Goal: Feedback & Contribution: Contribute content

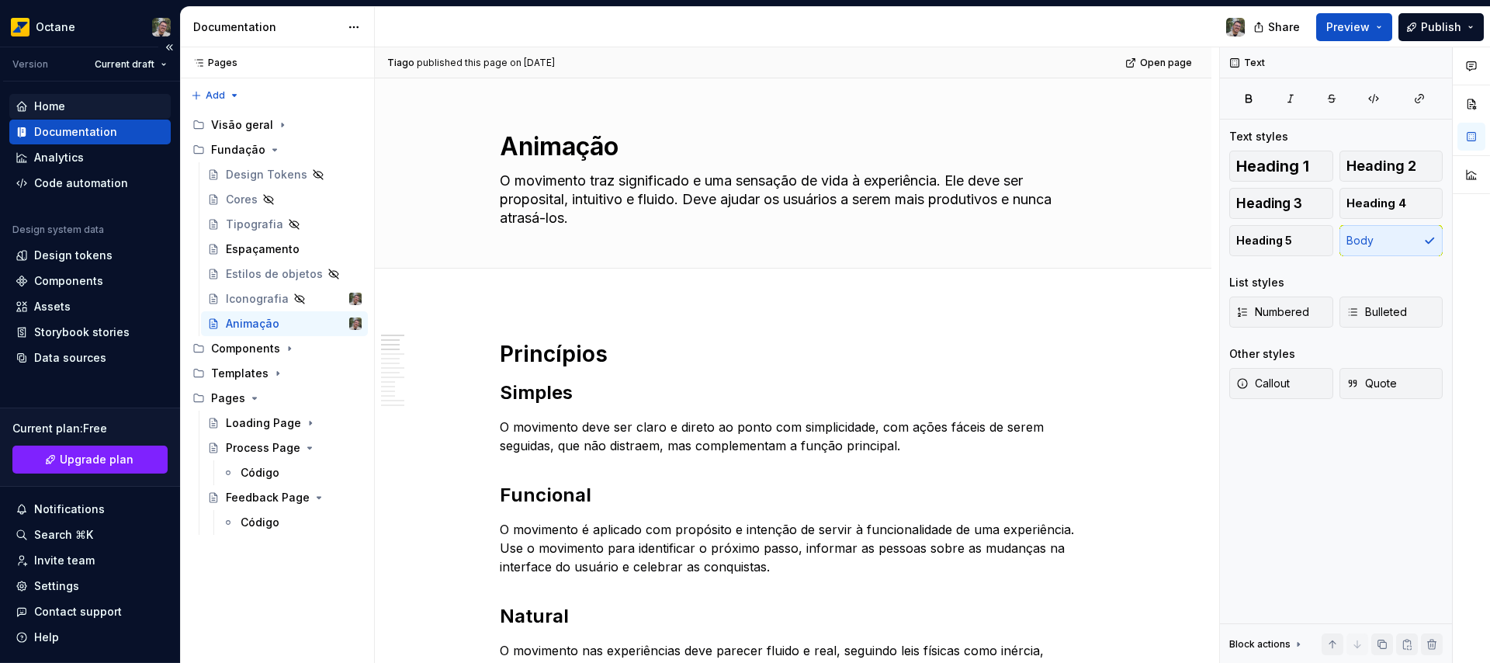
click at [42, 106] on div "Home" at bounding box center [49, 107] width 31 height 16
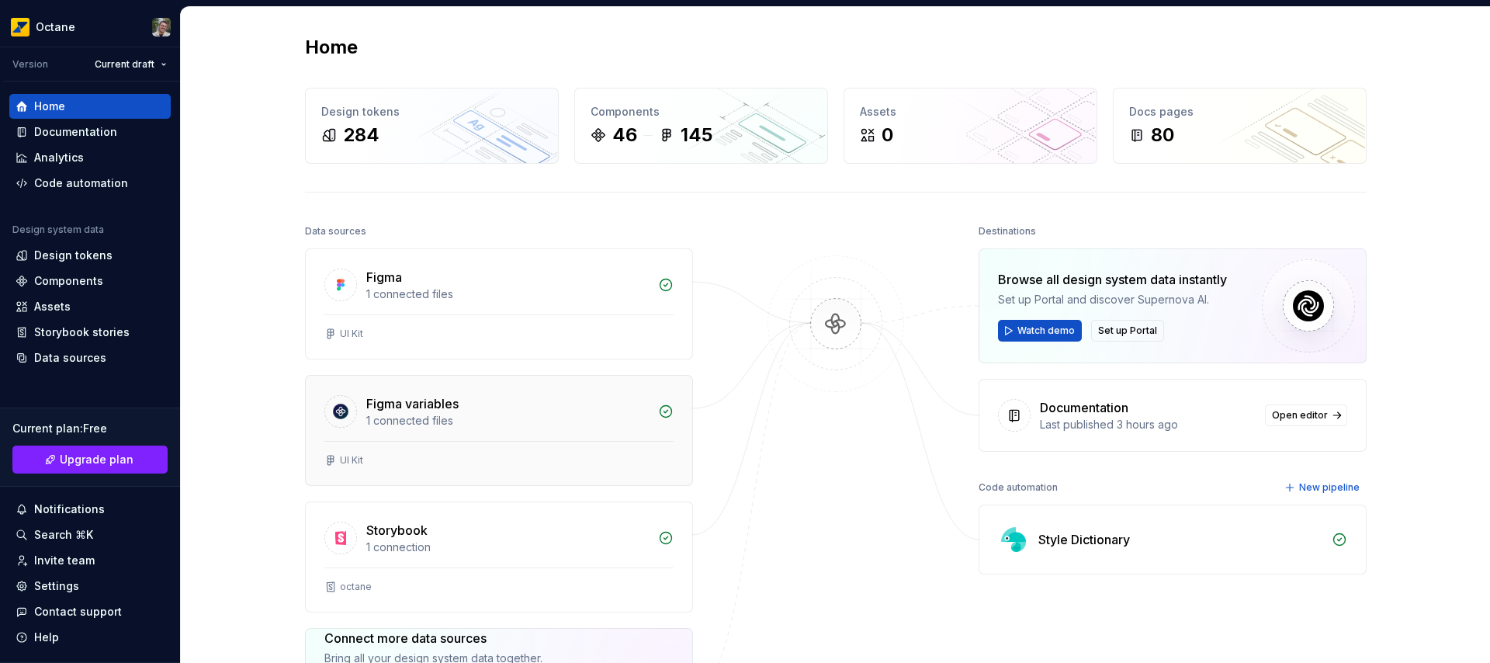
click at [540, 413] on div "1 connected files" at bounding box center [507, 421] width 282 height 16
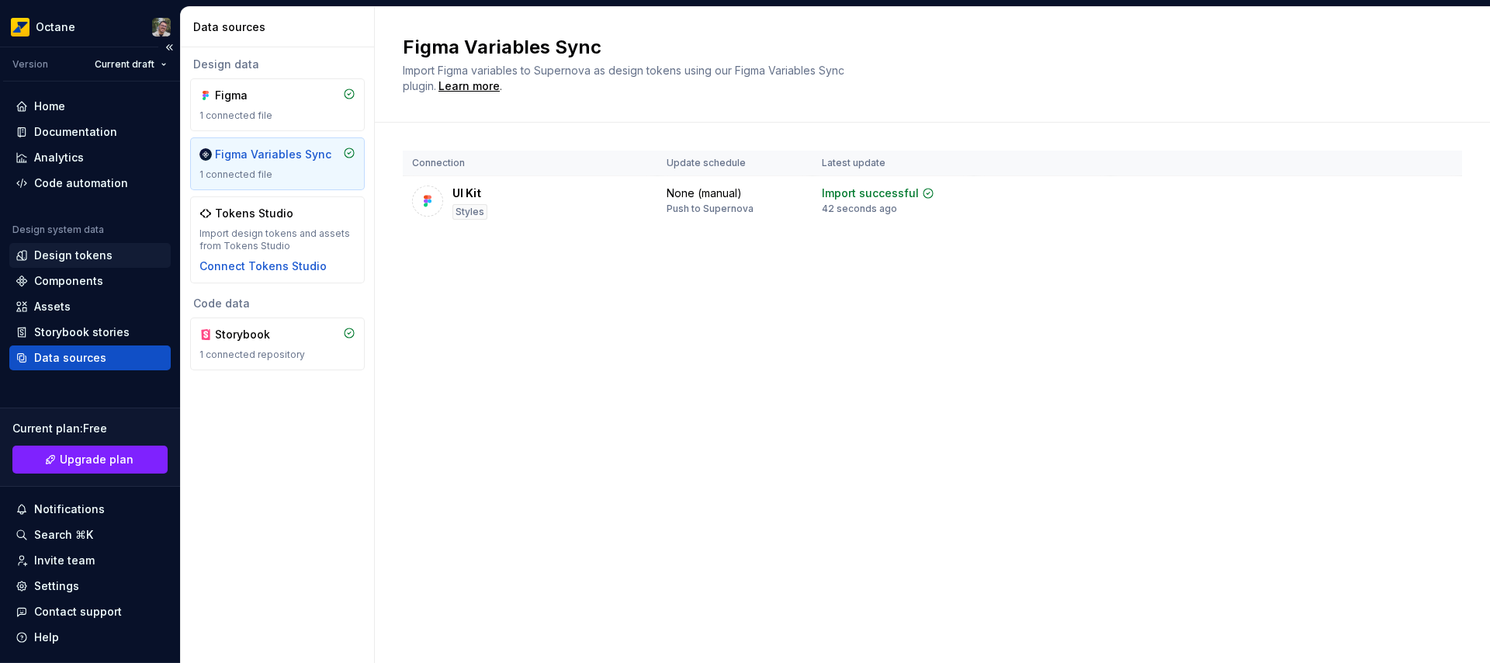
click at [83, 255] on div "Design tokens" at bounding box center [73, 256] width 78 height 16
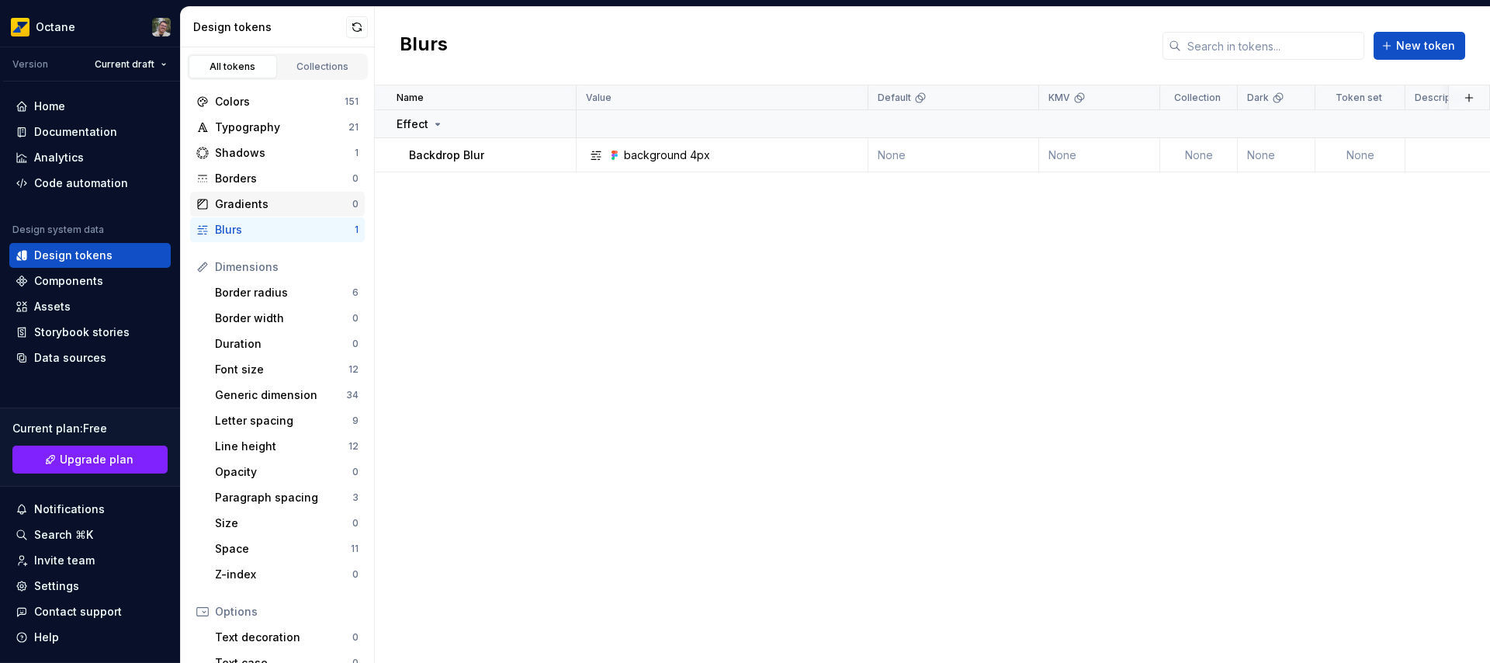
click at [248, 196] on div "Gradients" at bounding box center [283, 204] width 137 height 16
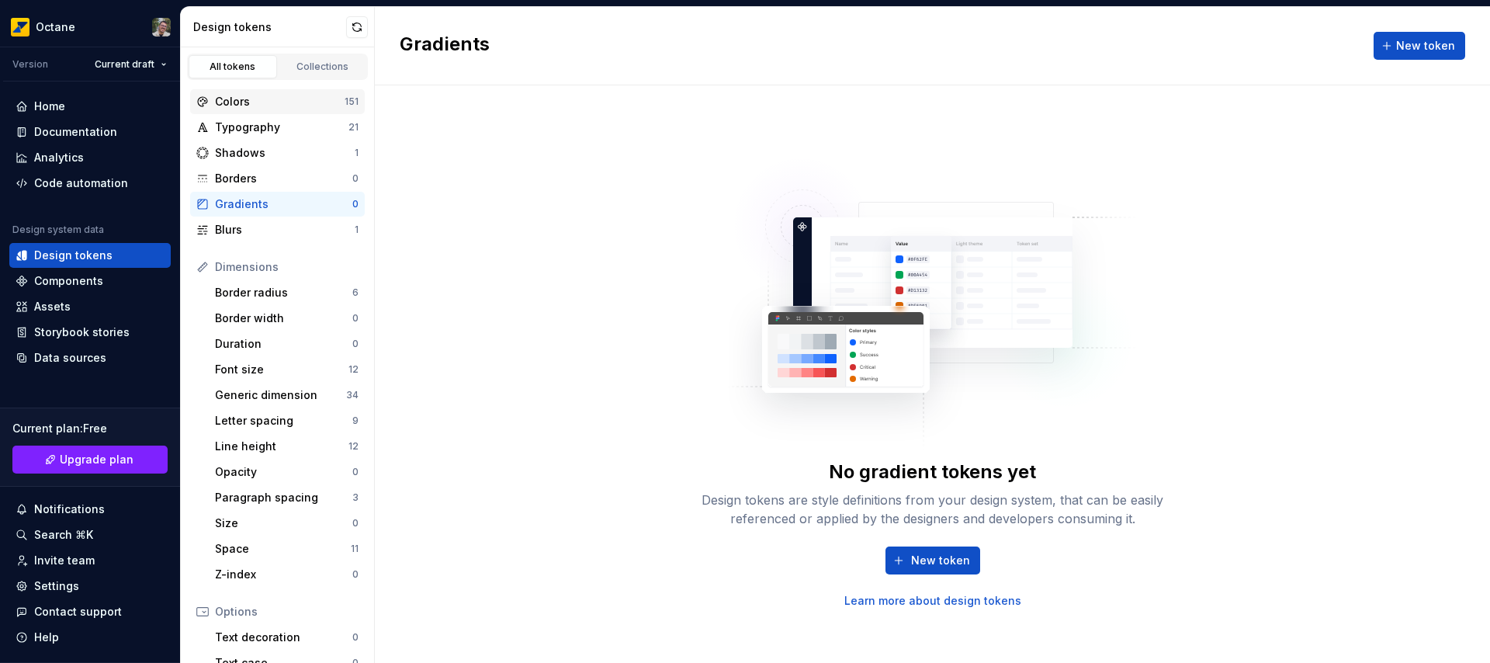
click at [272, 102] on div "Colors" at bounding box center [280, 102] width 130 height 16
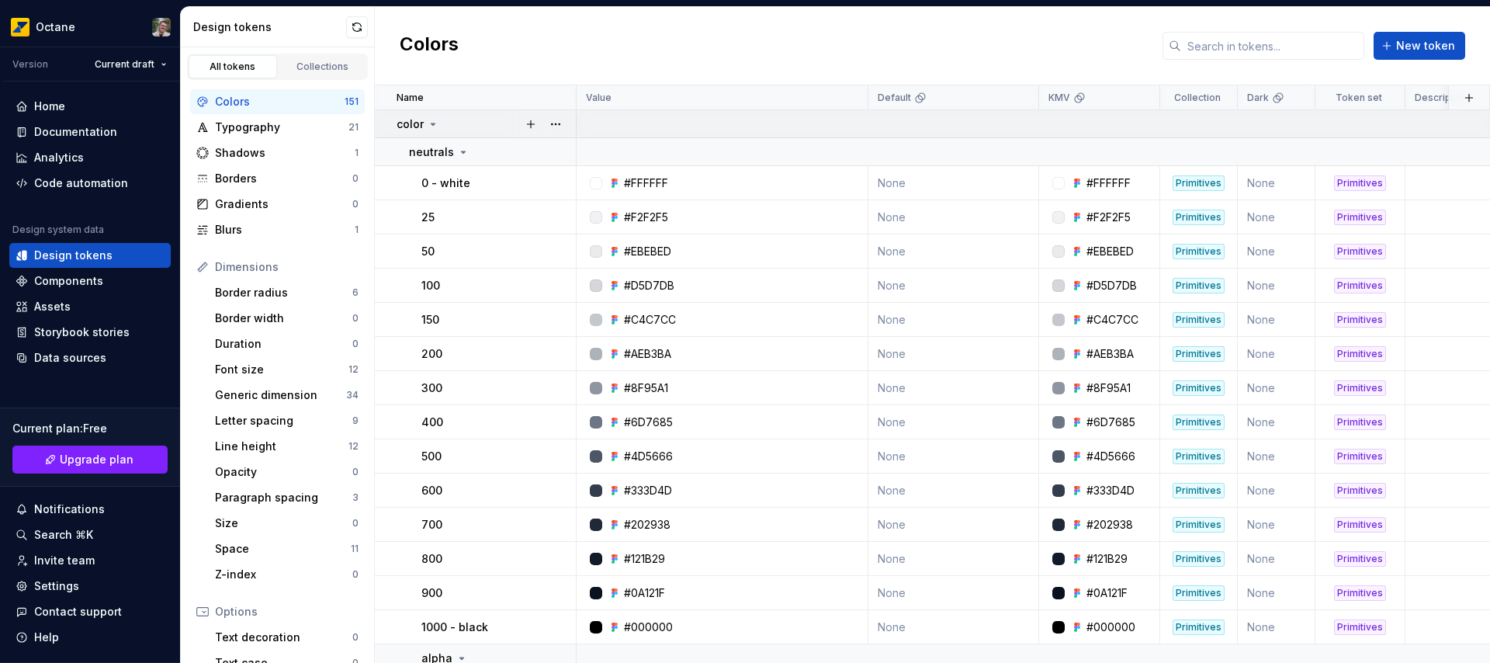
click at [431, 123] on icon at bounding box center [433, 124] width 4 height 2
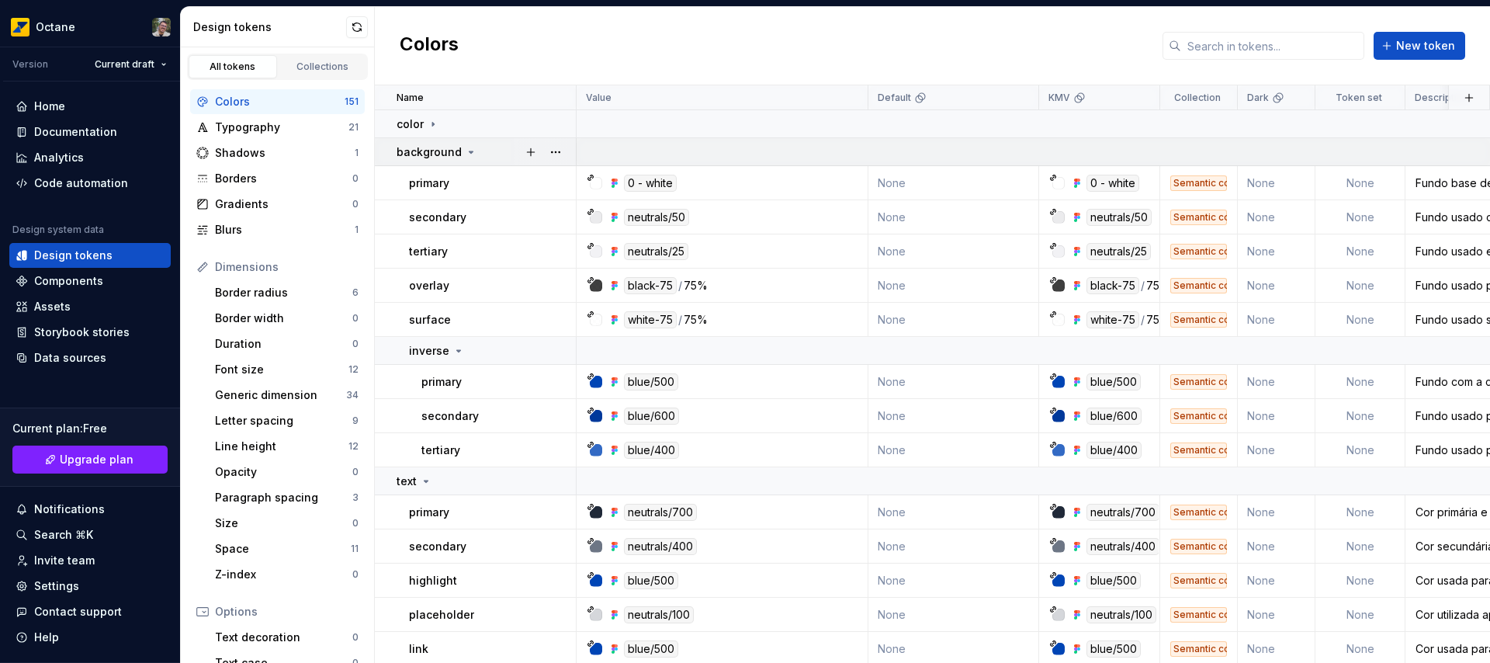
click at [465, 150] on icon at bounding box center [471, 152] width 12 height 12
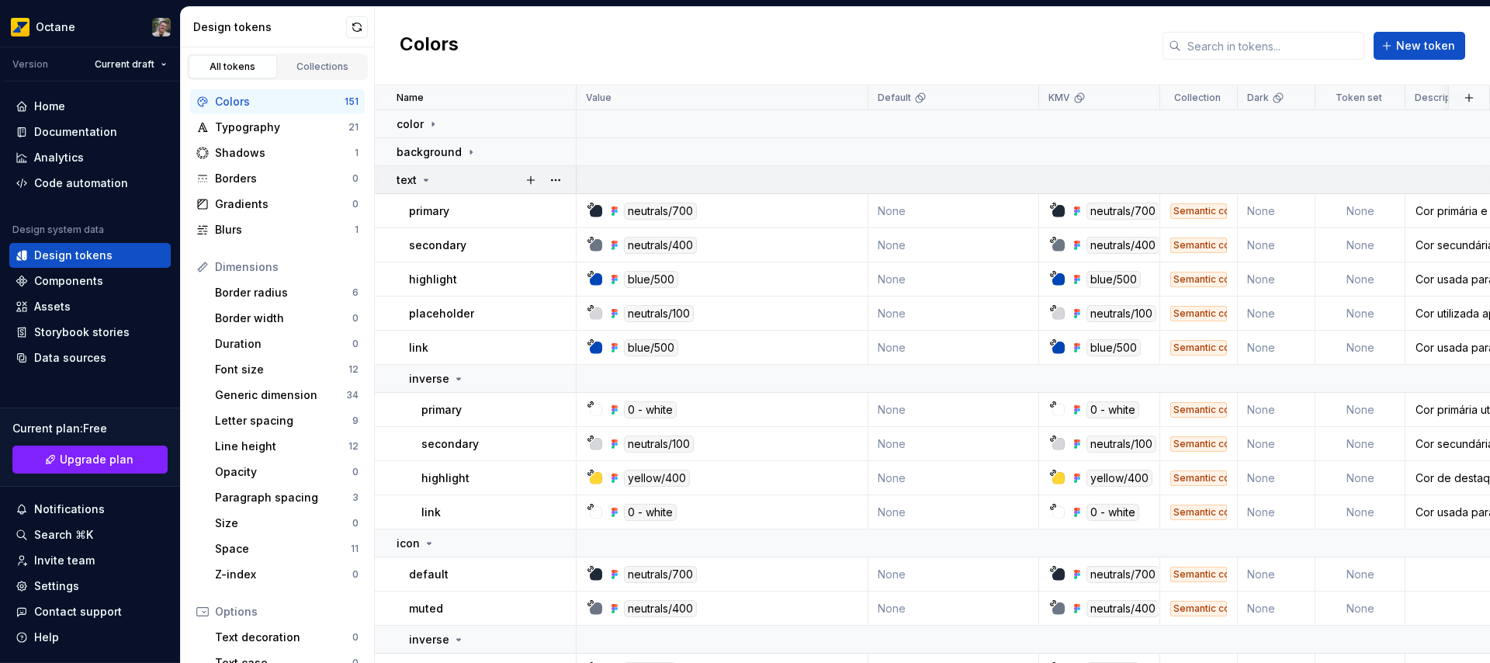
click at [438, 178] on div "text" at bounding box center [485, 180] width 178 height 16
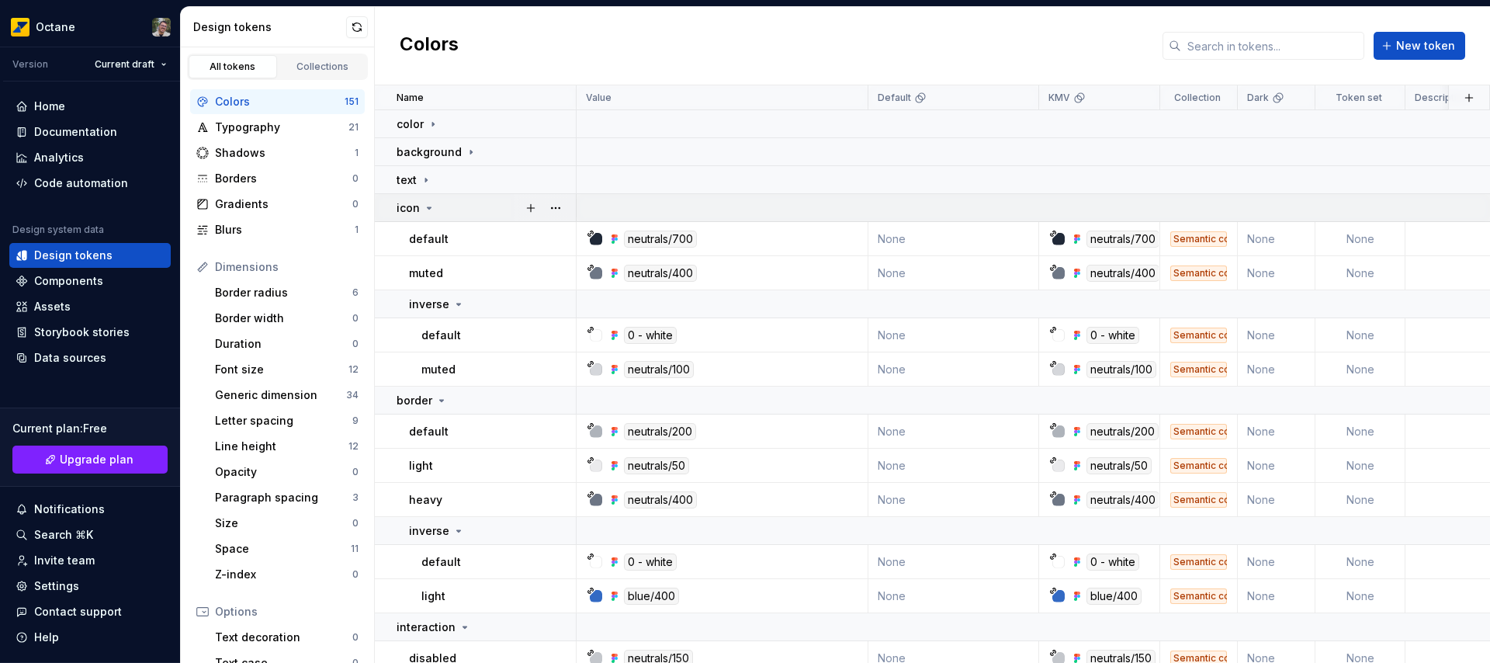
click at [455, 206] on div "icon" at bounding box center [485, 208] width 178 height 16
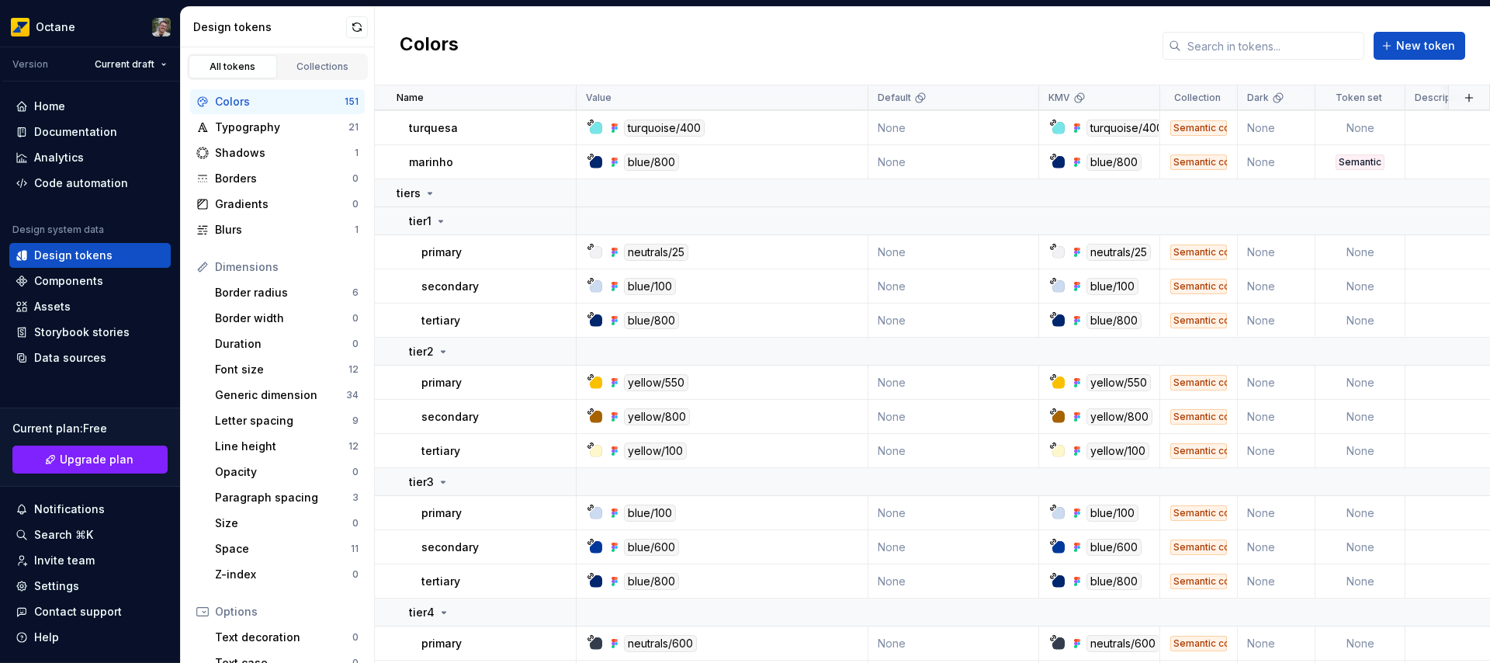
scroll to position [825, 0]
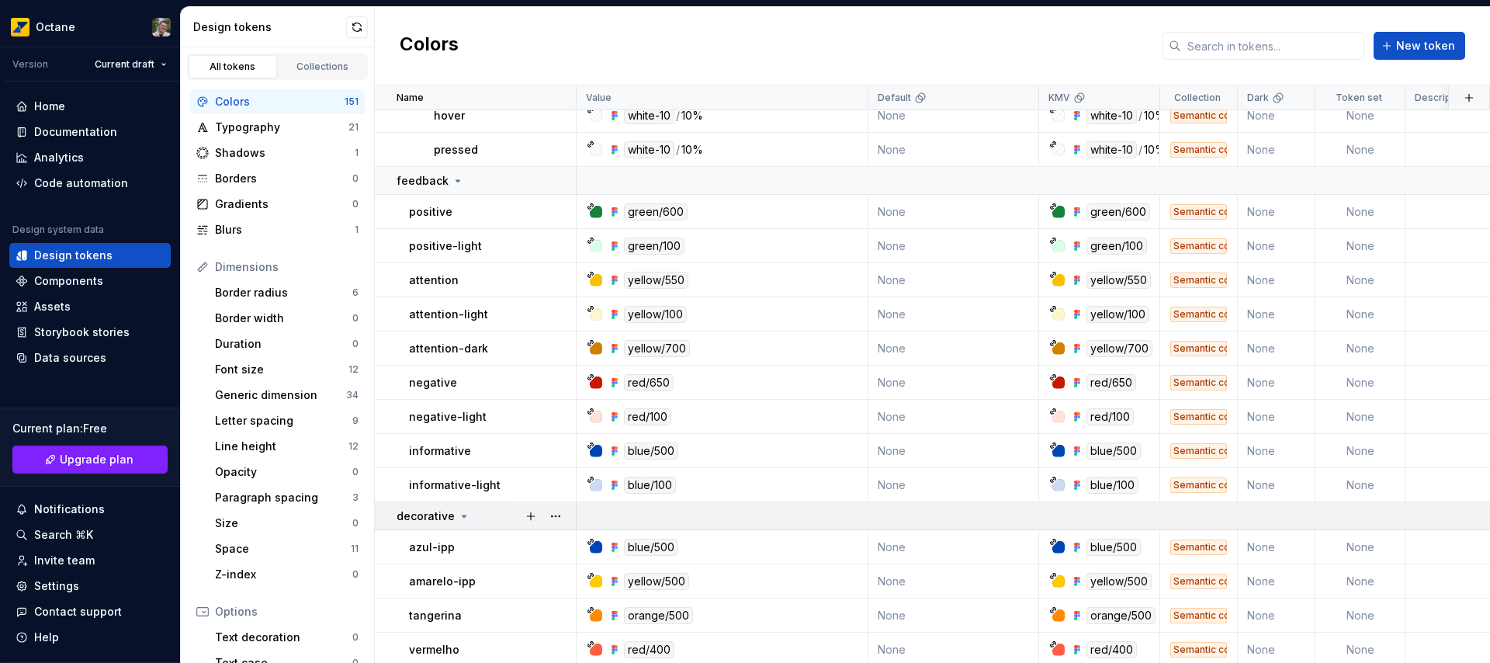
click at [488, 513] on div "decorative" at bounding box center [485, 516] width 178 height 16
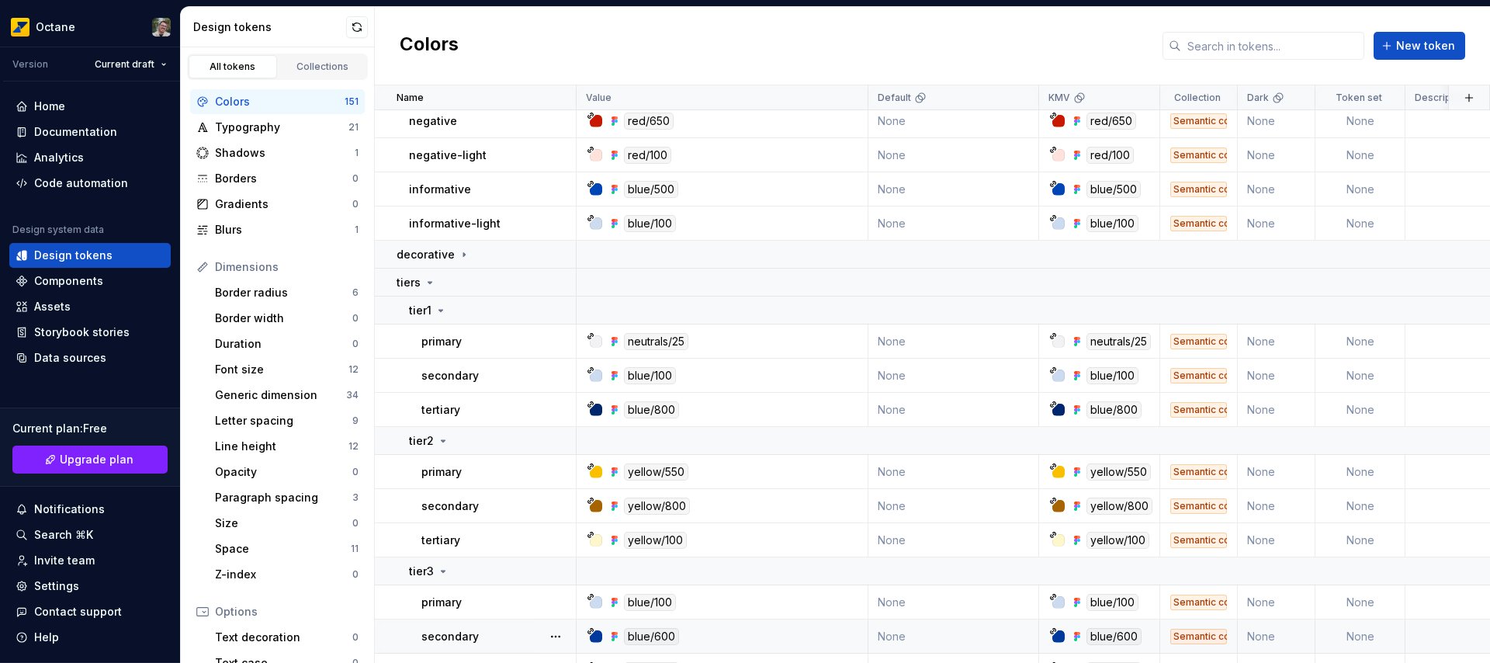
scroll to position [657, 0]
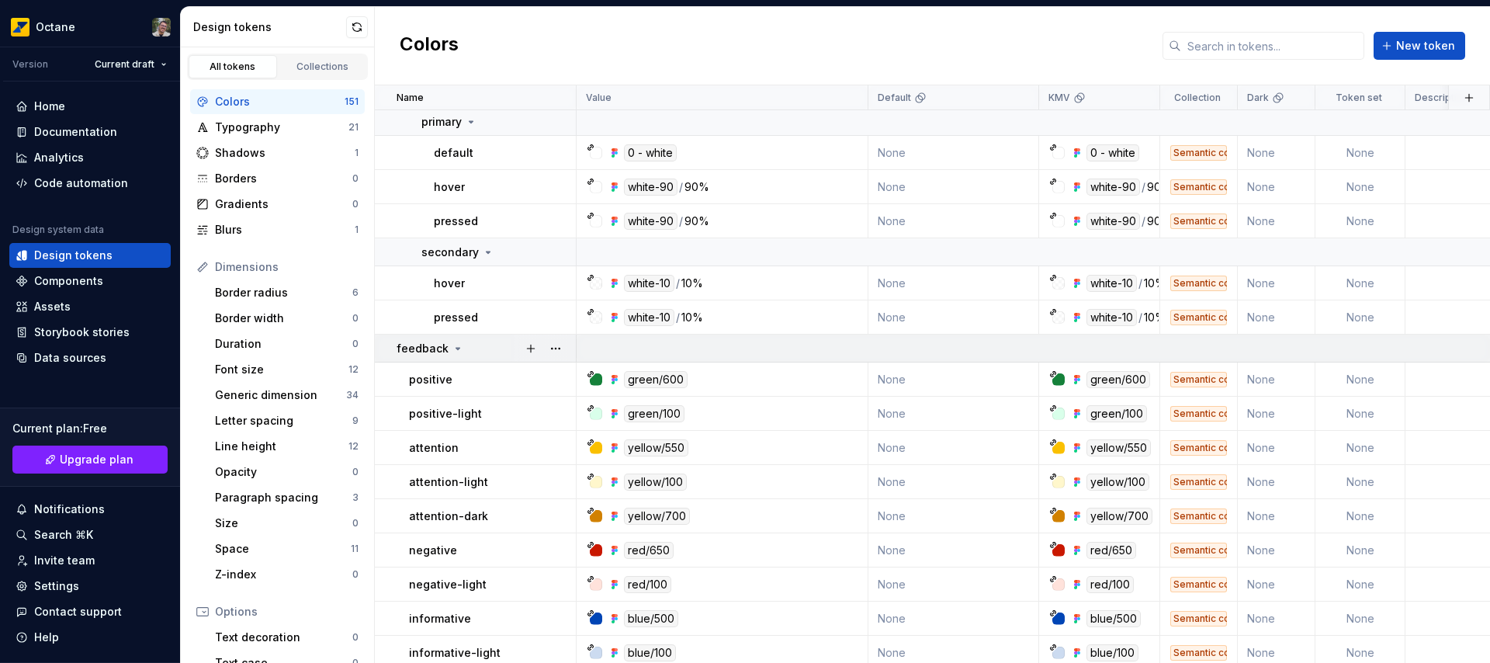
click at [474, 360] on td "feedback" at bounding box center [476, 348] width 202 height 28
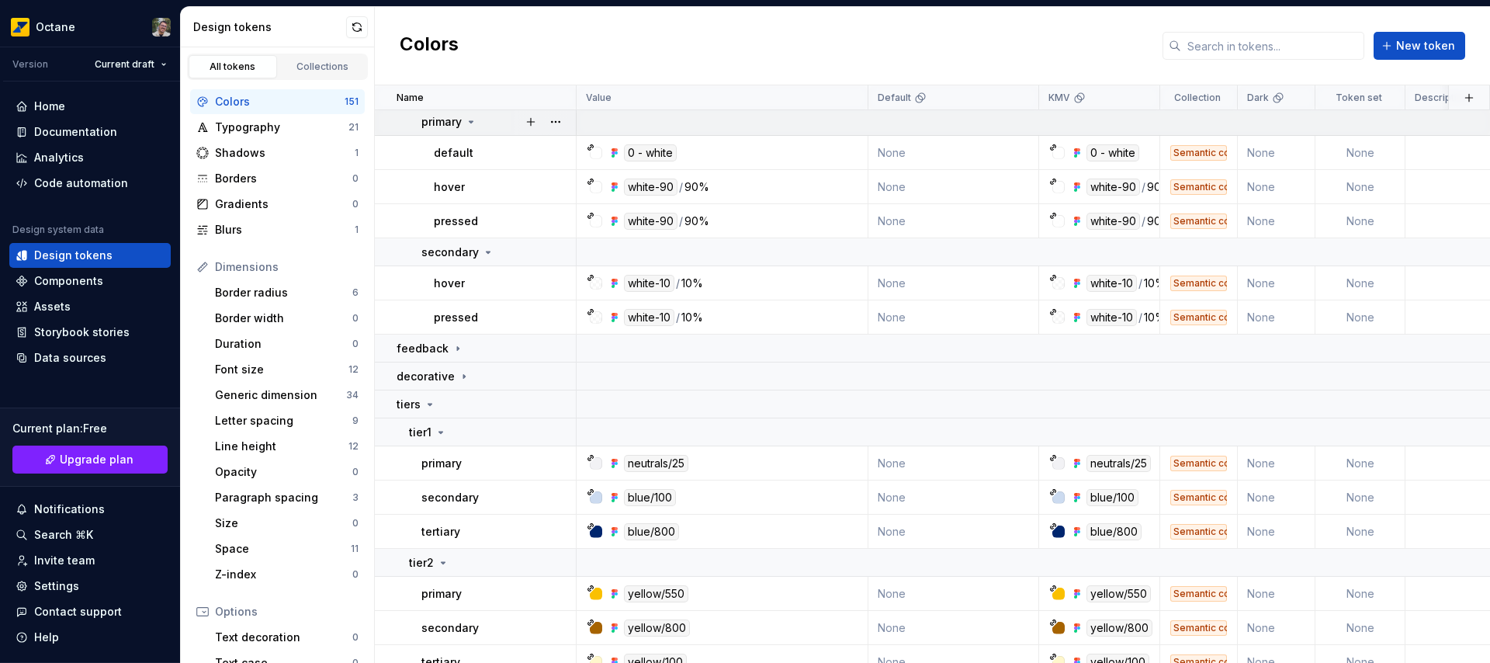
click at [473, 125] on icon at bounding box center [471, 122] width 12 height 12
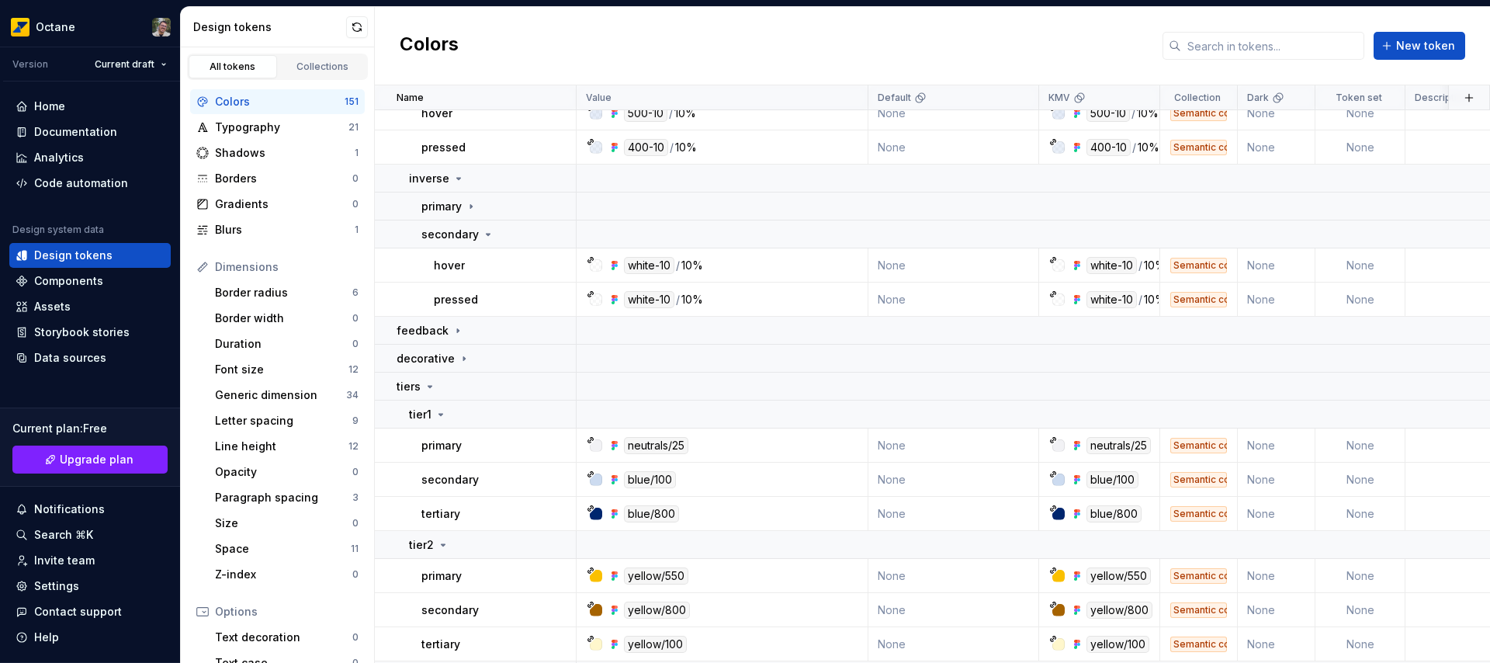
scroll to position [389, 0]
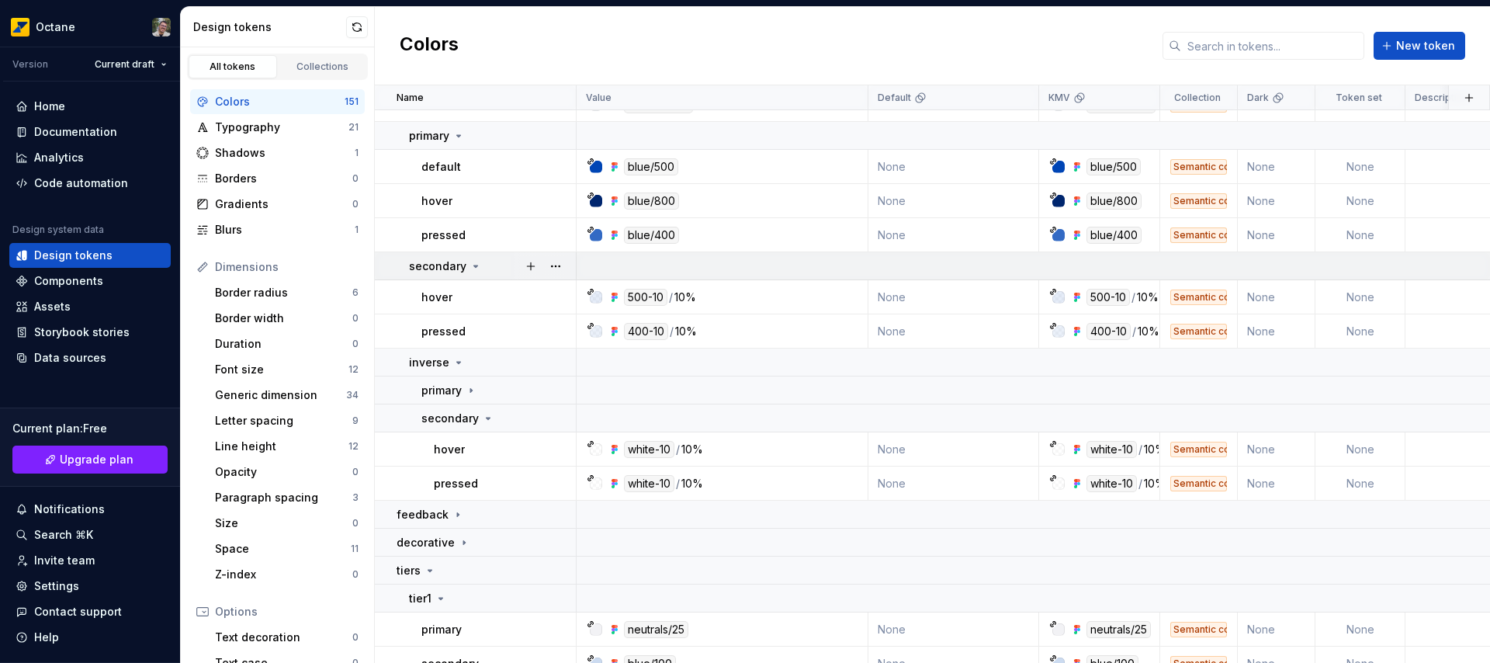
click at [483, 263] on div "secondary" at bounding box center [492, 266] width 166 height 16
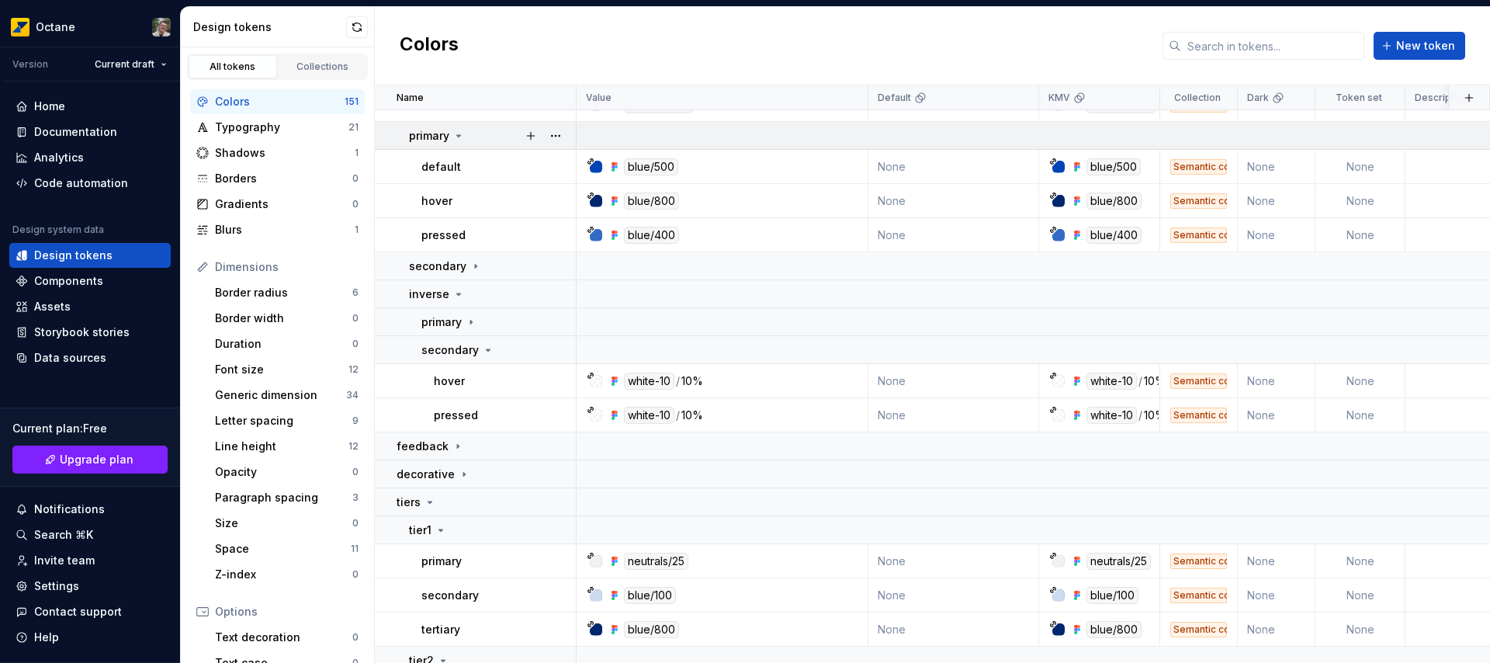
click at [482, 136] on div "primary" at bounding box center [492, 136] width 166 height 16
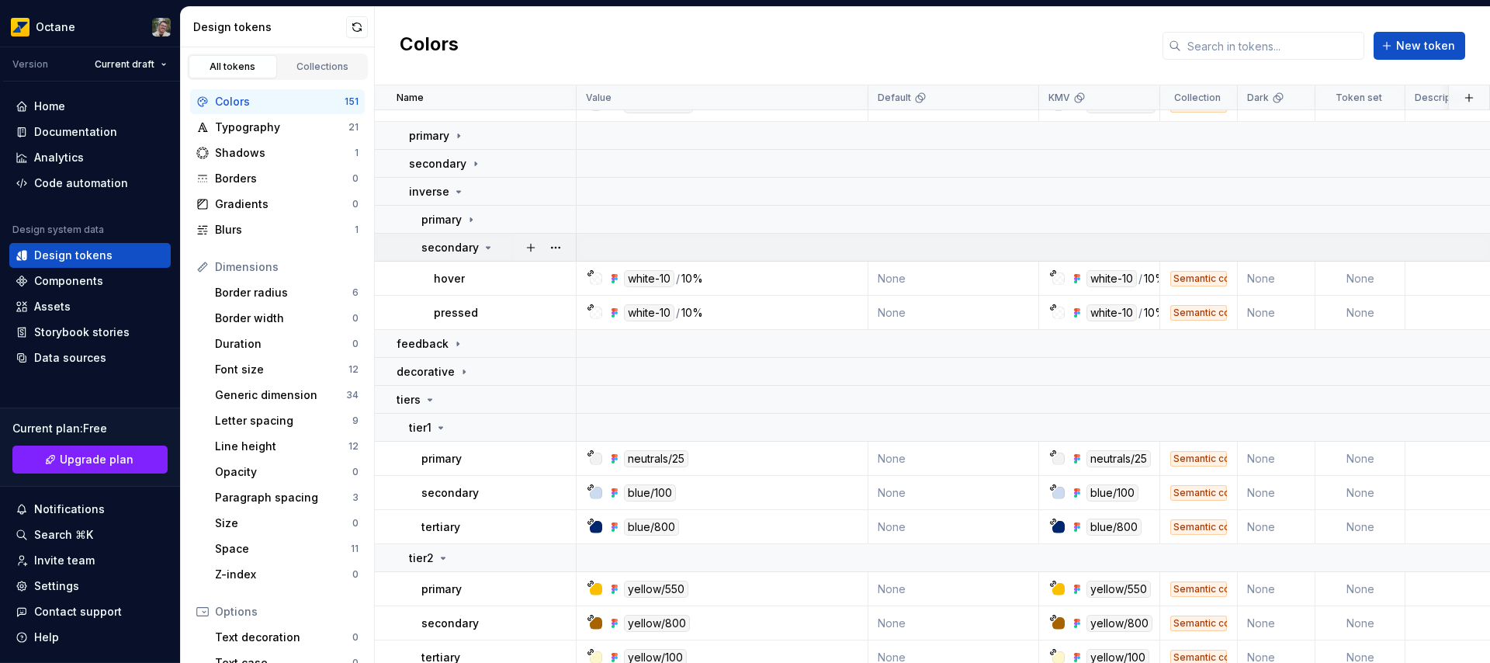
click at [486, 244] on icon at bounding box center [488, 247] width 12 height 12
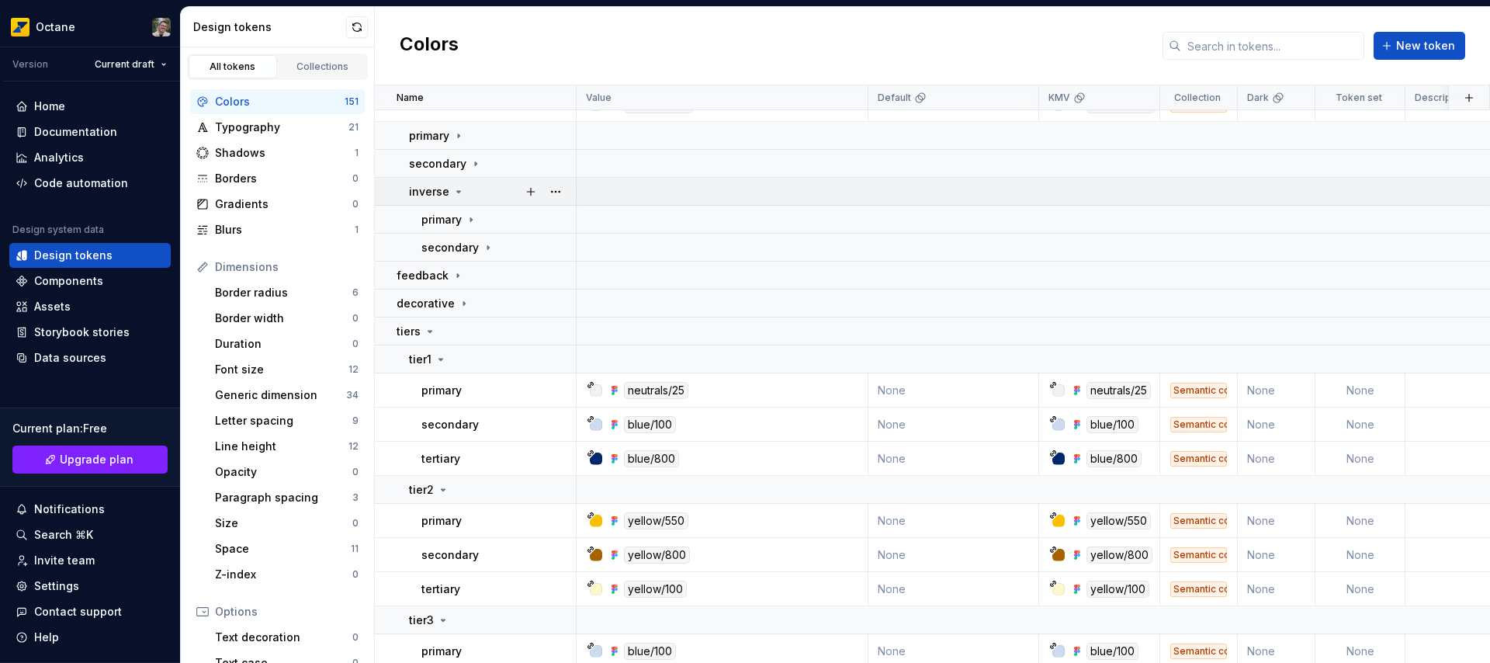
click at [489, 193] on div "inverse" at bounding box center [492, 192] width 166 height 16
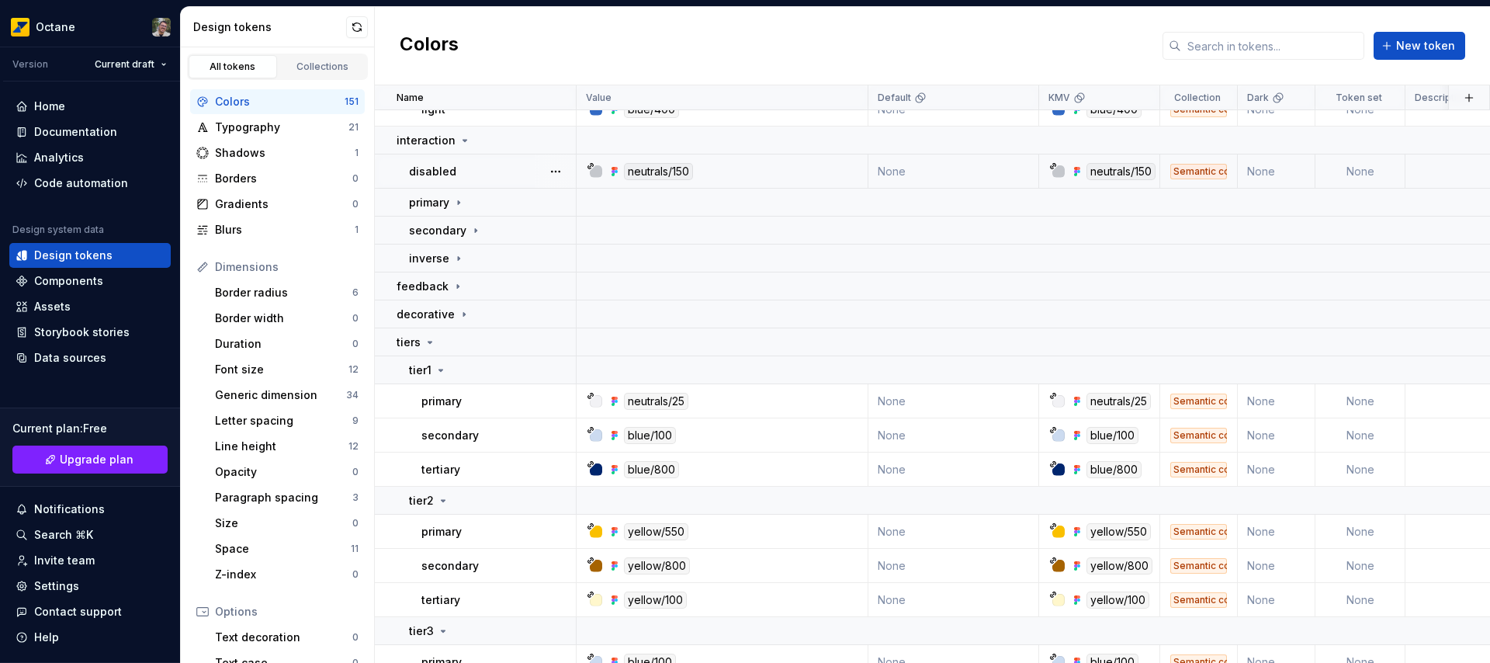
scroll to position [320, 0]
click at [483, 137] on div "interaction" at bounding box center [485, 142] width 178 height 16
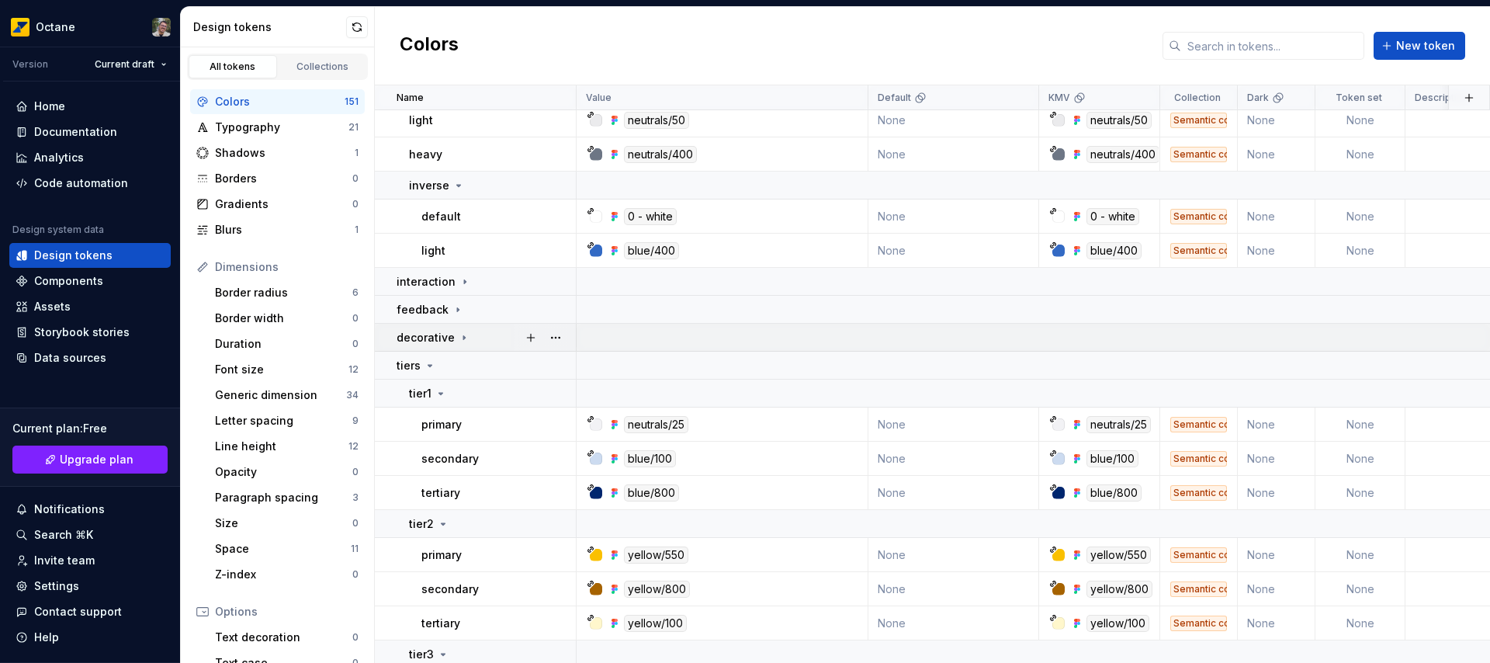
scroll to position [0, 0]
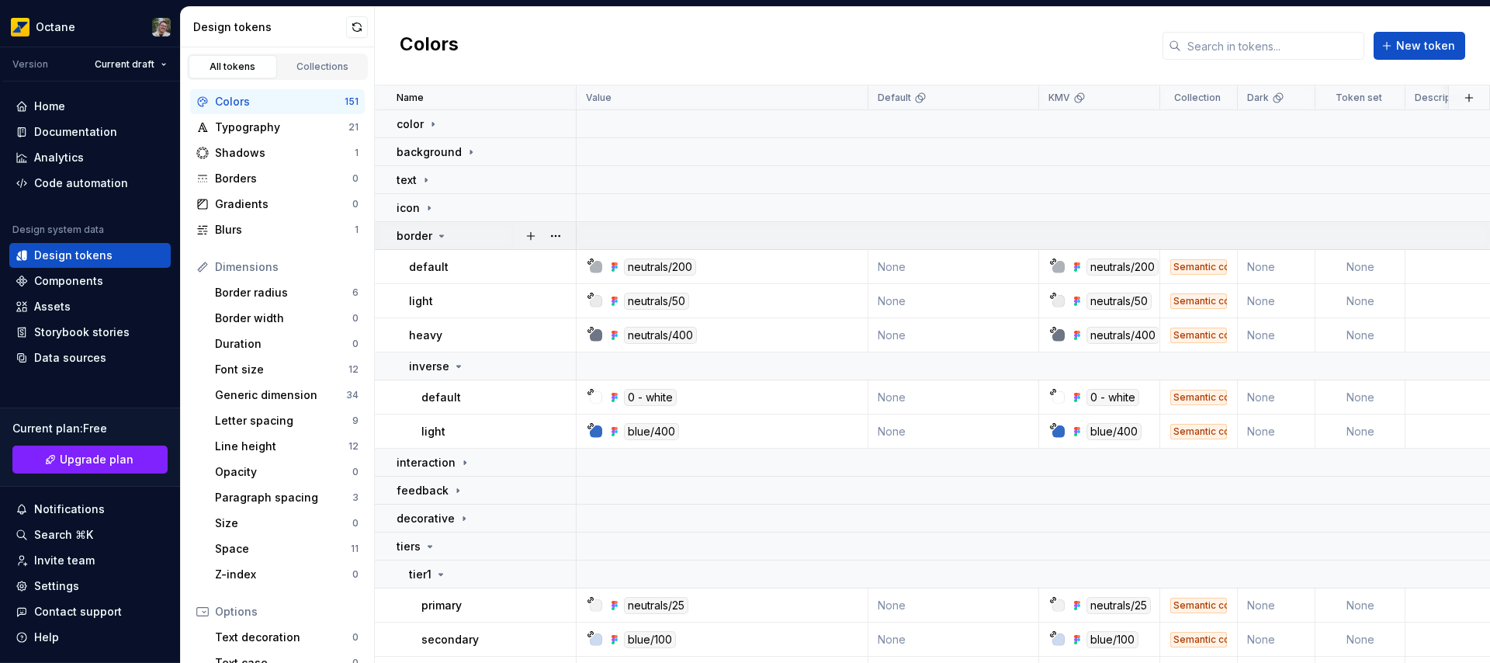
click at [469, 237] on div "border" at bounding box center [485, 236] width 178 height 16
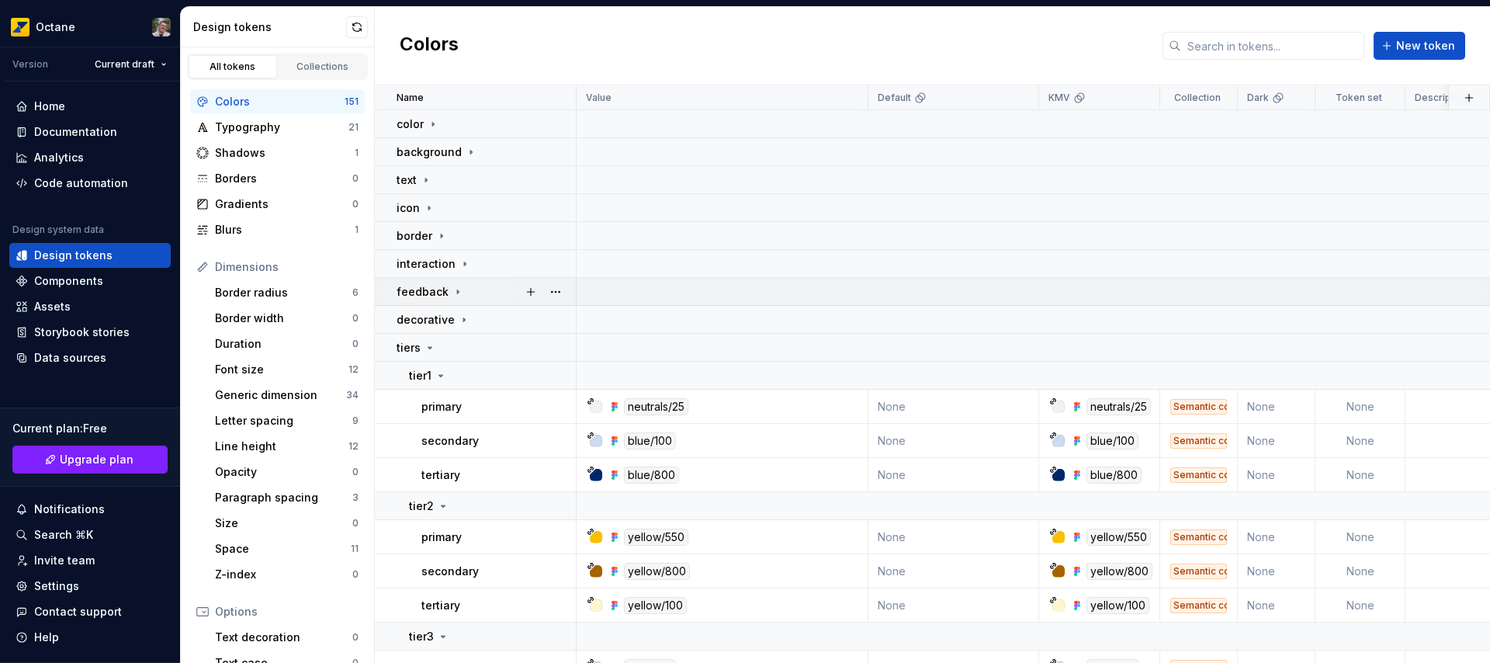
scroll to position [229, 0]
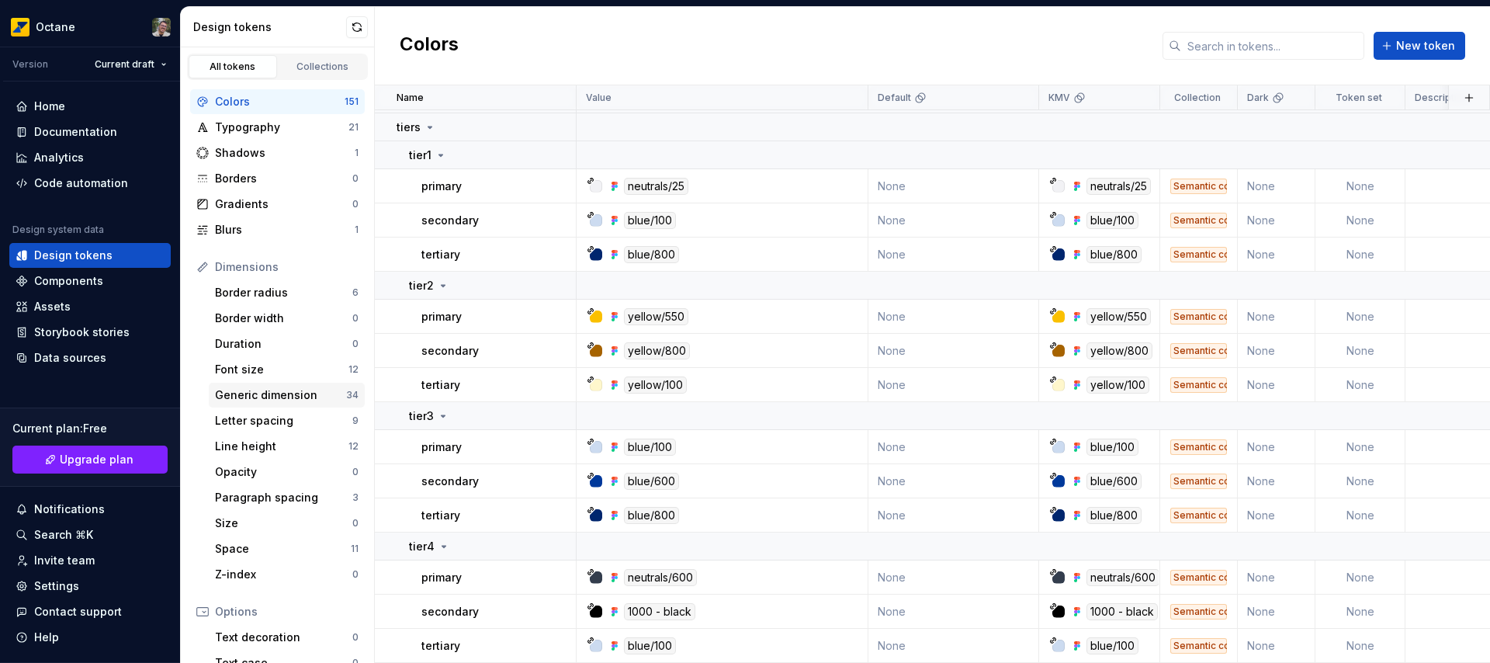
click at [290, 391] on div "Generic dimension" at bounding box center [280, 395] width 131 height 16
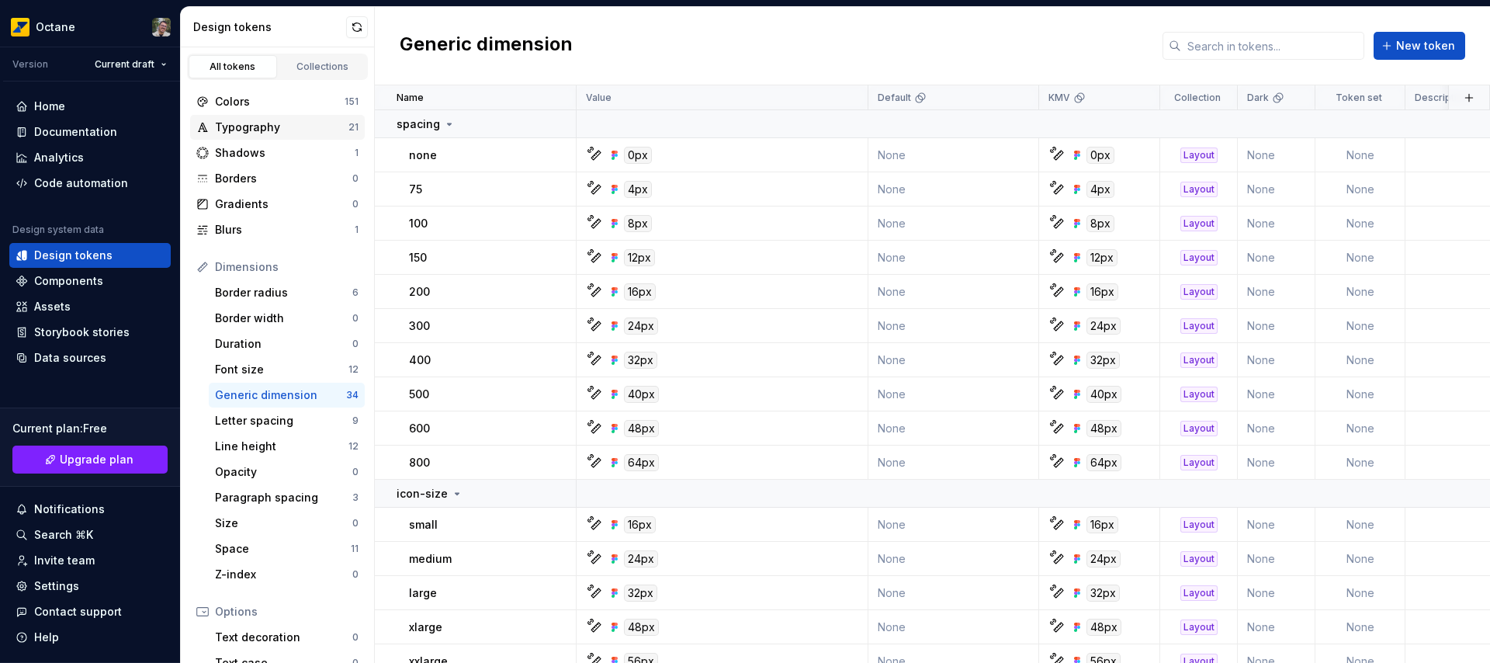
click at [248, 127] on div "Typography" at bounding box center [281, 127] width 133 height 16
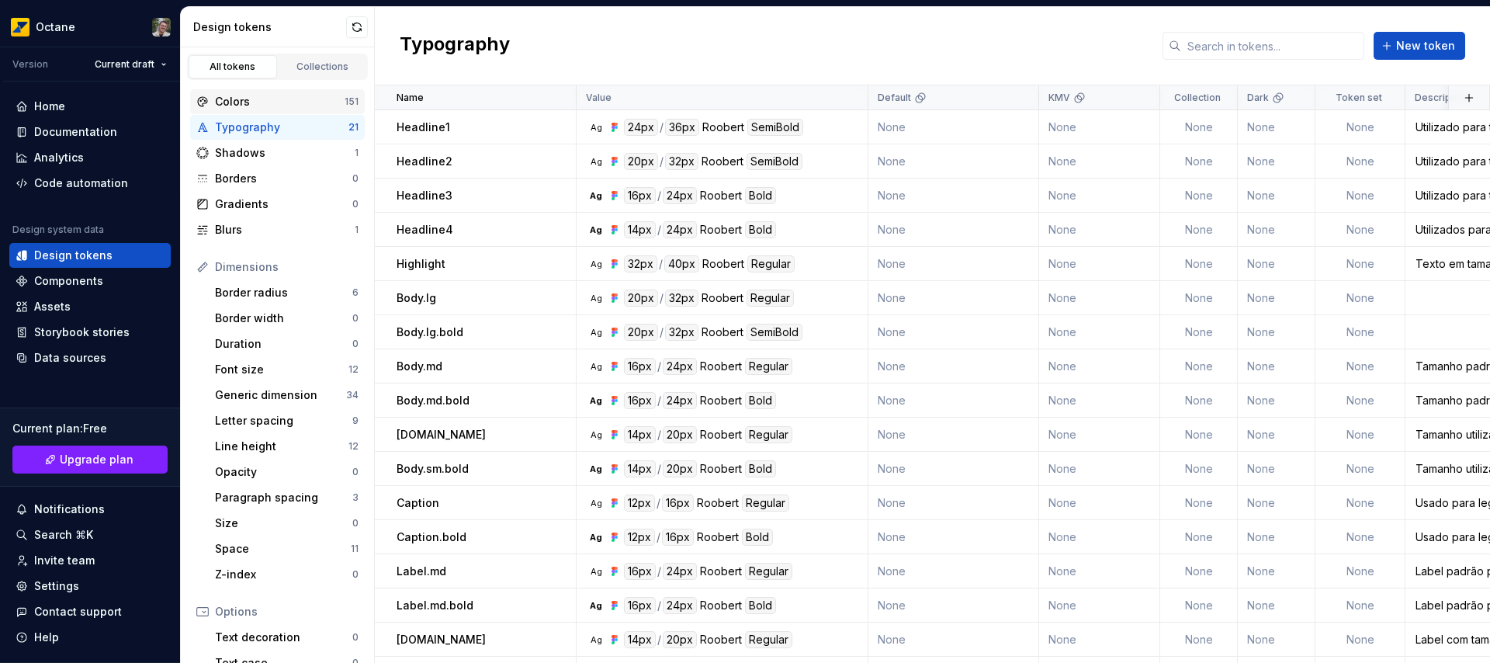
click at [233, 101] on div "Colors" at bounding box center [280, 102] width 130 height 16
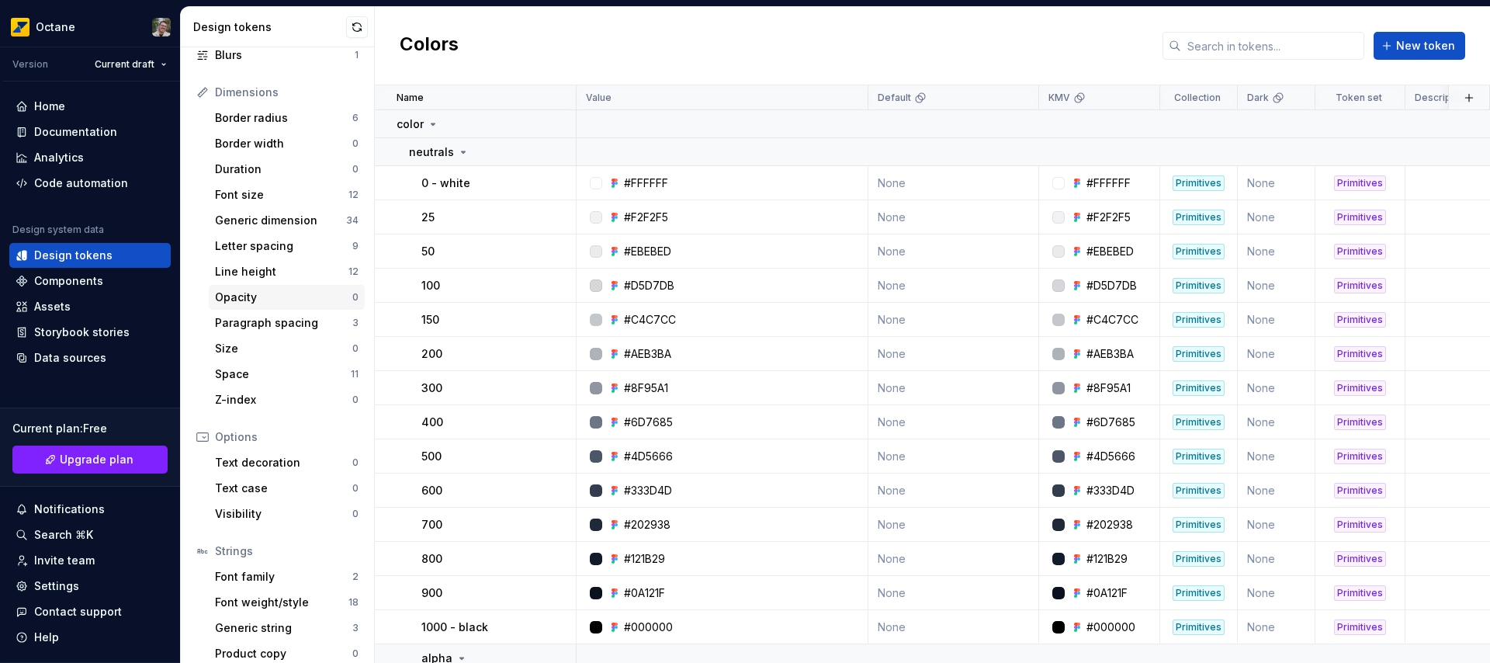
scroll to position [187, 0]
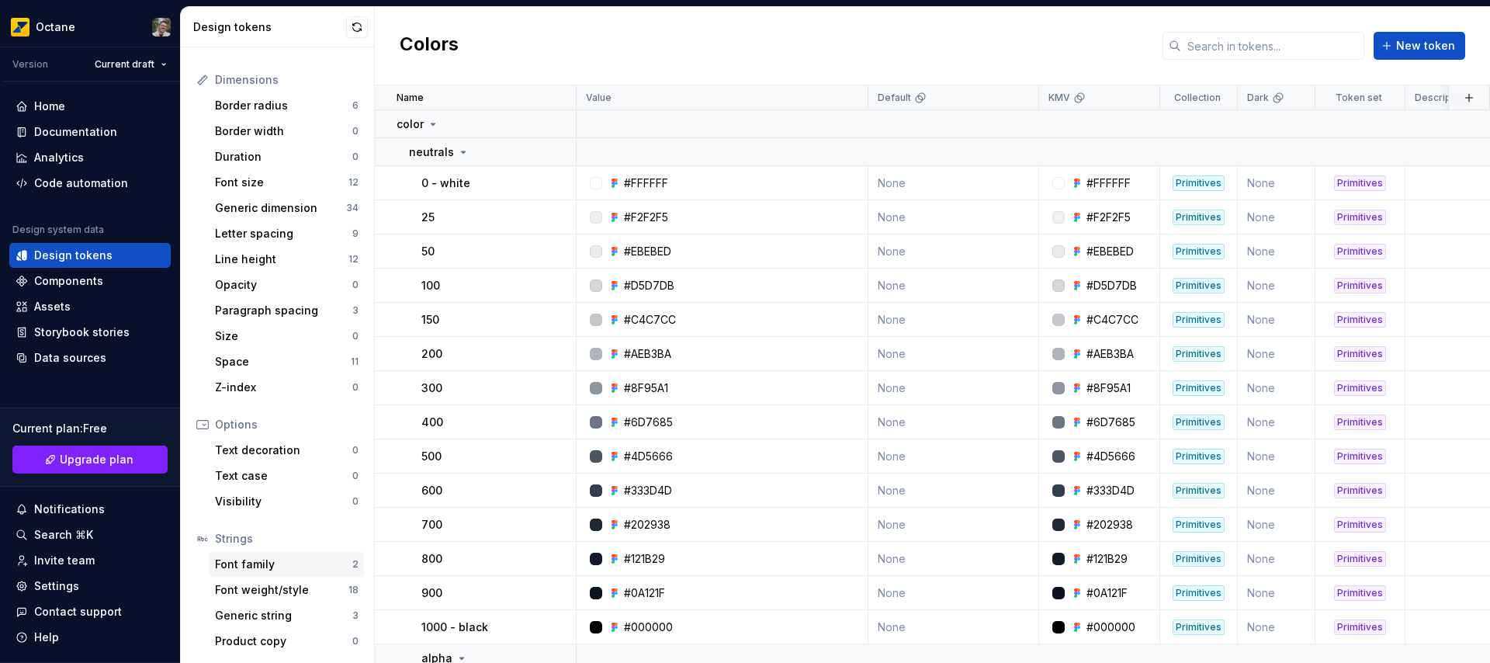
click at [261, 564] on div "Font family" at bounding box center [283, 564] width 137 height 16
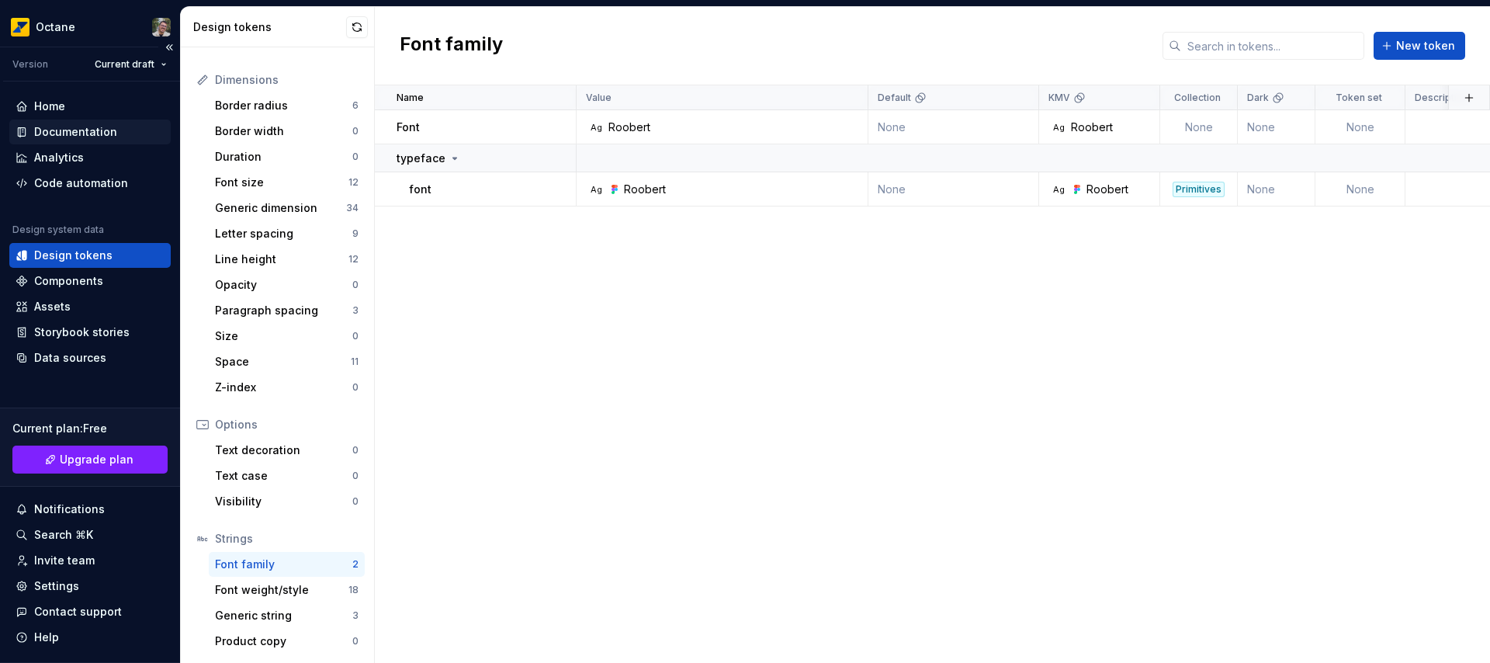
click at [69, 126] on div "Documentation" at bounding box center [75, 132] width 83 height 16
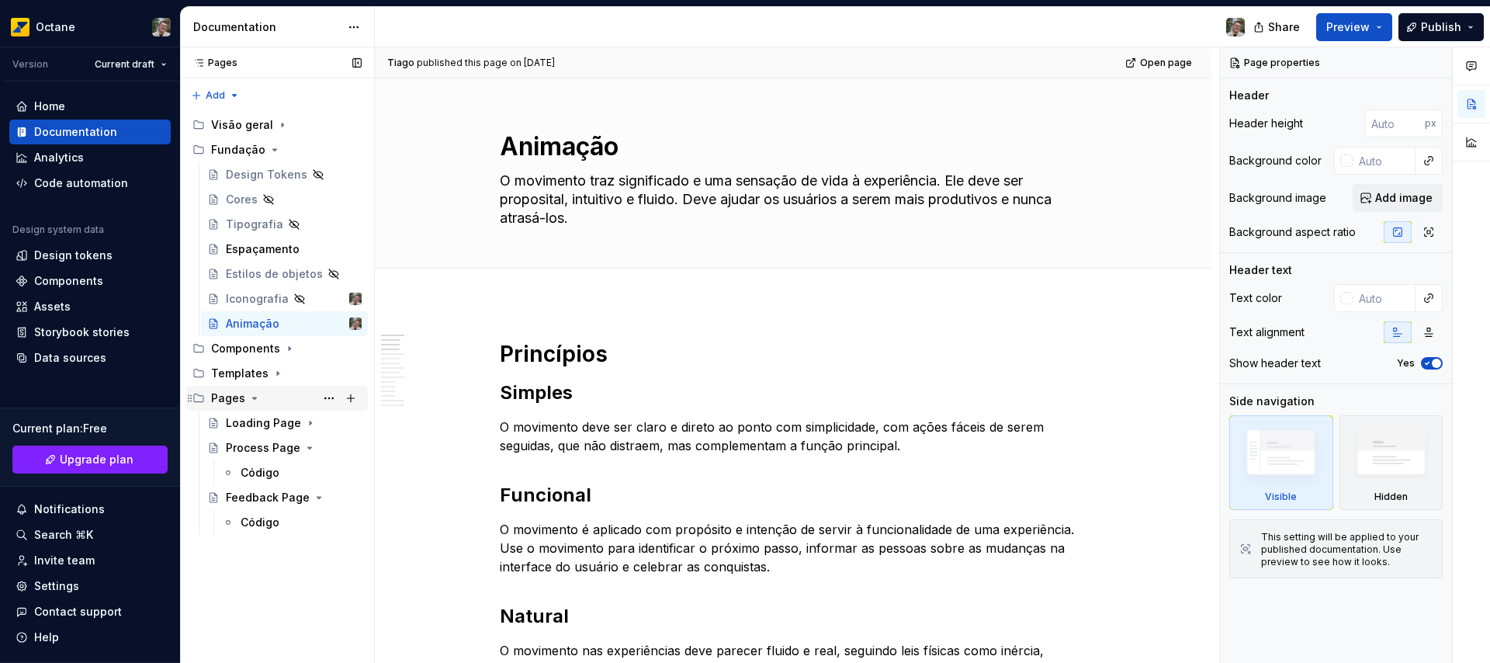
click at [249, 396] on icon "Page tree" at bounding box center [254, 398] width 12 height 12
click at [254, 397] on icon "Page tree" at bounding box center [255, 398] width 2 height 4
click at [253, 397] on icon "Page tree" at bounding box center [255, 398] width 4 height 2
click at [289, 349] on icon "Page tree" at bounding box center [289, 348] width 12 height 12
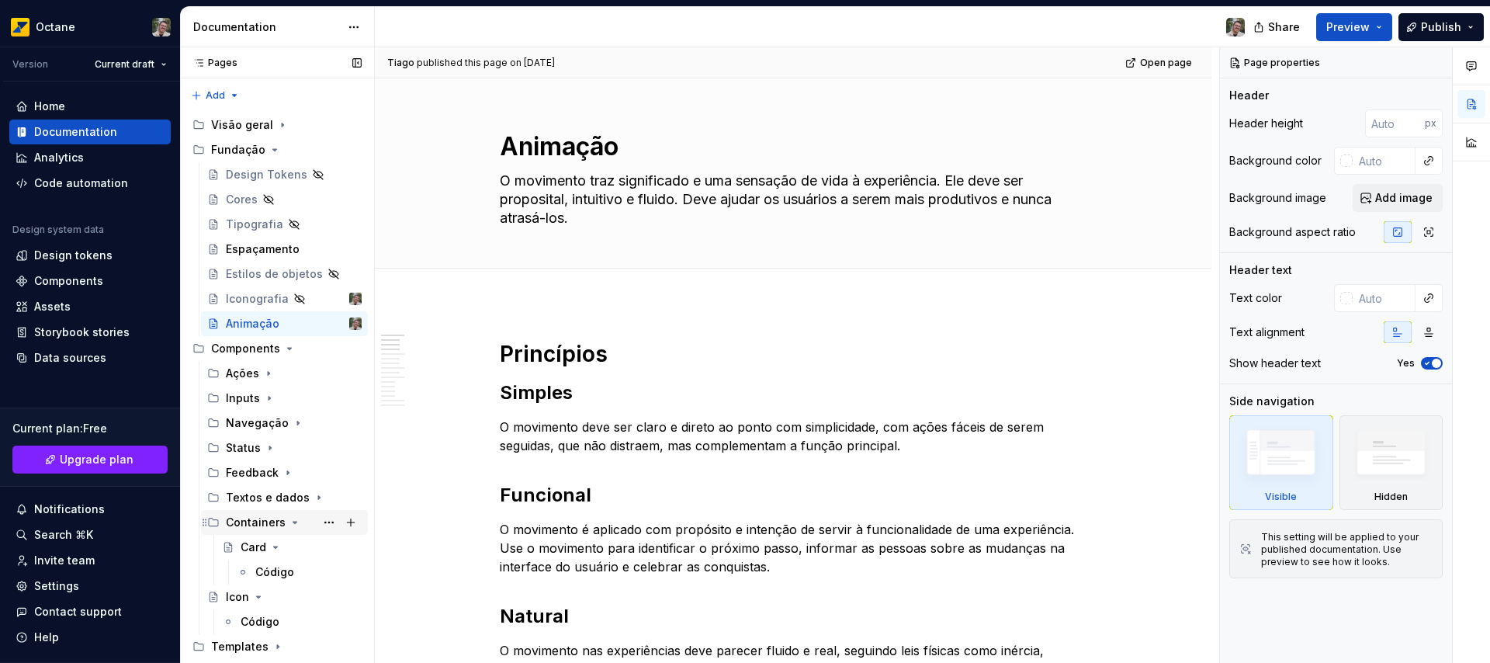
click at [289, 523] on icon "Page tree" at bounding box center [295, 522] width 12 height 12
click at [253, 549] on icon "Page tree" at bounding box center [258, 547] width 12 height 12
click at [258, 543] on icon "Page tree" at bounding box center [258, 547] width 12 height 12
click at [252, 547] on icon "Page tree" at bounding box center [258, 547] width 12 height 12
click at [258, 546] on icon "Page tree" at bounding box center [258, 547] width 12 height 12
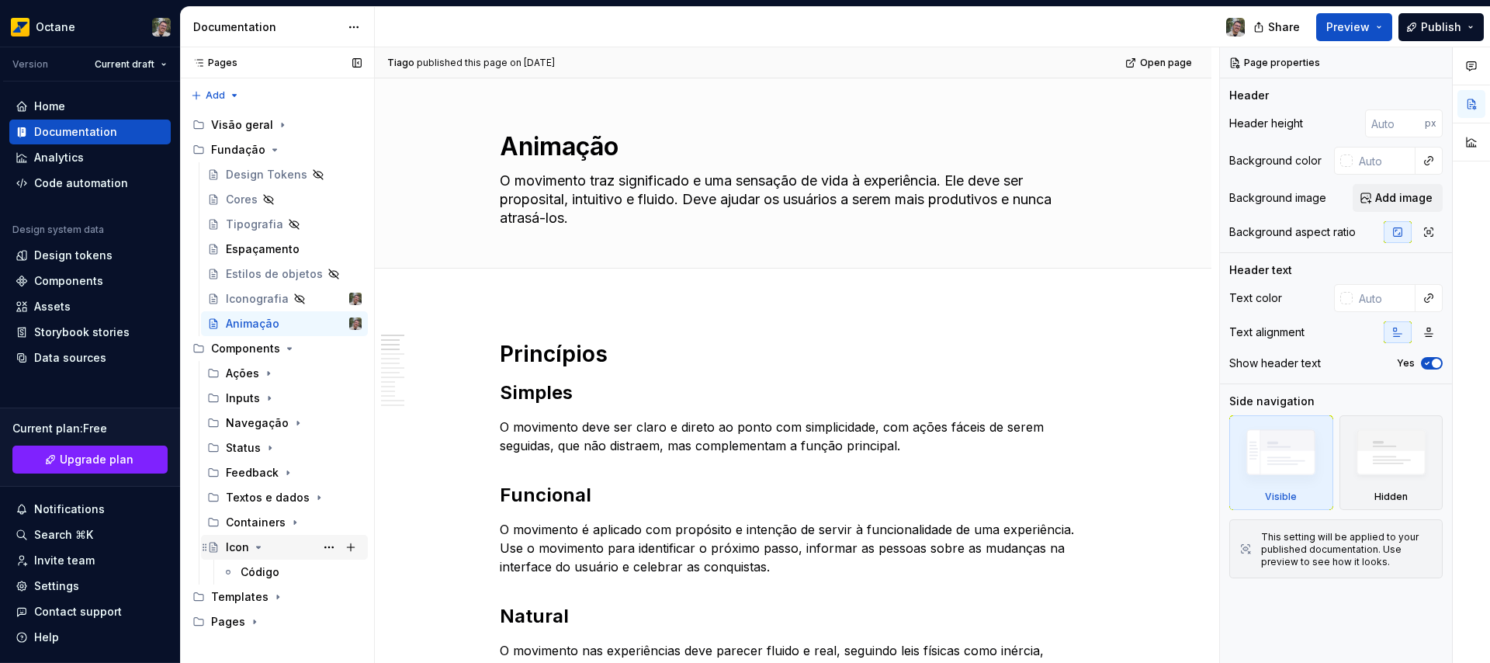
click at [241, 545] on div "Icon" at bounding box center [237, 547] width 23 height 16
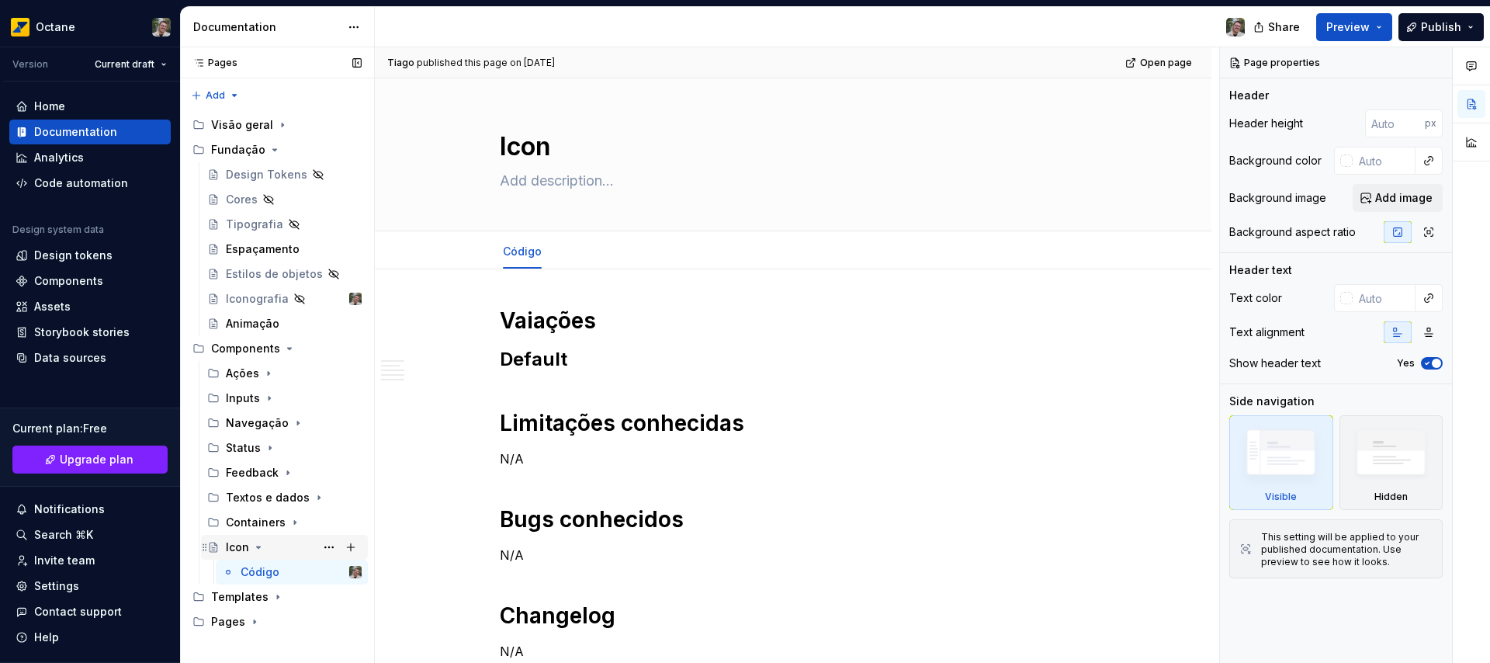
click at [243, 548] on div "Icon" at bounding box center [237, 547] width 23 height 16
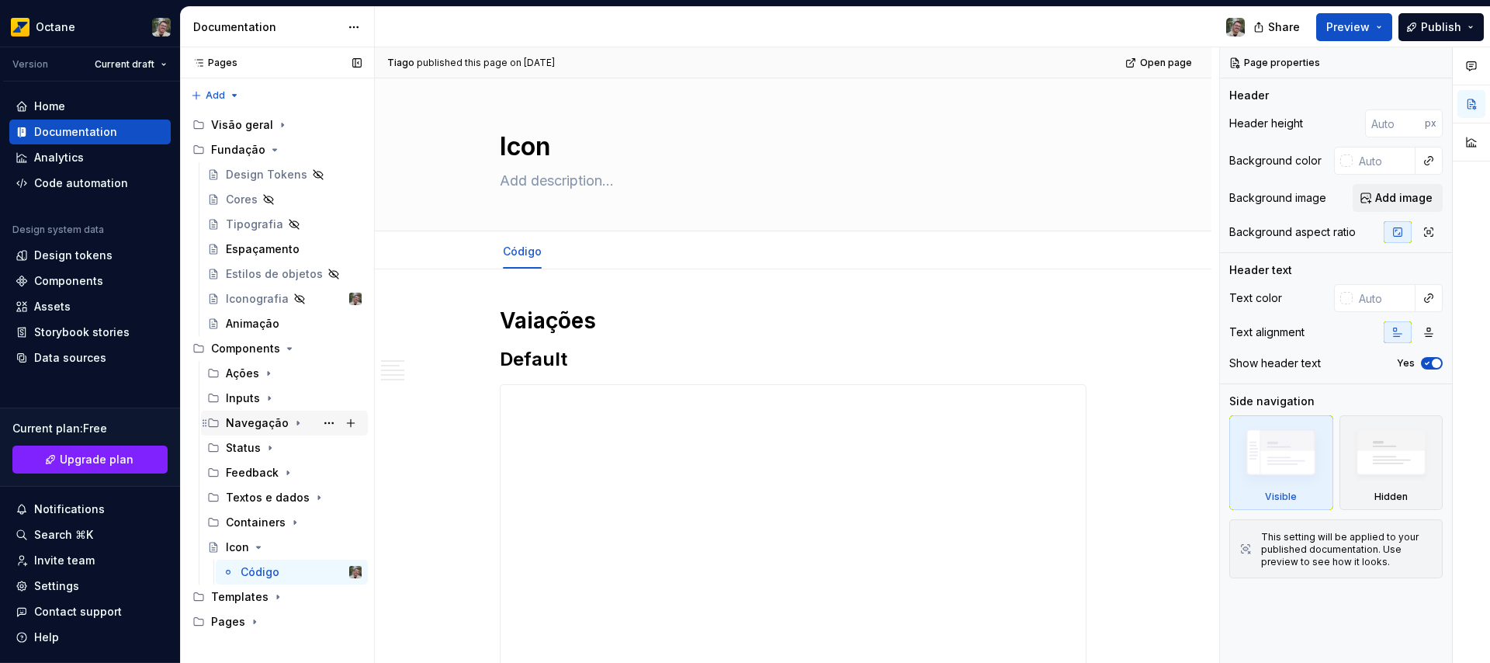
click at [292, 424] on icon "Page tree" at bounding box center [298, 423] width 12 height 12
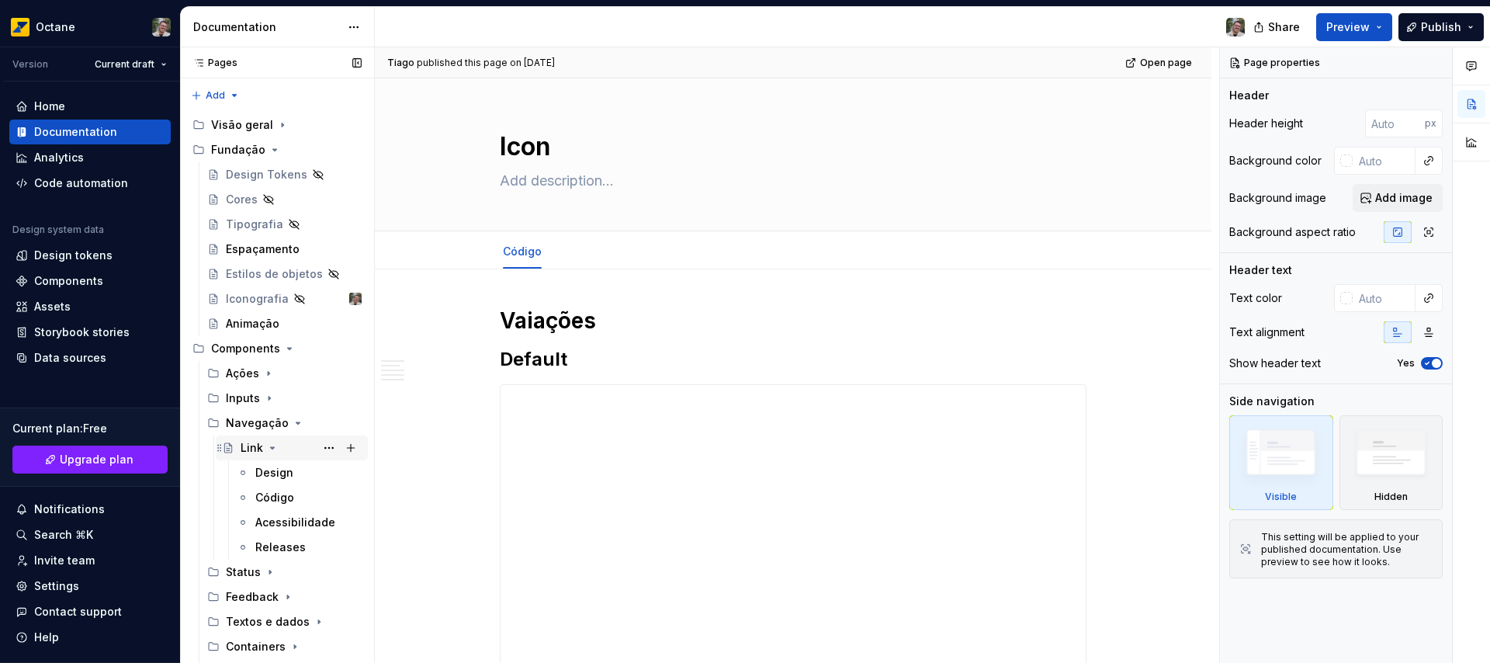
click at [270, 445] on icon "Page tree" at bounding box center [272, 447] width 12 height 12
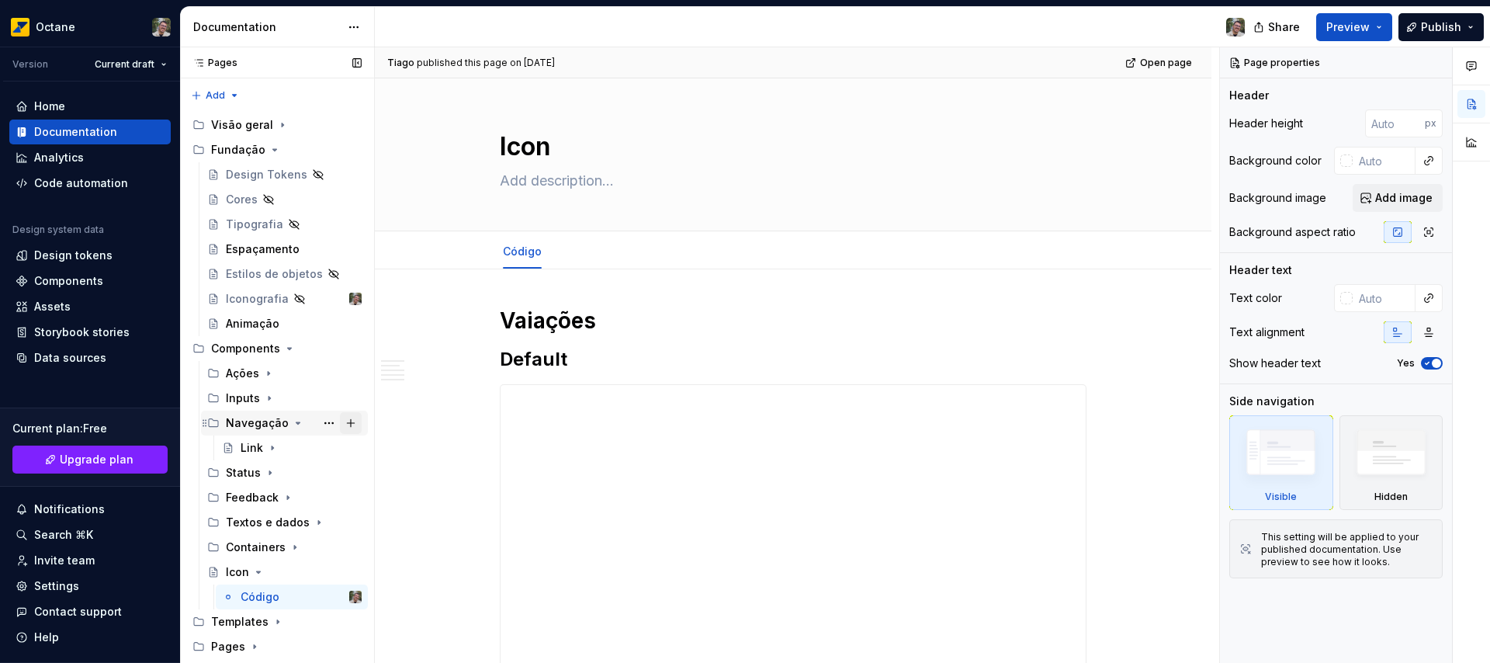
click at [346, 422] on button "Page tree" at bounding box center [351, 423] width 22 height 22
type textarea "*"
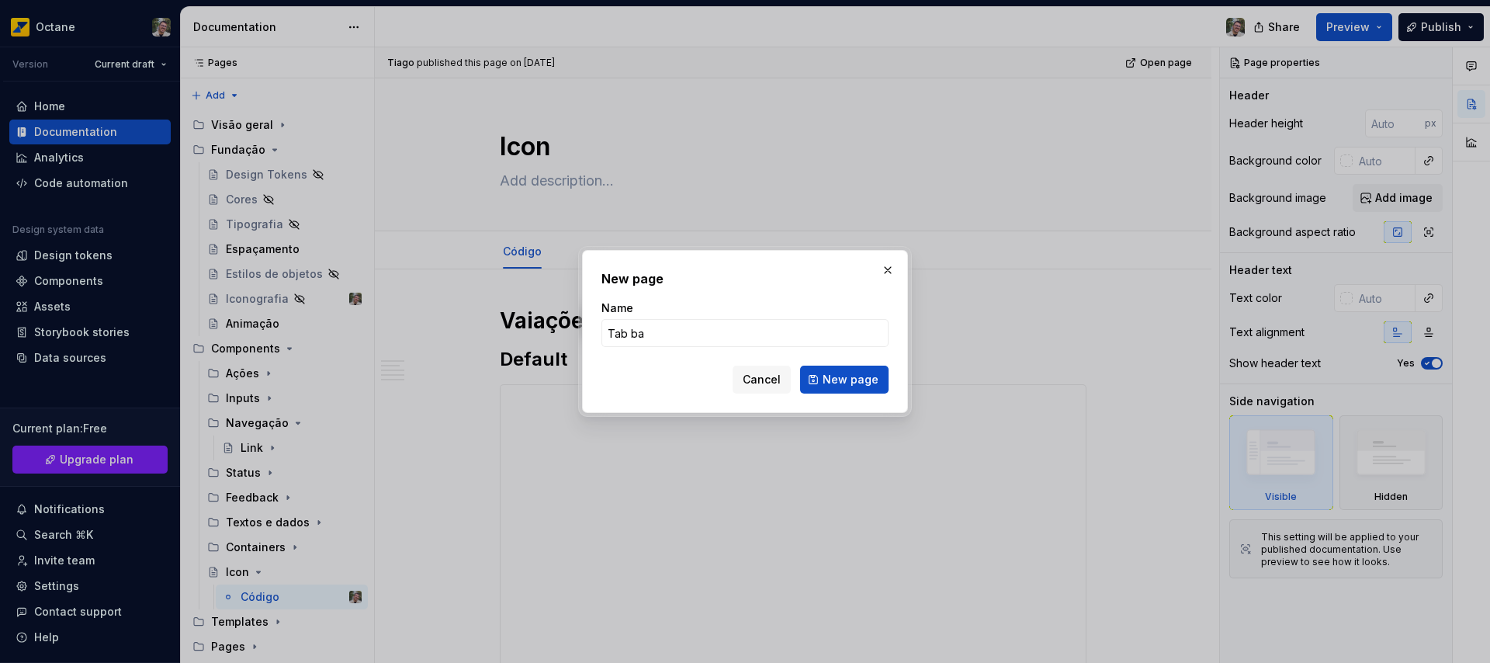
type input "Tab bar"
click button "New page" at bounding box center [844, 379] width 88 height 28
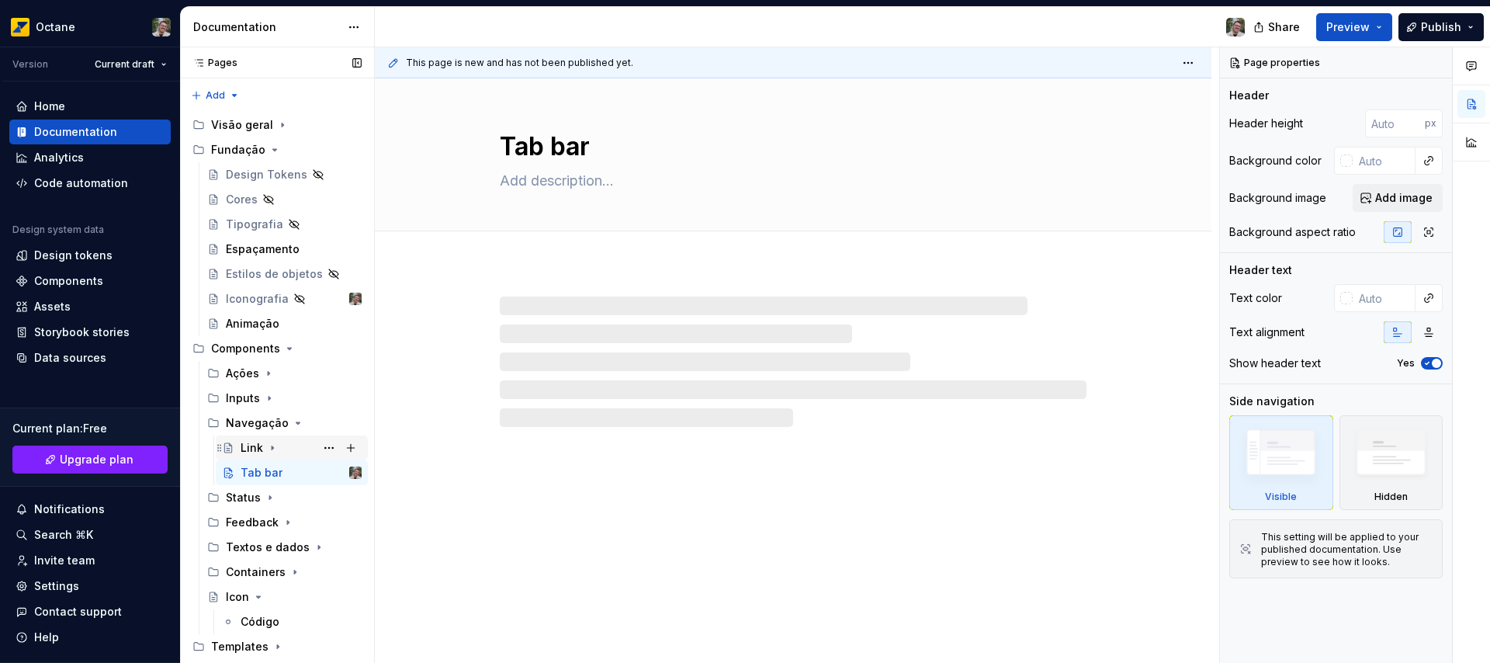
click at [271, 453] on icon "Page tree" at bounding box center [272, 447] width 12 height 12
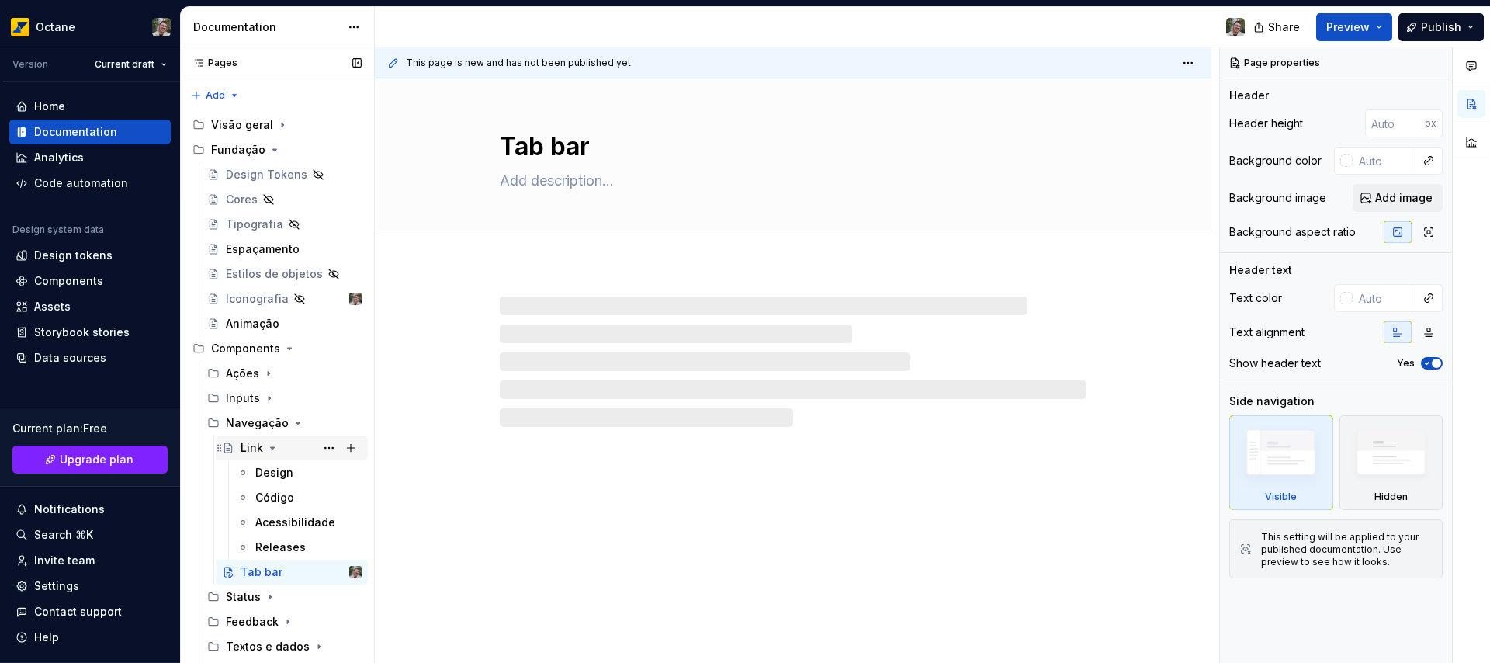
click at [272, 452] on icon "Page tree" at bounding box center [272, 447] width 12 height 12
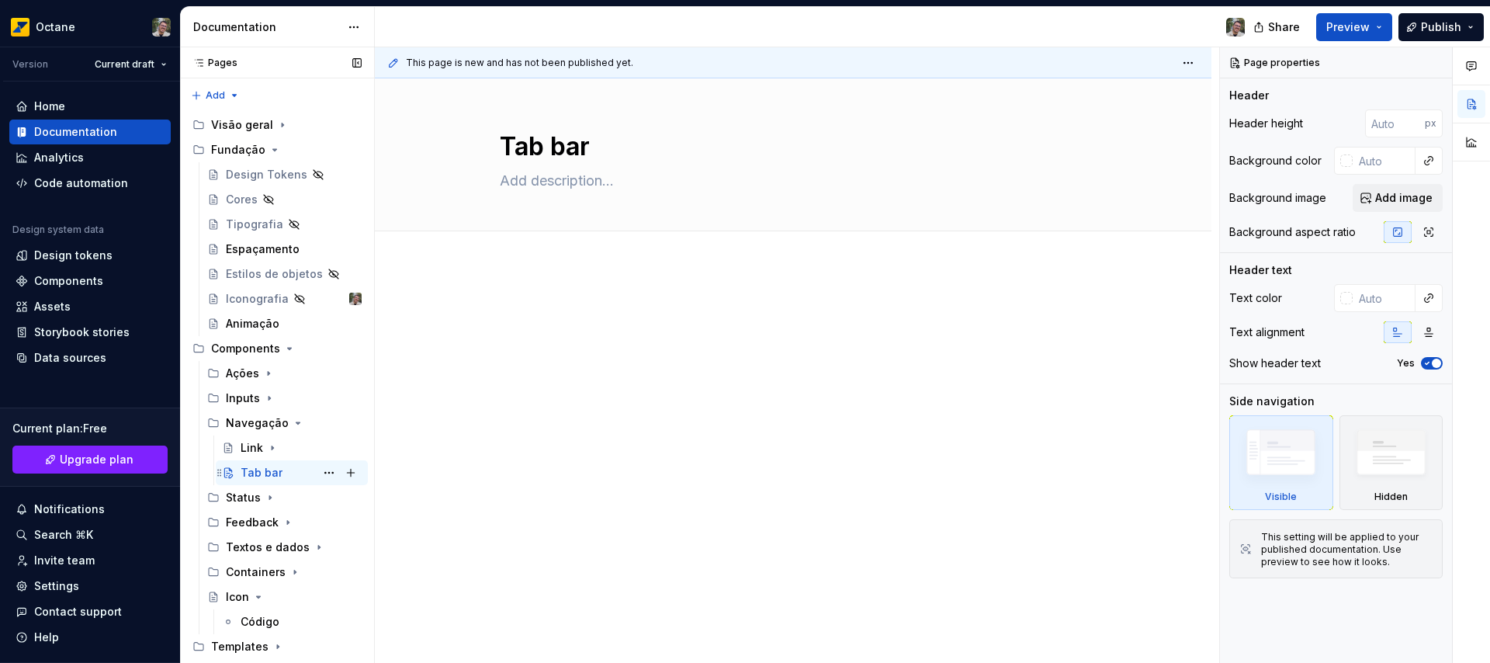
click at [262, 472] on div "Tab bar" at bounding box center [262, 473] width 42 height 16
click at [268, 448] on icon "Page tree" at bounding box center [272, 447] width 12 height 12
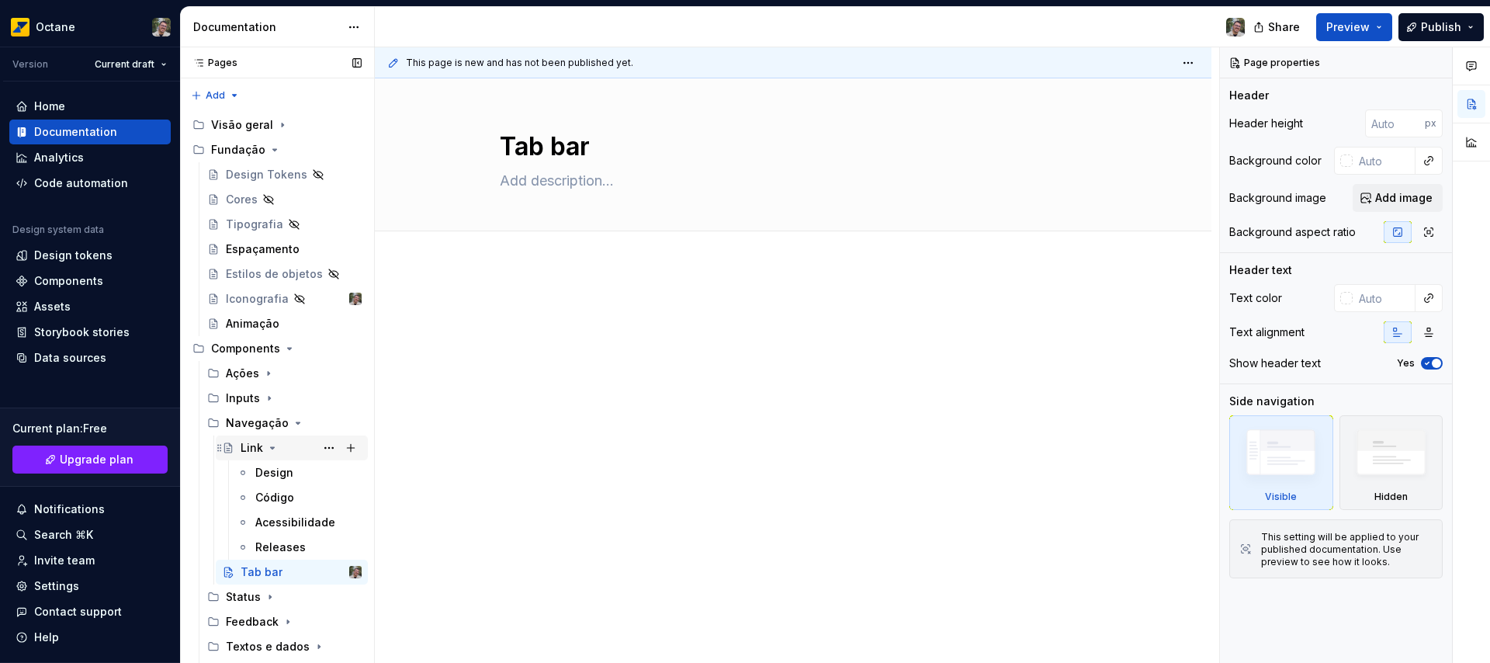
click at [268, 448] on icon "Page tree" at bounding box center [272, 447] width 12 height 12
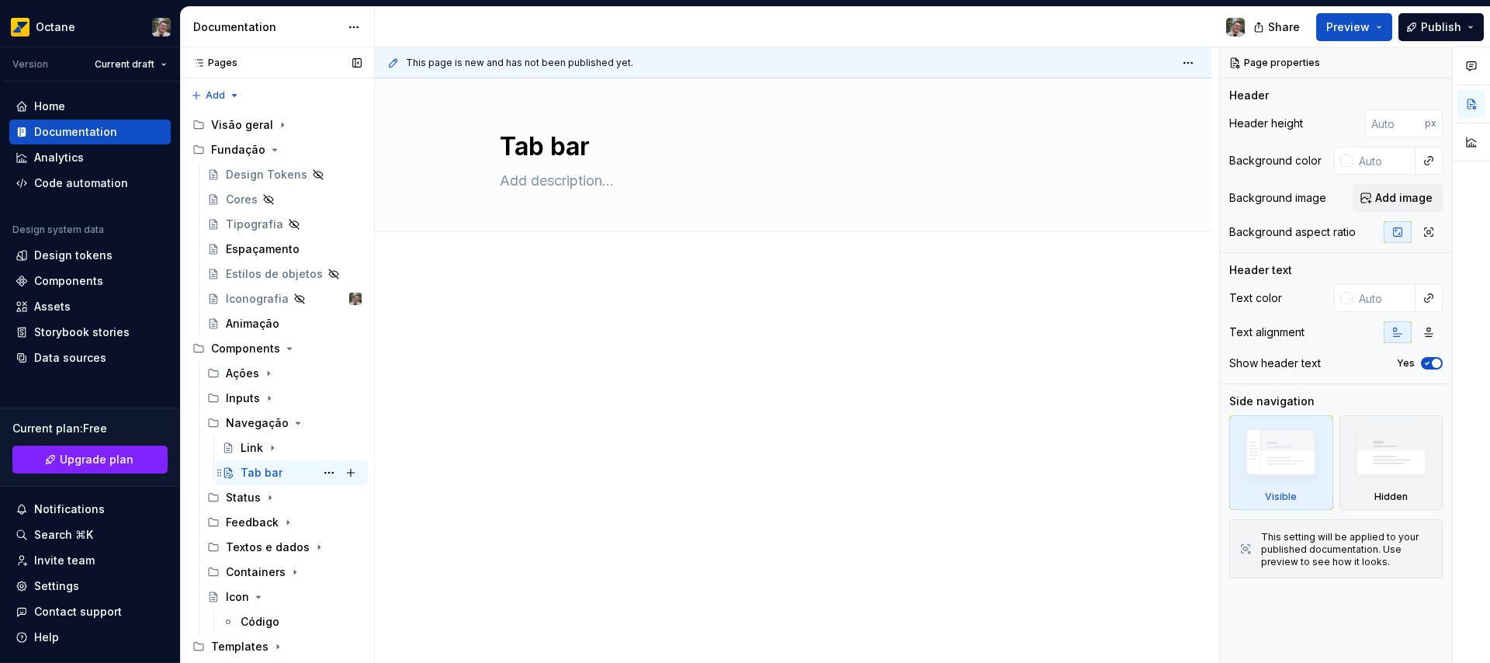
click at [275, 469] on div "Tab bar" at bounding box center [262, 473] width 42 height 16
type textarea "*"
click at [538, 255] on button "Add tab" at bounding box center [531, 248] width 63 height 22
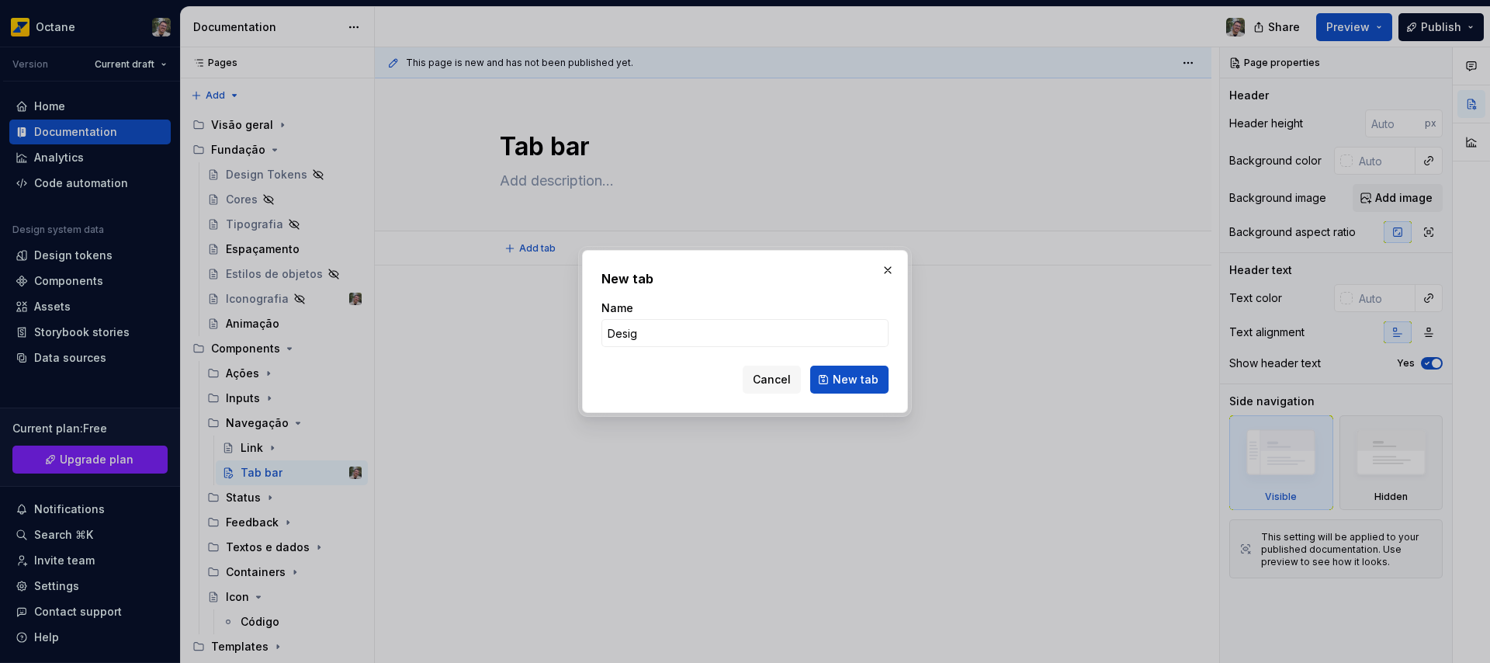
type input "Design"
click button "New tab" at bounding box center [849, 379] width 78 height 28
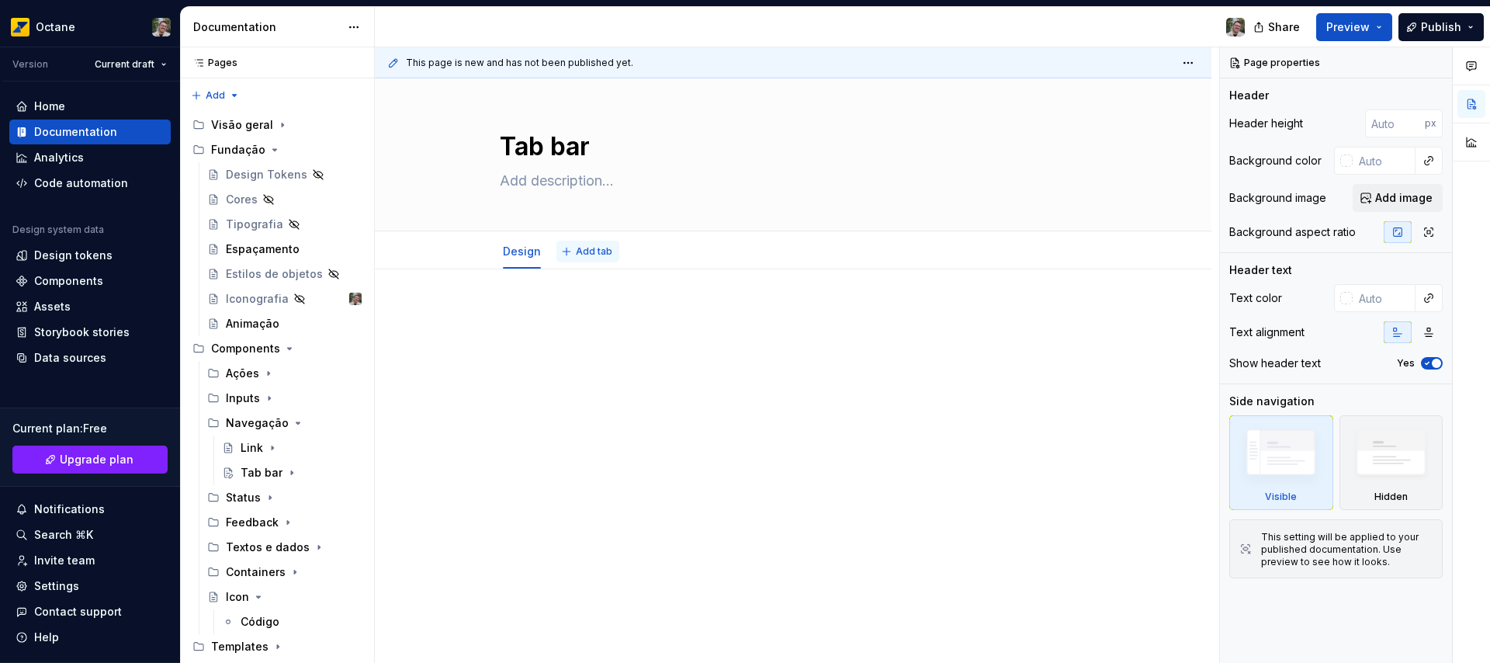
click at [586, 258] on button "Add tab" at bounding box center [587, 252] width 63 height 22
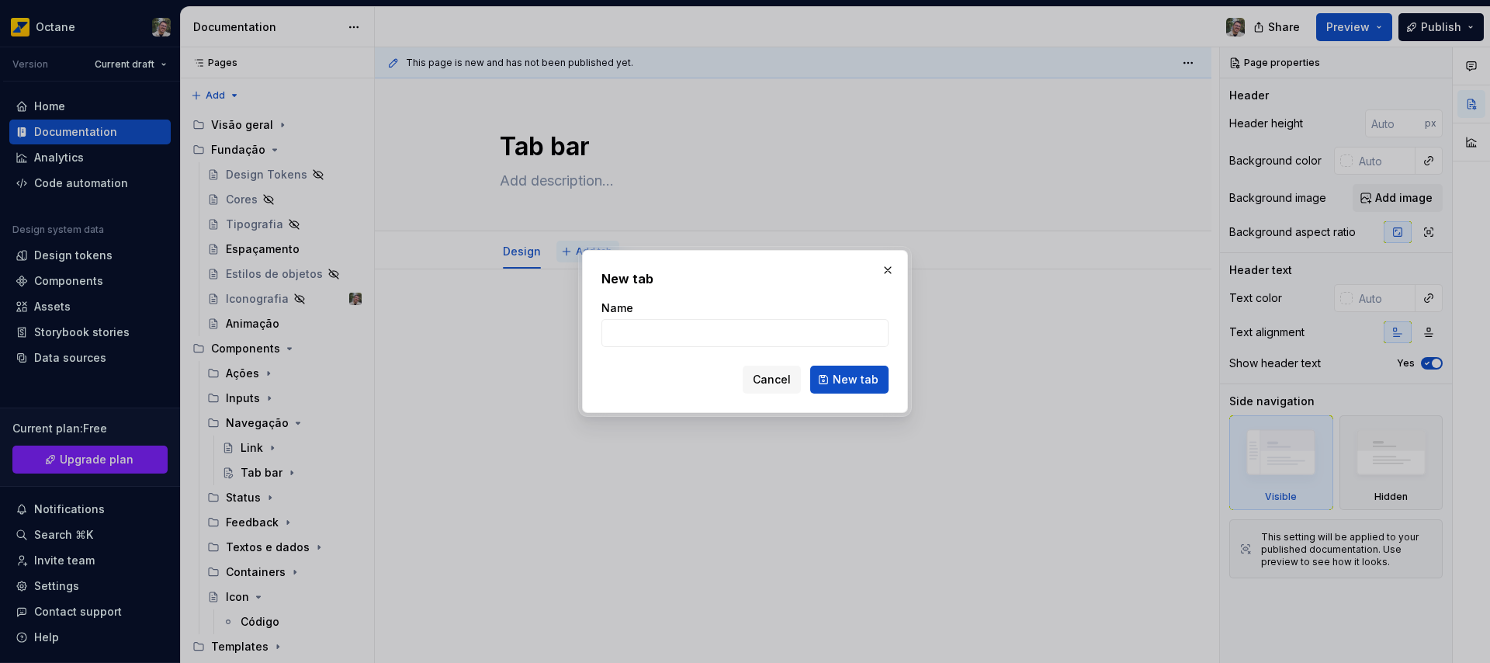
type textarea "*"
type input "Código"
click button "New tab" at bounding box center [849, 379] width 78 height 28
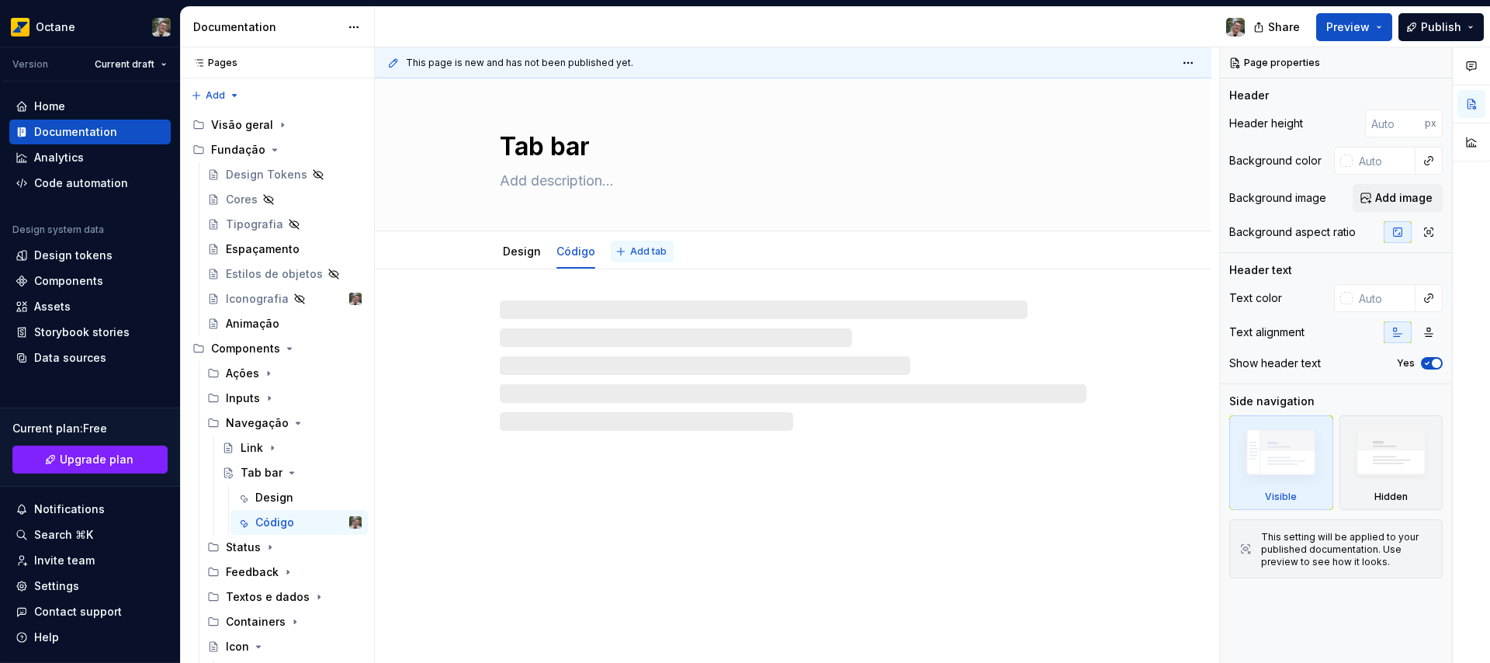
type textarea "*"
click at [659, 254] on span "Add tab" at bounding box center [648, 251] width 36 height 12
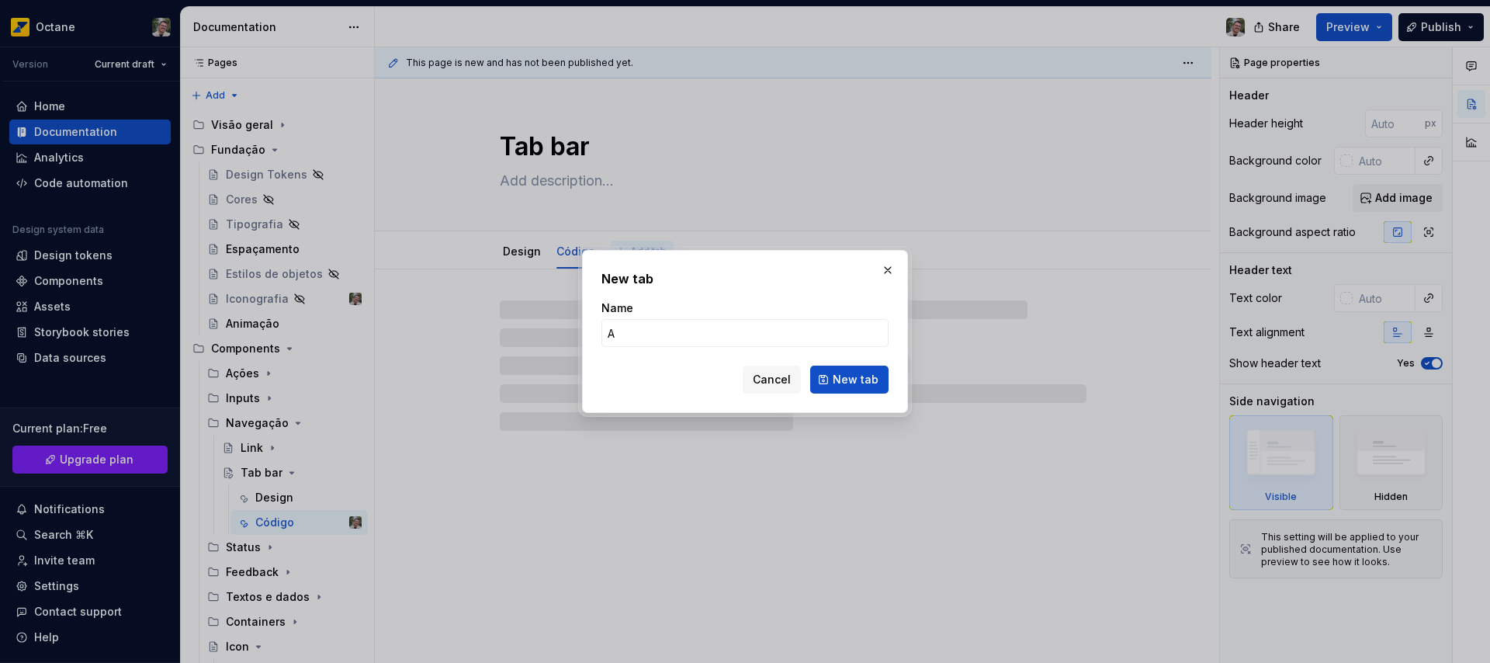
type input "Ac"
type textarea "*"
type input "Acessi"
type textarea "*"
type input "Acessibi"
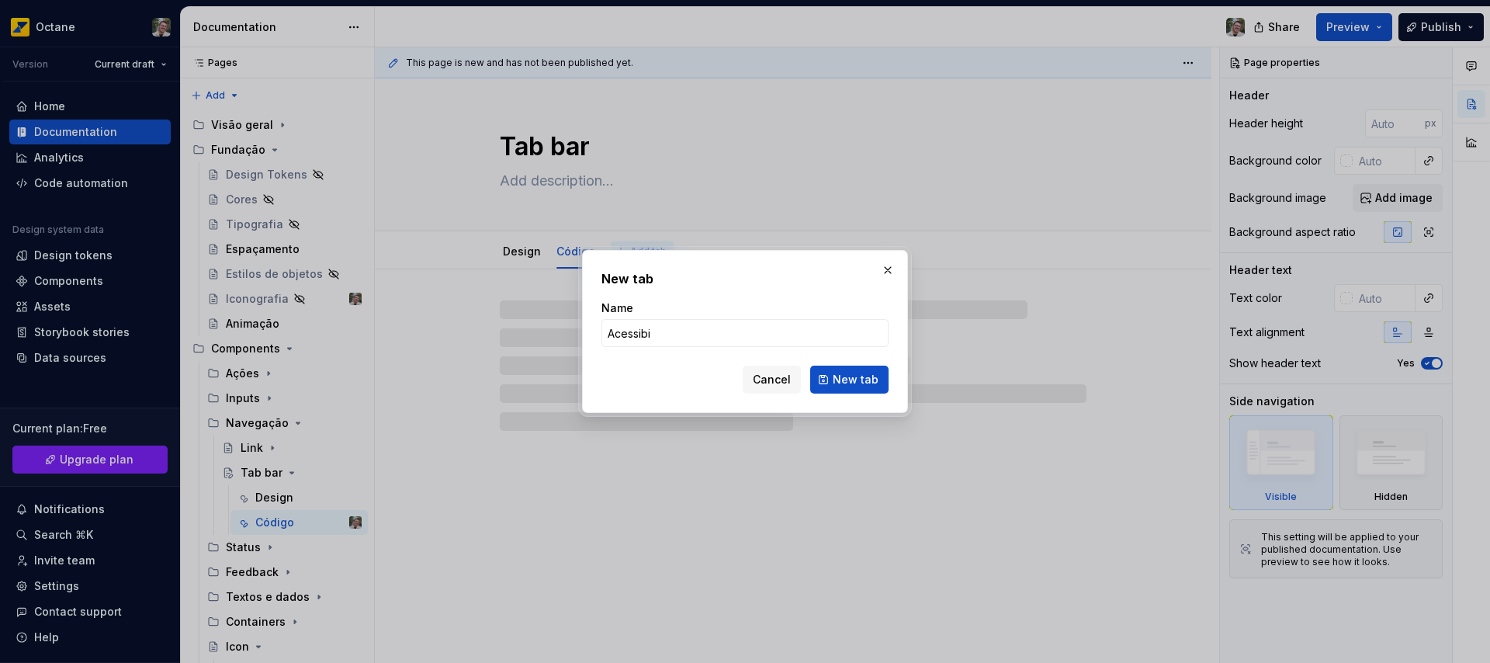
type textarea "*"
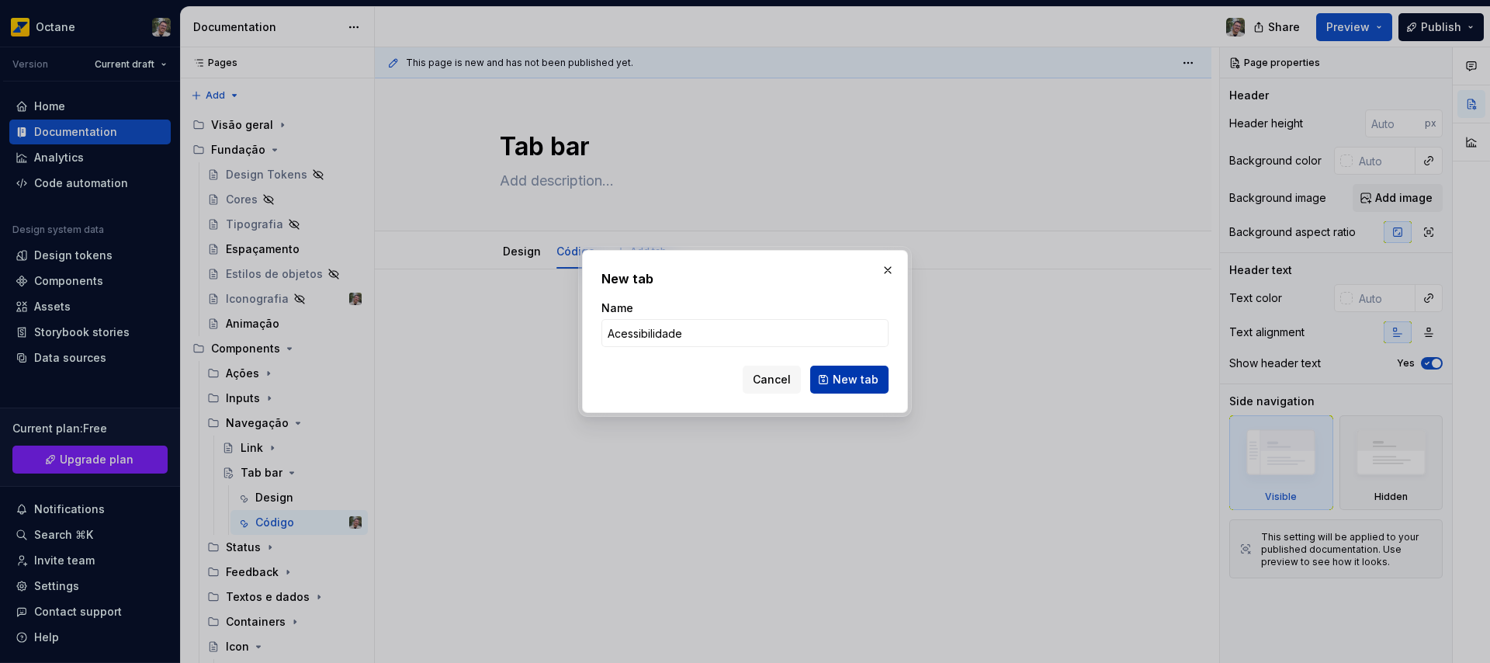
type input "Acessibilidade"
click at [835, 378] on span "New tab" at bounding box center [856, 380] width 46 height 16
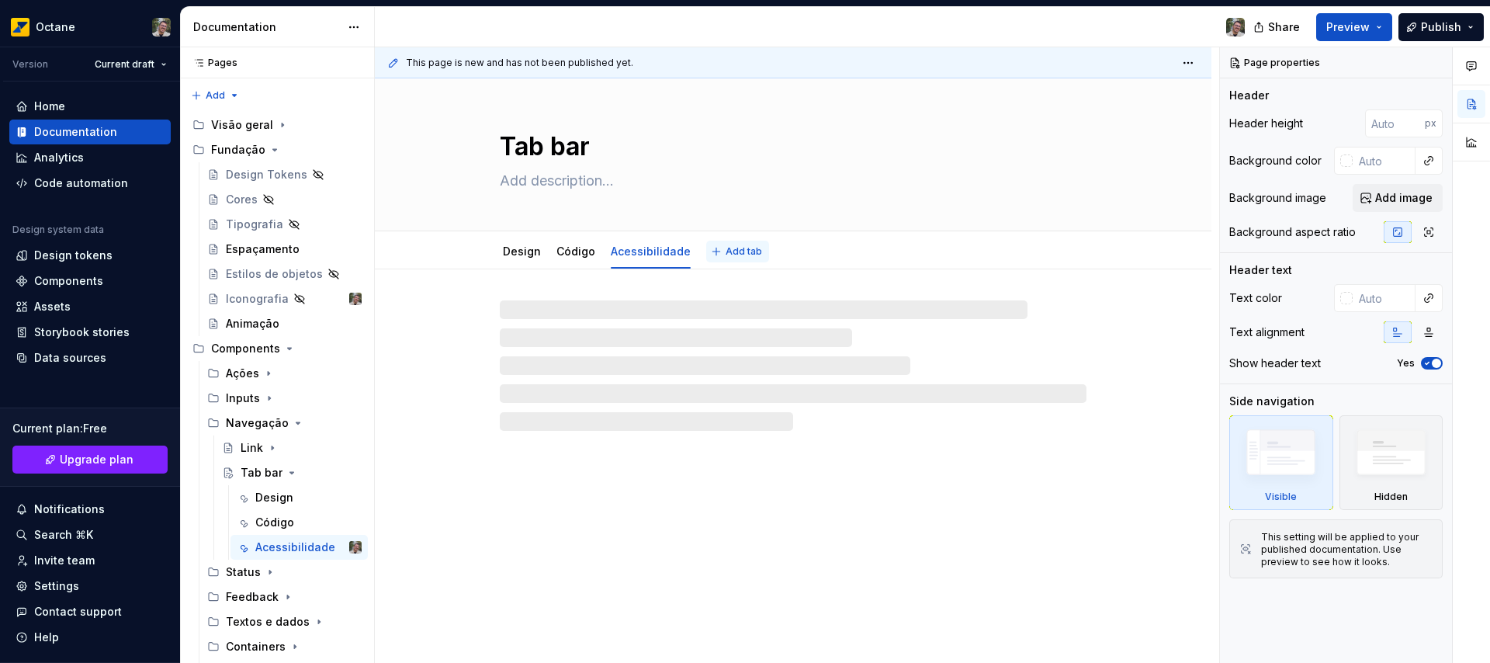
click at [733, 251] on span "Add tab" at bounding box center [743, 251] width 36 height 12
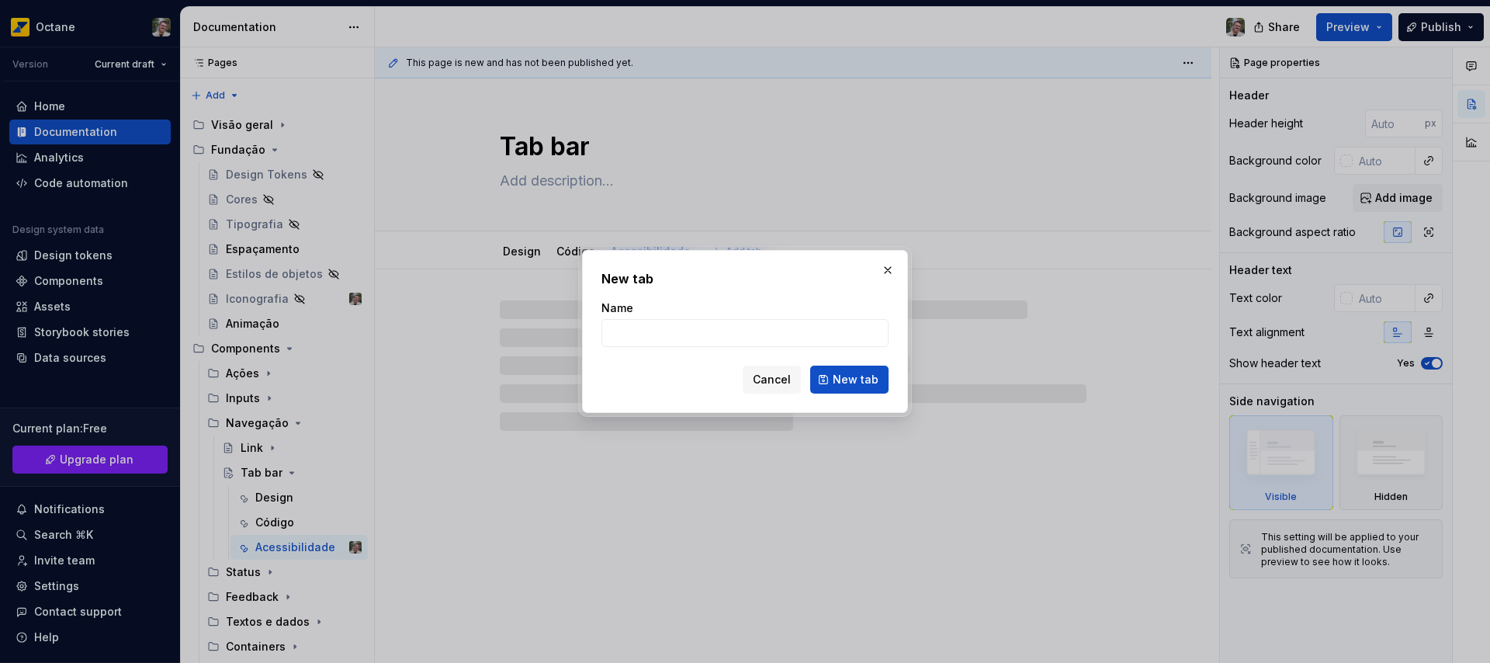
type textarea "*"
type input "releases"
click button "New tab" at bounding box center [849, 379] width 78 height 28
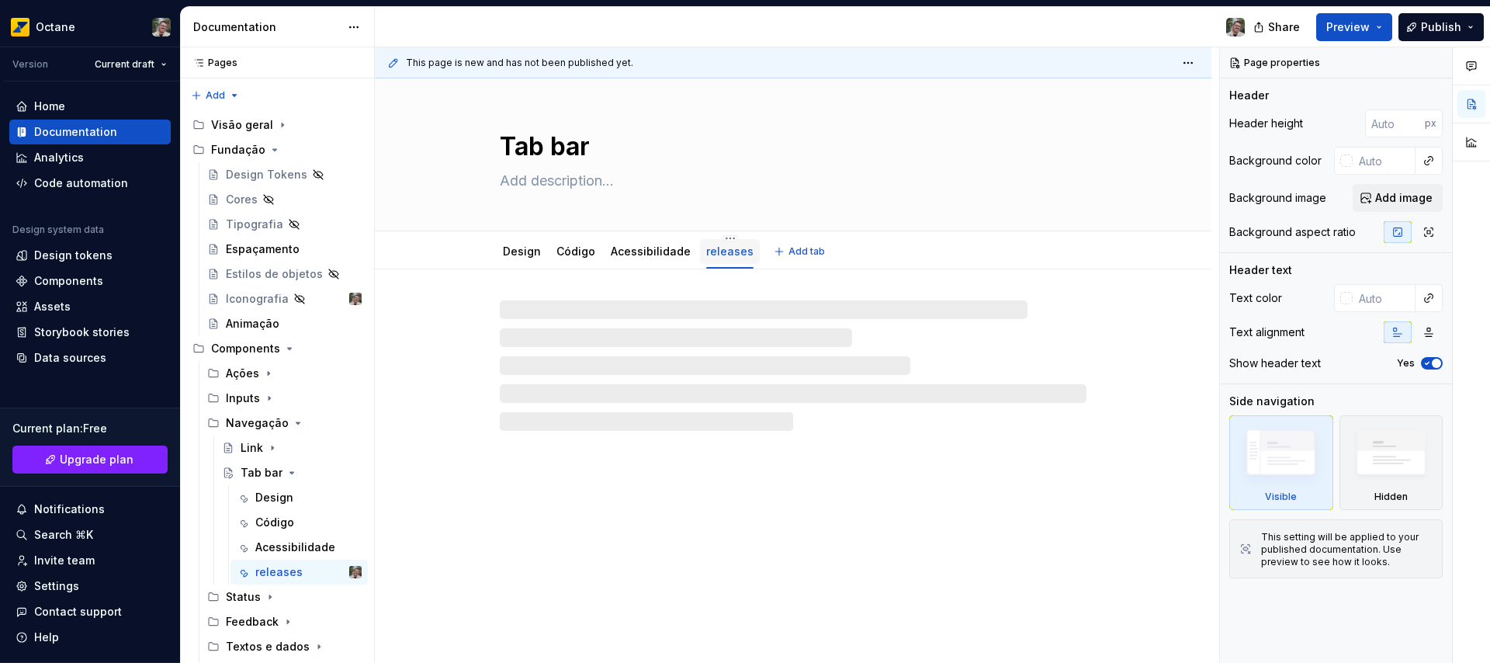
click at [708, 251] on link "releases" at bounding box center [729, 250] width 47 height 13
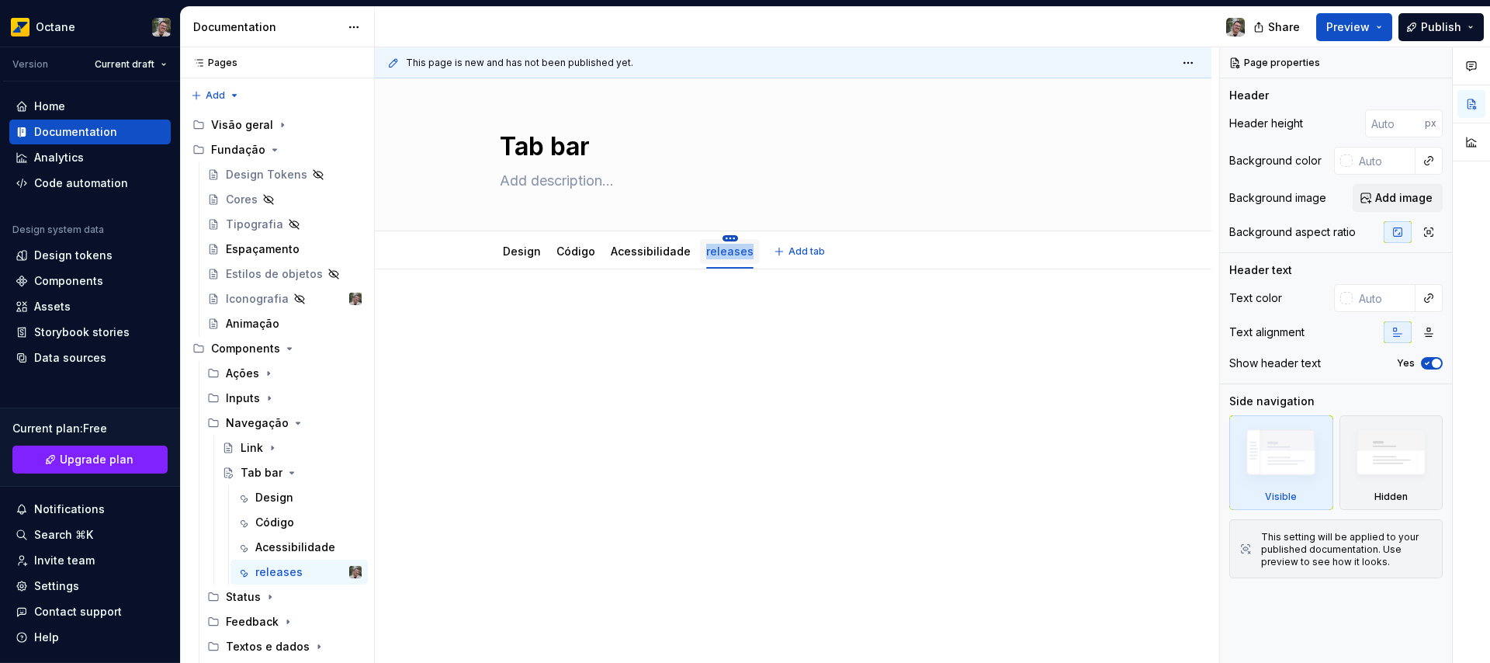
click at [722, 239] on html "Octane Version Current draft Home Documentation Analytics Code automation Desig…" at bounding box center [745, 331] width 1490 height 663
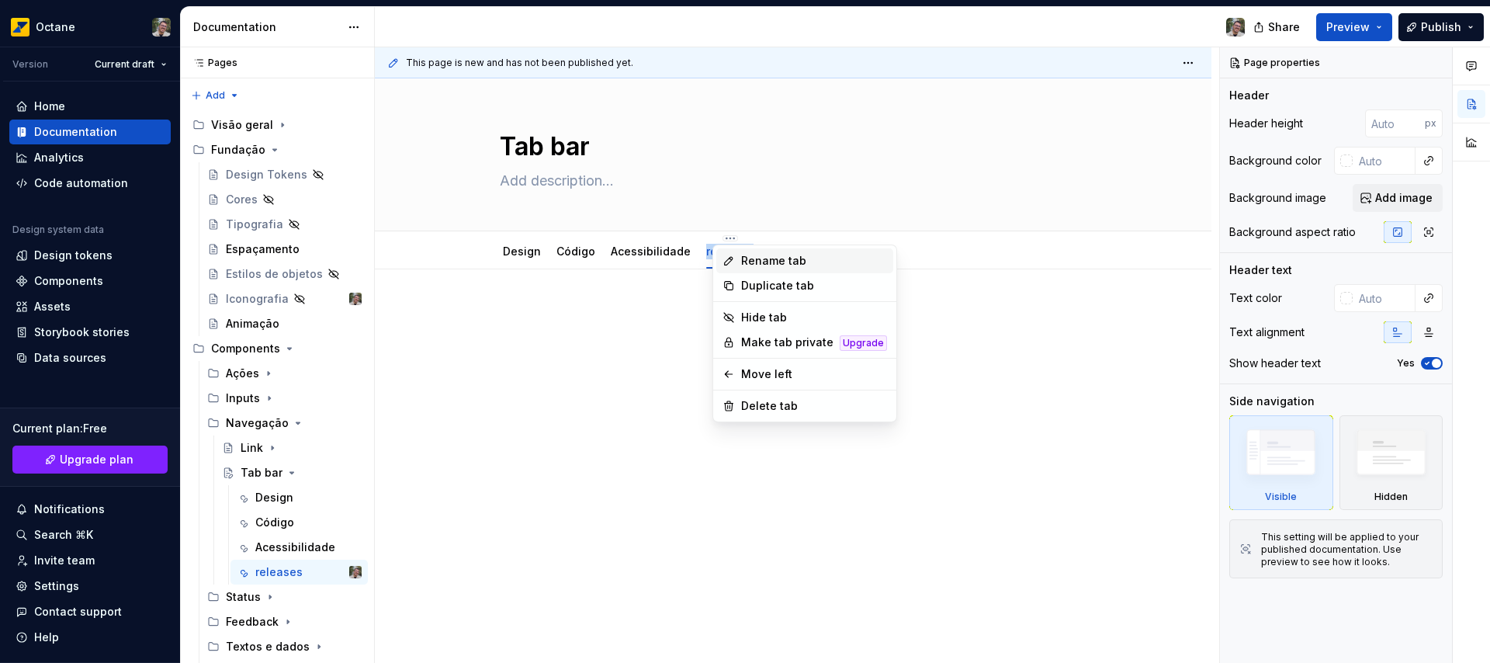
click at [757, 263] on div "Rename tab" at bounding box center [814, 261] width 146 height 16
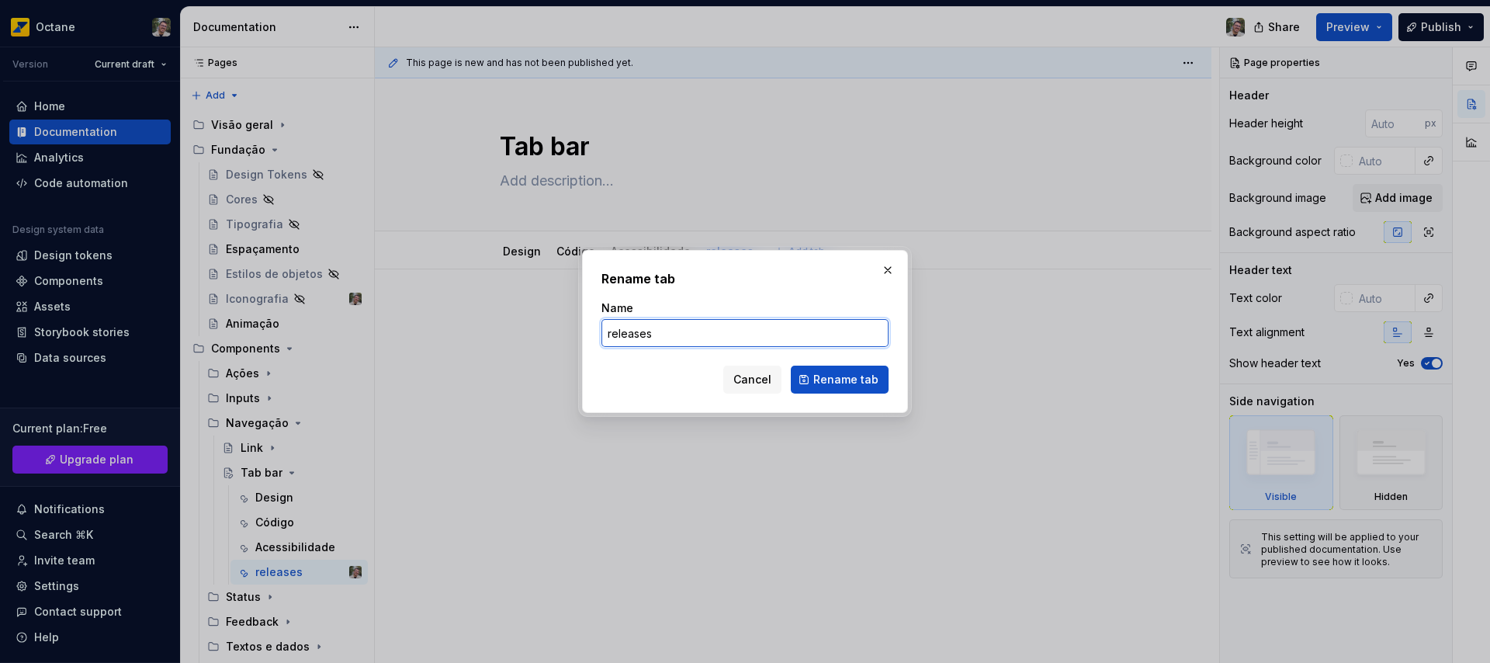
click at [608, 341] on input "releases" at bounding box center [744, 333] width 287 height 28
click at [604, 337] on input "releases" at bounding box center [744, 333] width 287 height 28
type textarea "*"
type input "Releases"
click at [855, 383] on span "Rename tab" at bounding box center [845, 380] width 65 height 16
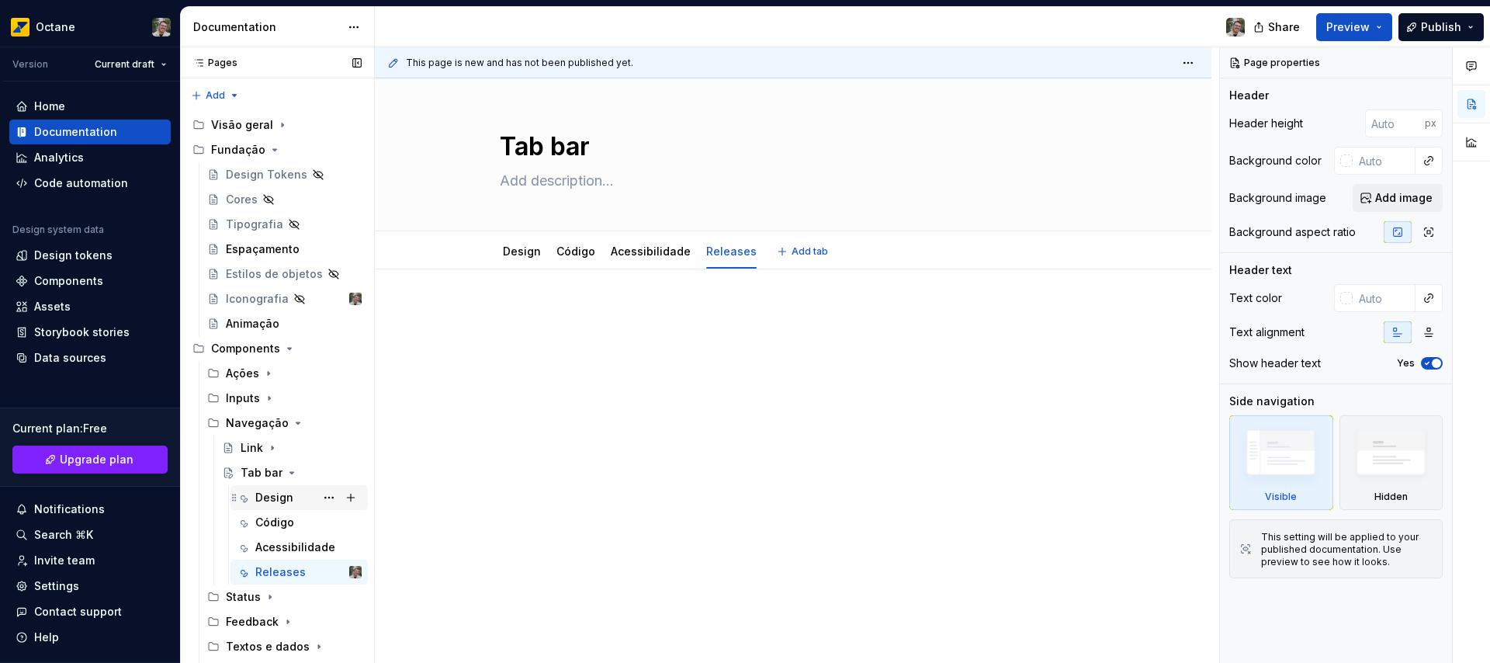
click at [284, 500] on div "Design" at bounding box center [274, 498] width 38 height 16
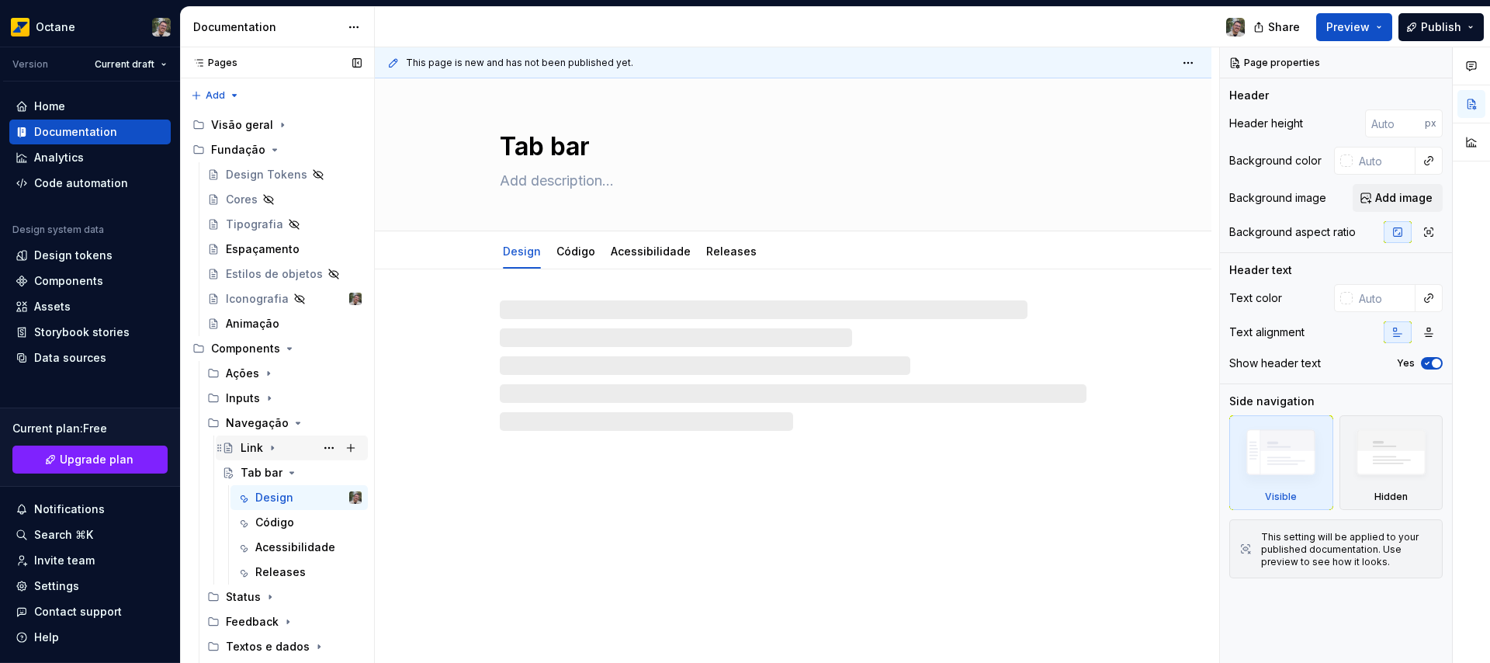
click at [252, 450] on div "Link" at bounding box center [252, 448] width 23 height 16
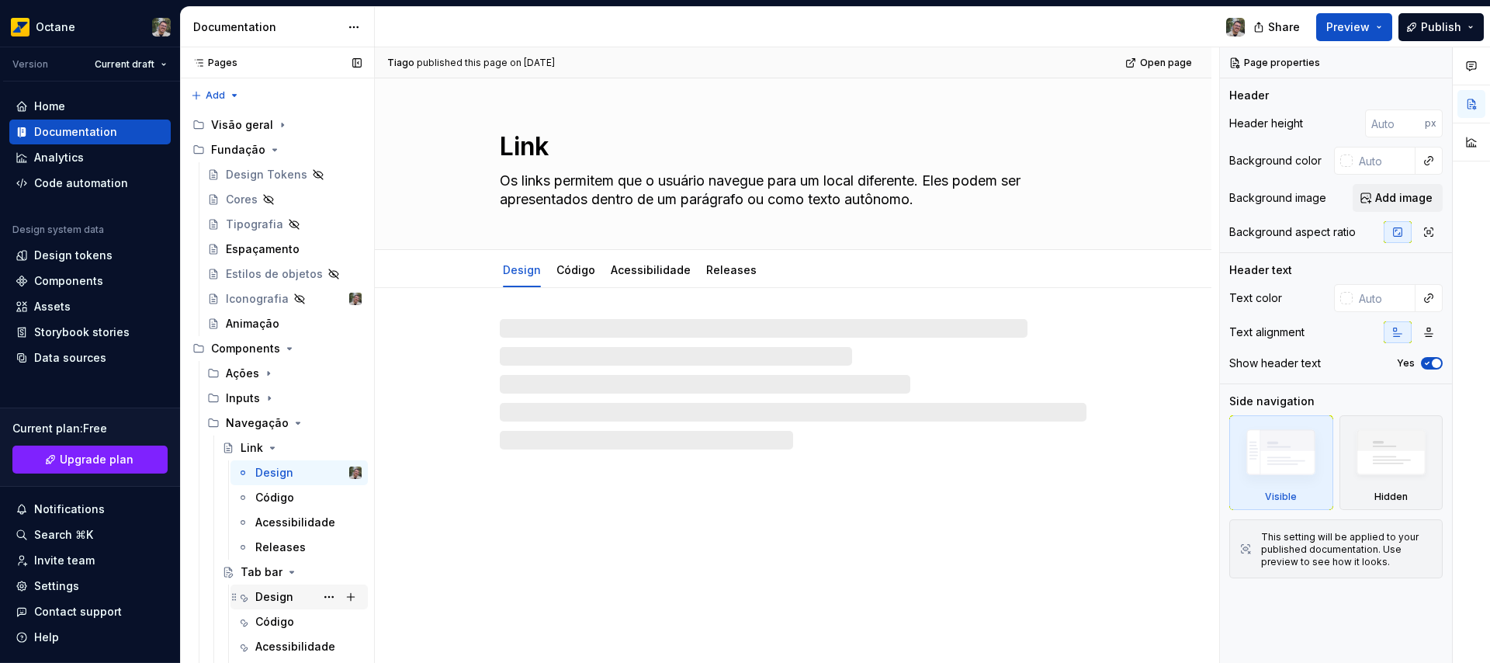
click at [283, 597] on div "Design" at bounding box center [274, 597] width 38 height 16
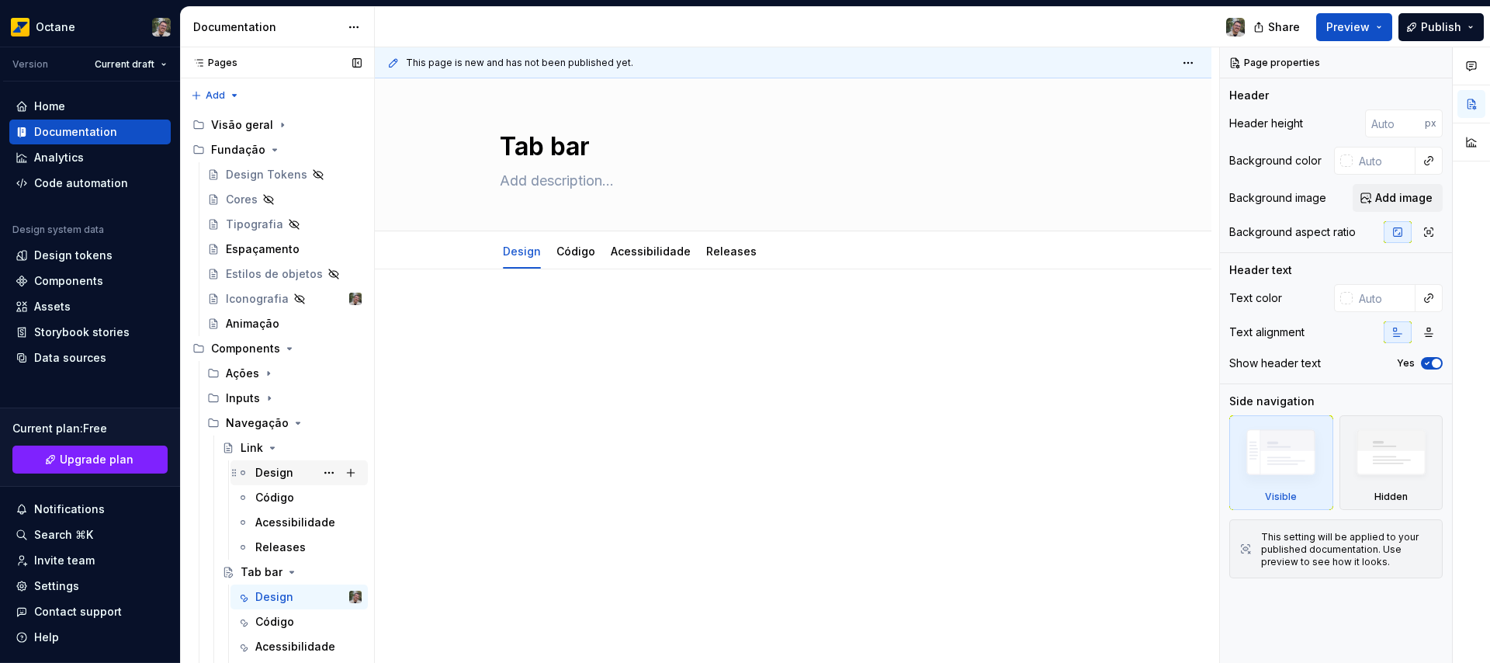
click at [268, 469] on div "Design" at bounding box center [274, 473] width 38 height 16
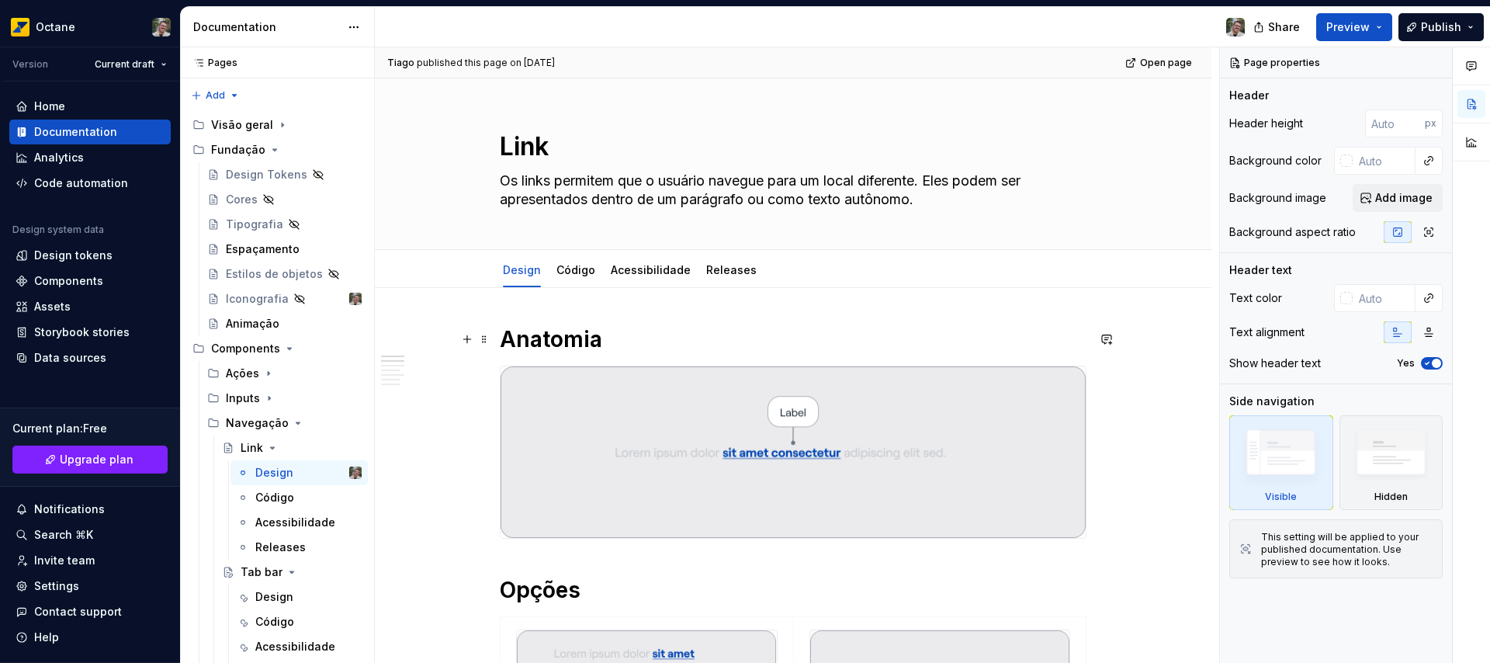
click at [523, 339] on h1 "Anatomia" at bounding box center [793, 339] width 587 height 28
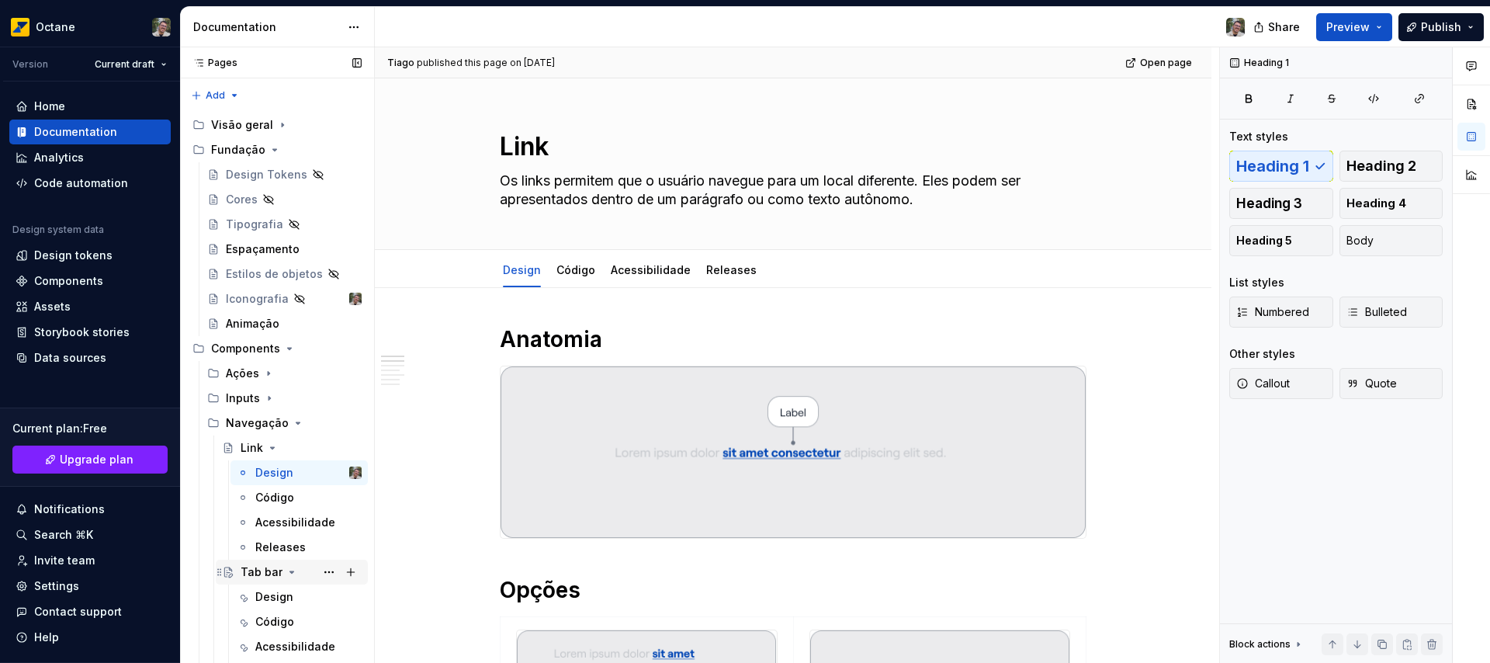
click at [270, 573] on div "Tab bar" at bounding box center [262, 572] width 42 height 16
click at [275, 590] on div "Design" at bounding box center [274, 597] width 38 height 16
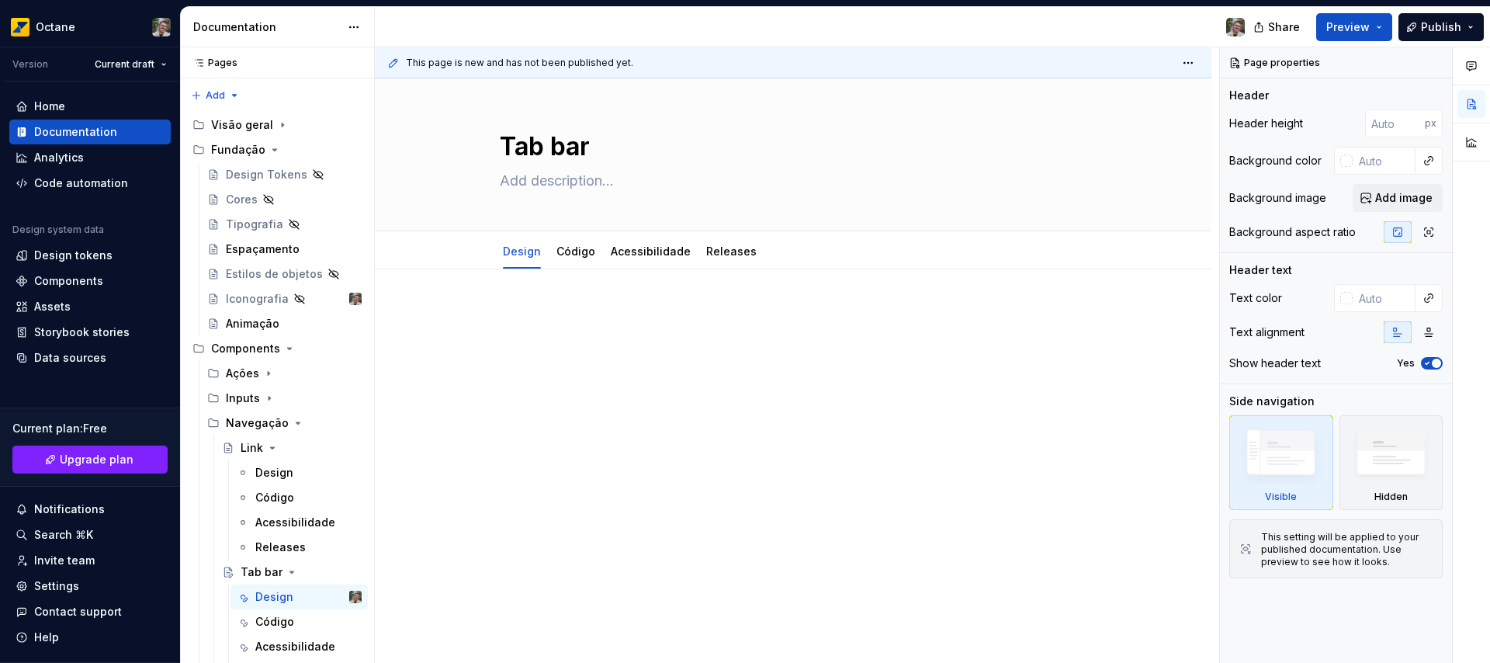
type textarea "*"
click at [608, 306] on p at bounding box center [793, 315] width 587 height 19
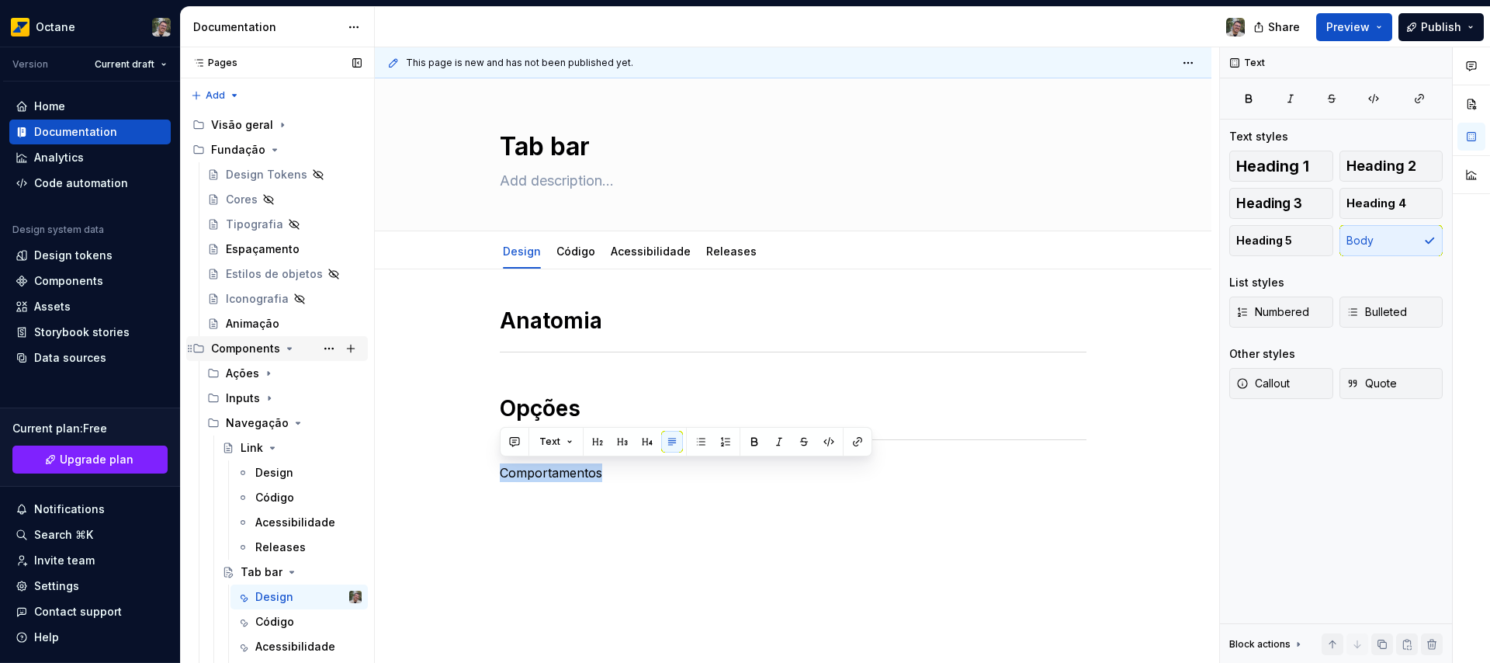
scroll to position [3, 0]
click at [1296, 168] on span "Heading 1" at bounding box center [1272, 166] width 73 height 16
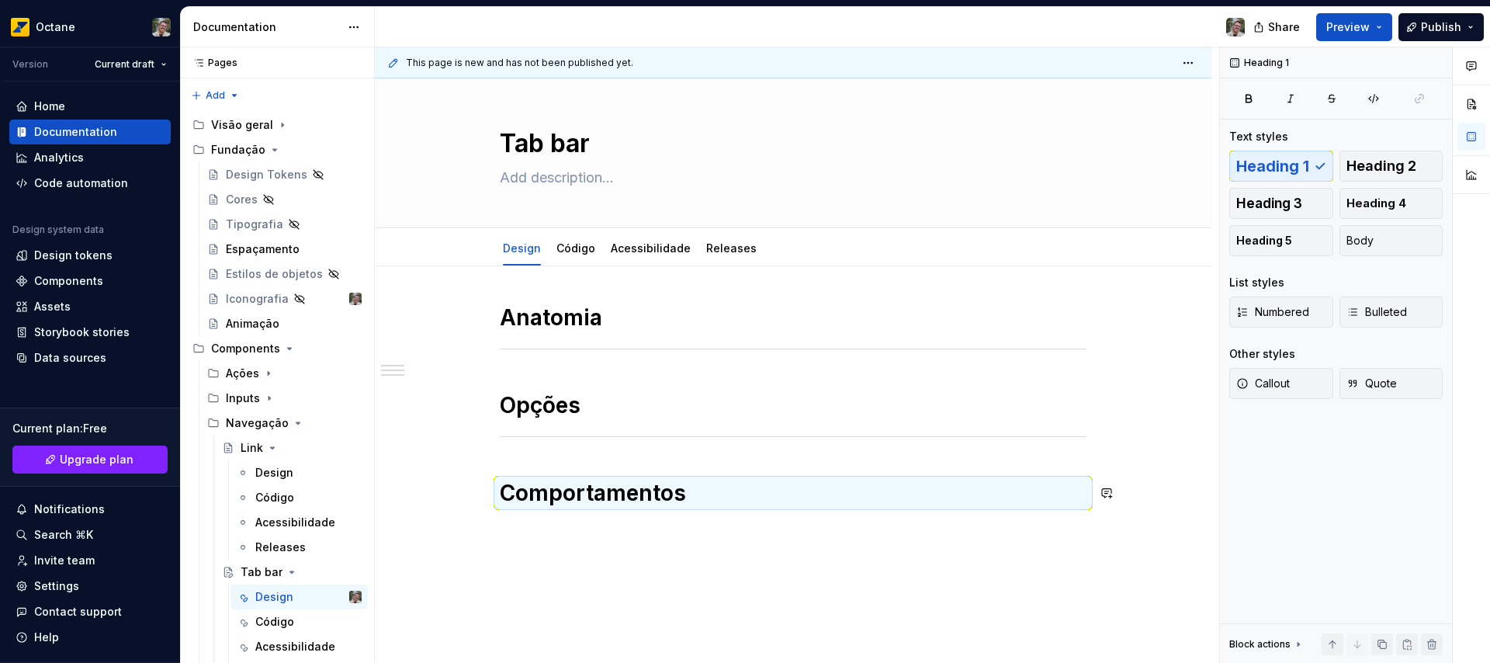
click at [919, 455] on div "Anatomia Opções Comportamentos" at bounding box center [793, 404] width 587 height 203
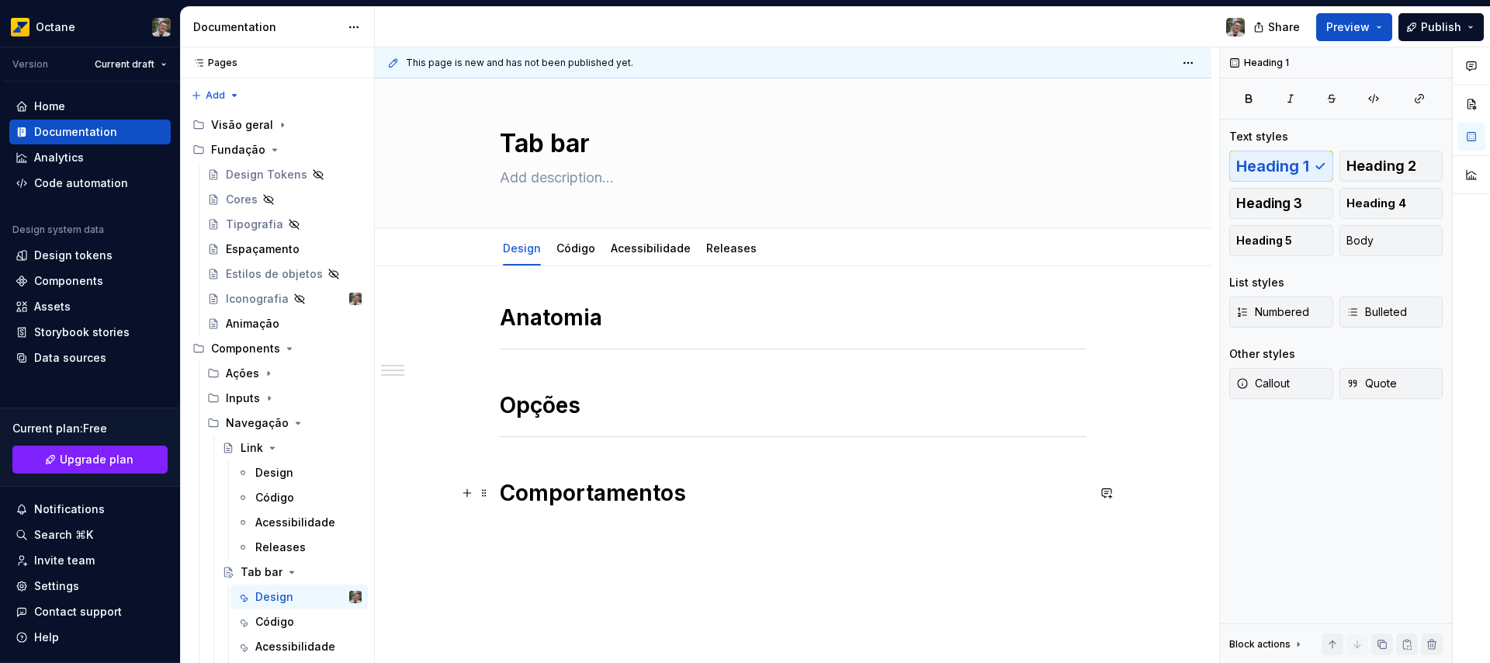
click at [695, 488] on h1 "Comportamentos" at bounding box center [793, 493] width 587 height 28
click at [593, 183] on textarea at bounding box center [790, 177] width 587 height 25
paste textarea "A Tab bar é o componente de controle para o nível principal de navegação. Seu u…"
type textarea "*"
type textarea "A Tab bar é o componente de controle para o nível principal de navegação. Seu u…"
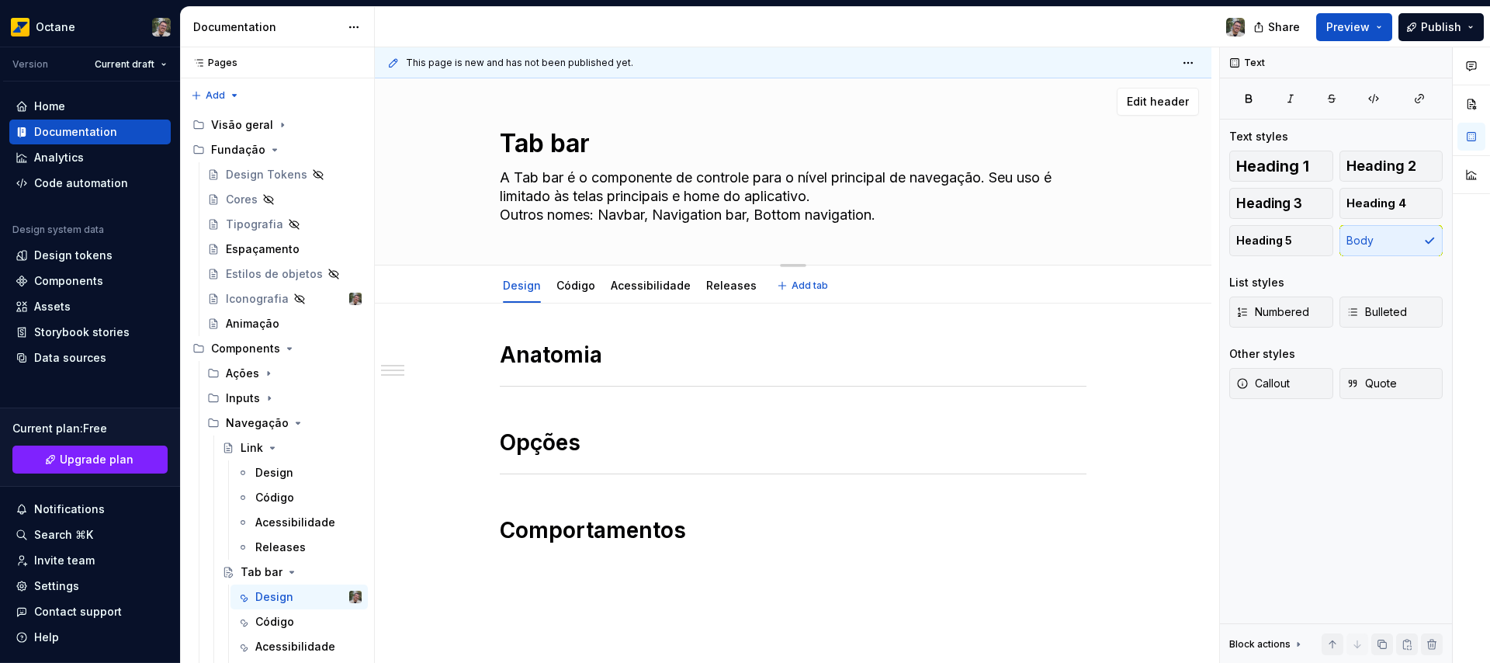
drag, startPoint x: 833, startPoint y: 196, endPoint x: 912, endPoint y: 225, distance: 84.9
click at [912, 225] on textarea "A Tab bar é o componente de controle para o nível principal de navegação. Seu u…" at bounding box center [790, 196] width 587 height 62
type textarea "*"
type textarea "A Tab bar é o componente de controle para o nível principal de navegação. Seu u…"
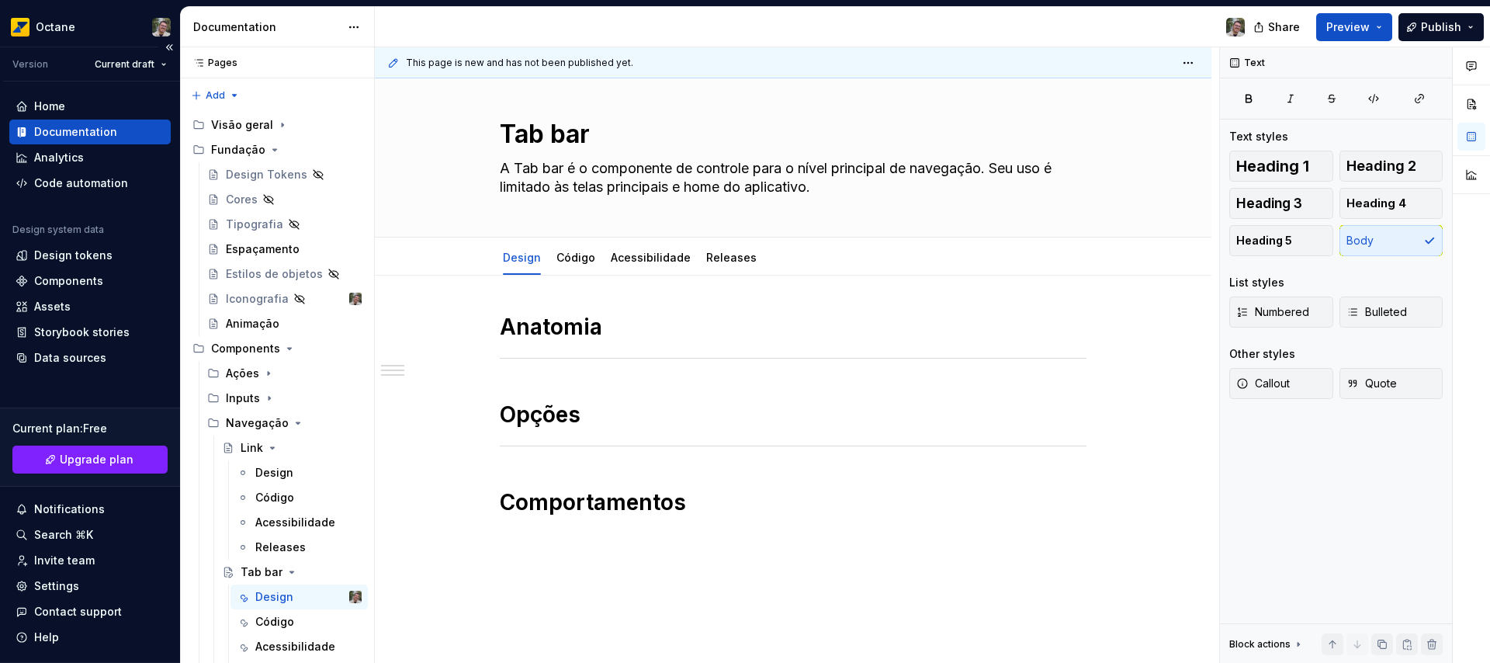
type textarea "*"
type textarea "A Tab bar é o componente de controle para o nível principal de navegação. Seu u…"
click at [612, 327] on h1 "Anatomia" at bounding box center [793, 327] width 587 height 28
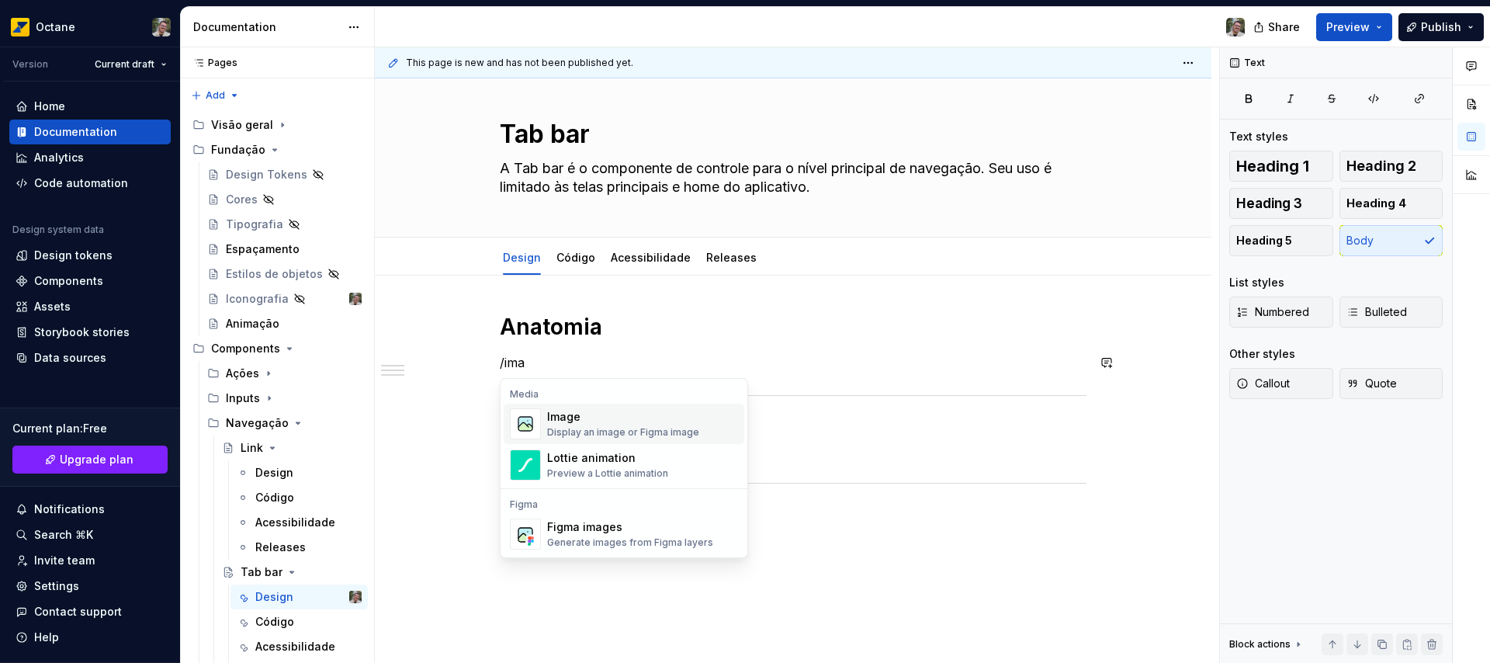
click at [624, 424] on div "Image" at bounding box center [623, 417] width 152 height 16
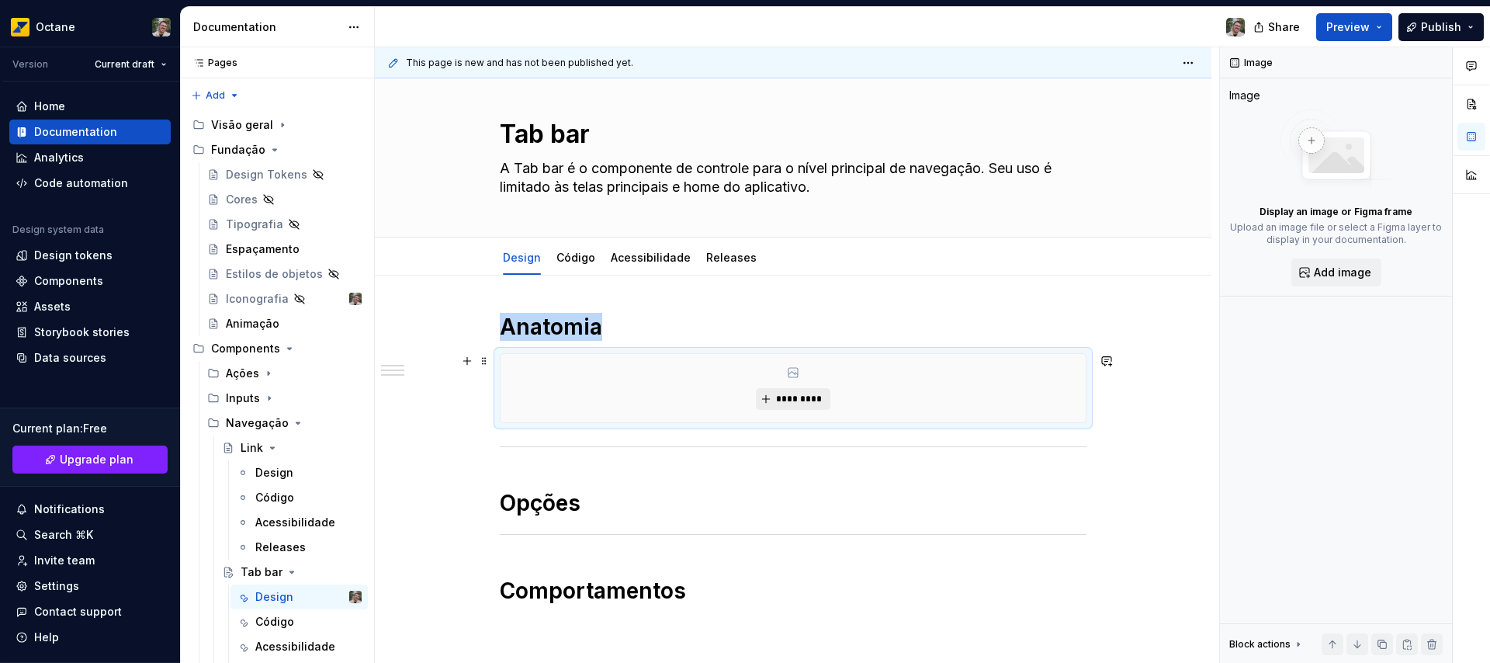
click at [802, 403] on span "*********" at bounding box center [798, 399] width 47 height 12
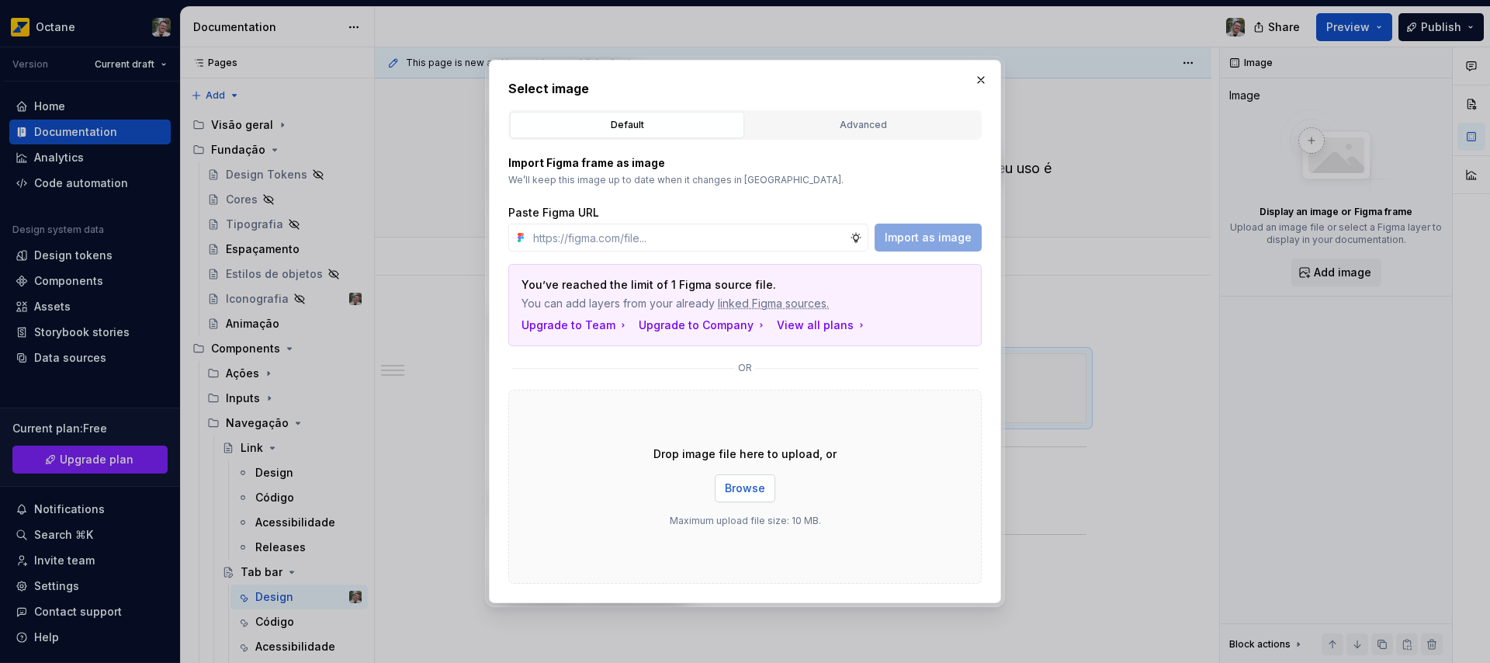
click at [741, 488] on span "Browse" at bounding box center [745, 488] width 40 height 16
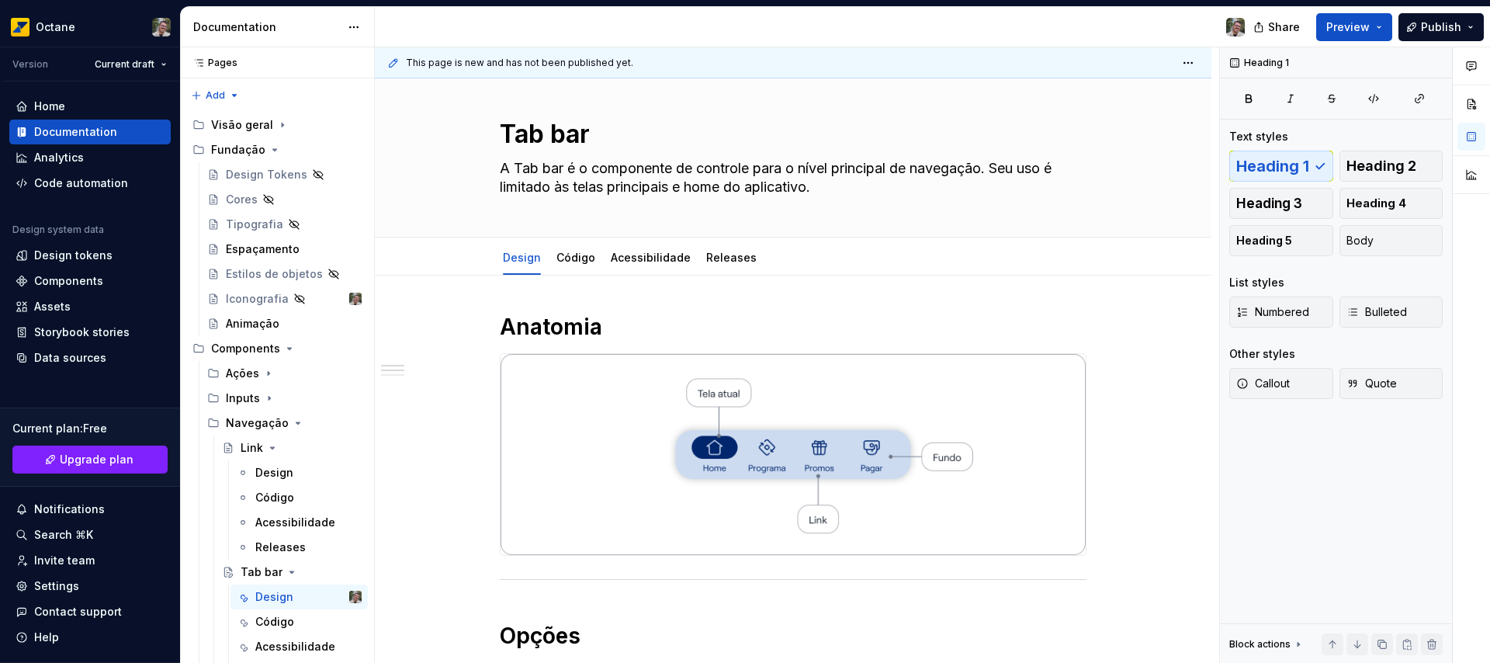
click at [611, 595] on div "Anatomia Opções Comportamentos" at bounding box center [793, 540] width 587 height 455
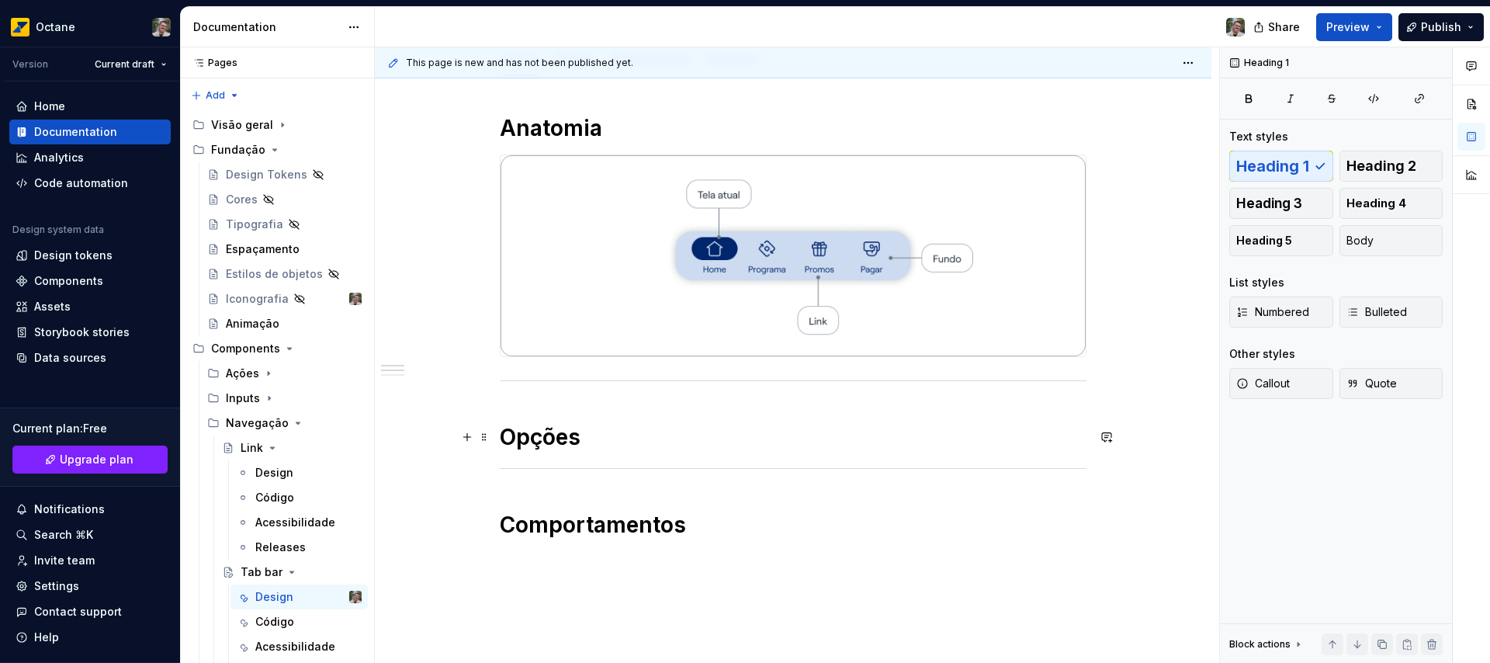
scroll to position [334, 0]
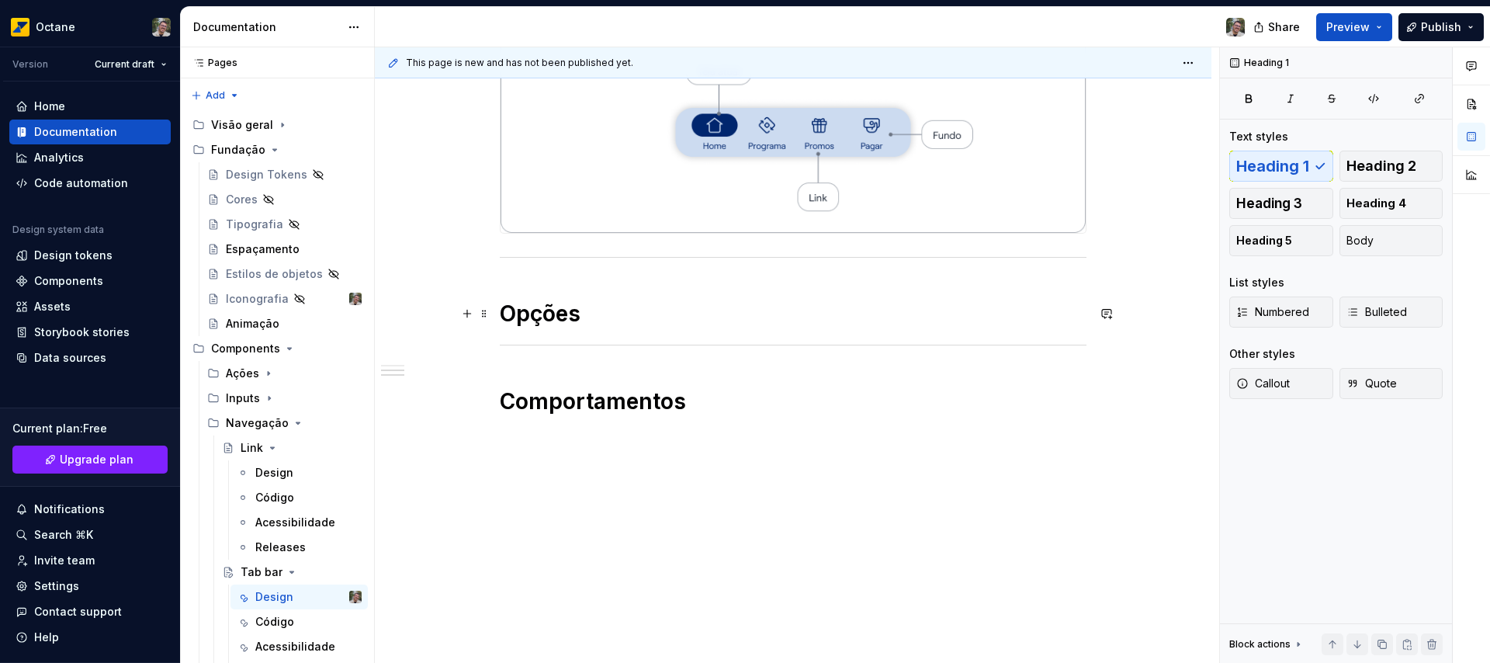
click at [589, 314] on h1 "Opções" at bounding box center [793, 313] width 587 height 28
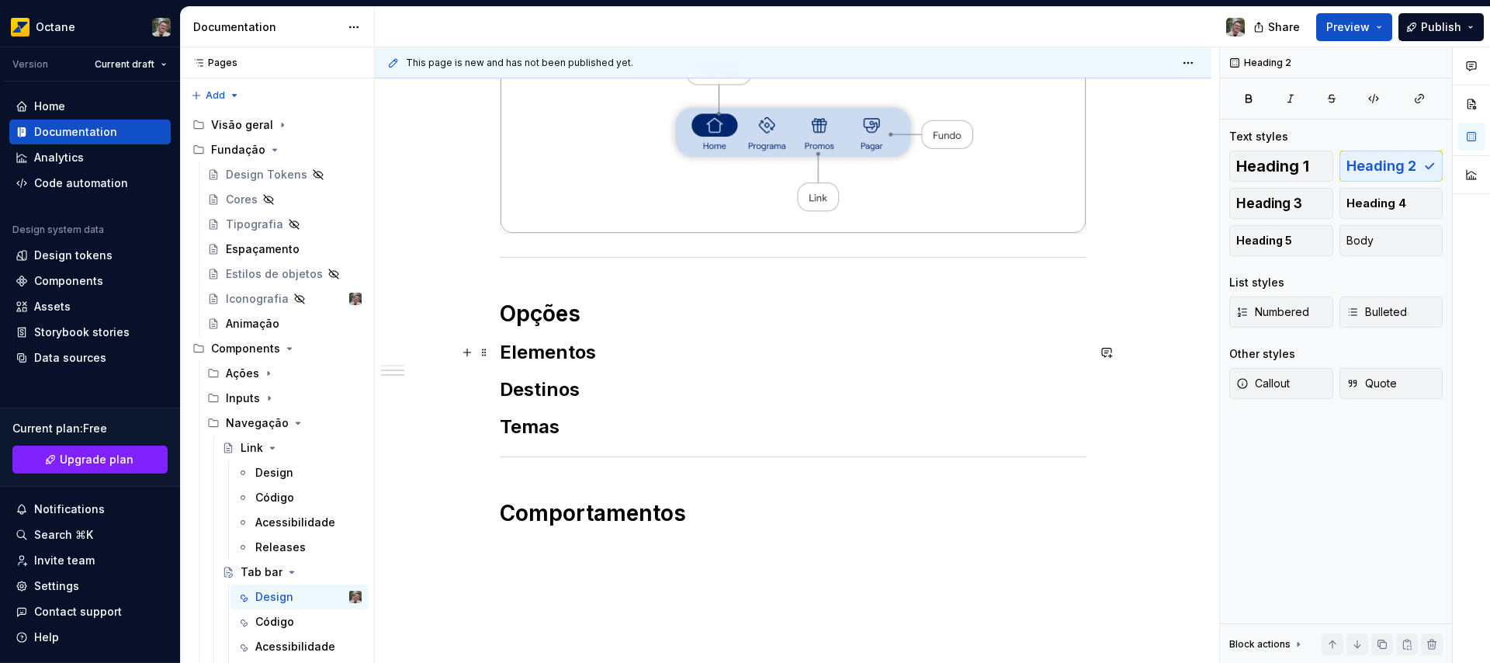
click at [677, 347] on h2 "Elementos" at bounding box center [793, 352] width 587 height 25
click at [268, 398] on icon "Page tree" at bounding box center [269, 398] width 2 height 4
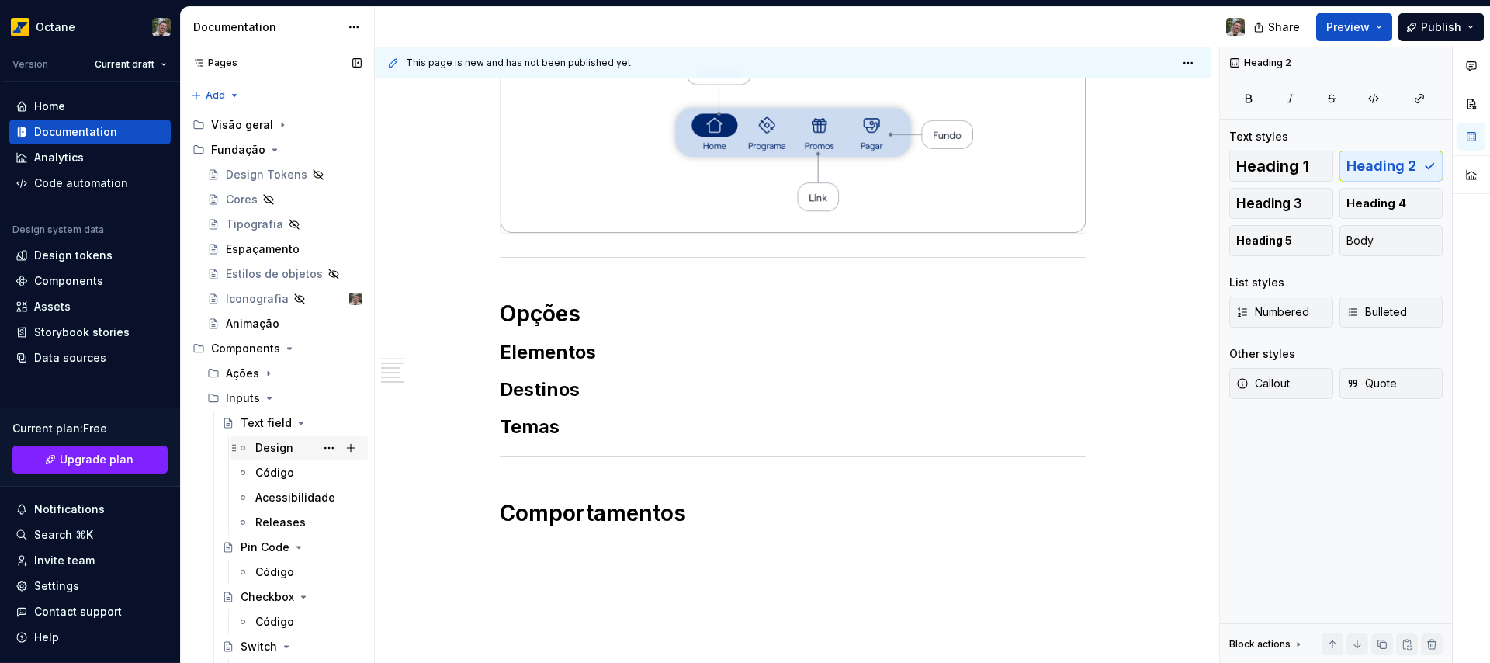
click at [258, 450] on div "Design" at bounding box center [274, 448] width 38 height 16
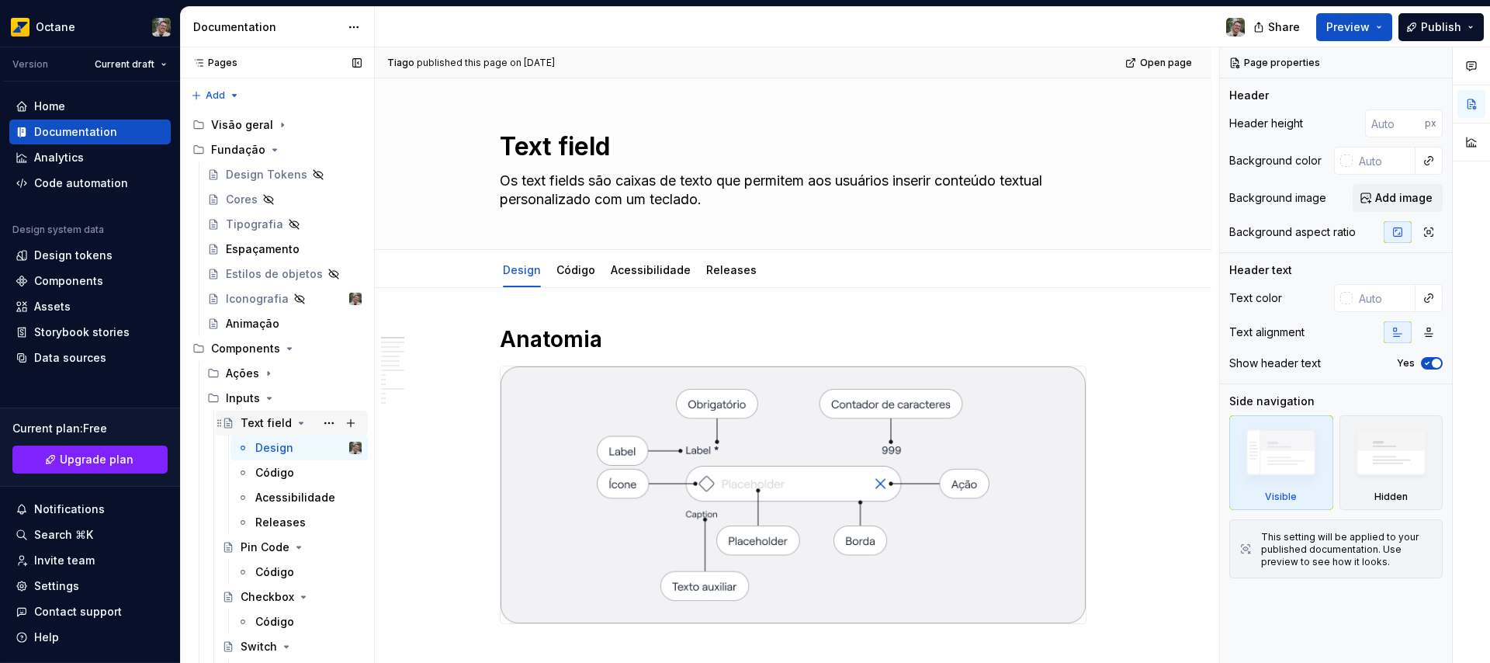
click at [295, 423] on icon "Page tree" at bounding box center [301, 423] width 12 height 12
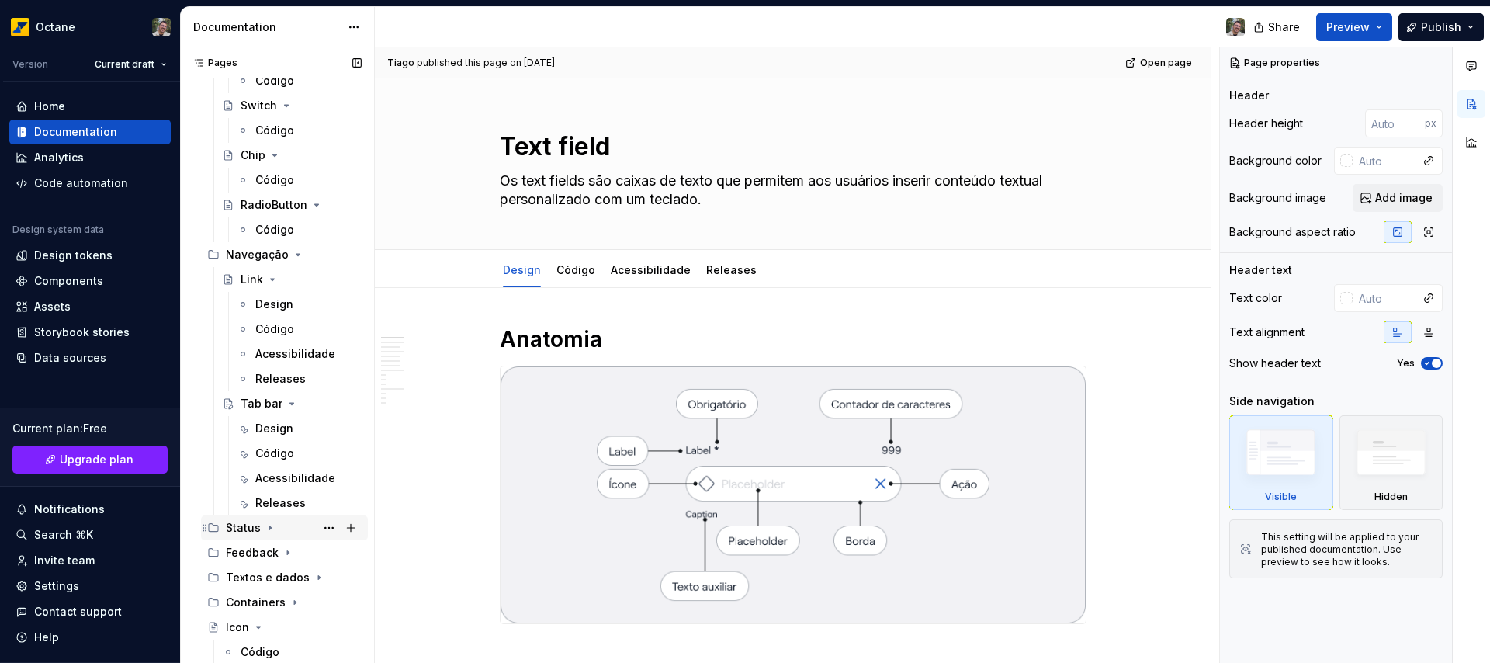
scroll to position [489, 0]
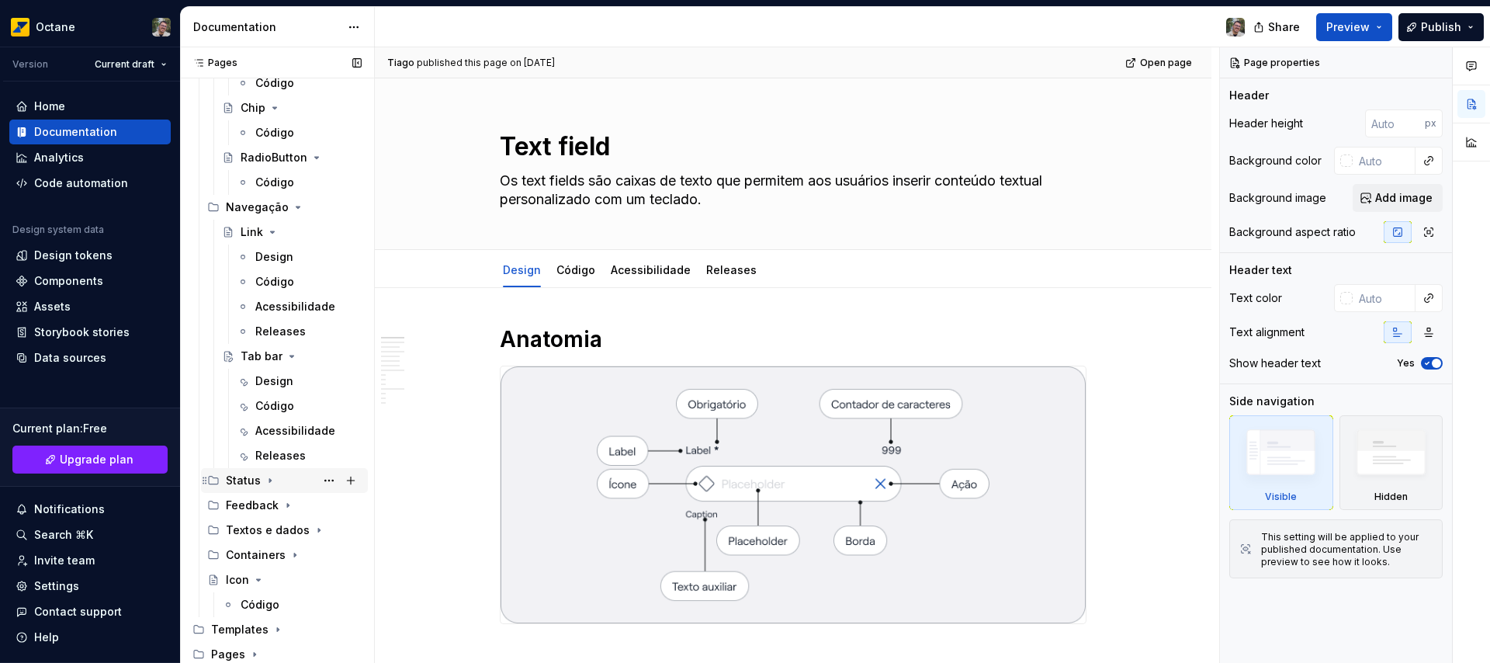
click at [265, 480] on icon "Page tree" at bounding box center [270, 480] width 12 height 12
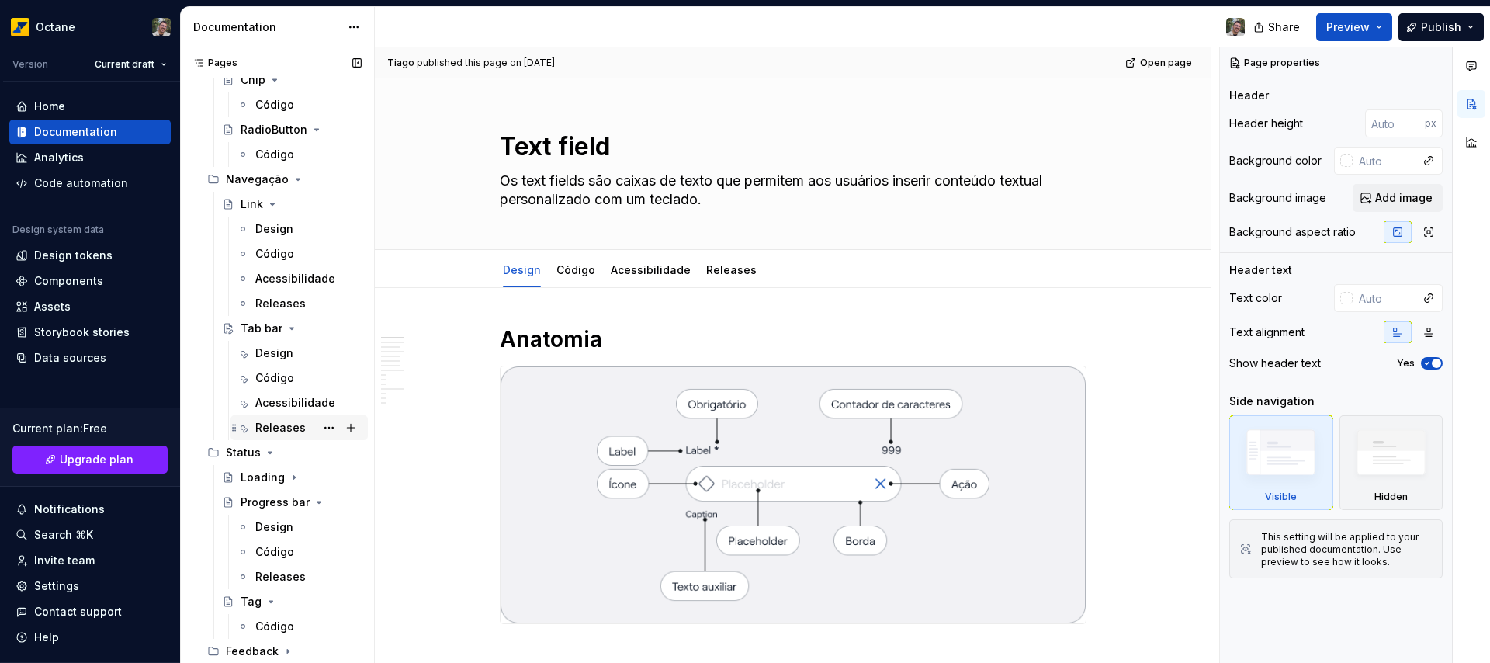
scroll to position [663, 0]
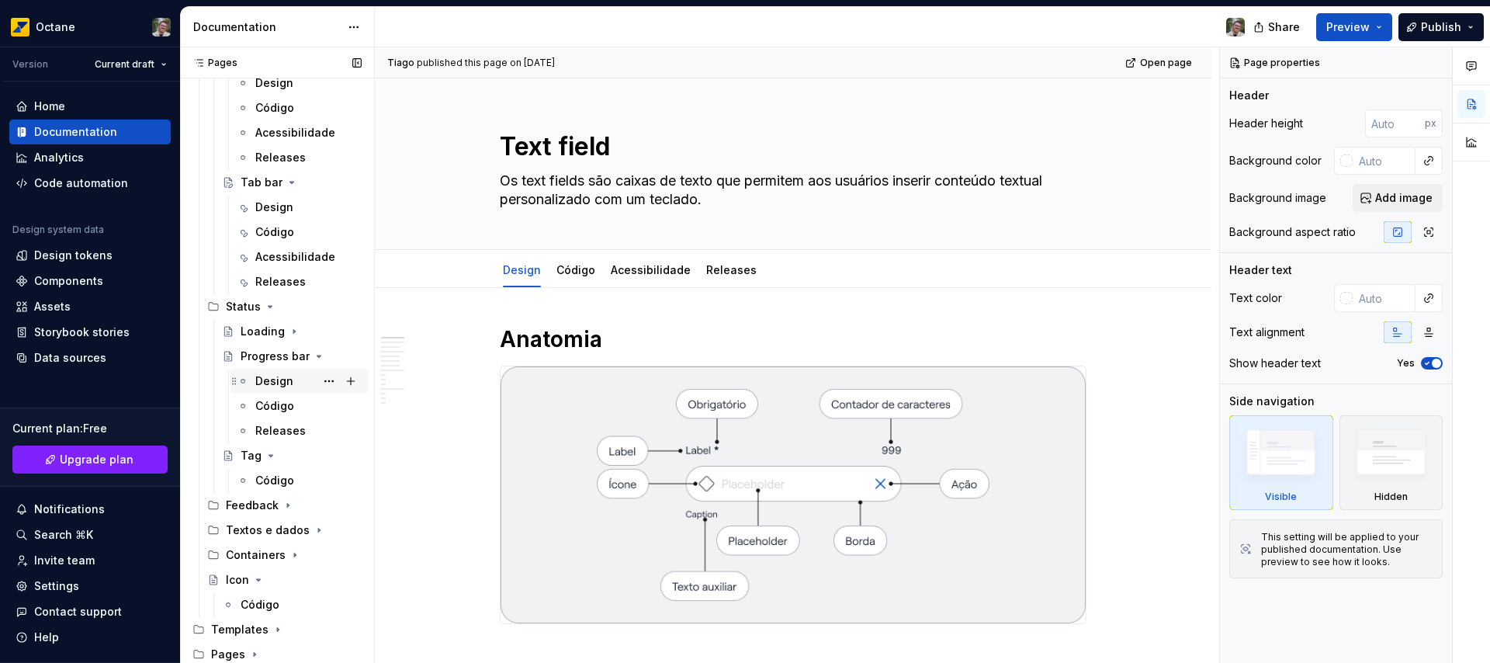
click at [283, 383] on div "Design" at bounding box center [274, 381] width 38 height 16
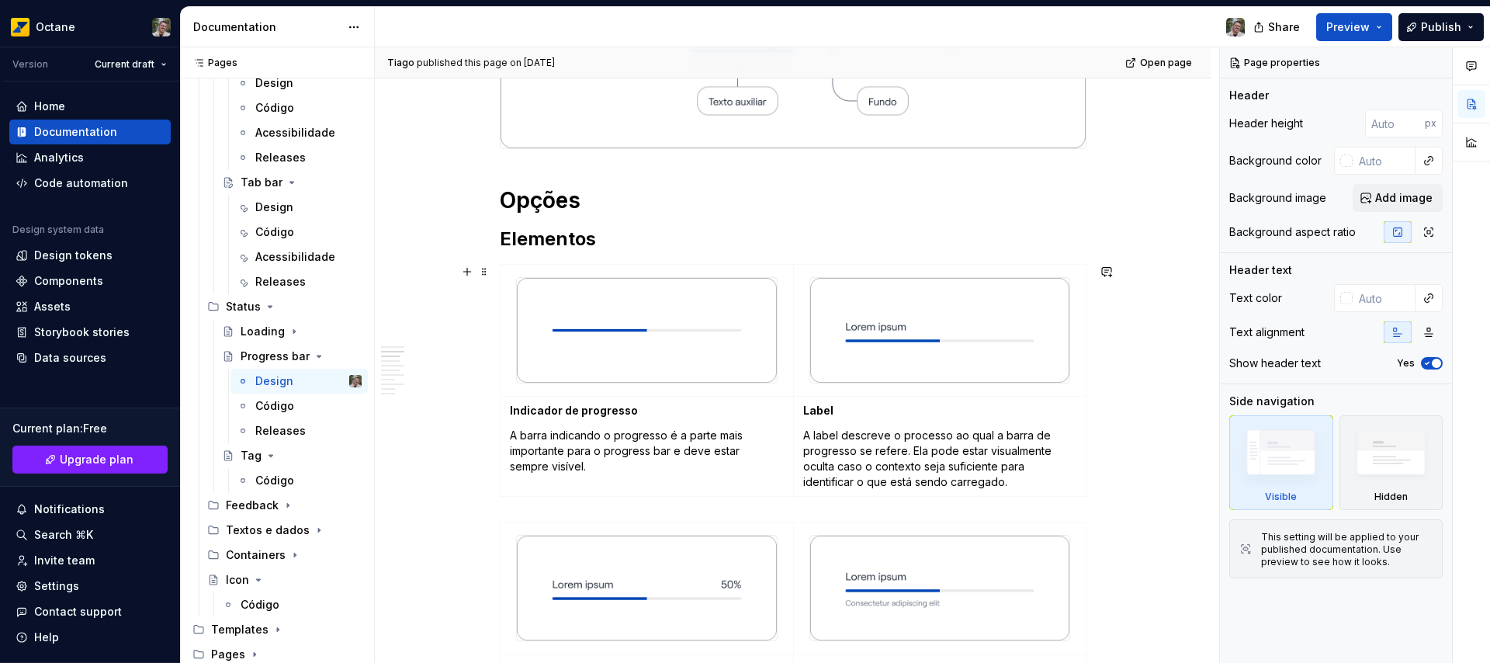
scroll to position [538, 0]
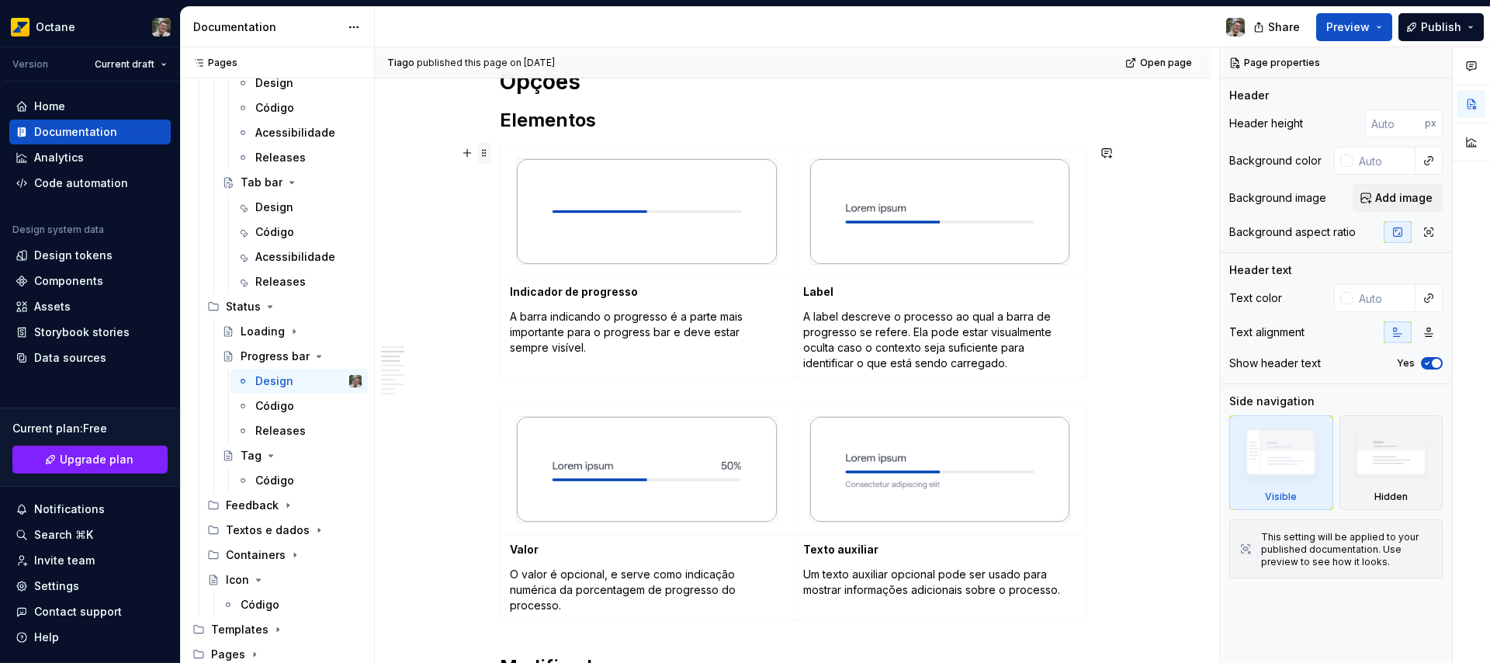
click at [483, 152] on span at bounding box center [484, 153] width 12 height 22
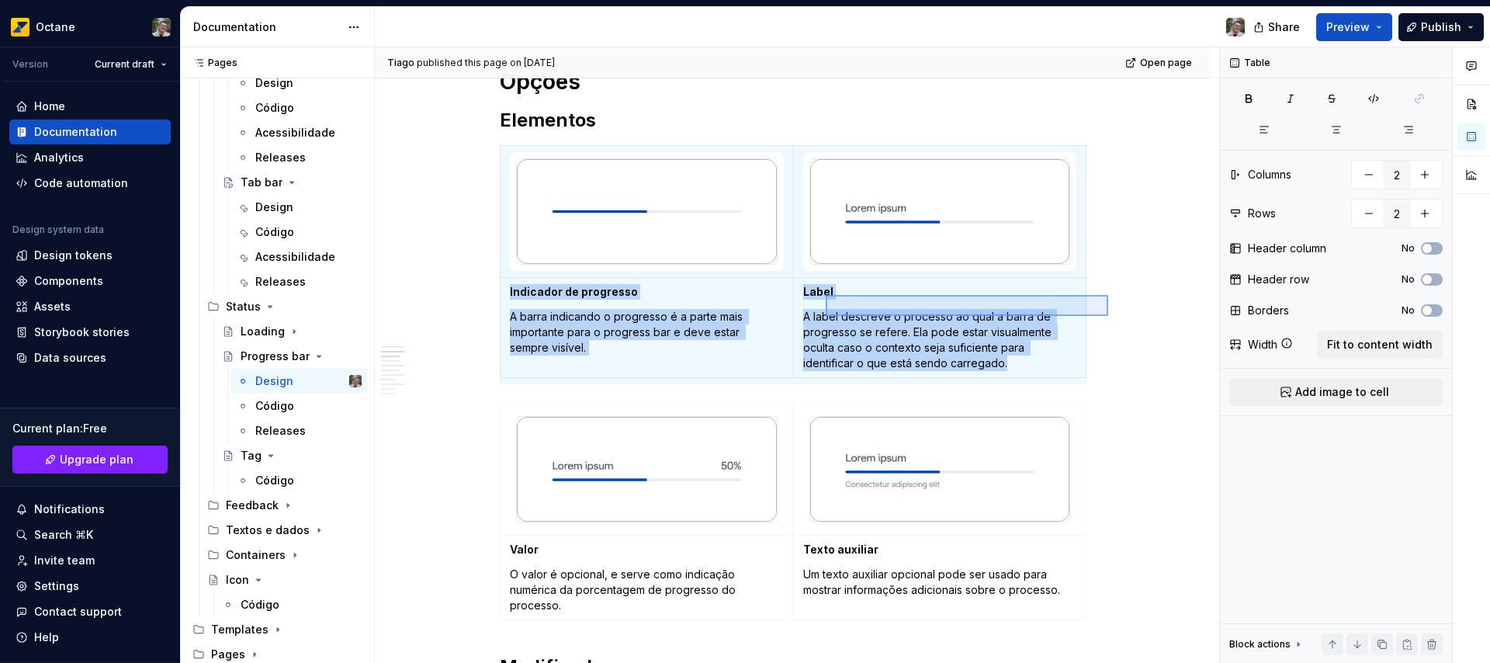
drag, startPoint x: 1108, startPoint y: 316, endPoint x: 826, endPoint y: 295, distance: 283.2
click at [826, 295] on div "[PERSON_NAME] published this page on [DATE] Open page Progress bar A barra de p…" at bounding box center [797, 355] width 844 height 616
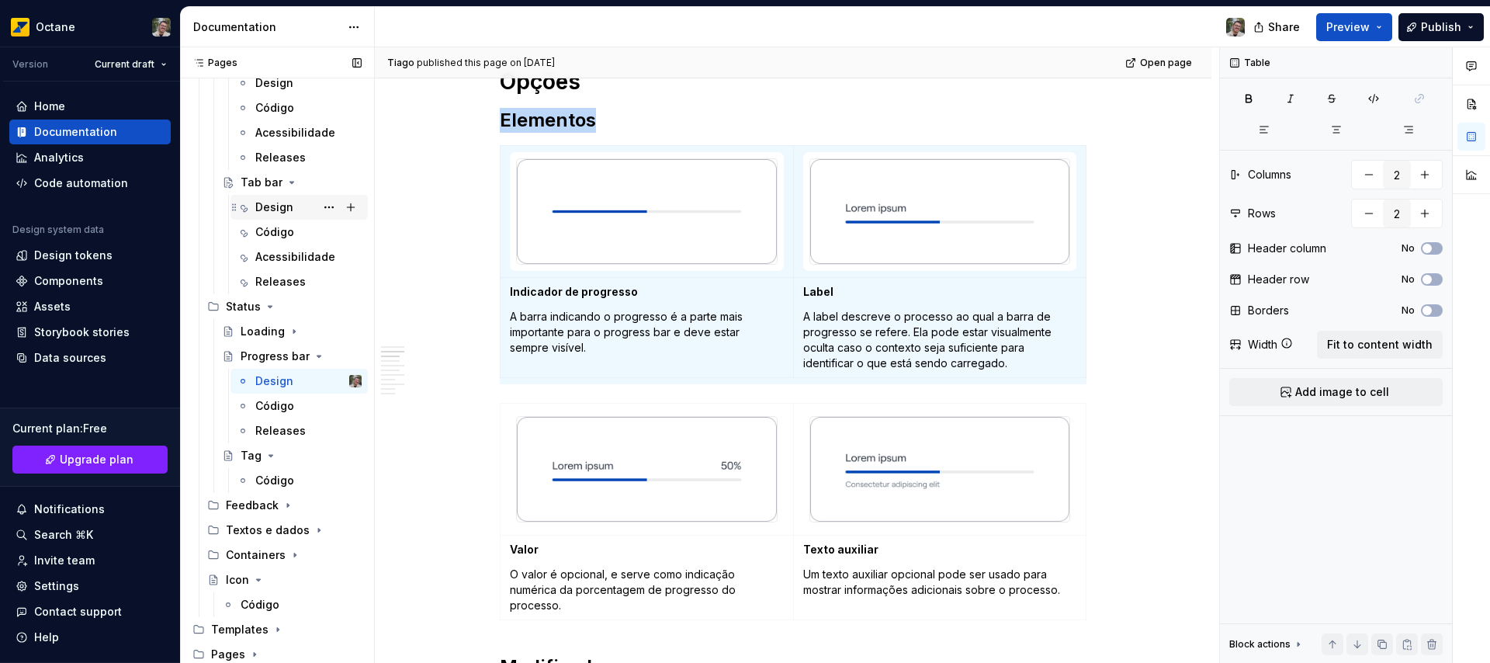
click at [275, 210] on div "Design" at bounding box center [274, 207] width 38 height 16
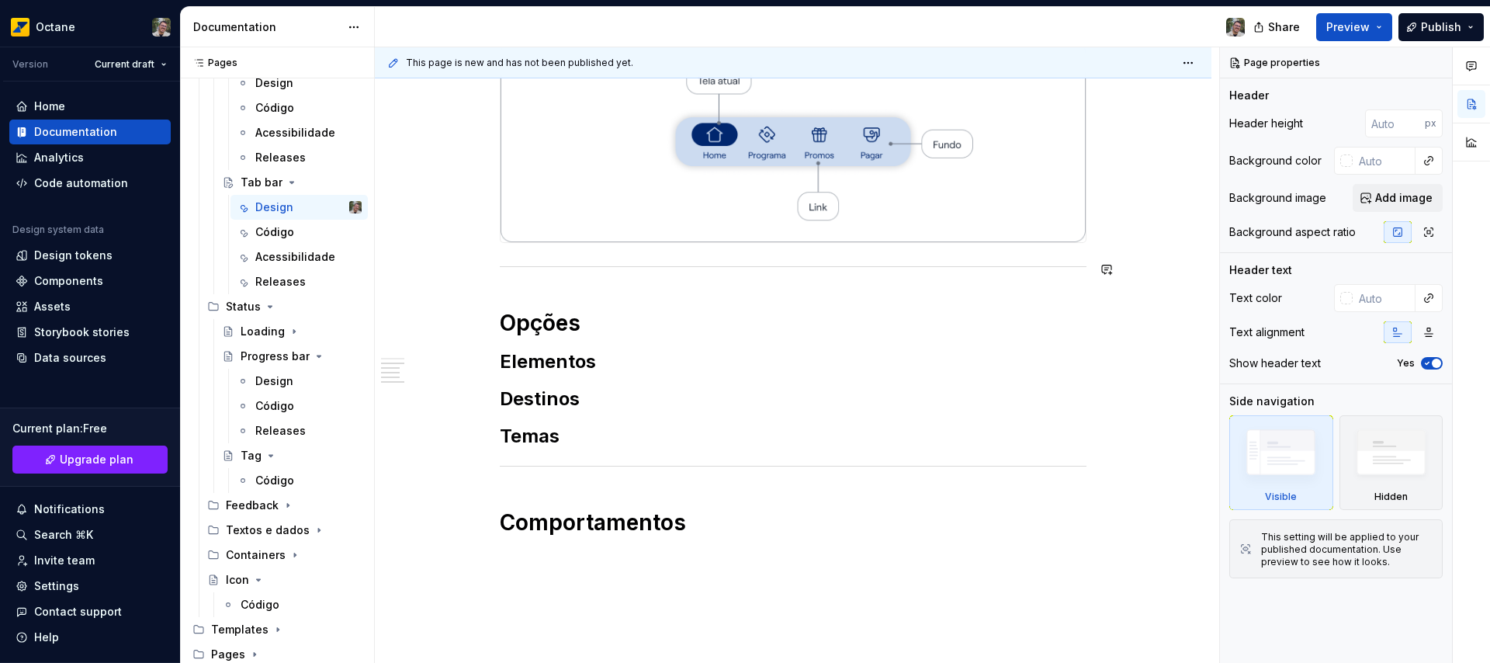
scroll to position [446, 0]
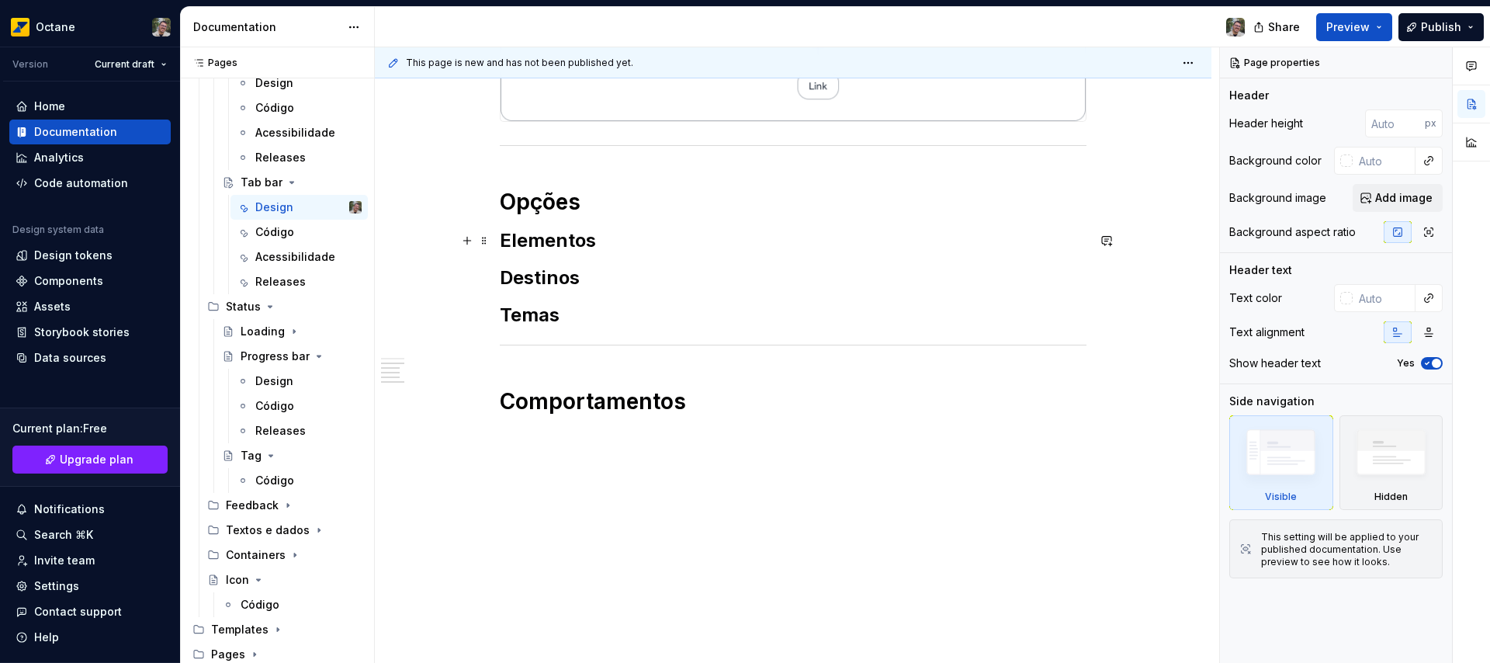
click at [619, 238] on h2 "Elementos" at bounding box center [793, 240] width 587 height 25
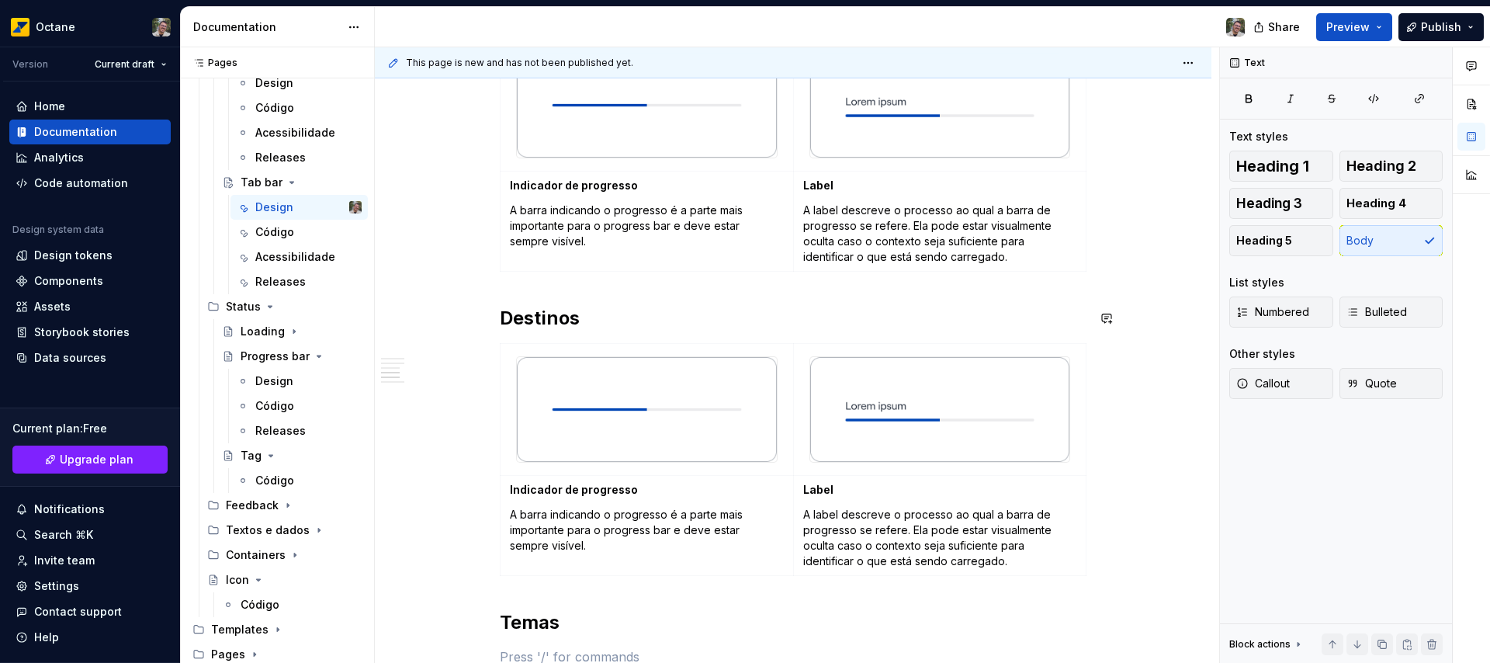
scroll to position [935, 0]
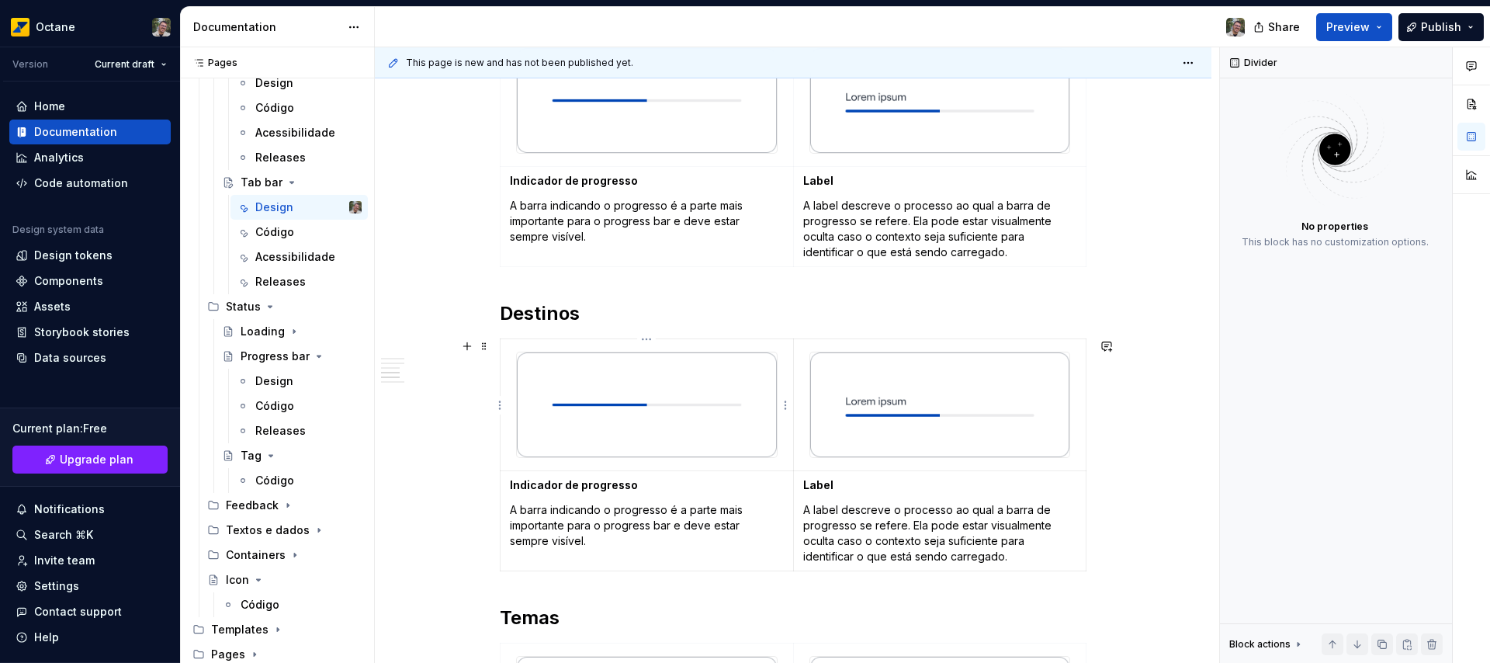
click at [719, 352] on img at bounding box center [647, 404] width 260 height 105
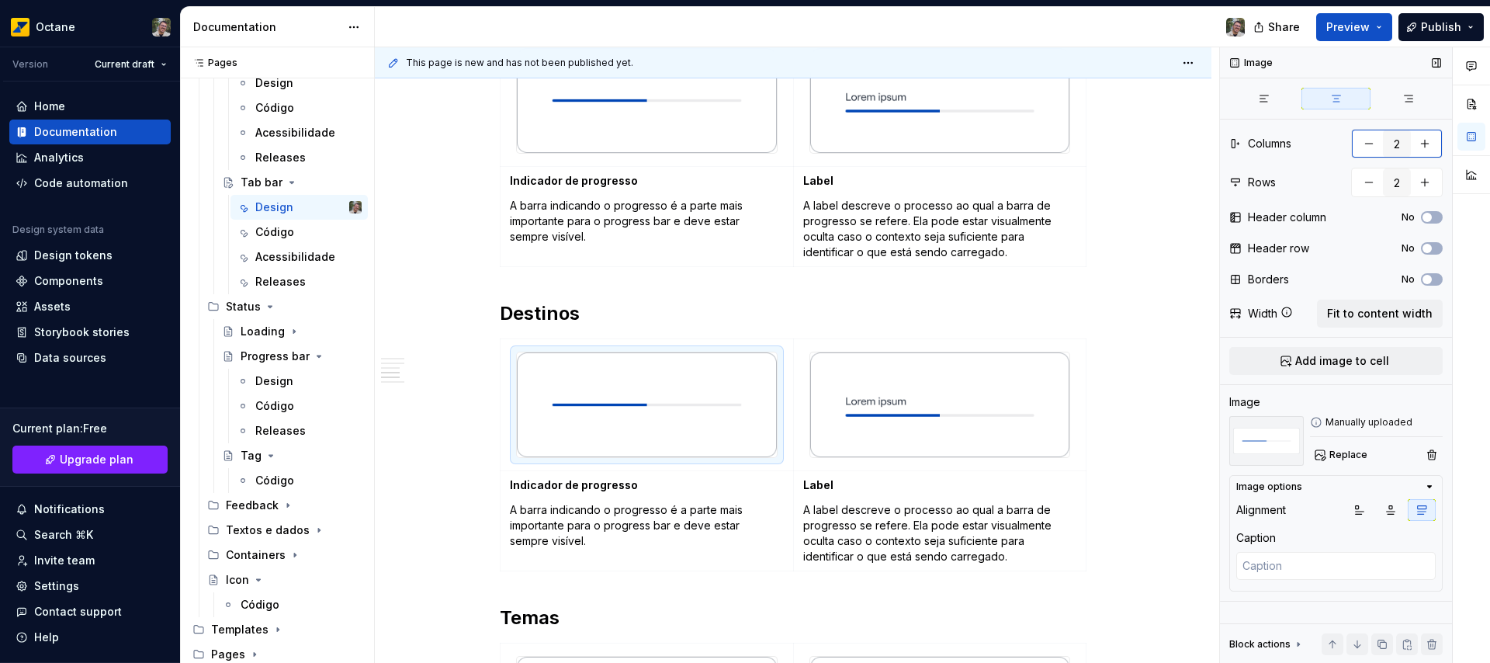
click at [1367, 144] on button "button" at bounding box center [1369, 144] width 28 height 28
type textarea "*"
type input "1"
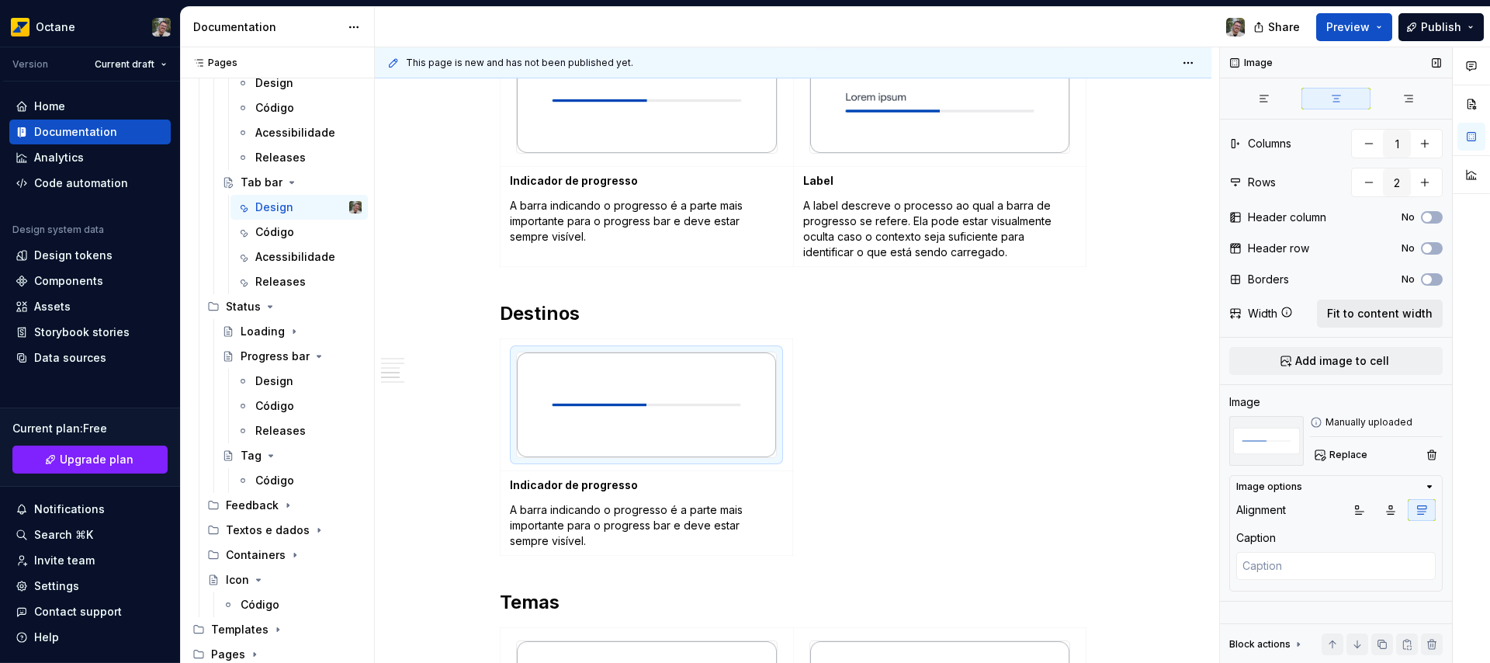
click at [1391, 310] on span "Fit to content width" at bounding box center [1380, 314] width 106 height 16
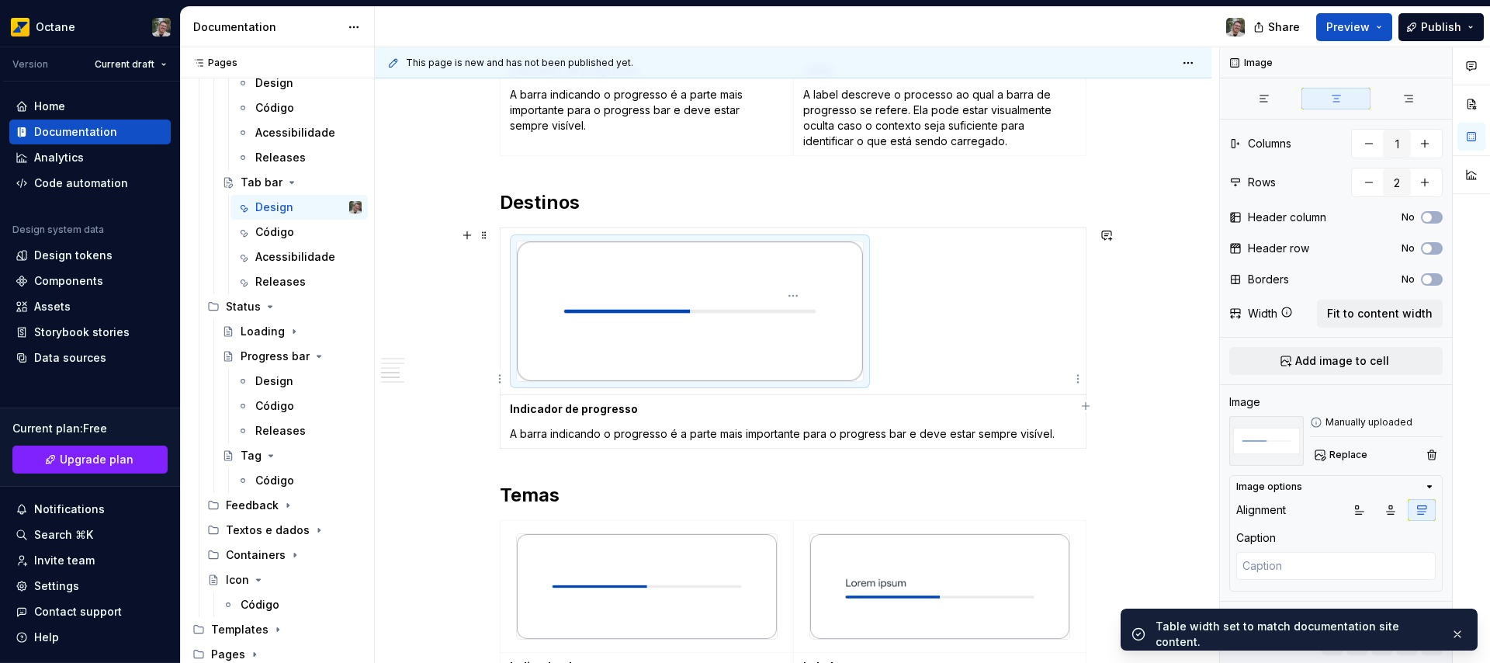
scroll to position [1106, 0]
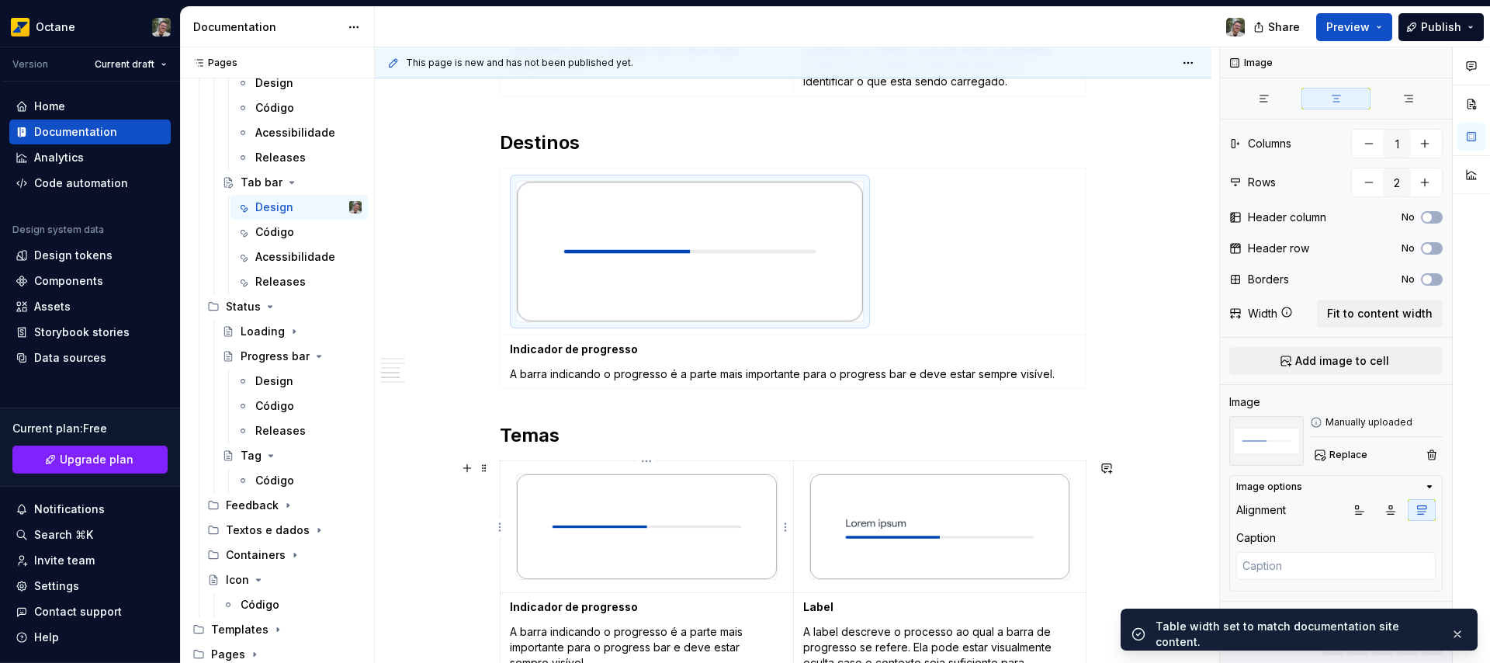
type textarea "*"
type input "2"
click at [657, 484] on img at bounding box center [647, 526] width 260 height 105
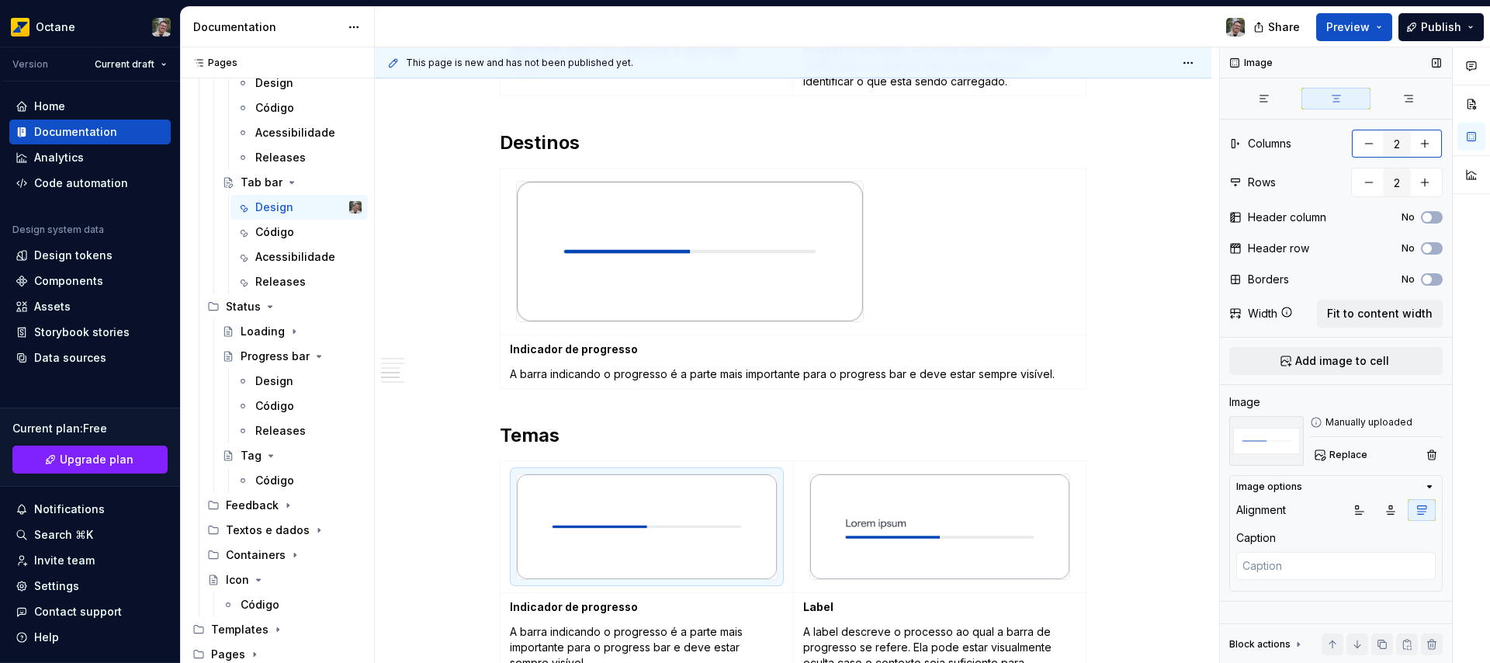
click at [1371, 144] on button "button" at bounding box center [1369, 144] width 28 height 28
type textarea "*"
type input "1"
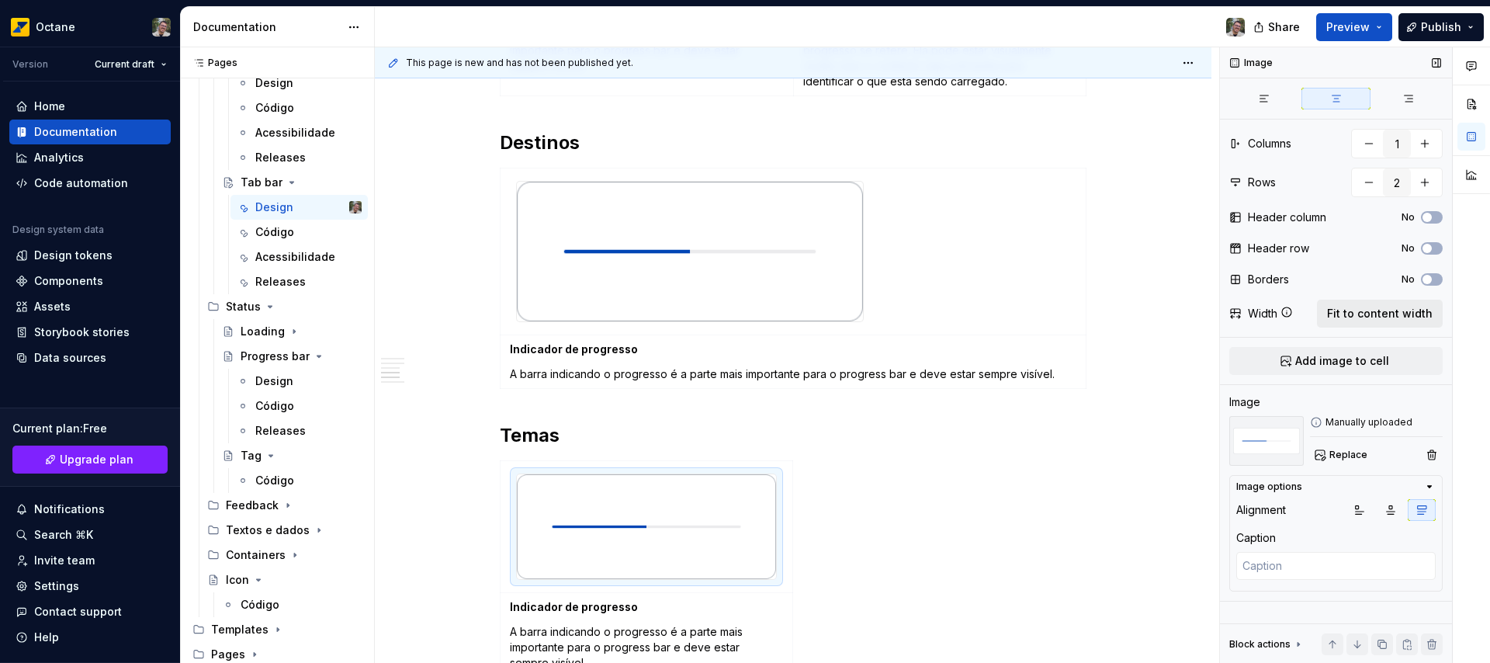
click at [1394, 313] on span "Fit to content width" at bounding box center [1380, 314] width 106 height 16
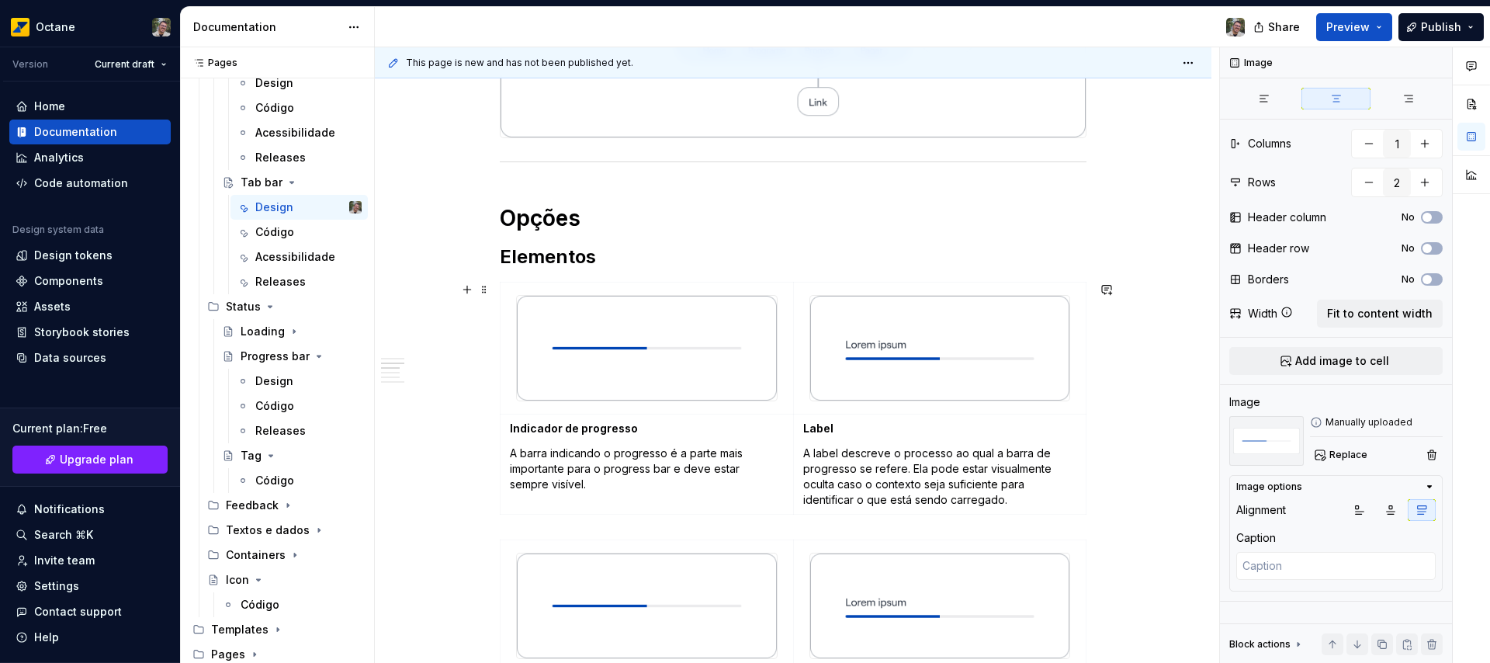
scroll to position [431, 0]
type textarea "*"
click at [546, 421] on strong "Indicador de progresso" at bounding box center [574, 426] width 128 height 13
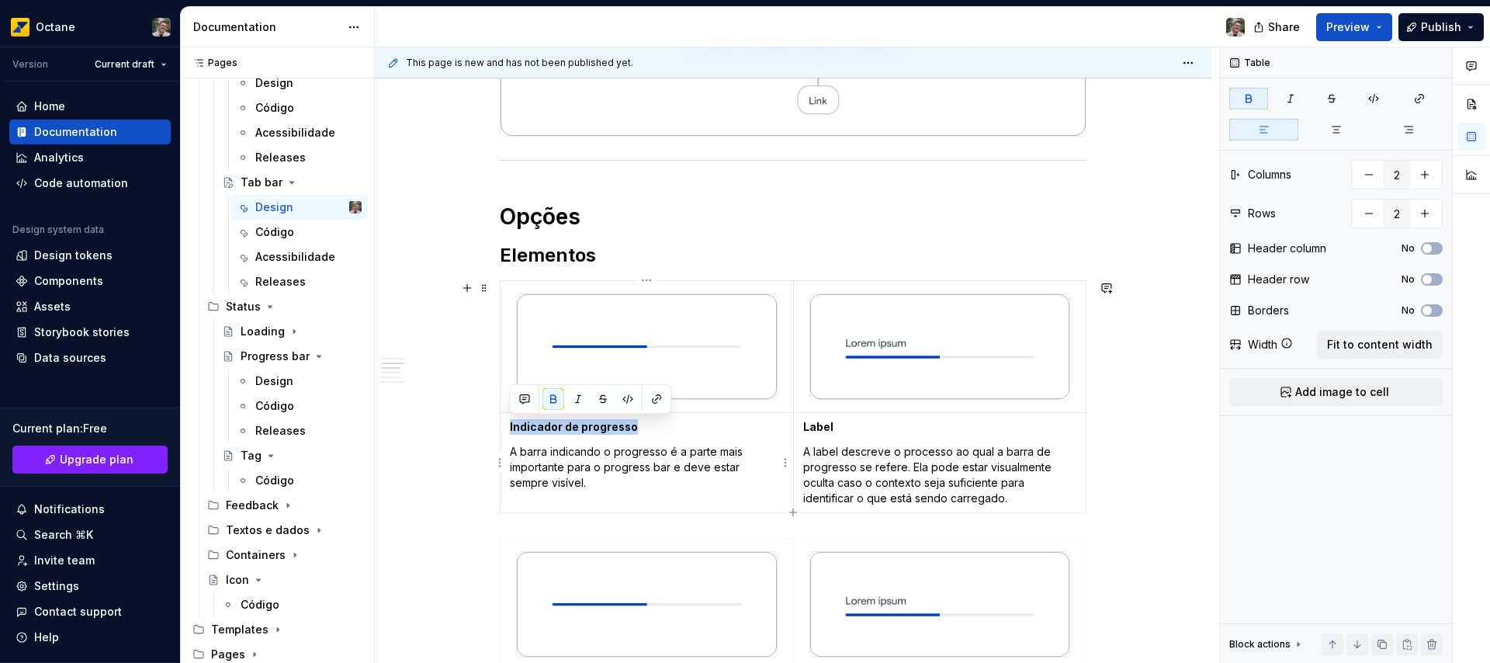
drag, startPoint x: 546, startPoint y: 421, endPoint x: 582, endPoint y: 424, distance: 35.8
click at [582, 424] on strong "Indicador de progresso" at bounding box center [574, 426] width 128 height 13
click at [605, 468] on p "A barra indicando o progresso é a parte mais importante para o progress bar e d…" at bounding box center [647, 467] width 274 height 47
click at [579, 466] on p "A barra indicando o progresso é a parte mais importante para o progress bar e d…" at bounding box center [647, 467] width 274 height 47
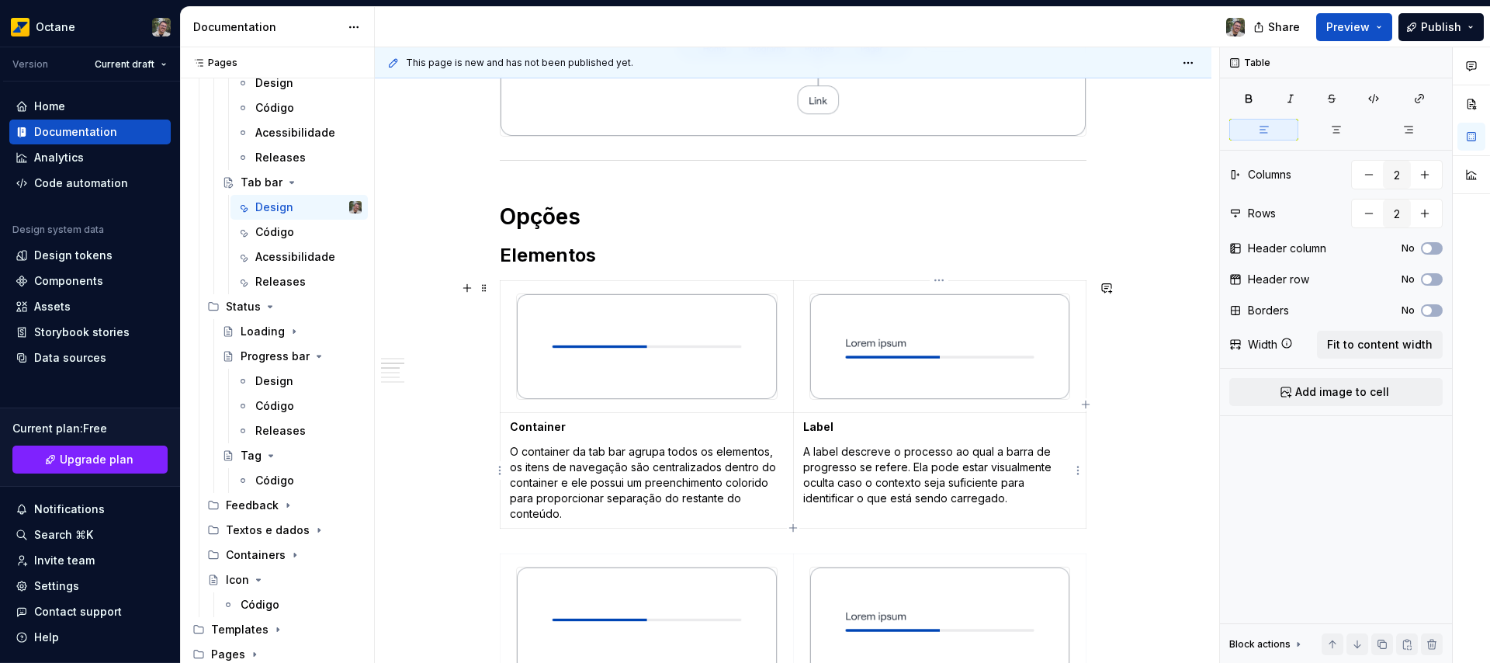
click at [817, 425] on strong "Label" at bounding box center [818, 426] width 30 height 13
click at [892, 476] on p "A label descreve o processo ao qual a barra de progresso se refere. Ela pode es…" at bounding box center [940, 475] width 274 height 62
click at [803, 481] on p "Os itens de navegação contêm todos os elementos de cada destino: o ícone, o lab…" at bounding box center [940, 483] width 274 height 78
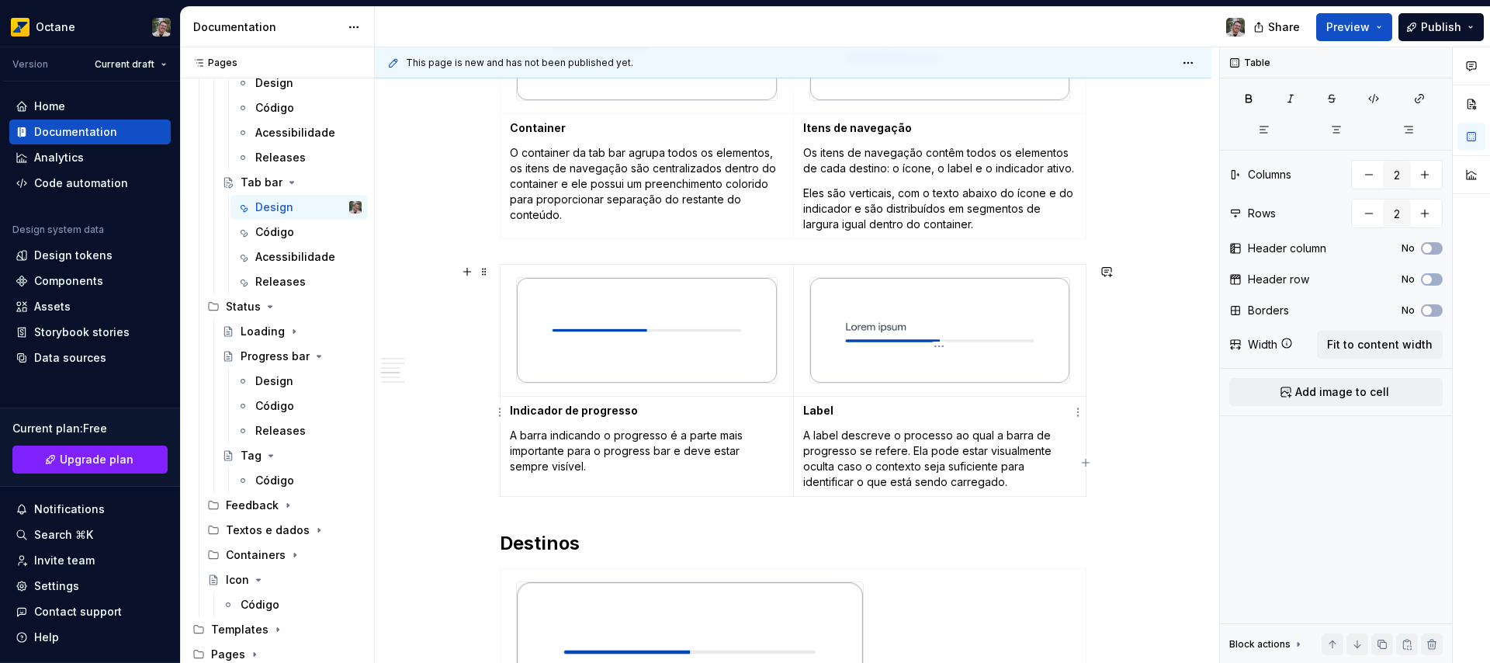
scroll to position [750, 0]
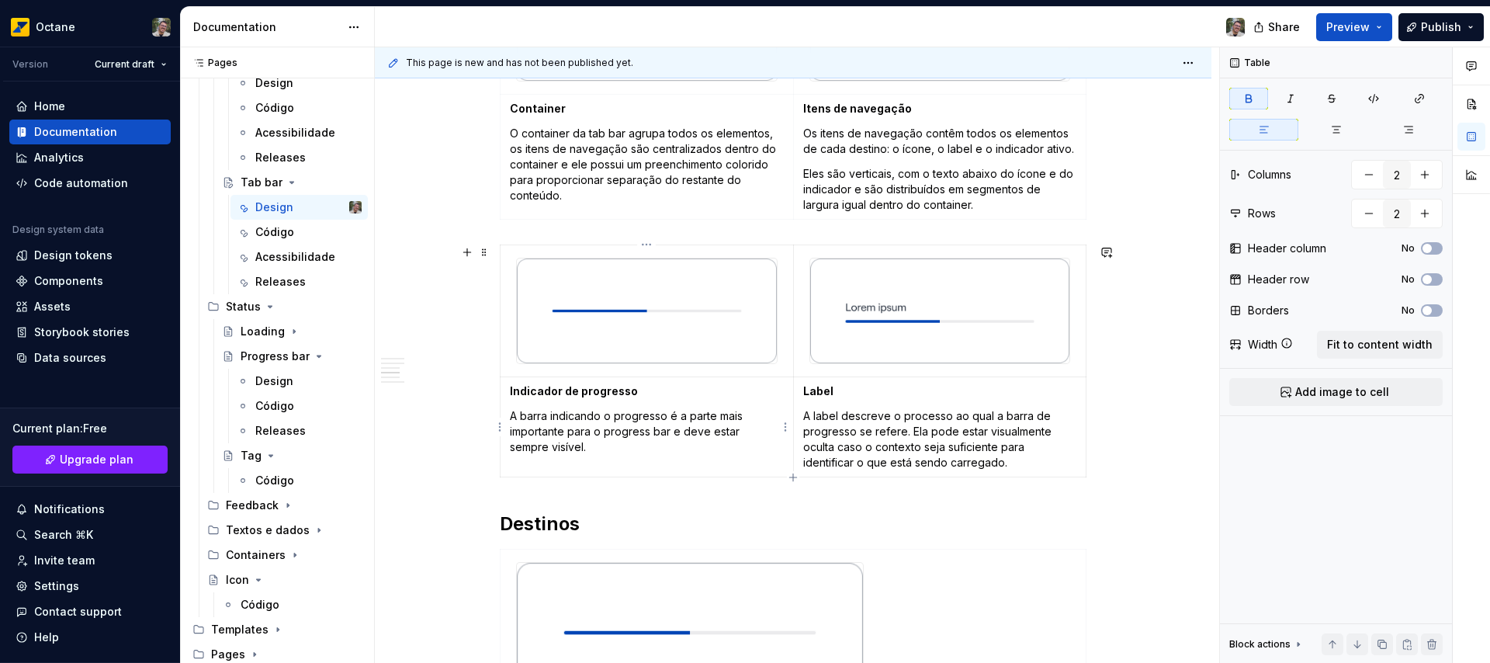
click at [538, 393] on strong "Indicador de progresso" at bounding box center [574, 390] width 128 height 13
drag, startPoint x: 538, startPoint y: 393, endPoint x: 585, endPoint y: 389, distance: 47.6
click at [585, 389] on strong "Indicador de progresso" at bounding box center [574, 390] width 128 height 13
click at [818, 397] on p "Label" at bounding box center [940, 391] width 274 height 16
click at [819, 396] on p "Label" at bounding box center [940, 391] width 274 height 16
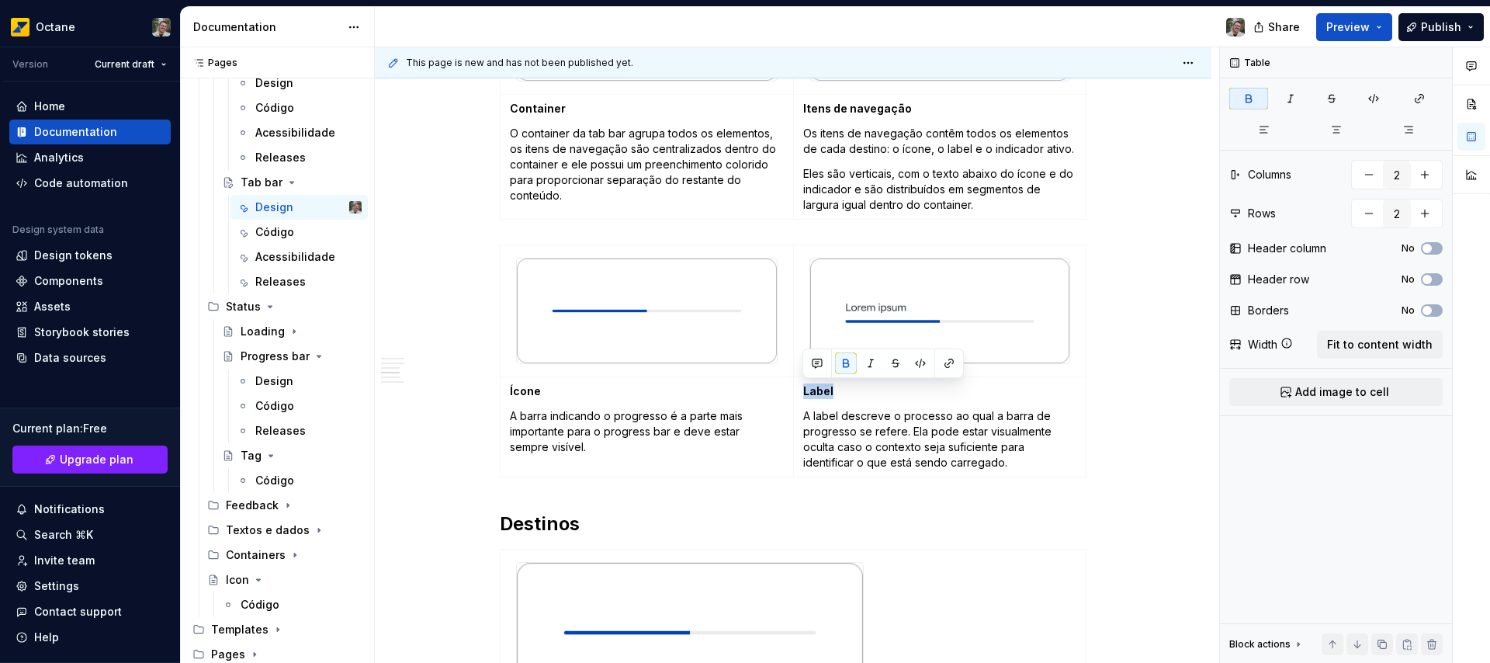
click at [578, 429] on p "A barra indicando o progresso é a parte mais importante para o progress bar e d…" at bounding box center [647, 431] width 274 height 47
click at [895, 441] on p "A label descreve o processo ao qual a barra de progresso se refere. Ela pode es…" at bounding box center [940, 439] width 274 height 62
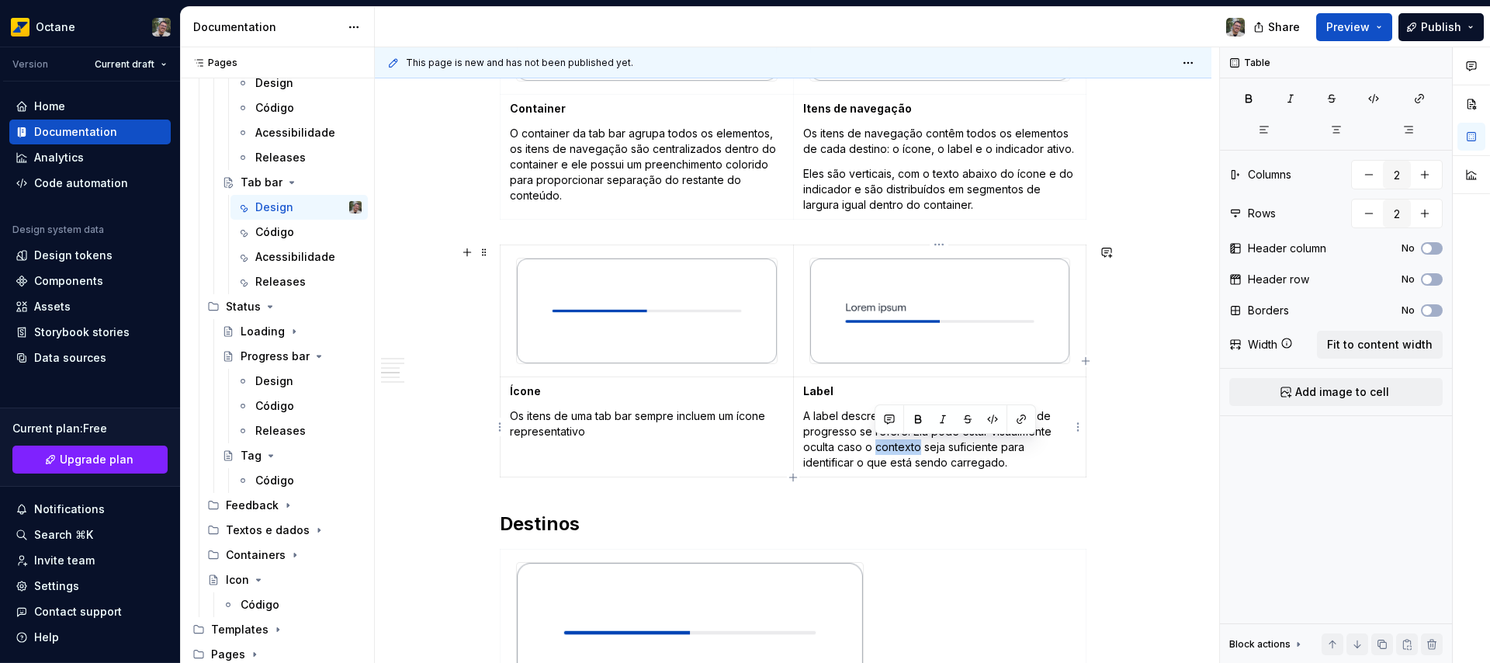
click at [895, 441] on p "A label descreve o processo ao qual a barra de progresso se refere. Ela pode es…" at bounding box center [940, 439] width 274 height 62
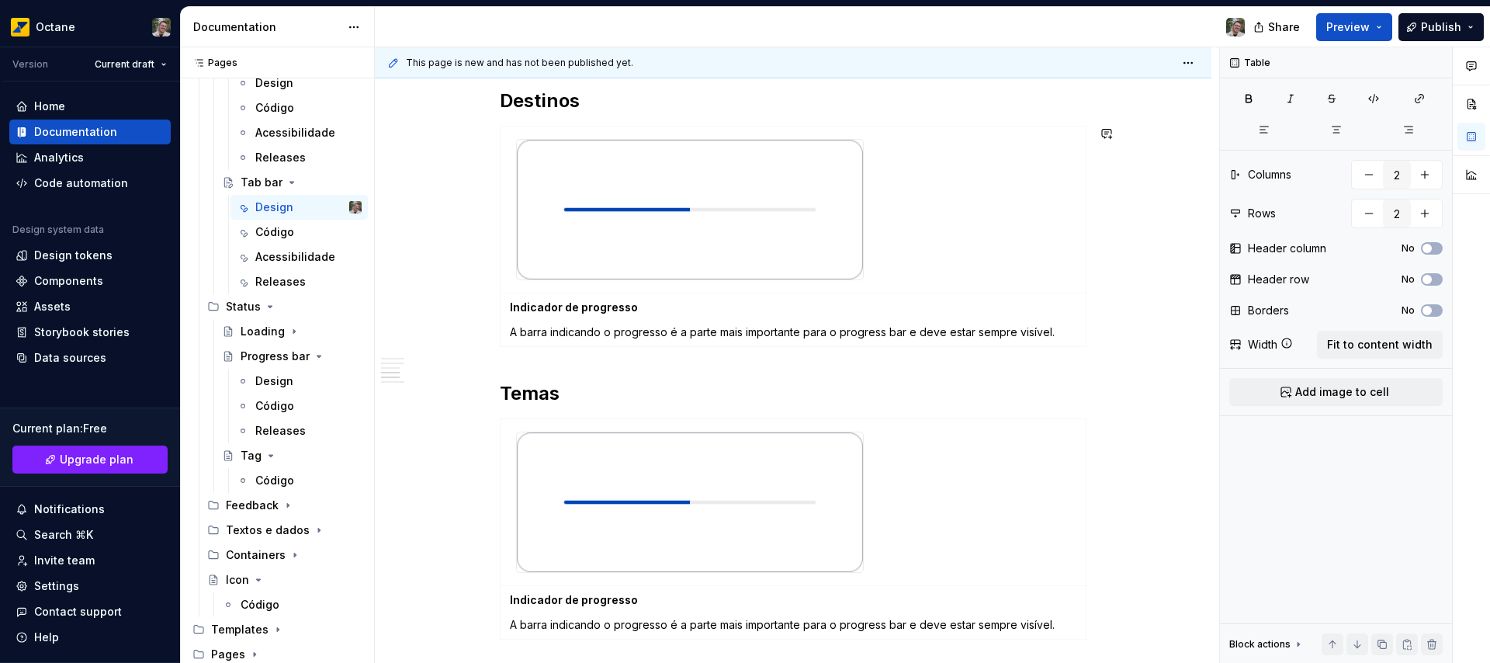
scroll to position [1142, 0]
type input "1"
click at [594, 310] on strong "Indicador de progresso" at bounding box center [574, 305] width 128 height 13
drag, startPoint x: 594, startPoint y: 310, endPoint x: 521, endPoint y: 311, distance: 72.2
click at [521, 311] on strong "Indicador de progresso" at bounding box center [574, 305] width 128 height 13
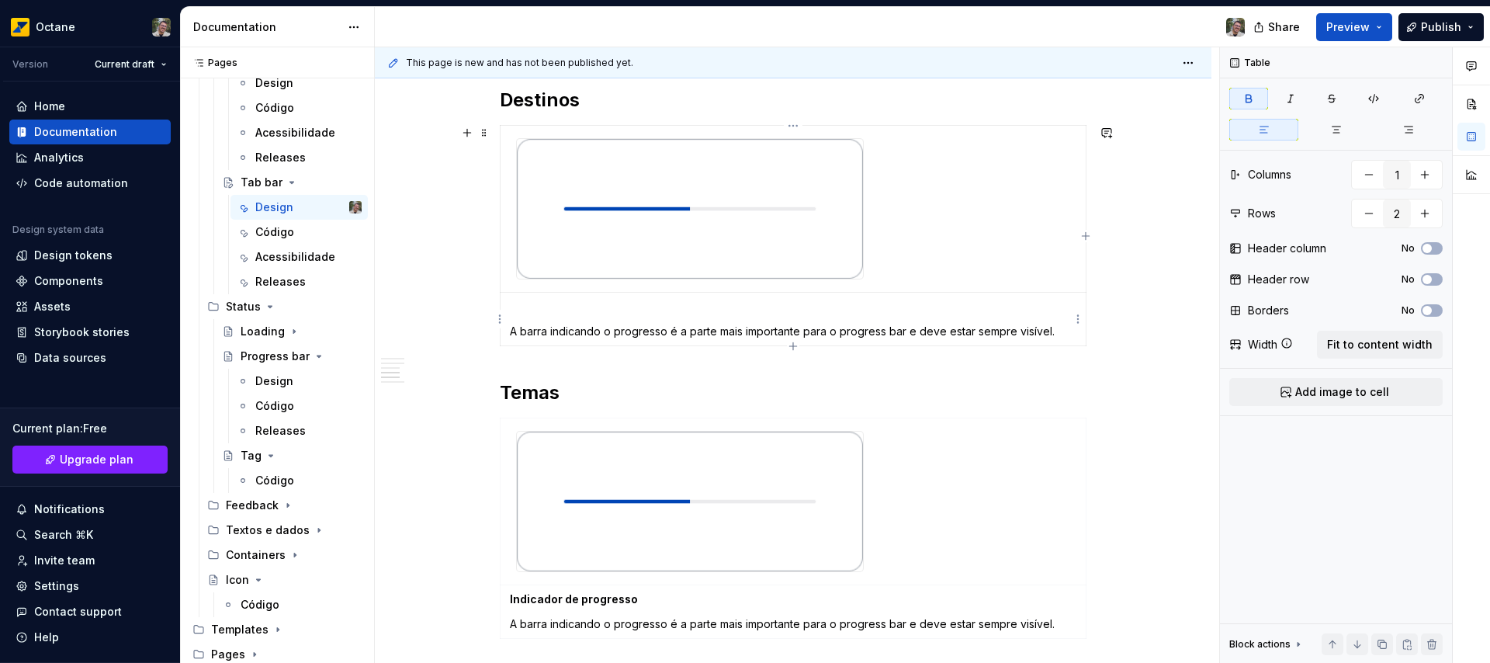
click at [511, 331] on p "A barra indicando o progresso é a parte mais importante para o progress bar e d…" at bounding box center [793, 332] width 566 height 16
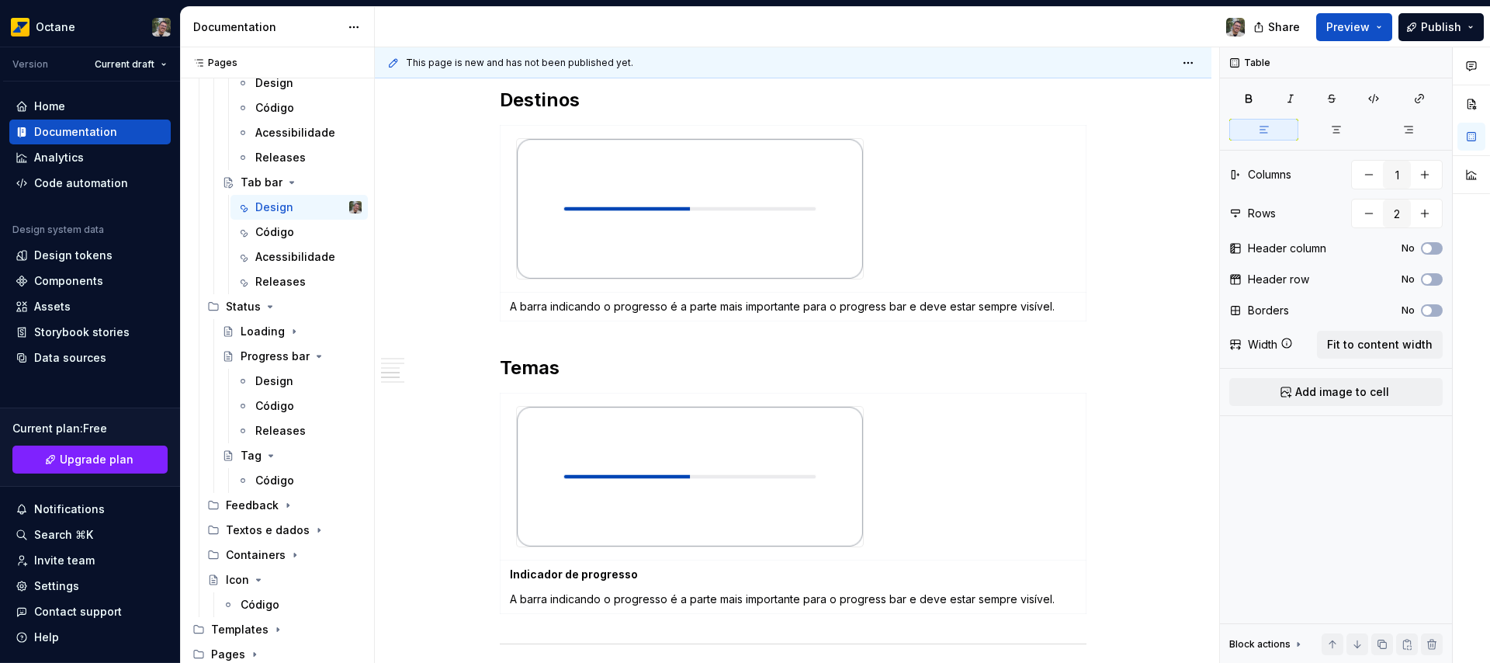
click at [609, 303] on p "A barra indicando o progresso é a parte mais importante para o progress bar e d…" at bounding box center [793, 307] width 566 height 16
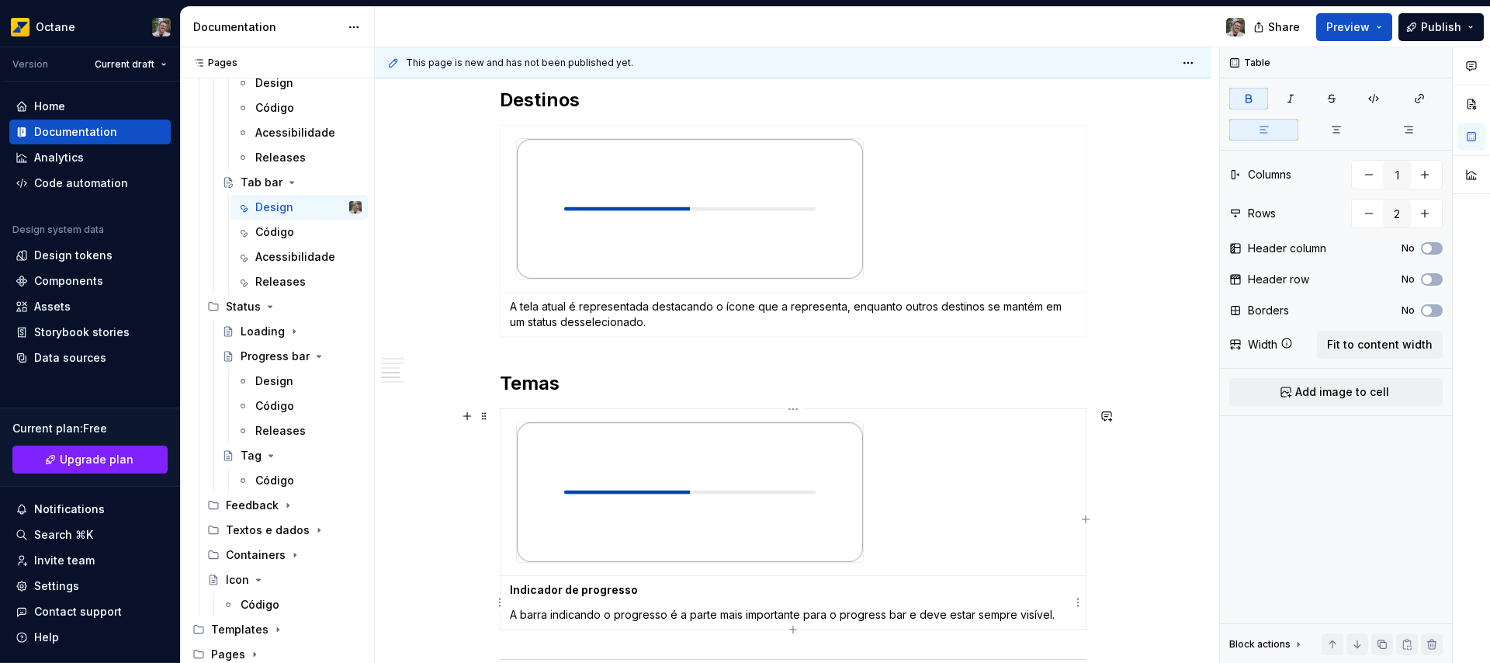
click at [520, 589] on strong "Indicador de progresso" at bounding box center [574, 589] width 128 height 13
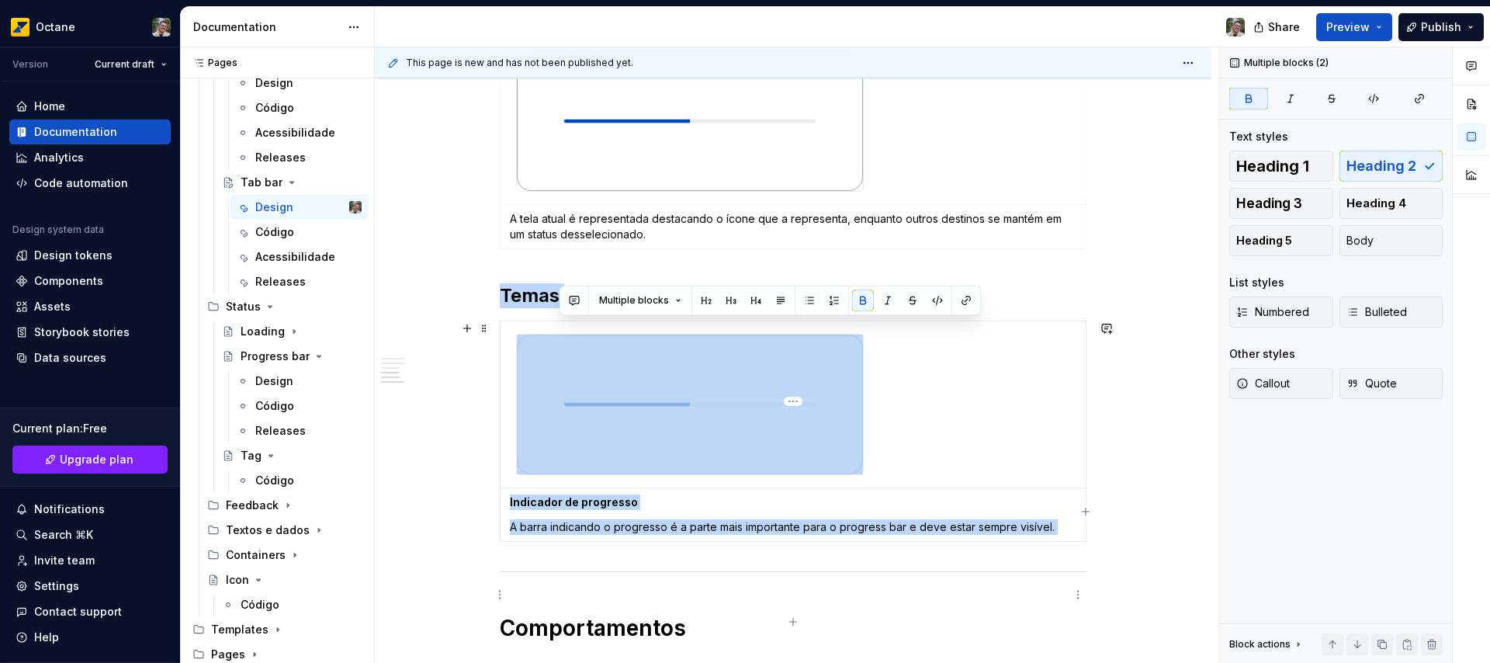
scroll to position [1243, 0]
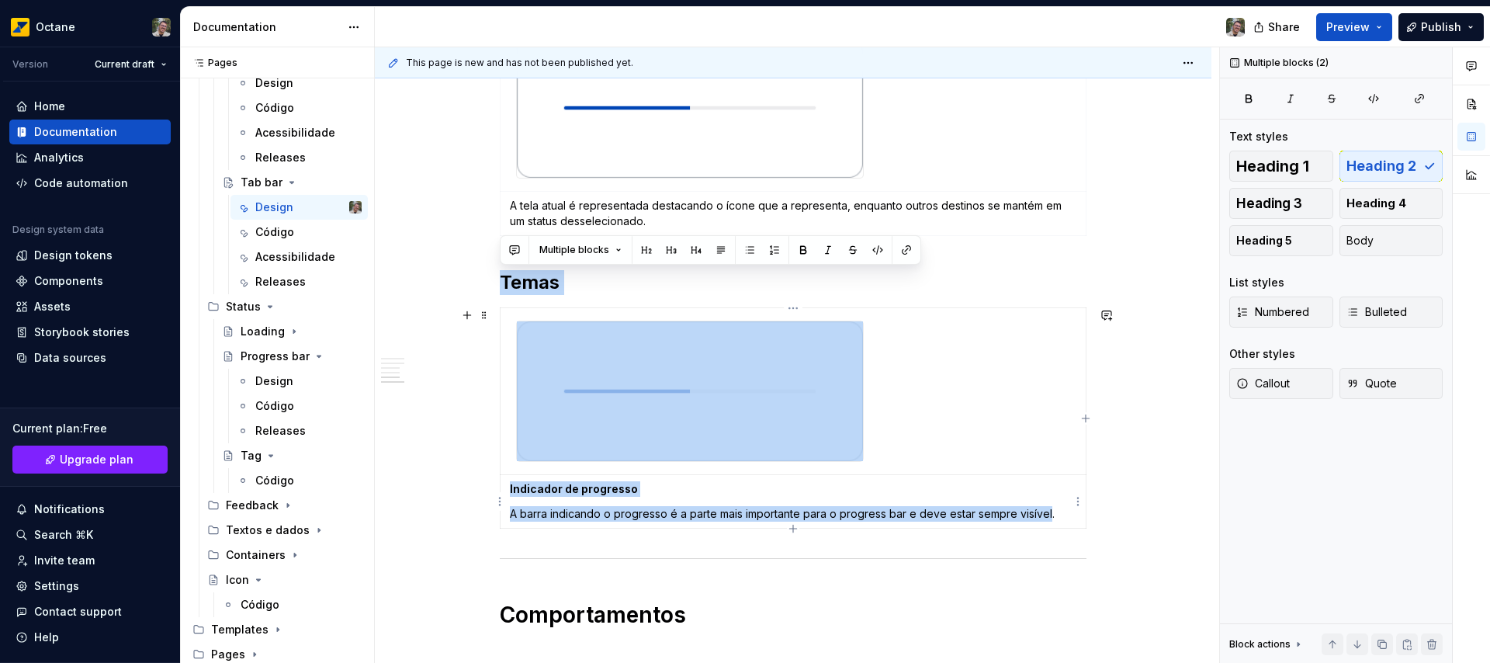
drag, startPoint x: 520, startPoint y: 589, endPoint x: 1047, endPoint y: 513, distance: 533.1
click at [1047, 513] on td "Indicador de progresso A barra indicando o progresso é a parte mais importante …" at bounding box center [793, 502] width 586 height 54
click at [1044, 512] on p "A barra indicando o progresso é a parte mais importante para o progress bar e d…" at bounding box center [793, 514] width 566 height 16
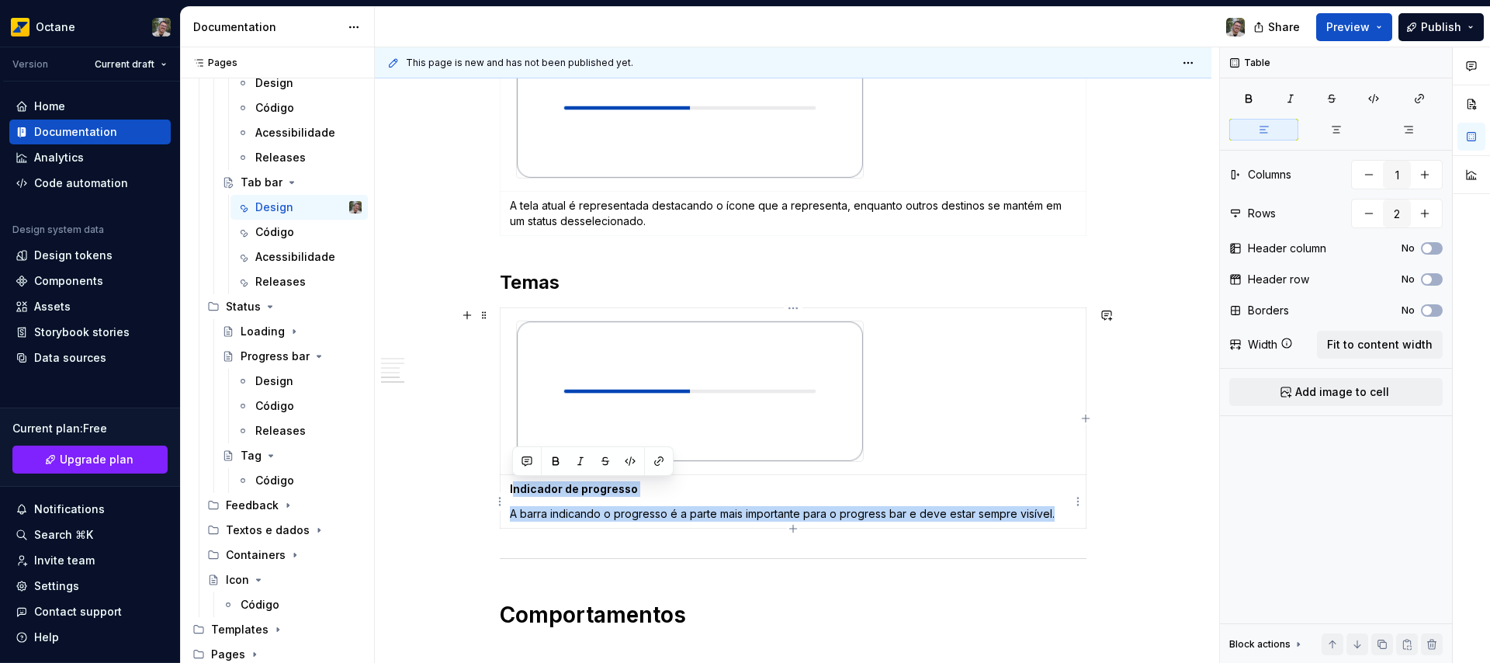
drag, startPoint x: 514, startPoint y: 487, endPoint x: 1048, endPoint y: 511, distance: 535.1
click at [1048, 511] on td "Indicador de progresso A barra indicando o progresso é a parte mais importante …" at bounding box center [793, 502] width 586 height 54
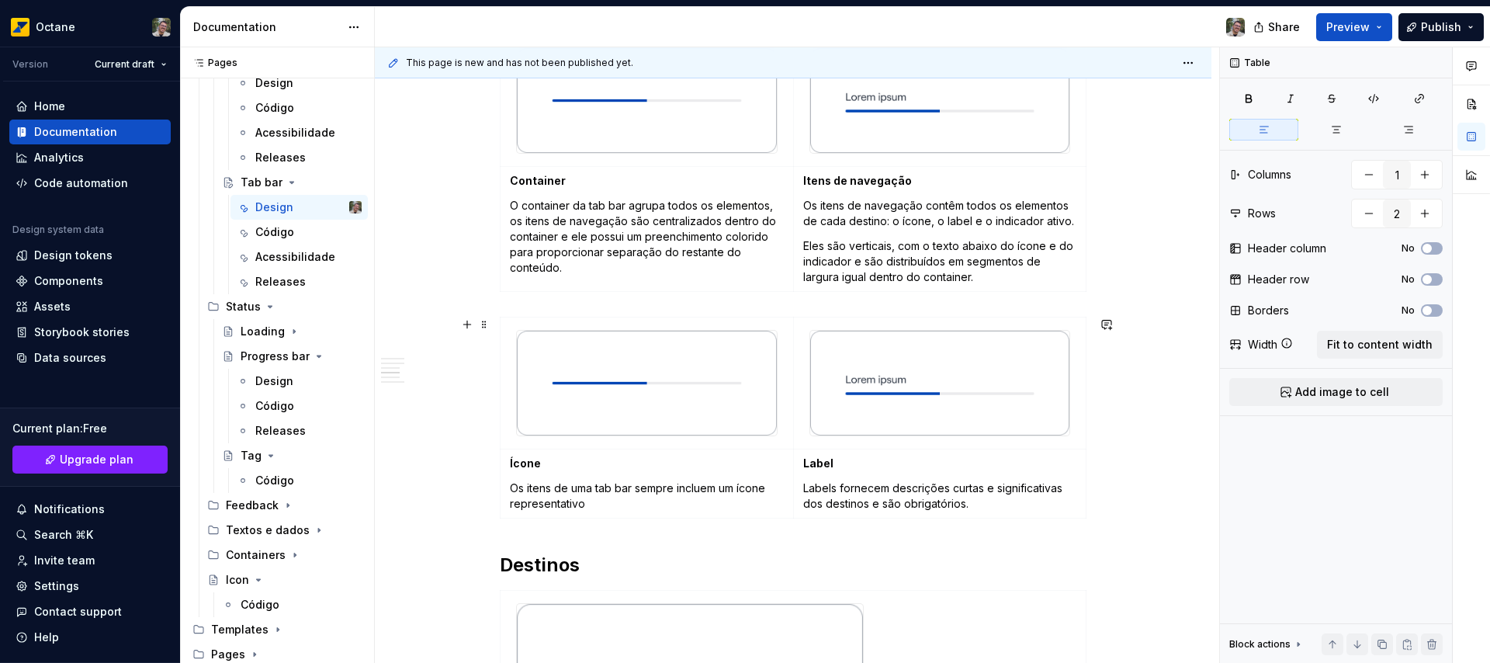
scroll to position [271, 0]
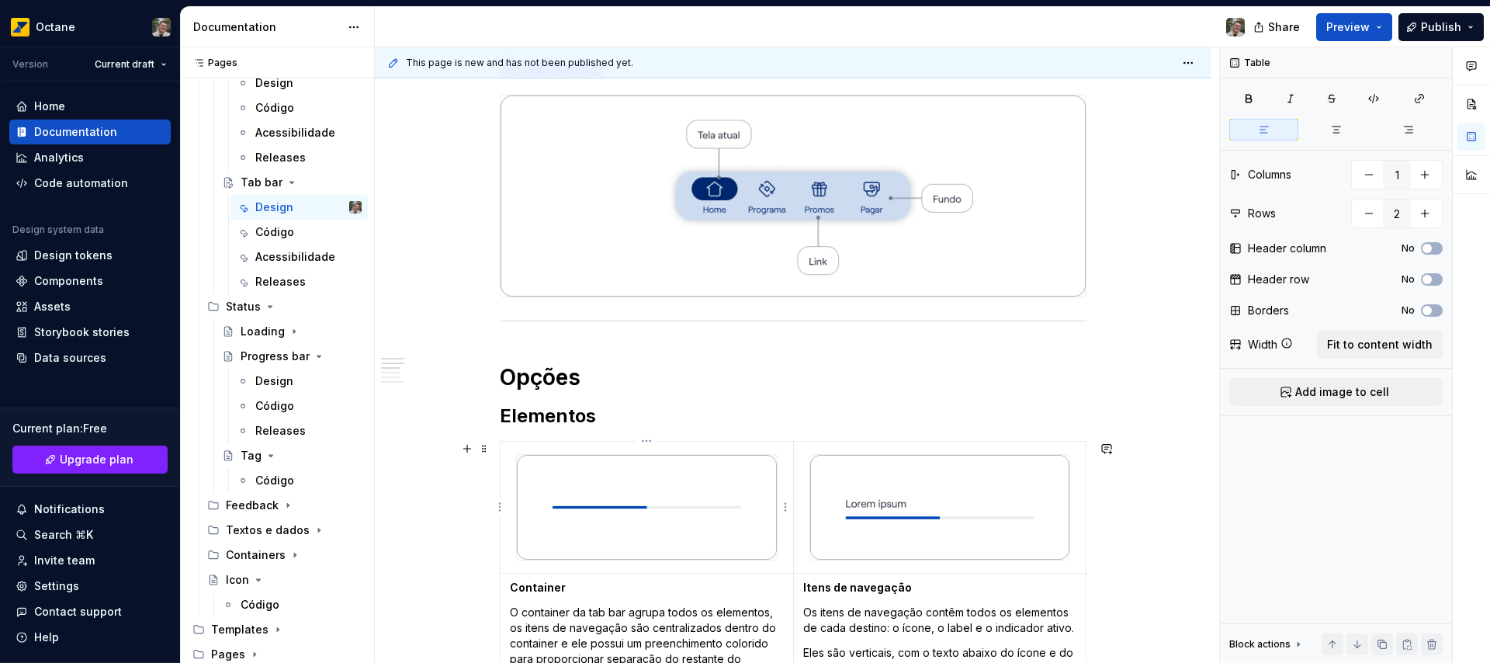
click at [646, 500] on img at bounding box center [647, 507] width 260 height 105
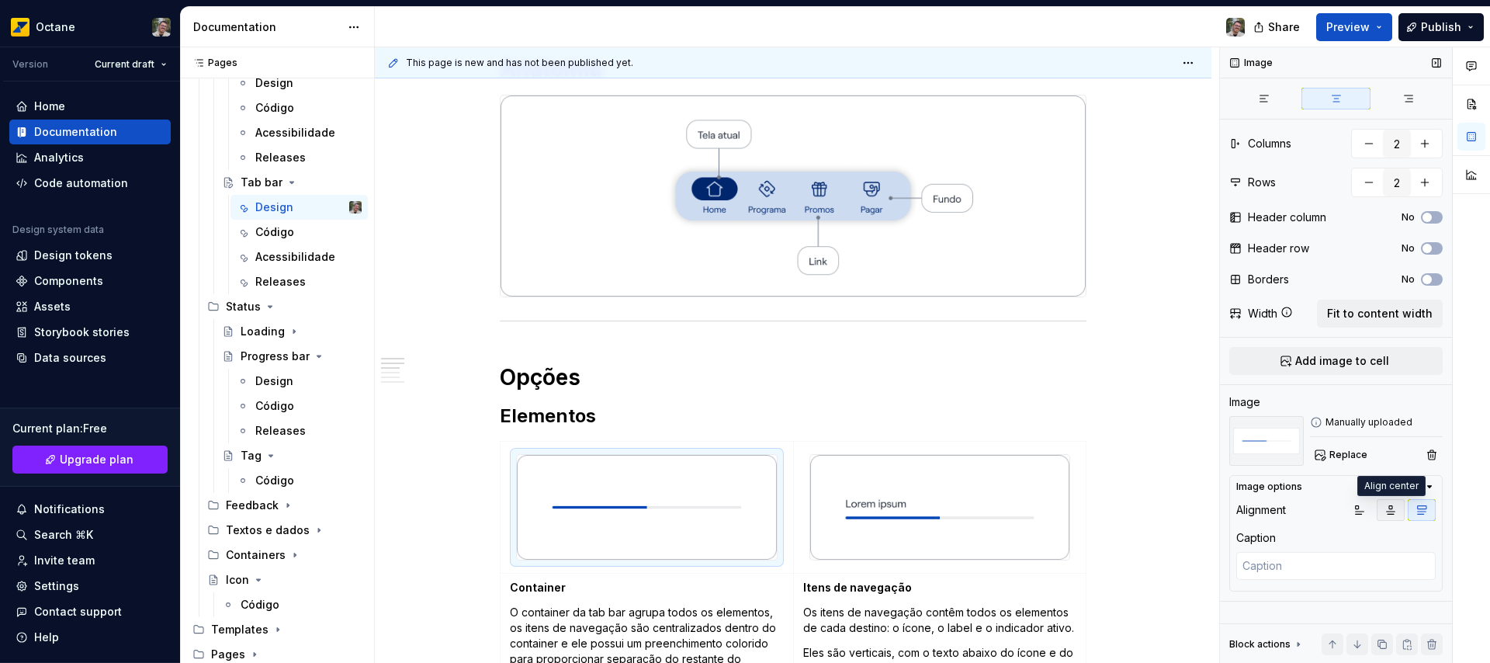
click at [1392, 506] on icon "button" at bounding box center [1390, 510] width 12 height 12
click at [1413, 506] on button "button" at bounding box center [1421, 510] width 28 height 22
click at [1345, 447] on button "Replace" at bounding box center [1342, 455] width 64 height 22
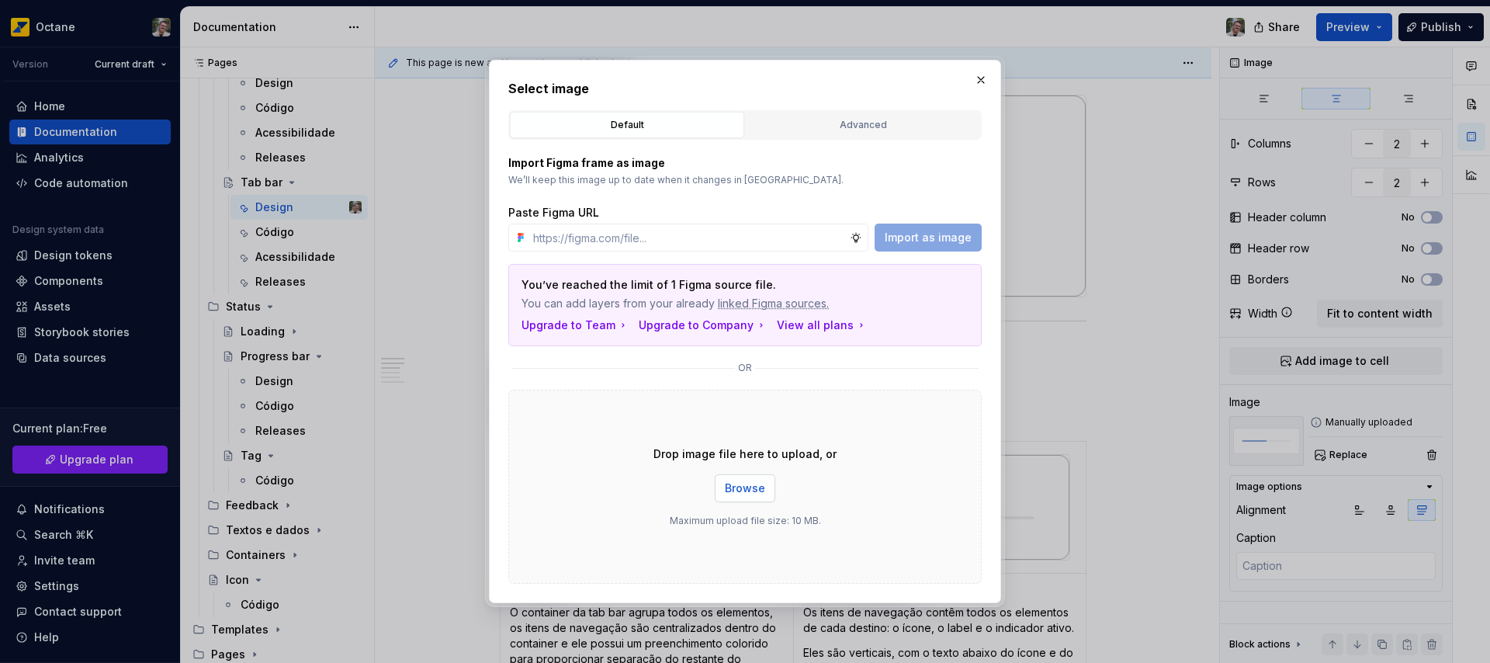
click at [752, 490] on span "Browse" at bounding box center [745, 488] width 40 height 16
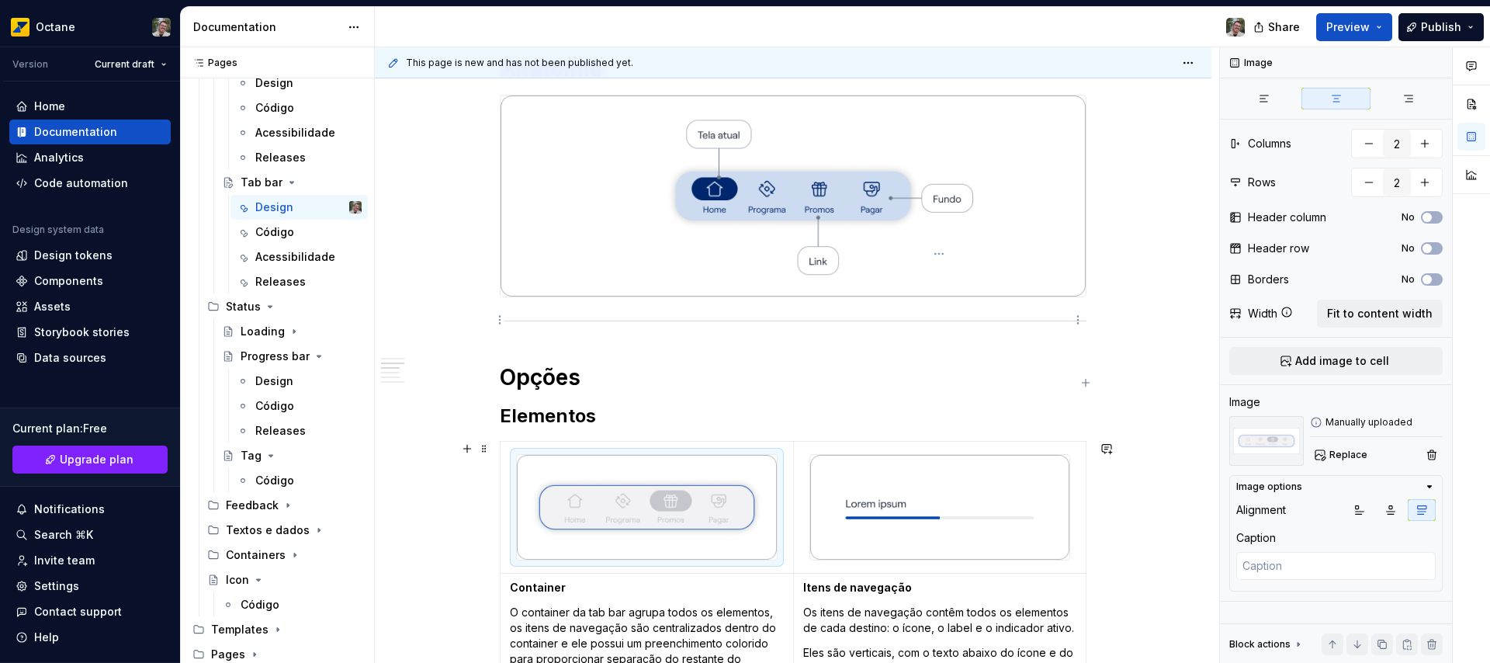
scroll to position [458, 0]
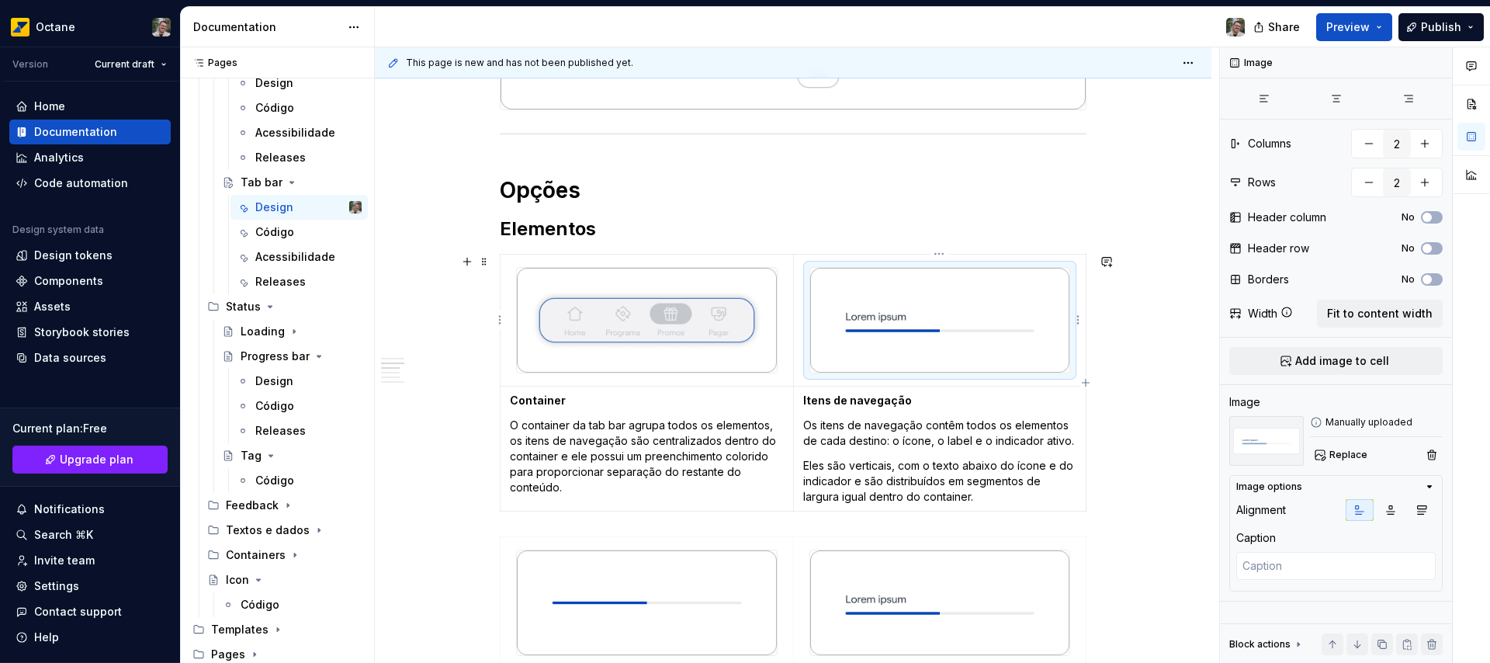
click at [919, 320] on img at bounding box center [939, 320] width 259 height 105
click at [1349, 451] on span "Replace" at bounding box center [1348, 454] width 38 height 12
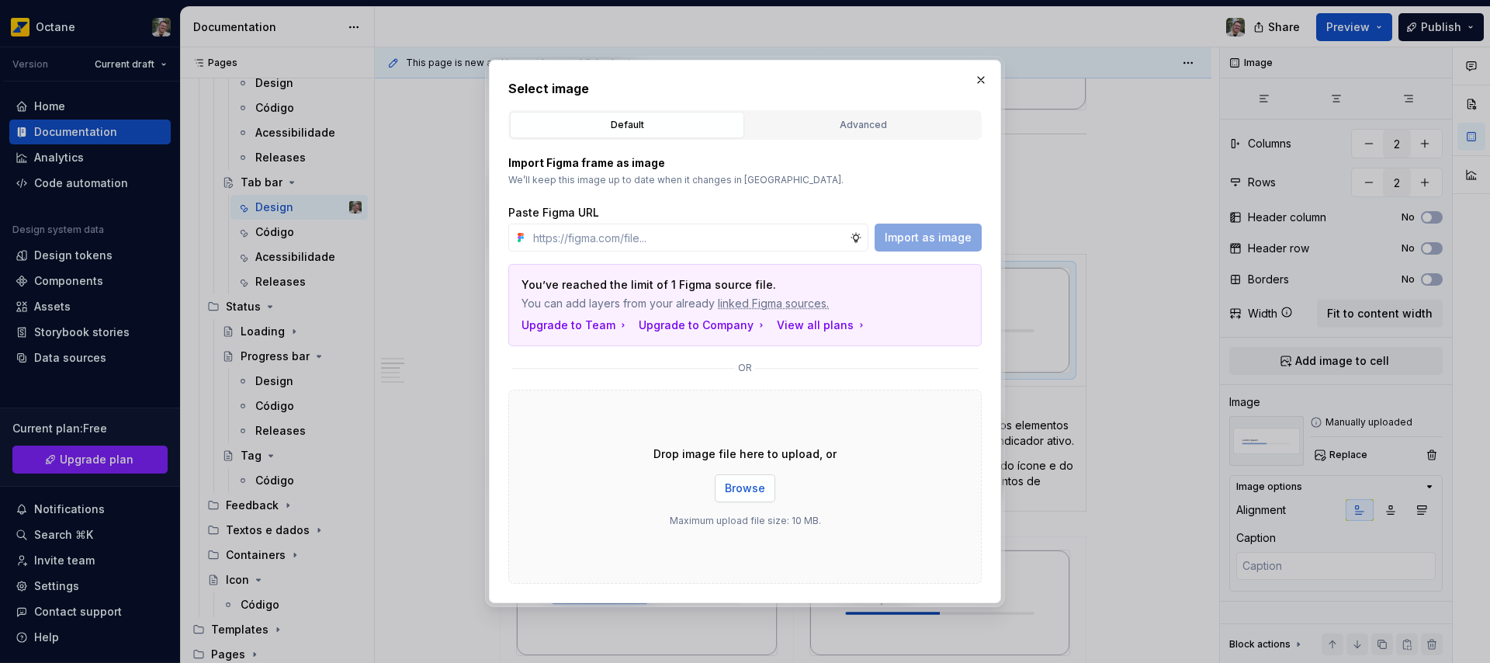
click at [761, 486] on span "Browse" at bounding box center [745, 488] width 40 height 16
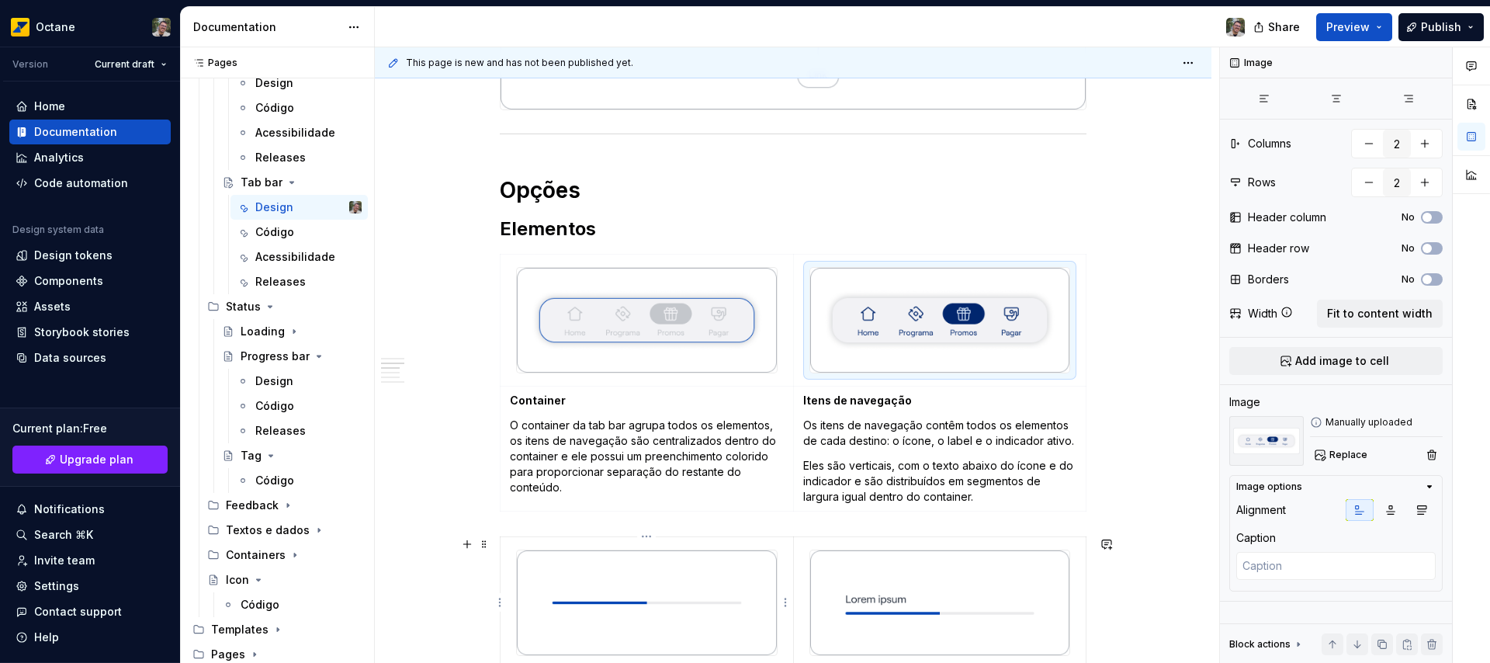
click at [641, 593] on img at bounding box center [647, 602] width 260 height 105
click at [1349, 453] on span "Replace" at bounding box center [1348, 454] width 38 height 12
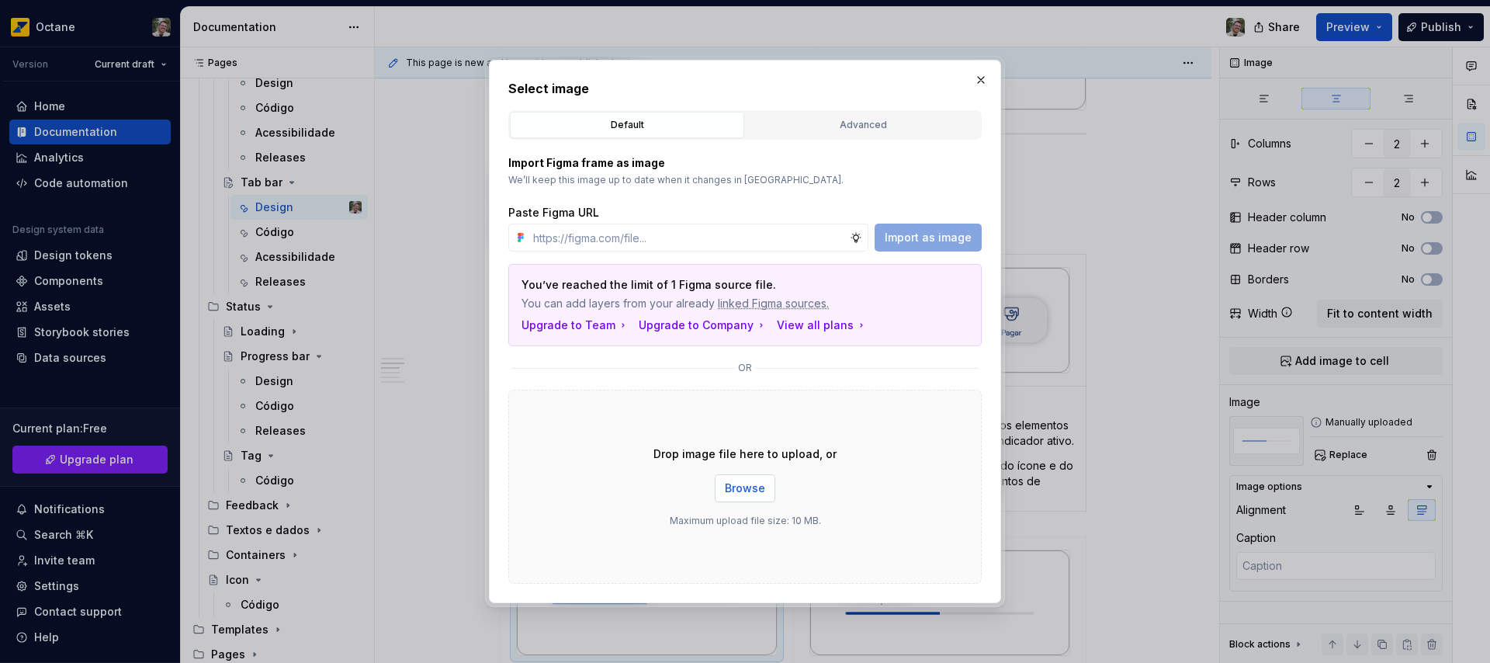
click at [752, 493] on span "Browse" at bounding box center [745, 488] width 40 height 16
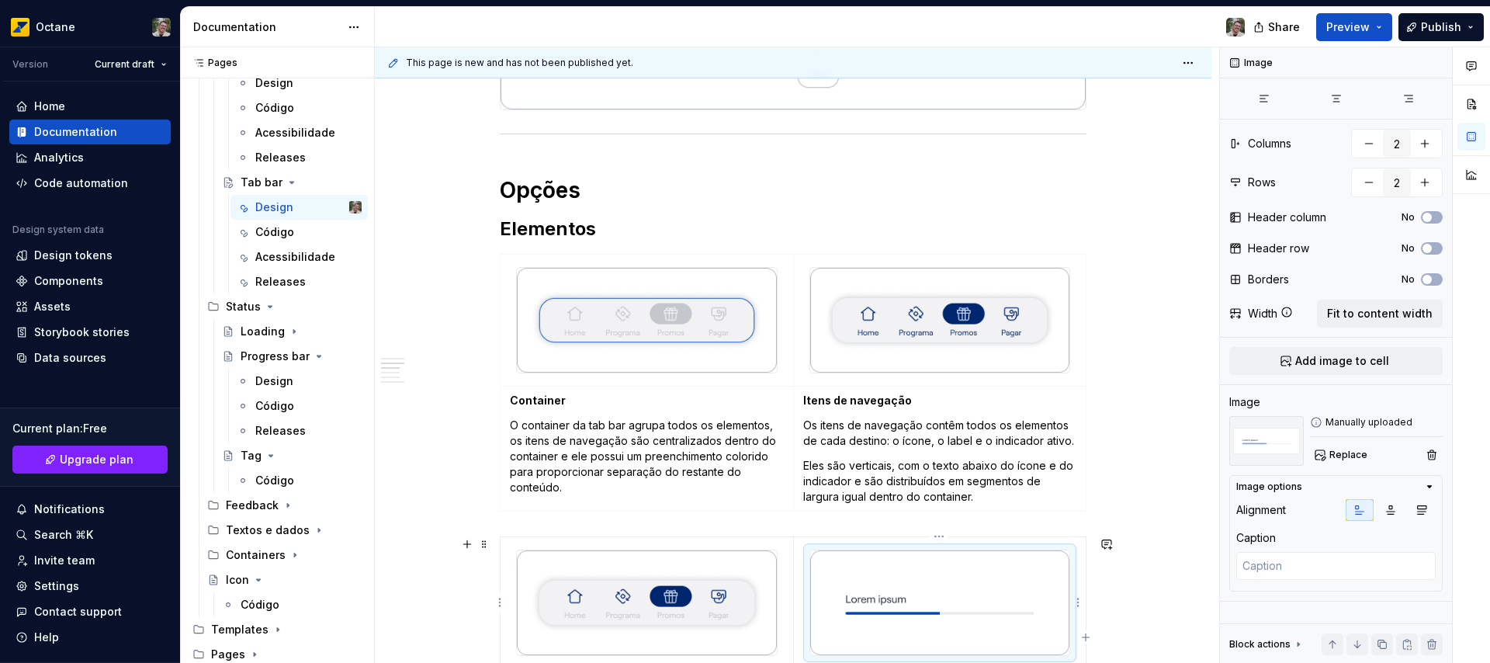
click at [919, 575] on img at bounding box center [939, 602] width 259 height 105
click at [1311, 361] on span "Add image to cell" at bounding box center [1342, 361] width 94 height 16
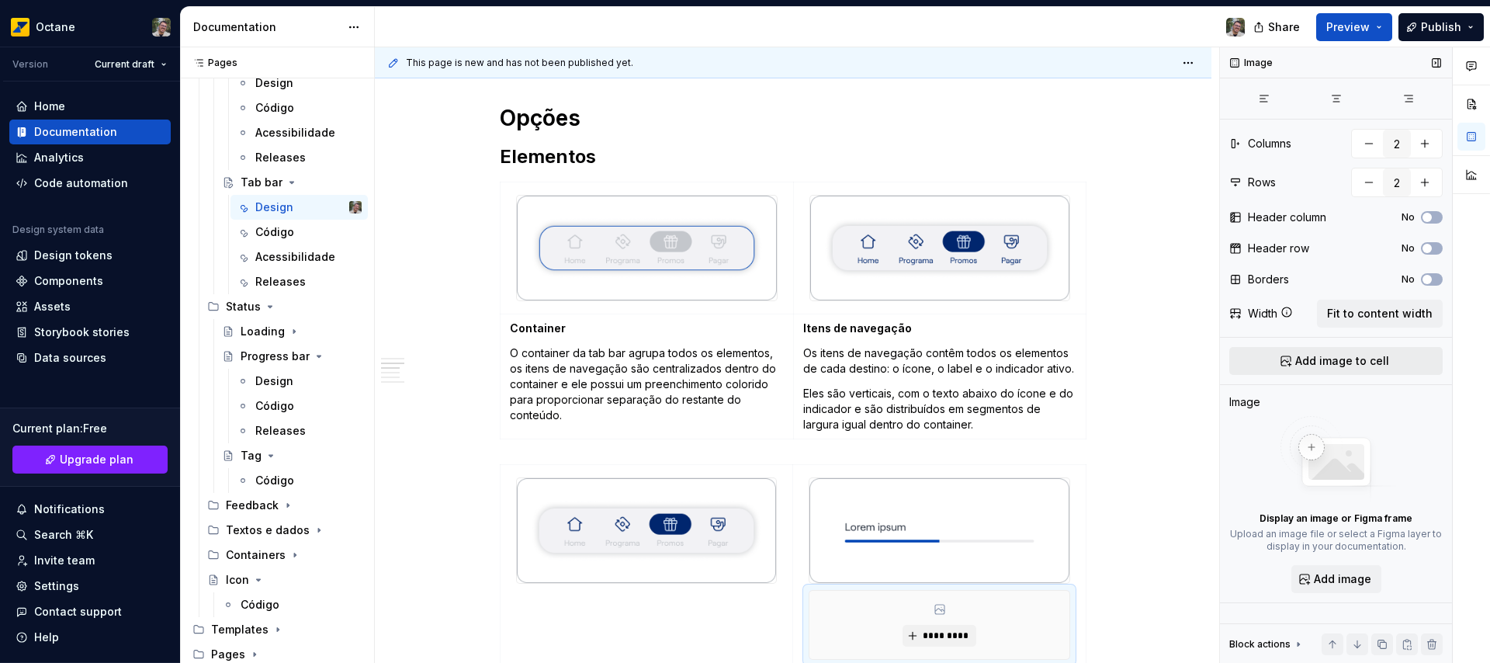
click at [1328, 358] on span "Add image to cell" at bounding box center [1342, 361] width 94 height 16
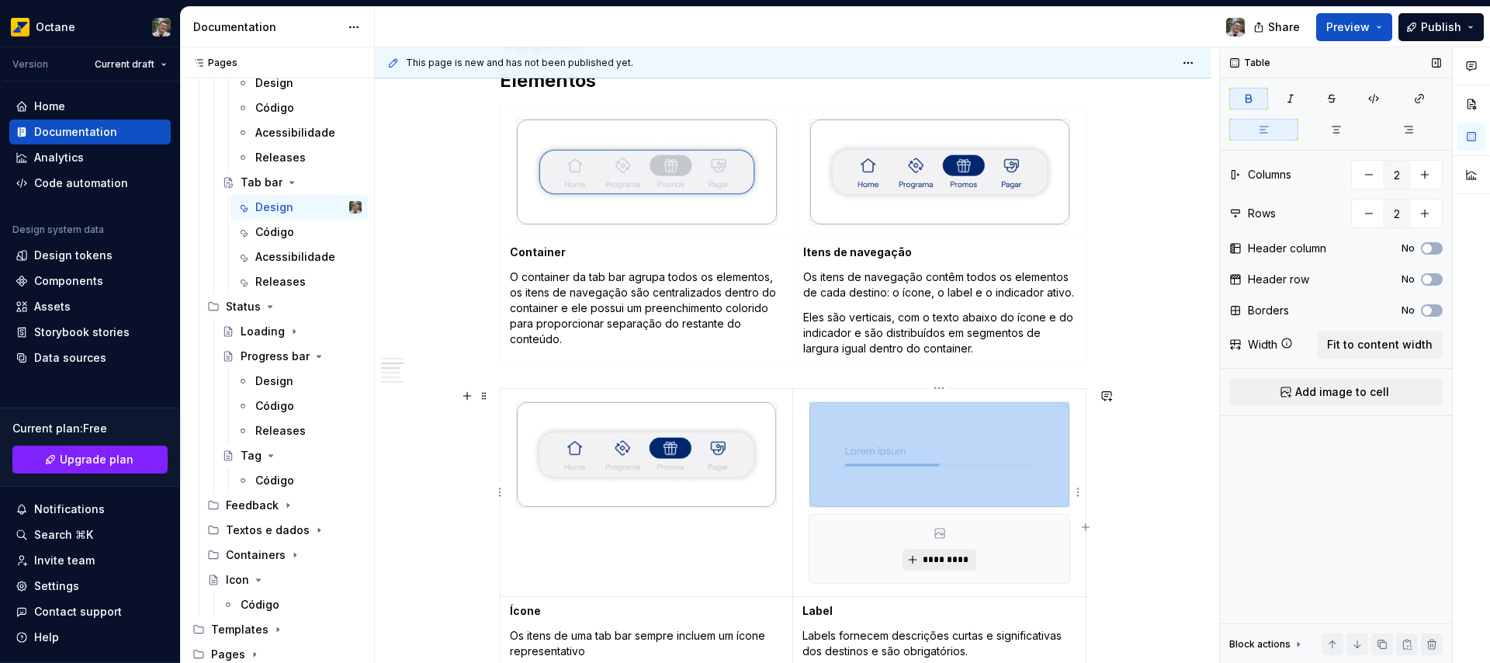
click at [922, 553] on span "*********" at bounding box center [945, 559] width 47 height 12
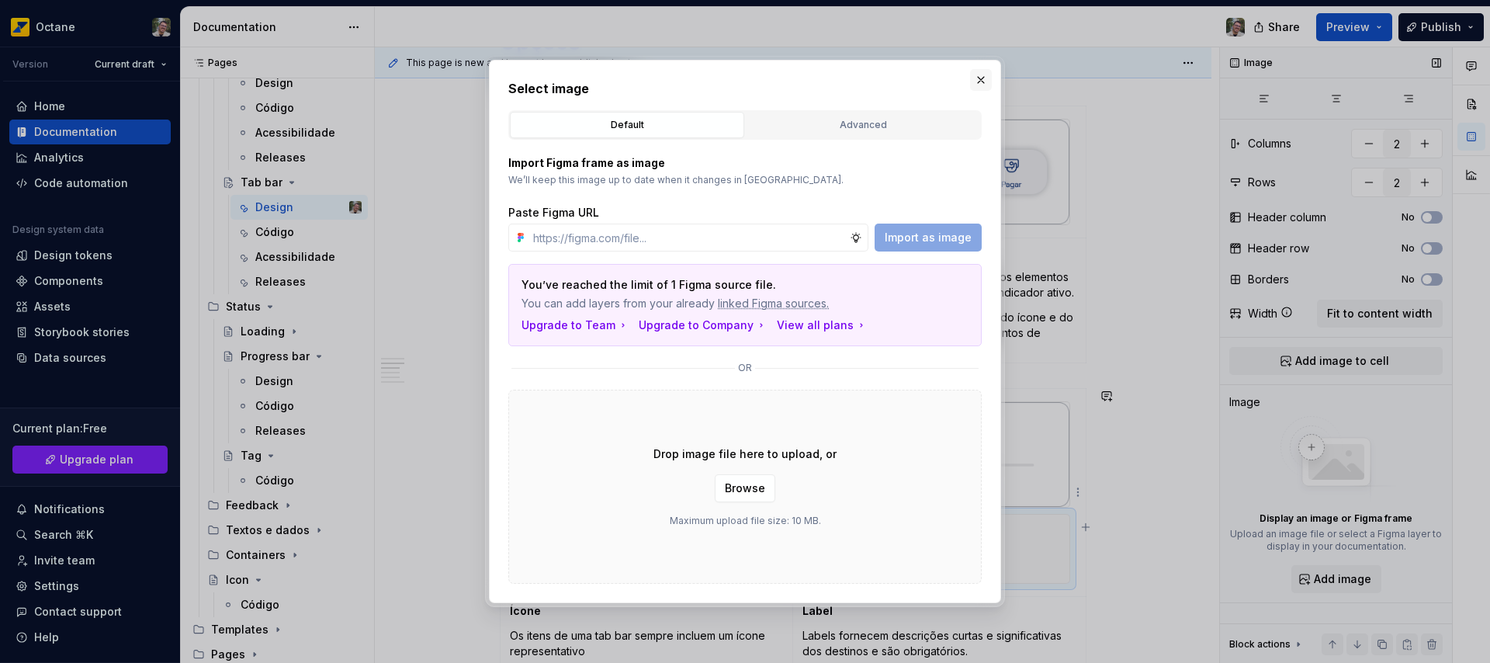
click at [982, 85] on button "button" at bounding box center [981, 80] width 22 height 22
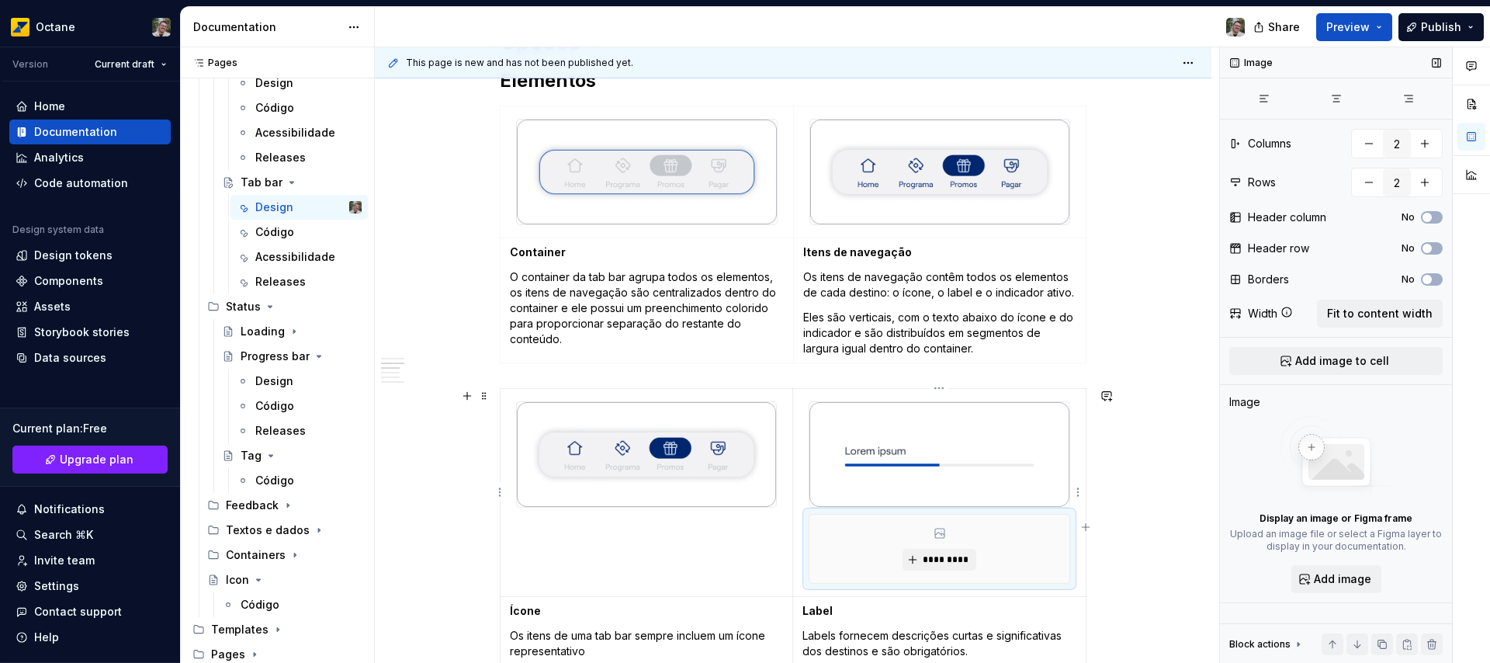
click at [1052, 536] on div "*********" at bounding box center [939, 548] width 260 height 68
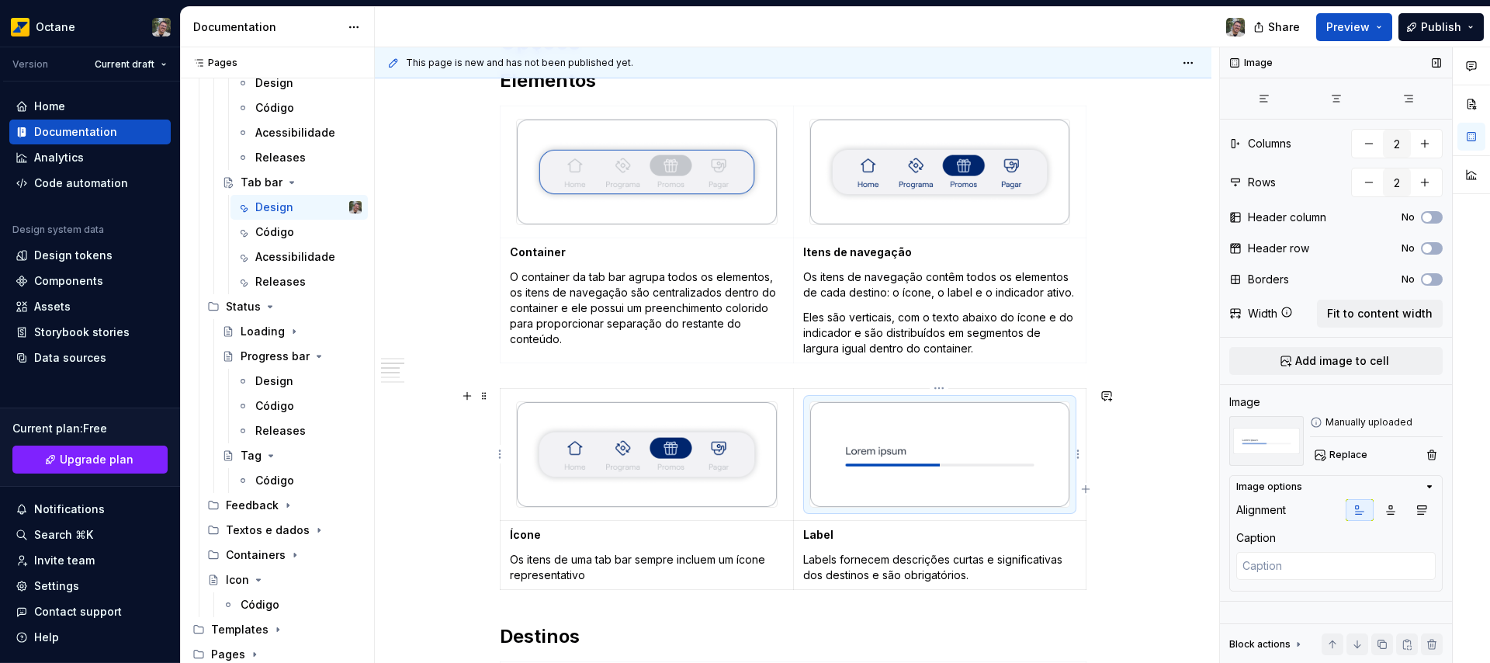
click at [1013, 467] on img at bounding box center [939, 454] width 259 height 105
click at [1349, 455] on span "Replace" at bounding box center [1348, 454] width 38 height 12
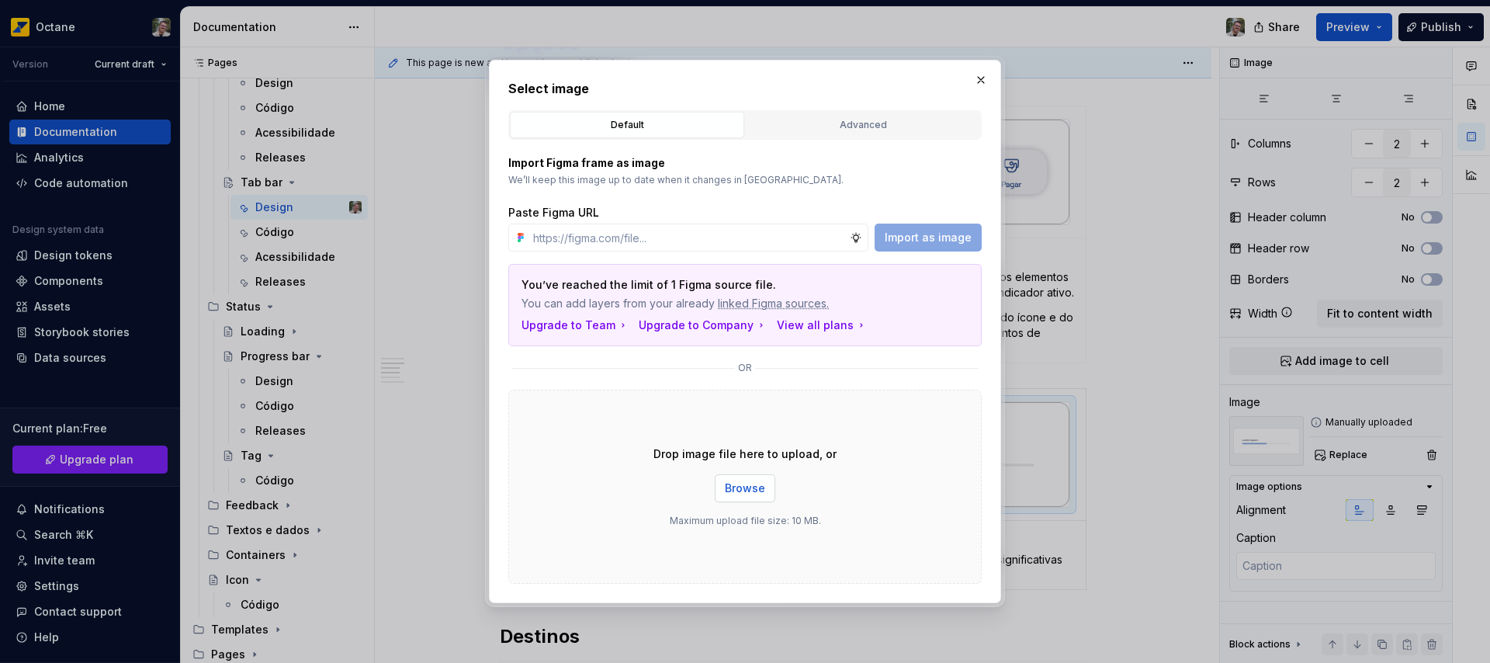
click at [760, 490] on span "Browse" at bounding box center [745, 488] width 40 height 16
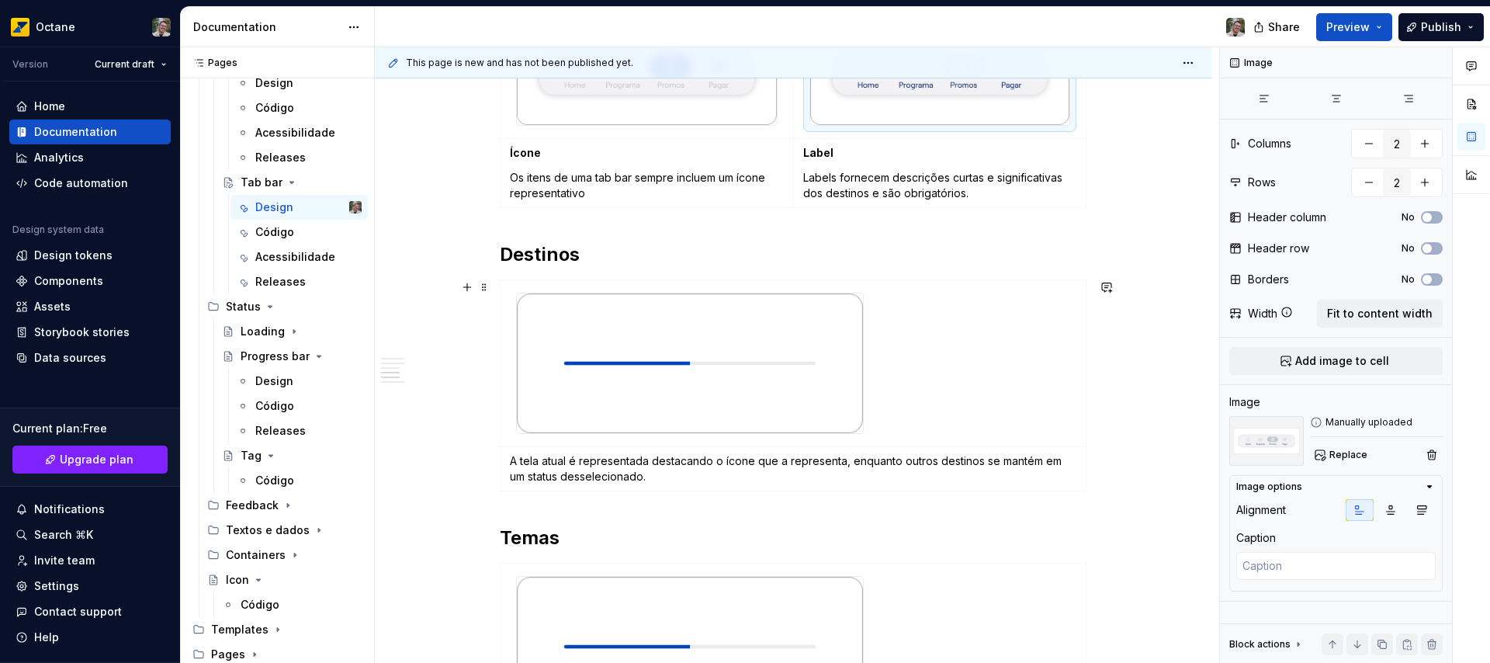
scroll to position [1040, 0]
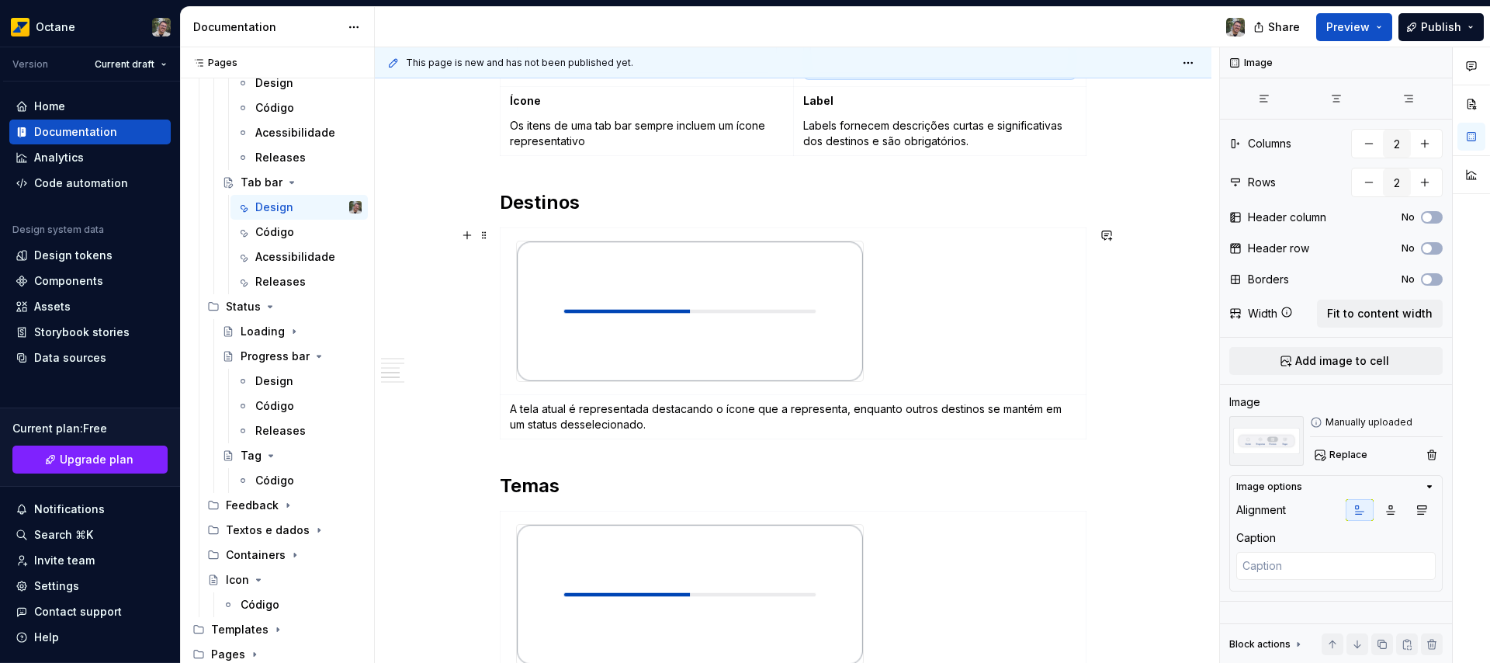
type textarea "*"
type input "1"
click at [662, 315] on img at bounding box center [690, 311] width 346 height 140
click at [1343, 455] on span "Replace" at bounding box center [1348, 454] width 38 height 12
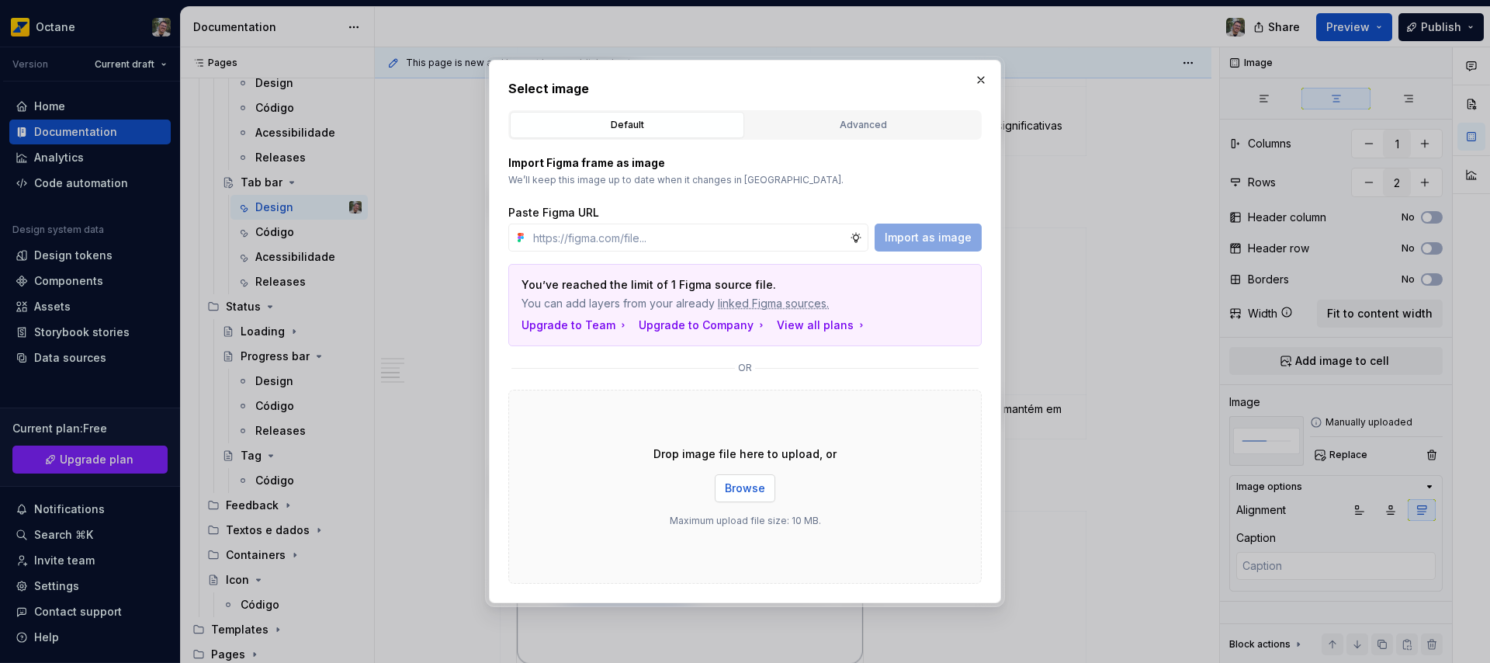
click at [740, 489] on span "Browse" at bounding box center [745, 488] width 40 height 16
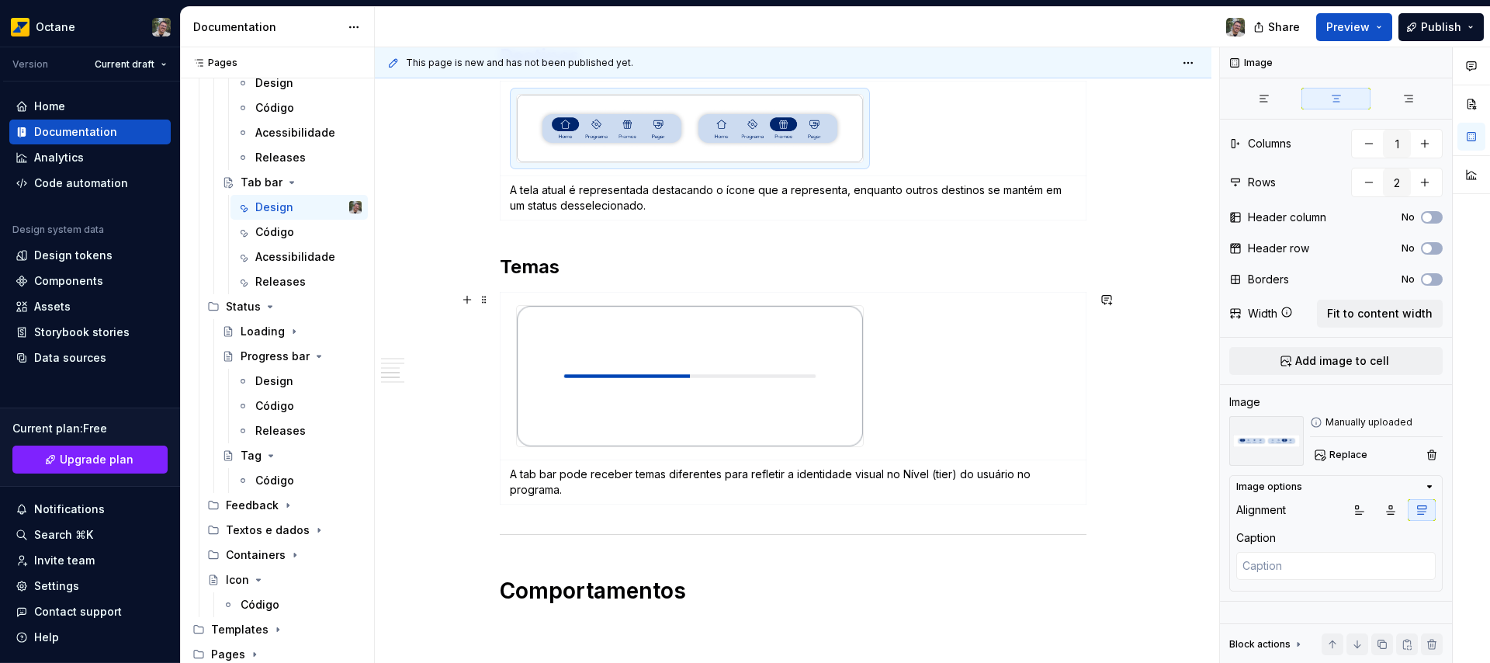
scroll to position [1224, 0]
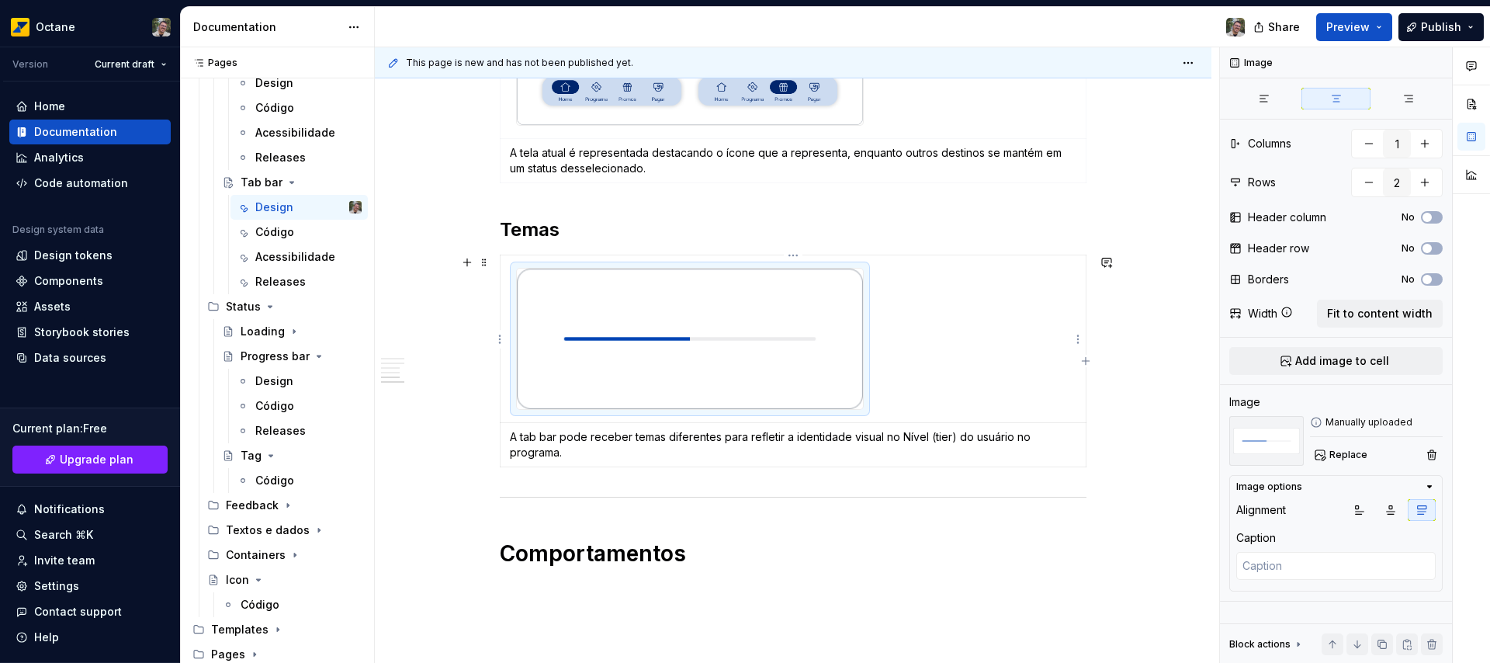
click at [687, 369] on img at bounding box center [690, 338] width 346 height 140
click at [1346, 458] on span "Replace" at bounding box center [1348, 454] width 38 height 12
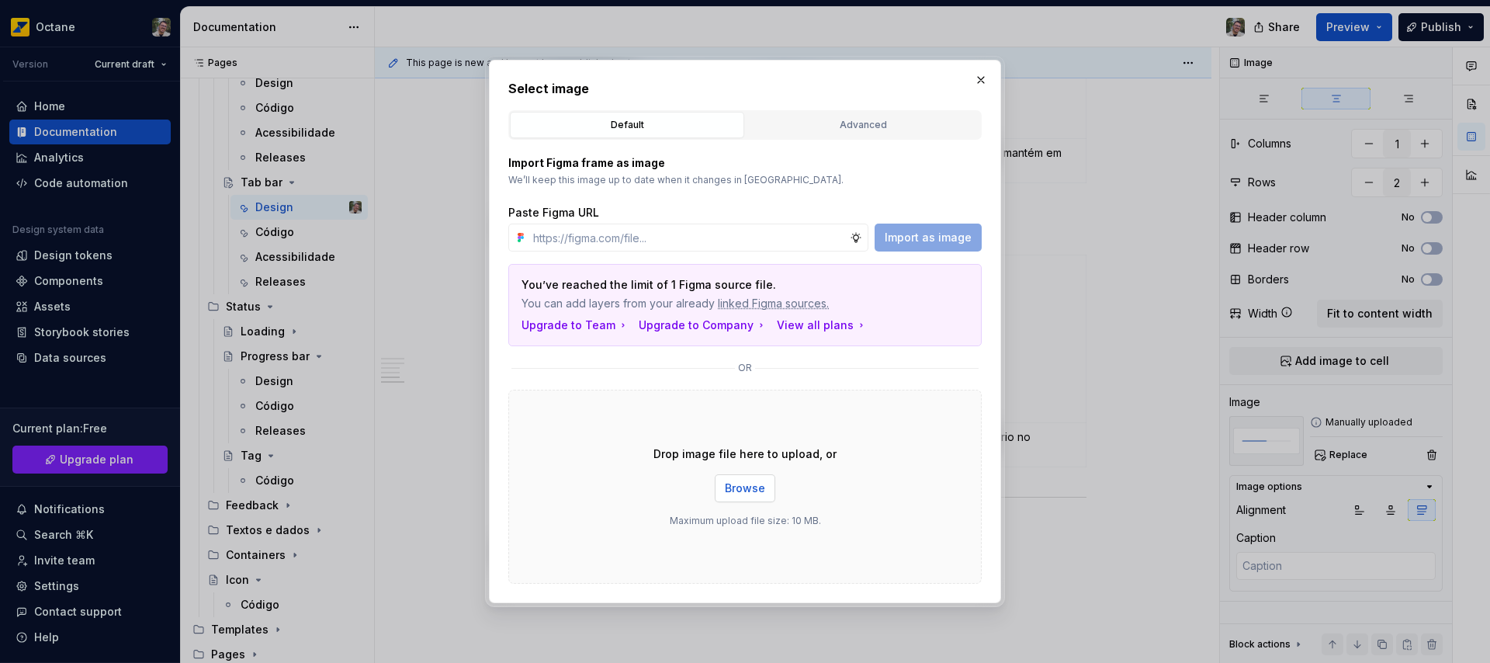
click at [767, 489] on button "Browse" at bounding box center [745, 488] width 61 height 28
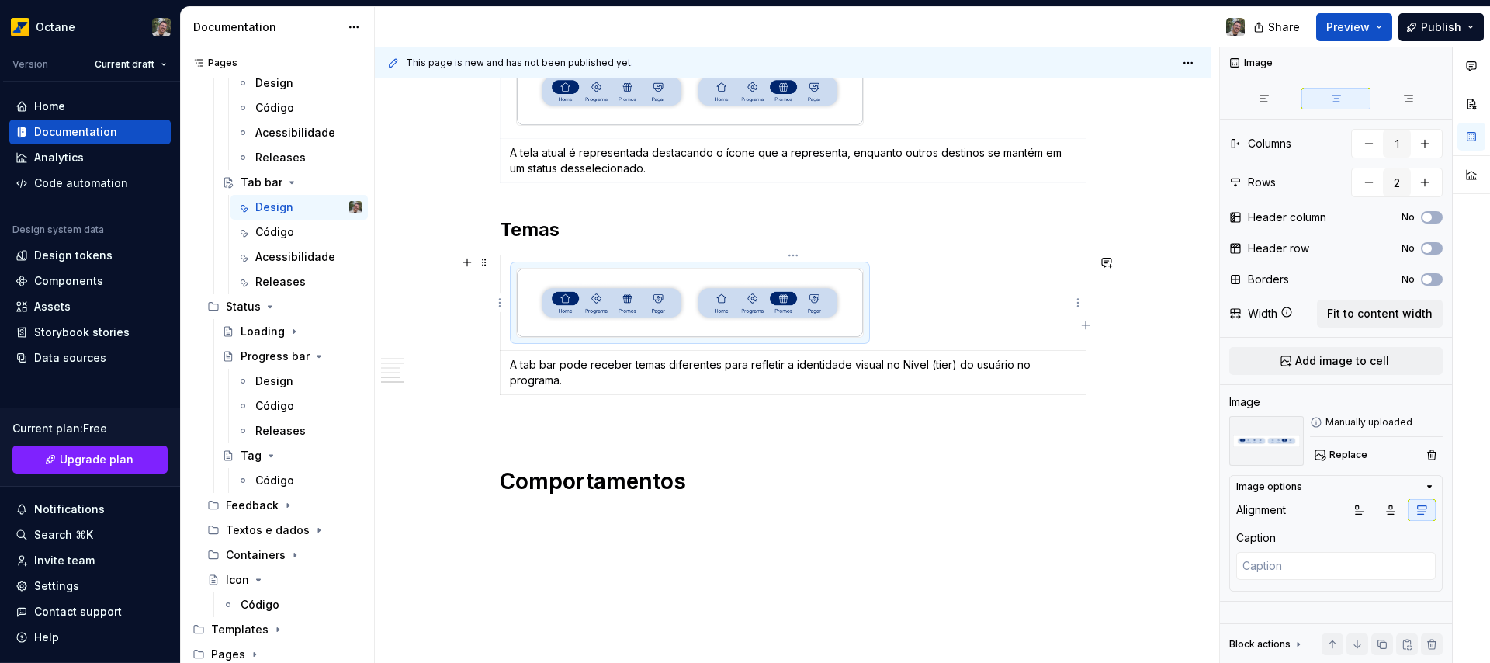
click at [795, 307] on img at bounding box center [690, 302] width 346 height 68
click at [1417, 509] on icon "button" at bounding box center [1421, 510] width 12 height 12
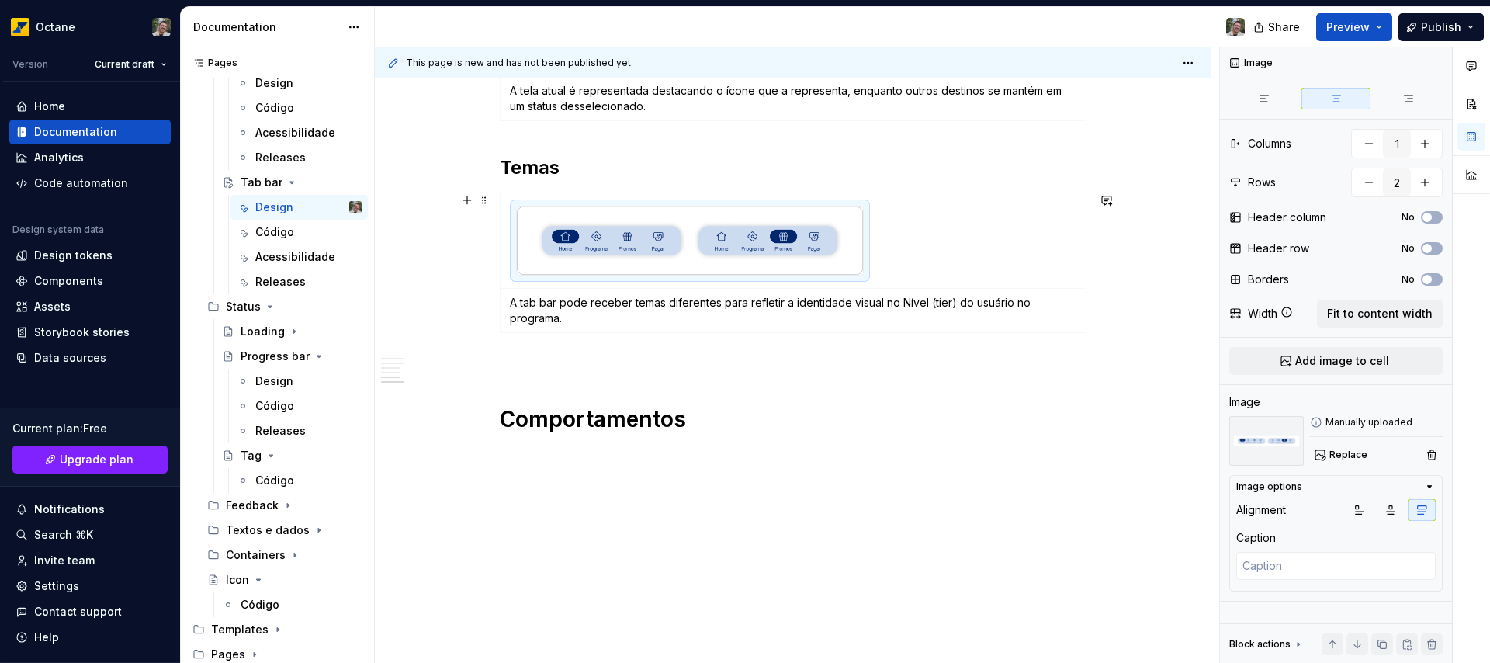
scroll to position [1304, 0]
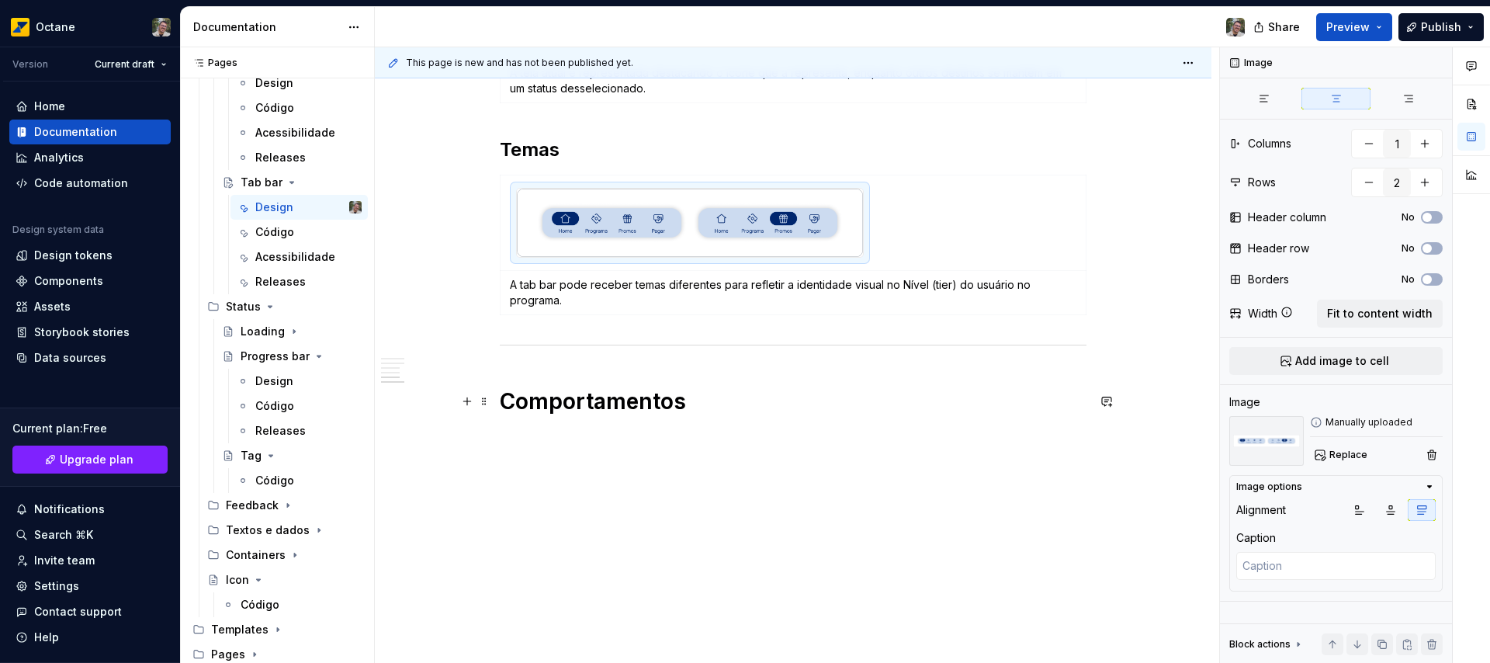
click at [726, 398] on h1 "Comportamentos" at bounding box center [793, 401] width 587 height 28
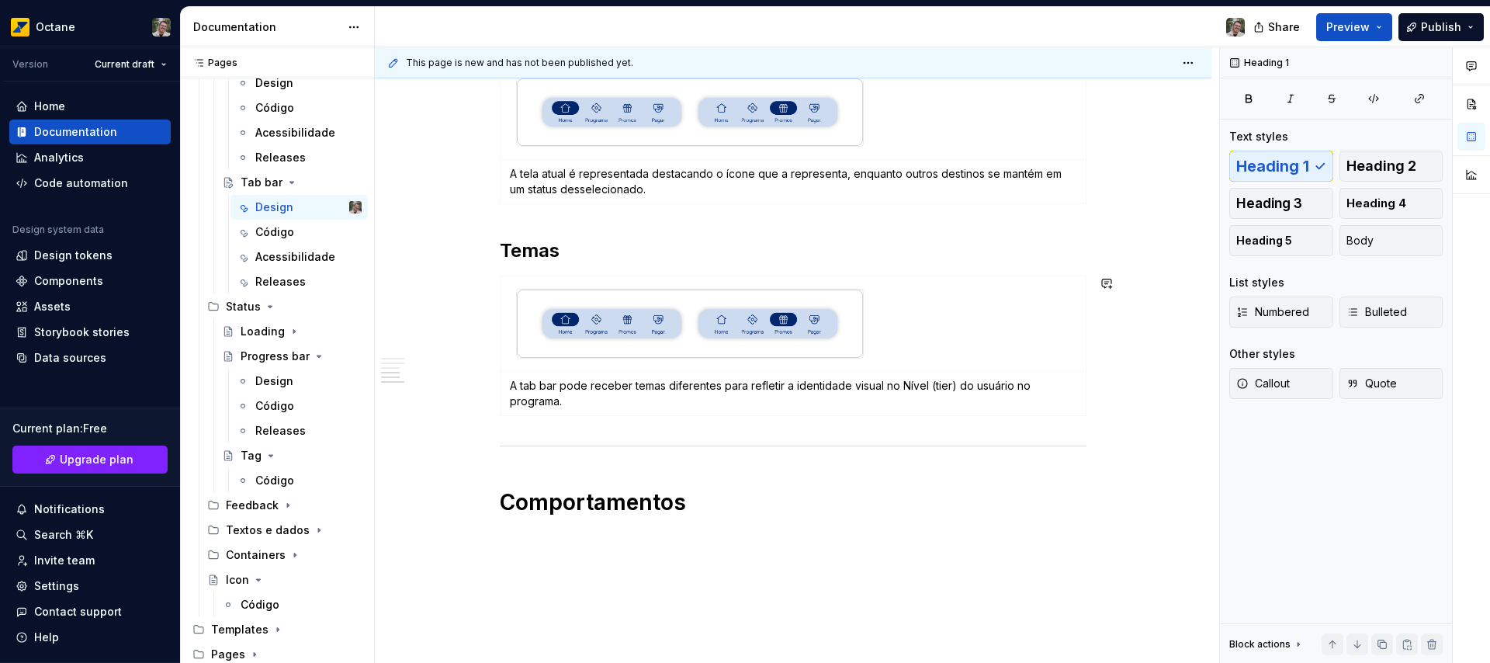
scroll to position [1201, 0]
click at [729, 324] on img at bounding box center [690, 325] width 346 height 68
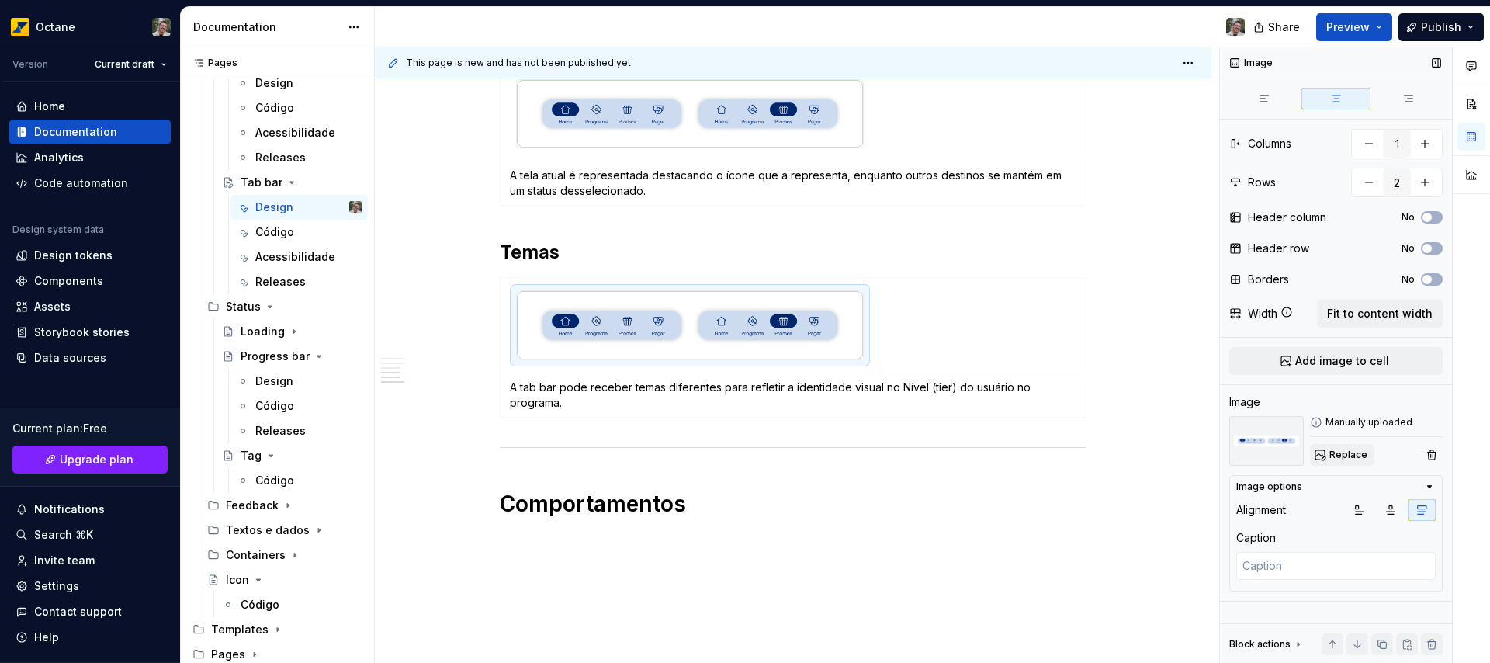
click at [1364, 456] on span "Replace" at bounding box center [1348, 454] width 38 height 12
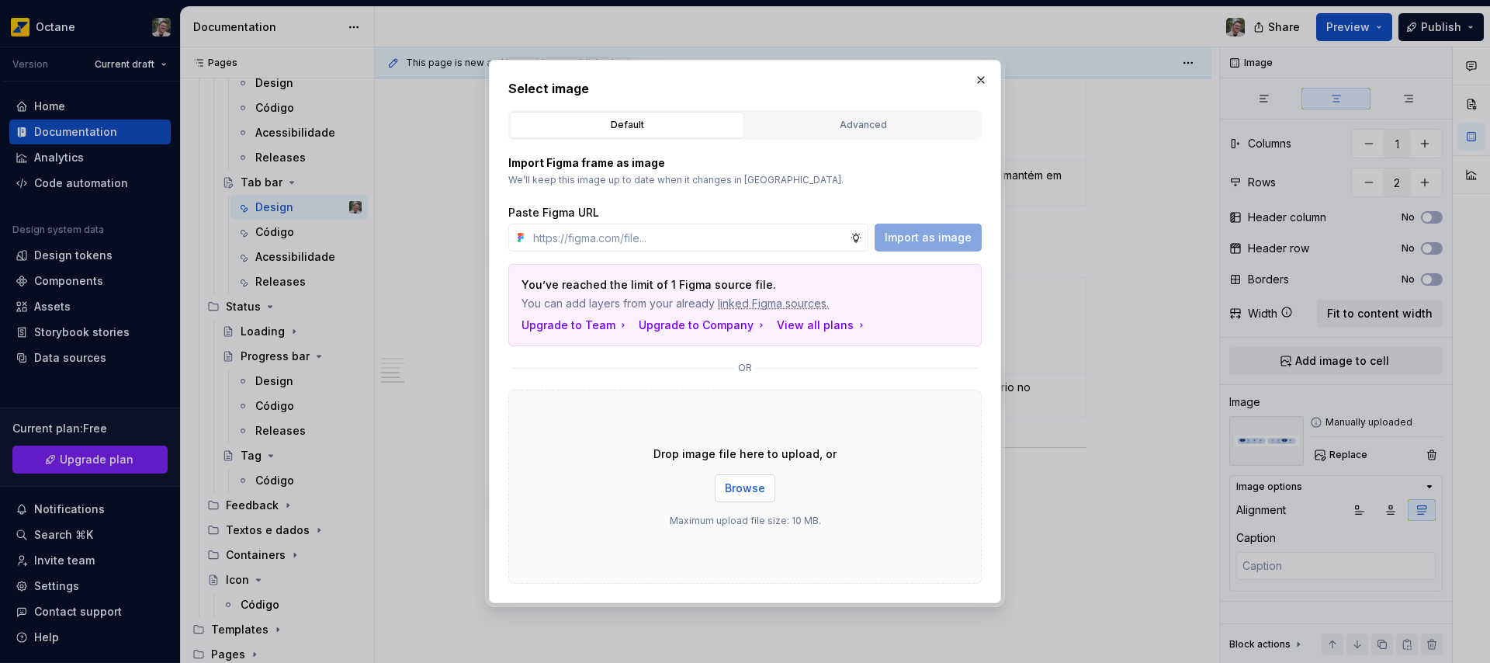
click at [760, 484] on span "Browse" at bounding box center [745, 488] width 40 height 16
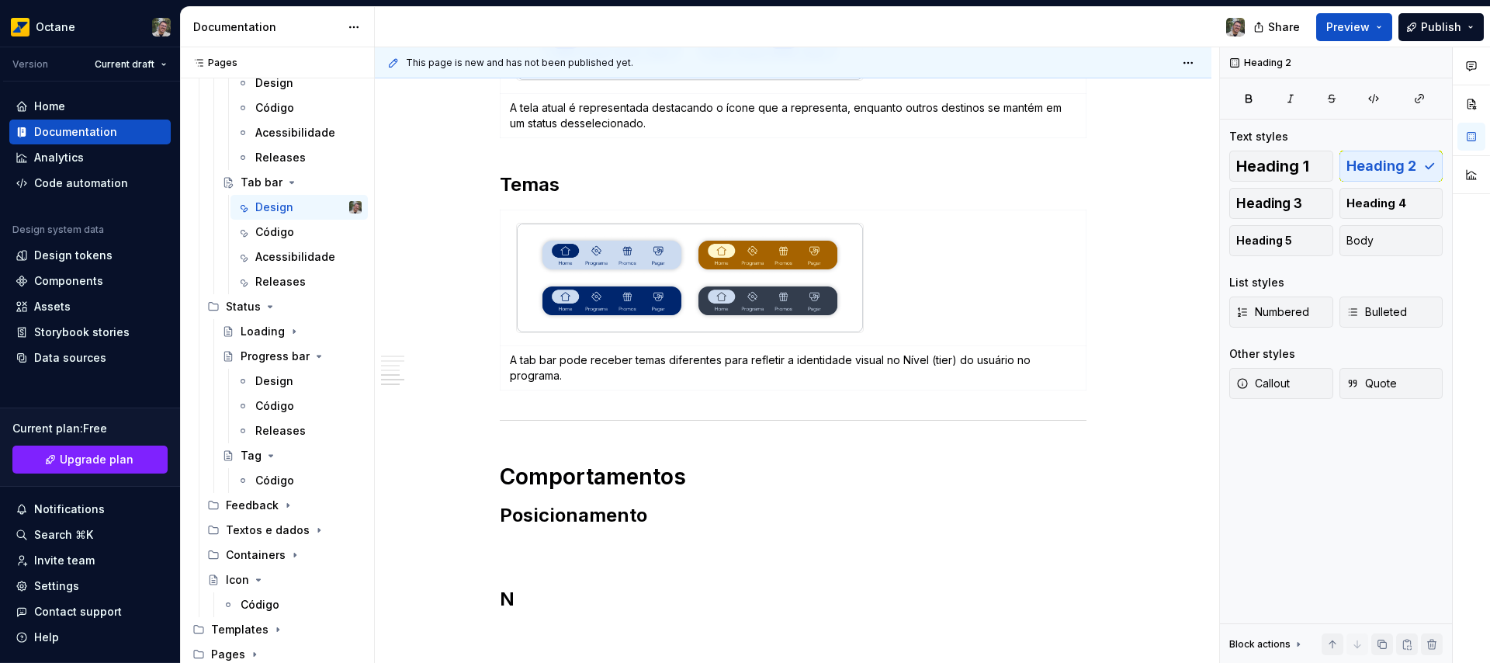
scroll to position [1293, 0]
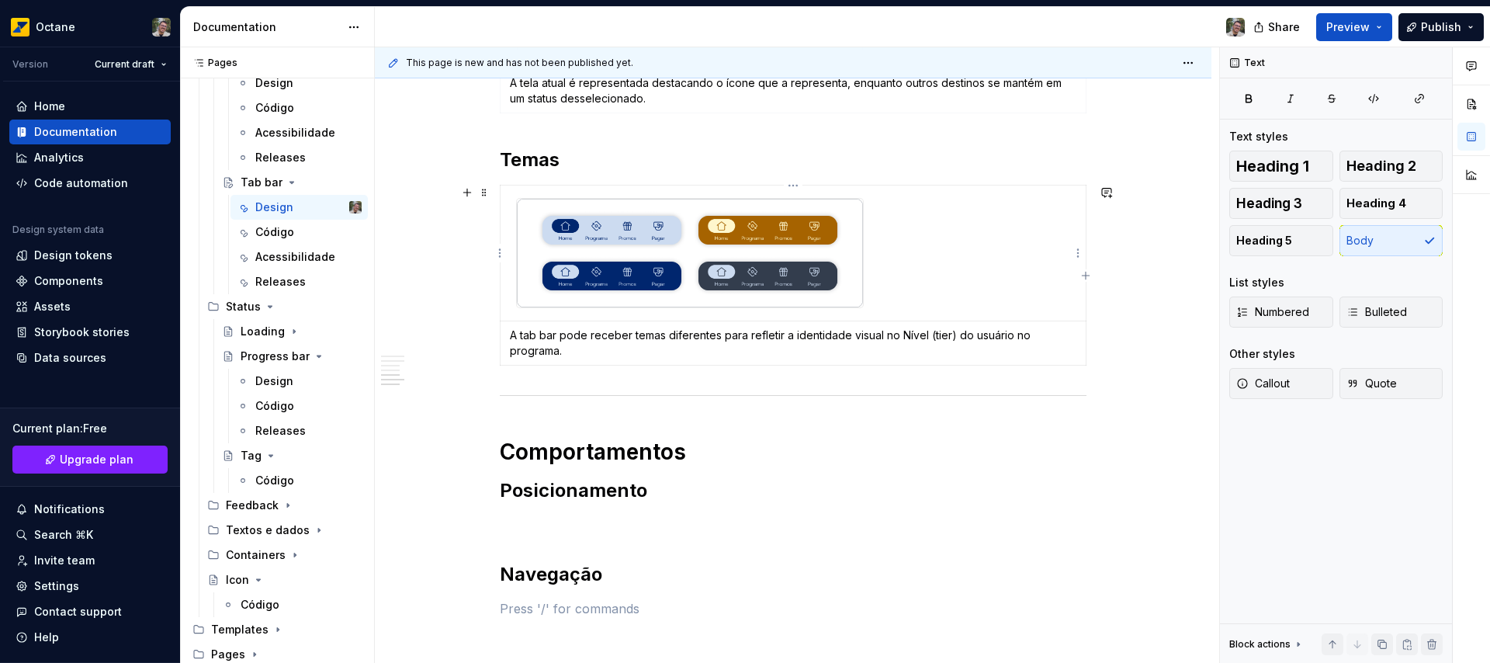
click at [695, 308] on div at bounding box center [690, 253] width 348 height 110
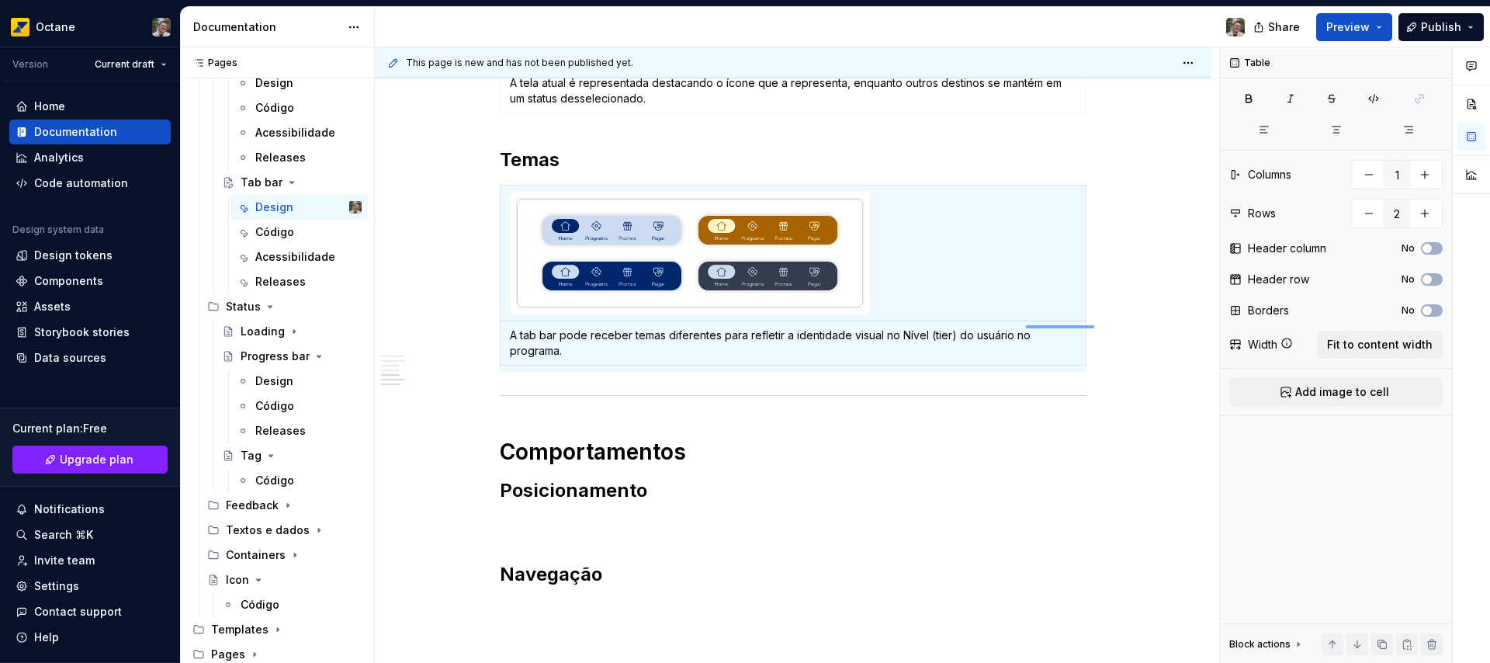
drag, startPoint x: 1094, startPoint y: 328, endPoint x: 1026, endPoint y: 325, distance: 68.3
click at [1026, 325] on div "This page is new and has not been published yet. Tab bar A Tab bar é o componen…" at bounding box center [797, 355] width 844 height 616
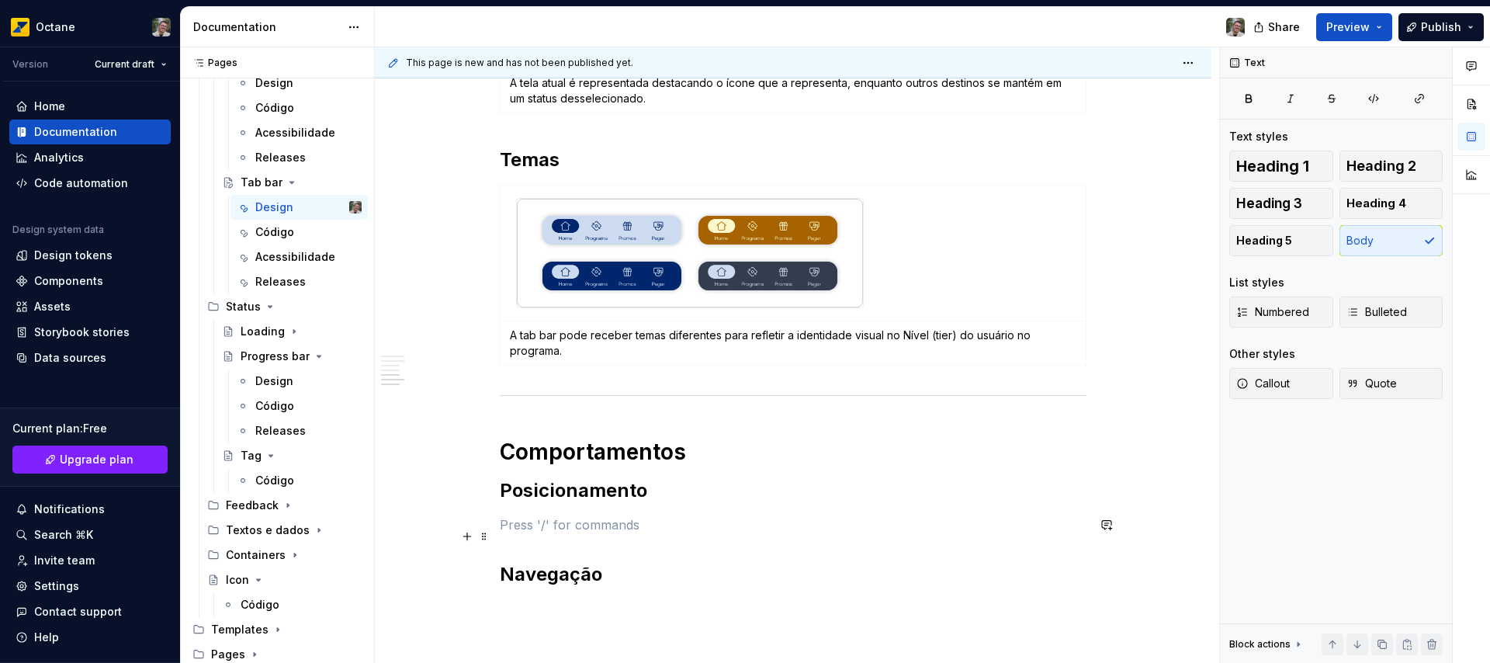
click at [611, 534] on p at bounding box center [793, 524] width 587 height 19
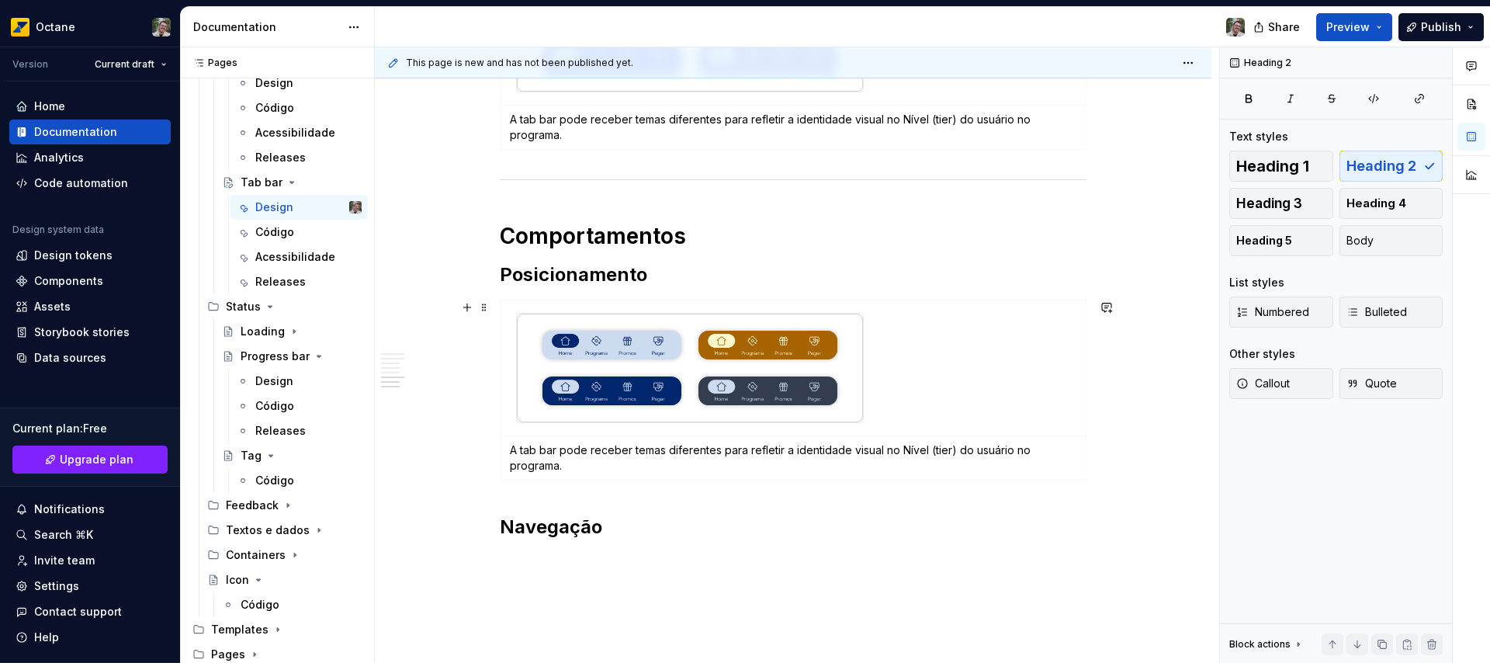
scroll to position [1559, 0]
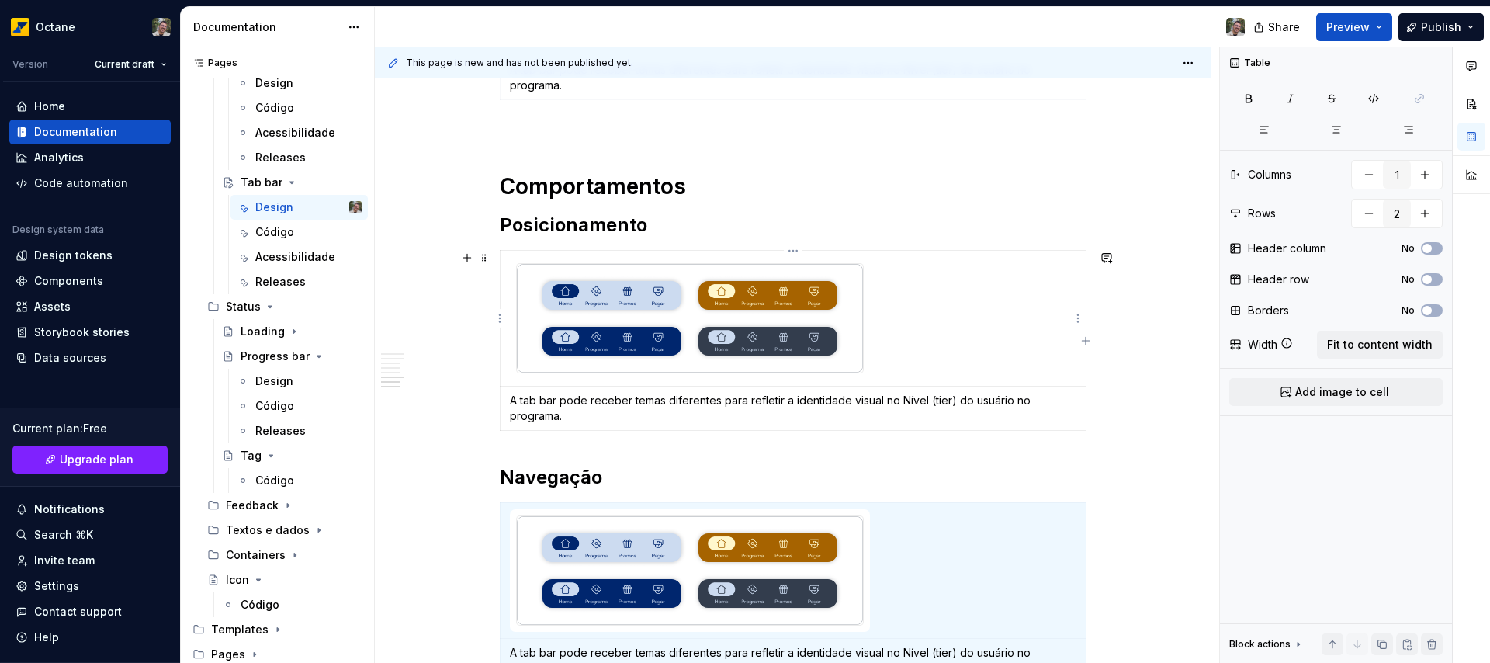
click at [709, 323] on img at bounding box center [690, 318] width 346 height 109
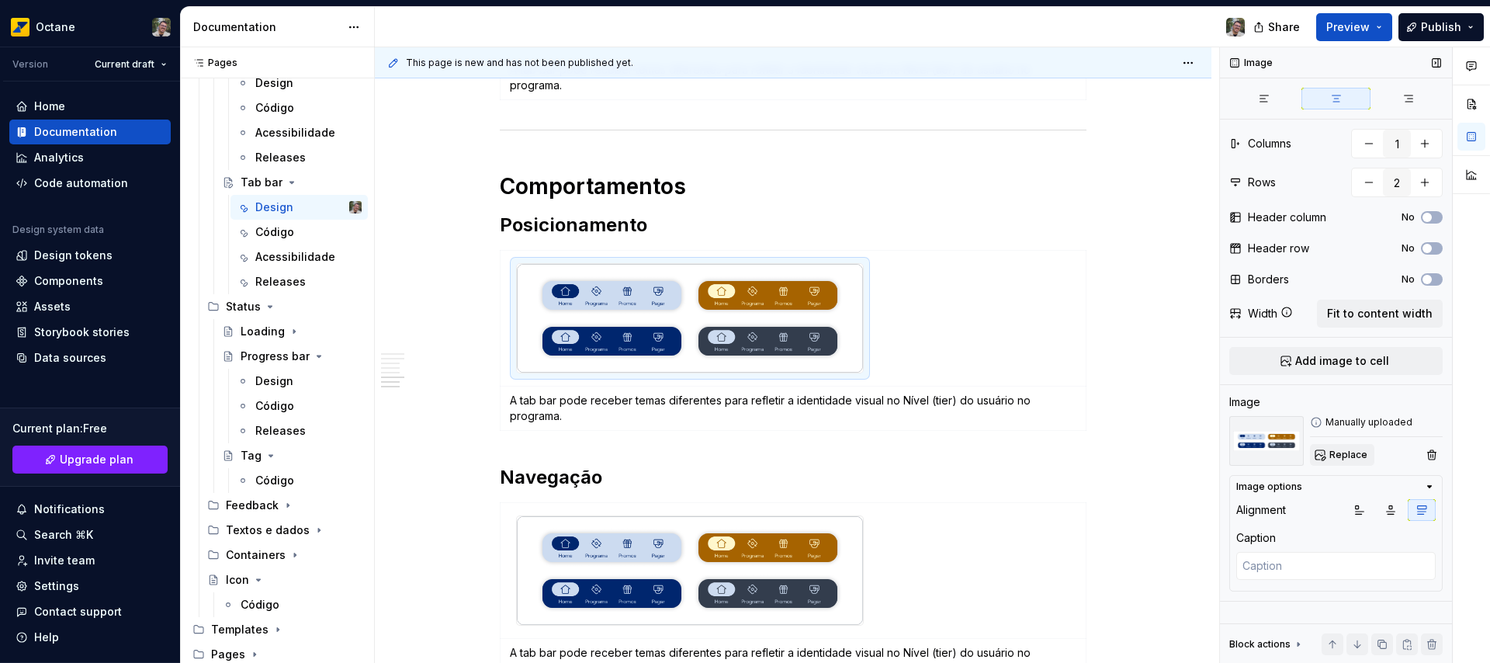
click at [1345, 453] on span "Replace" at bounding box center [1348, 454] width 38 height 12
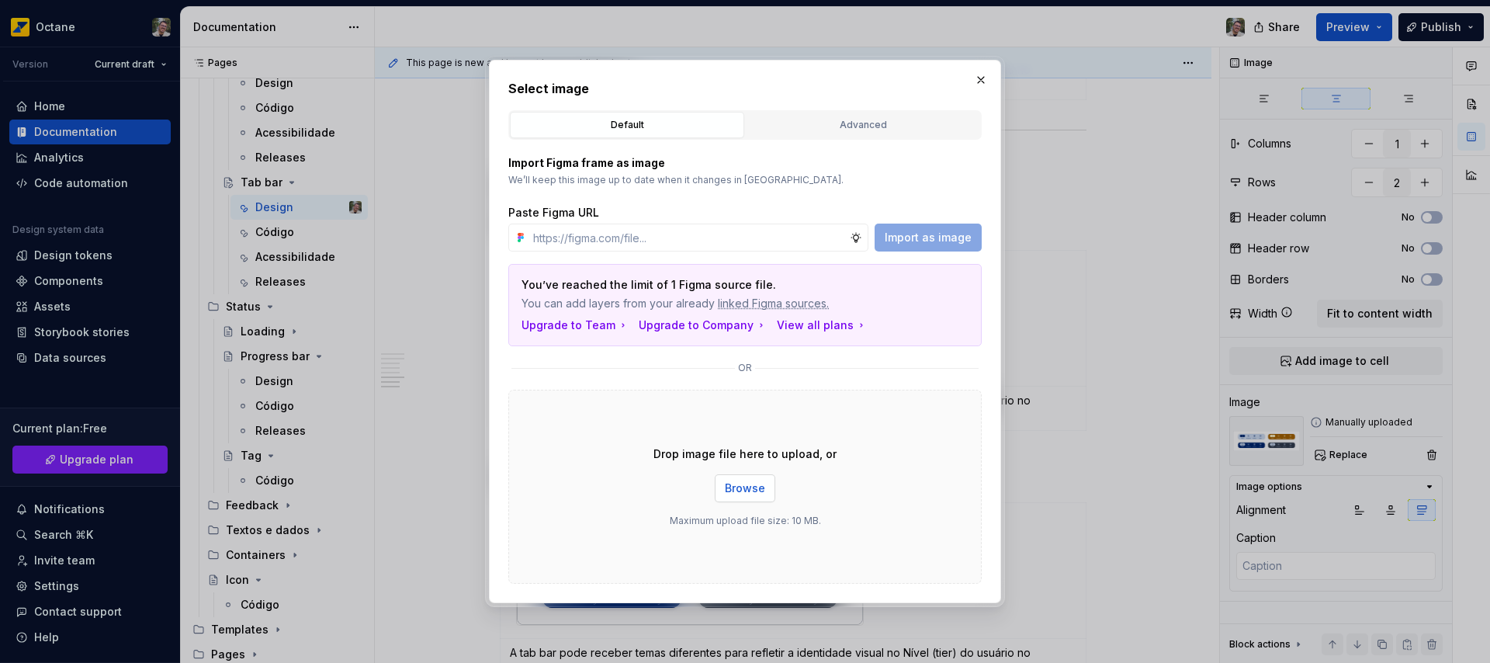
click at [764, 491] on button "Browse" at bounding box center [745, 488] width 61 height 28
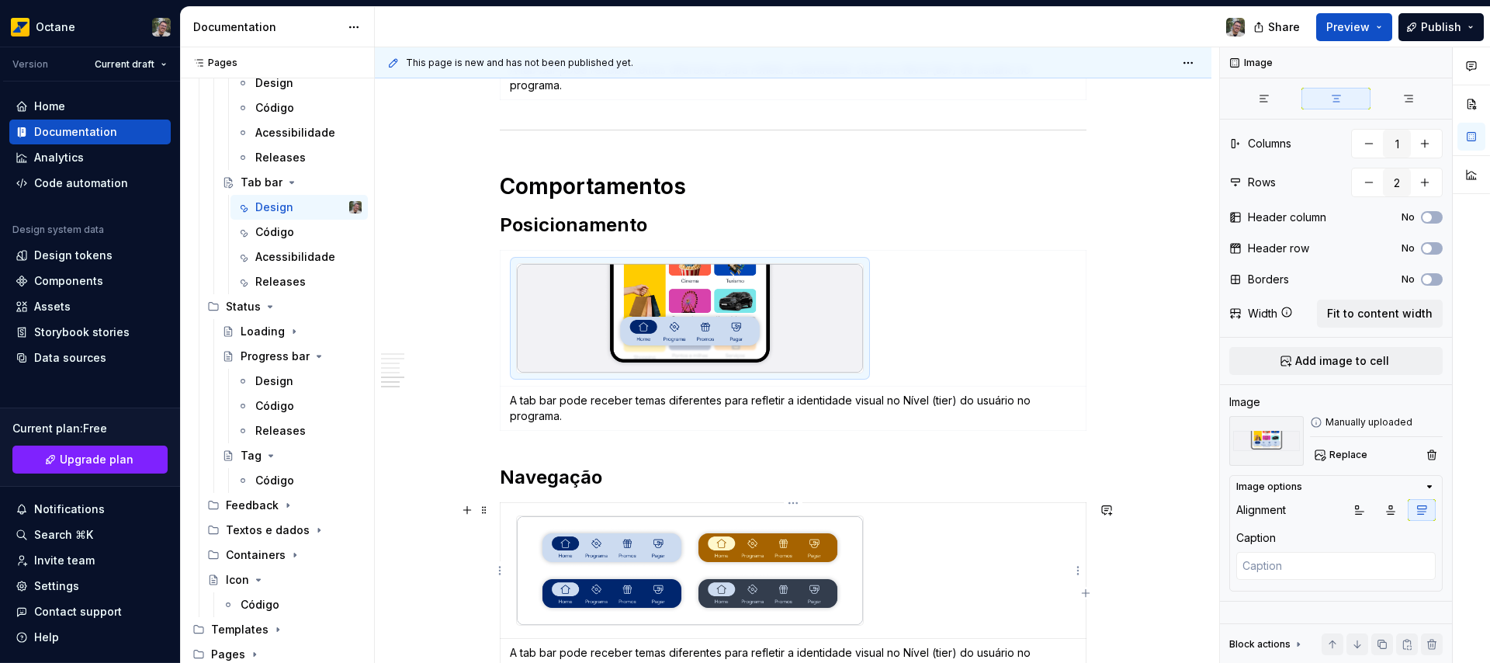
click at [729, 549] on img at bounding box center [690, 570] width 346 height 109
click at [1355, 451] on span "Replace" at bounding box center [1348, 454] width 38 height 12
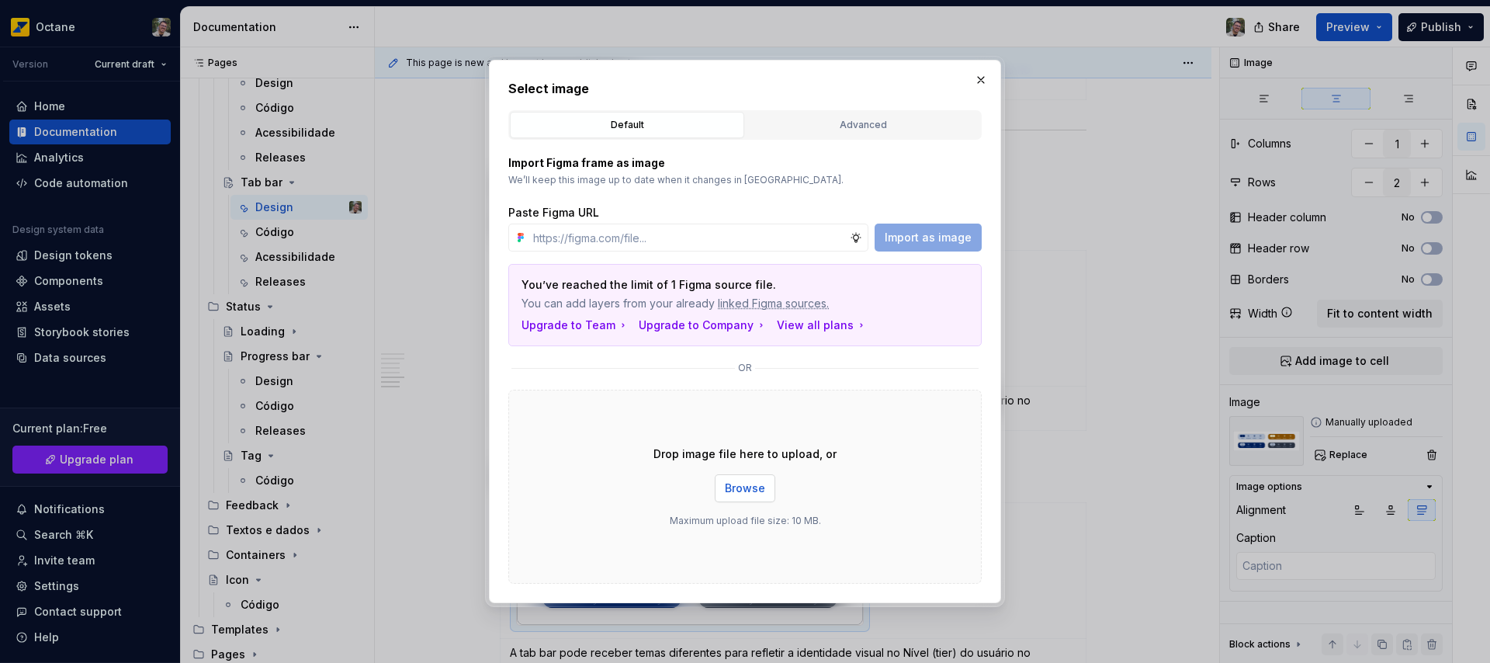
click at [746, 493] on span "Browse" at bounding box center [745, 488] width 40 height 16
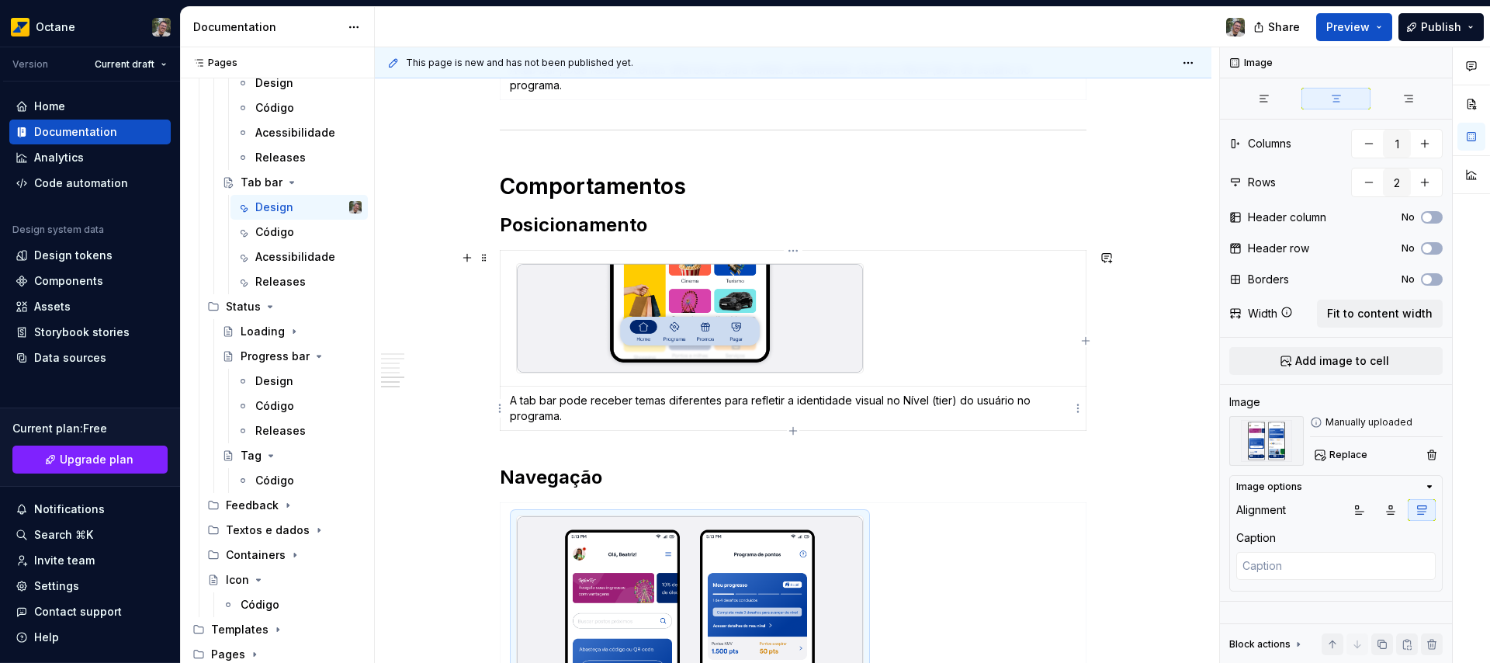
click at [564, 414] on p "A tab bar pode receber temas diferentes para refletir a identidade visual no Ní…" at bounding box center [793, 408] width 566 height 31
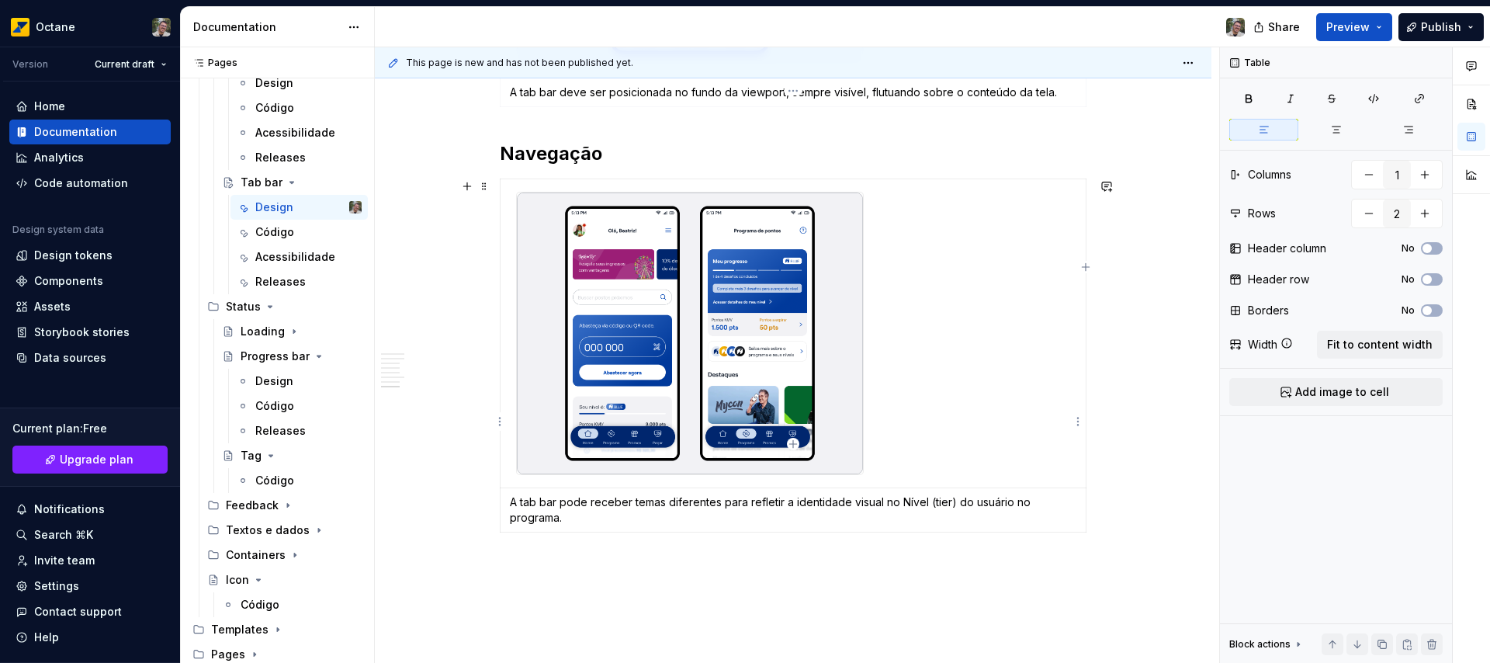
scroll to position [1959, 0]
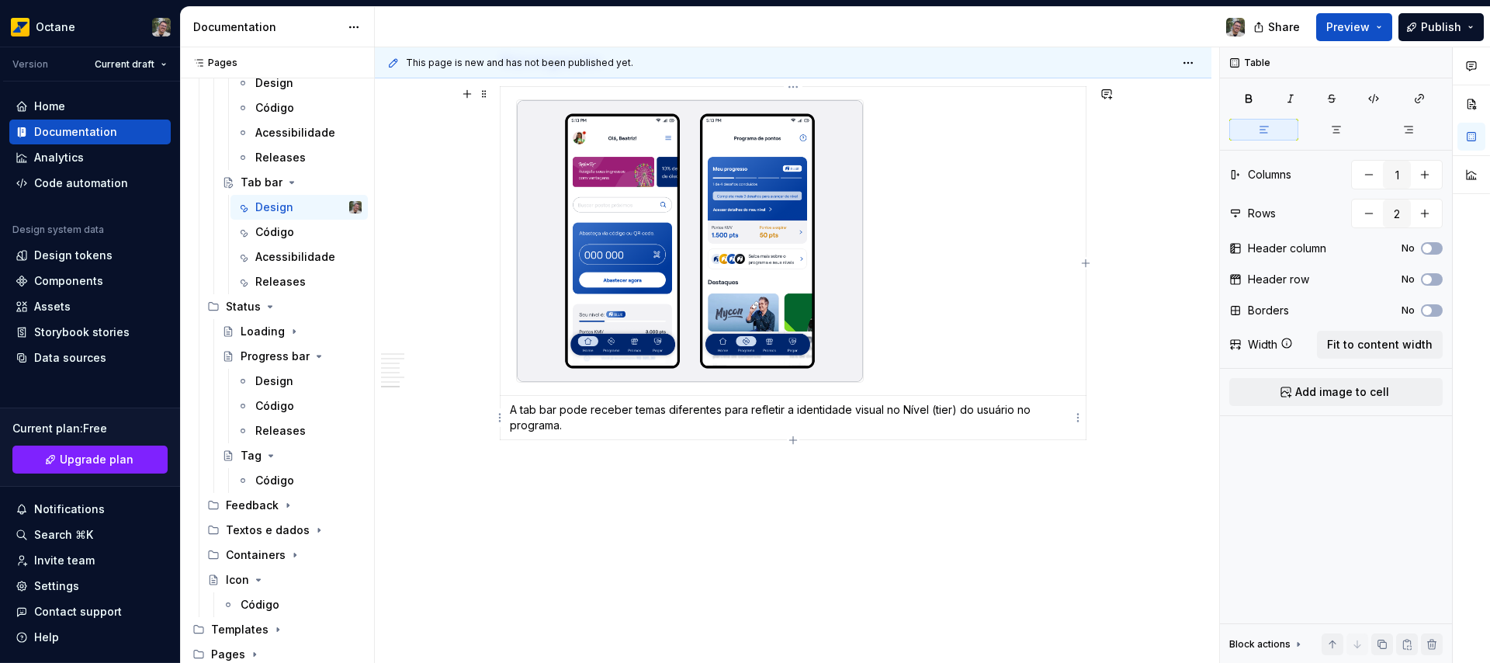
click at [567, 416] on p "A tab bar pode receber temas diferentes para refletir a identidade visual no Ní…" at bounding box center [793, 417] width 566 height 31
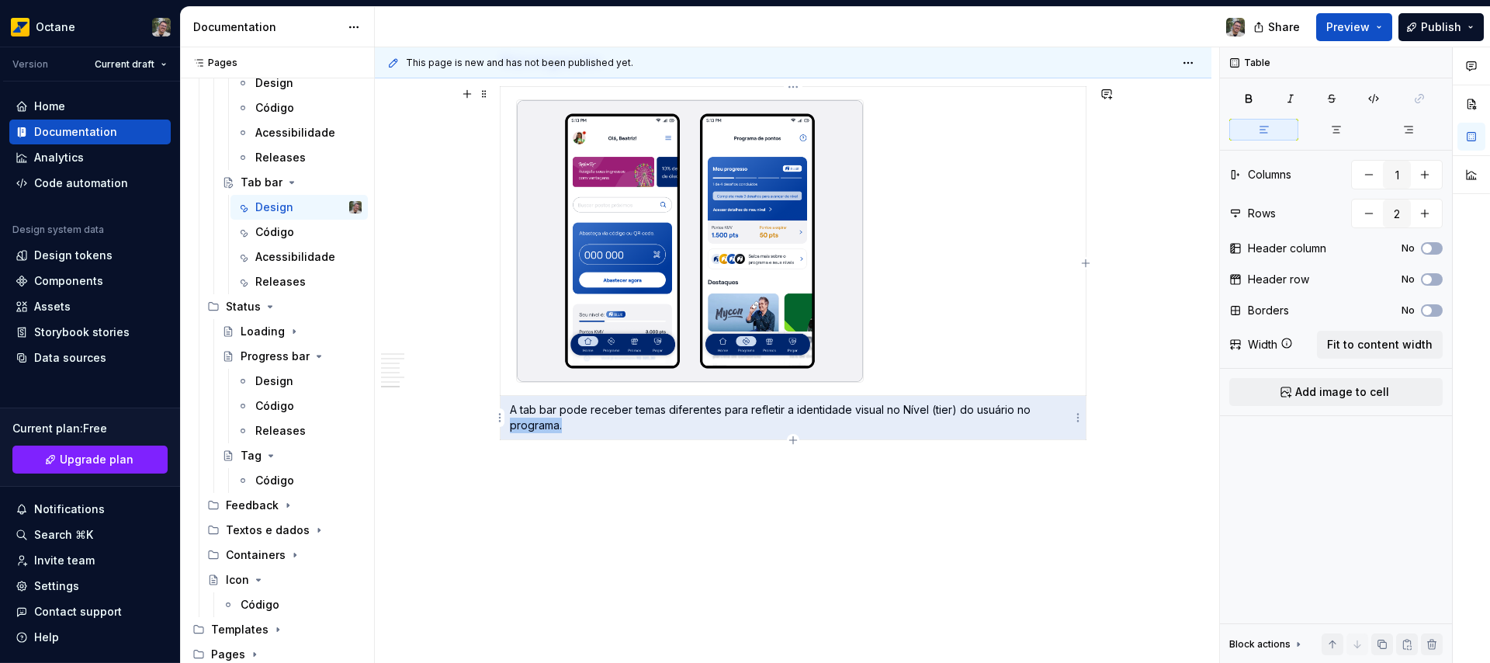
drag, startPoint x: 575, startPoint y: 425, endPoint x: 510, endPoint y: 419, distance: 65.5
click at [511, 418] on p "A tab bar pode receber temas diferentes para refletir a identidade visual no Ní…" at bounding box center [793, 417] width 566 height 31
click at [642, 429] on p "A tab bar pode receber temas diferentes para refletir a identidade visual no Ní…" at bounding box center [793, 417] width 566 height 31
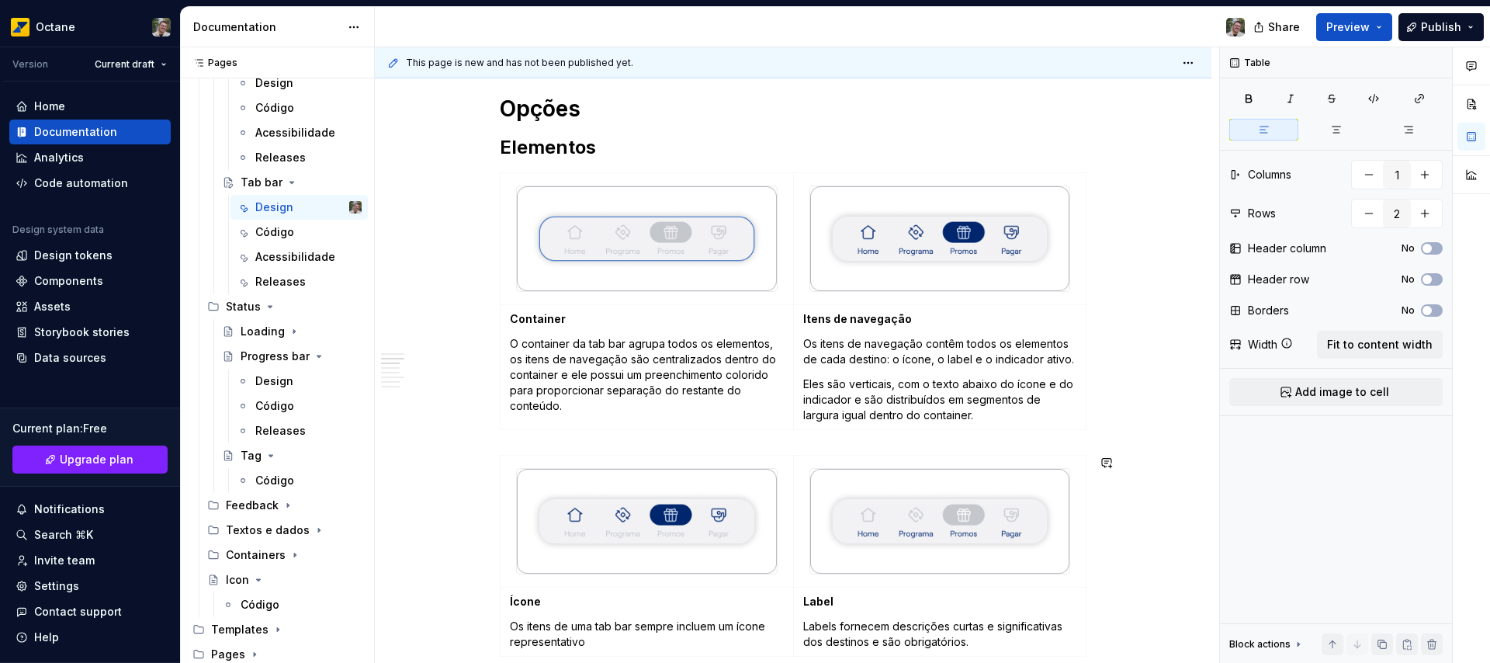
scroll to position [0, 0]
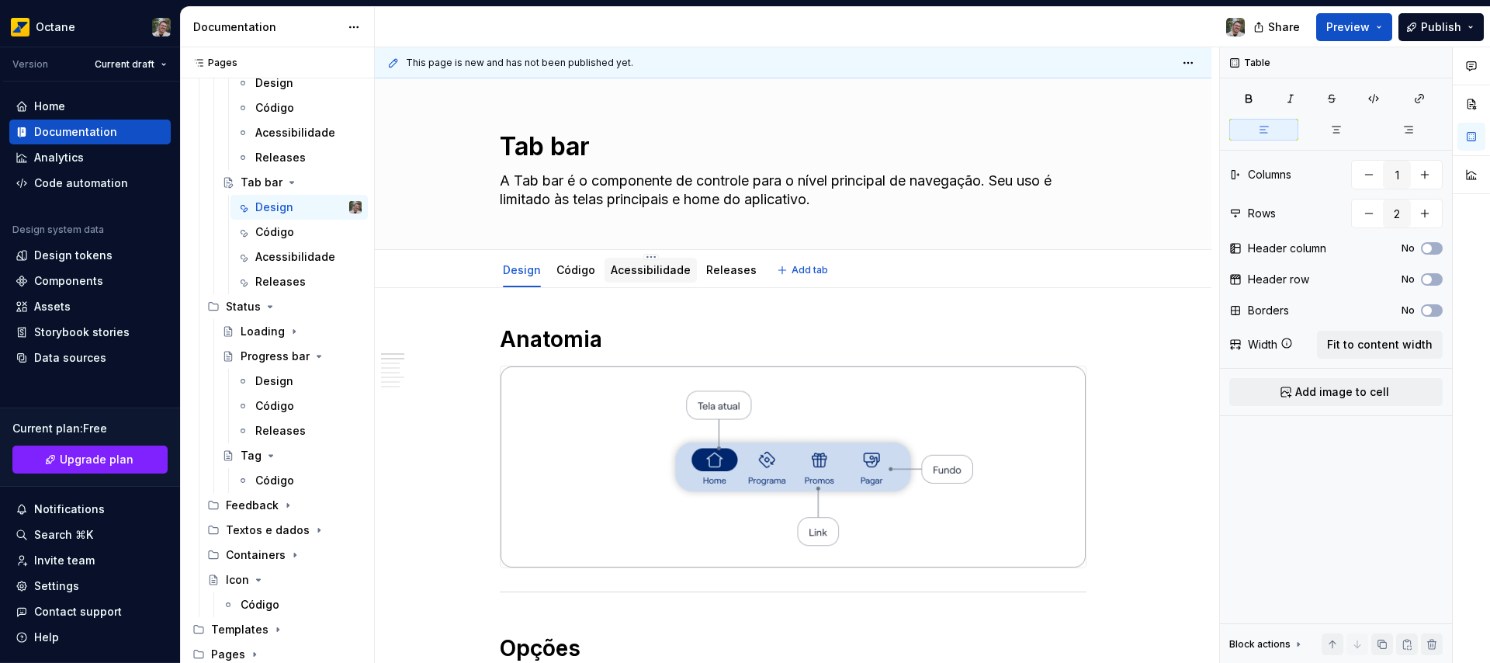
click at [637, 265] on link "Acessibilidade" at bounding box center [651, 269] width 80 height 13
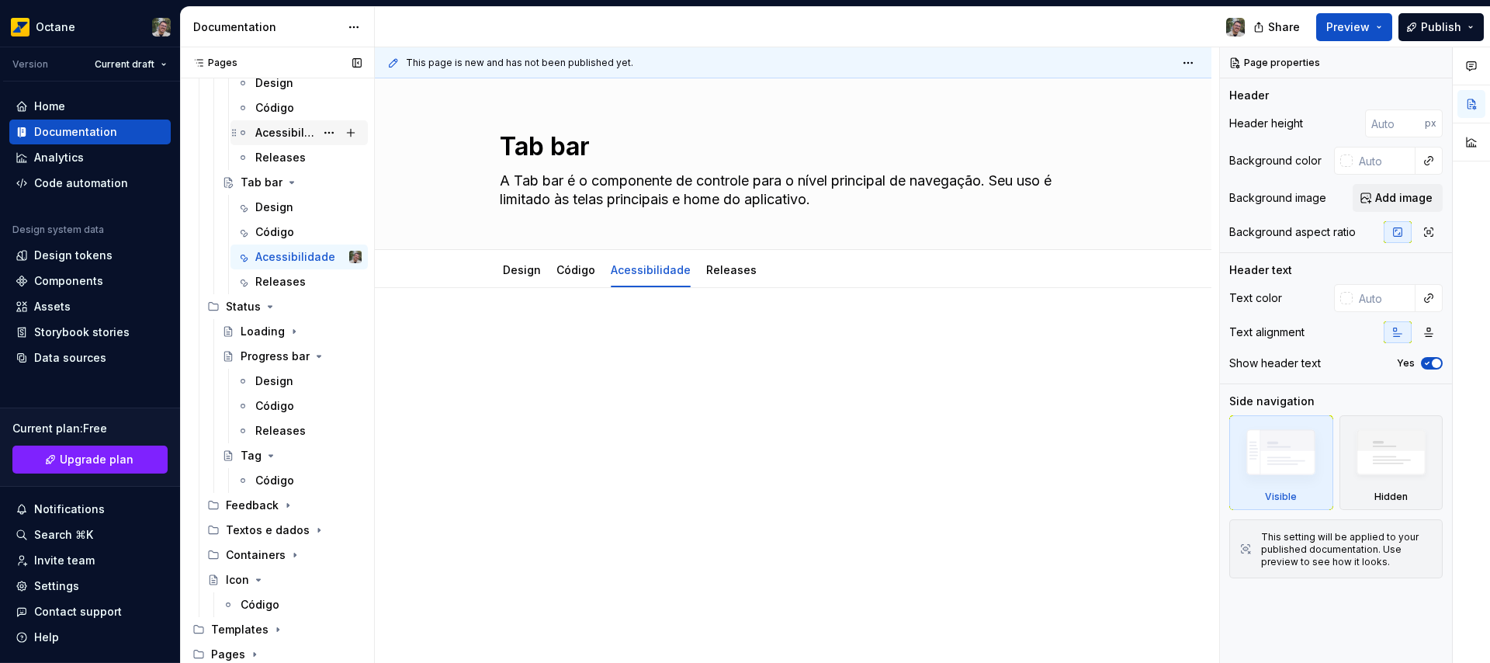
click at [298, 134] on div "Acessibilidade" at bounding box center [285, 133] width 60 height 16
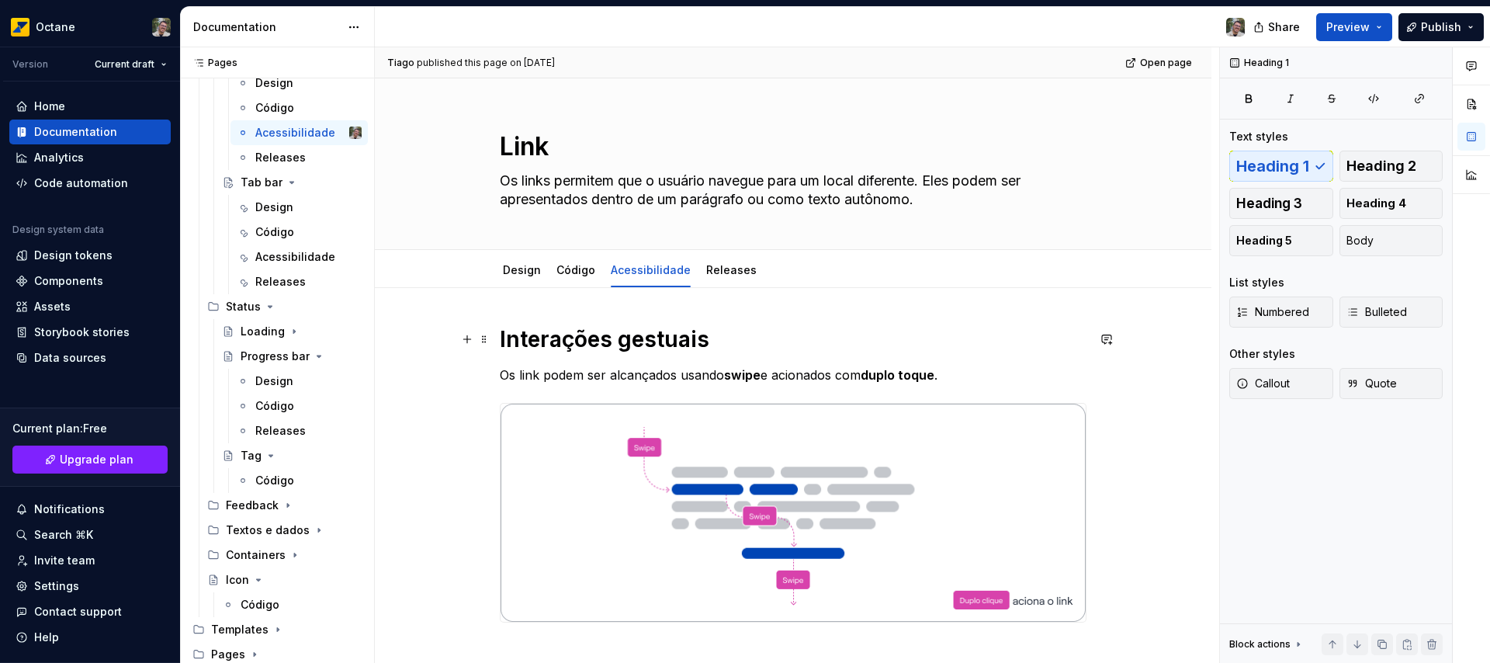
click at [678, 338] on h1 "Interações gestuais" at bounding box center [793, 339] width 587 height 28
click at [268, 255] on div "Acessibilidade" at bounding box center [285, 257] width 60 height 16
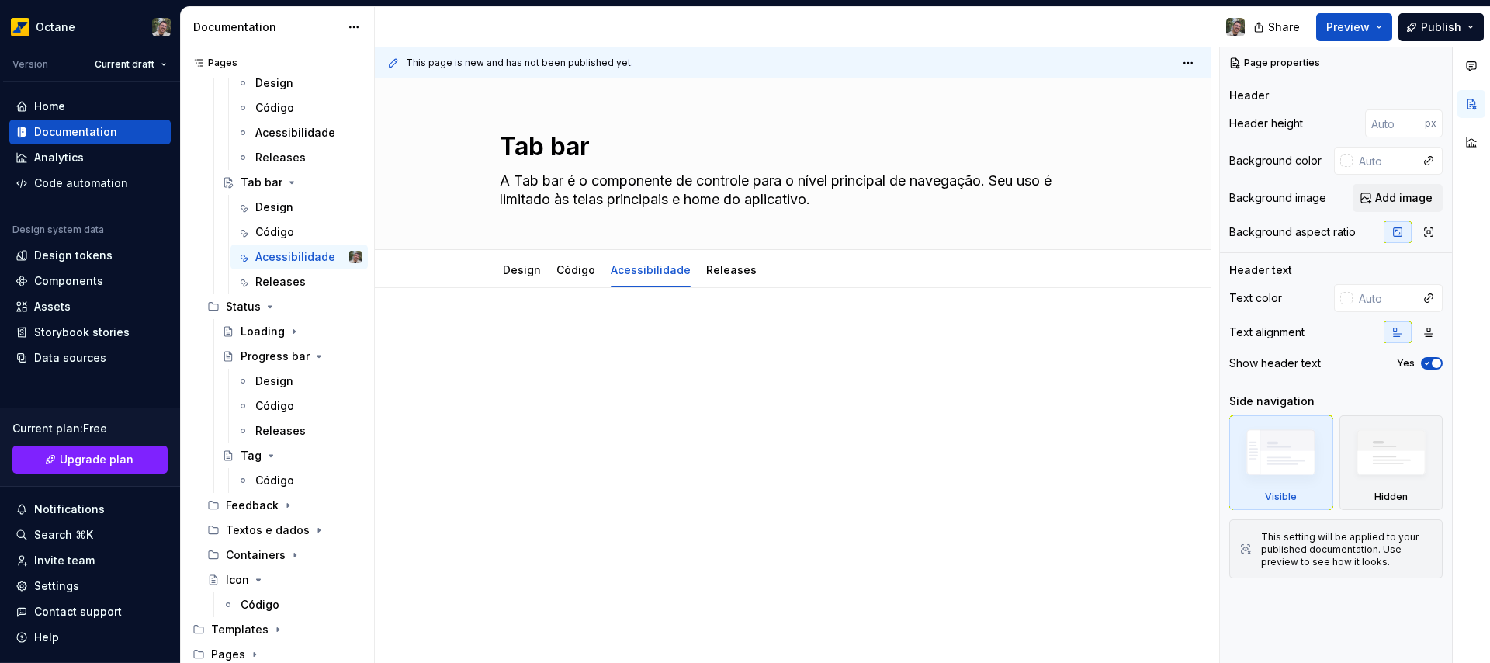
type textarea "*"
click at [577, 333] on p at bounding box center [793, 334] width 587 height 19
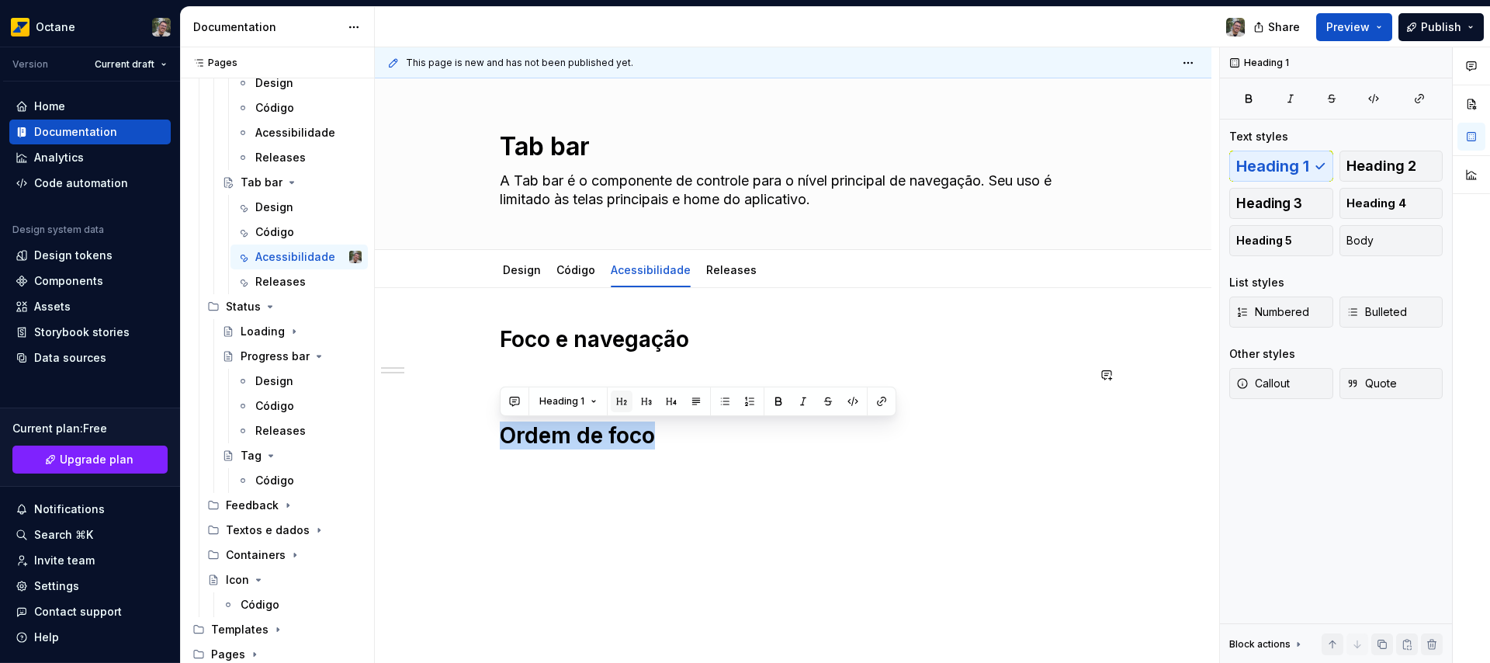
click at [623, 406] on button "button" at bounding box center [622, 401] width 22 height 22
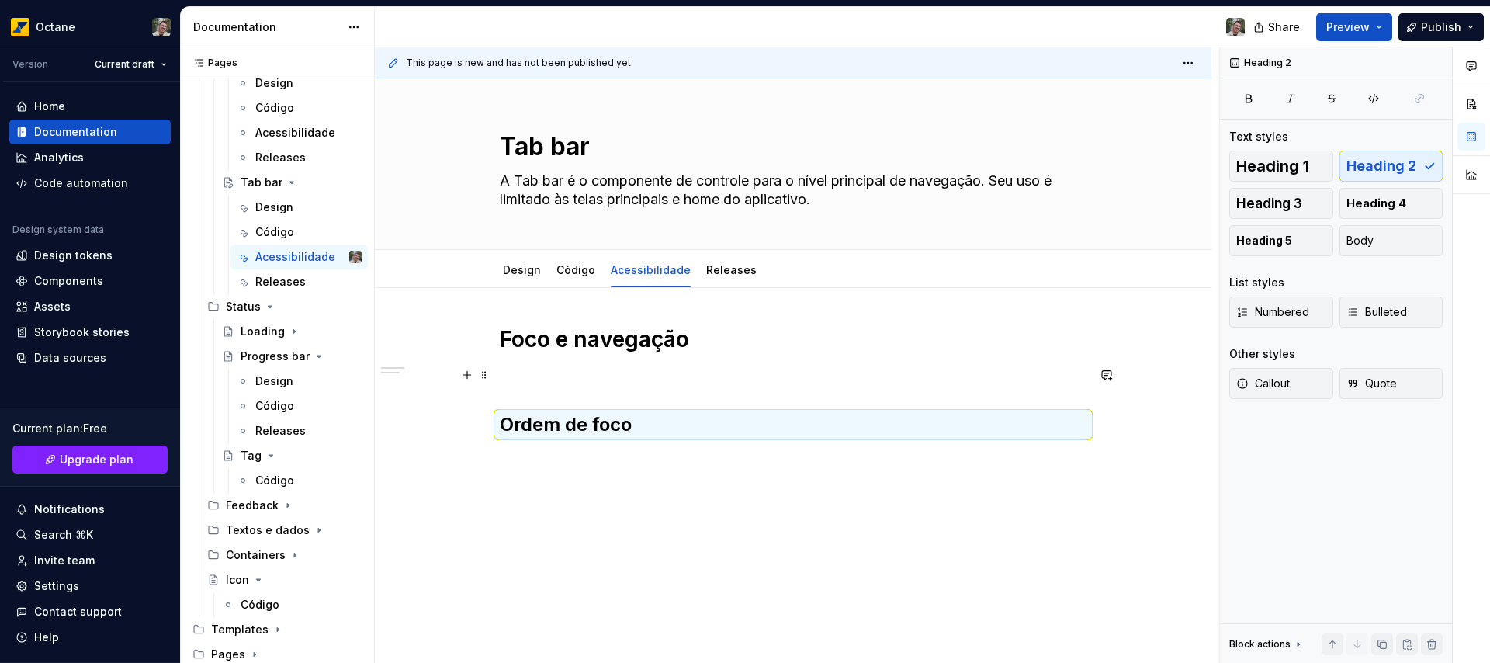
click at [521, 372] on p at bounding box center [793, 374] width 587 height 19
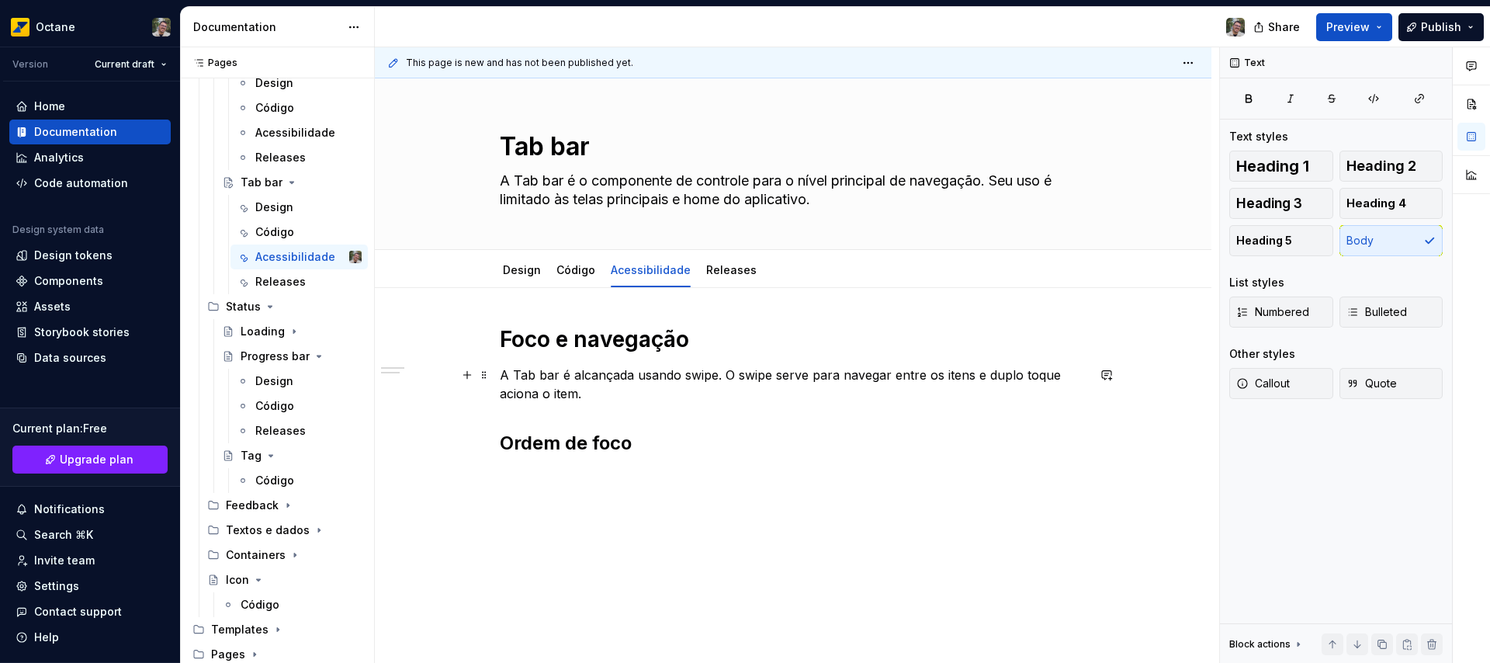
click at [699, 372] on p "A Tab bar é alcançada usando swipe. O swipe serve para navegar entre os itens e…" at bounding box center [793, 383] width 587 height 37
click at [937, 341] on button "button" at bounding box center [935, 346] width 22 height 22
click at [754, 379] on p "A Tab bar é alcançada usando swipe . O swipe serve para navegar entre os itens …" at bounding box center [793, 383] width 587 height 37
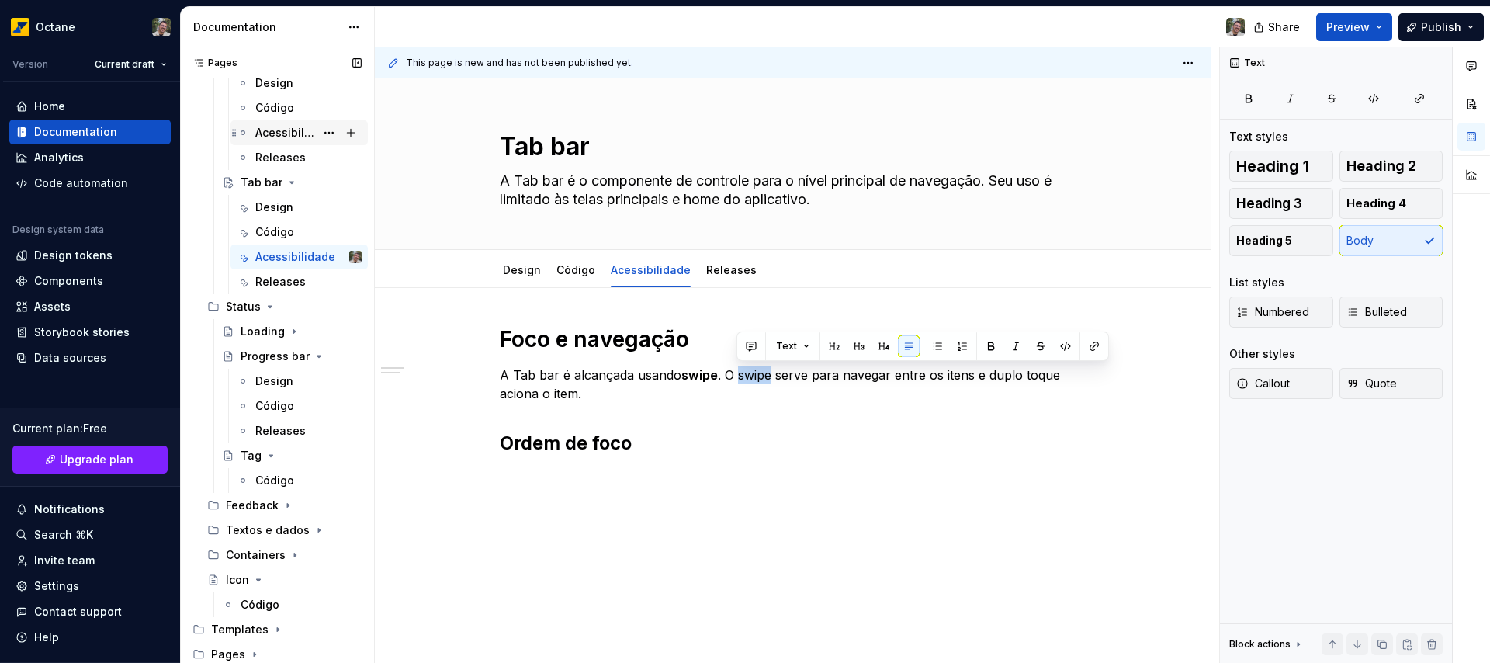
click at [284, 128] on div "Acessibilidade" at bounding box center [285, 133] width 60 height 16
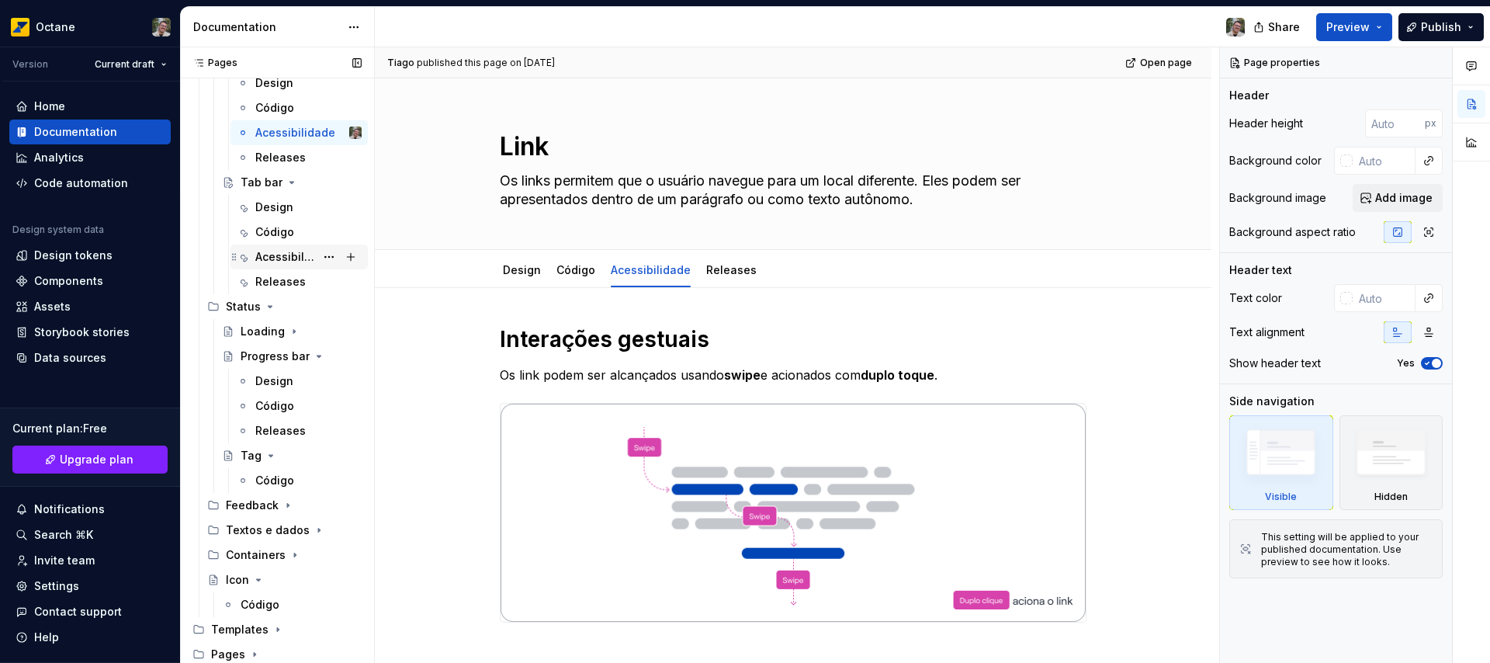
click at [270, 254] on div "Acessibilidade" at bounding box center [285, 257] width 60 height 16
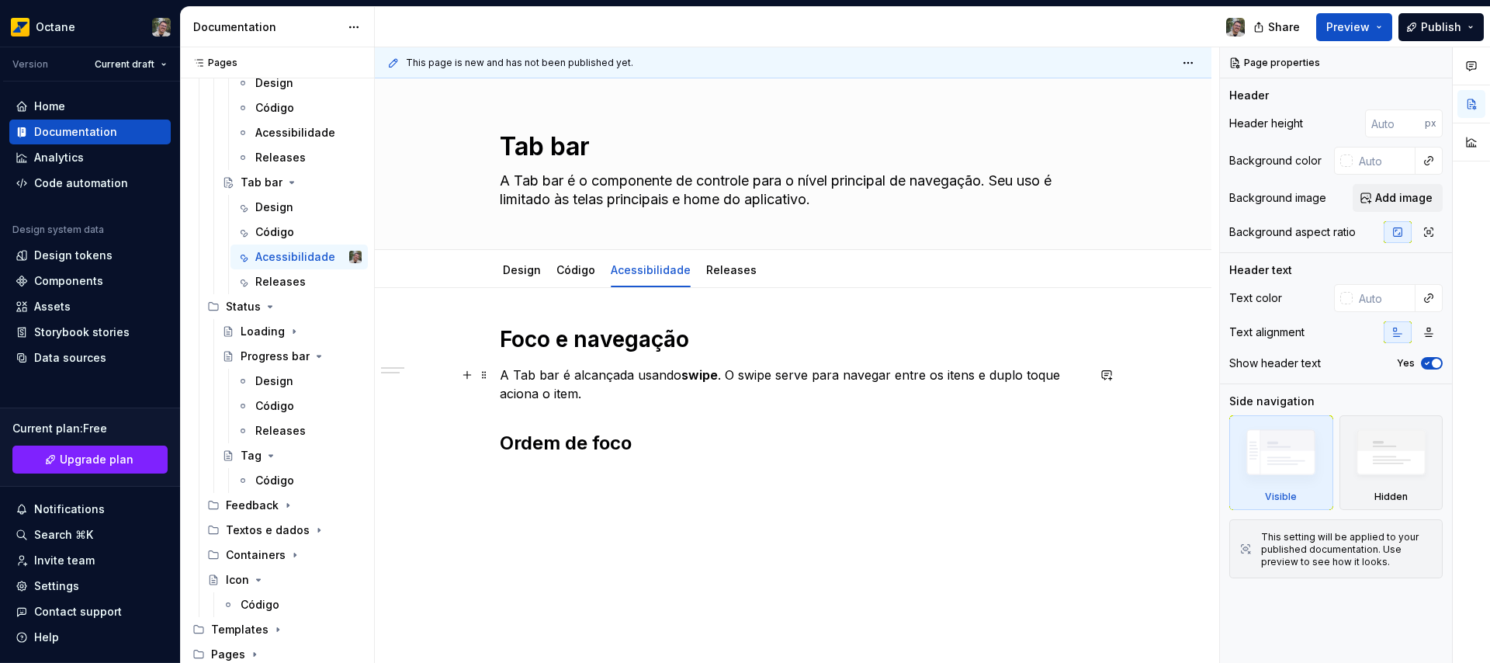
type textarea "*"
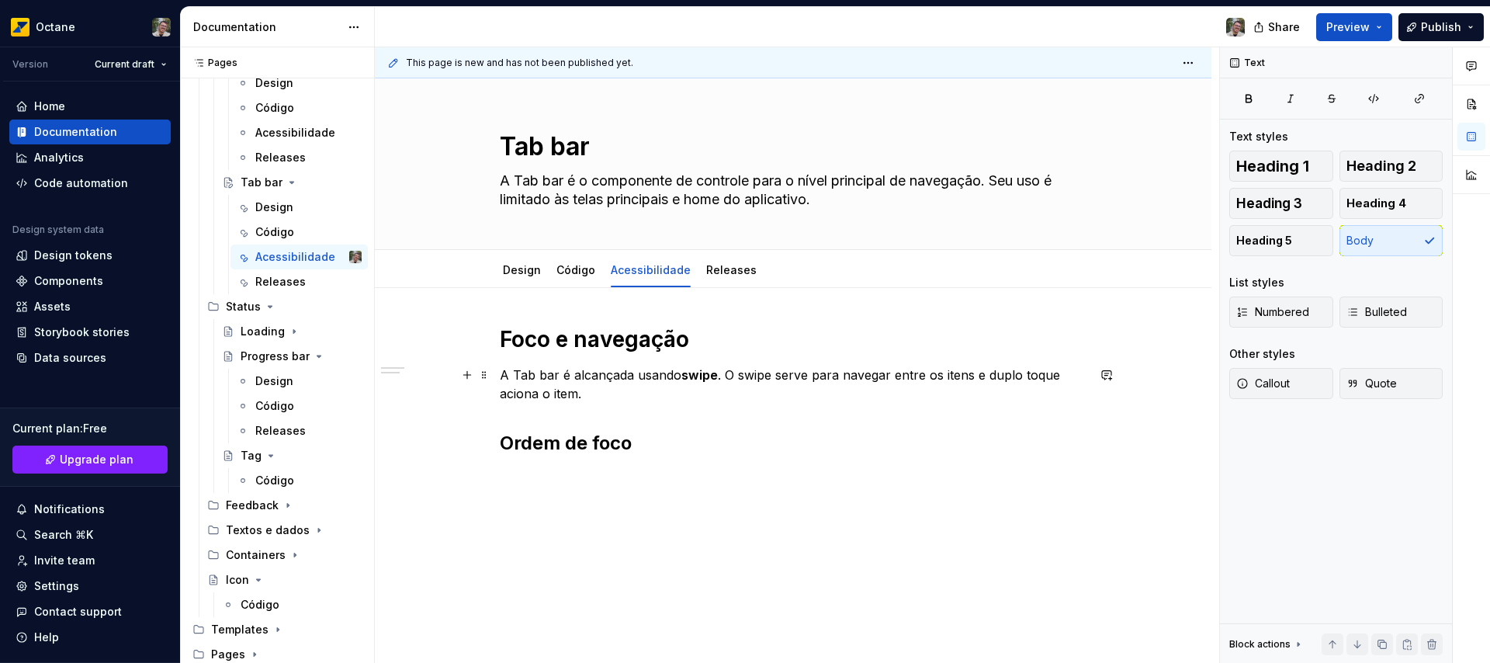
click at [760, 373] on p "A Tab bar é alcançada usando swipe . O swipe serve para navegar entre os itens …" at bounding box center [793, 383] width 587 height 37
click at [1007, 375] on p "A Tab bar é alcançada usando swipe . O swipe serve para navegar entre os itens …" at bounding box center [793, 383] width 587 height 37
drag, startPoint x: 1007, startPoint y: 375, endPoint x: 1029, endPoint y: 376, distance: 21.7
click at [1029, 376] on p "A Tab bar é alcançada usando swipe . O swipe serve para navegar entre os itens …" at bounding box center [793, 383] width 587 height 37
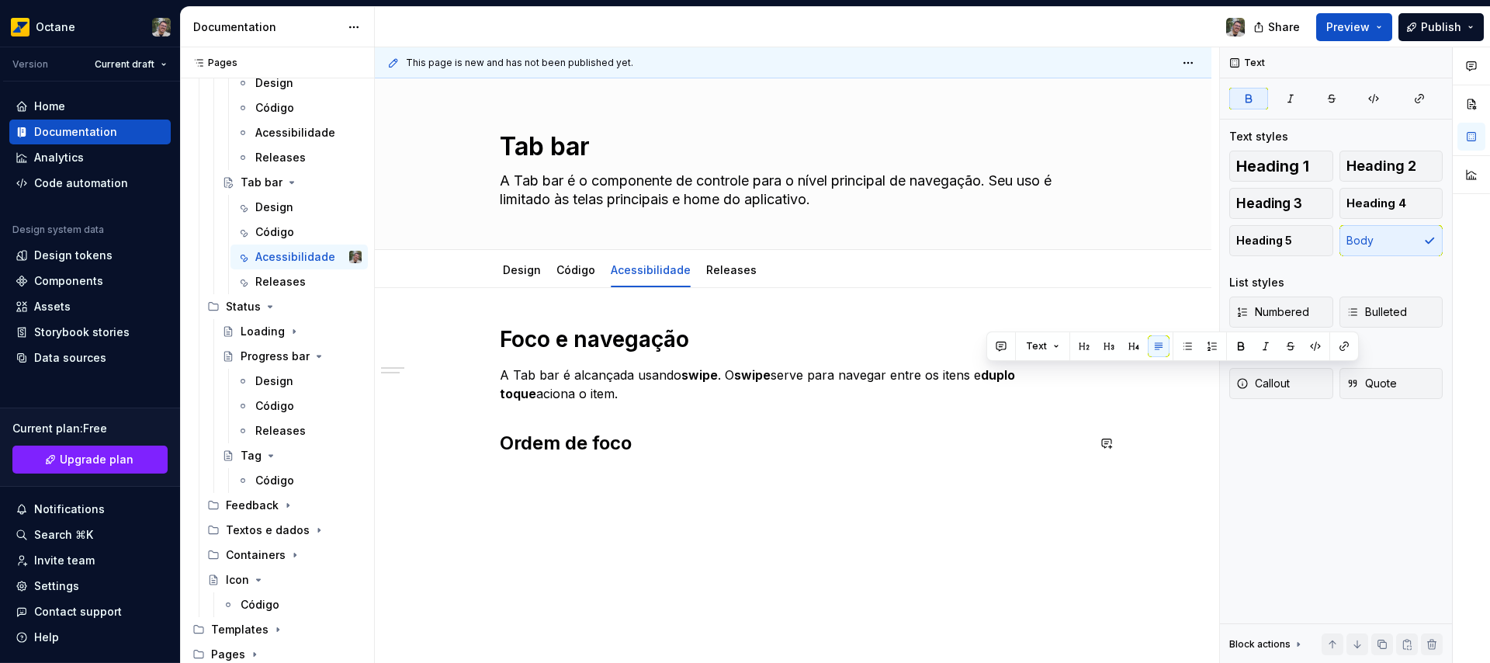
click at [572, 471] on div "Foco e navegação A Tab bar é alcançada usando swipe . O swipe serve para navega…" at bounding box center [793, 399] width 587 height 149
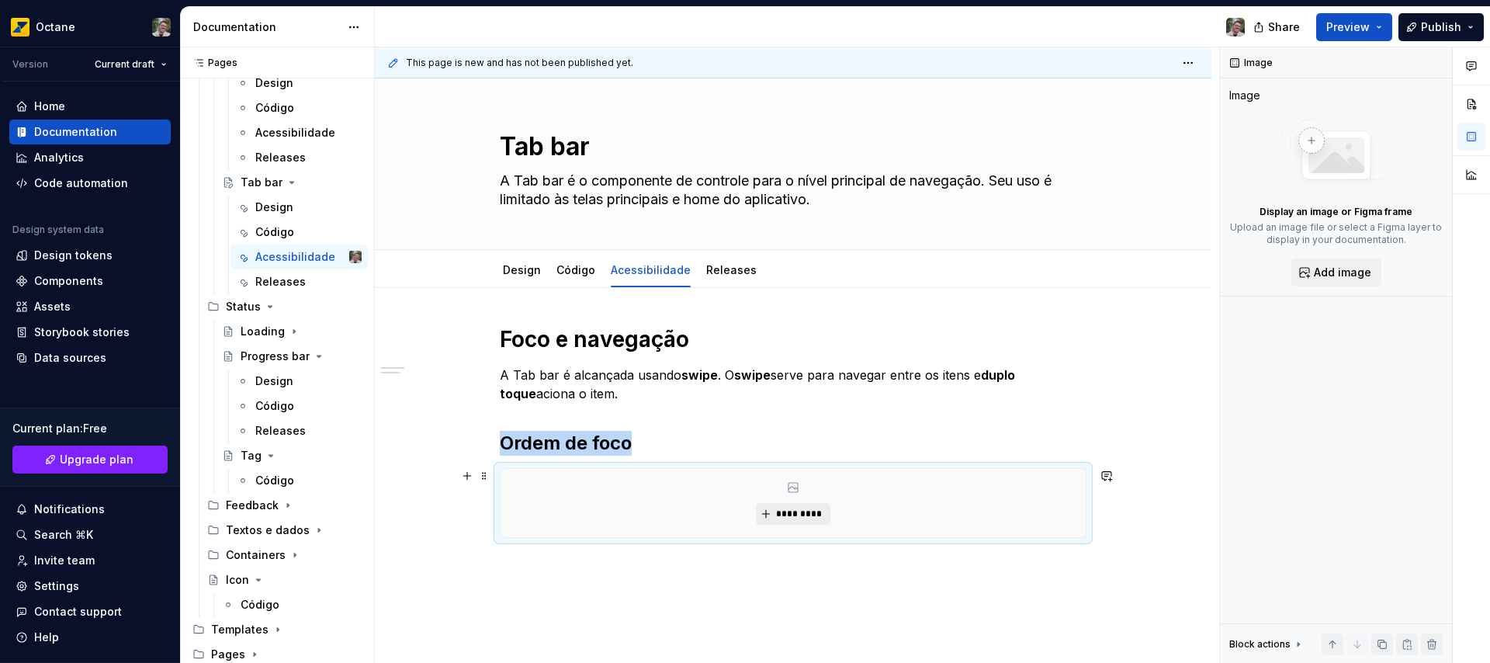
click at [798, 515] on span "*********" at bounding box center [798, 513] width 47 height 12
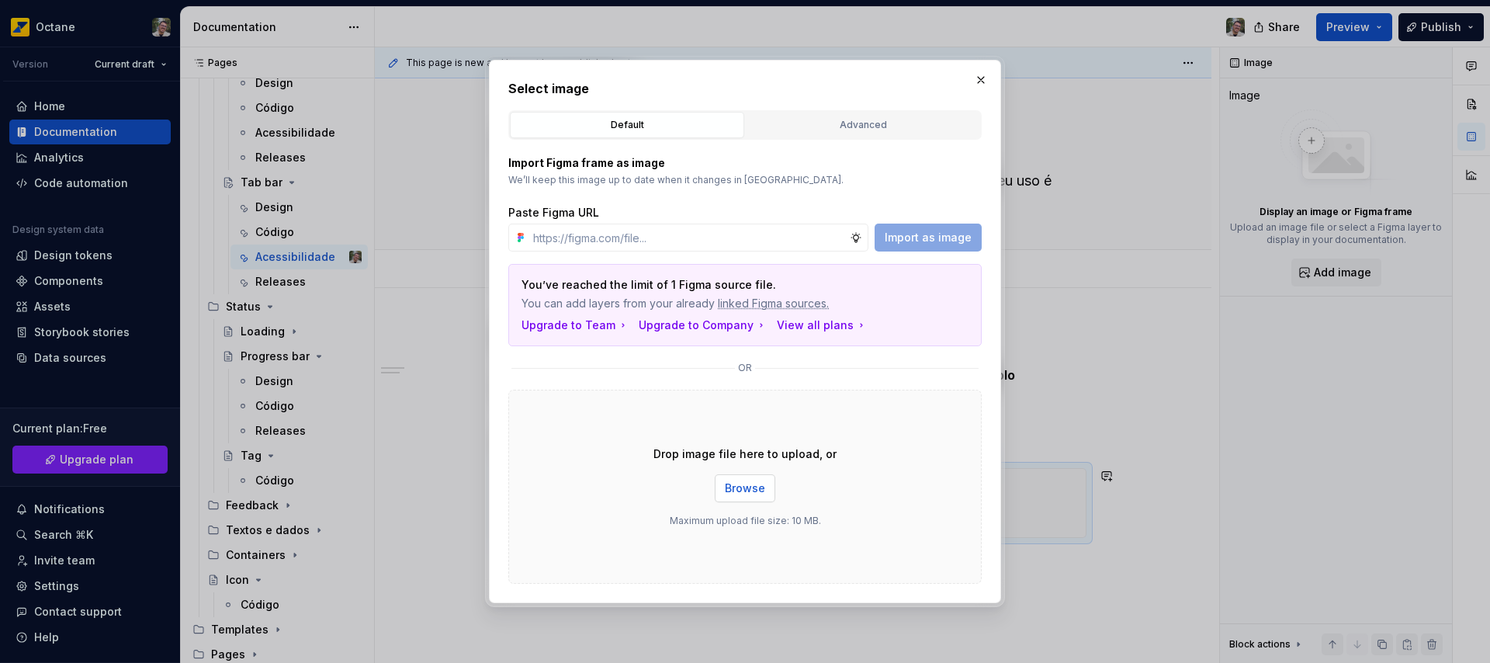
click at [751, 485] on span "Browse" at bounding box center [745, 488] width 40 height 16
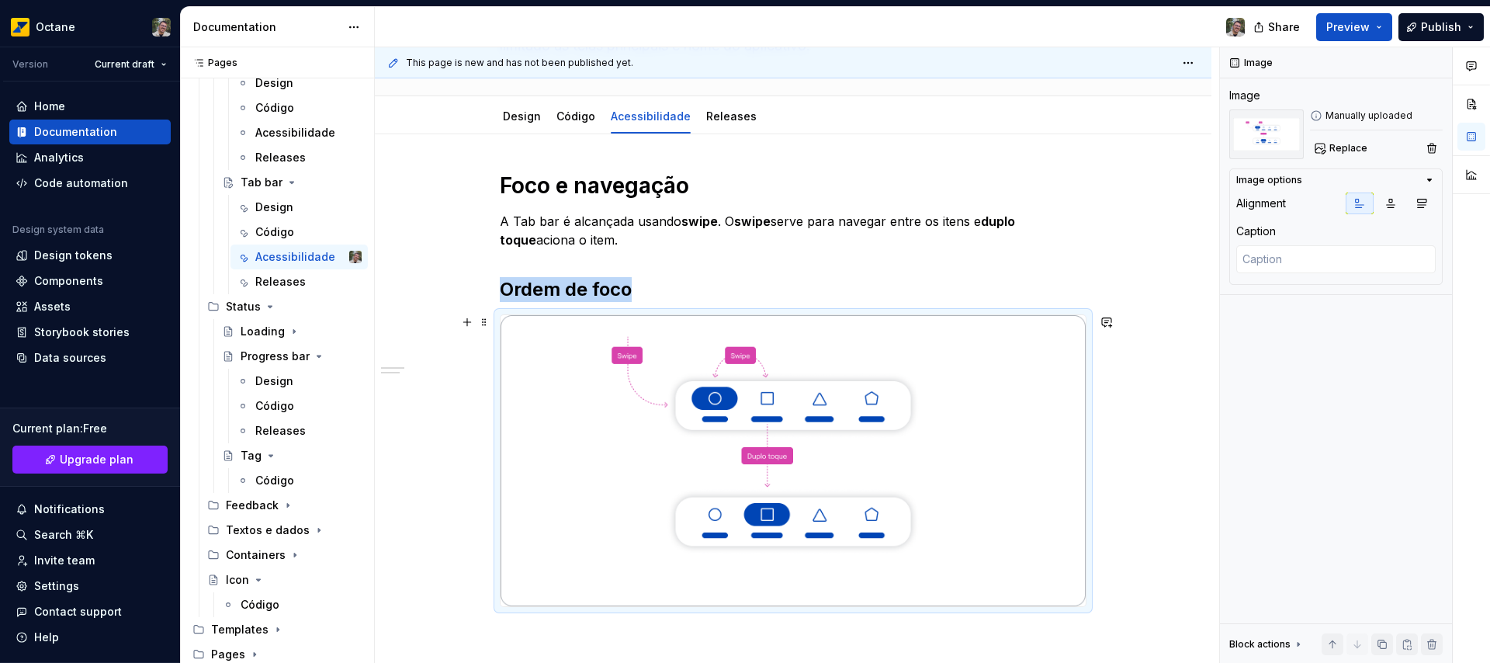
scroll to position [274, 0]
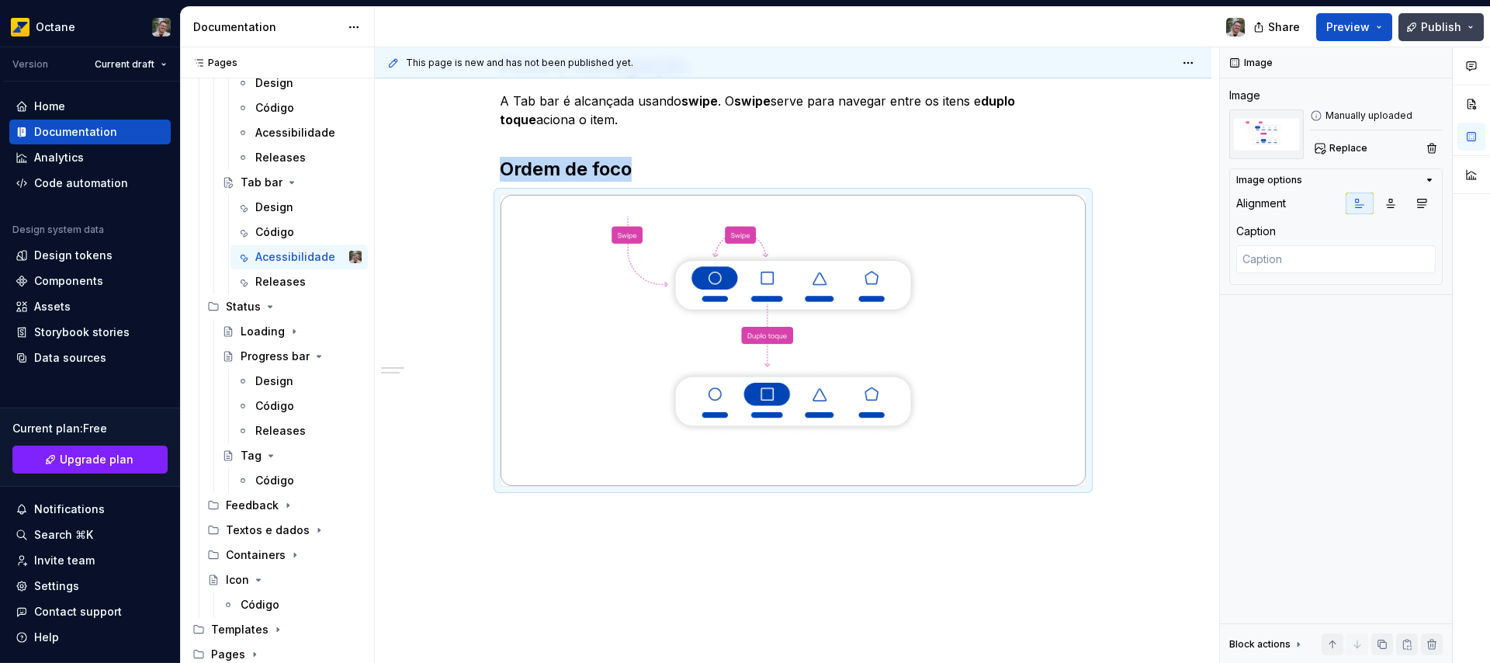
click at [1434, 28] on span "Publish" at bounding box center [1441, 27] width 40 height 16
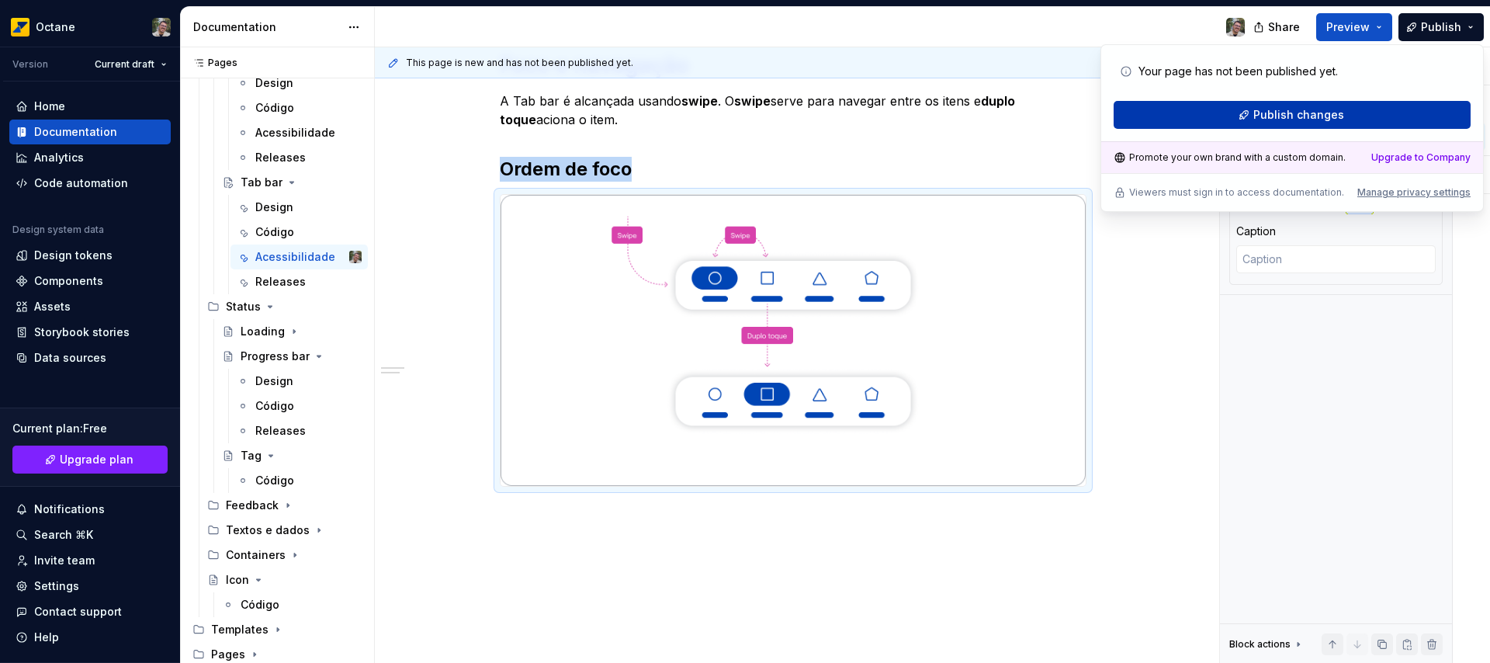
click at [1319, 115] on span "Publish changes" at bounding box center [1298, 115] width 91 height 16
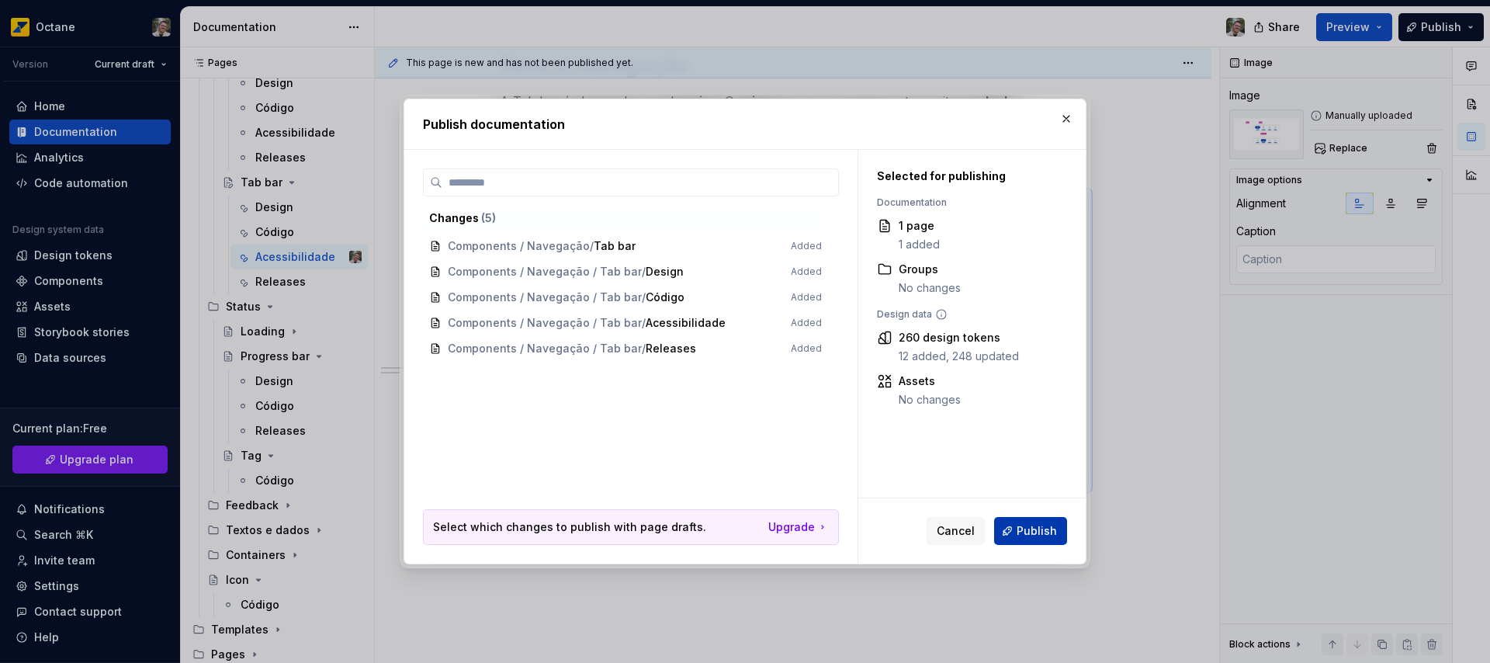
click at [1036, 531] on span "Publish" at bounding box center [1036, 531] width 40 height 16
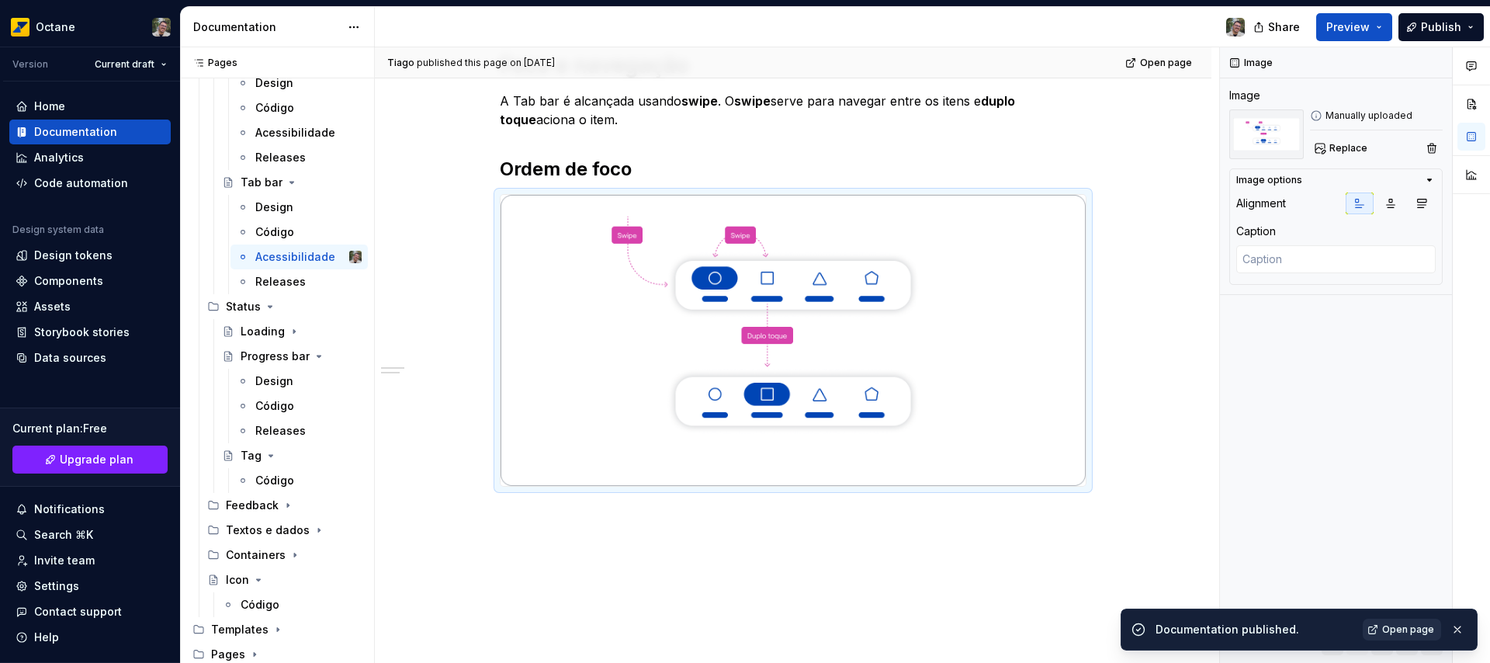
click at [1411, 628] on span "Open page" at bounding box center [1408, 629] width 52 height 12
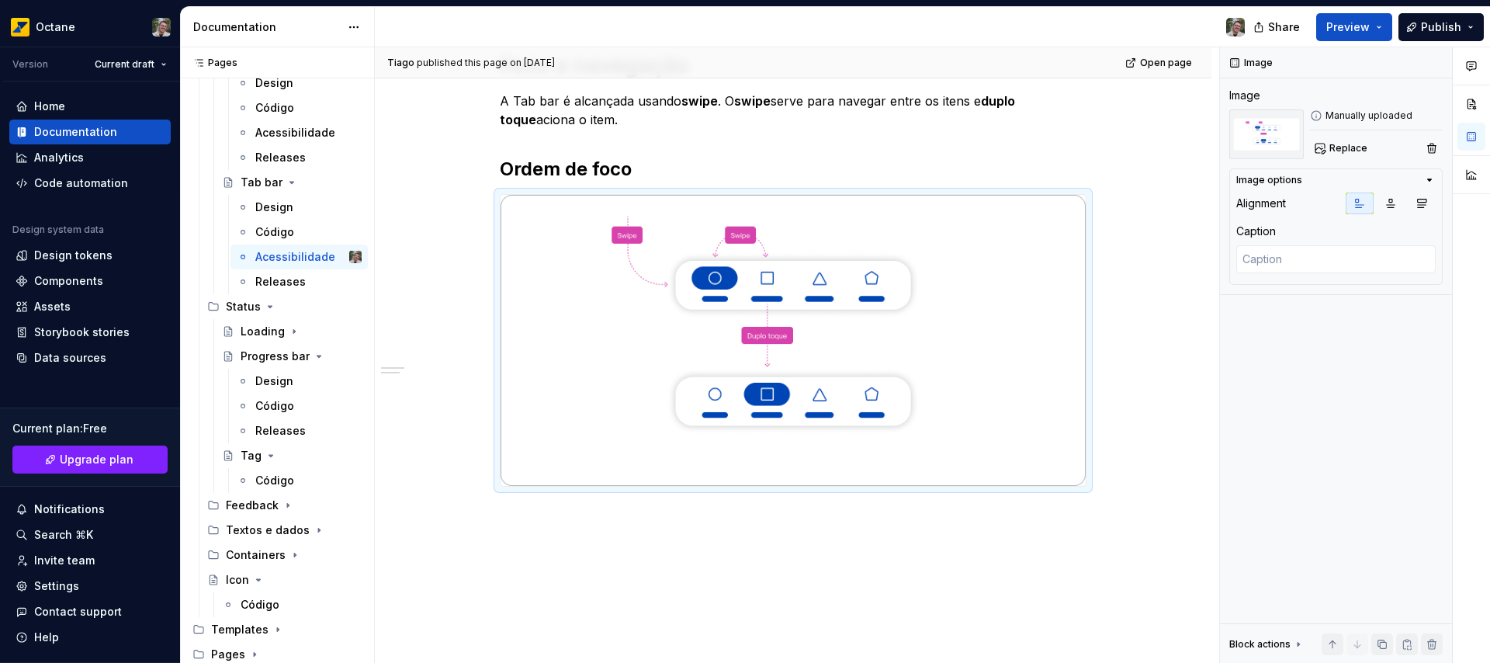
type textarea "*"
type textarea "Tab ar"
type textarea "*"
type textarea "Tab Bar"
click at [290, 178] on icon "Page tree" at bounding box center [292, 182] width 12 height 12
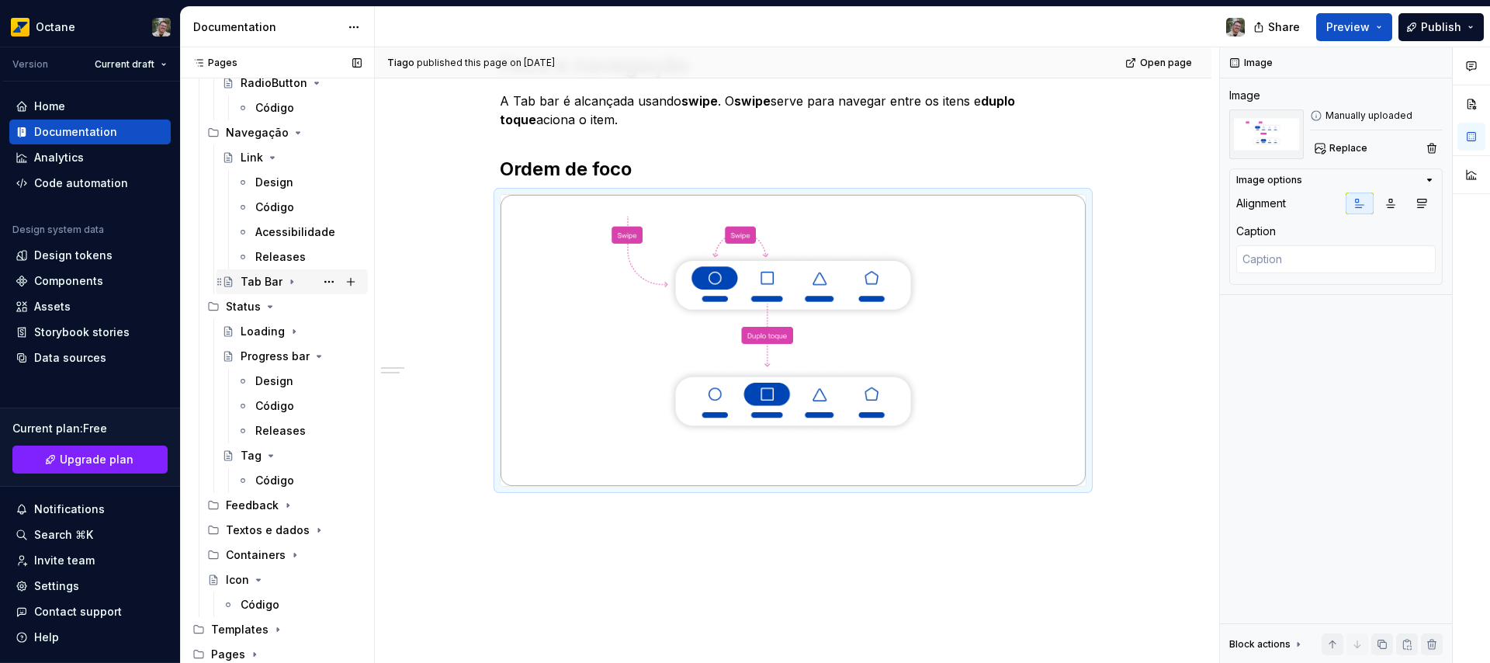
scroll to position [563, 0]
click at [292, 130] on icon "Page tree" at bounding box center [298, 132] width 12 height 12
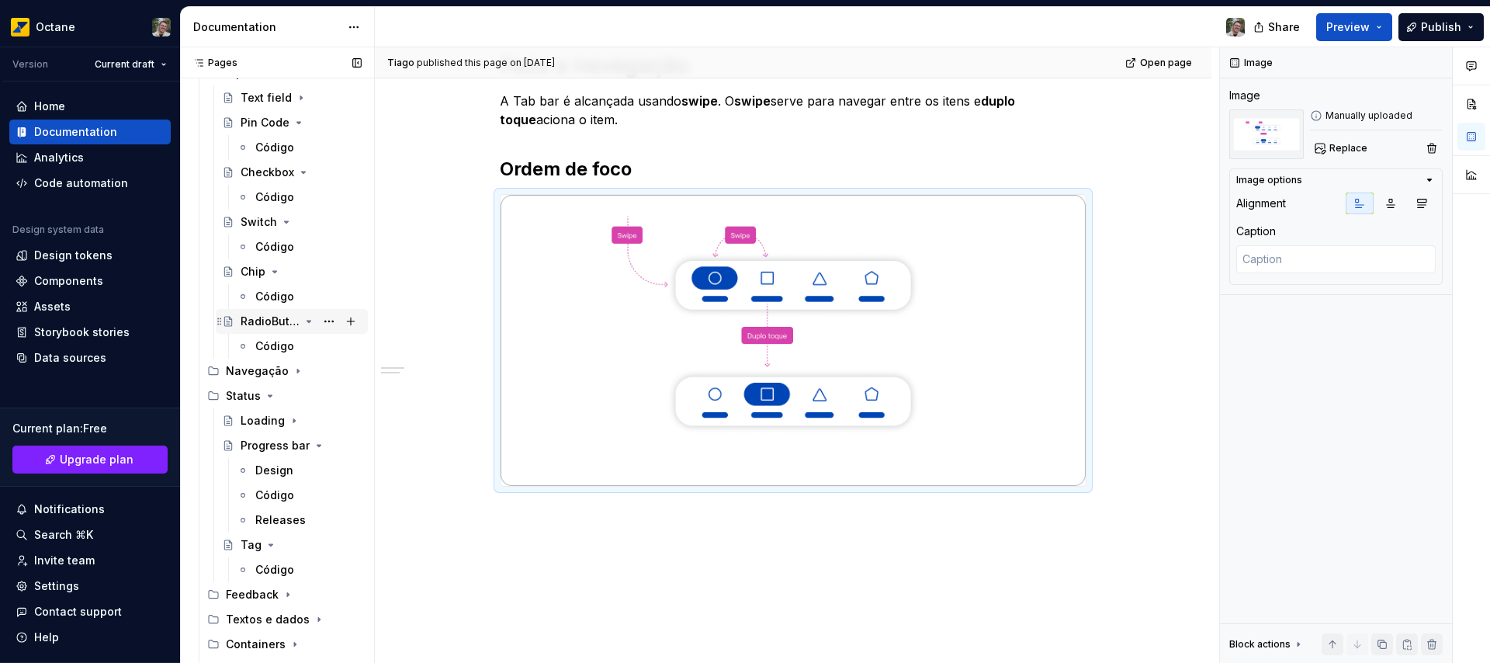
scroll to position [170, 0]
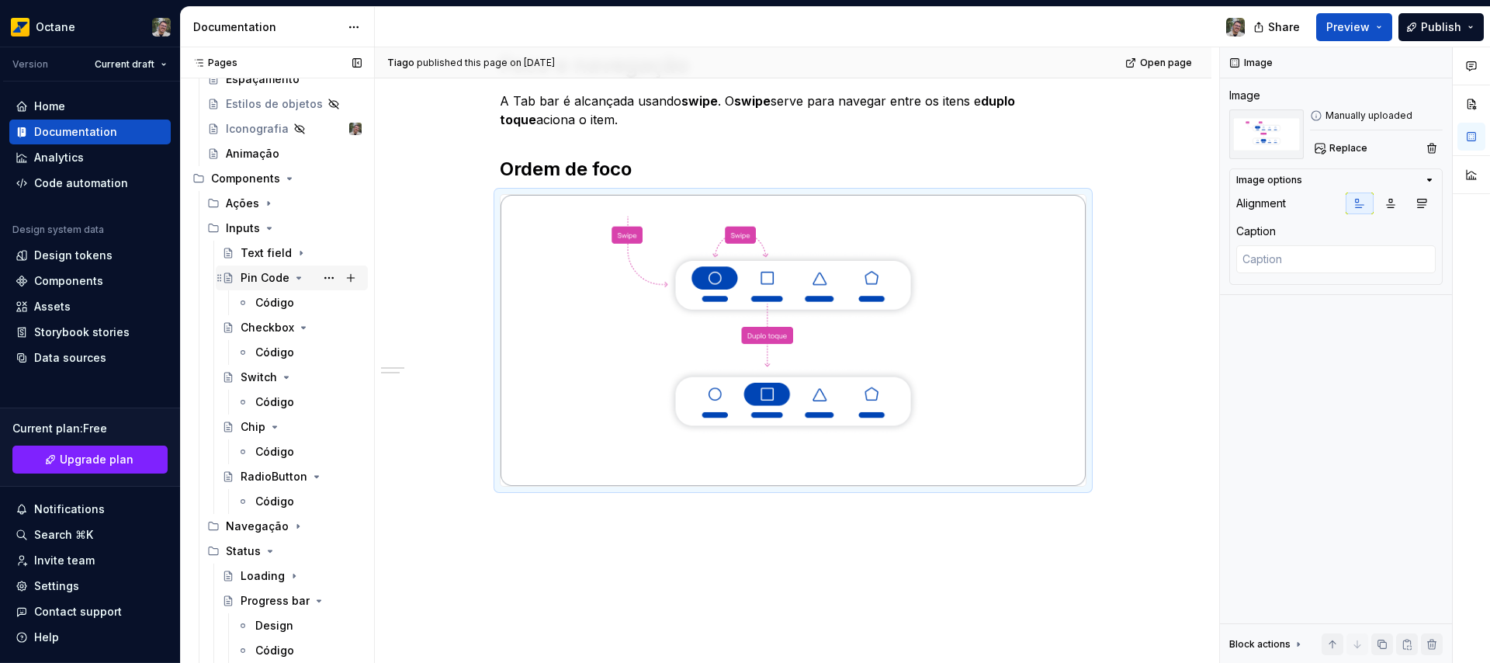
click at [297, 276] on icon "Page tree" at bounding box center [299, 278] width 12 height 12
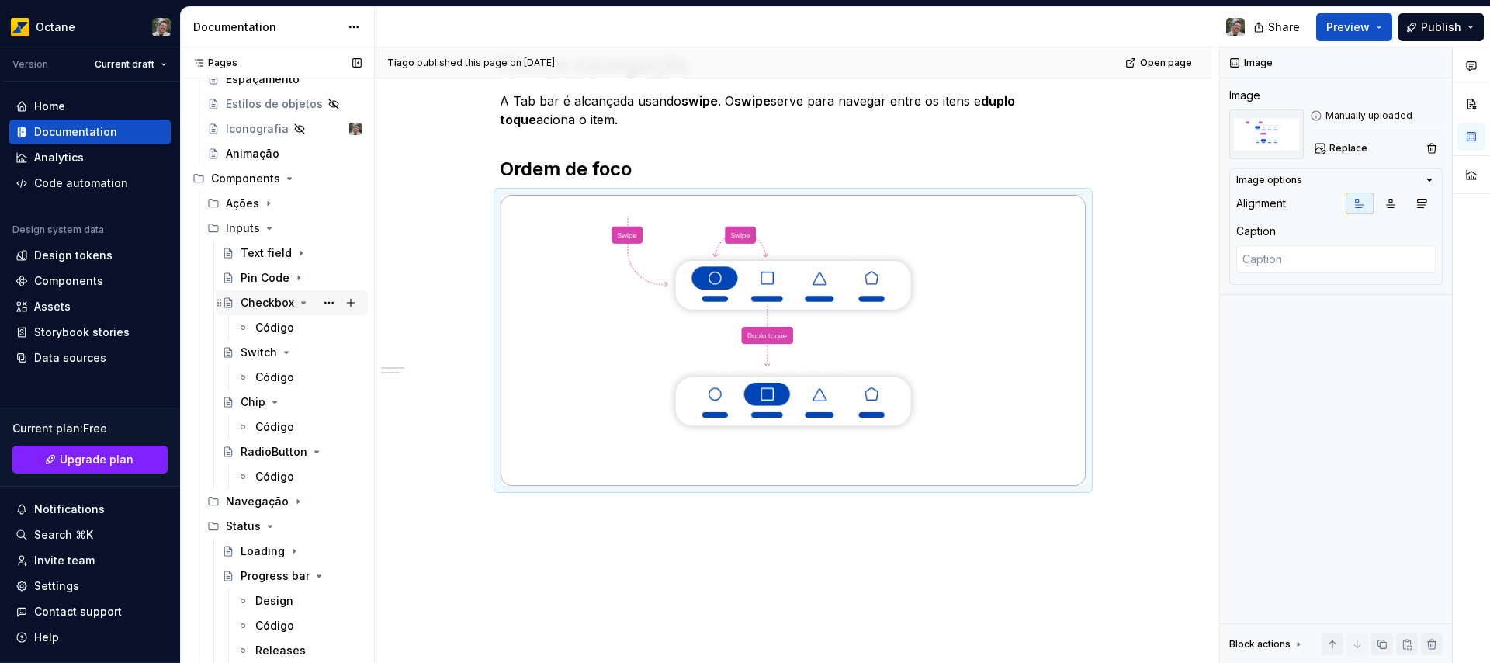
click at [299, 299] on icon "Page tree" at bounding box center [303, 302] width 12 height 12
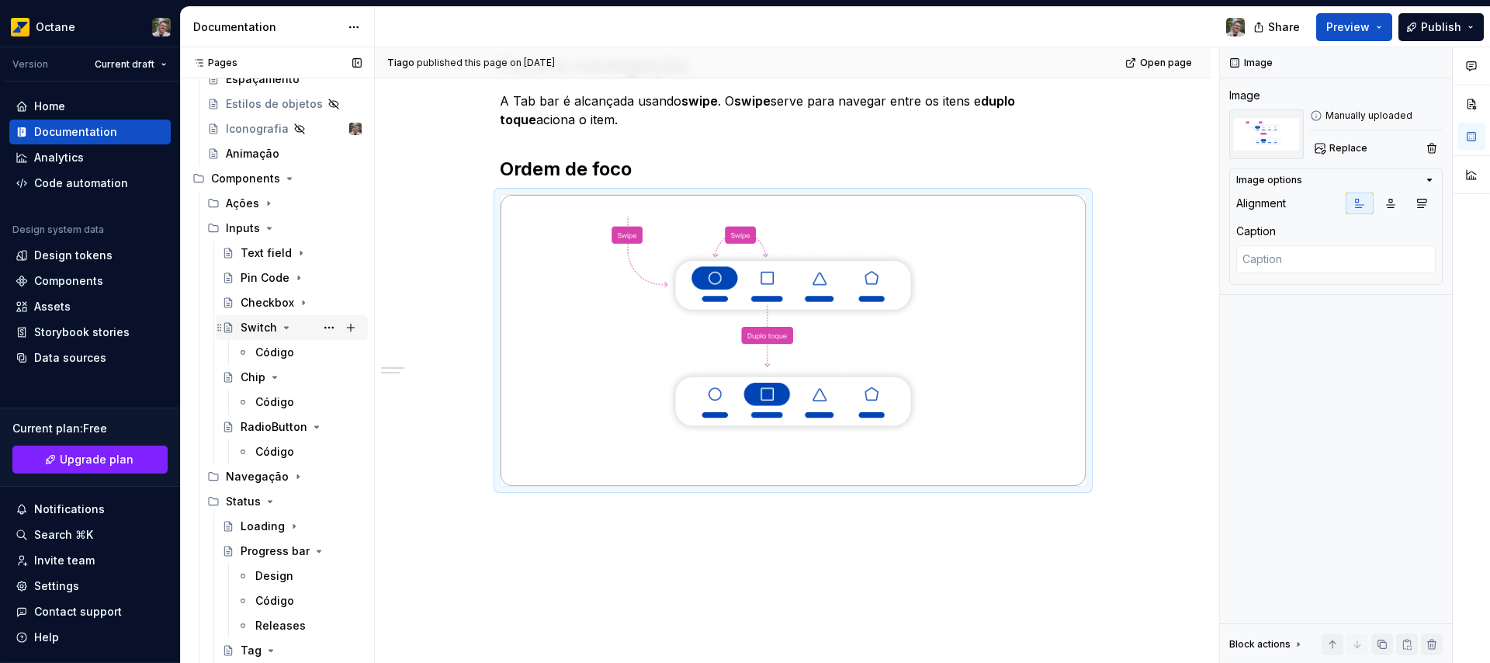
click at [285, 328] on icon "Page tree" at bounding box center [287, 328] width 4 height 2
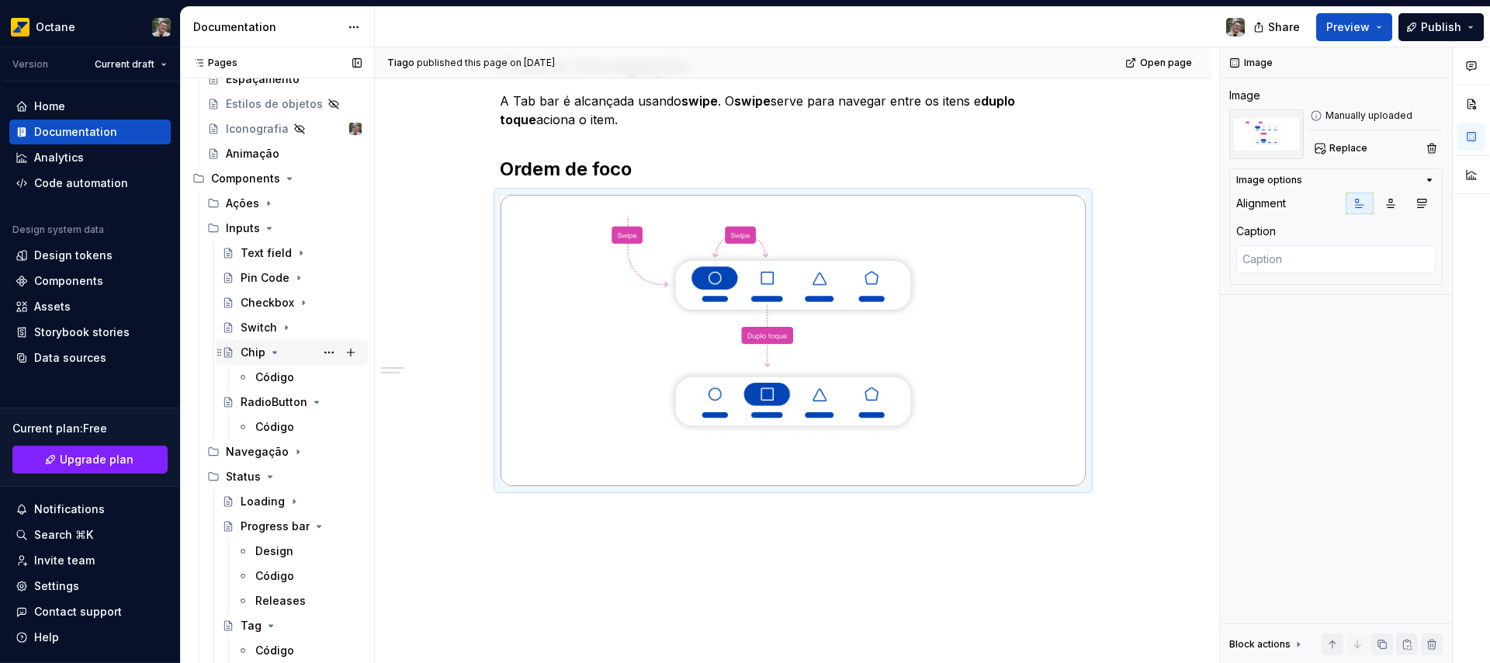
click at [274, 352] on icon "Page tree" at bounding box center [275, 352] width 4 height 2
click at [261, 378] on div "RadioButton" at bounding box center [270, 377] width 59 height 16
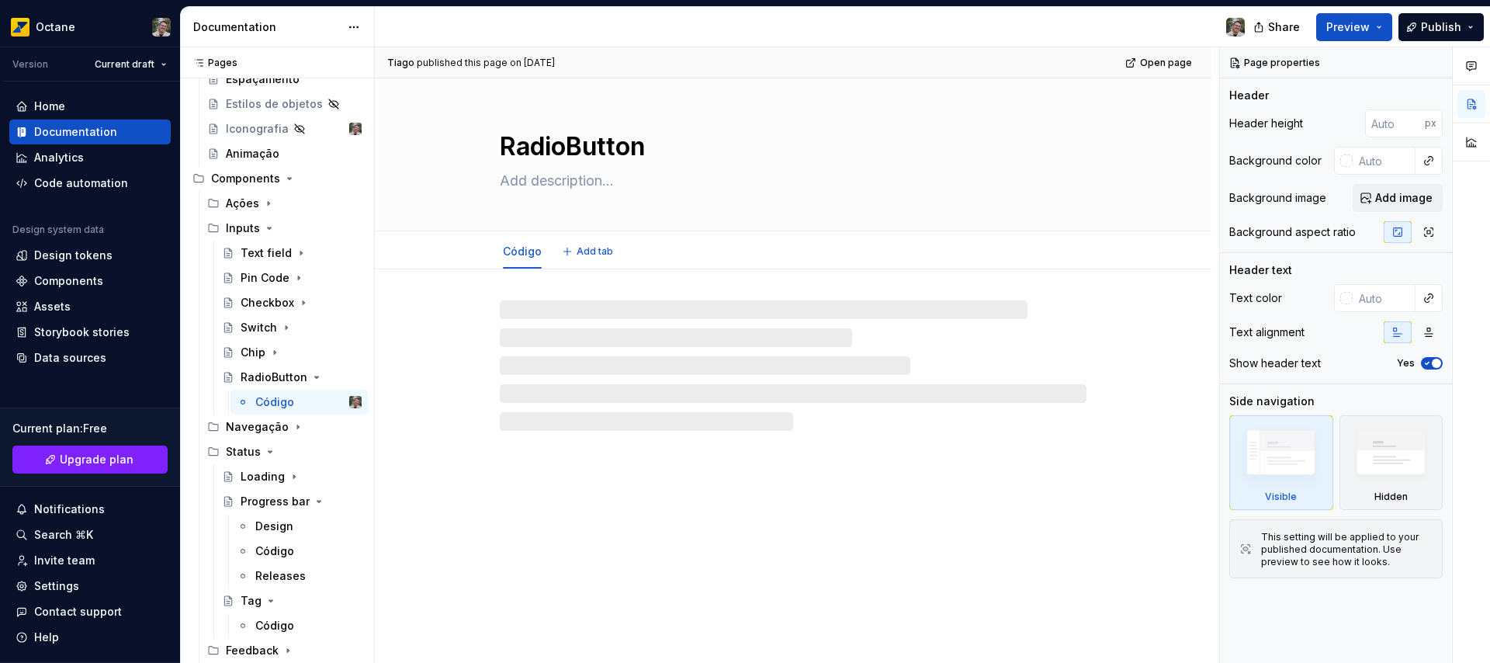
click at [566, 145] on textarea "RadioButton" at bounding box center [790, 146] width 587 height 37
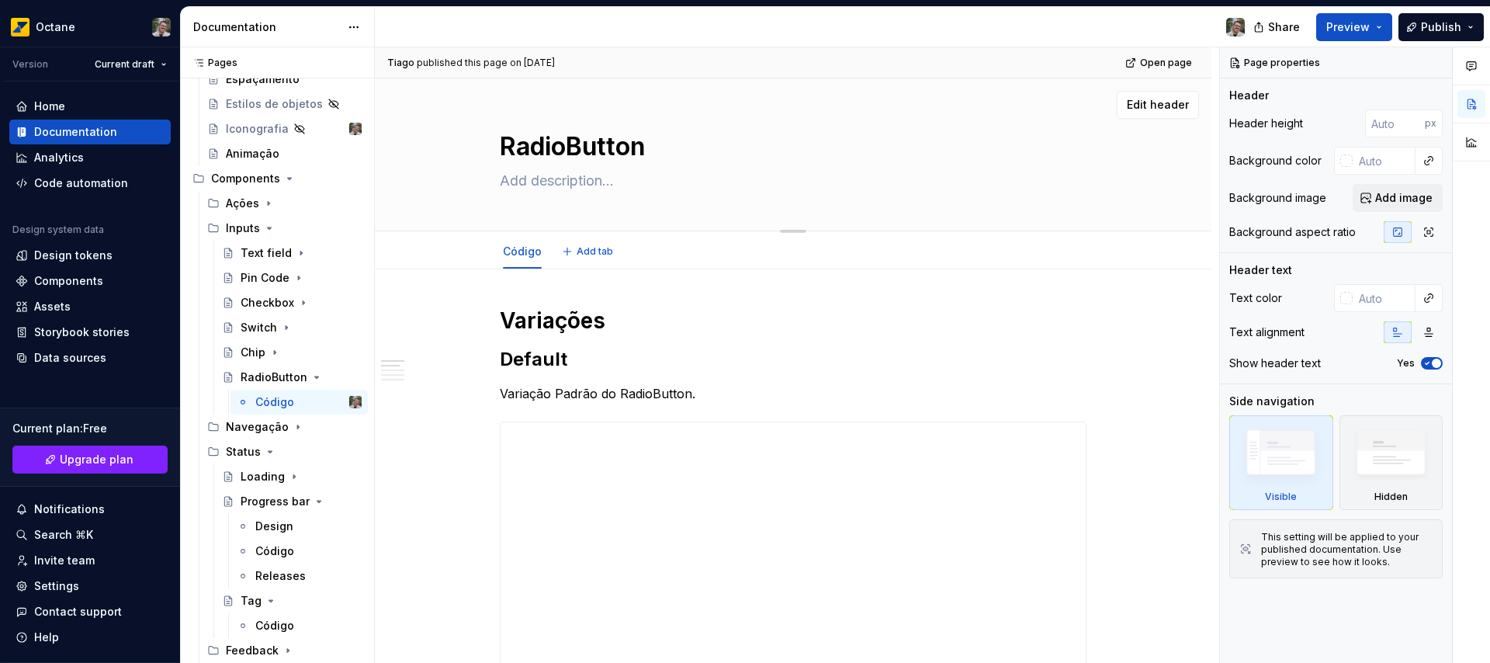
type textarea "*"
type textarea "Radio Button"
type textarea "*"
type textarea "Radio Button"
click at [258, 376] on div "Radio Button" at bounding box center [270, 377] width 59 height 16
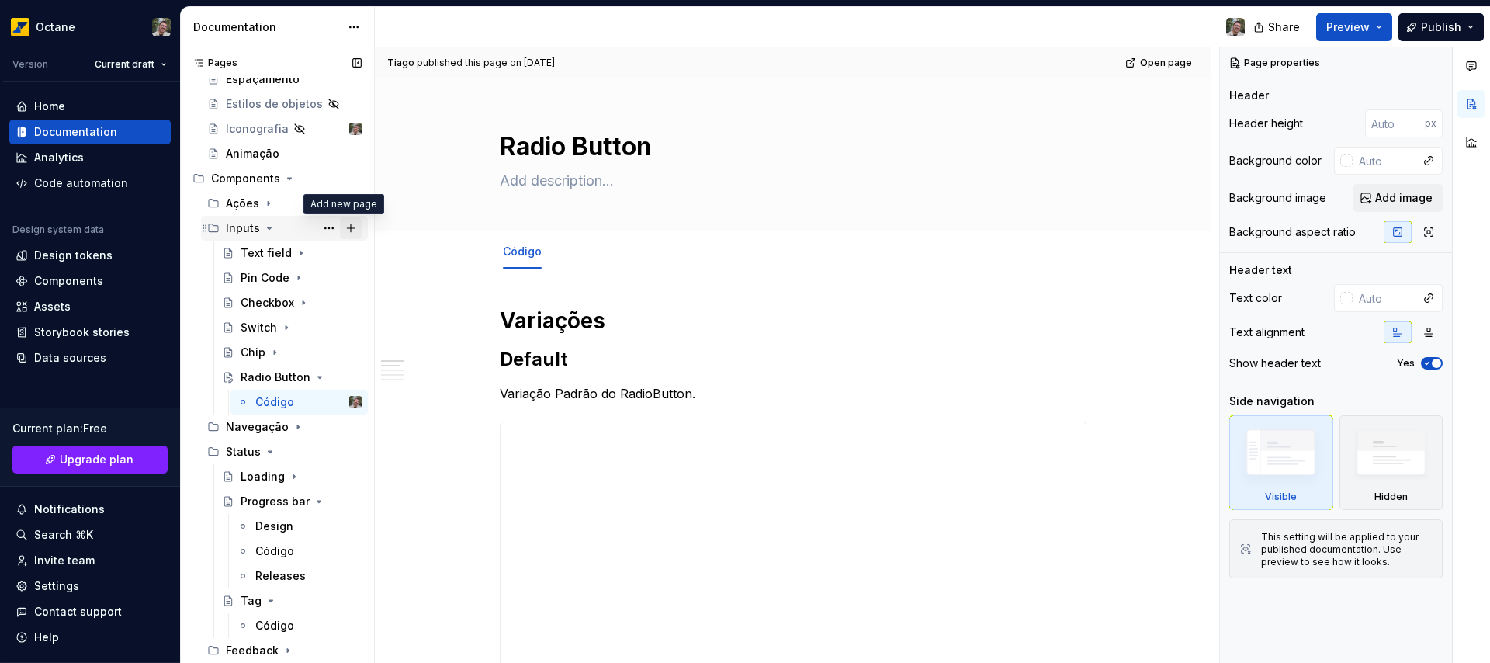
click at [344, 231] on button "Page tree" at bounding box center [351, 228] width 22 height 22
type textarea "*"
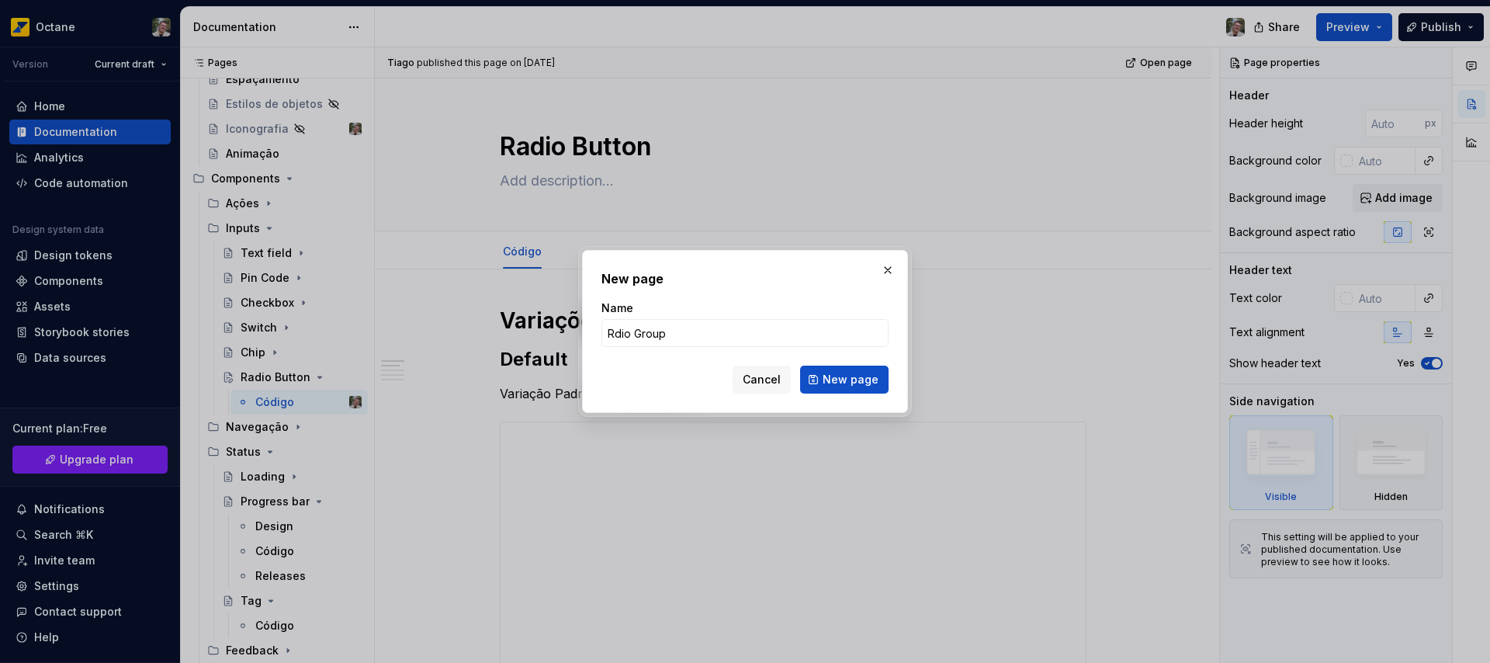
type input "Radio Group"
click button "New page" at bounding box center [844, 379] width 88 height 28
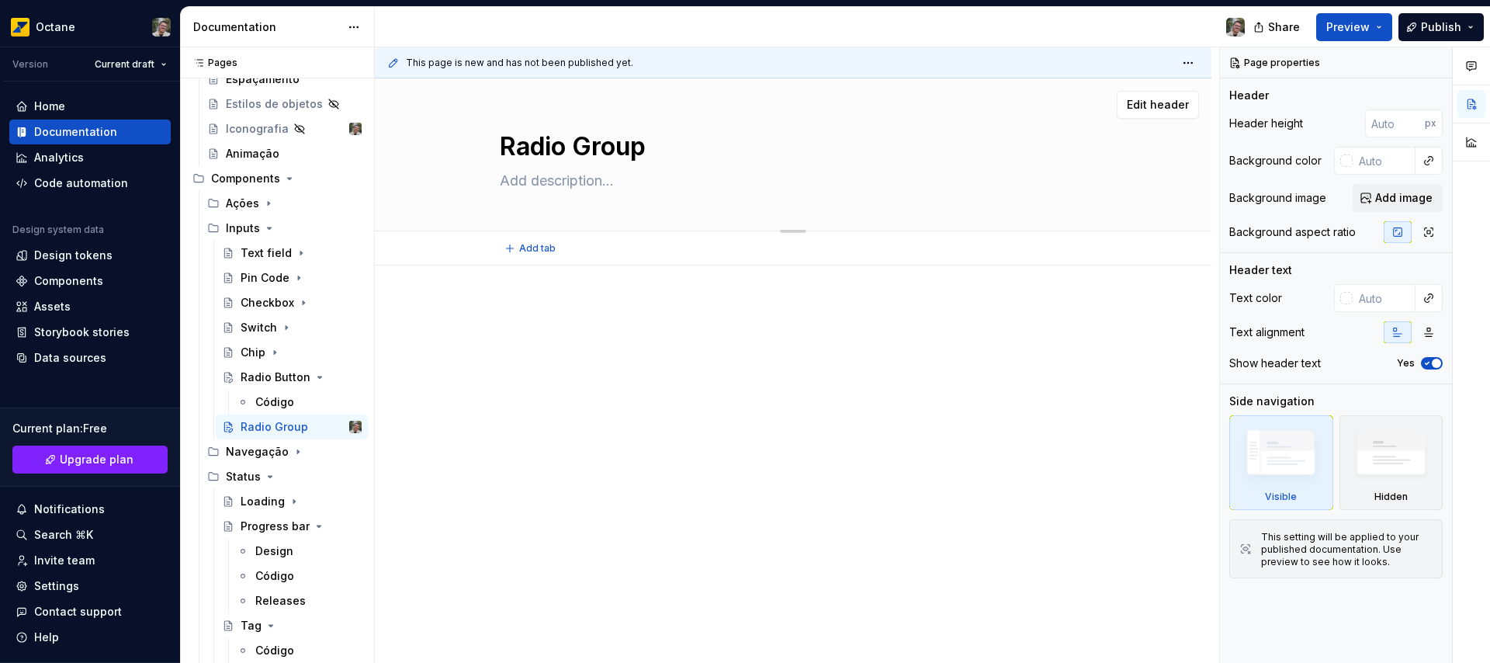
click at [561, 184] on textarea at bounding box center [790, 180] width 587 height 25
paste textarea "Um grupo de rádio é um agrupamento de radio buttons relacionados entre si."
type textarea "*"
type textarea "Um grupo de rádio é um agrupamento de radio buttons relacionados entre si."
click at [545, 175] on textarea "Um grupo de rádio é um agrupamento de radio buttons relacionados entre si." at bounding box center [790, 180] width 587 height 25
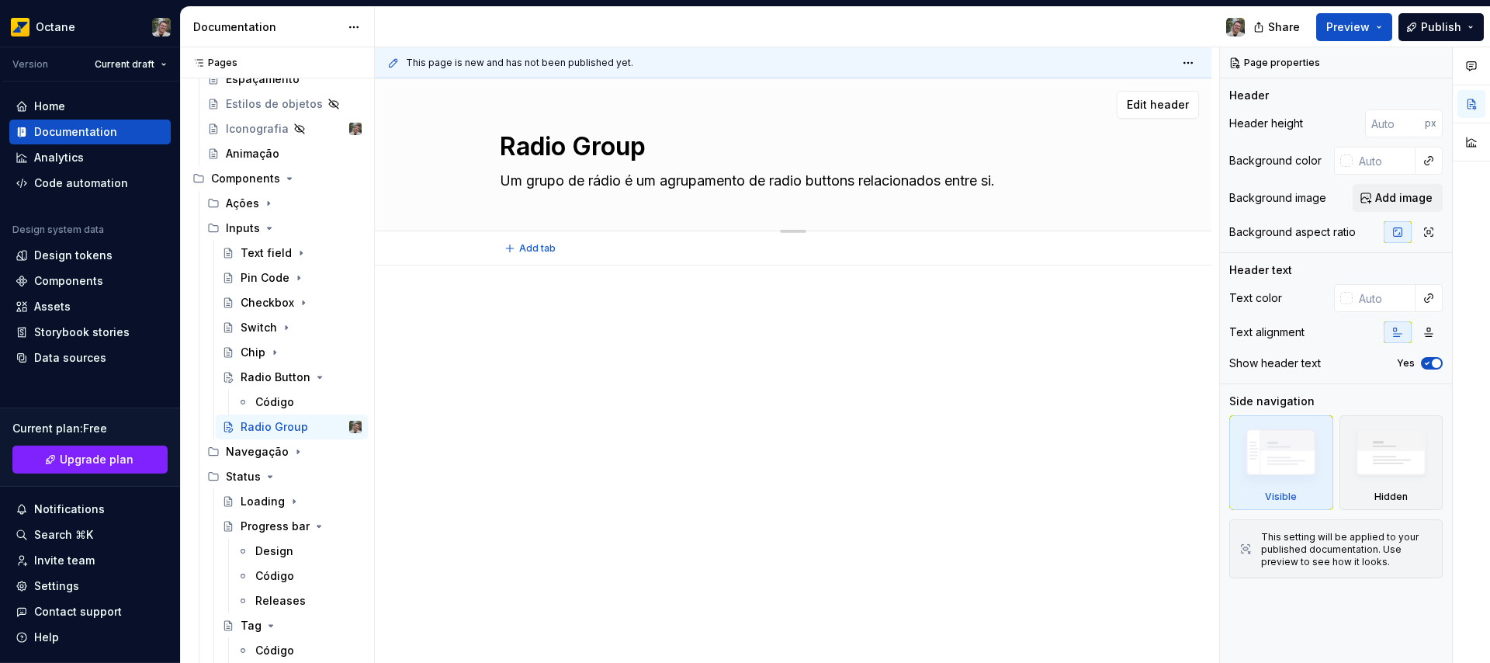
drag, startPoint x: 545, startPoint y: 175, endPoint x: 596, endPoint y: 173, distance: 51.3
click at [596, 173] on textarea "Um grupo de rádio é um agrupamento de radio buttons relacionados entre si." at bounding box center [790, 180] width 587 height 25
type textarea "*"
type textarea "Um r é um agrupamento de radio buttons relacionados entre si."
type textarea "*"
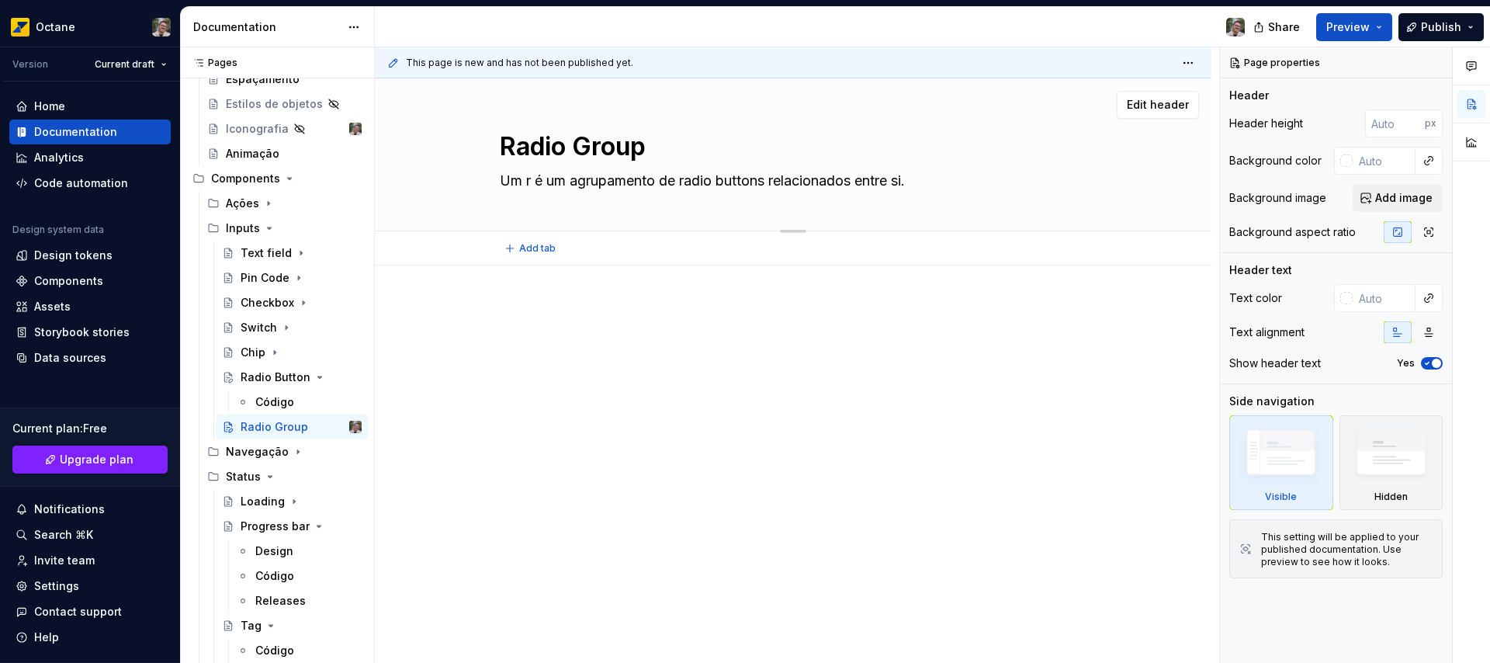
type textarea "Um ra é um agrupamento de radio buttons relacionados entre si."
type textarea "*"
type textarea "Um rad é um agrupamento de radio buttons relacionados entre si."
type textarea "*"
type textarea "Um radi é um agrupamento de radio buttons relacionados entre si."
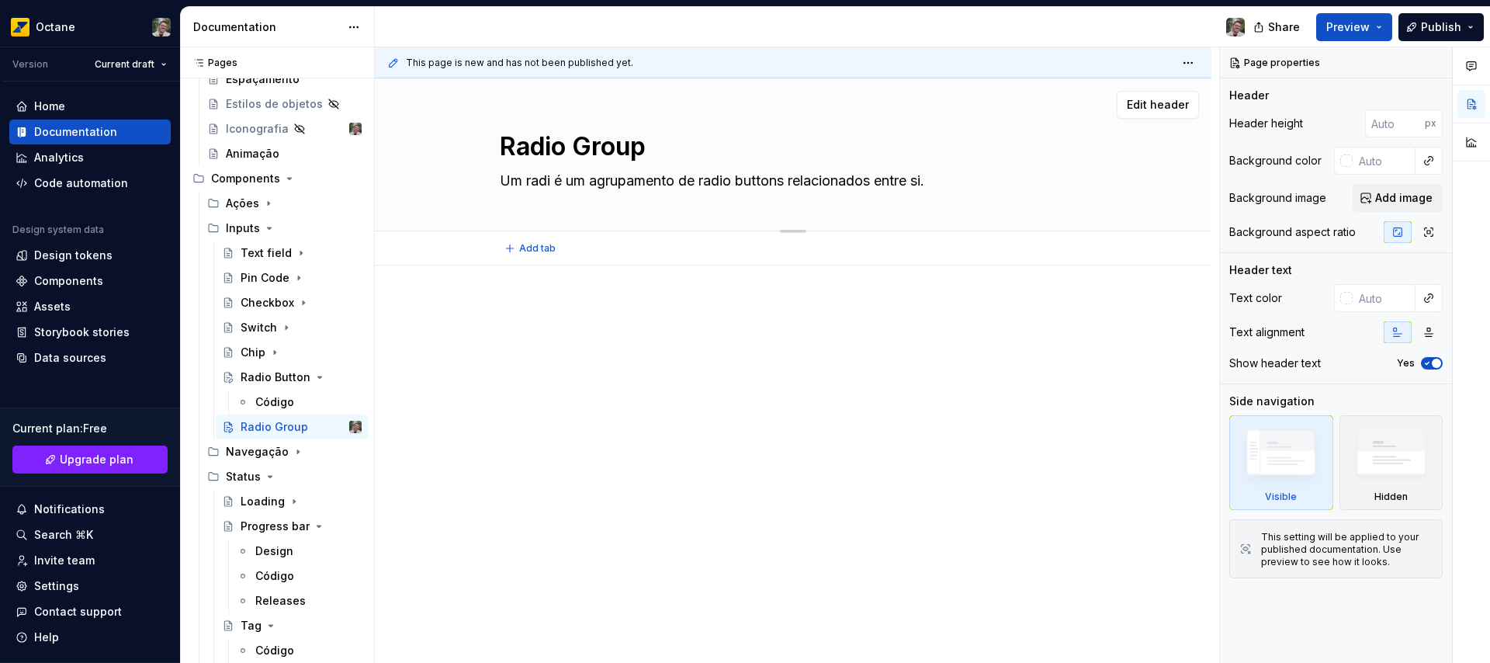
type textarea "*"
type textarea "Um radio é um agrupamento de radio buttons relacionados entre si."
type textarea "*"
type textarea "Um radio é um agrupamento de radio buttons relacionados entre si."
type textarea "*"
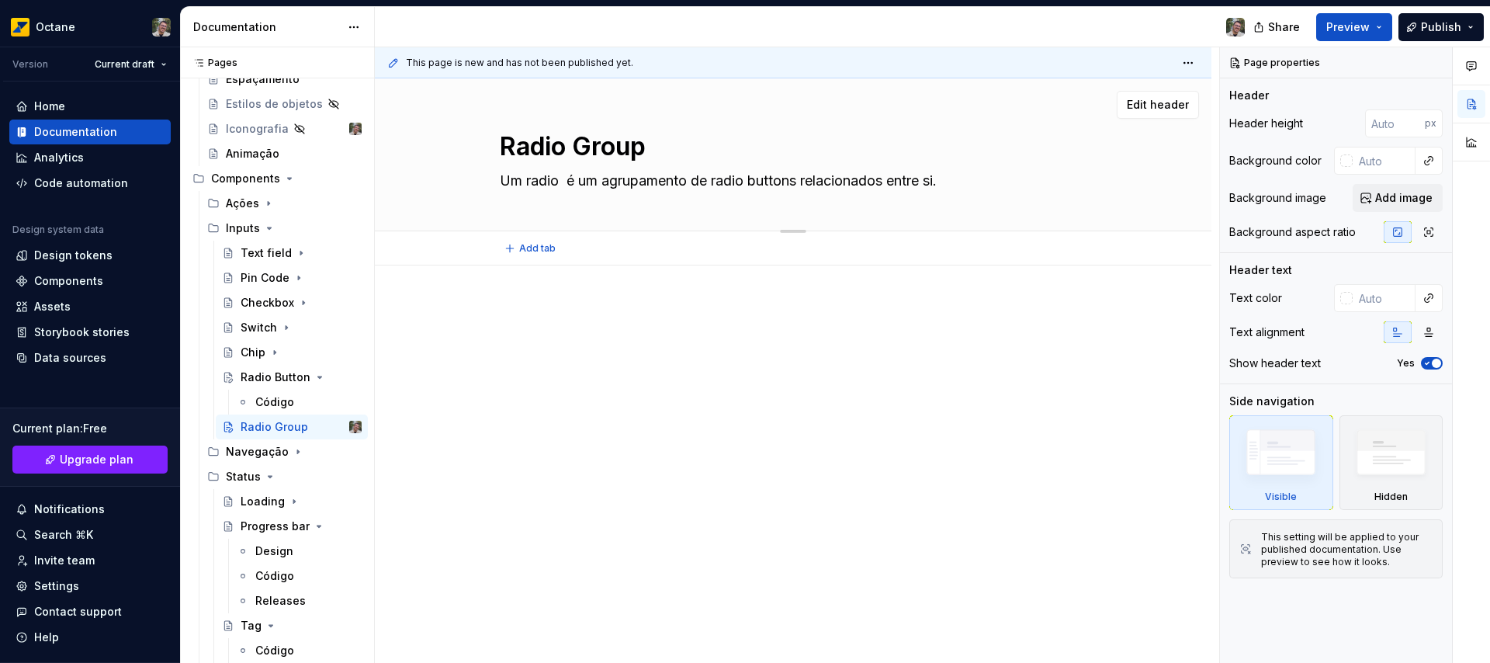
type textarea "Um radio g é um agrupamento de radio buttons relacionados entre si."
type textarea "*"
type textarea "Um radio gr é um agrupamento de radio buttons relacionados entre si."
type textarea "*"
type textarea "Um radio gro é um agrupamento de radio buttons relacionados entre si."
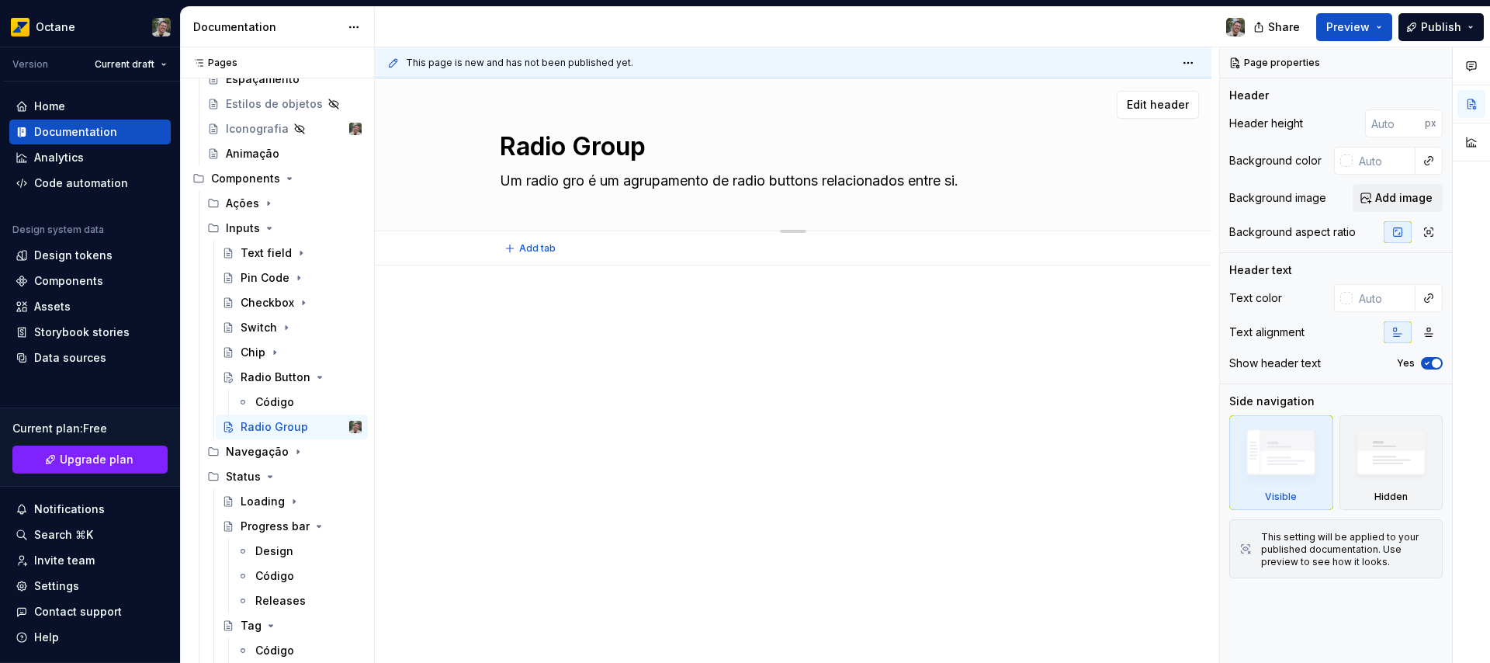
type textarea "*"
type textarea "Um radio grou é um agrupamento de radio buttons relacionados entre si."
type textarea "*"
type textarea "Um radio group é um agrupamento de radio buttons relacionados entre si."
type textarea "*"
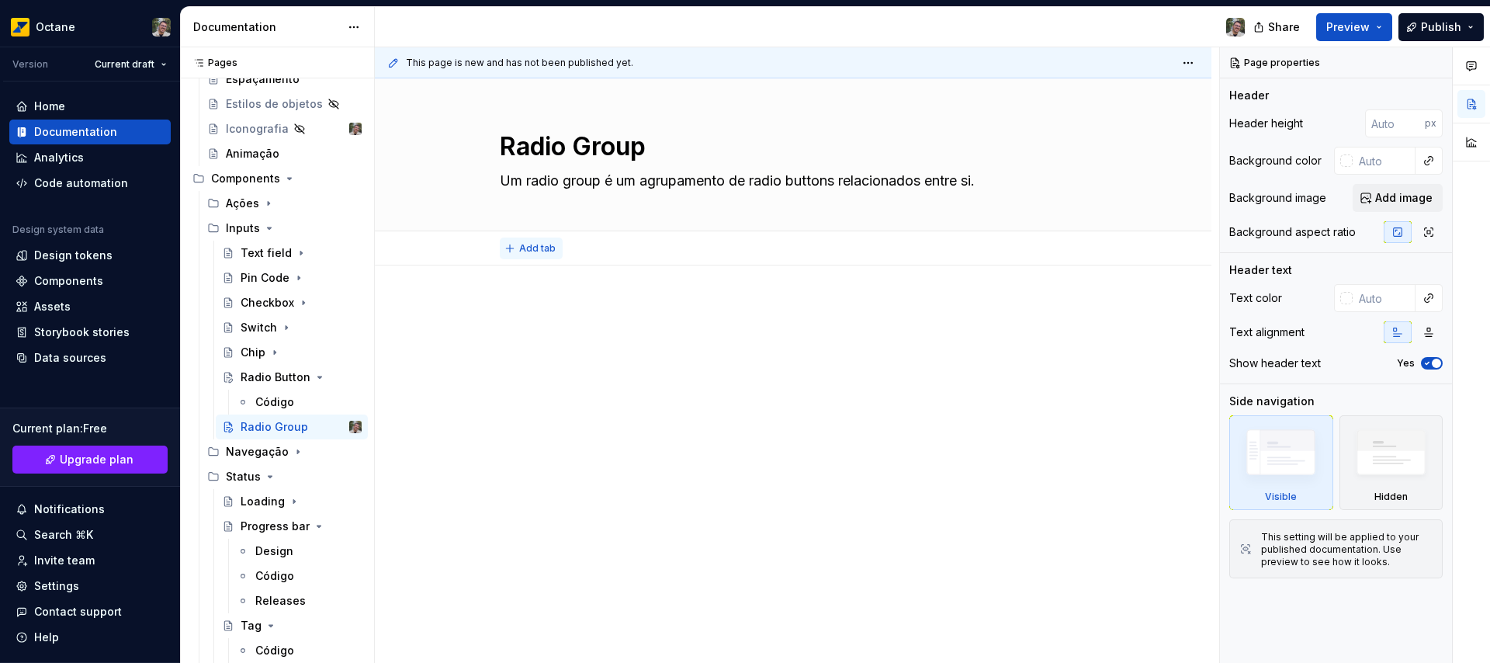
type textarea "Um radio group é um agrupamento de radio buttons relacionados entre si."
click at [538, 243] on span "Add tab" at bounding box center [537, 248] width 36 height 12
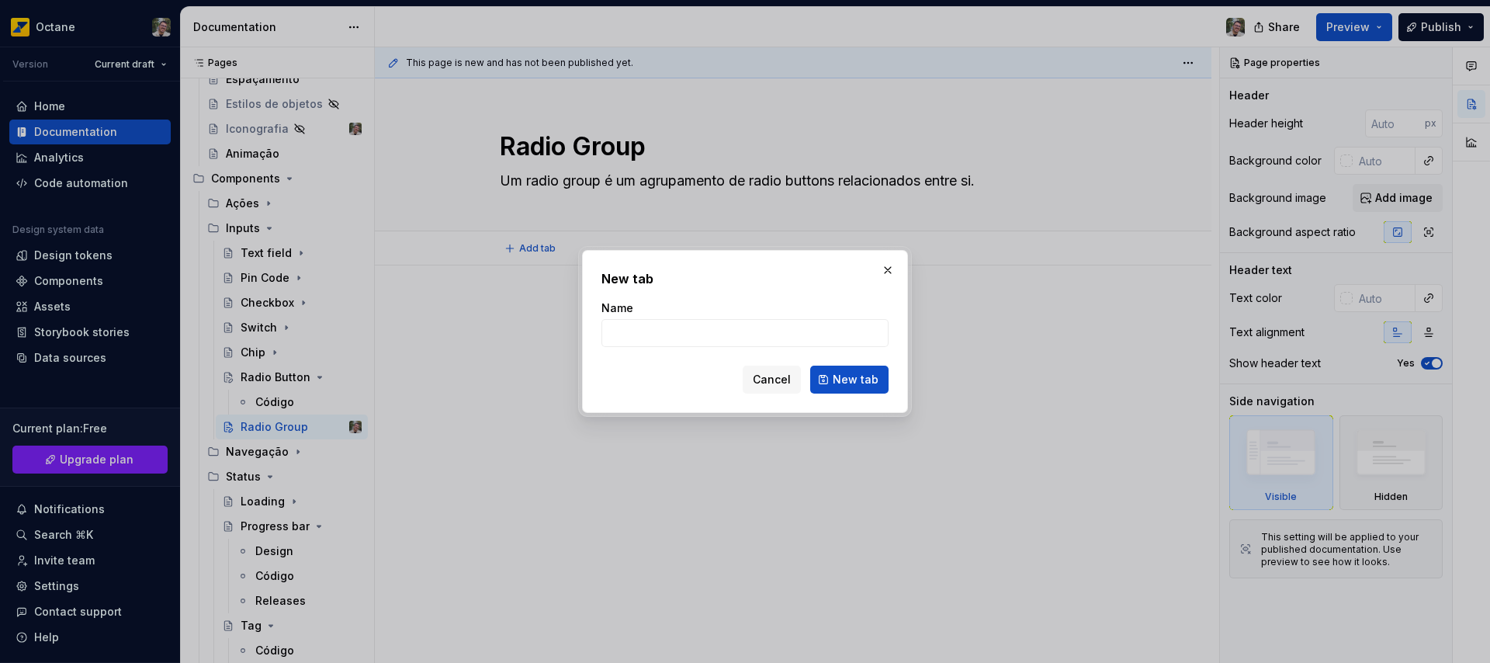
type textarea "*"
type input "Deli"
type textarea "*"
type input "Delisg"
type textarea "*"
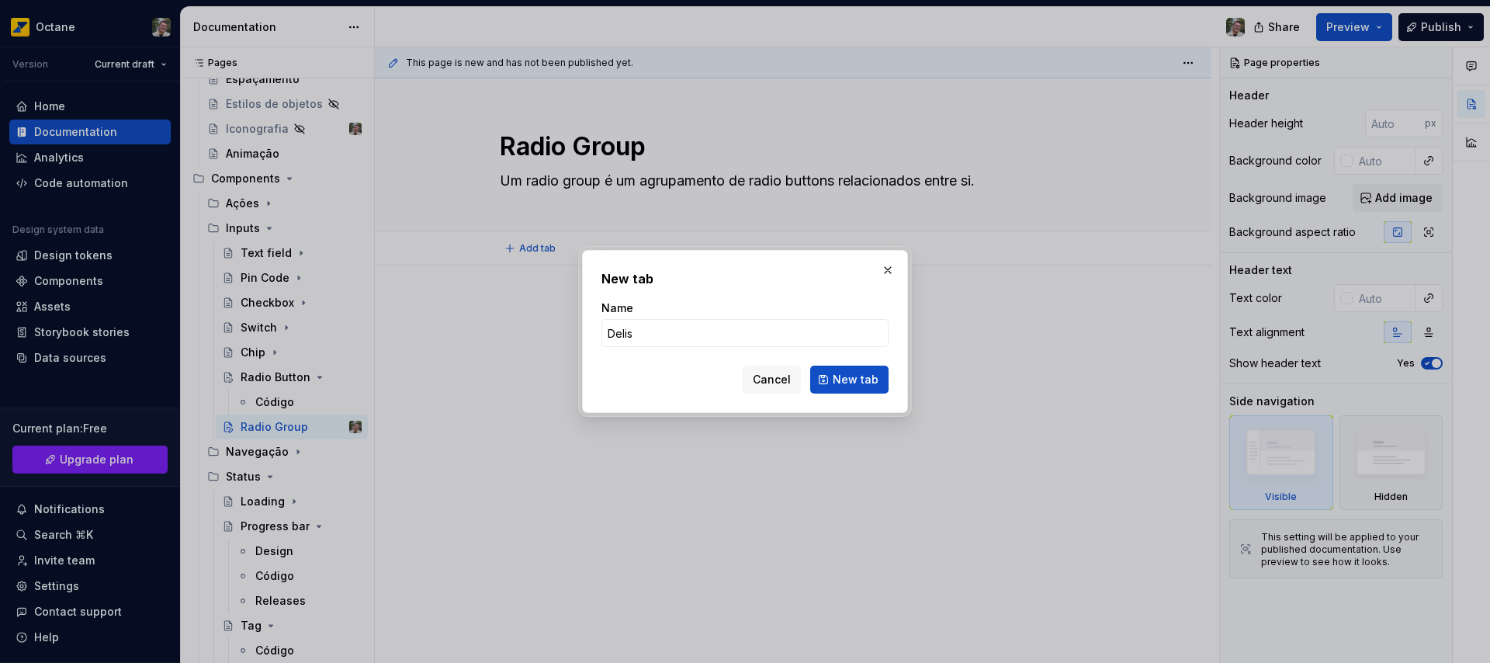
type input "Deli"
type textarea "*"
type input "Delig"
type textarea "*"
type input "Delign"
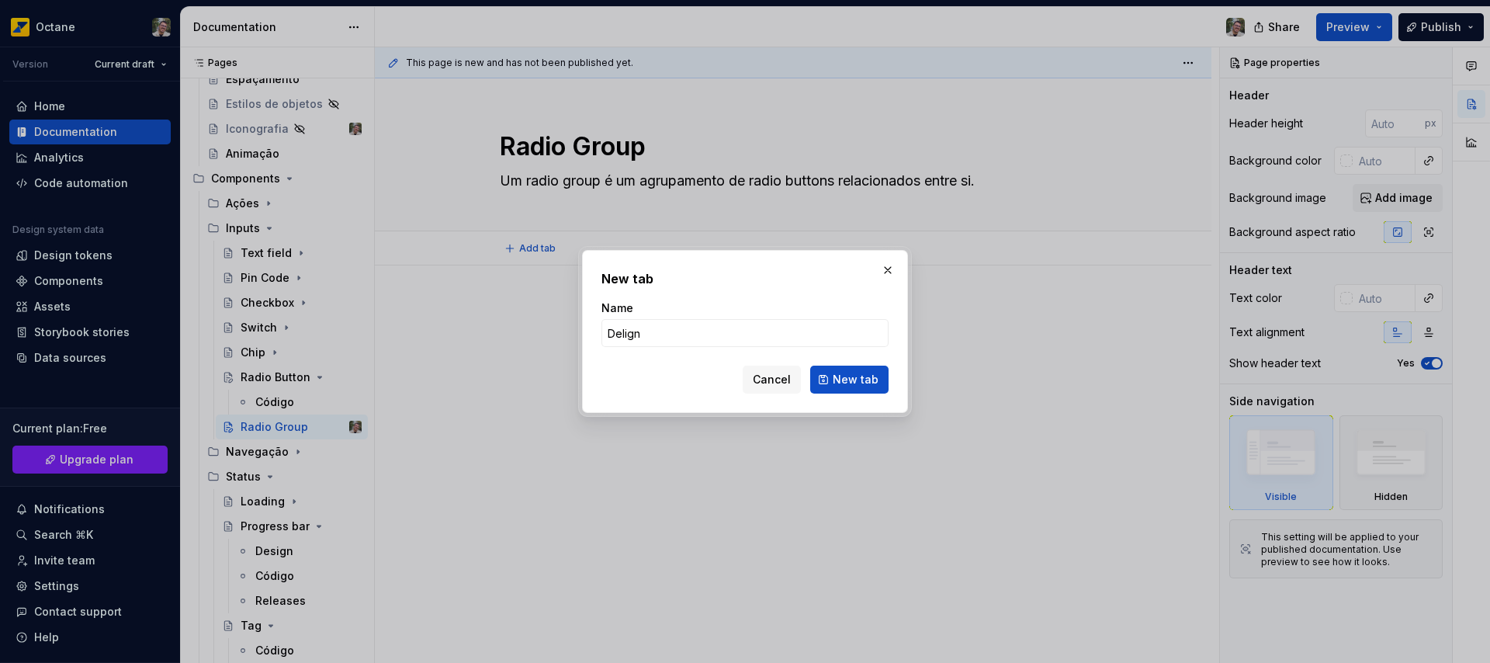
click button "New tab" at bounding box center [849, 379] width 78 height 28
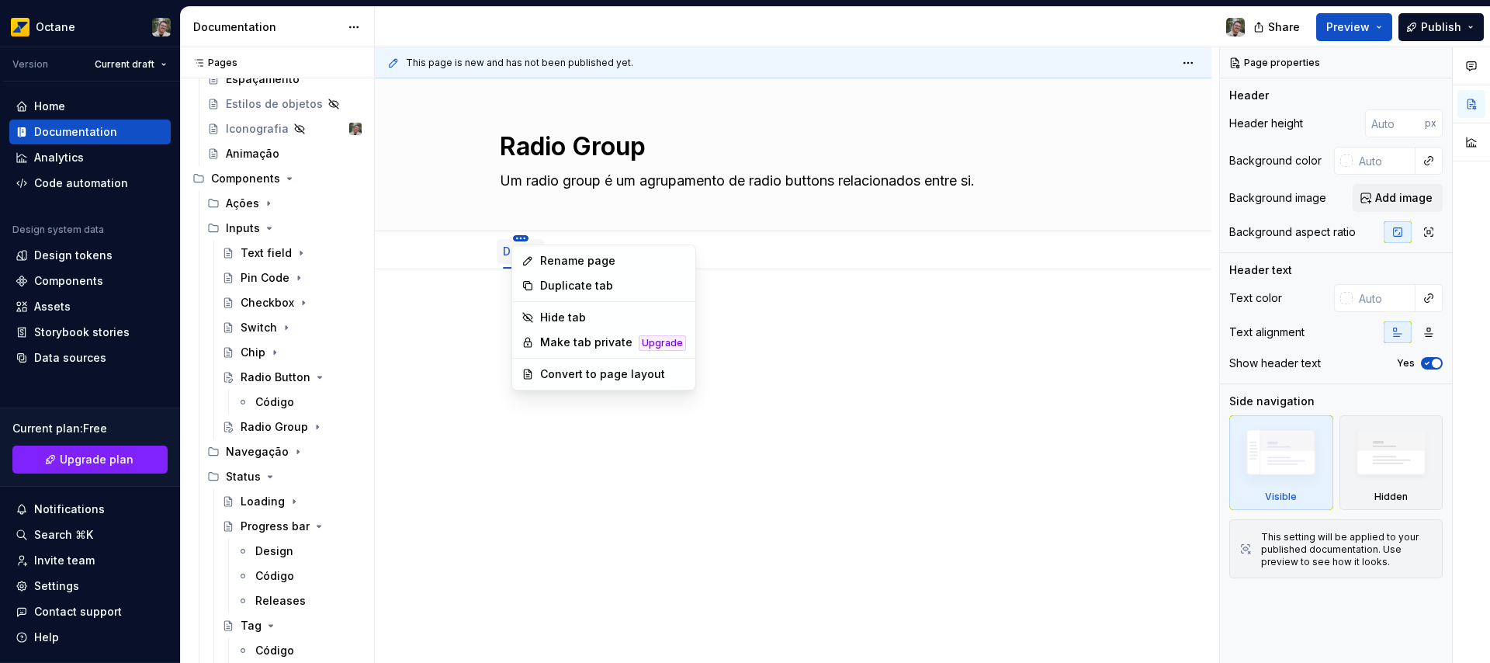
click at [521, 240] on html "Octane Version Current draft Home Documentation Analytics Code automation Desig…" at bounding box center [745, 331] width 1490 height 663
click at [547, 259] on div "Rename page" at bounding box center [613, 261] width 146 height 16
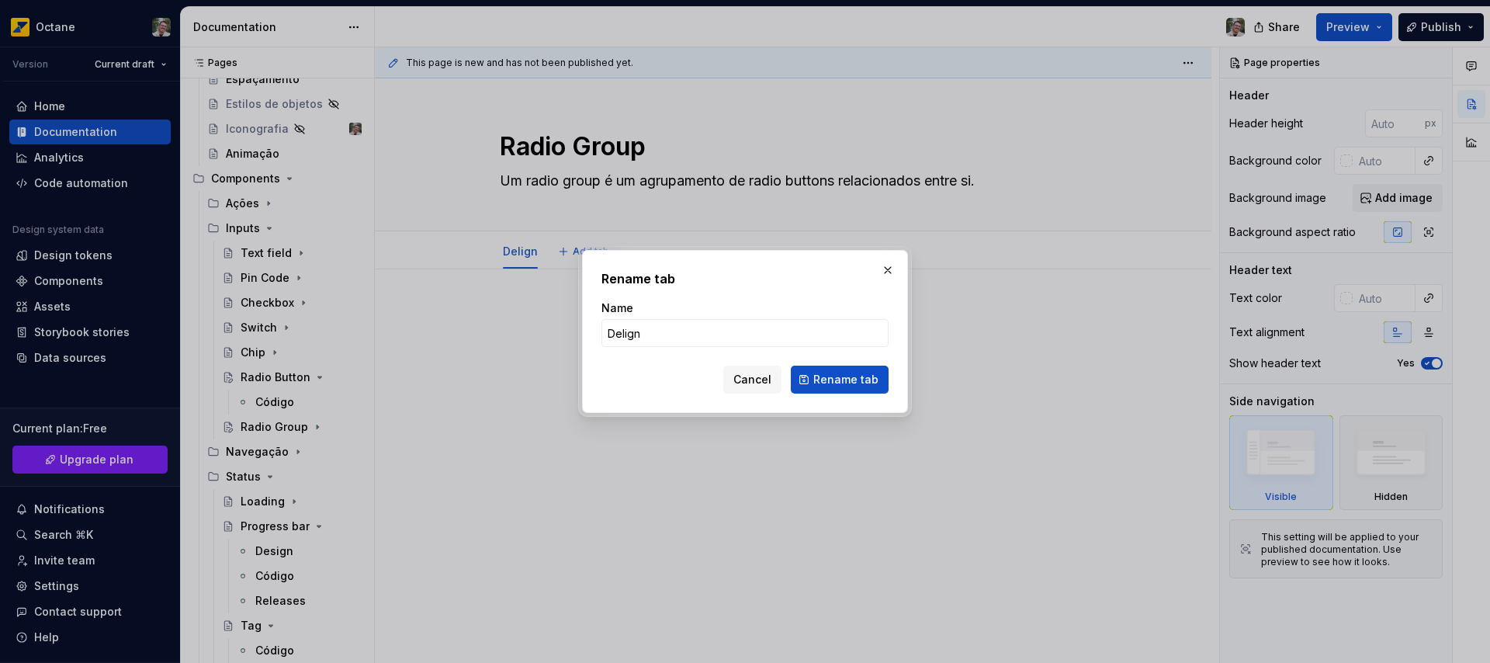
type textarea "*"
click at [622, 332] on input "Delign" at bounding box center [744, 333] width 287 height 28
type input "Design"
click at [835, 383] on span "Rename tab" at bounding box center [845, 380] width 65 height 16
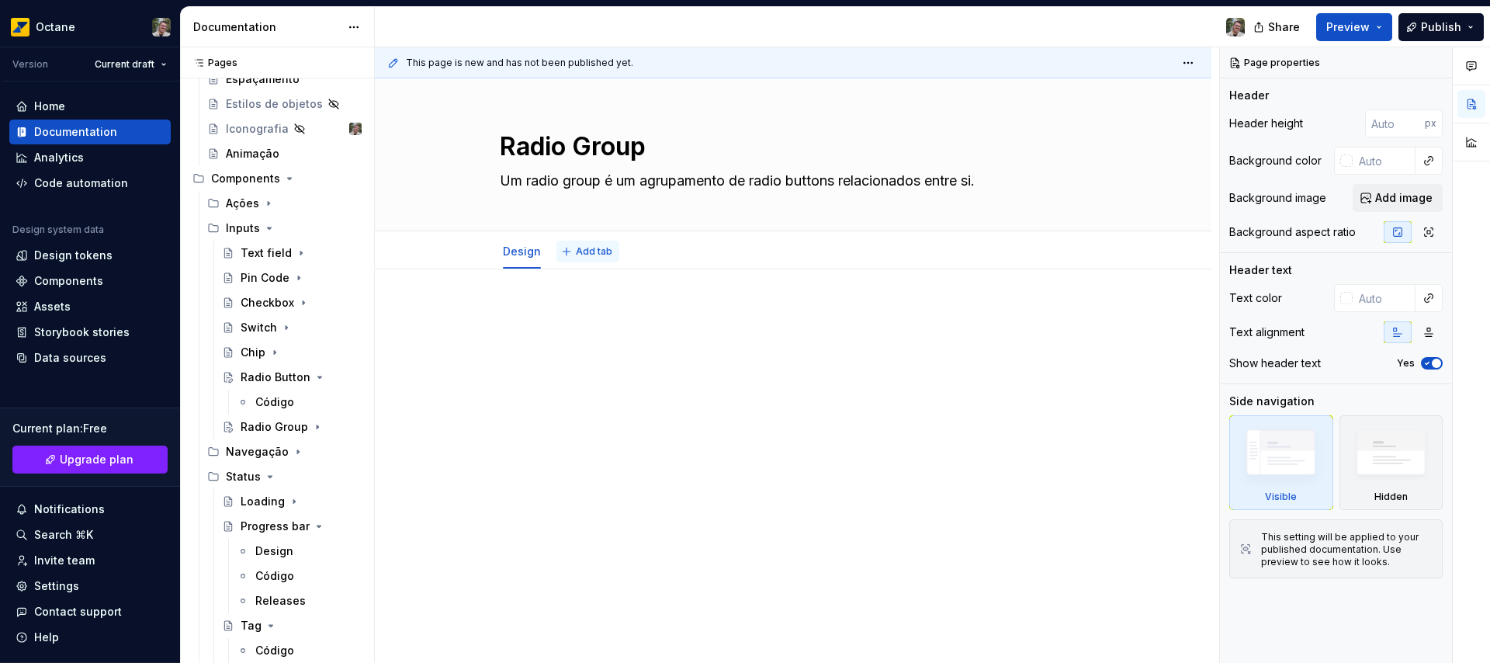
click at [580, 247] on span "Add tab" at bounding box center [594, 251] width 36 height 12
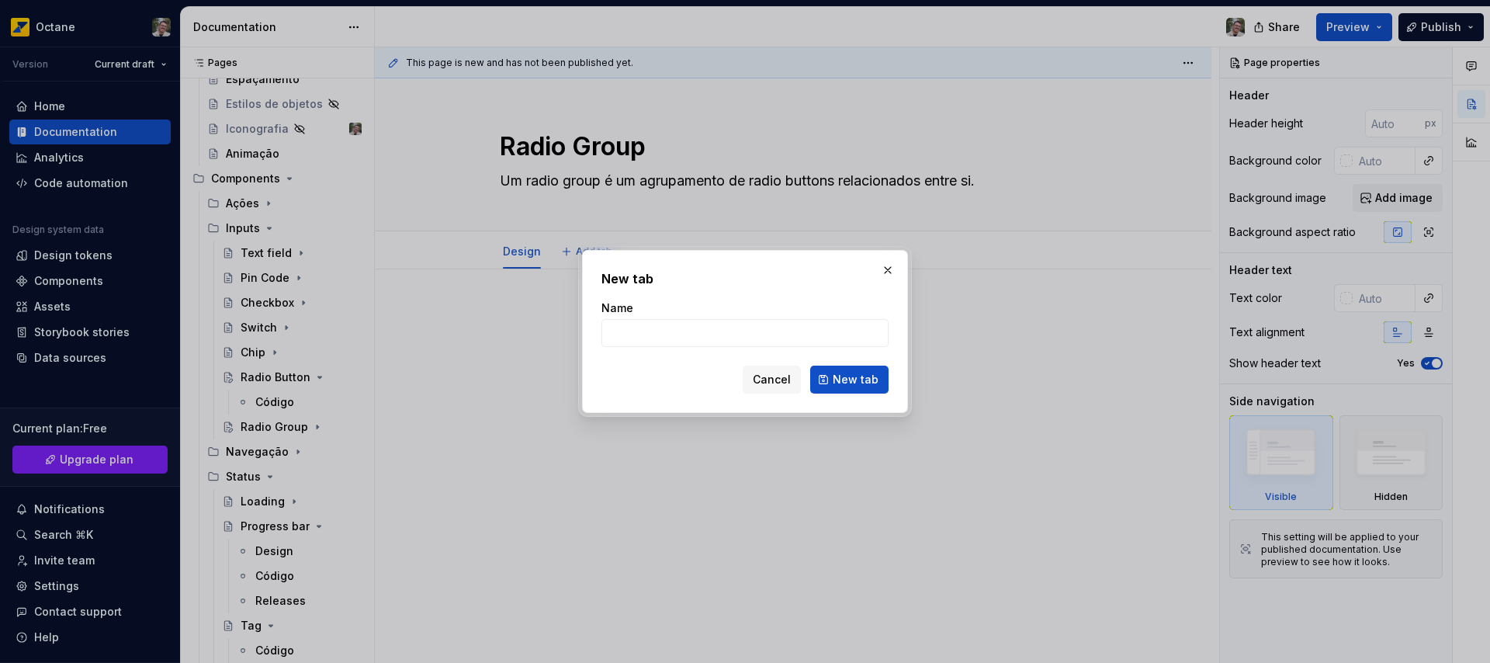
type textarea "*"
type input "Código"
click button "New tab" at bounding box center [849, 379] width 78 height 28
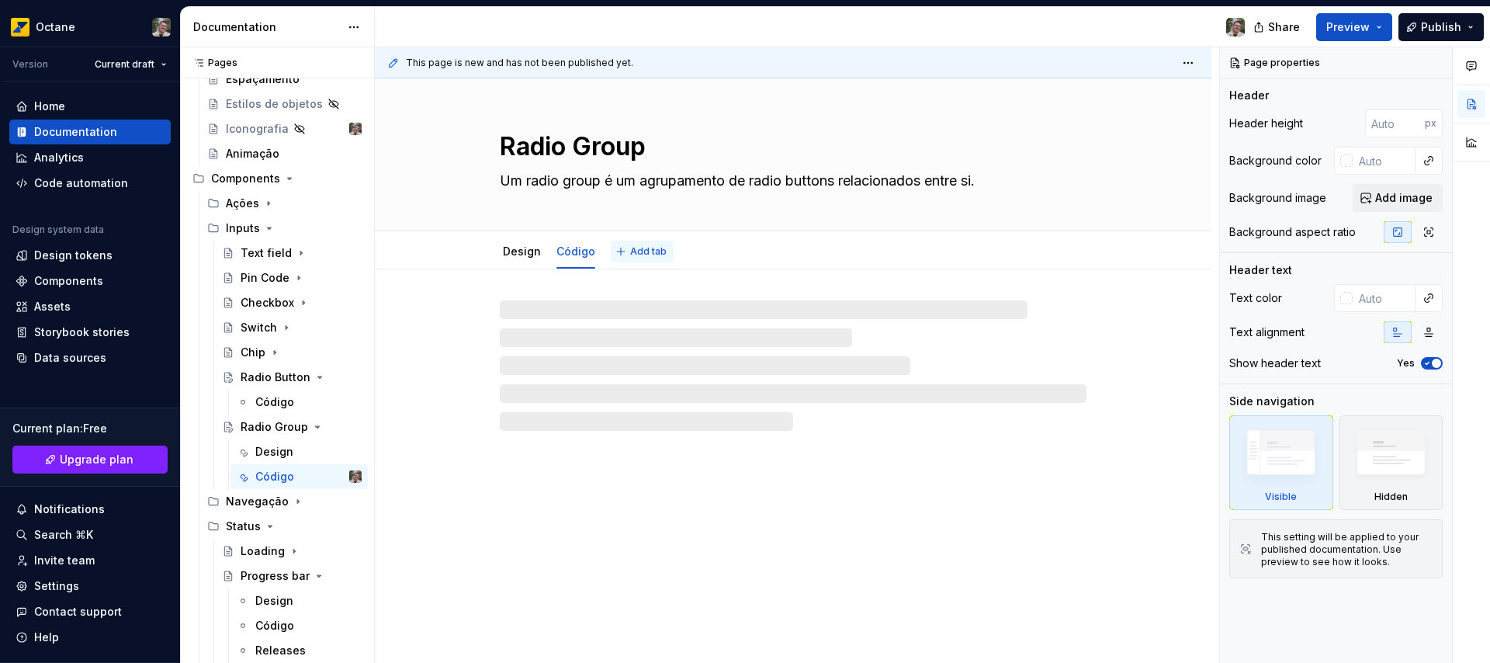
click at [634, 247] on span "Add tab" at bounding box center [648, 251] width 36 height 12
type textarea "*"
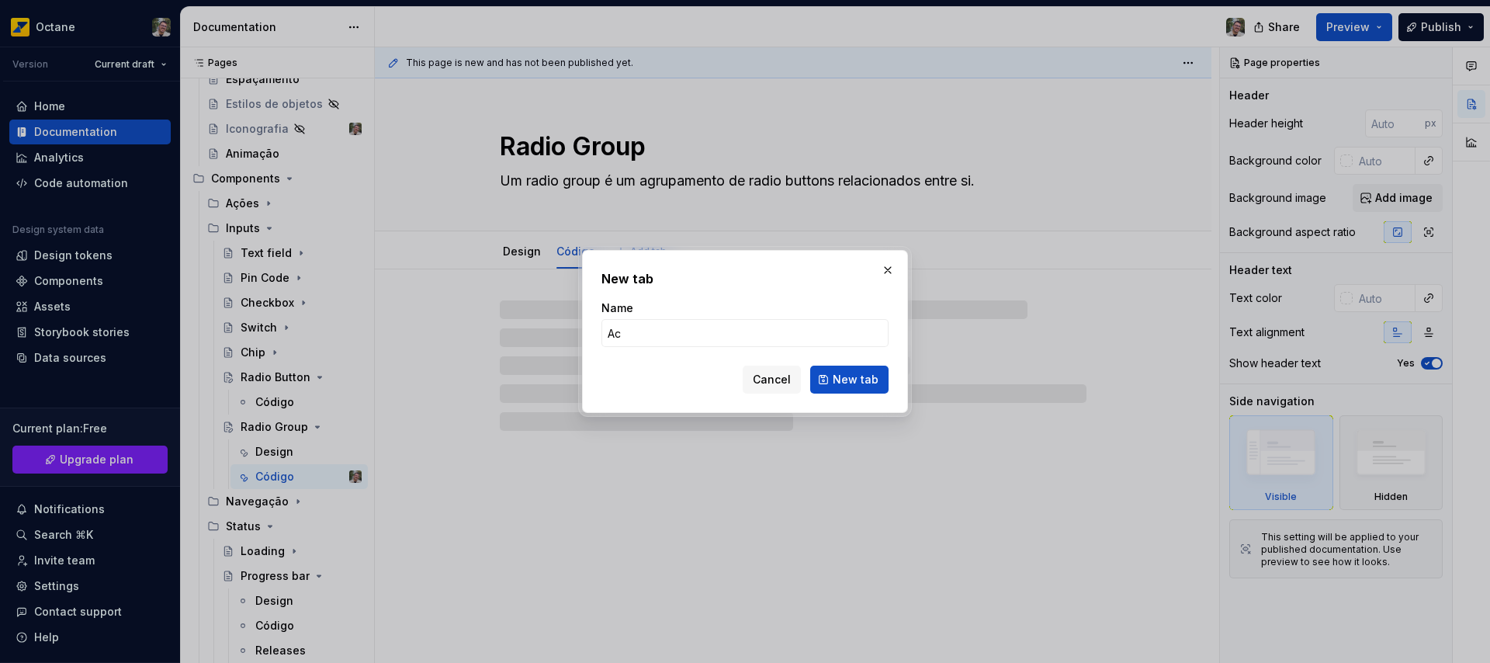
type input "Ace"
type textarea "*"
type input "Acessibi"
type textarea "*"
type input "Acessibil"
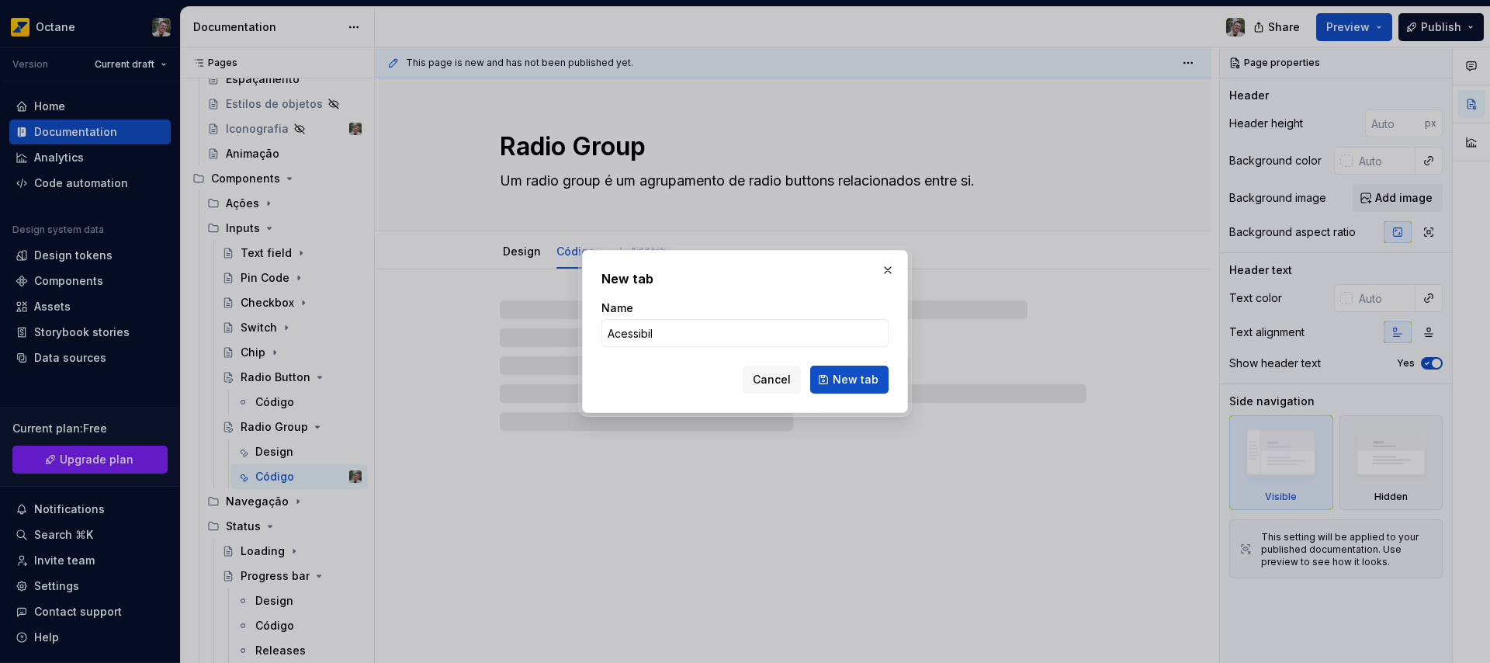
type textarea "*"
type input "Acessibilidade"
click button "New tab" at bounding box center [849, 379] width 78 height 28
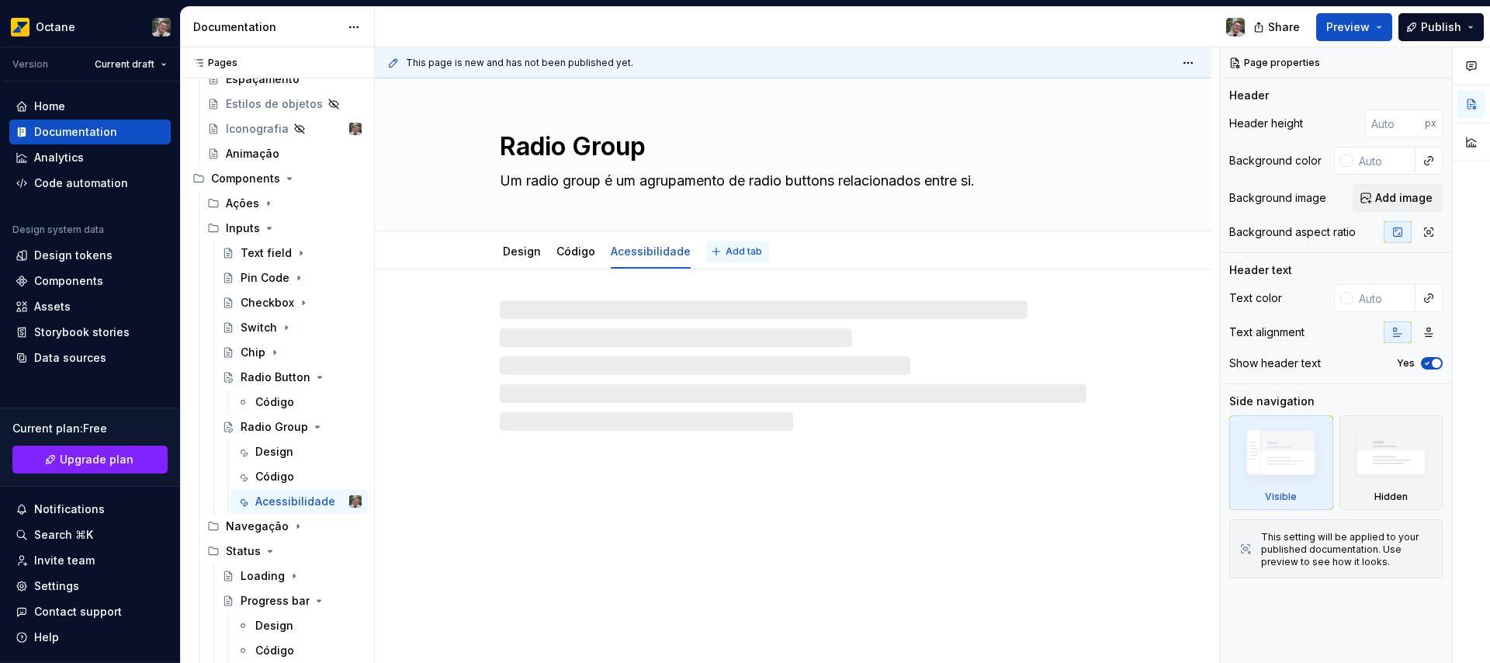
type textarea "*"
click at [735, 254] on span "Add tab" at bounding box center [743, 251] width 36 height 12
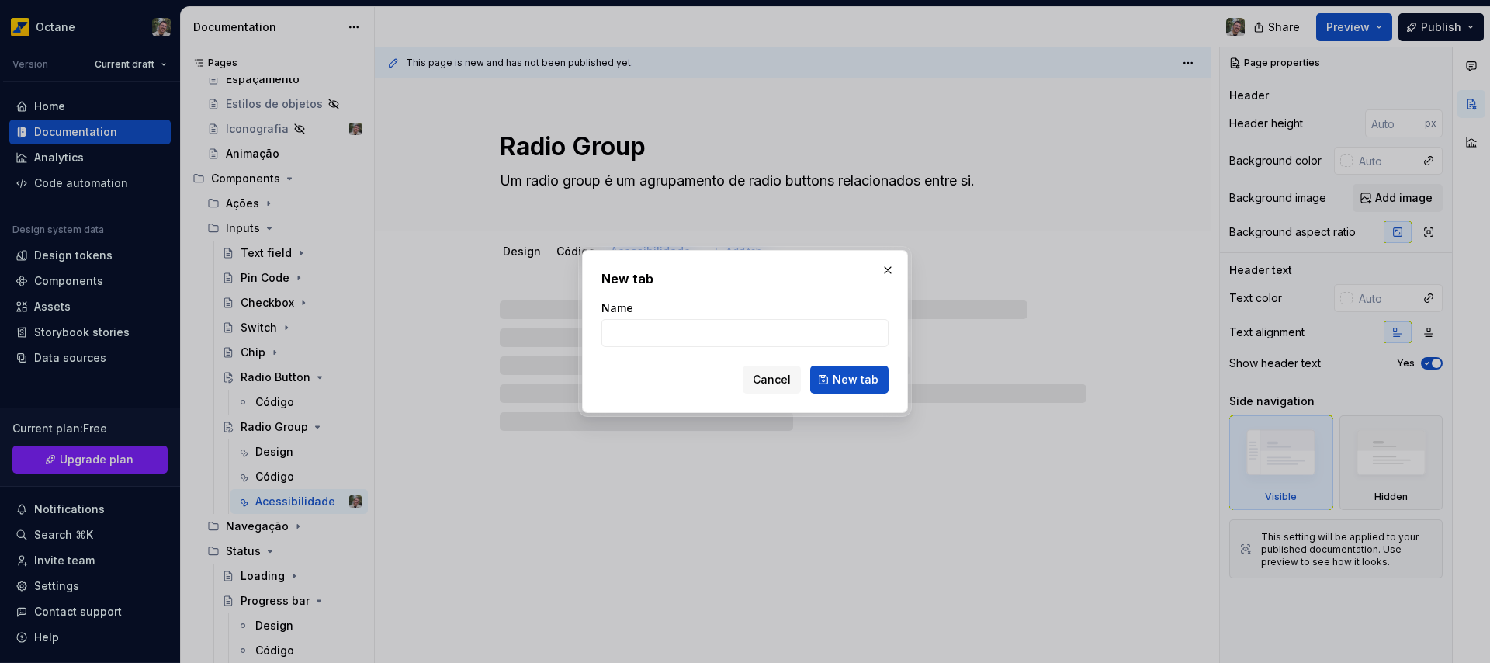
type input "R"
type textarea "*"
type input "Relea"
type textarea "*"
type input "Releas"
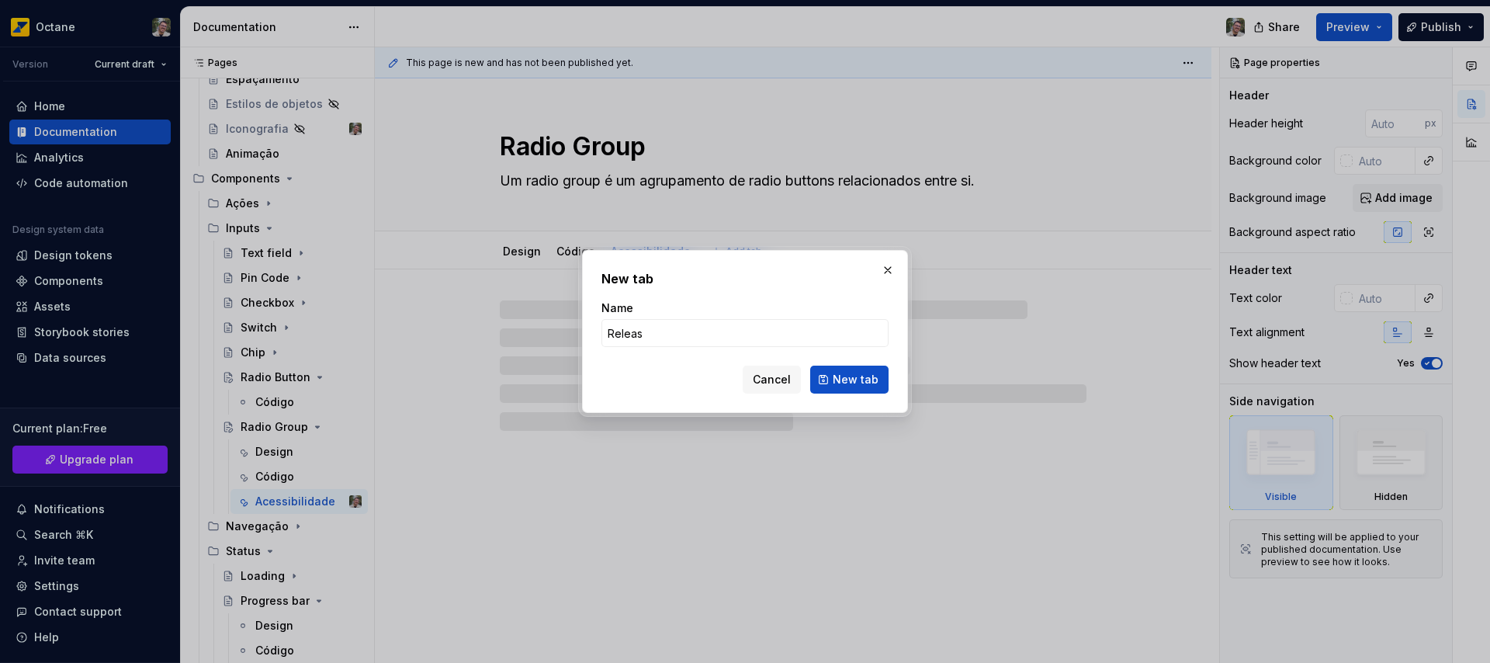
type textarea "*"
type input "Releases"
click button "New tab" at bounding box center [849, 379] width 78 height 28
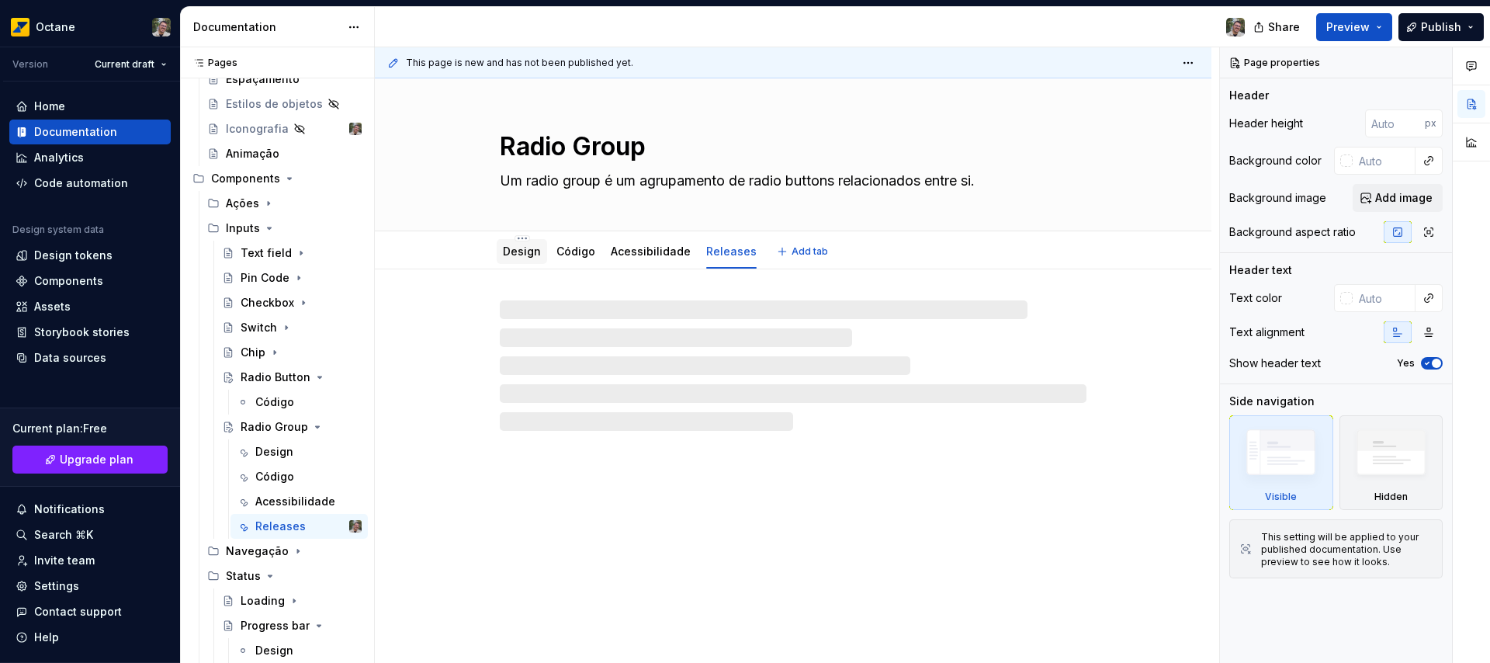
click at [507, 249] on link "Design" at bounding box center [522, 250] width 38 height 13
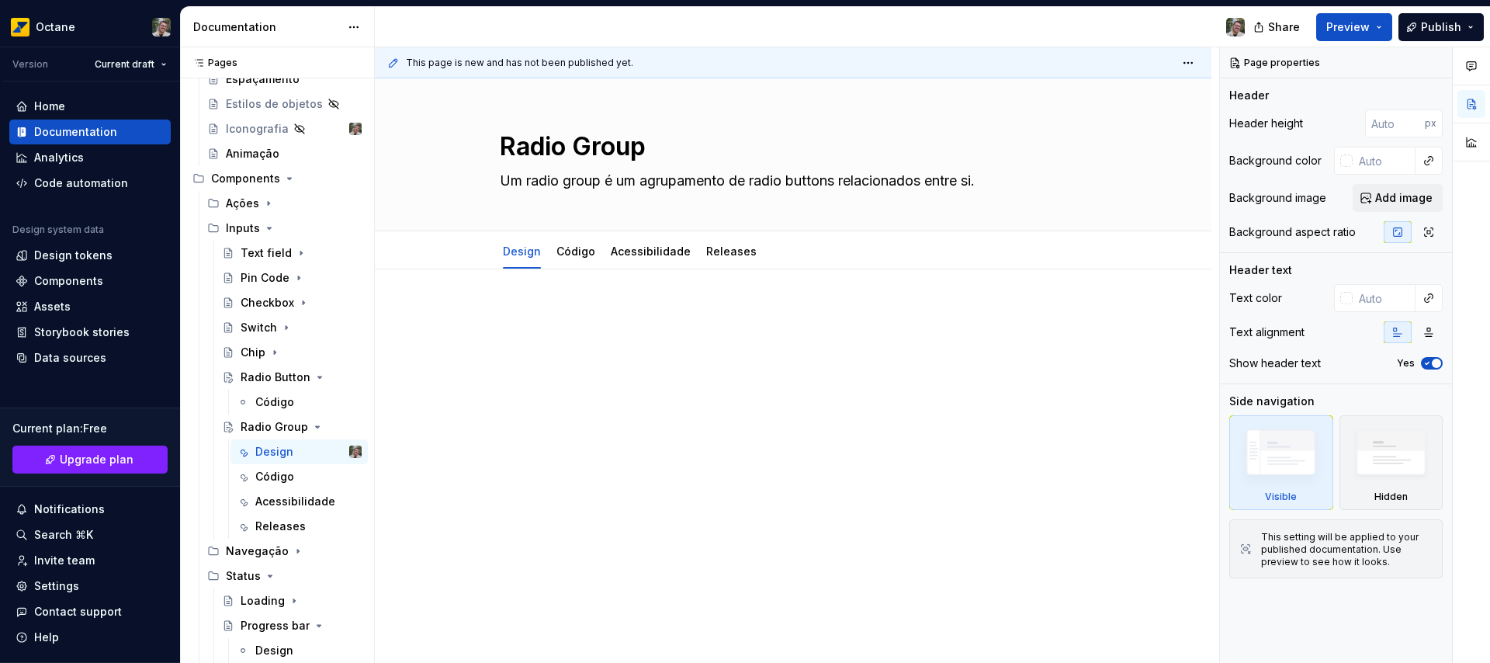
type textarea "*"
click at [602, 331] on div at bounding box center [793, 335] width 587 height 59
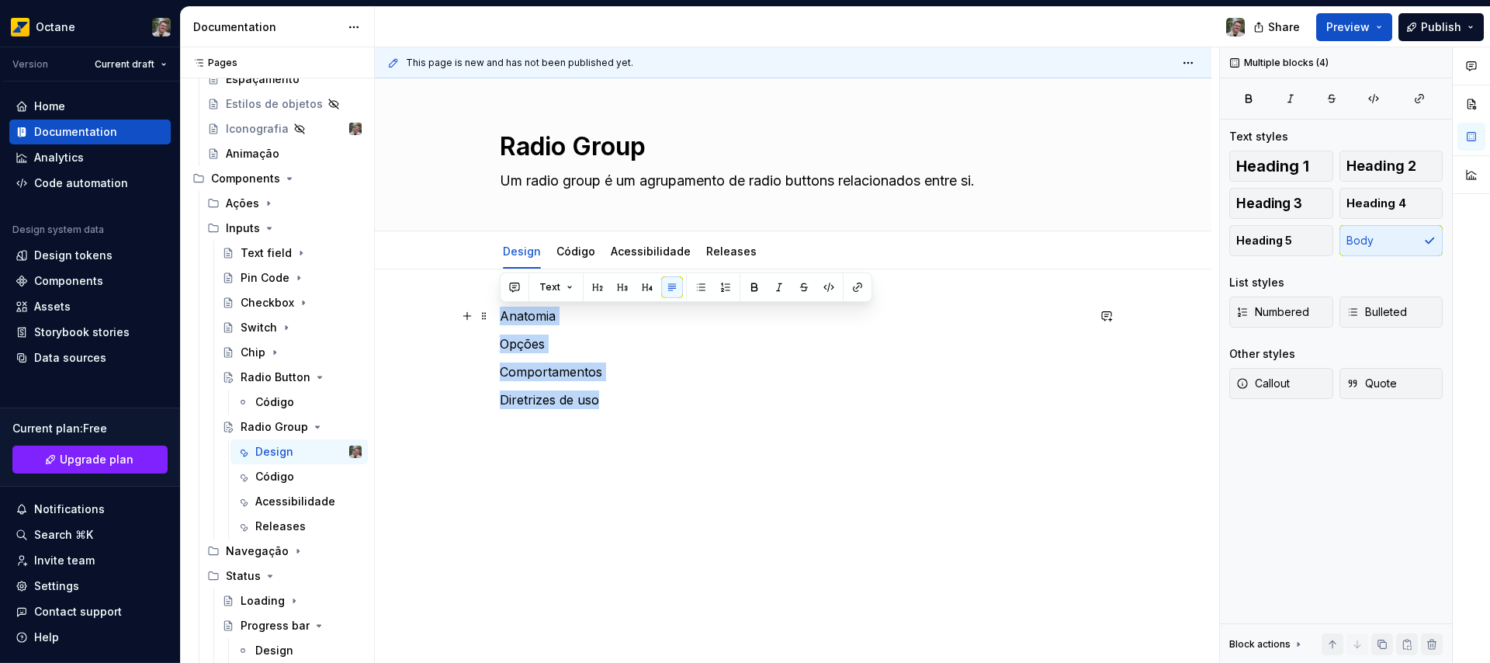
drag, startPoint x: 616, startPoint y: 400, endPoint x: 492, endPoint y: 319, distance: 148.5
click at [492, 319] on div "Anatomia Opções Comportamentos Diretrizes de uso" at bounding box center [793, 447] width 836 height 357
click at [1286, 167] on span "Heading 1" at bounding box center [1272, 166] width 73 height 16
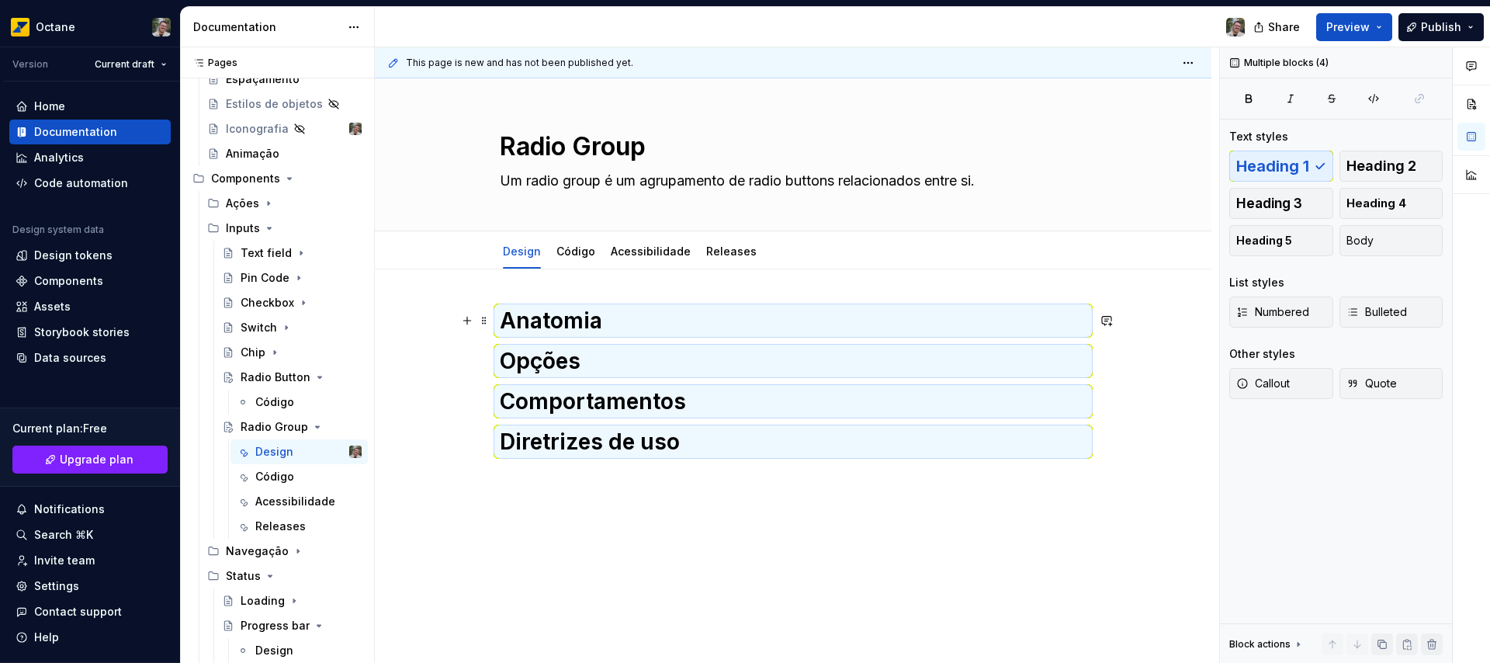
click at [1129, 326] on div "Anatomia Opções Comportamentos Diretrizes de uso" at bounding box center [793, 470] width 836 height 403
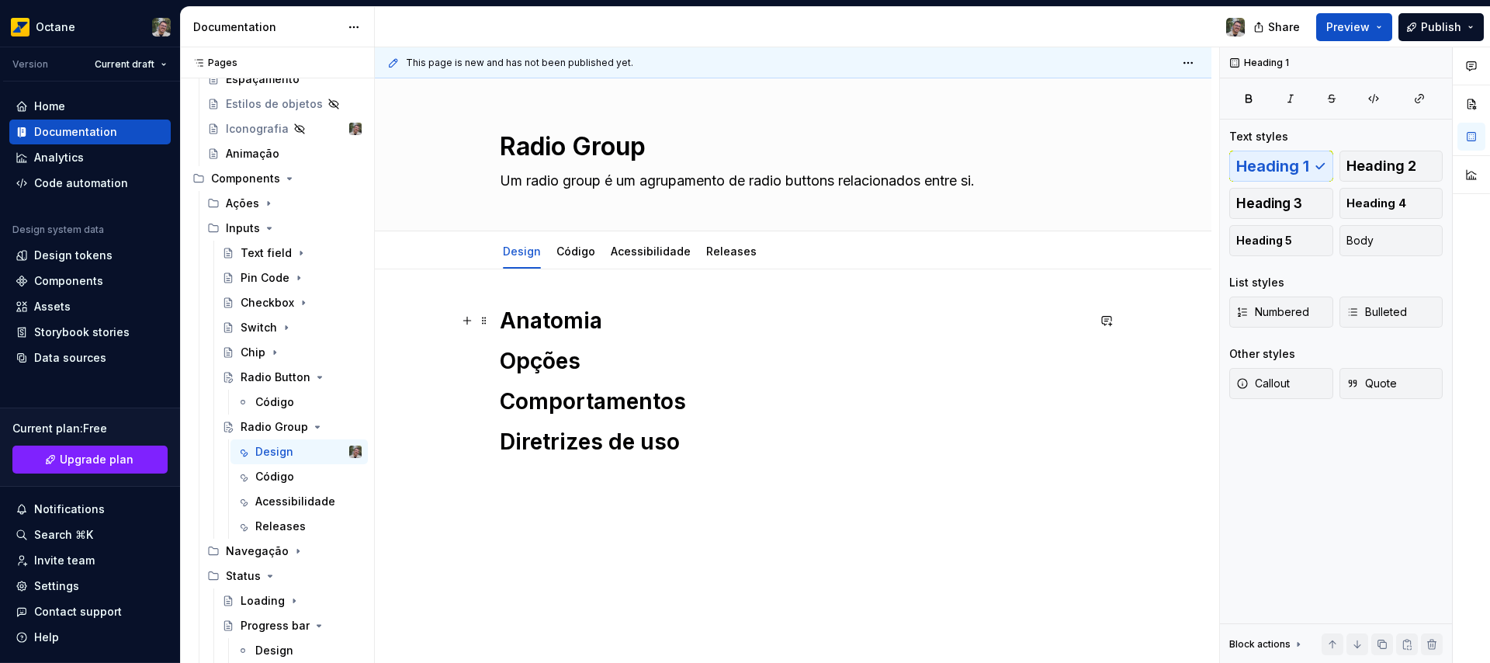
click at [642, 323] on h1 "Anatomia" at bounding box center [793, 320] width 587 height 28
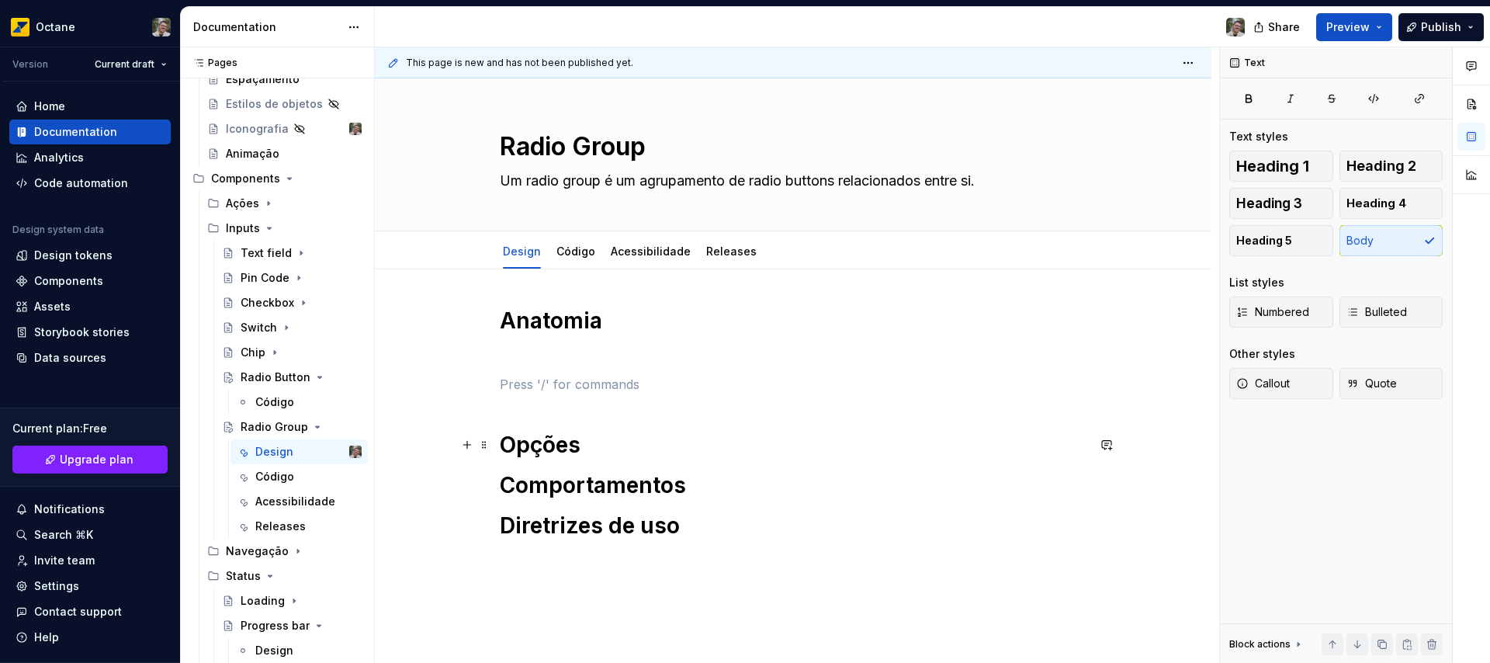
click at [612, 445] on h1 "Opções" at bounding box center [793, 445] width 587 height 28
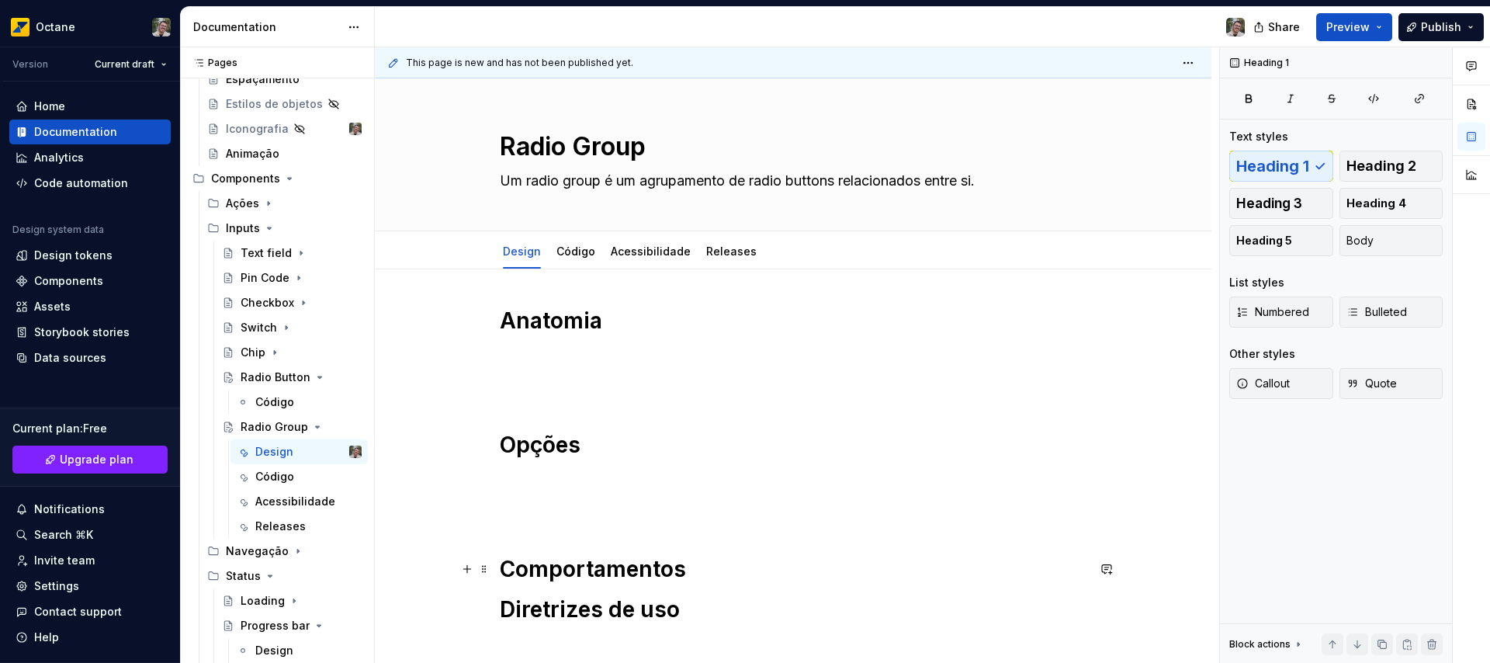
click at [700, 557] on h1 "Comportamentos" at bounding box center [793, 569] width 587 height 28
click at [545, 396] on div "Anatomia Opções Comportamentos Diretrizes de uso" at bounding box center [793, 506] width 587 height 400
click at [533, 391] on p at bounding box center [793, 384] width 587 height 19
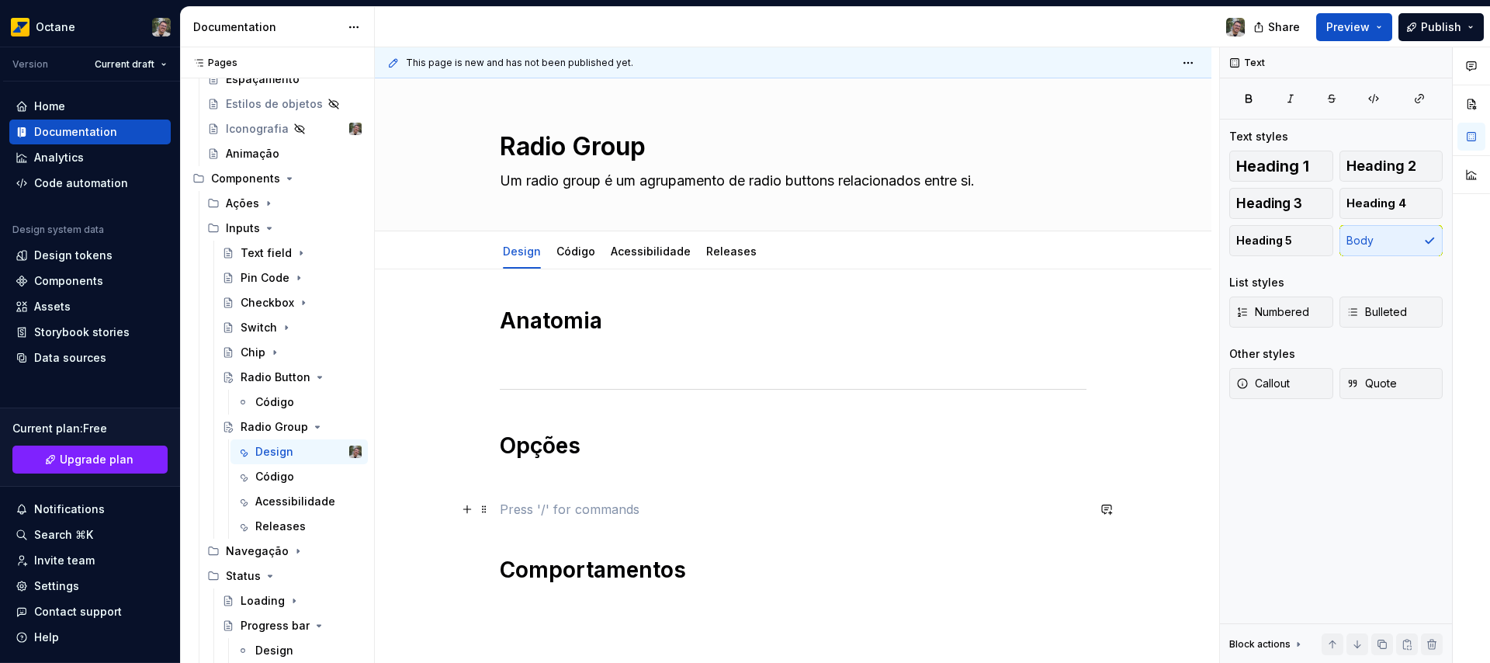
click at [537, 509] on p at bounding box center [793, 509] width 587 height 19
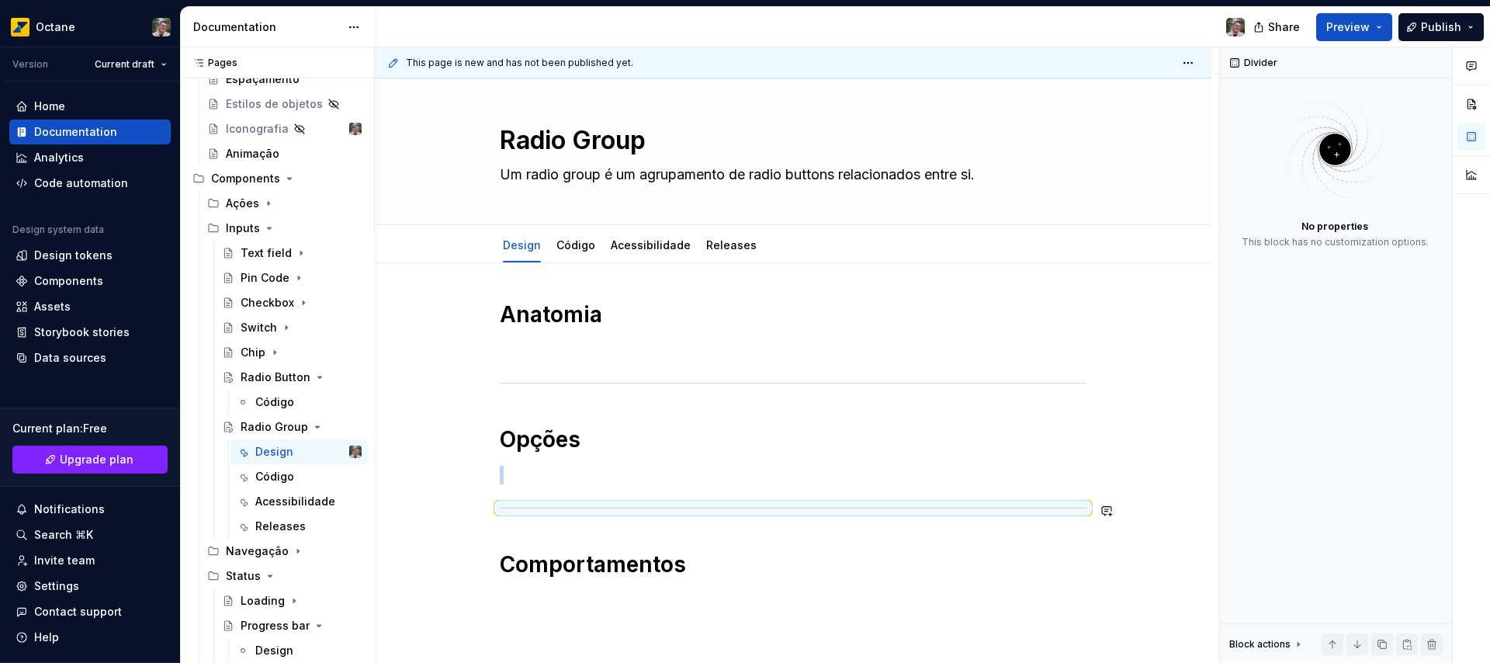
scroll to position [262, 0]
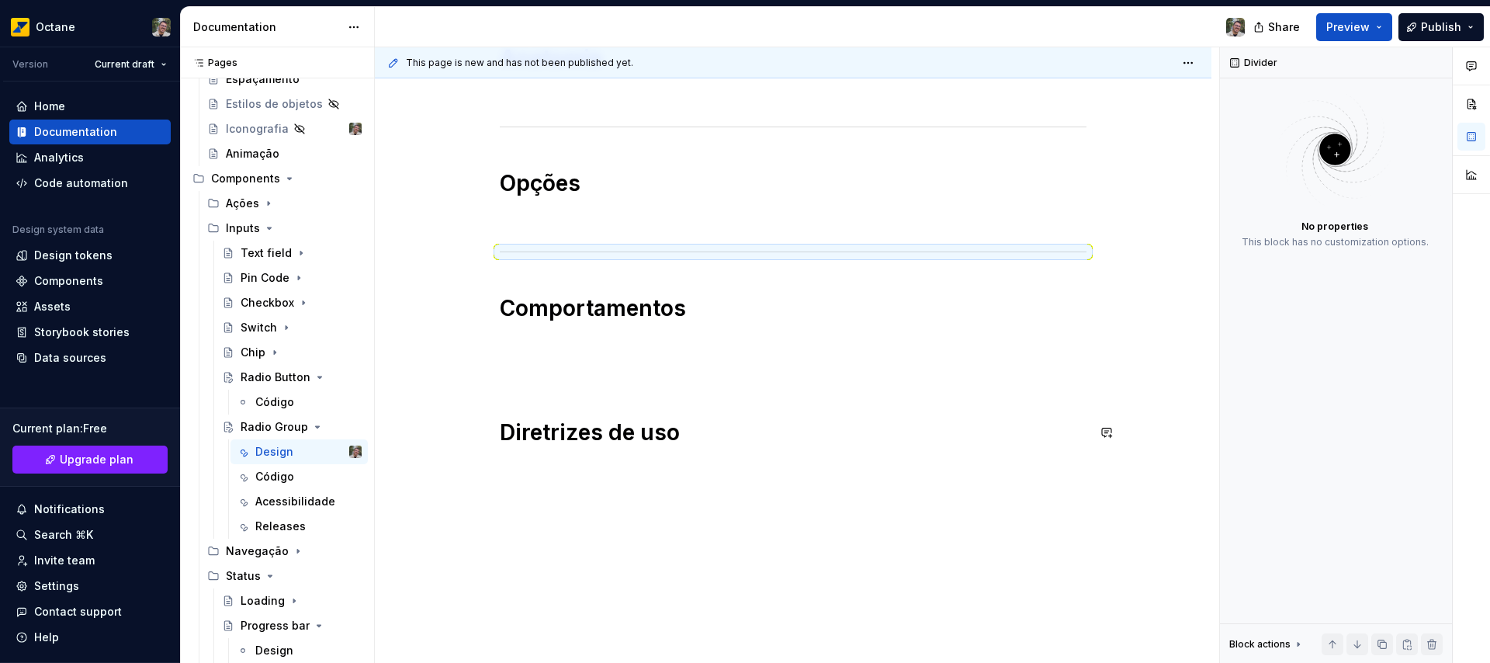
click at [578, 385] on div "Anatomia Opções Comportamentos Diretrizes de uso" at bounding box center [793, 245] width 587 height 402
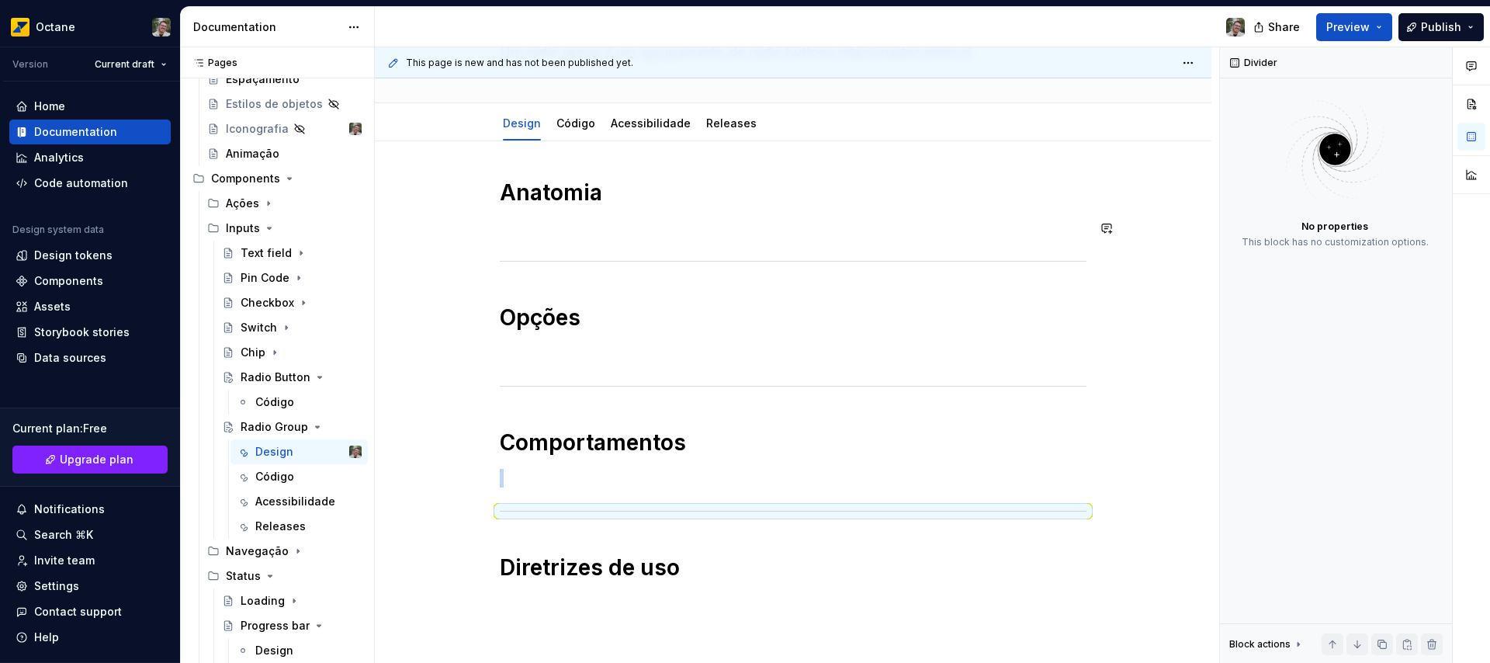
scroll to position [127, 0]
click at [625, 222] on p at bounding box center [793, 229] width 587 height 19
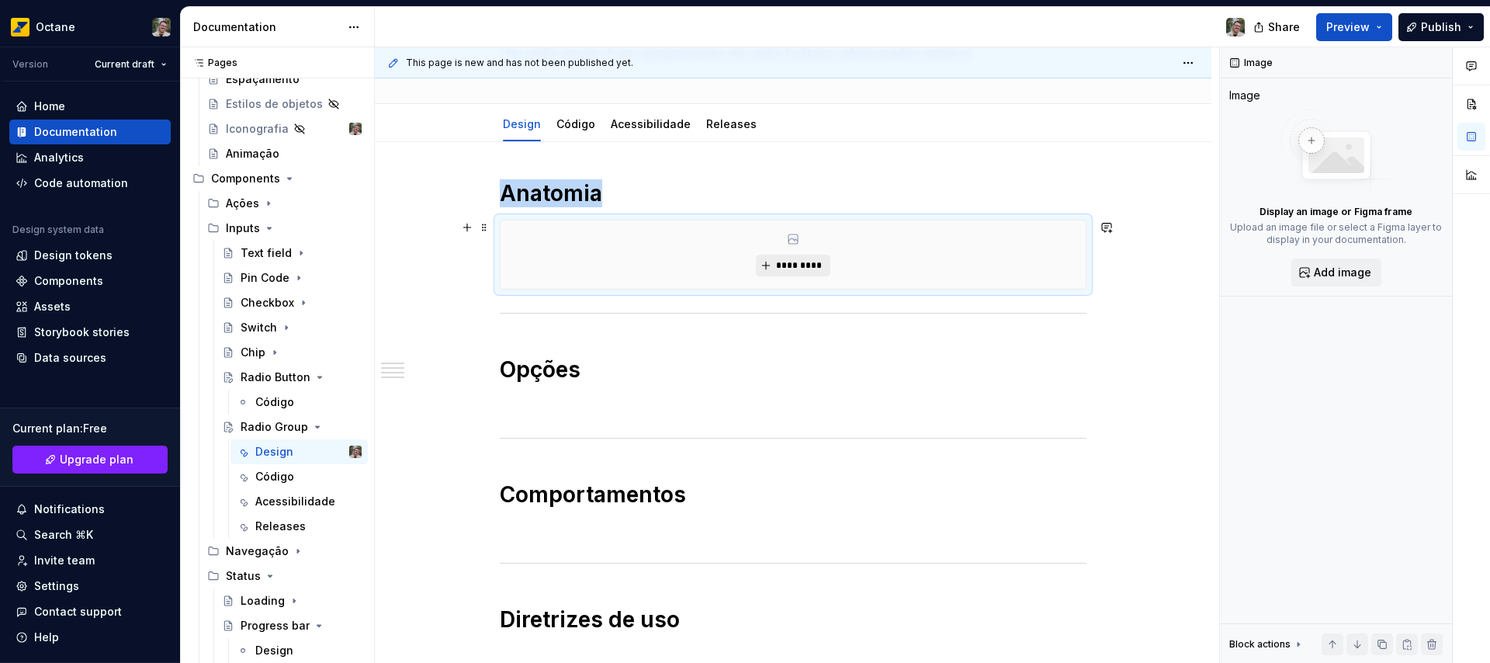
click at [781, 264] on span "*********" at bounding box center [798, 265] width 47 height 12
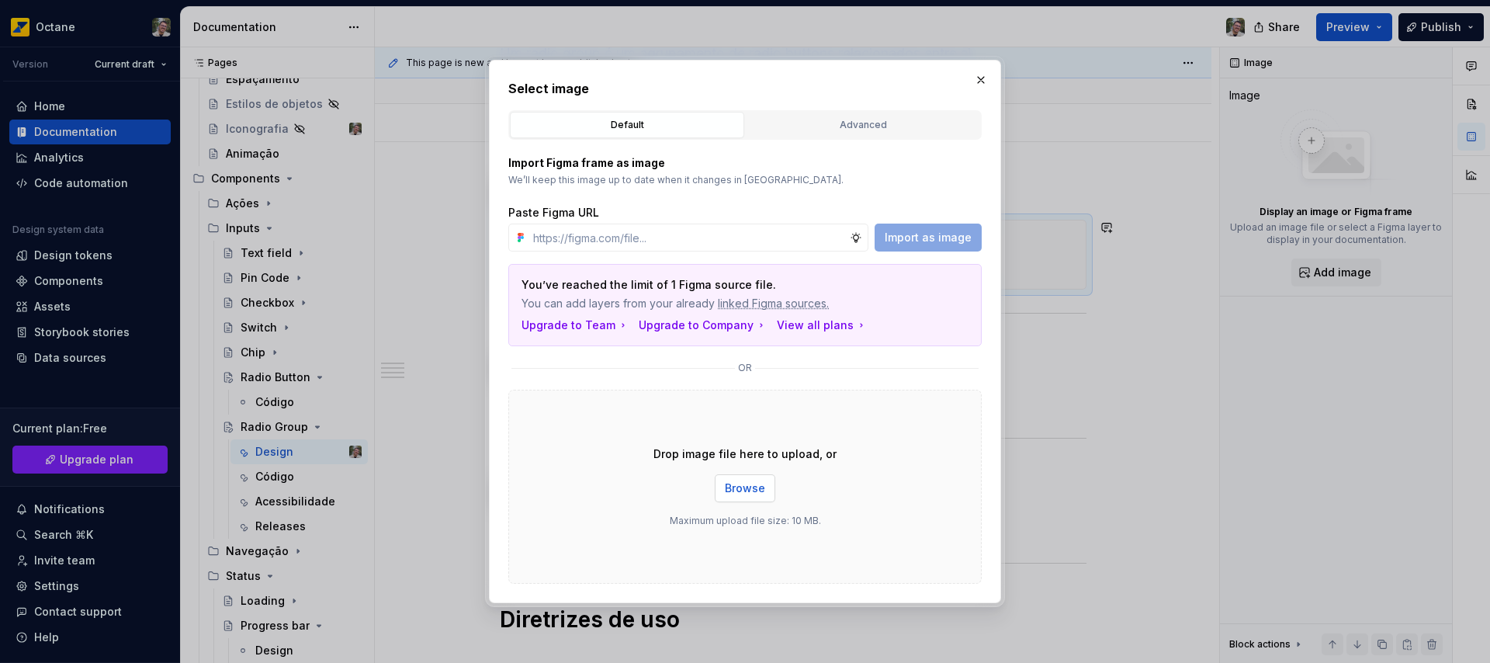
click at [749, 485] on span "Browse" at bounding box center [745, 488] width 40 height 16
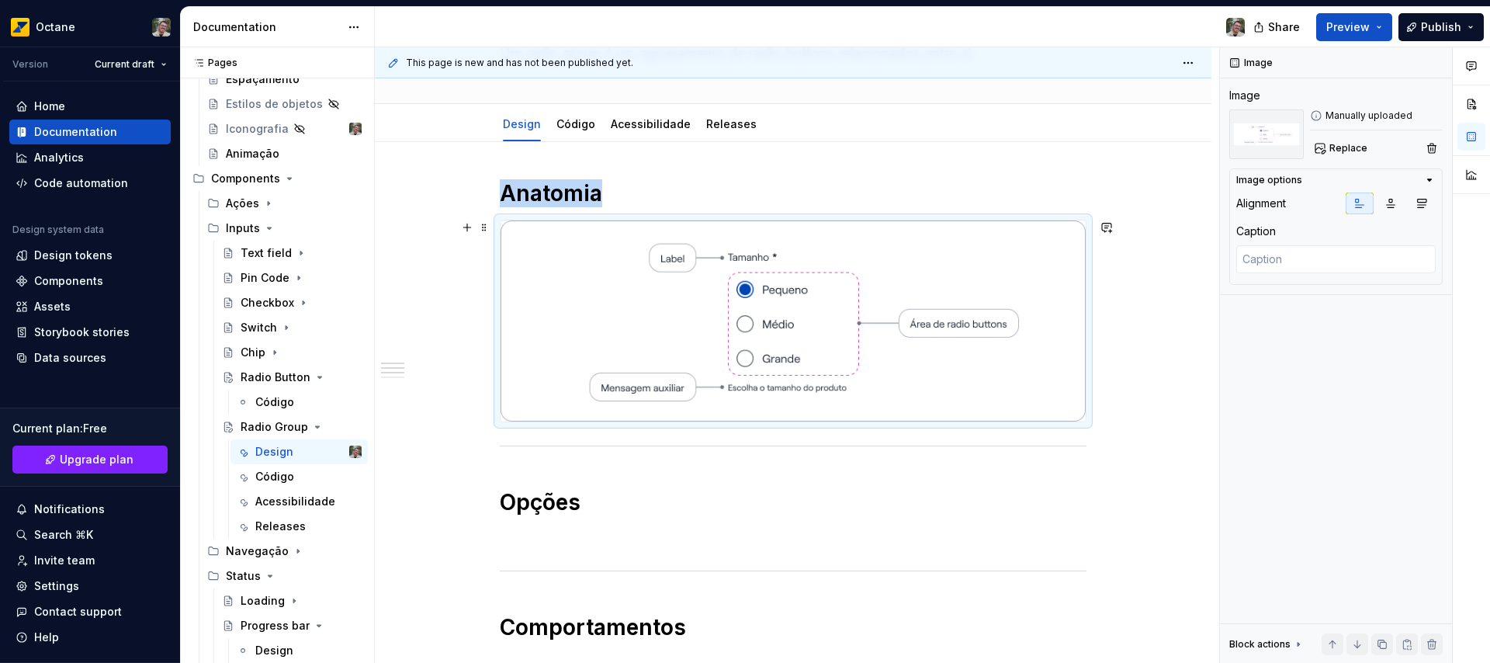
click at [542, 348] on img at bounding box center [792, 320] width 585 height 201
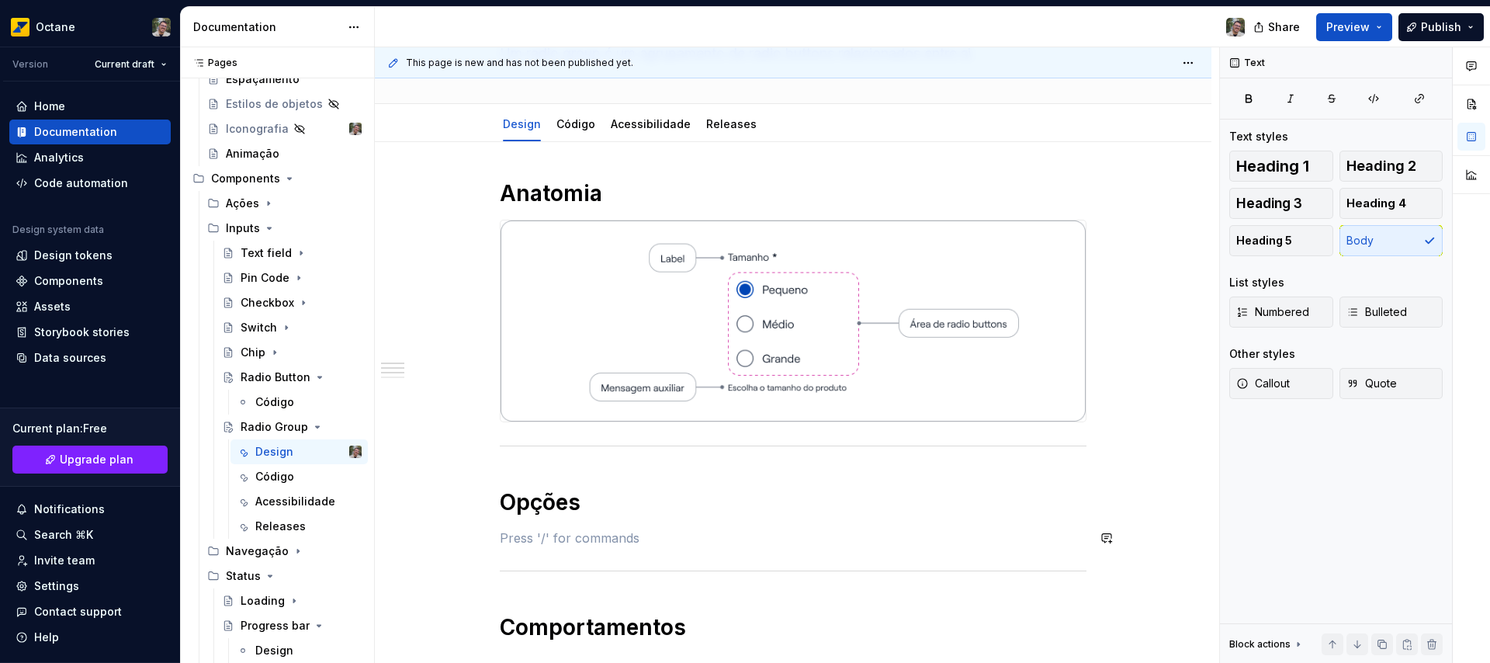
click at [580, 527] on div "Anatomia Opções Comportamentos Diretrizes de uso" at bounding box center [793, 472] width 587 height 587
click at [292, 549] on icon "Page tree" at bounding box center [298, 551] width 12 height 12
click at [269, 607] on div "Design" at bounding box center [274, 601] width 38 height 16
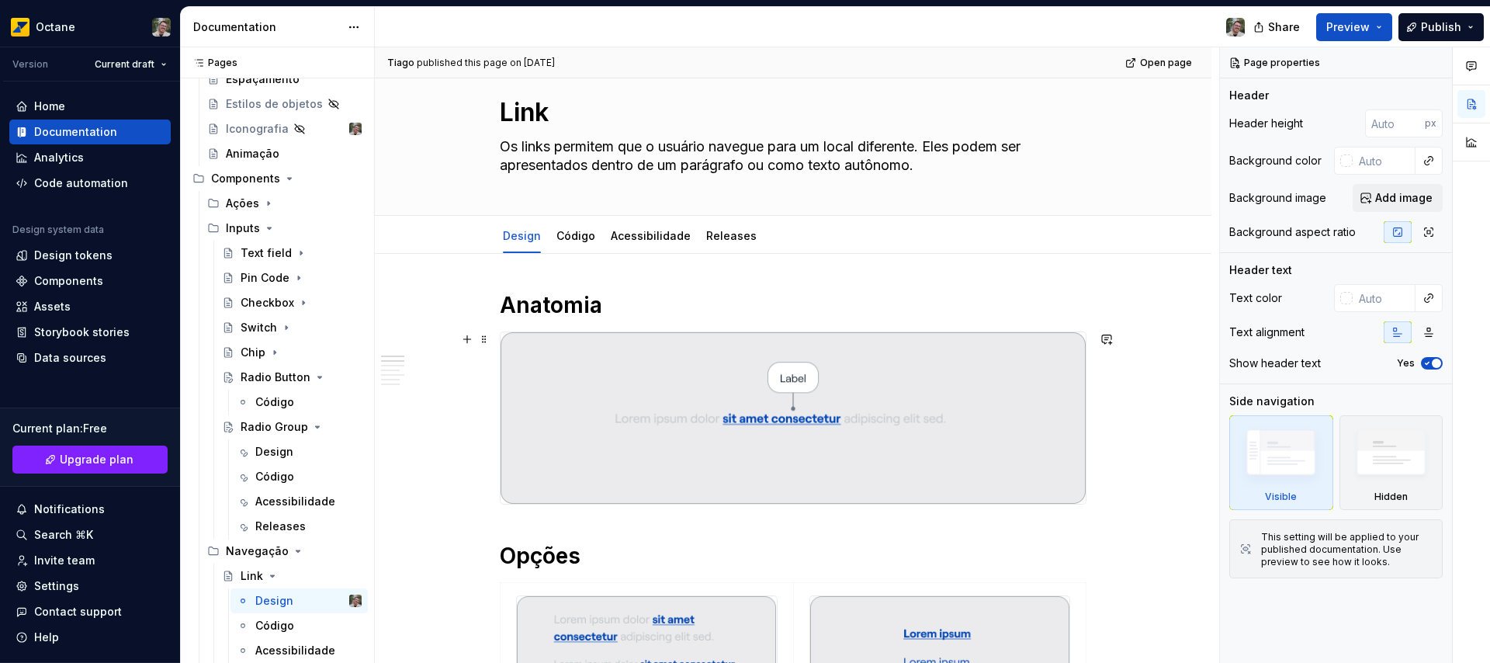
scroll to position [656, 0]
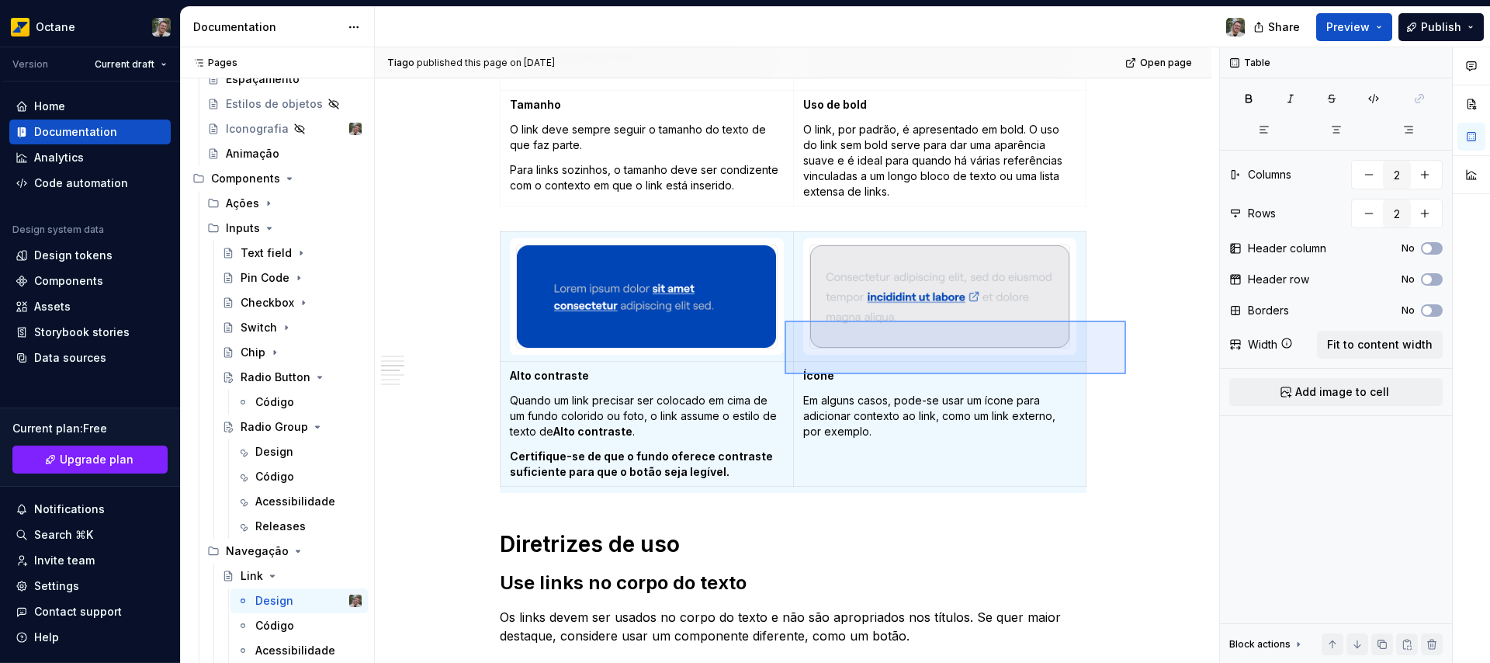
drag, startPoint x: 1126, startPoint y: 320, endPoint x: 784, endPoint y: 374, distance: 345.6
click at [784, 374] on div "**********" at bounding box center [797, 355] width 844 height 616
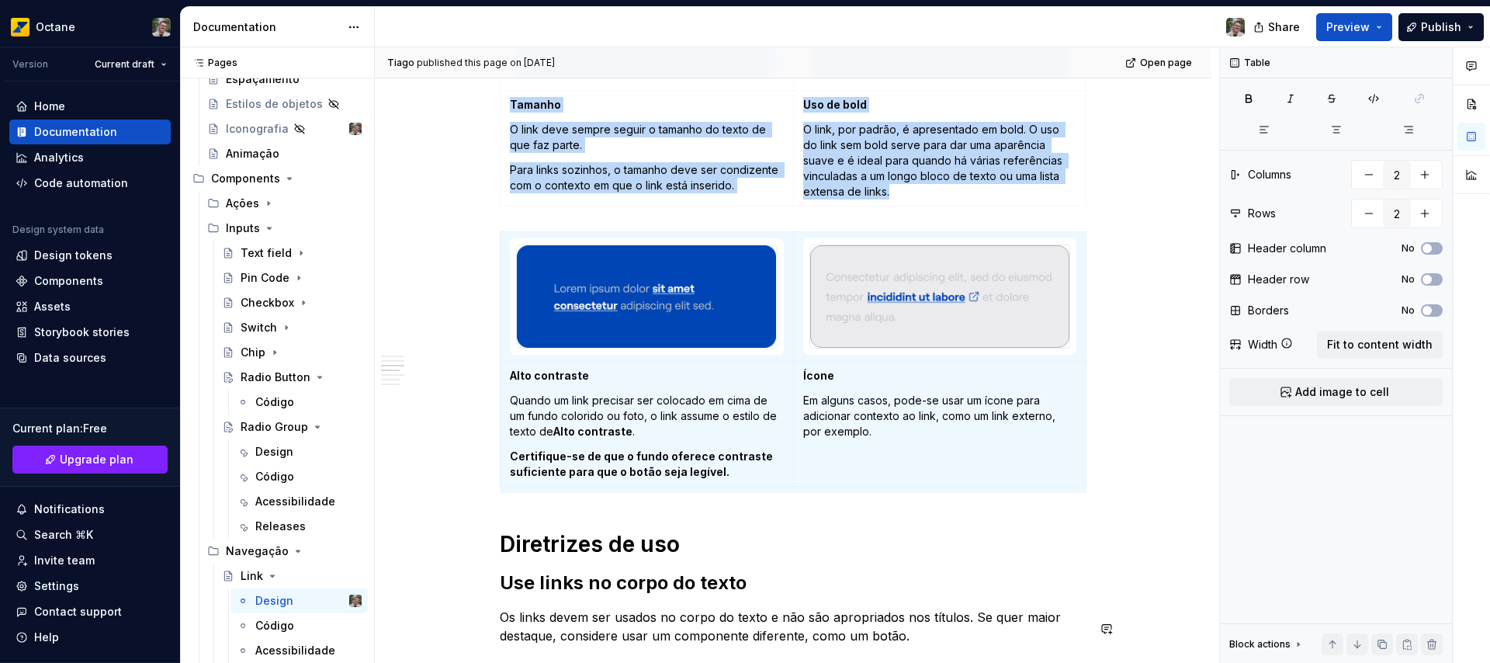
copy div "Tamanho O link deve sempre seguir o tamanho do texto de que faz parte. Para lin…"
click at [274, 448] on div "Design" at bounding box center [274, 452] width 38 height 16
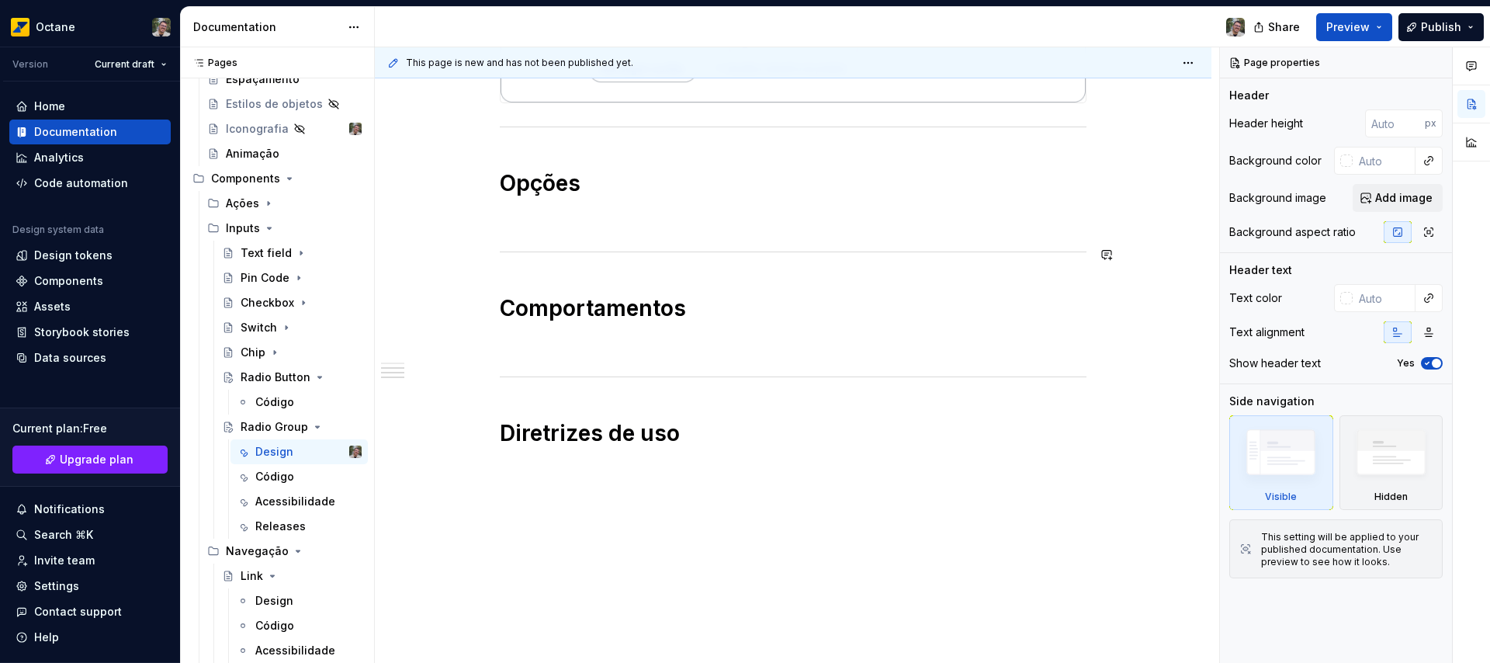
scroll to position [447, 0]
click at [573, 216] on p at bounding box center [793, 218] width 587 height 19
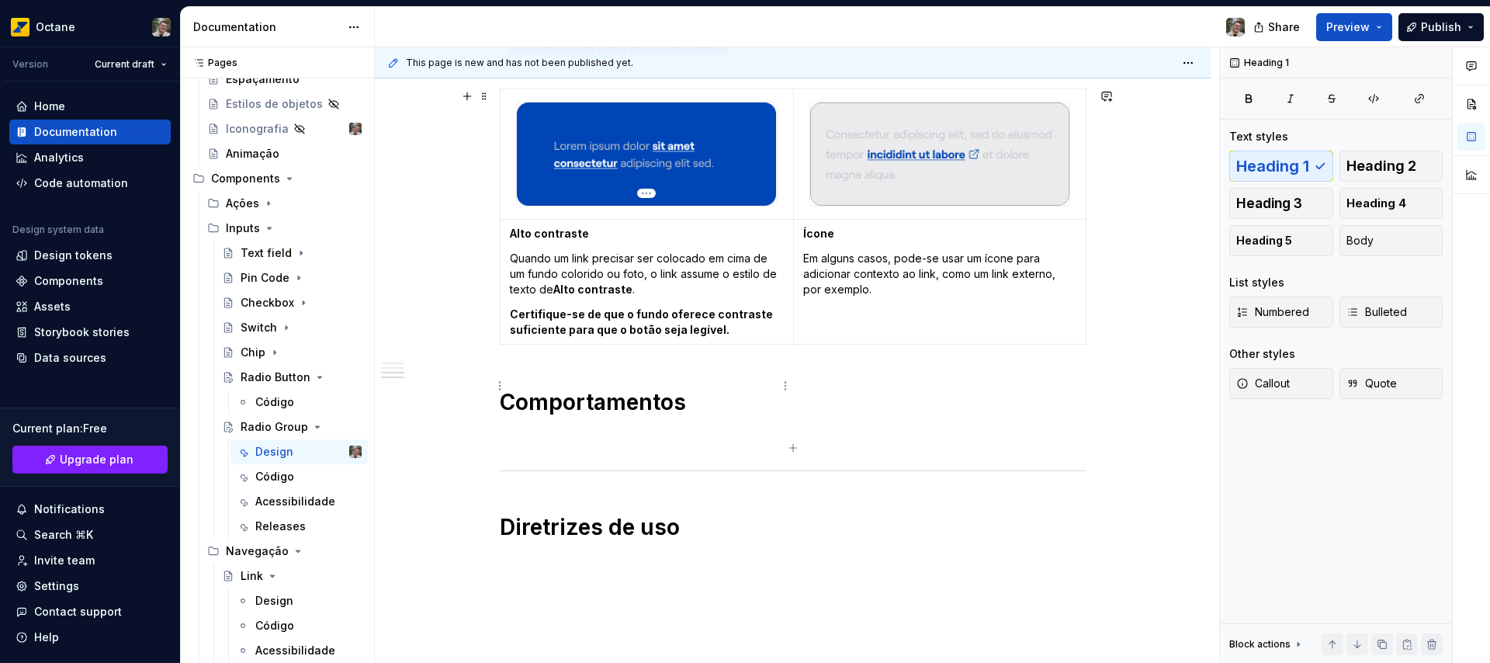
scroll to position [1147, 0]
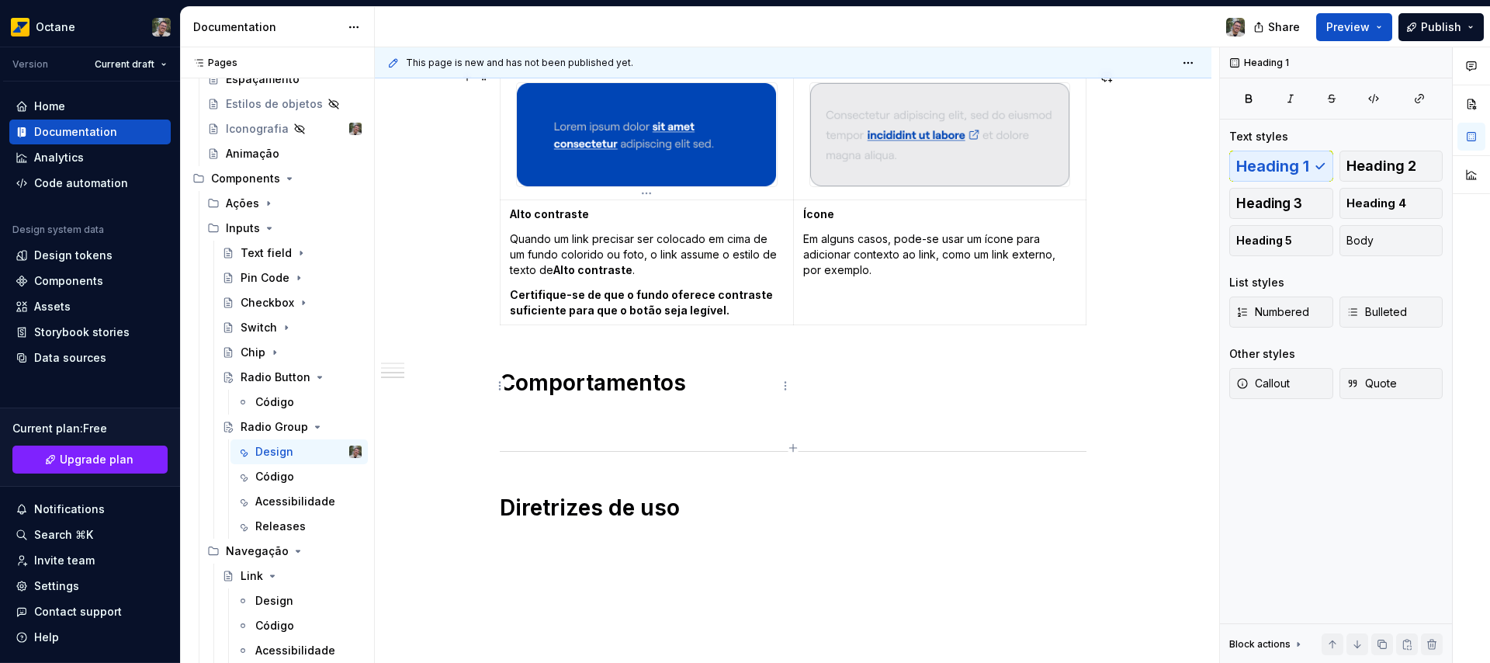
type textarea "*"
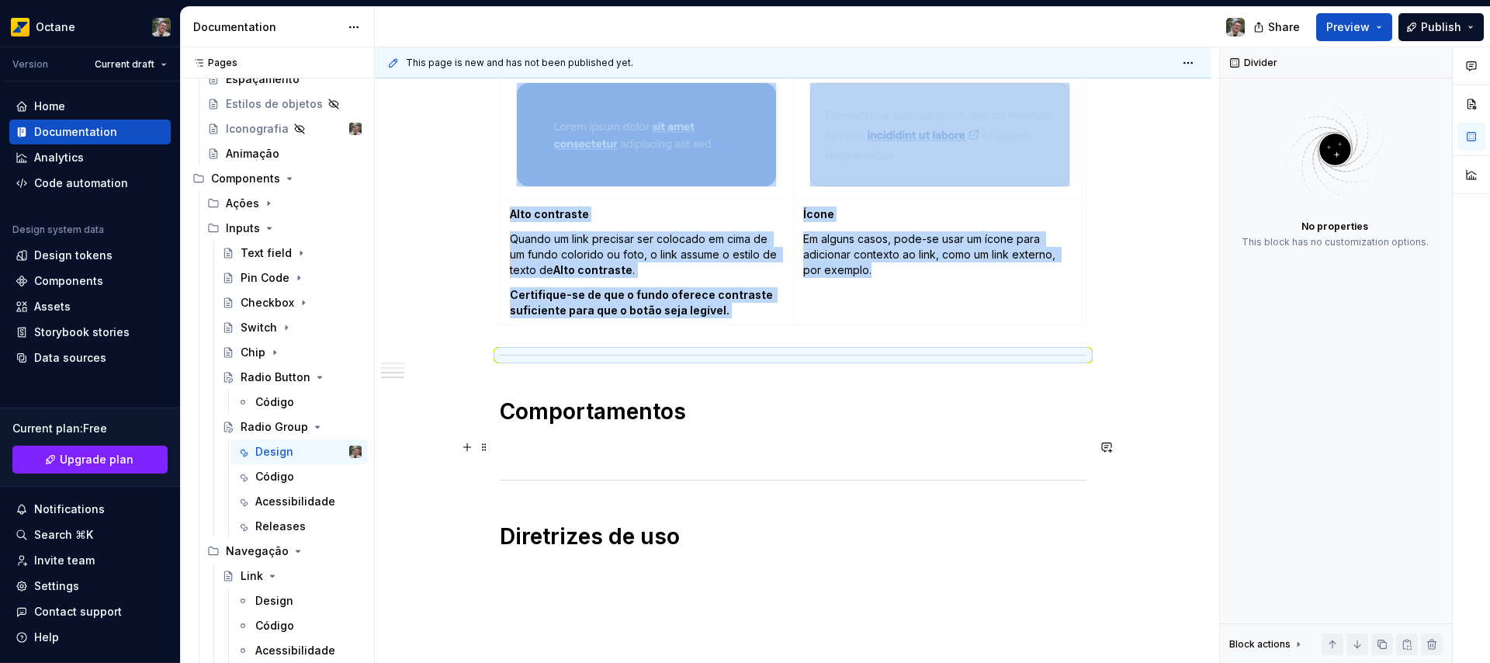
click at [596, 445] on p at bounding box center [793, 447] width 587 height 19
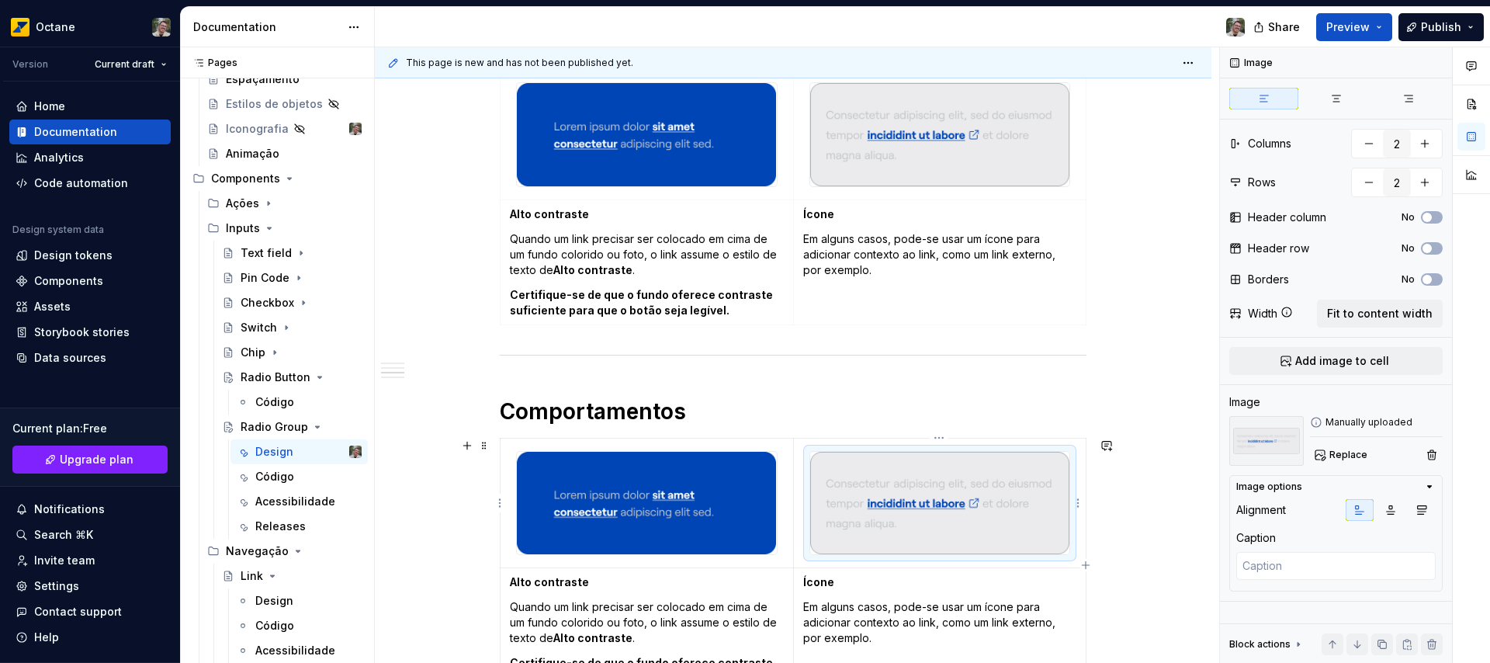
click at [926, 504] on img at bounding box center [939, 503] width 259 height 102
click at [1373, 143] on button "button" at bounding box center [1369, 144] width 28 height 28
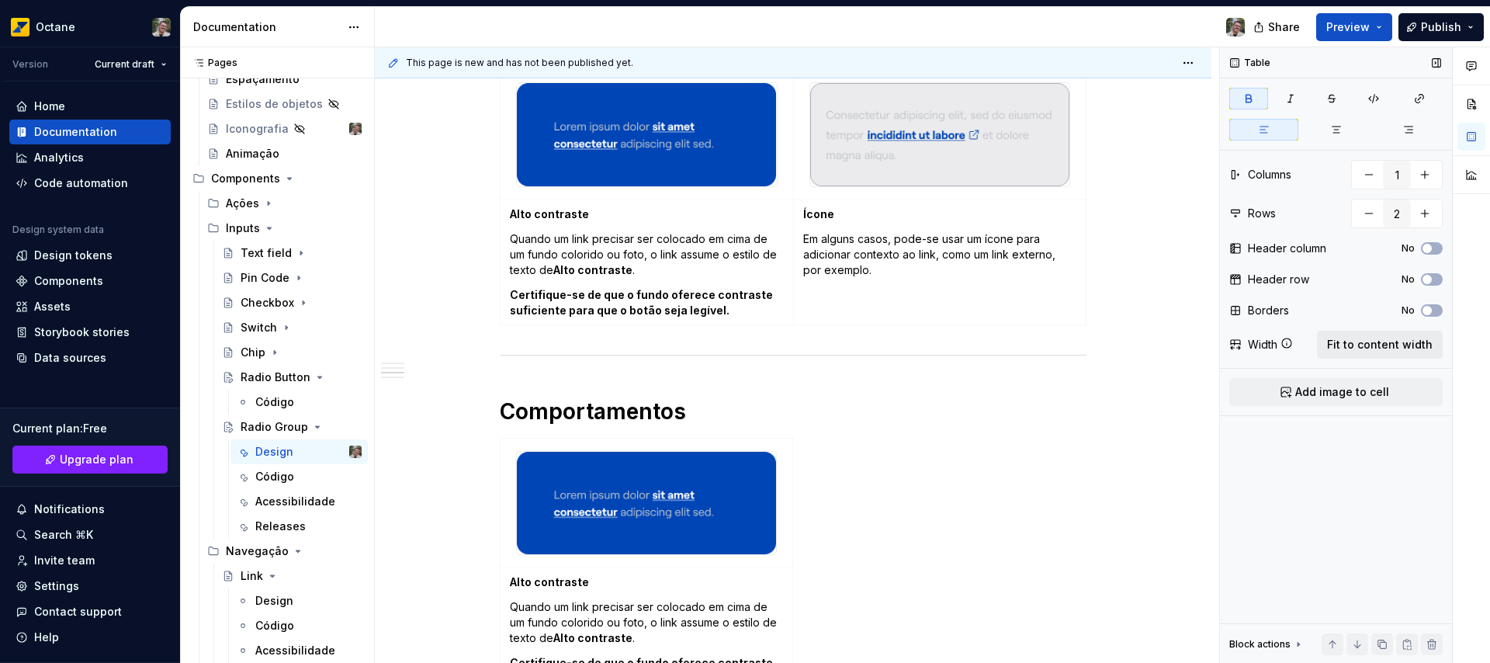
click at [1372, 347] on span "Fit to content width" at bounding box center [1380, 345] width 106 height 16
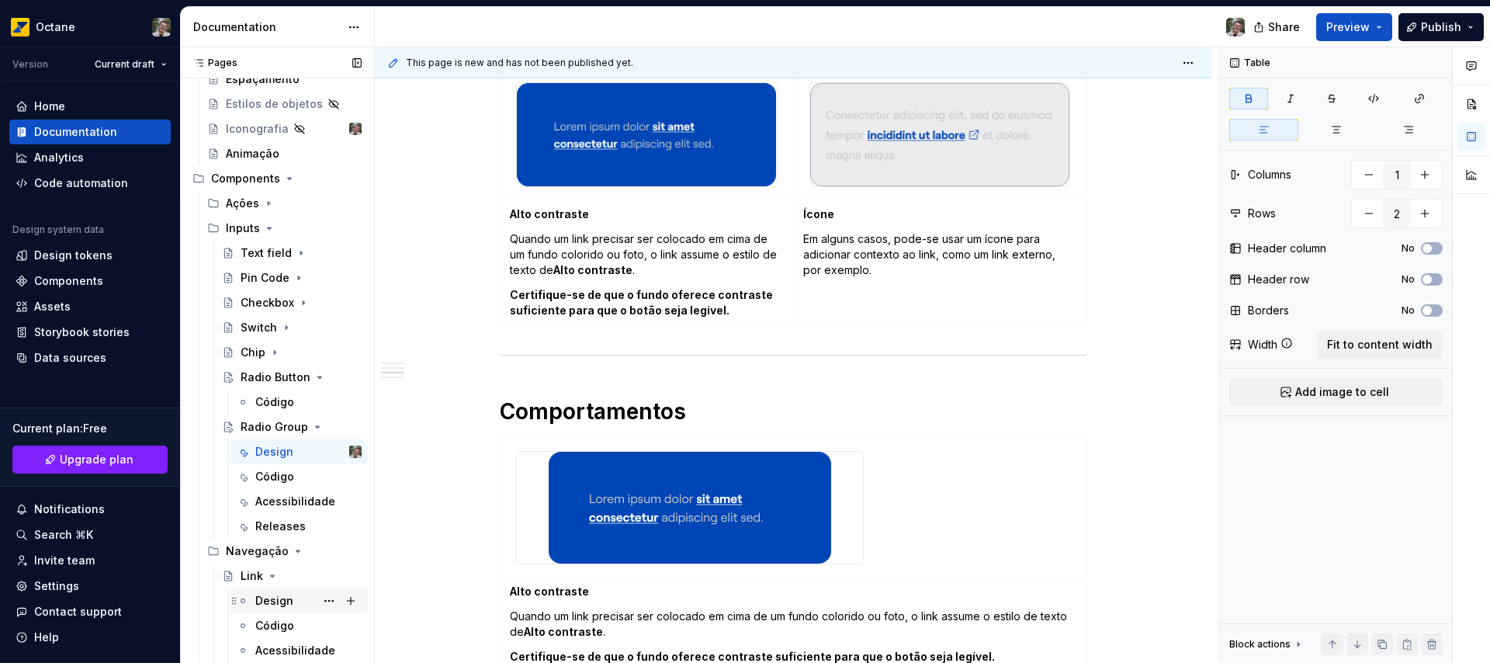
click at [272, 597] on div "Design" at bounding box center [274, 601] width 38 height 16
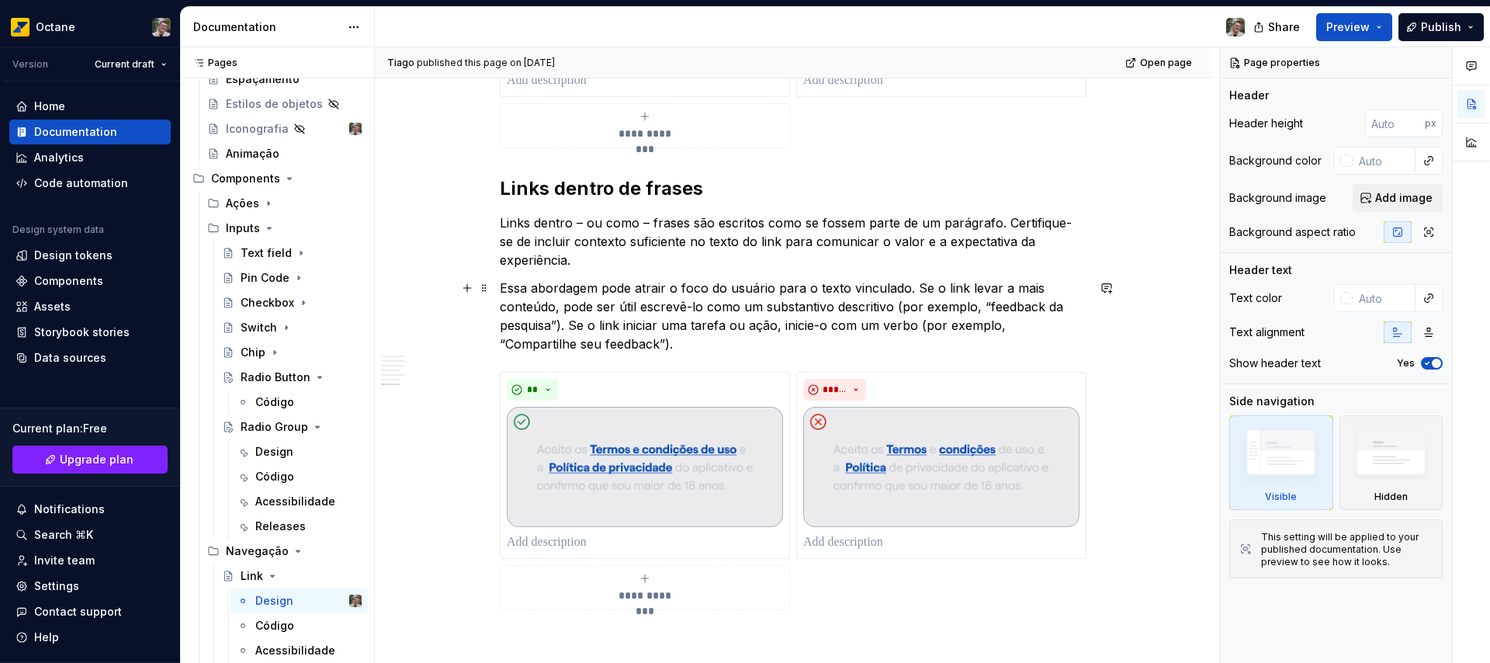
scroll to position [1879, 0]
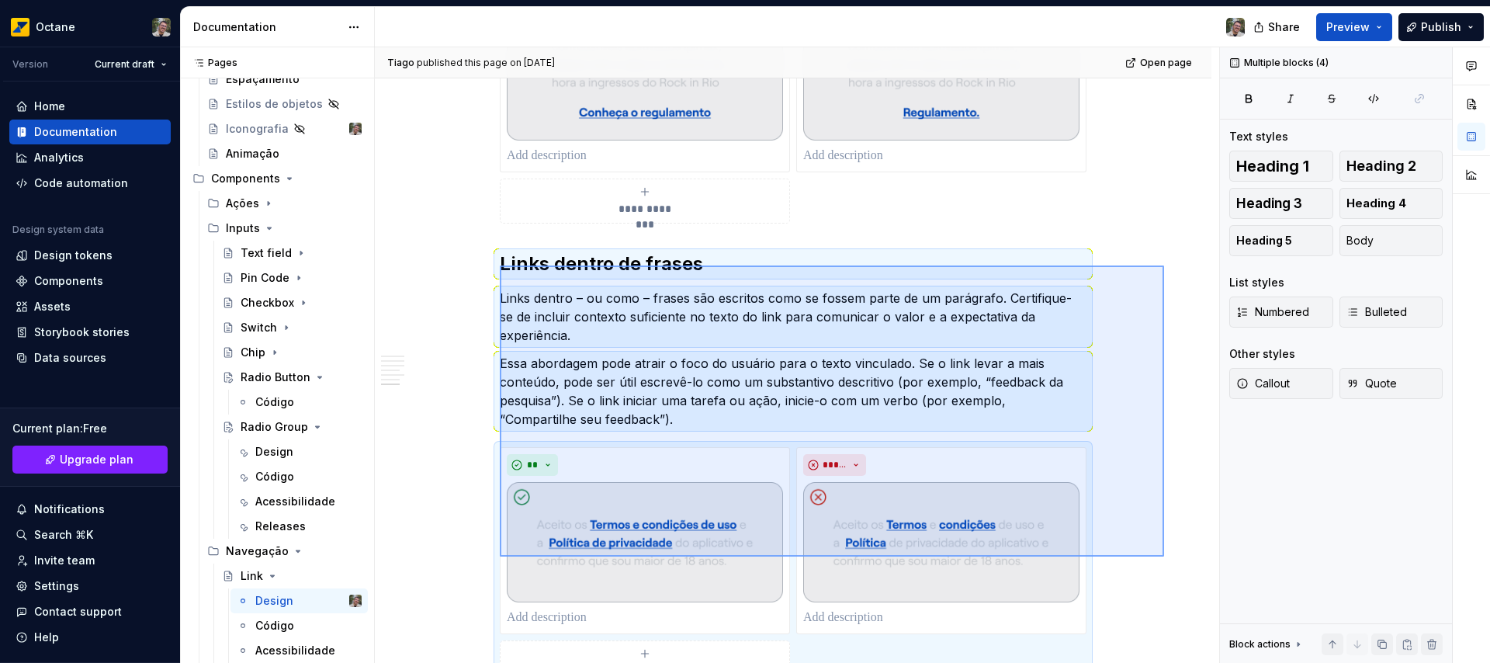
drag, startPoint x: 1160, startPoint y: 556, endPoint x: 500, endPoint y: 265, distance: 721.6
click at [500, 265] on div "**********" at bounding box center [797, 355] width 844 height 616
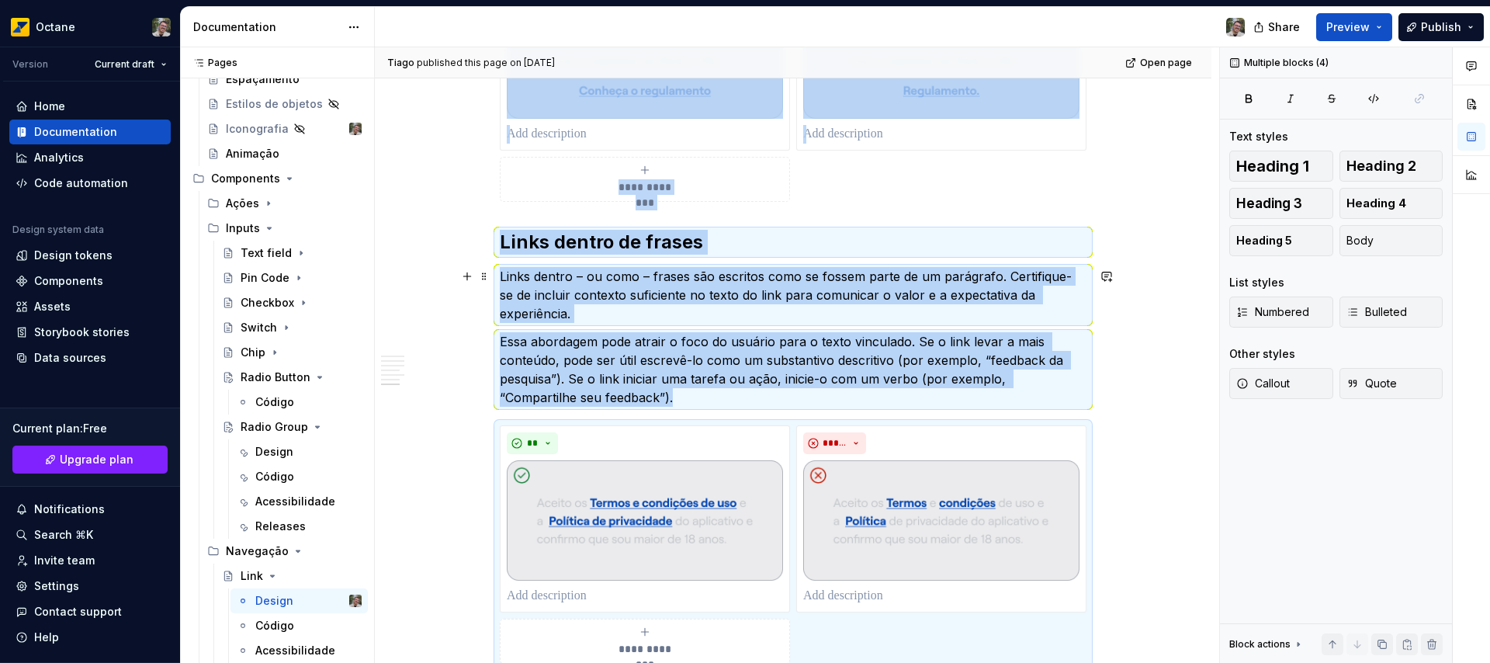
copy div "**********"
click at [262, 424] on div "Radio Group" at bounding box center [270, 427] width 59 height 16
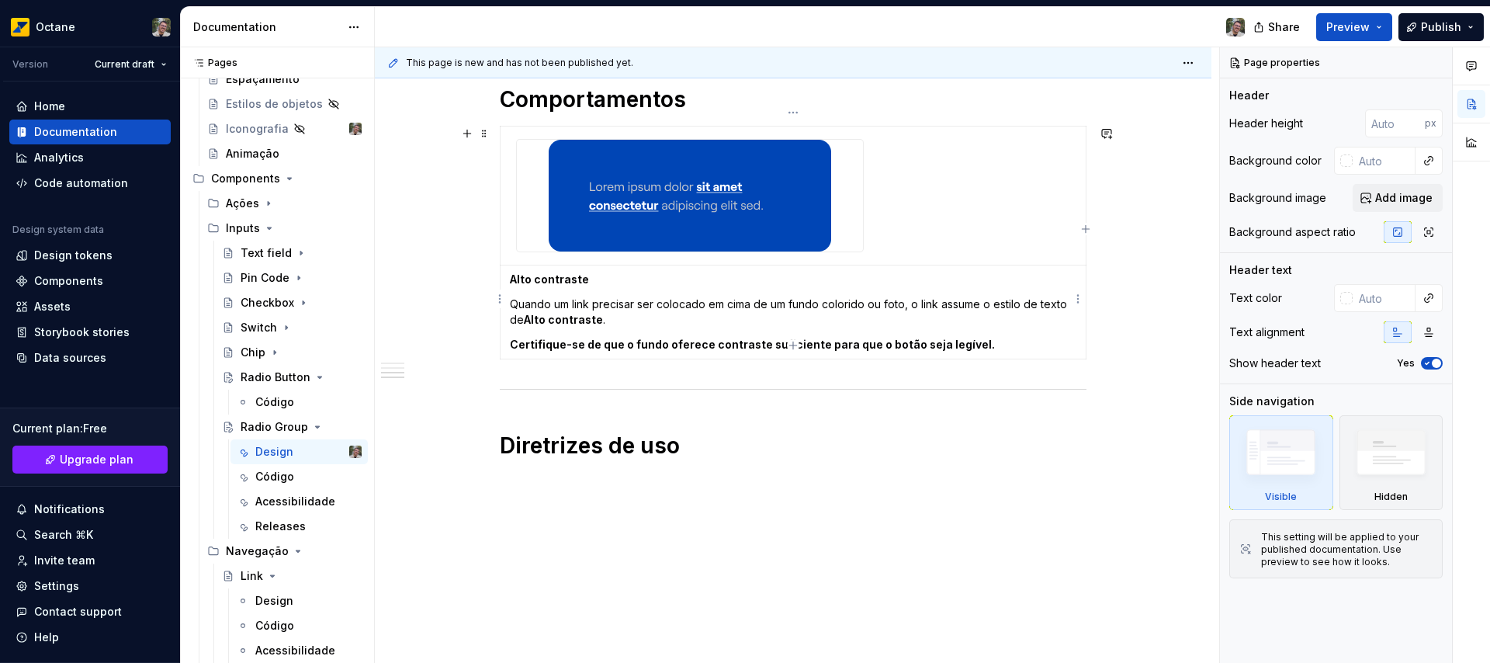
scroll to position [1472, 0]
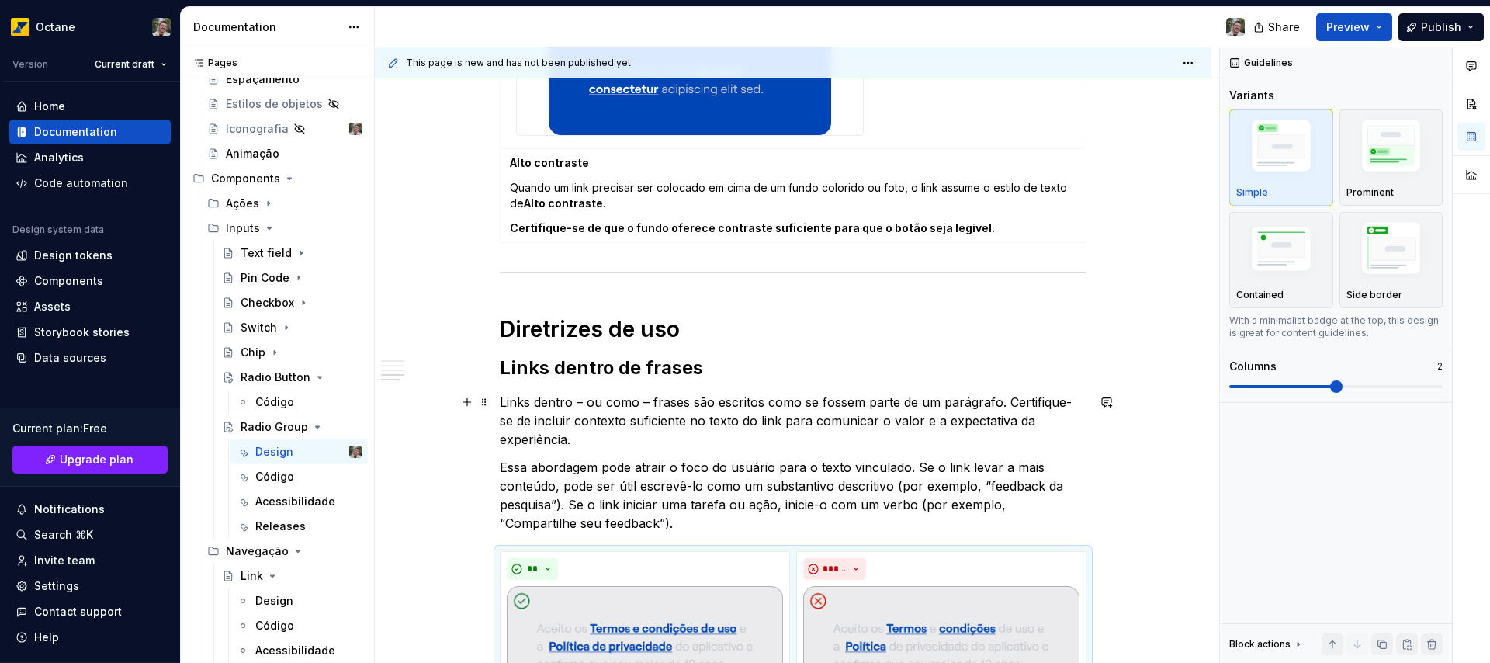
scroll to position [1918, 0]
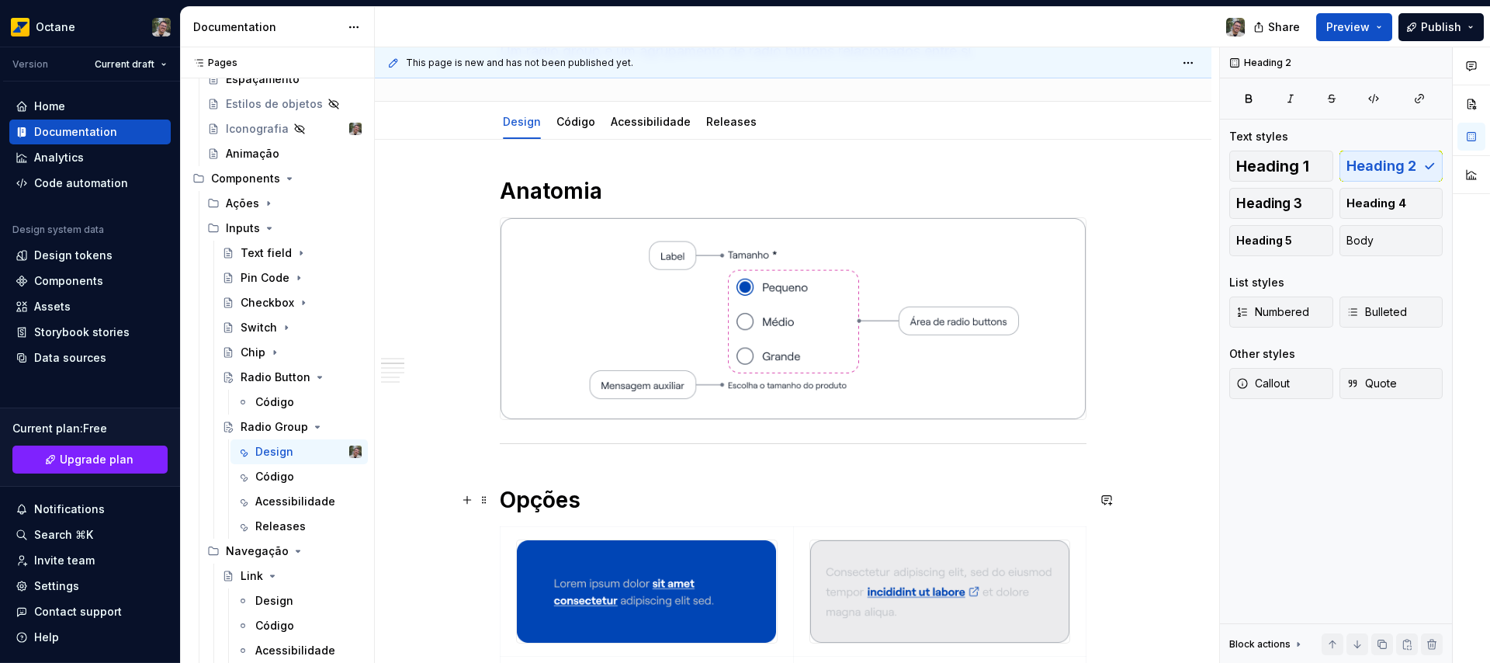
scroll to position [414, 0]
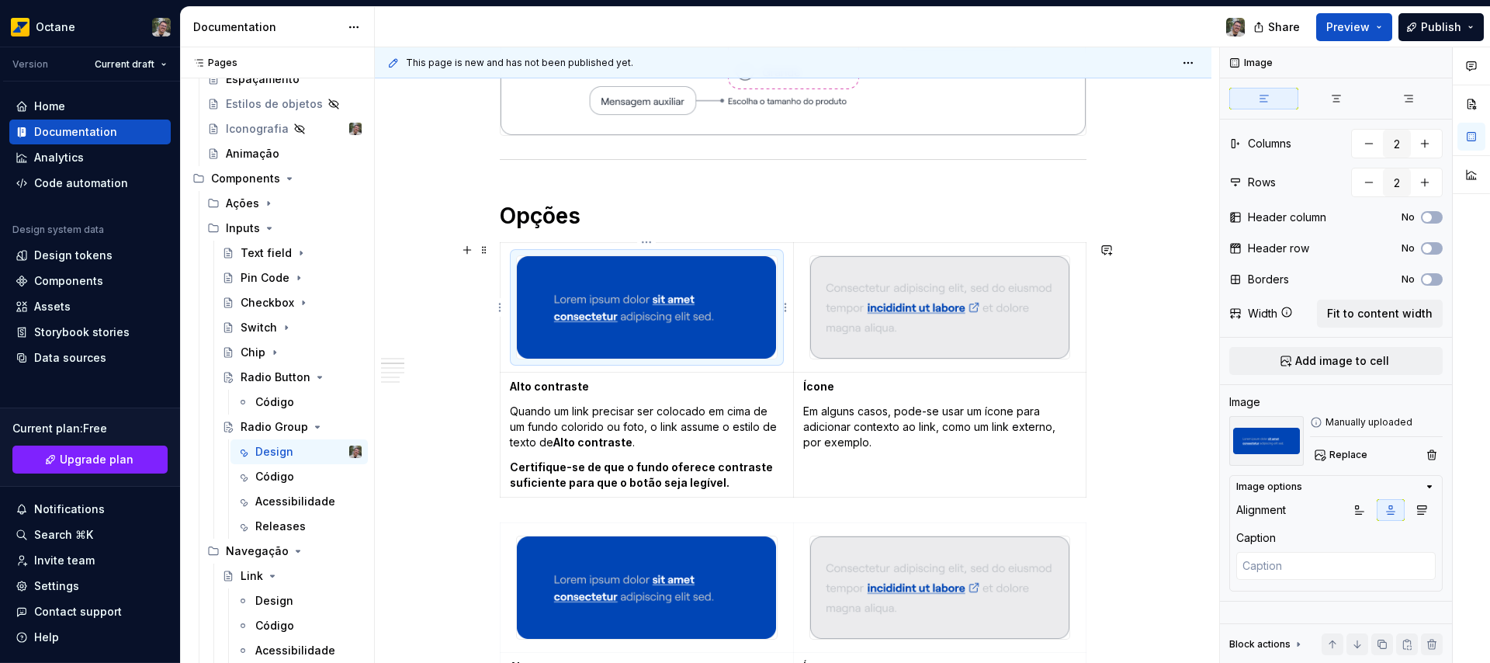
click at [621, 289] on img at bounding box center [646, 307] width 259 height 102
click at [1355, 455] on span "Replace" at bounding box center [1348, 454] width 38 height 12
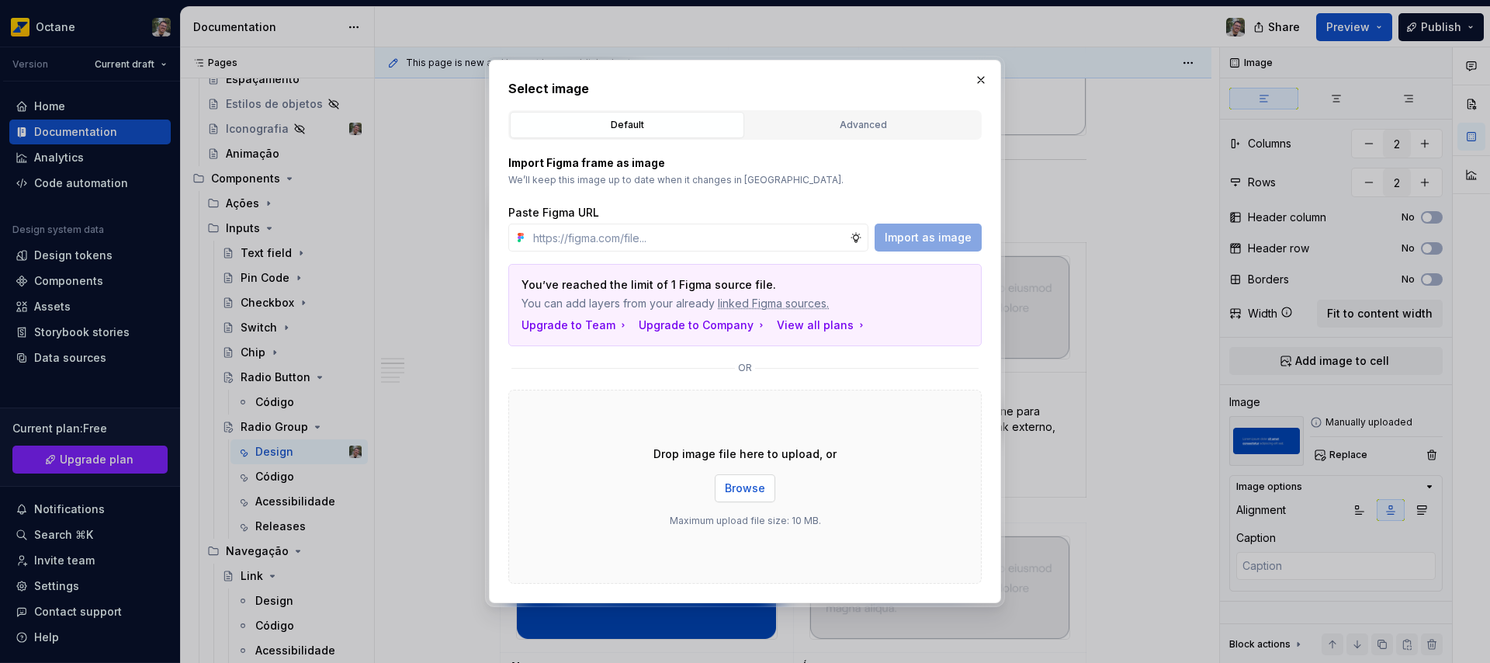
click at [754, 488] on span "Browse" at bounding box center [745, 488] width 40 height 16
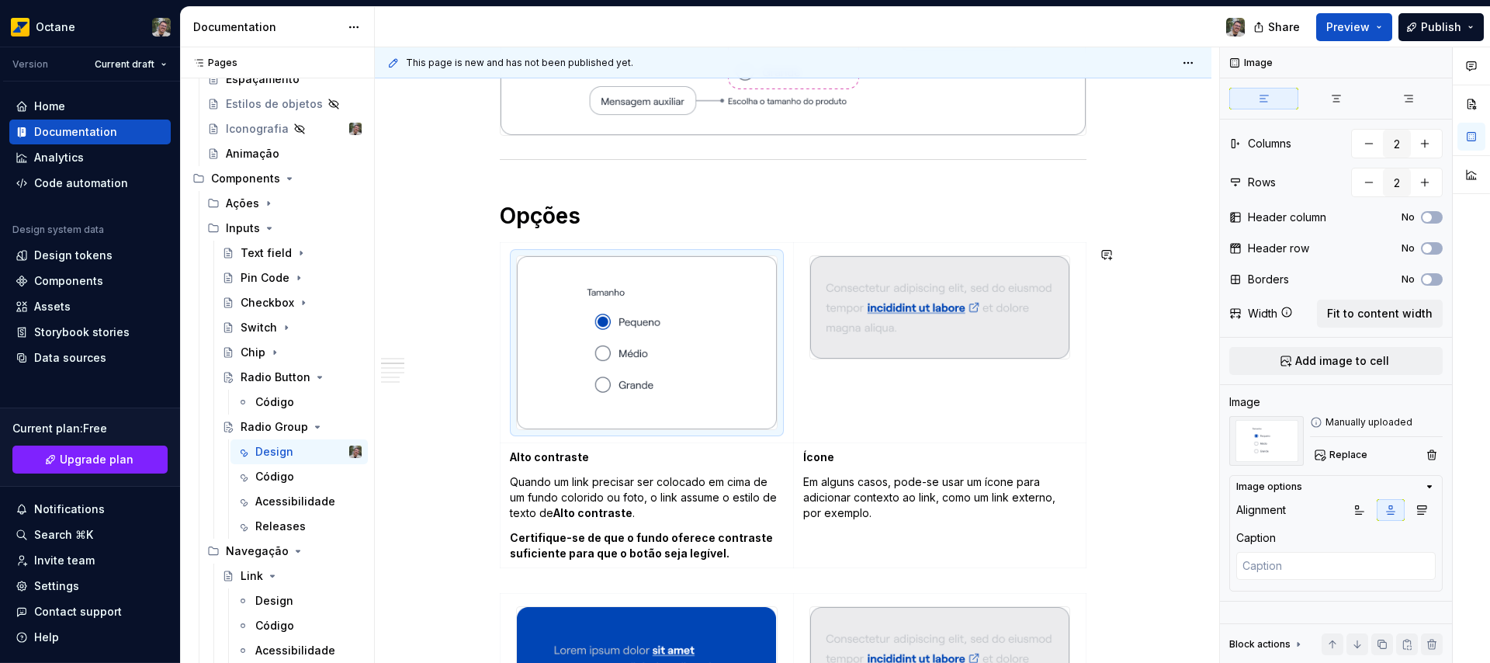
scroll to position [600, 0]
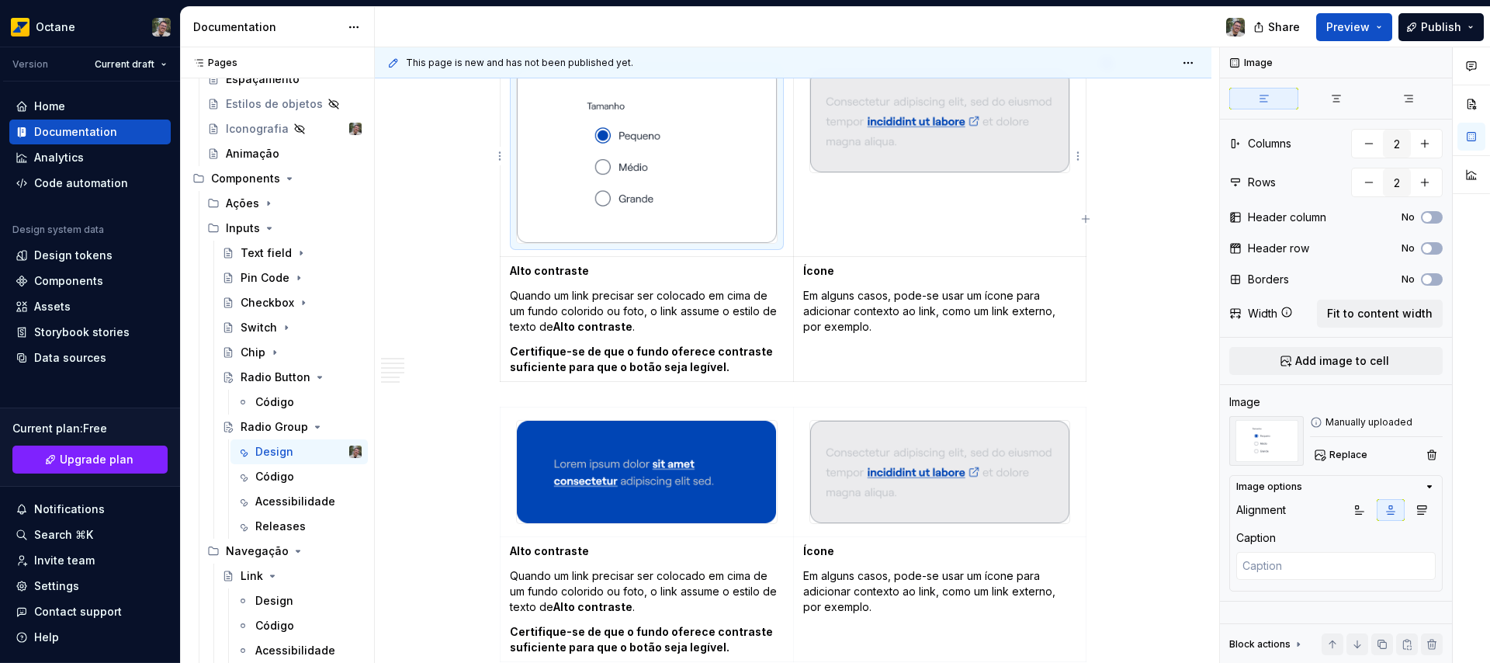
click at [928, 140] on img at bounding box center [939, 121] width 259 height 102
click at [1349, 452] on span "Replace" at bounding box center [1348, 454] width 38 height 12
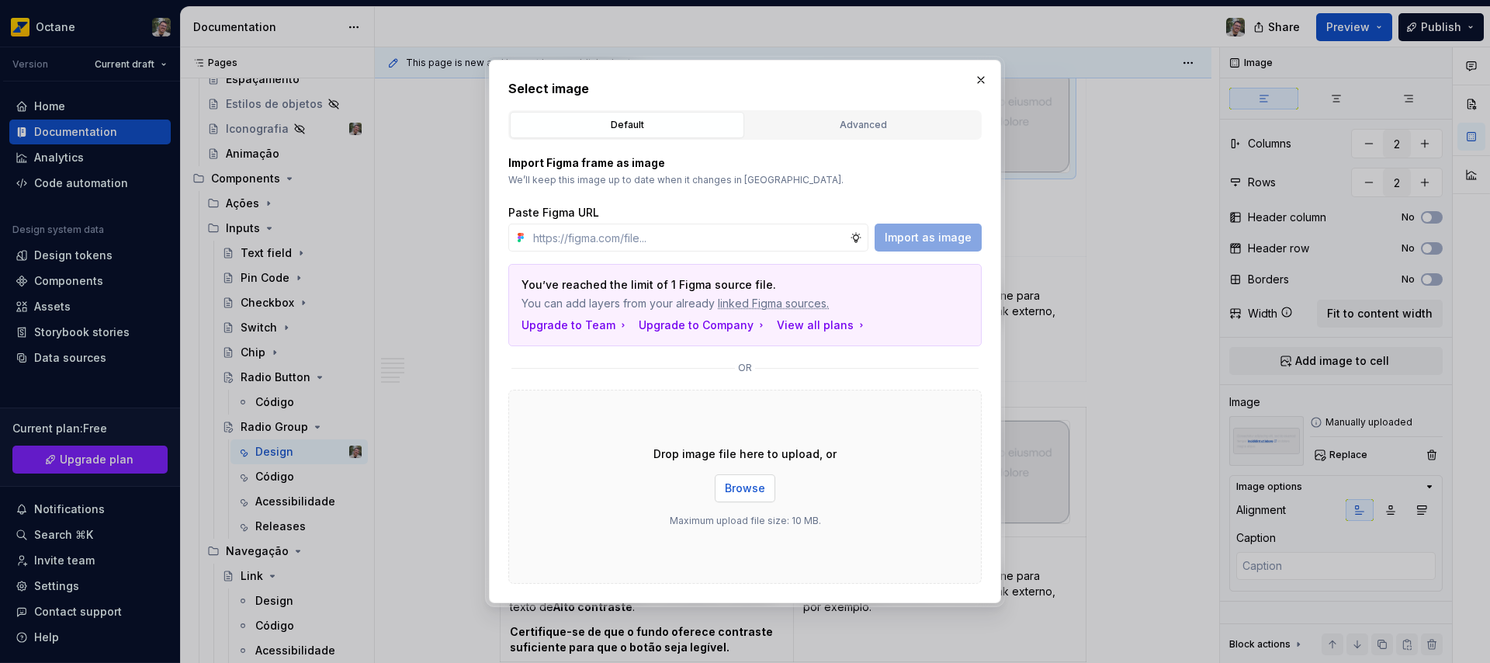
click at [753, 493] on span "Browse" at bounding box center [745, 488] width 40 height 16
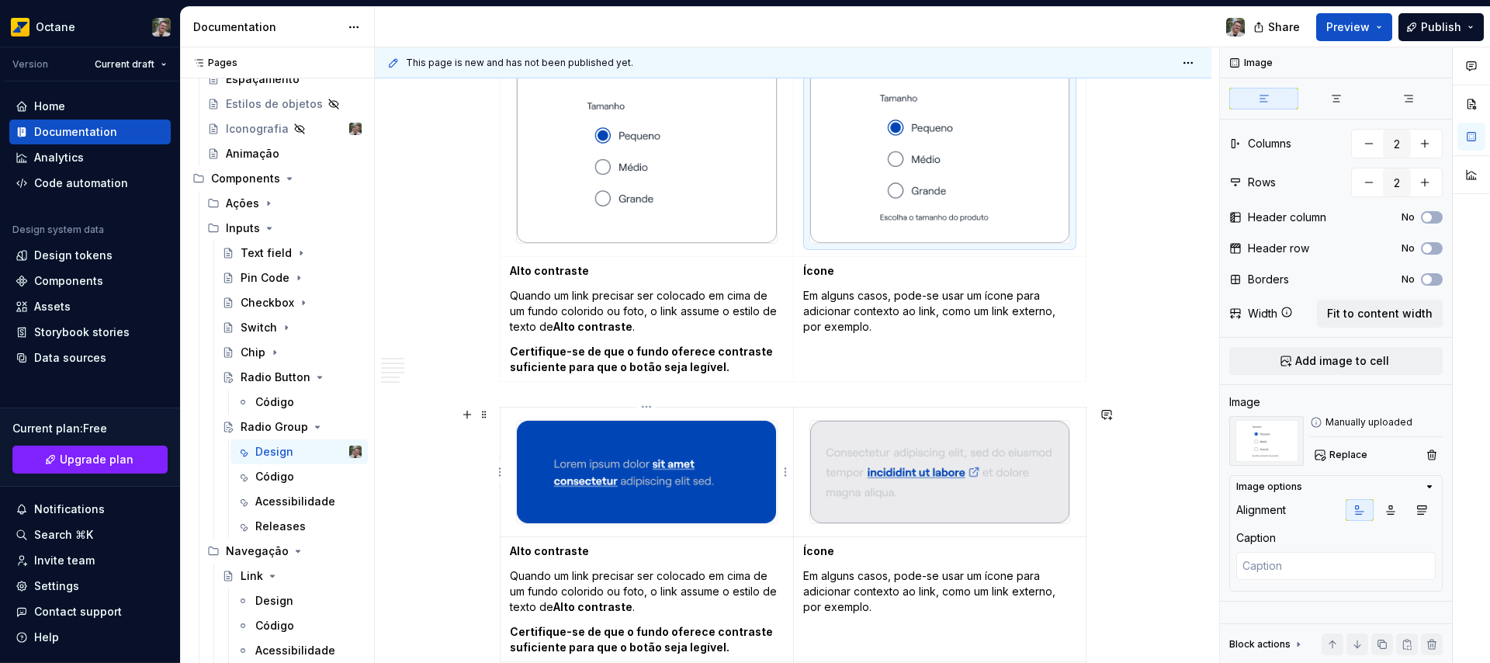
click at [669, 486] on img at bounding box center [646, 472] width 259 height 102
click at [1347, 455] on span "Replace" at bounding box center [1348, 454] width 38 height 12
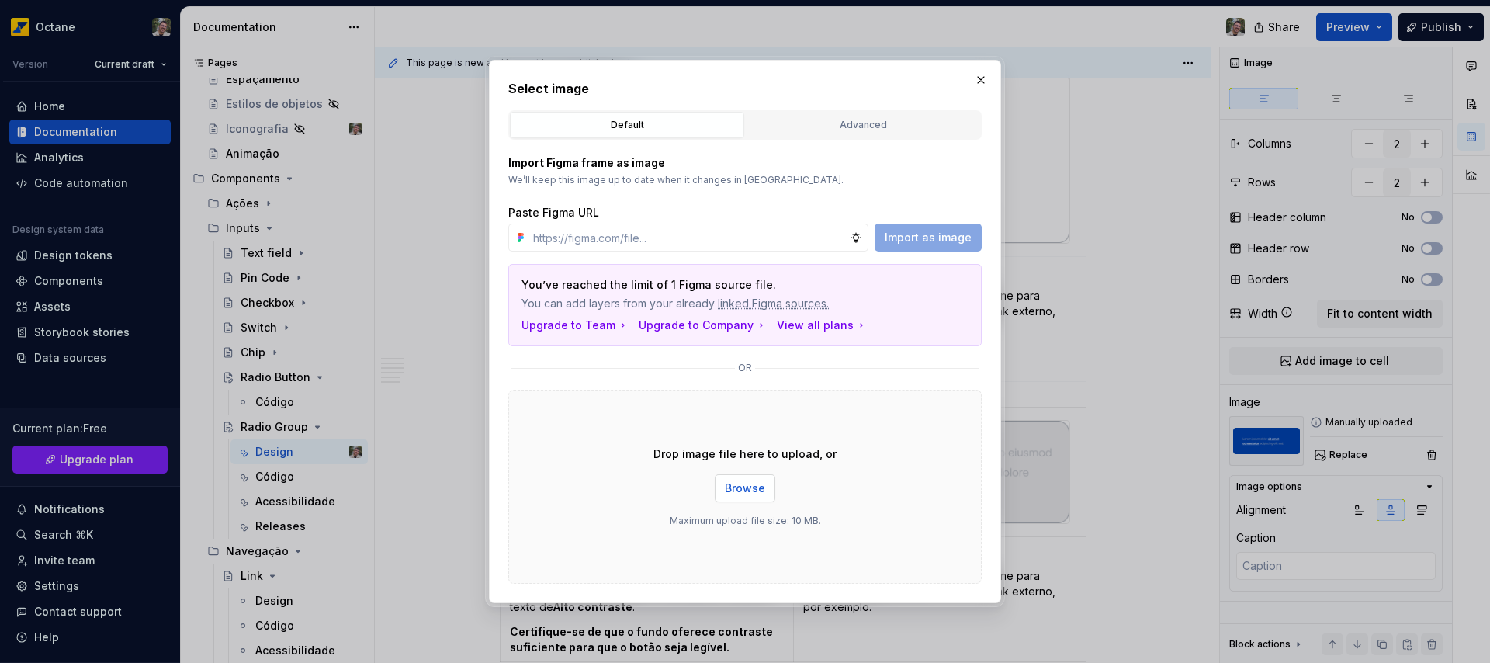
click at [742, 486] on span "Browse" at bounding box center [745, 488] width 40 height 16
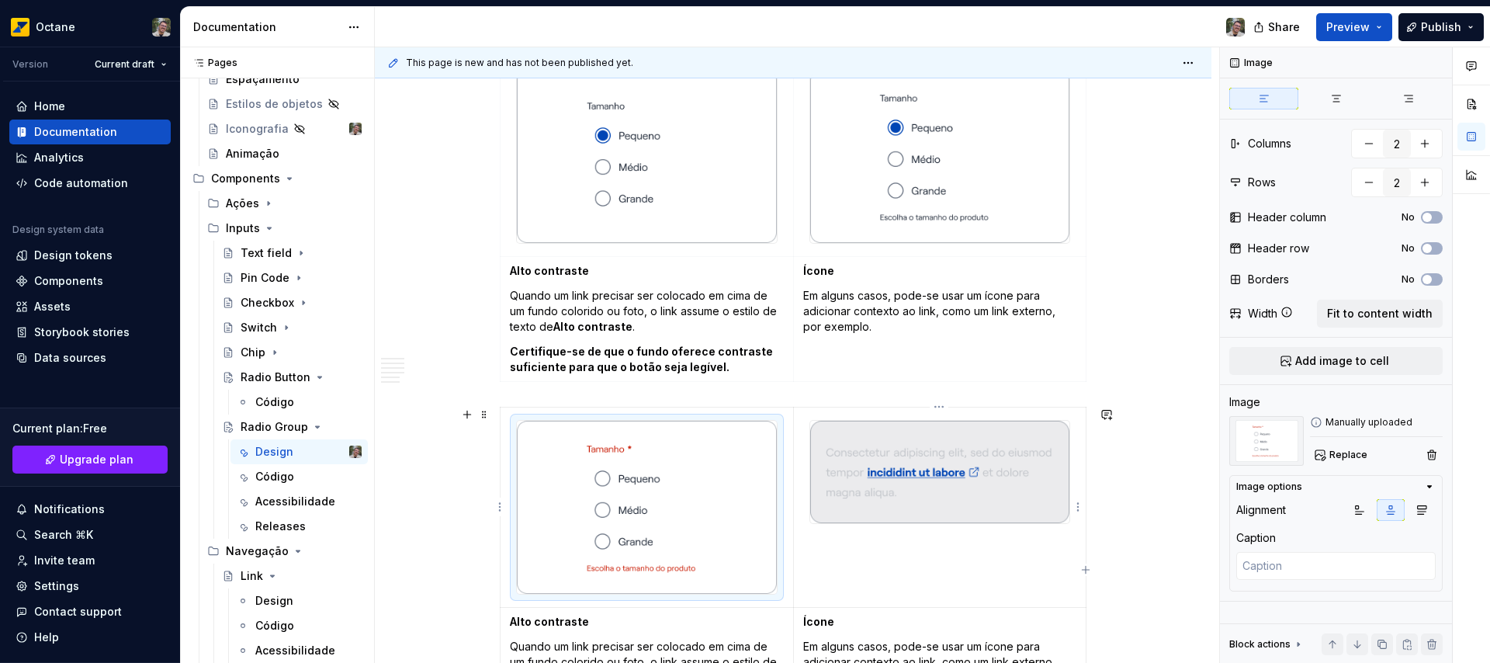
click at [931, 478] on img at bounding box center [939, 472] width 259 height 102
click at [1354, 452] on span "Replace" at bounding box center [1348, 454] width 38 height 12
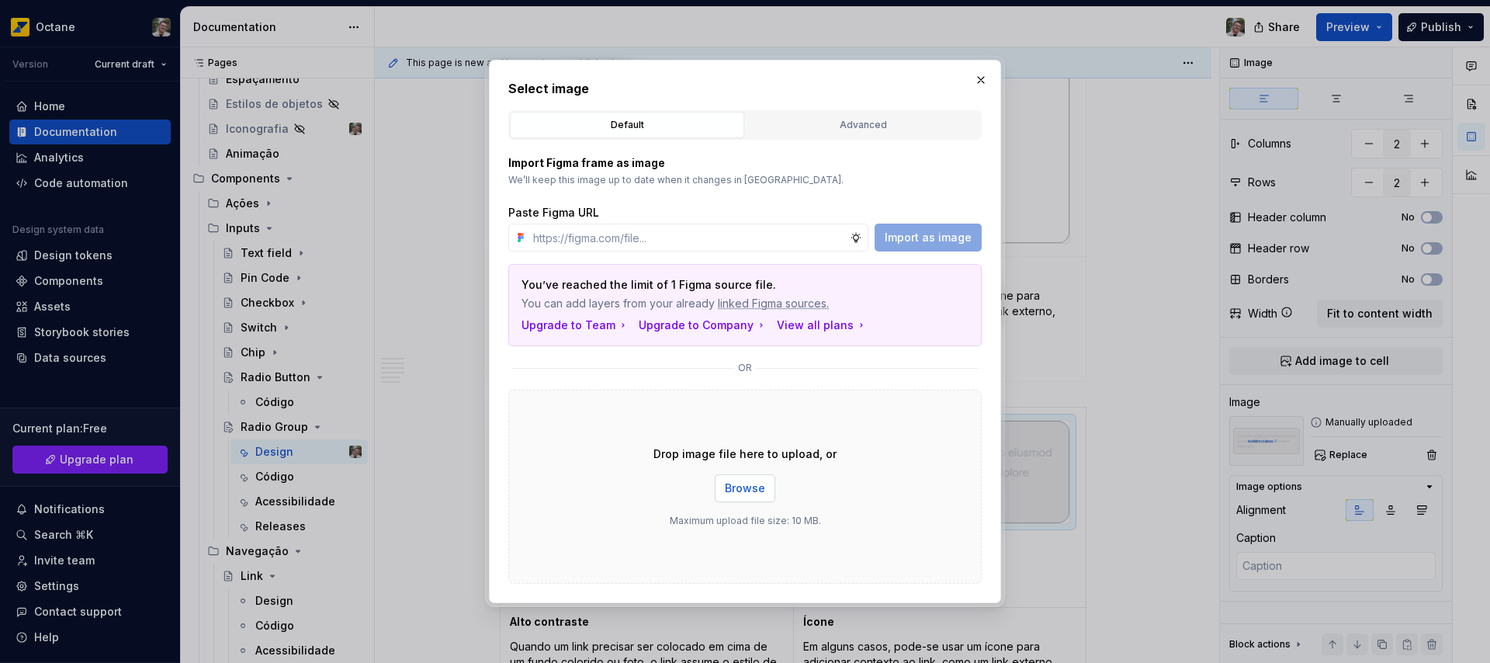
click at [751, 496] on button "Browse" at bounding box center [745, 488] width 61 height 28
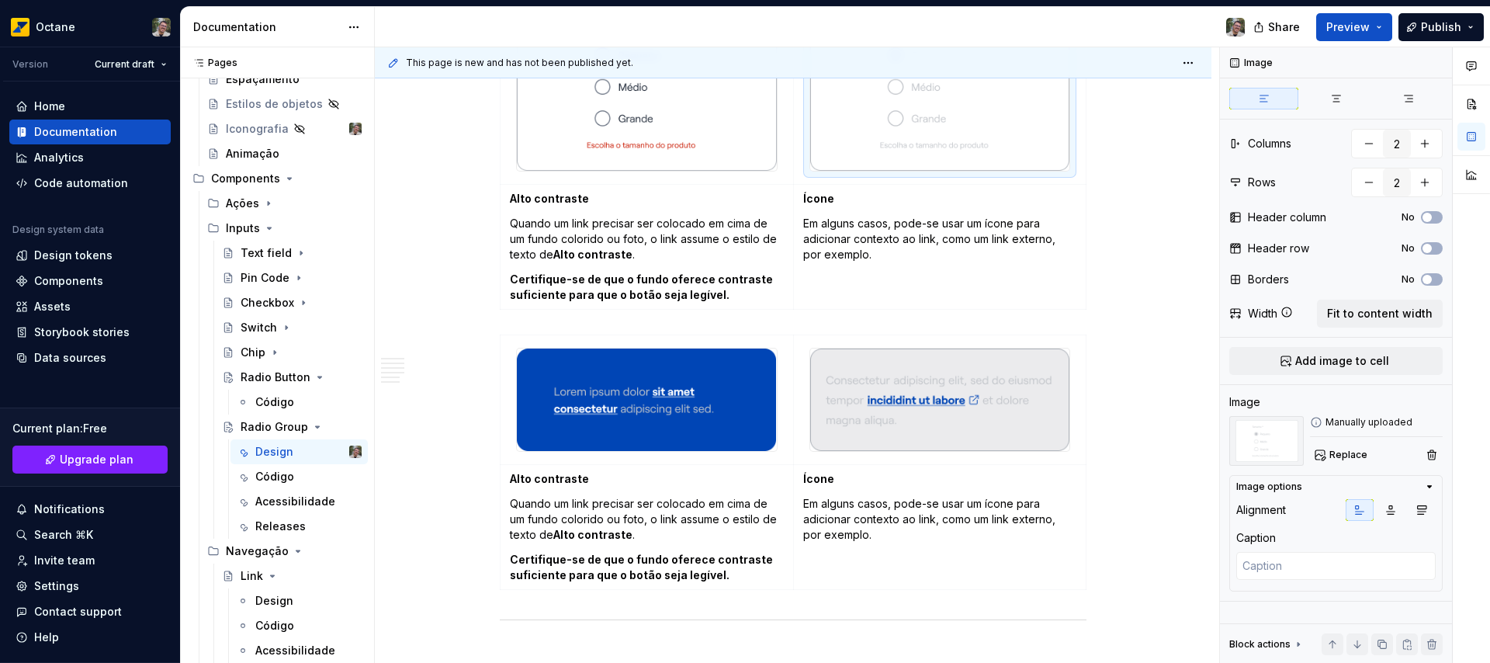
scroll to position [1078, 0]
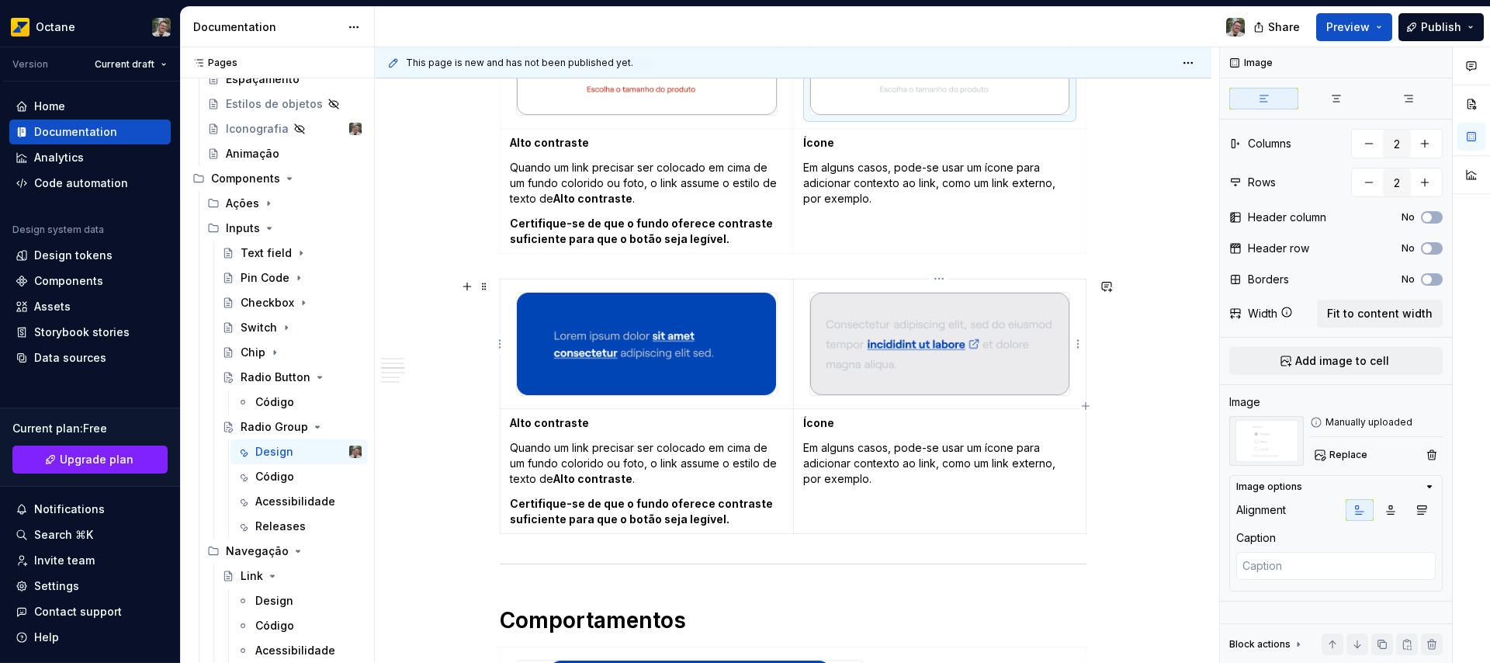
click at [855, 358] on img at bounding box center [939, 344] width 259 height 102
click at [1377, 146] on button "button" at bounding box center [1369, 144] width 28 height 28
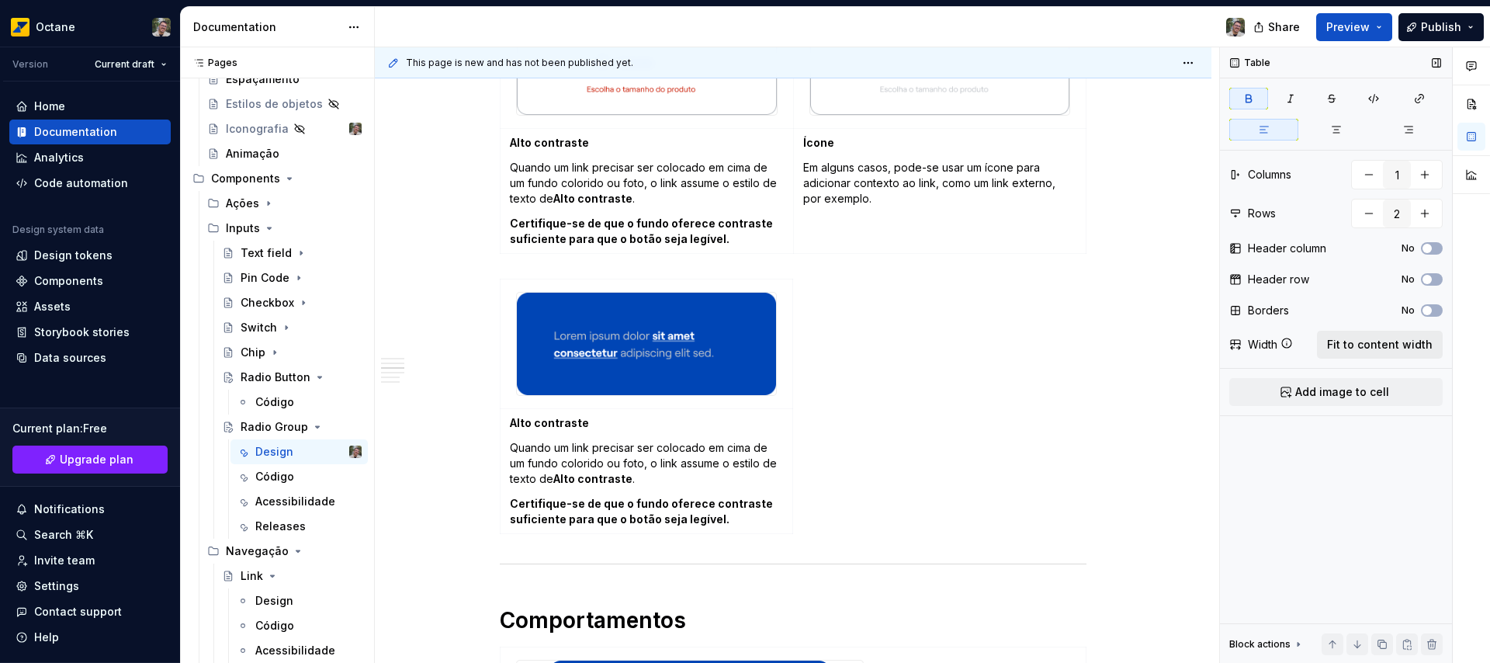
click at [1366, 344] on span "Fit to content width" at bounding box center [1380, 345] width 106 height 16
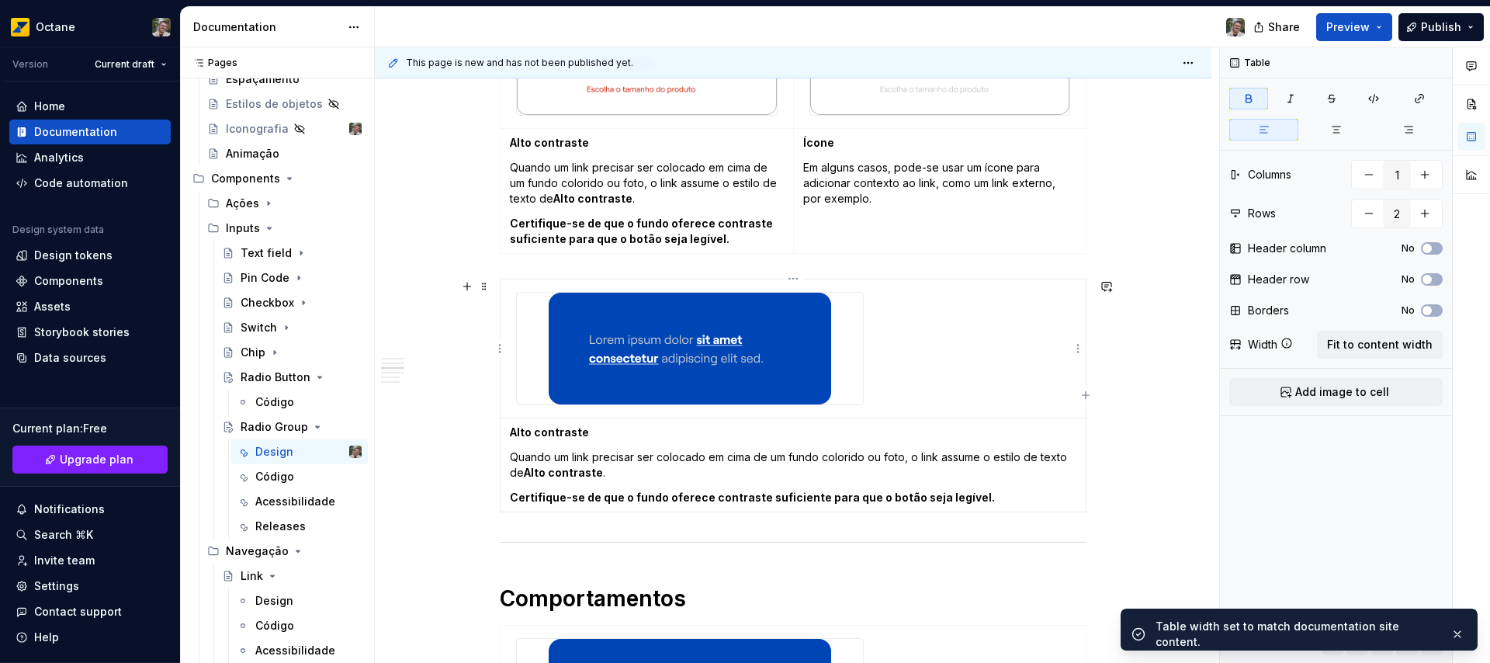
click at [770, 362] on img at bounding box center [690, 349] width 282 height 112
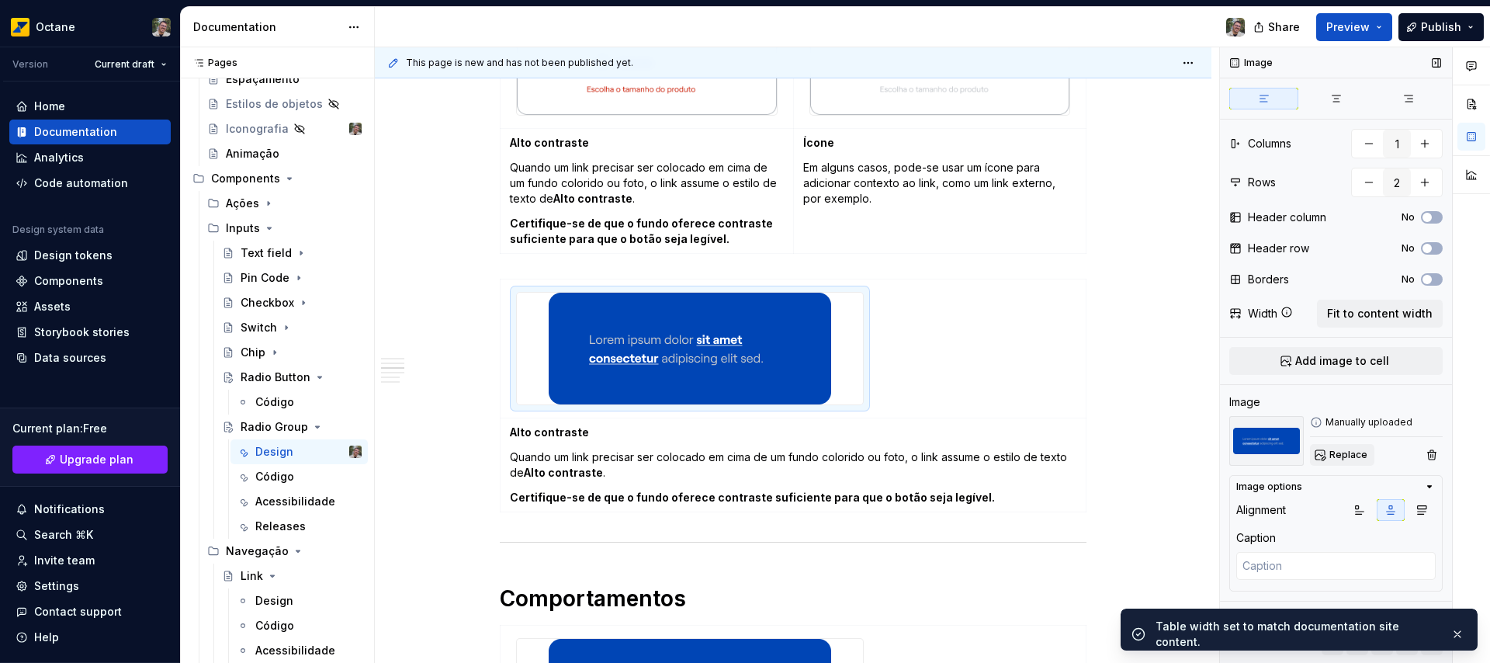
click at [1345, 455] on span "Replace" at bounding box center [1348, 454] width 38 height 12
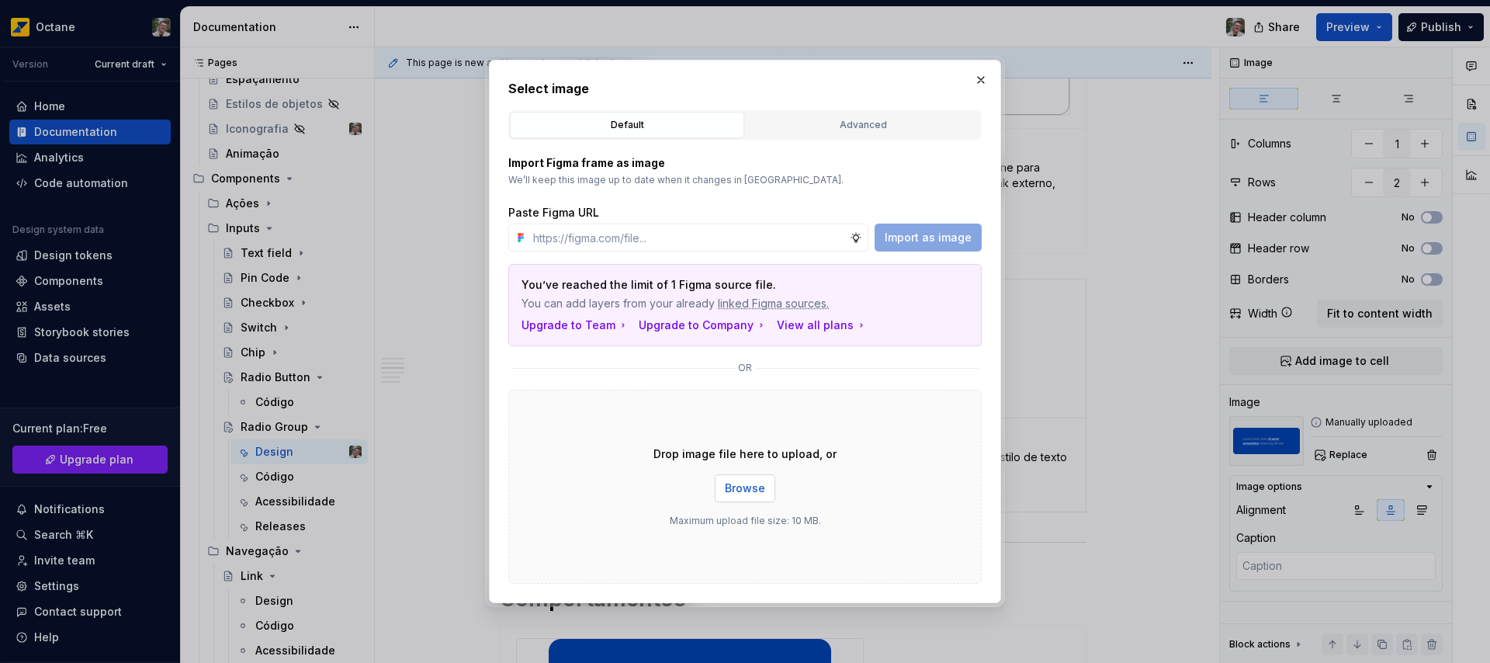
click at [739, 492] on span "Browse" at bounding box center [745, 488] width 40 height 16
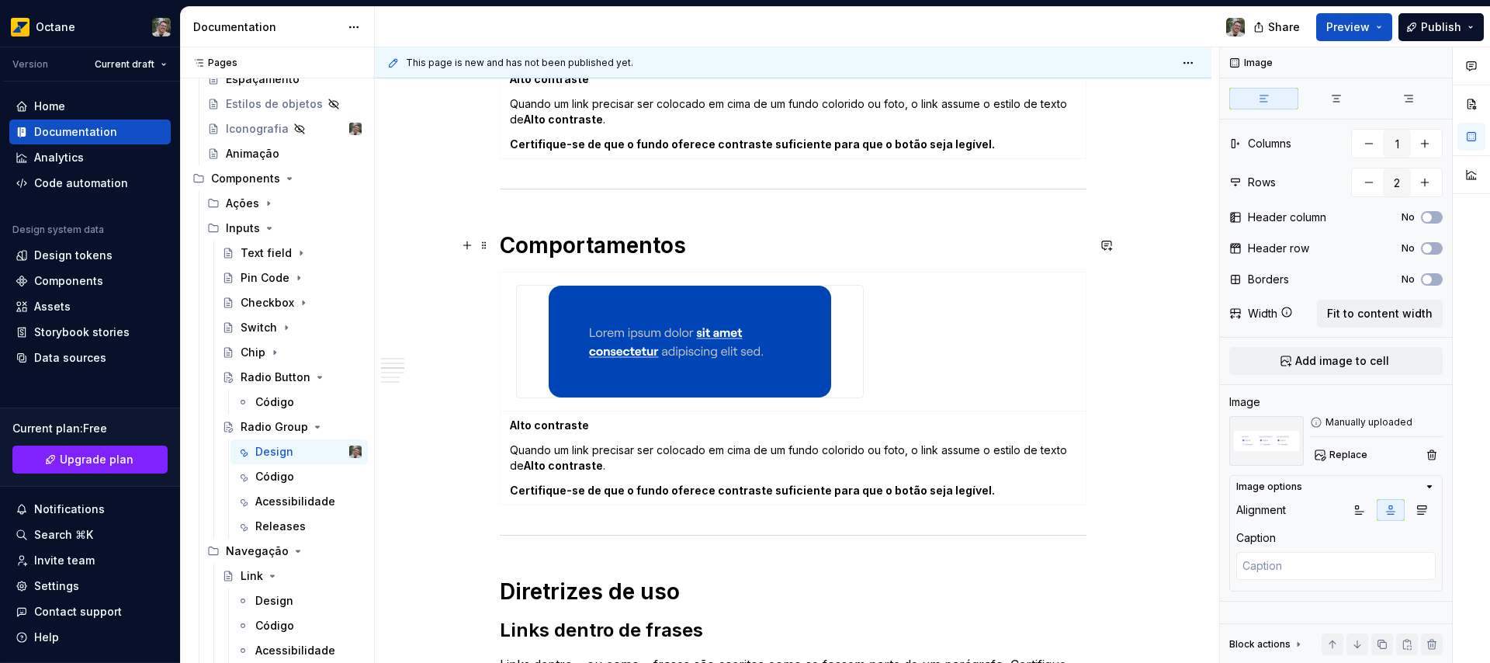
scroll to position [1536, 0]
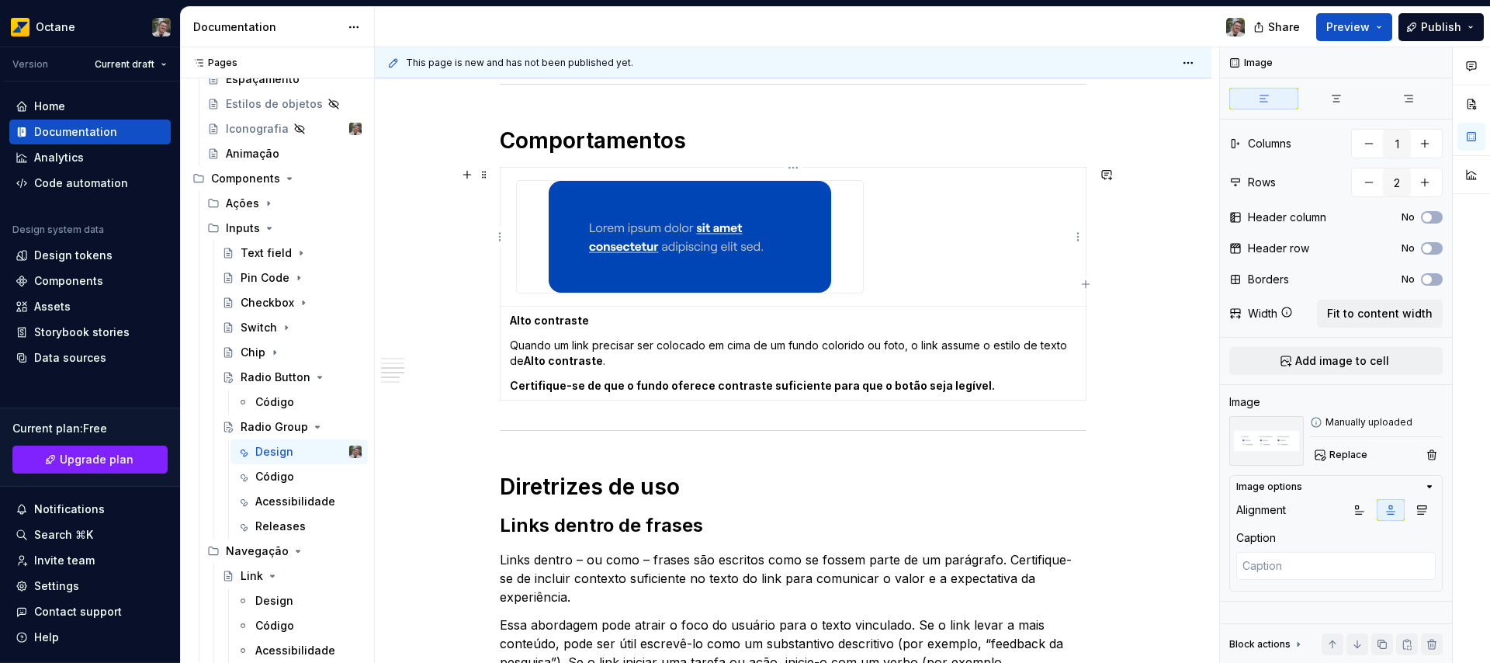
type textarea "*"
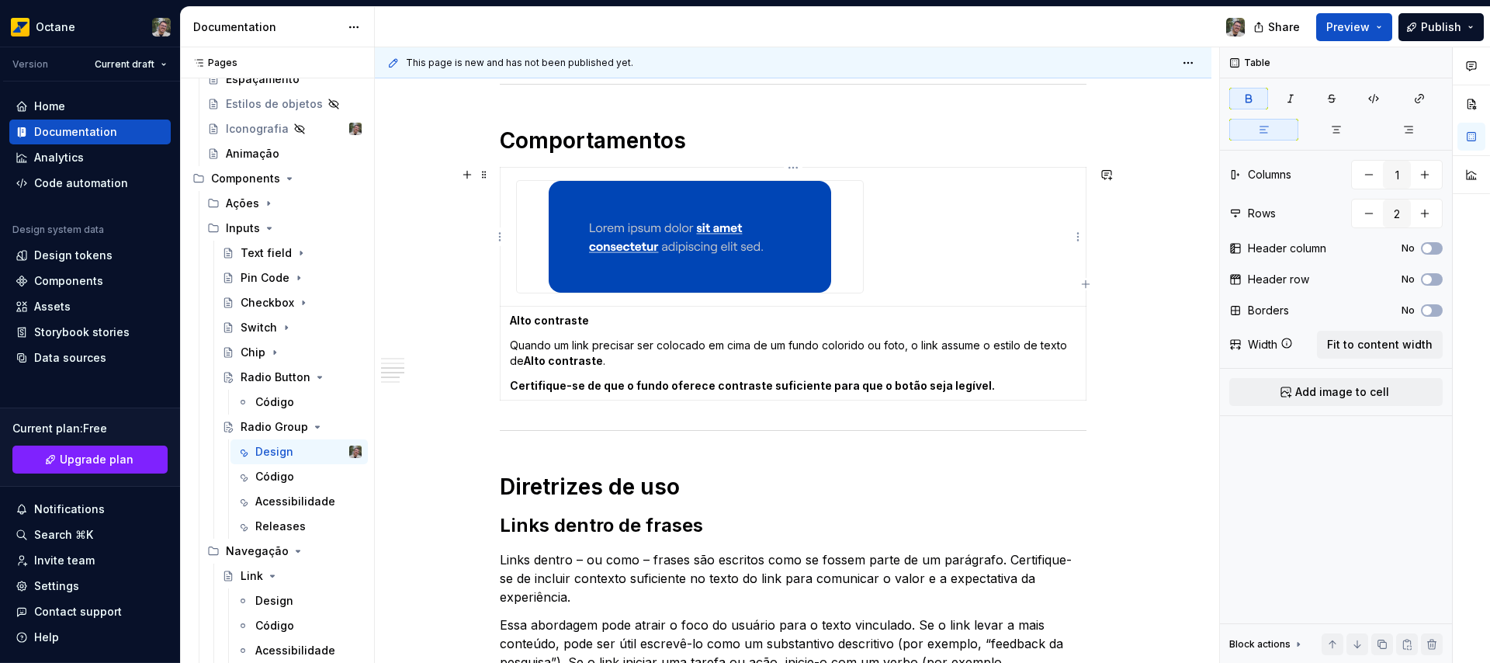
click at [927, 229] on td at bounding box center [793, 237] width 586 height 139
click at [1430, 176] on button "button" at bounding box center [1425, 175] width 28 height 28
type input "2"
click at [1365, 345] on span "Fit to content width" at bounding box center [1380, 345] width 106 height 16
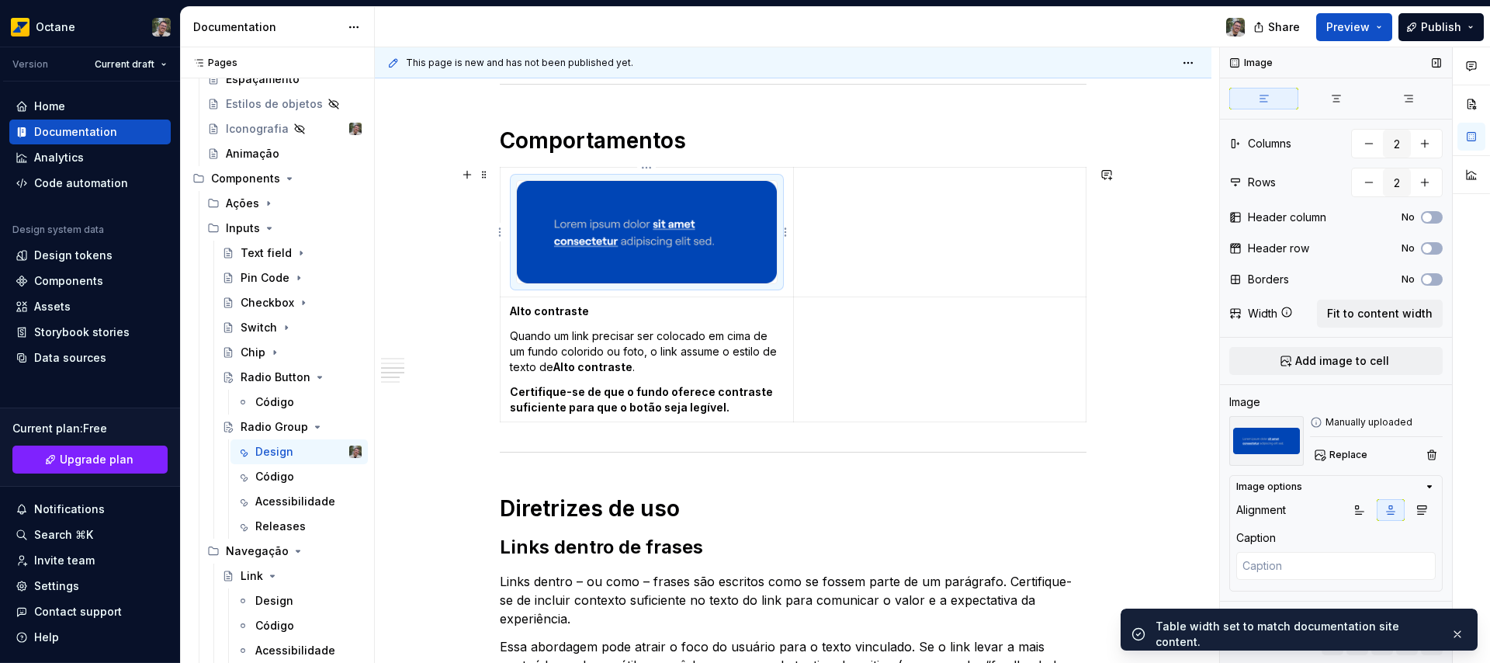
click at [621, 248] on img at bounding box center [646, 232] width 259 height 102
click at [1346, 364] on span "Add image to cell" at bounding box center [1342, 361] width 94 height 16
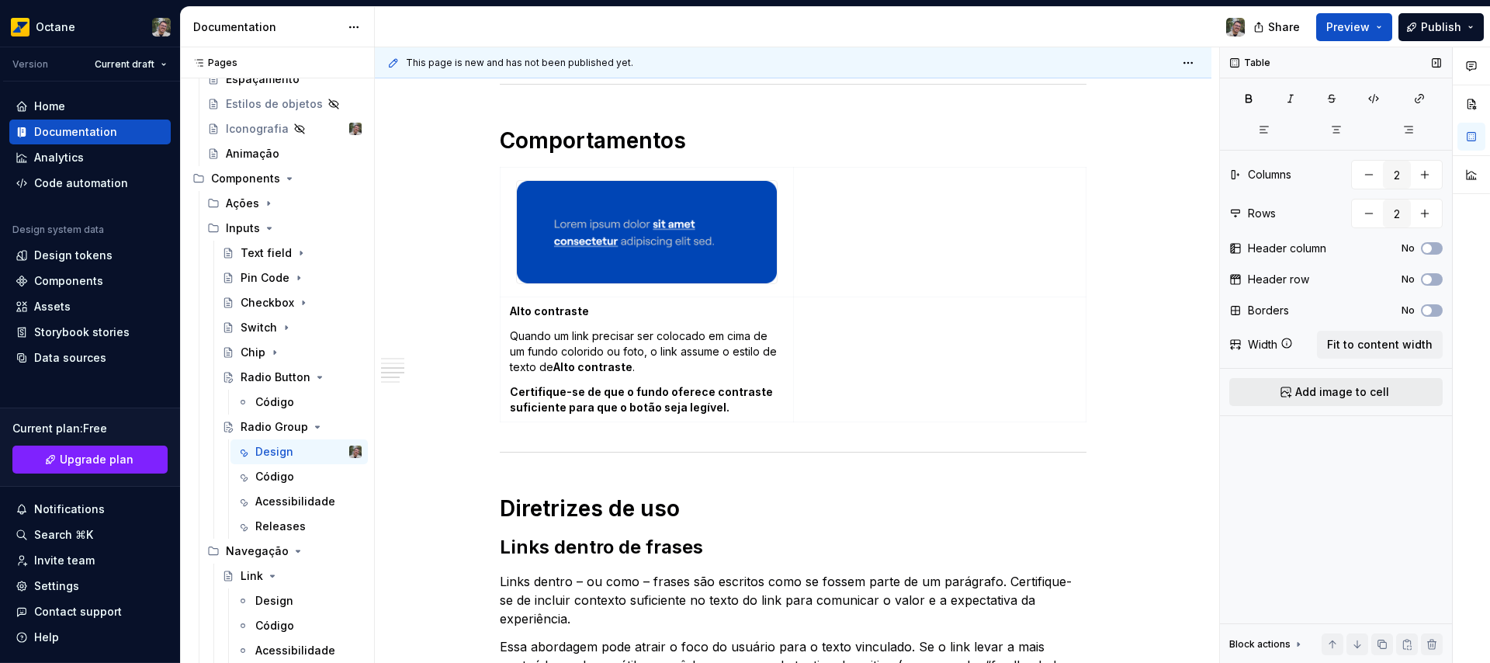
click at [1349, 390] on span "Add image to cell" at bounding box center [1342, 392] width 94 height 16
click at [739, 252] on img at bounding box center [646, 232] width 259 height 102
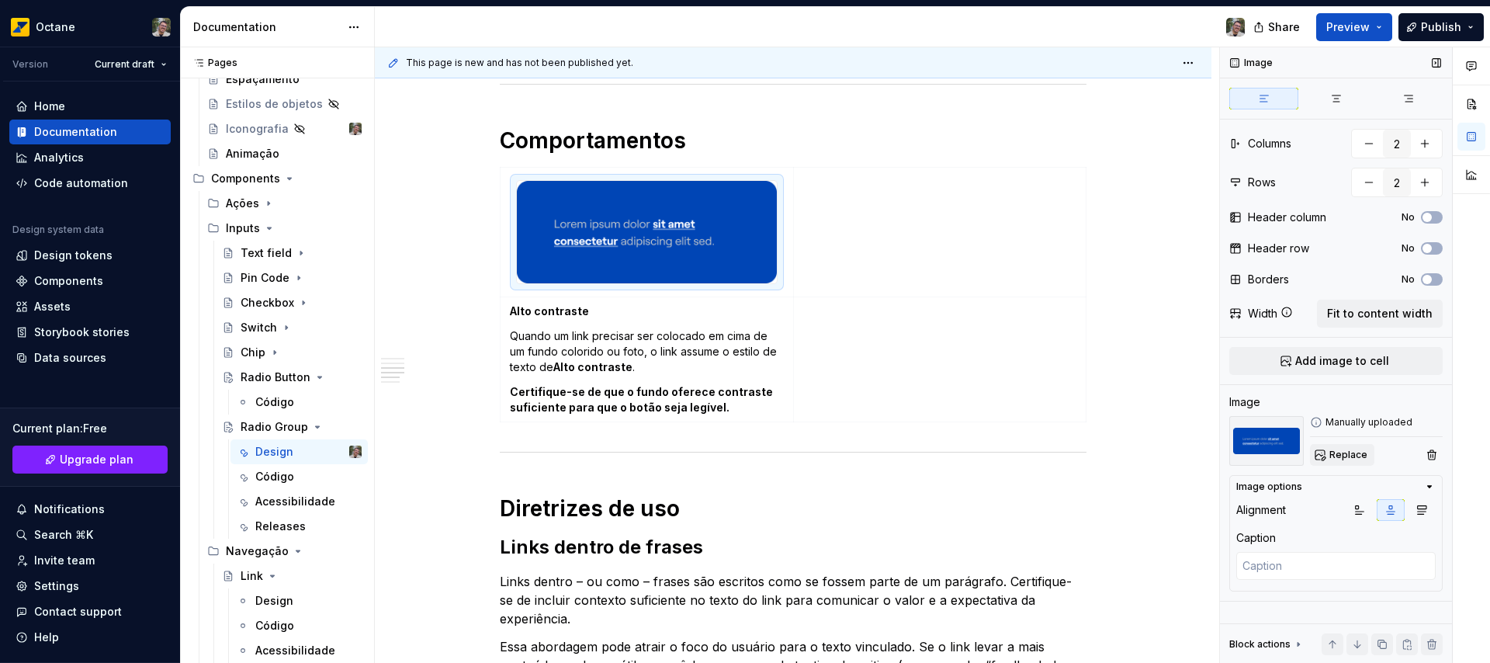
click at [1344, 459] on span "Replace" at bounding box center [1348, 454] width 38 height 12
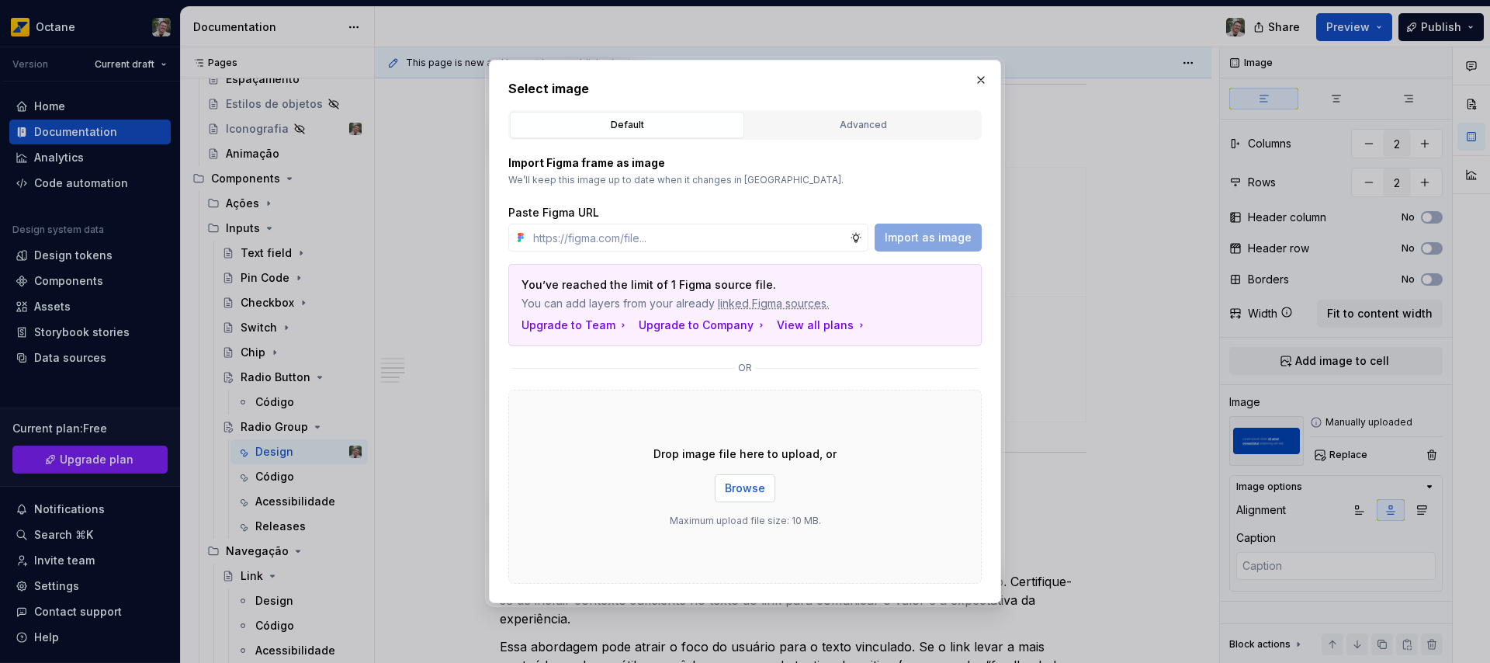
click at [752, 483] on span "Browse" at bounding box center [745, 488] width 40 height 16
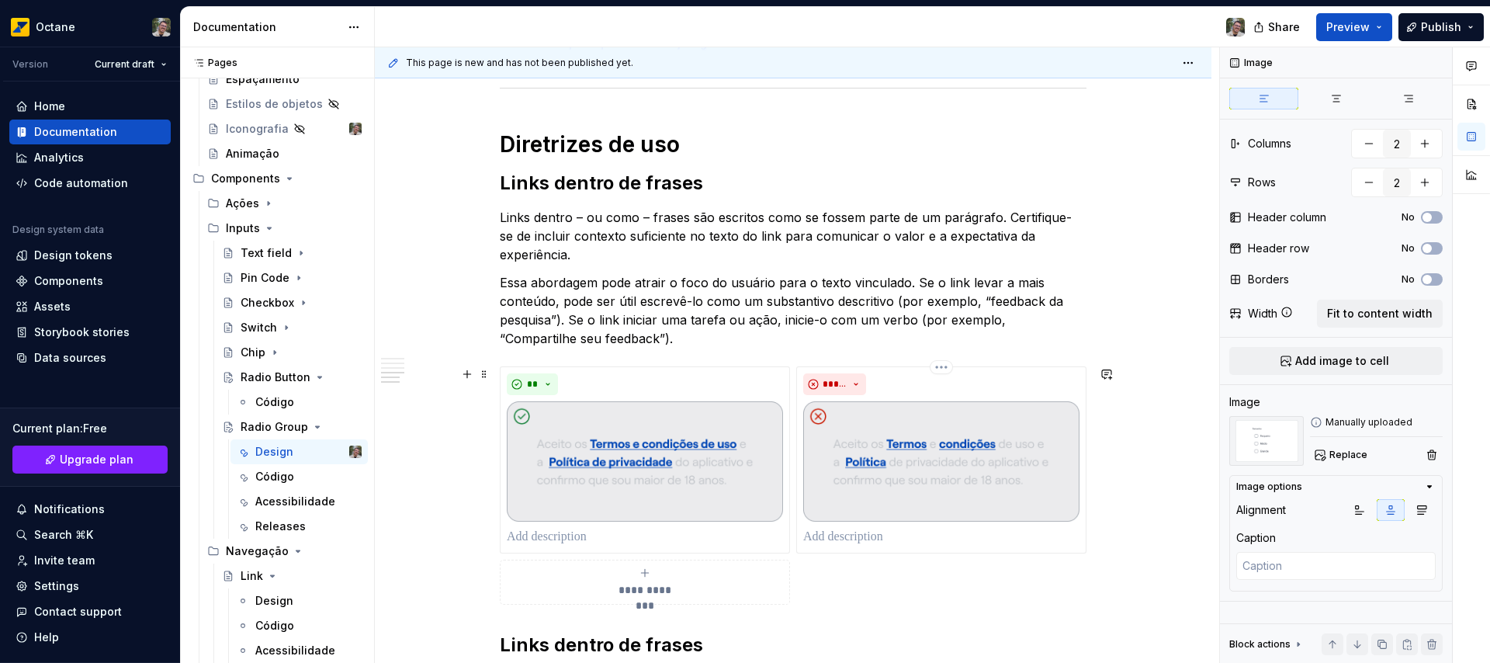
scroll to position [2005, 0]
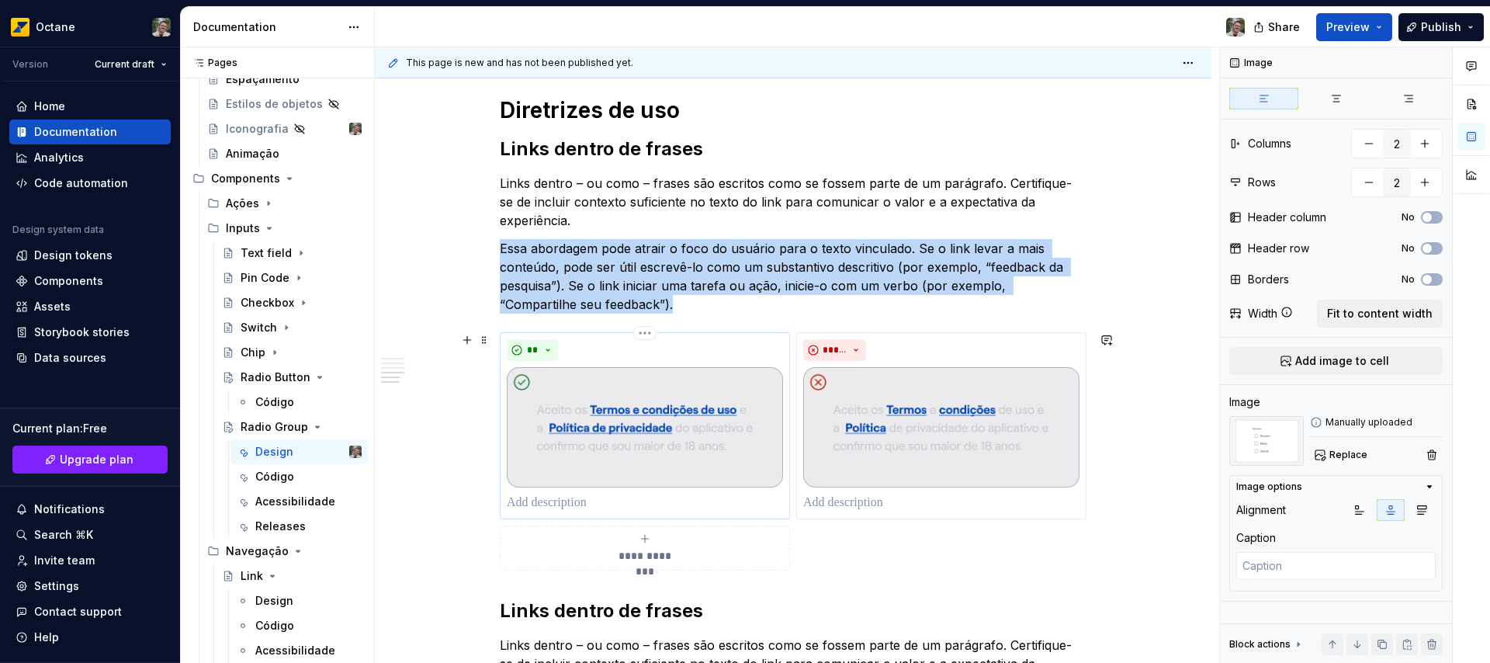
click at [689, 420] on img at bounding box center [645, 427] width 276 height 120
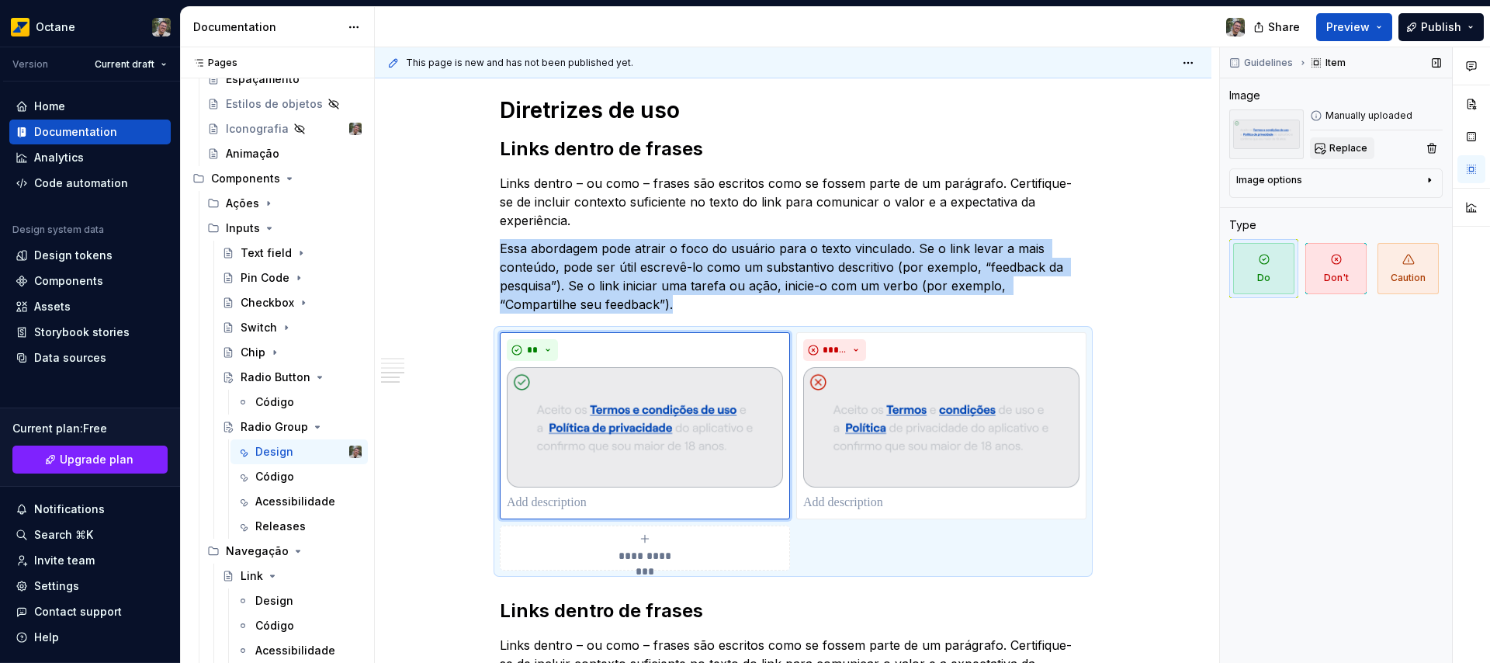
click at [1349, 148] on span "Replace" at bounding box center [1348, 148] width 38 height 12
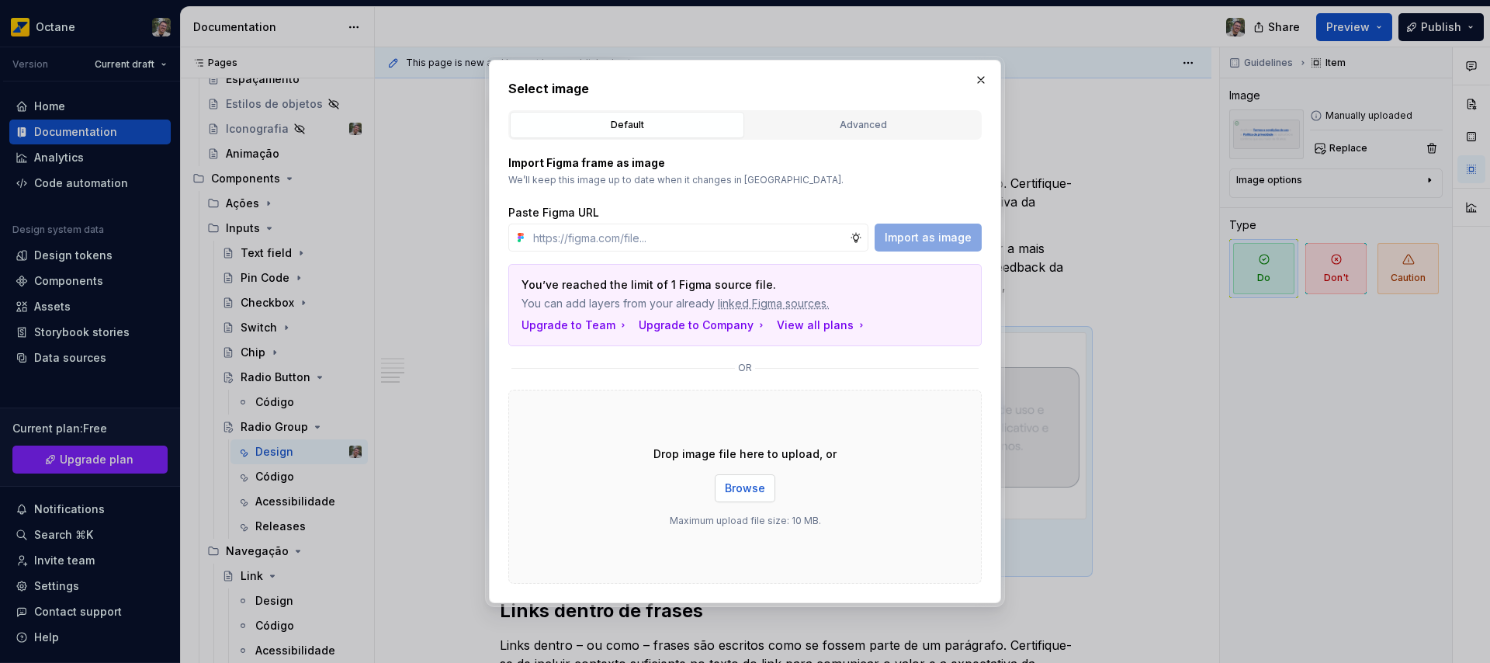
click at [750, 487] on span "Browse" at bounding box center [745, 488] width 40 height 16
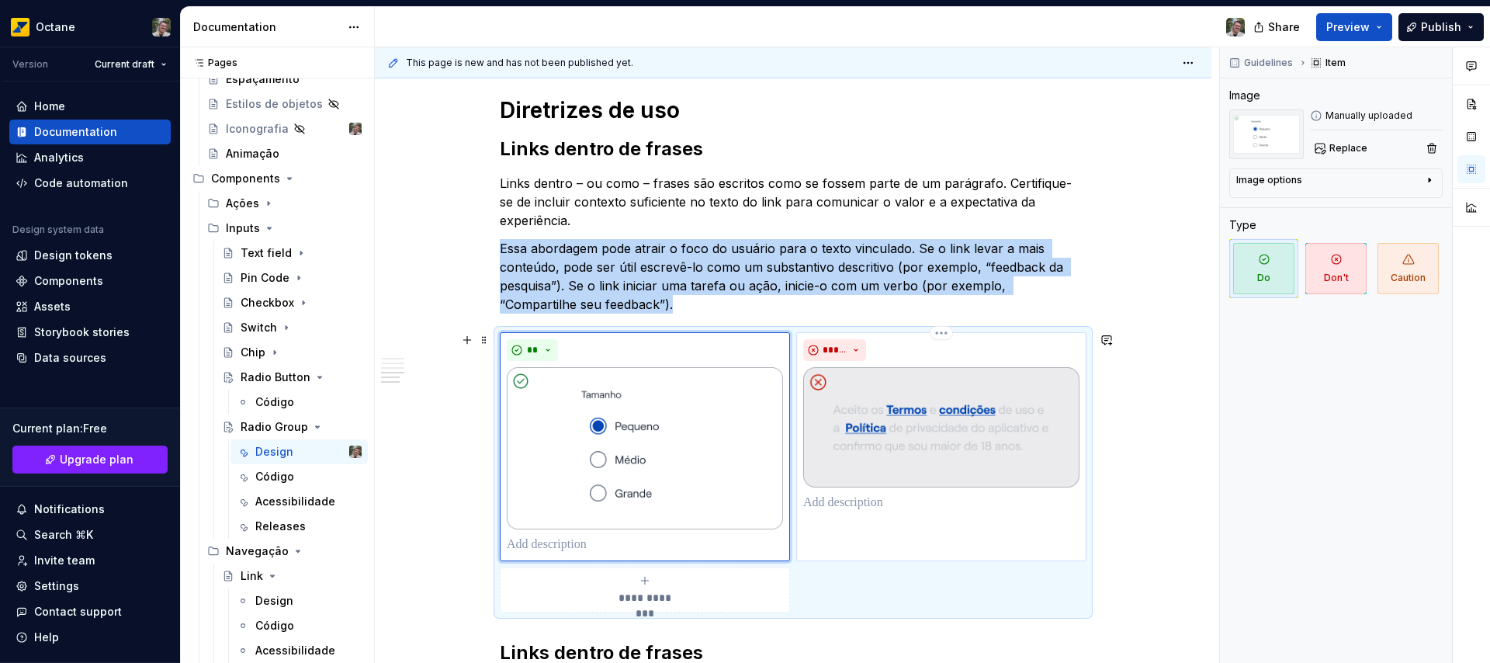
click at [926, 408] on img at bounding box center [941, 427] width 276 height 120
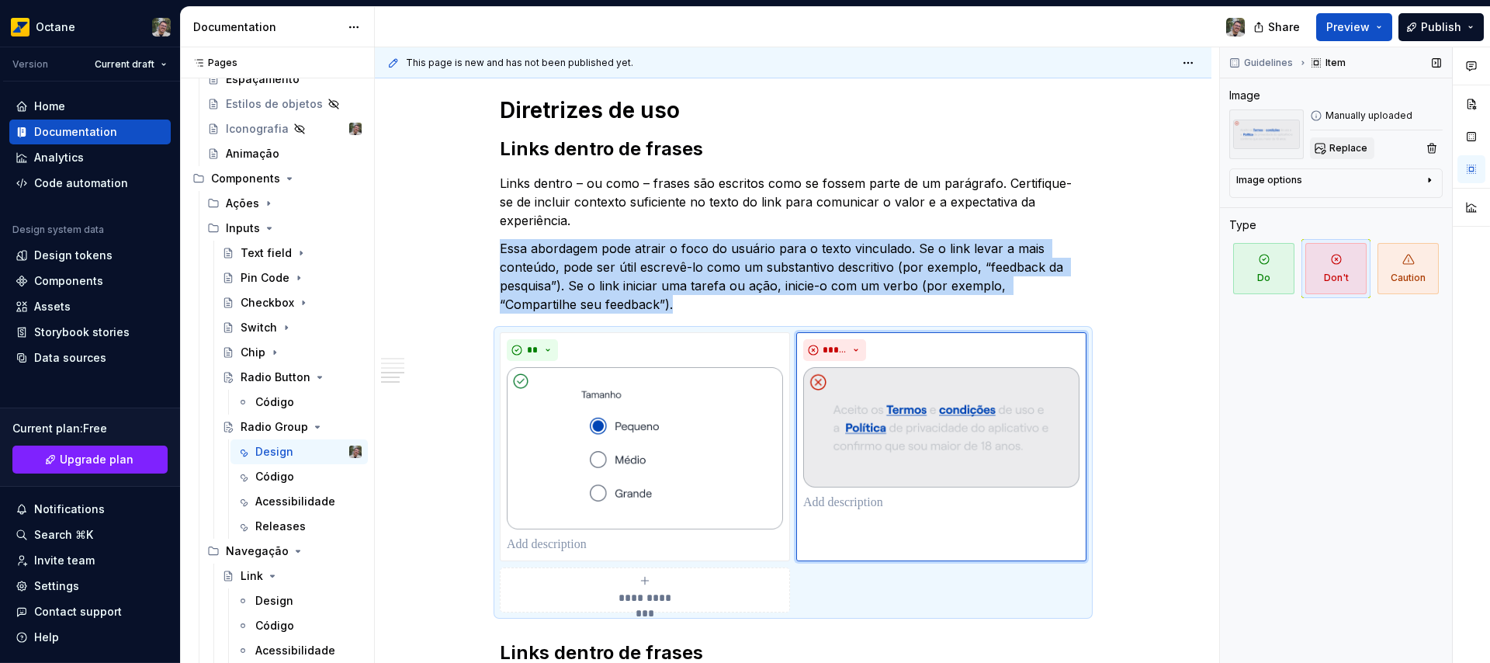
click at [1336, 147] on span "Replace" at bounding box center [1348, 148] width 38 height 12
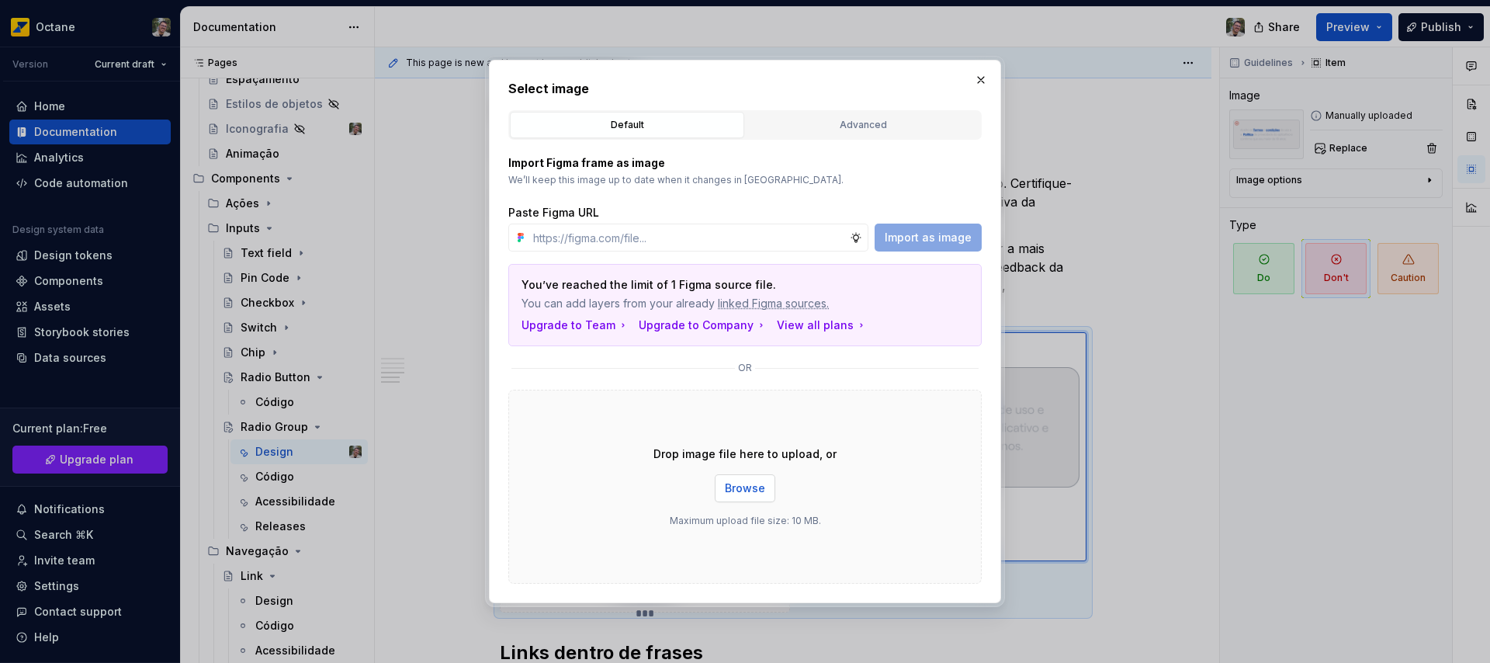
click at [736, 486] on span "Browse" at bounding box center [745, 488] width 40 height 16
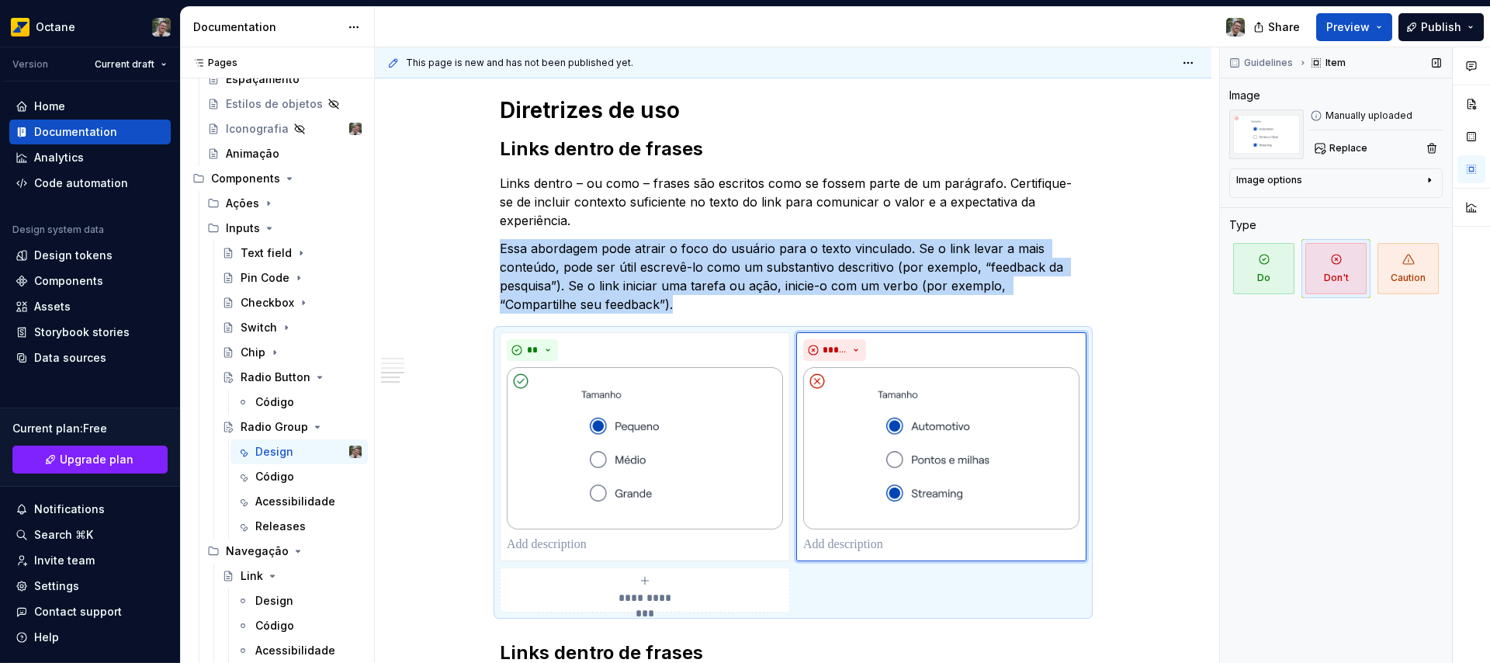
click at [1340, 180] on div "Image options" at bounding box center [1329, 183] width 187 height 19
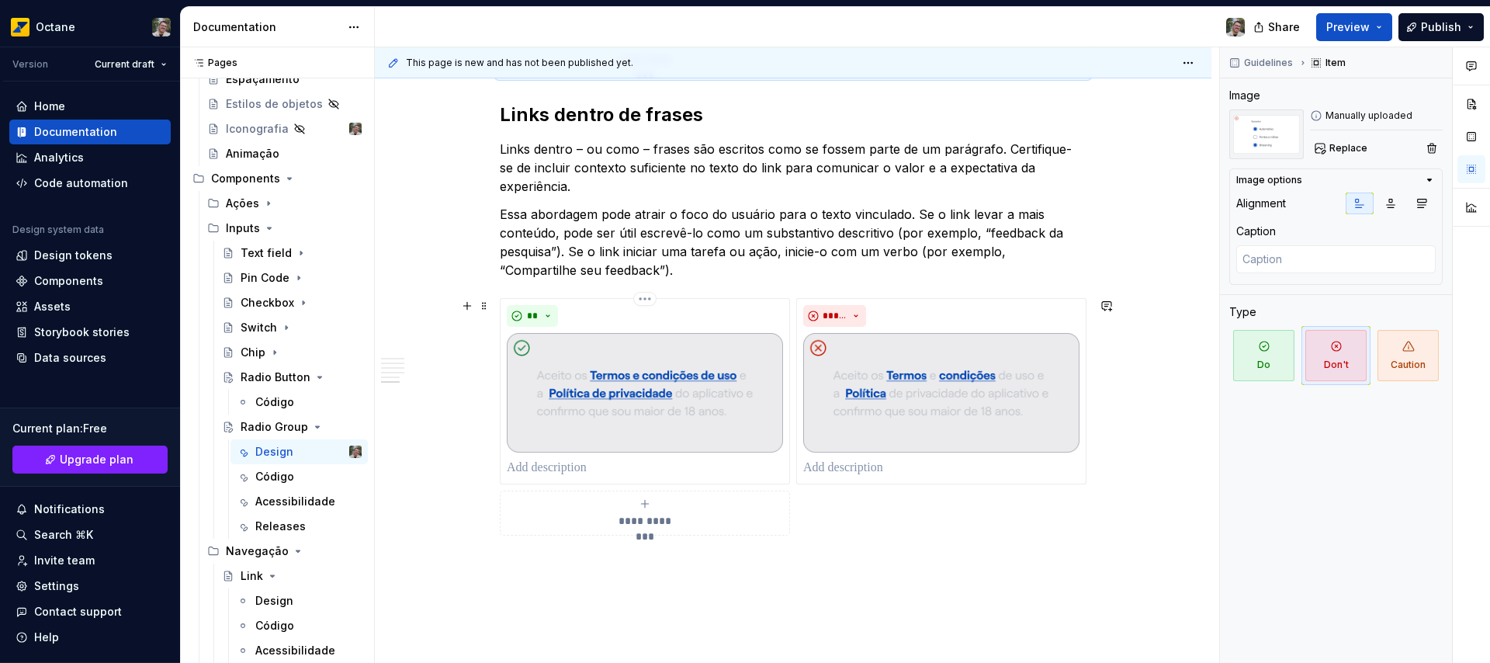
scroll to position [2633, 0]
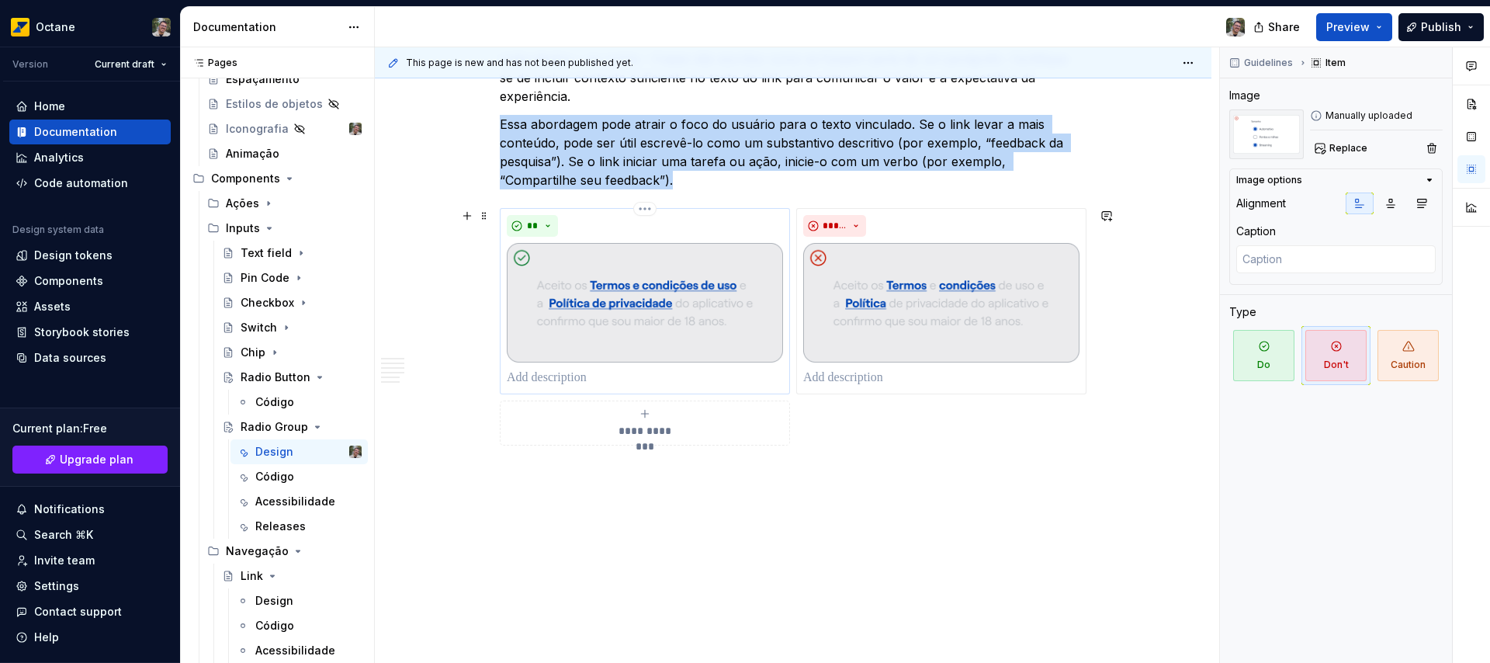
click at [646, 324] on img at bounding box center [645, 303] width 276 height 120
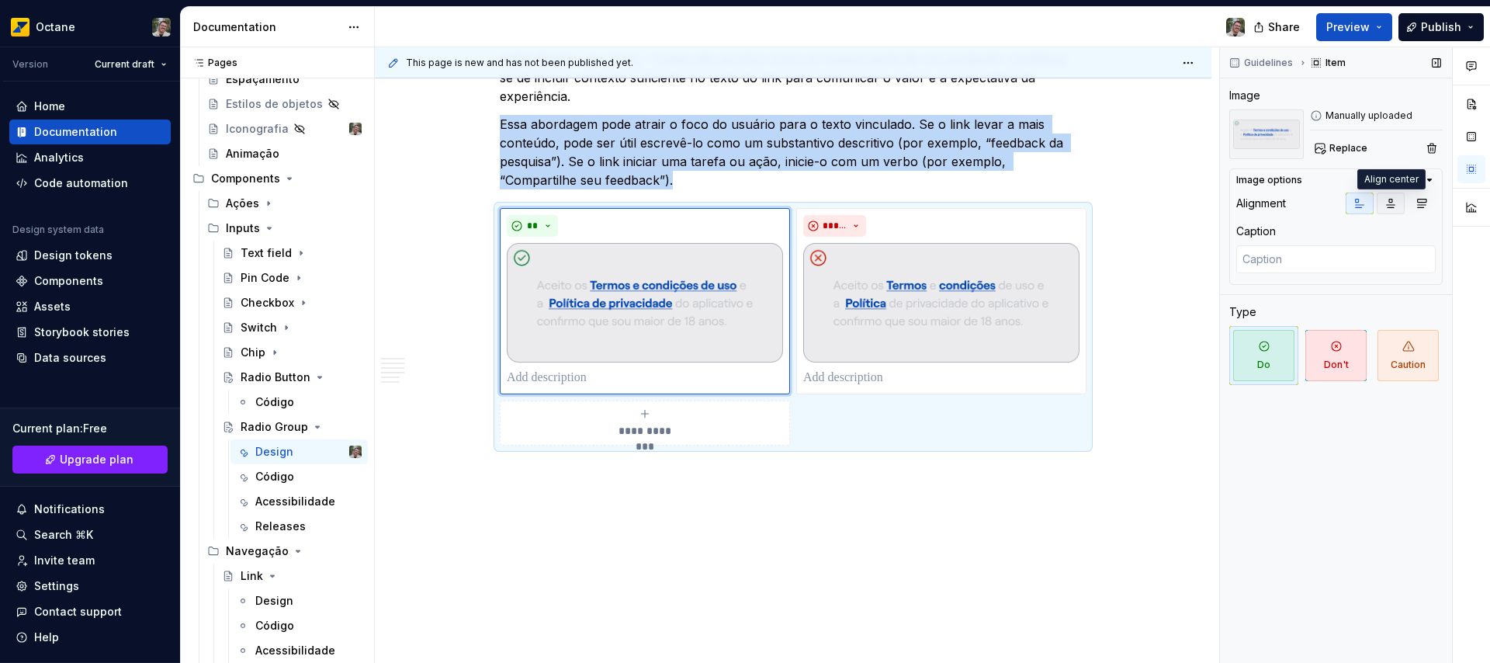
click at [1393, 199] on icon "button" at bounding box center [1390, 203] width 12 height 12
click at [1355, 150] on span "Replace" at bounding box center [1348, 148] width 38 height 12
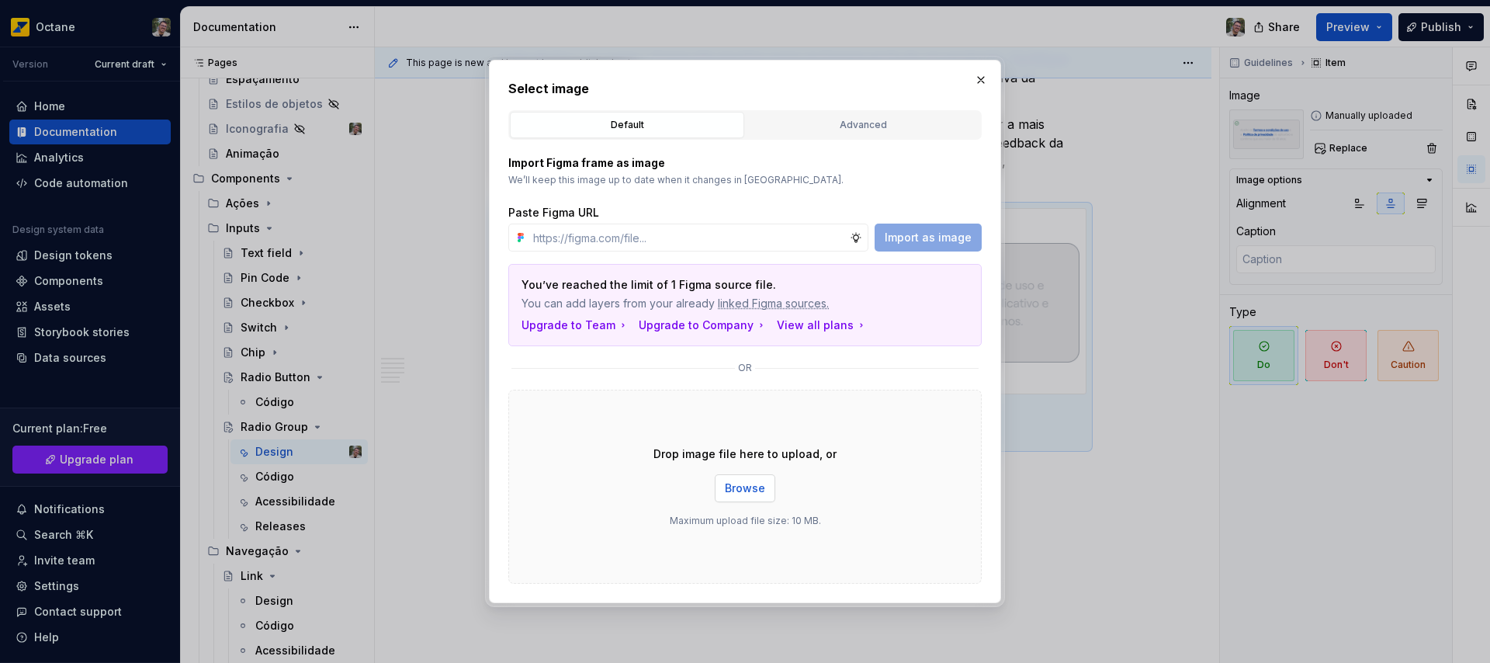
click at [745, 489] on span "Browse" at bounding box center [745, 488] width 40 height 16
click at [978, 78] on button "button" at bounding box center [981, 80] width 22 height 22
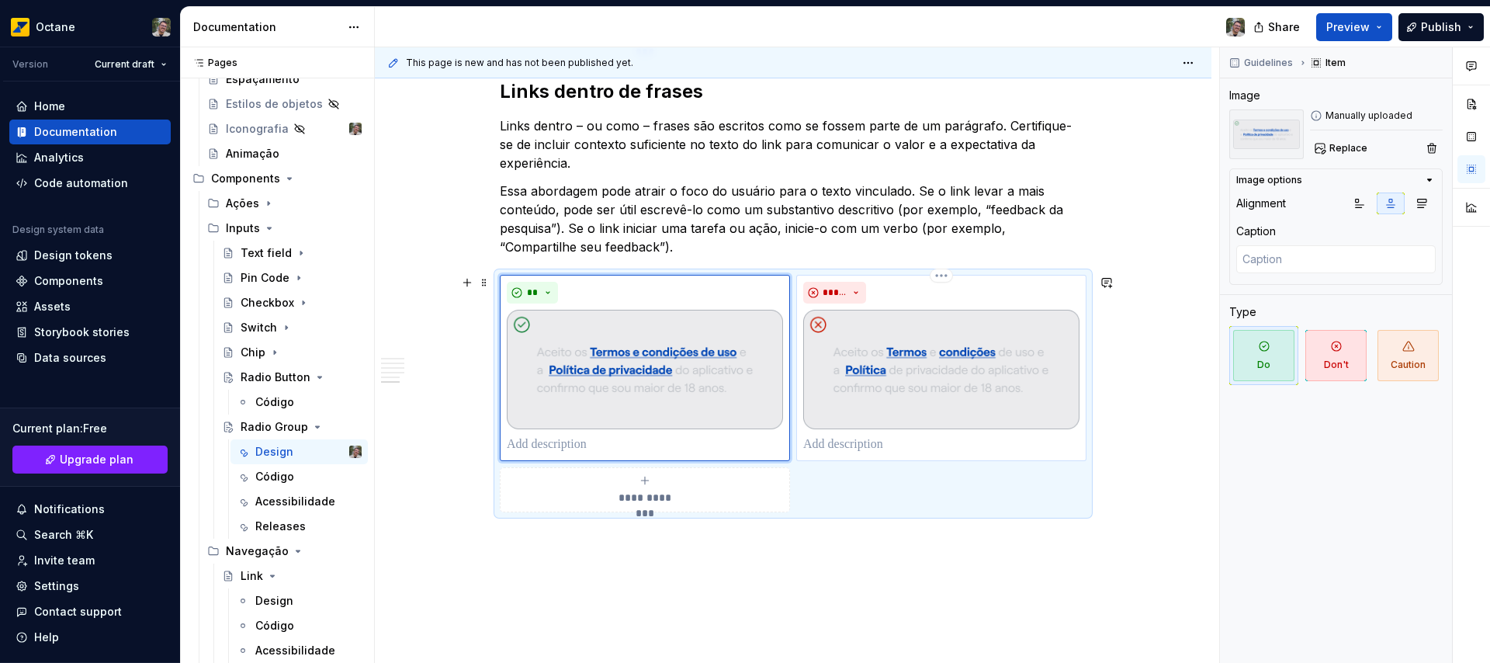
scroll to position [2512, 0]
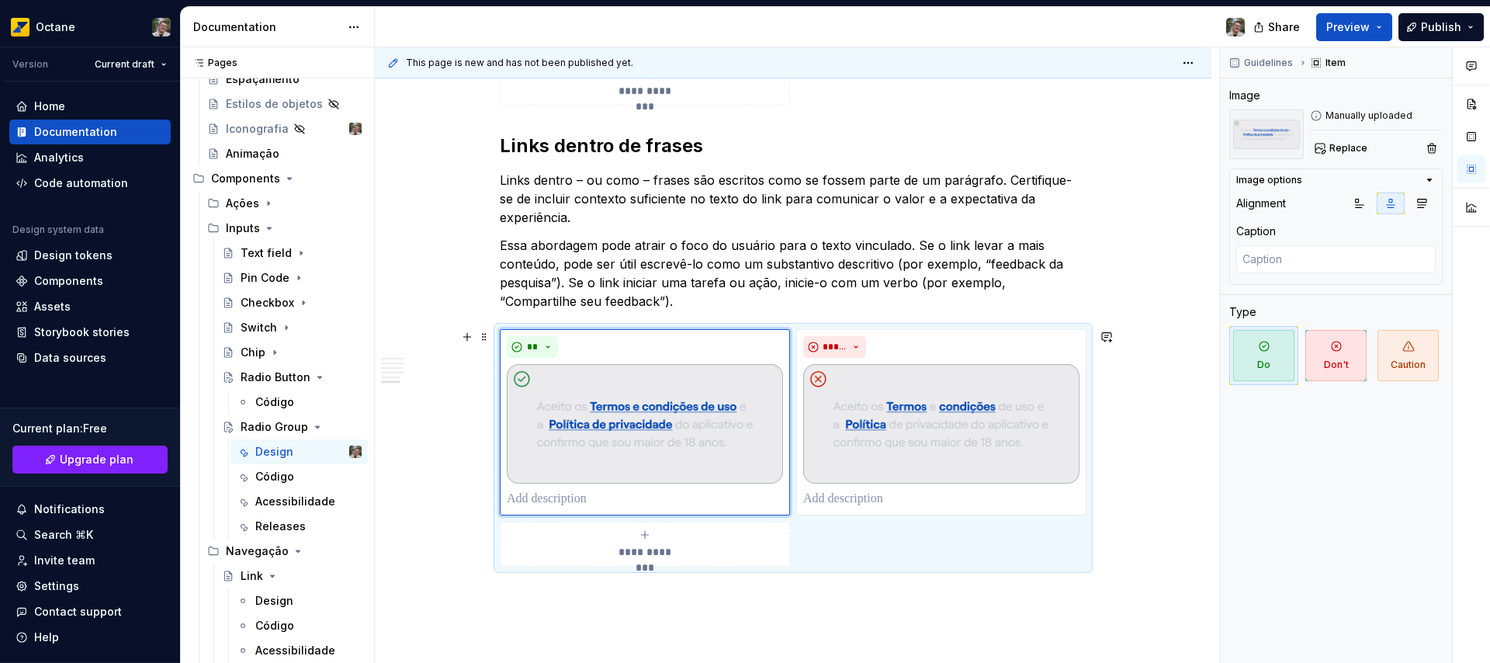
type textarea "*"
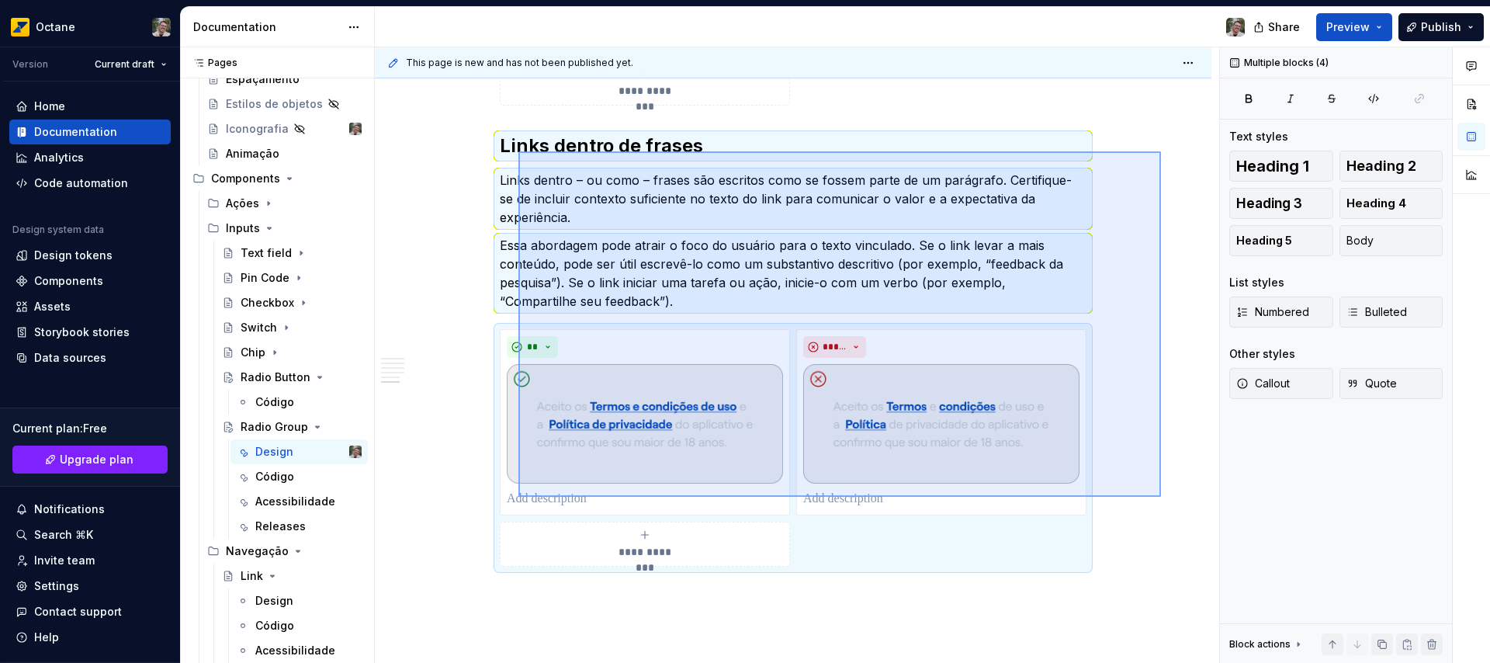
drag, startPoint x: 1161, startPoint y: 497, endPoint x: 518, endPoint y: 151, distance: 729.7
click at [518, 151] on div "This page is new and has not been published yet. Radio Group Um radio group é u…" at bounding box center [797, 355] width 844 height 616
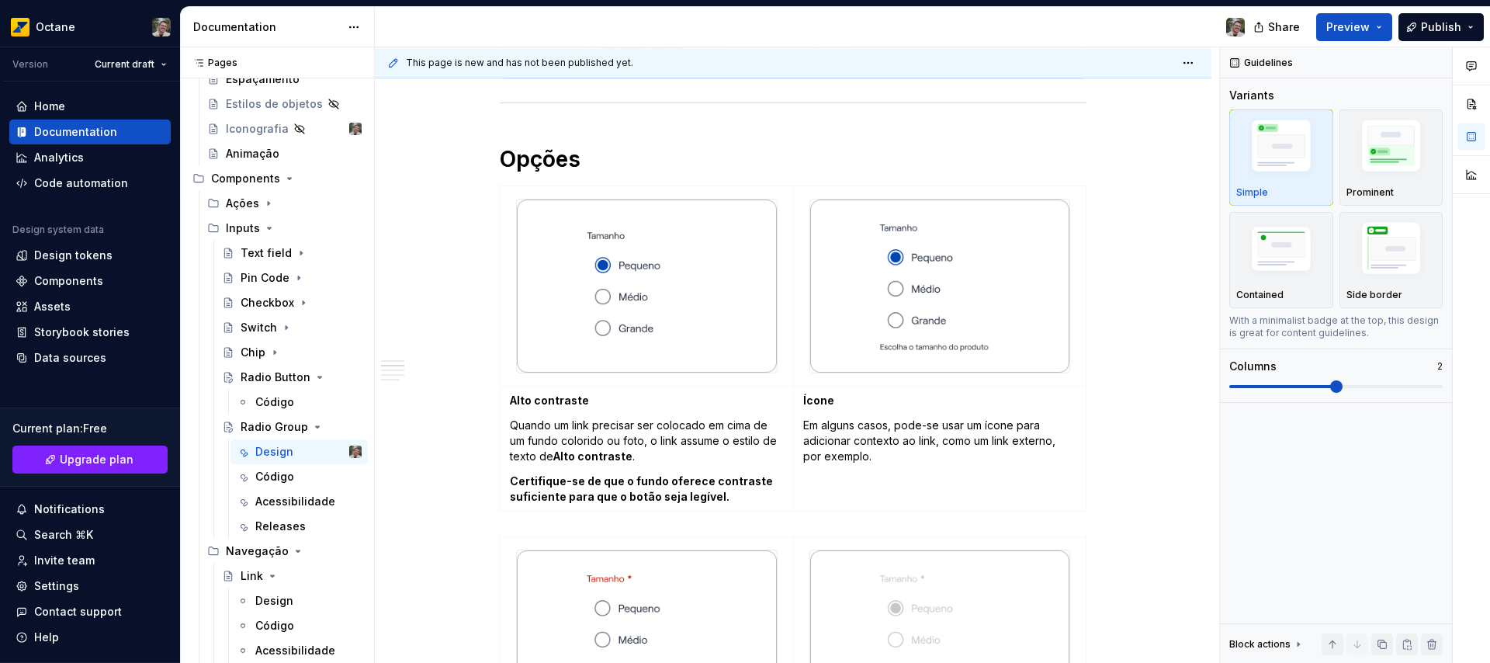
scroll to position [486, 0]
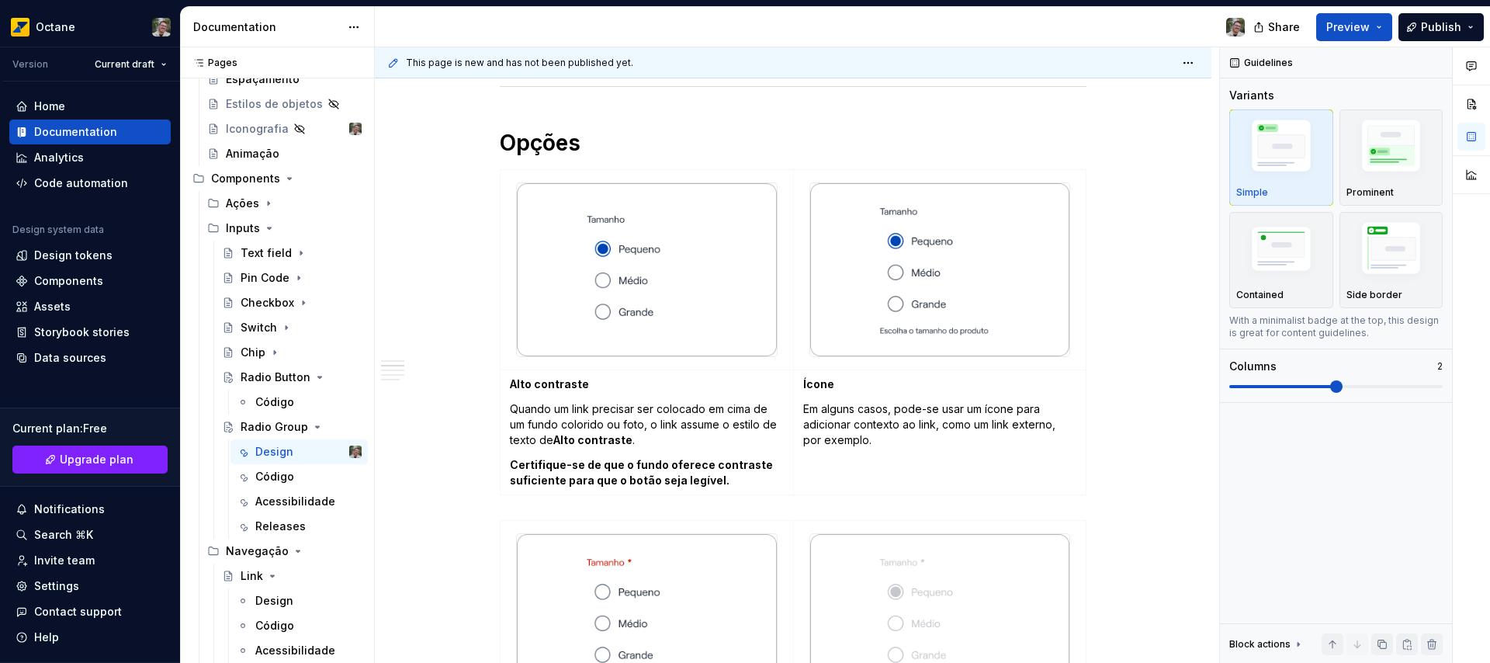
click at [537, 380] on strong "Alto contraste" at bounding box center [549, 383] width 79 height 13
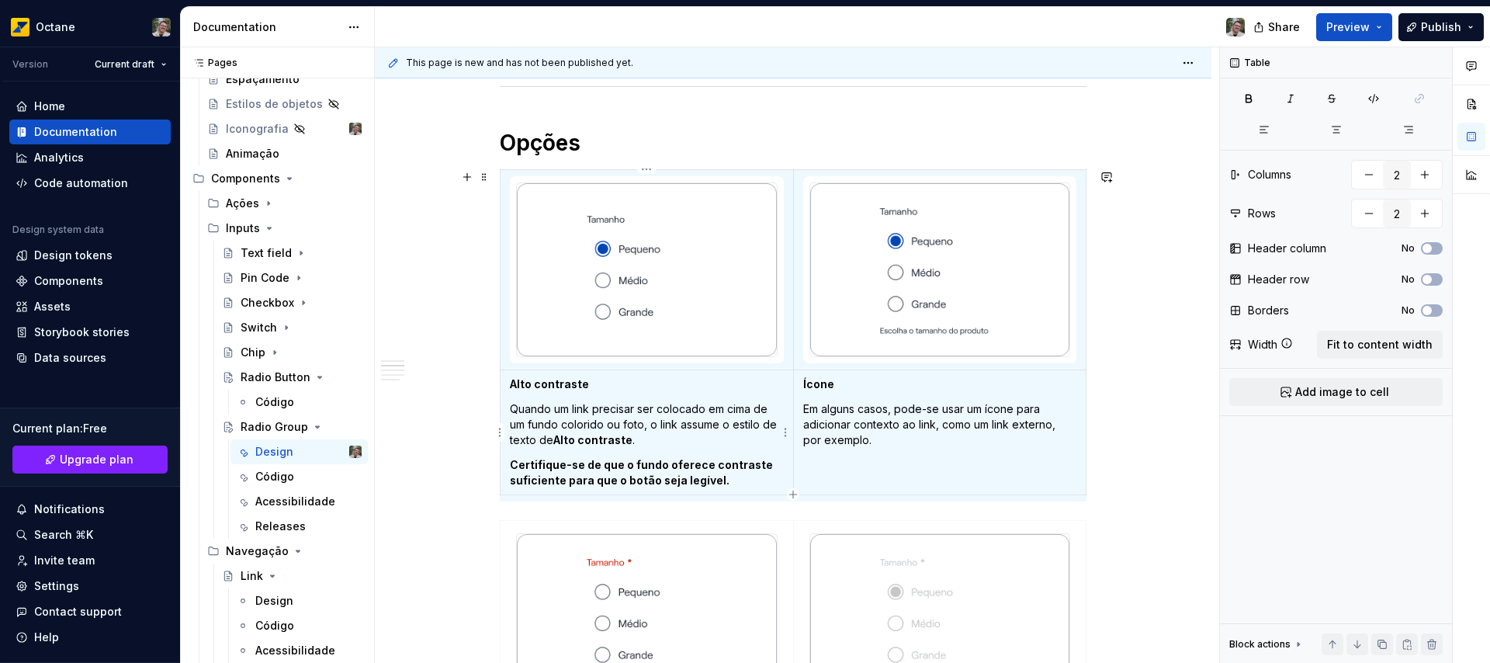
click at [537, 380] on strong "Alto contraste" at bounding box center [549, 383] width 79 height 13
click at [556, 384] on strong "Alto contraste" at bounding box center [549, 383] width 79 height 13
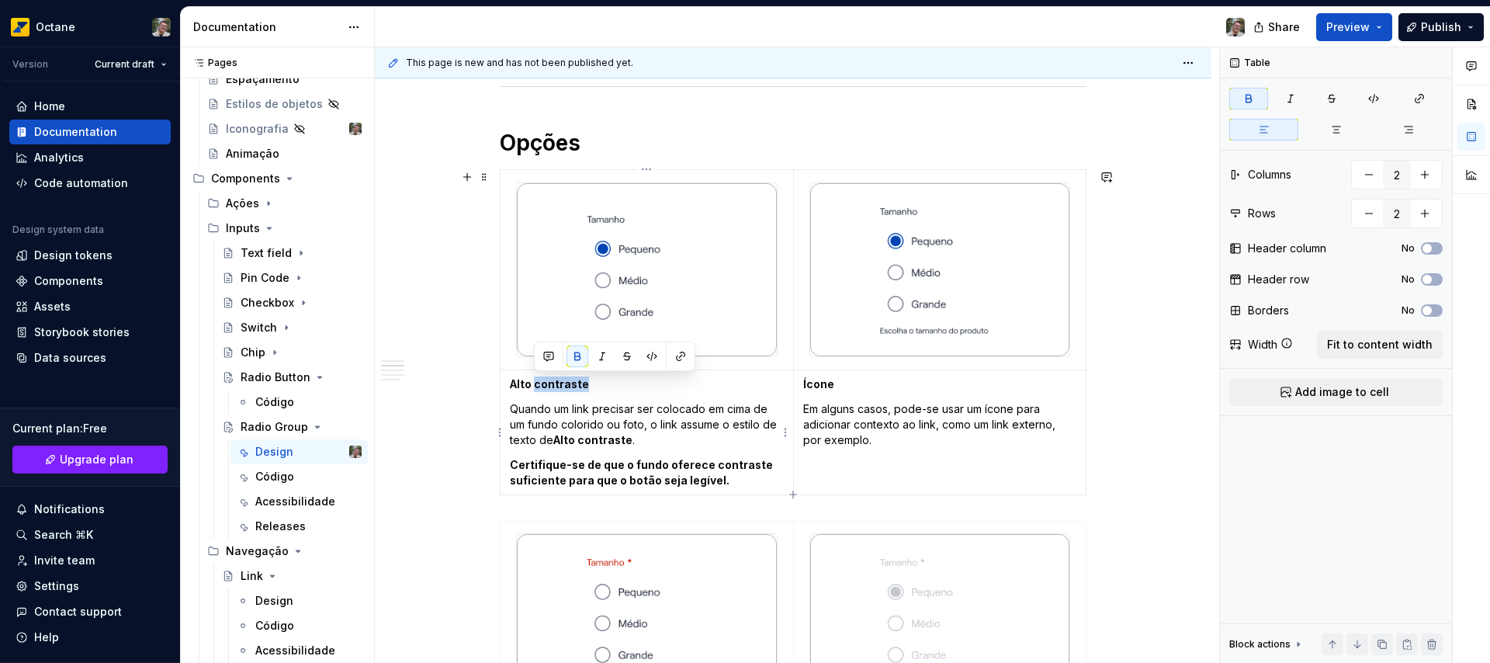
click at [556, 384] on strong "Alto contraste" at bounding box center [549, 383] width 79 height 13
drag, startPoint x: 556, startPoint y: 384, endPoint x: 516, endPoint y: 384, distance: 39.6
click at [516, 384] on strong "Alto contraste" at bounding box center [549, 383] width 79 height 13
click at [569, 423] on p "Quando um link precisar ser colocado em cima de um fundo colorido ou foto, o li…" at bounding box center [647, 424] width 274 height 47
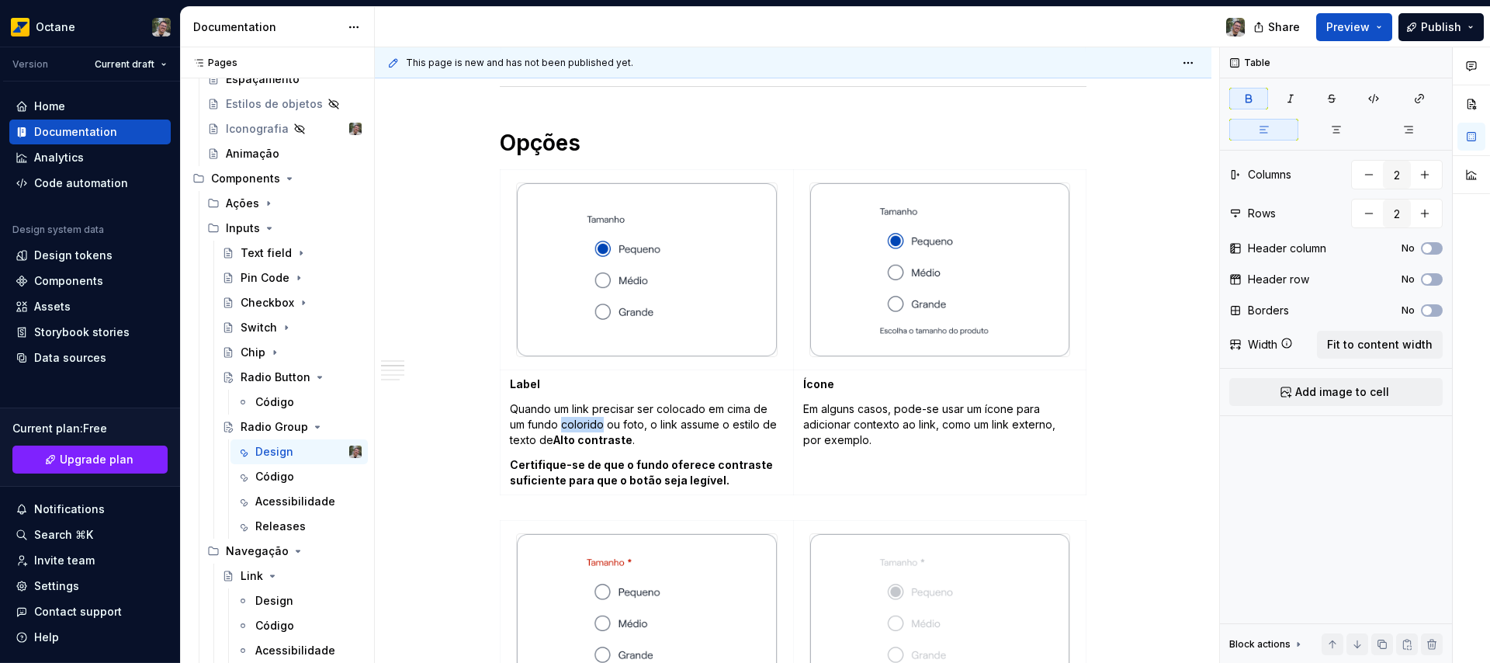
click at [569, 423] on p "Quando um link precisar ser colocado em cima de um fundo colorido ou foto, o li…" at bounding box center [647, 424] width 274 height 47
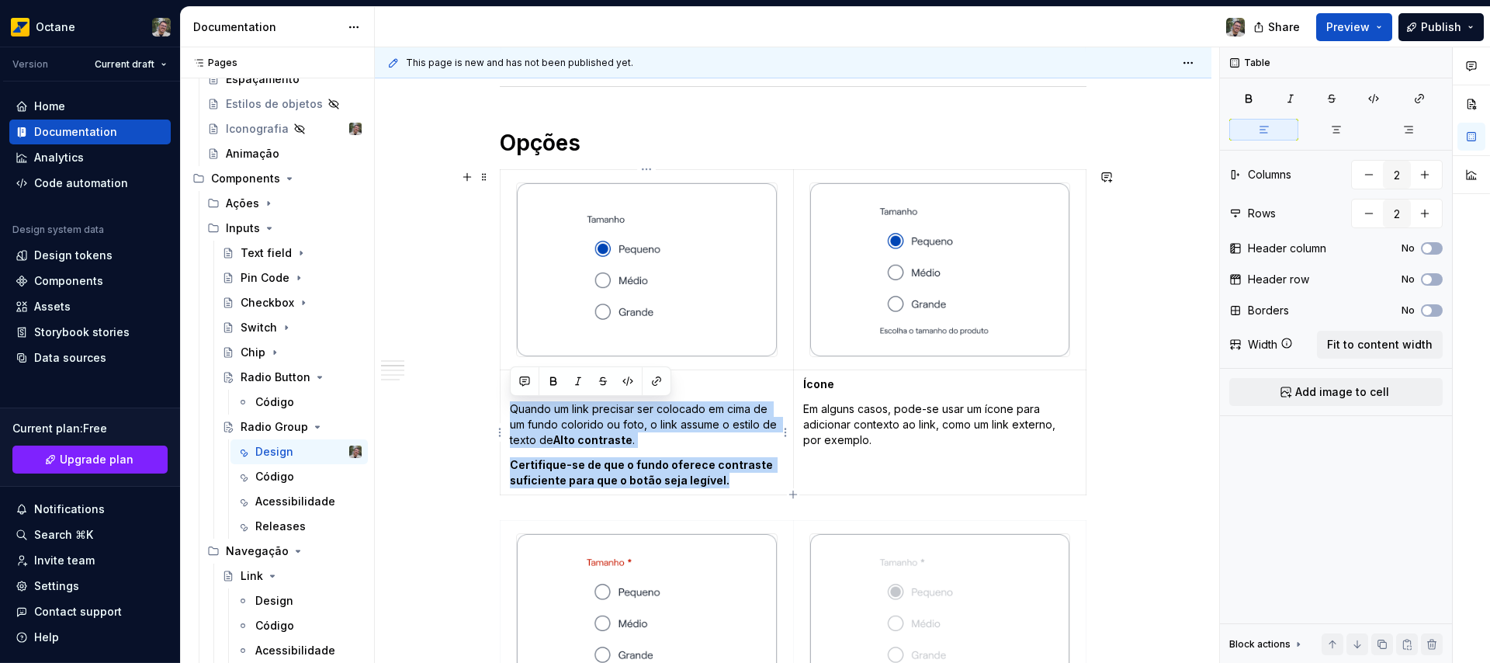
click at [725, 481] on p "Certifique-se de que o fundo oferece contraste suficiente para que o botão seja…" at bounding box center [647, 472] width 274 height 31
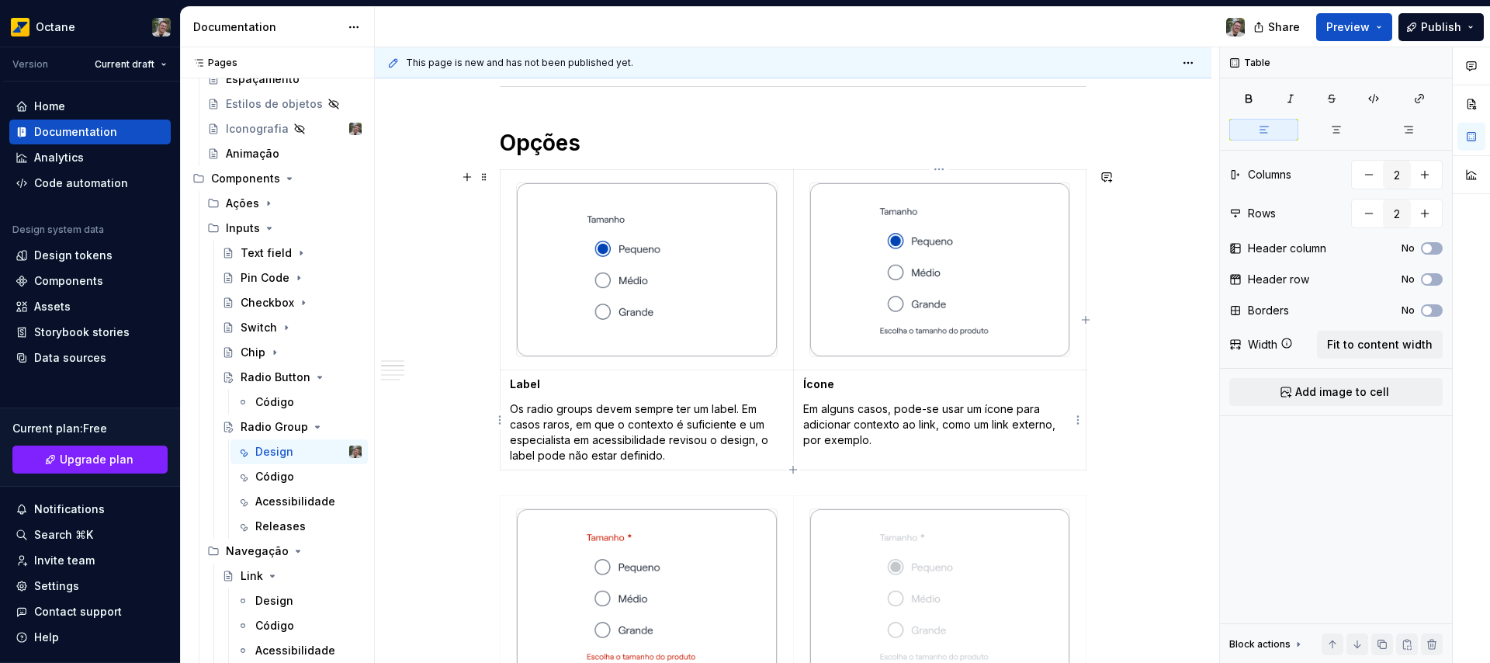
click at [818, 385] on strong "Ícone" at bounding box center [818, 383] width 31 height 13
click at [849, 356] on button "button" at bounding box center [846, 356] width 22 height 22
click at [850, 429] on p "Em alguns casos, pode-se usar um ícone para adicionar contexto ao link, como um…" at bounding box center [940, 424] width 274 height 47
click at [837, 429] on p "Em alguns casos, pode-se usar um ícone para adicionar contexto ao link, como um…" at bounding box center [940, 424] width 274 height 47
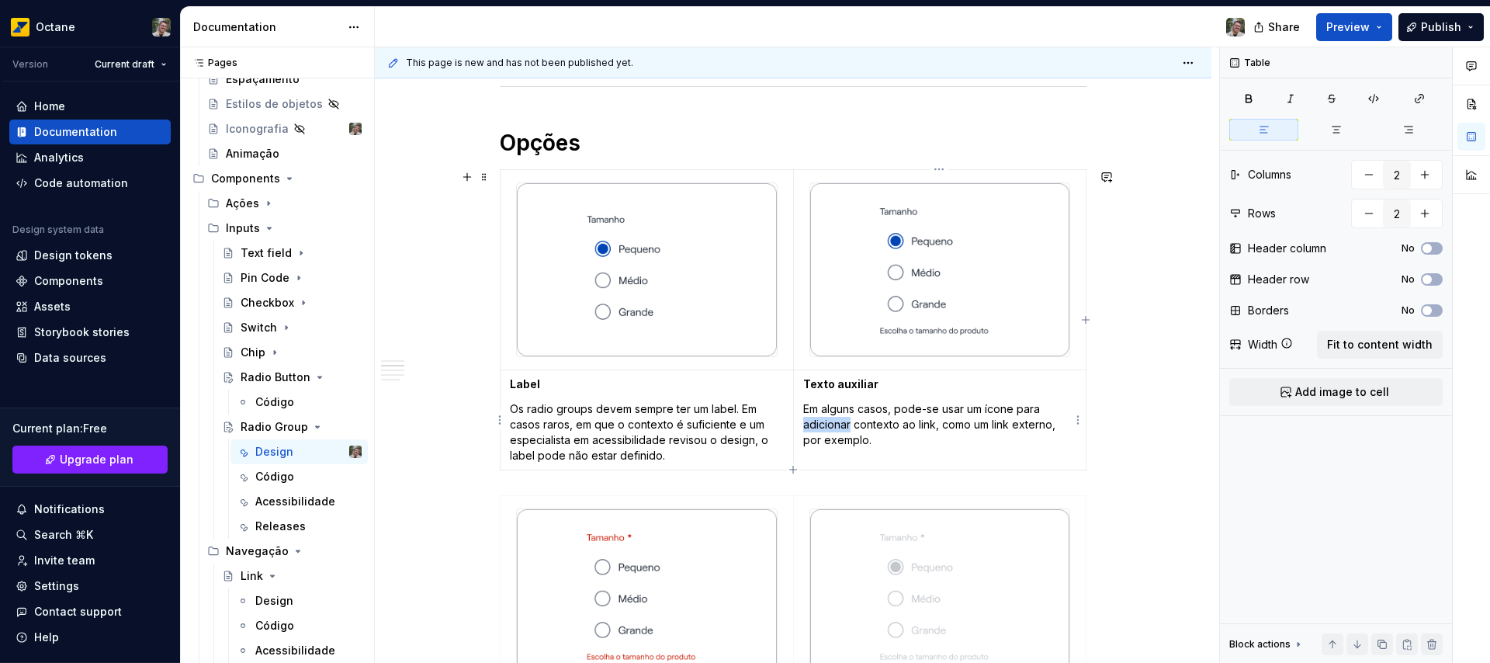
click at [837, 429] on p "Em alguns casos, pode-se usar um ícone para adicionar contexto ao link, como um…" at bounding box center [940, 424] width 274 height 47
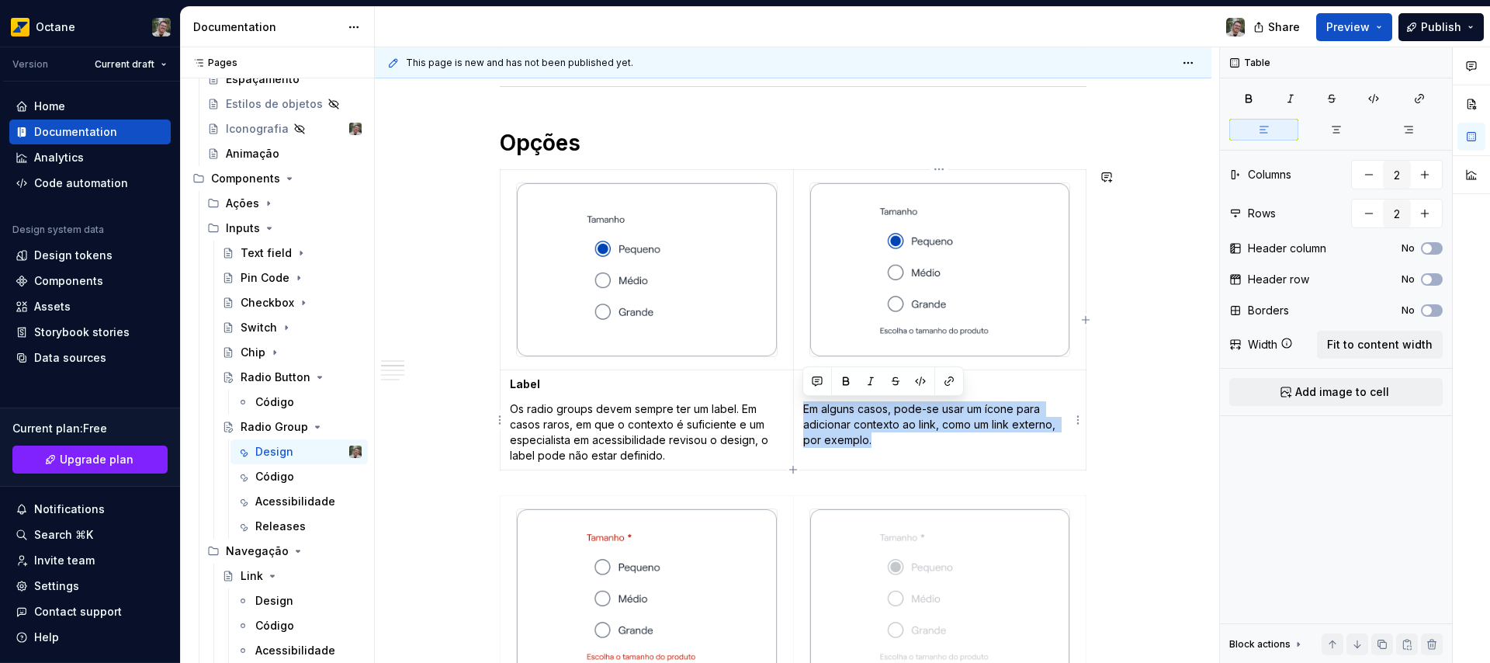
copy p "Em alguns casos, pode-se usar um ícone para adicionar contexto ao link, como um…"
click at [895, 438] on p "Em alguns casos, pode-se usar um ícone para adicionar contexto ao link, como um…" at bounding box center [940, 424] width 274 height 47
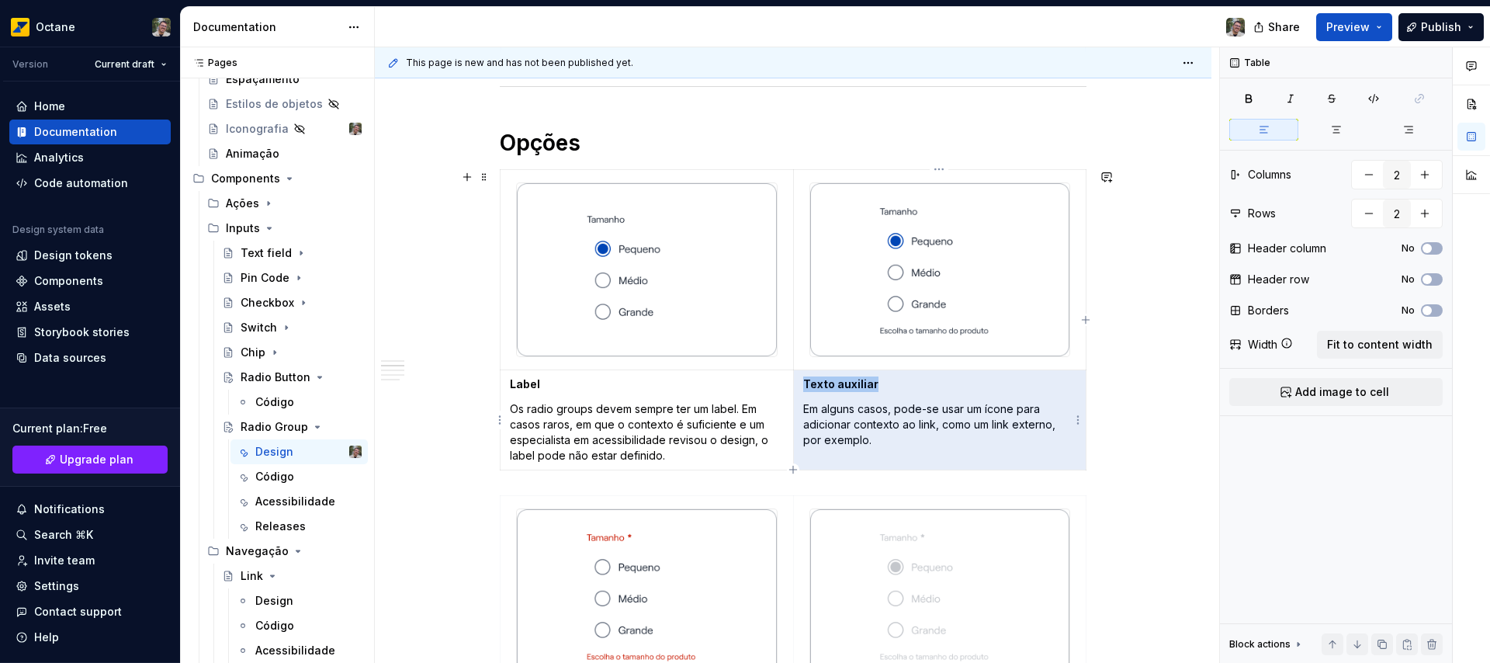
drag, startPoint x: 878, startPoint y: 441, endPoint x: 805, endPoint y: 416, distance: 77.0
click at [806, 414] on p "Em alguns casos, pode-se usar um ícone para adicionar contexto ao link, como um…" at bounding box center [940, 424] width 274 height 47
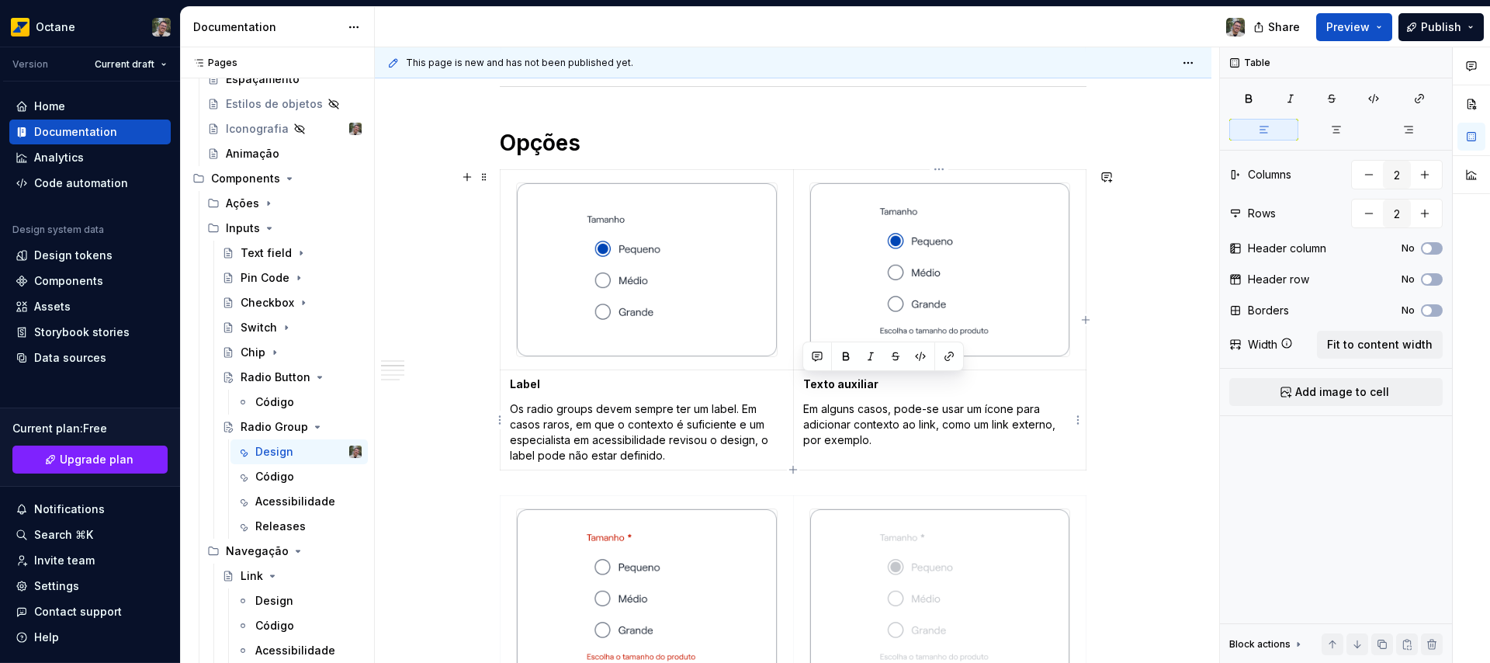
click at [816, 410] on p "Em alguns casos, pode-se usar um ícone para adicionar contexto ao link, como um…" at bounding box center [940, 424] width 274 height 47
click at [812, 408] on p "Em alguns casos, pode-se usar um ícone para adicionar contexto ao link, como um…" at bounding box center [940, 424] width 274 height 47
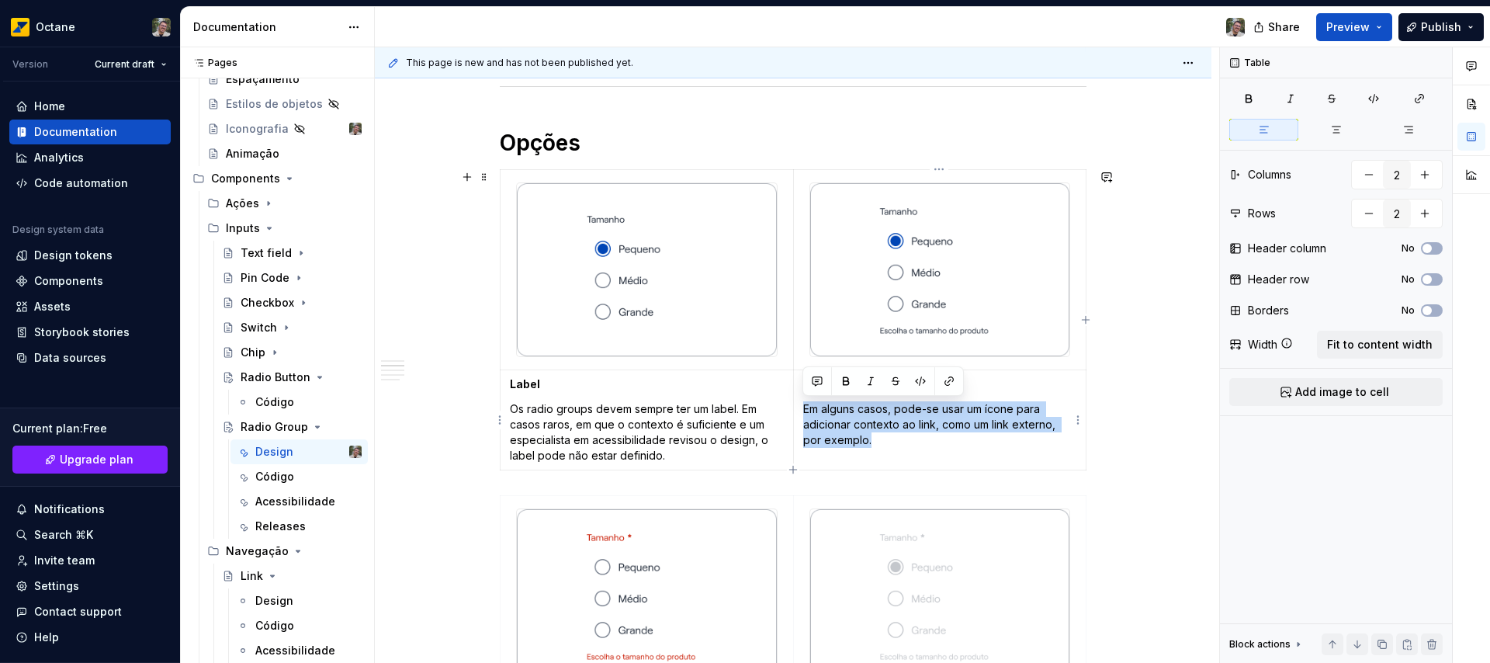
drag, startPoint x: 812, startPoint y: 408, endPoint x: 863, endPoint y: 432, distance: 56.6
click at [863, 432] on p "Em alguns casos, pode-se usar um ícone para adicionar contexto ao link, como um…" at bounding box center [940, 424] width 274 height 47
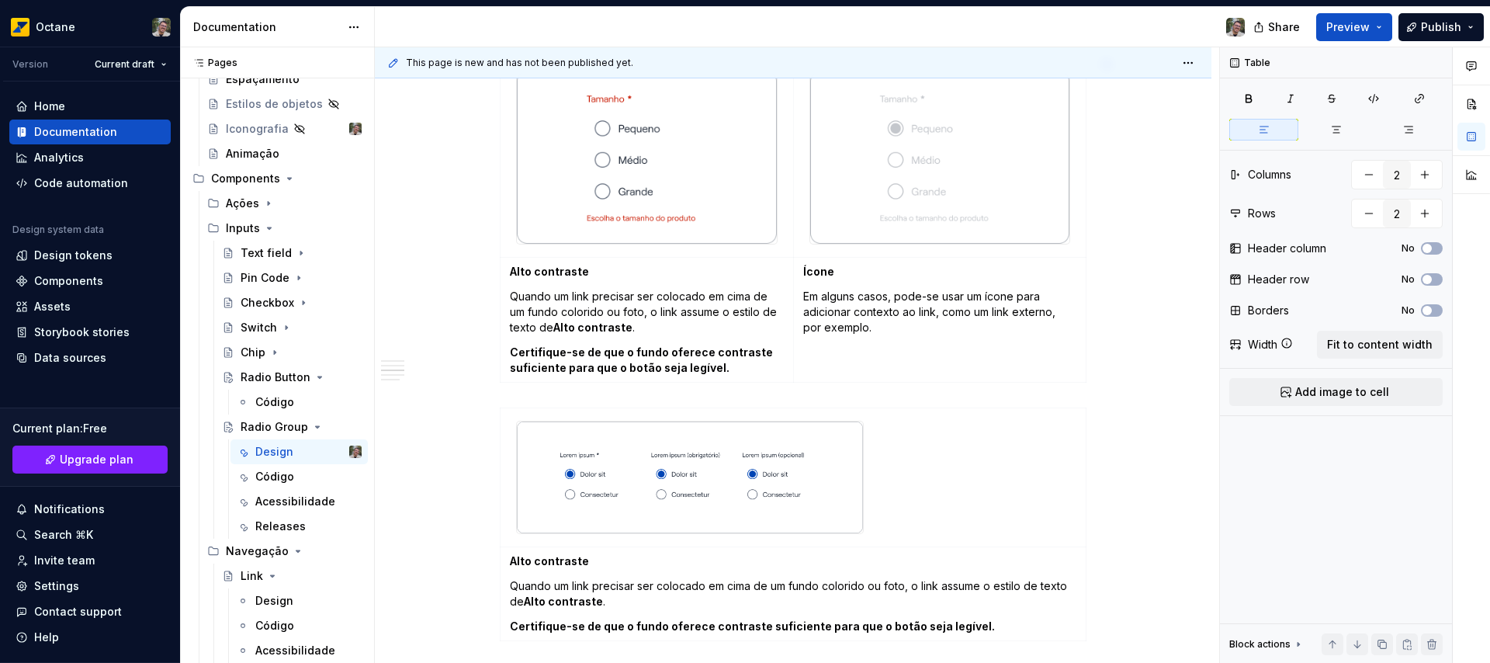
scroll to position [1022, 0]
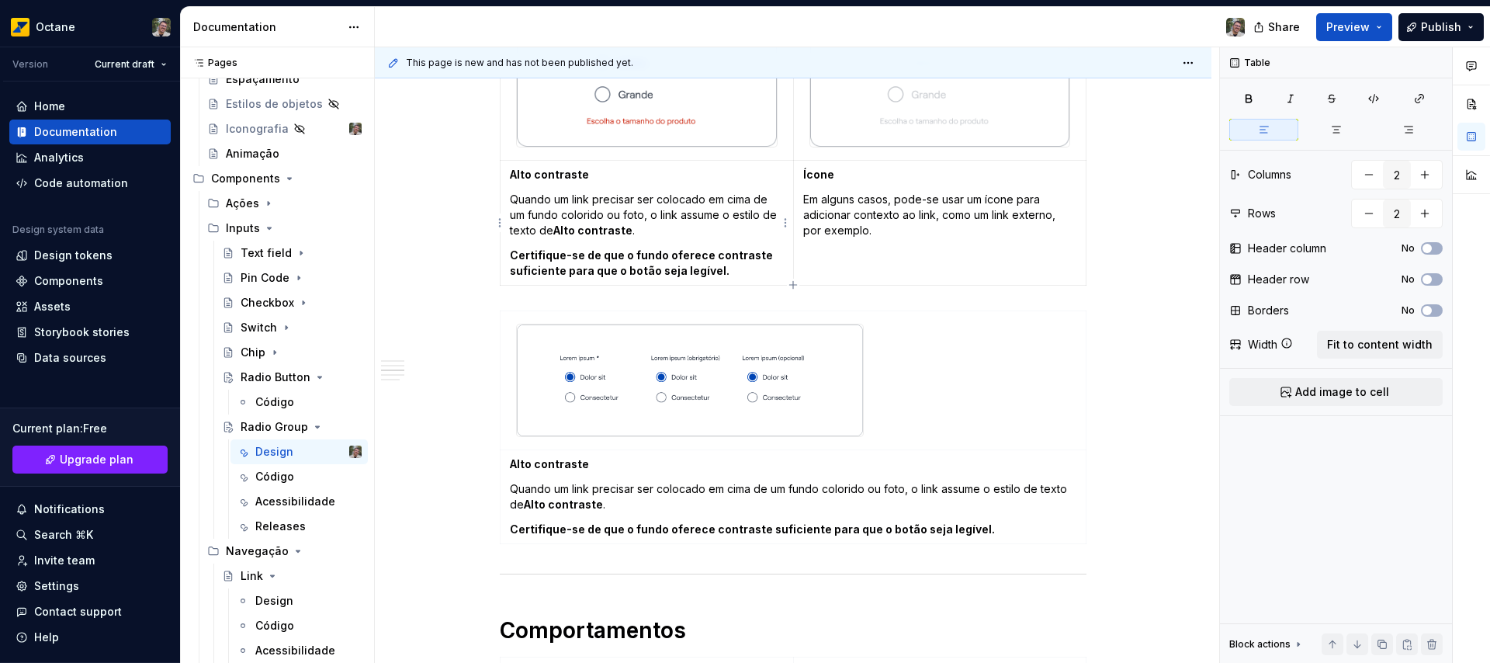
click at [519, 174] on strong "Alto contraste" at bounding box center [549, 174] width 79 height 13
drag, startPoint x: 519, startPoint y: 174, endPoint x: 549, endPoint y: 173, distance: 30.3
click at [549, 173] on strong "Alto contraste" at bounding box center [549, 174] width 79 height 13
click at [563, 209] on p "Quando um link precisar ser colocado em cima de um fundo colorido ou foto, o li…" at bounding box center [647, 215] width 274 height 47
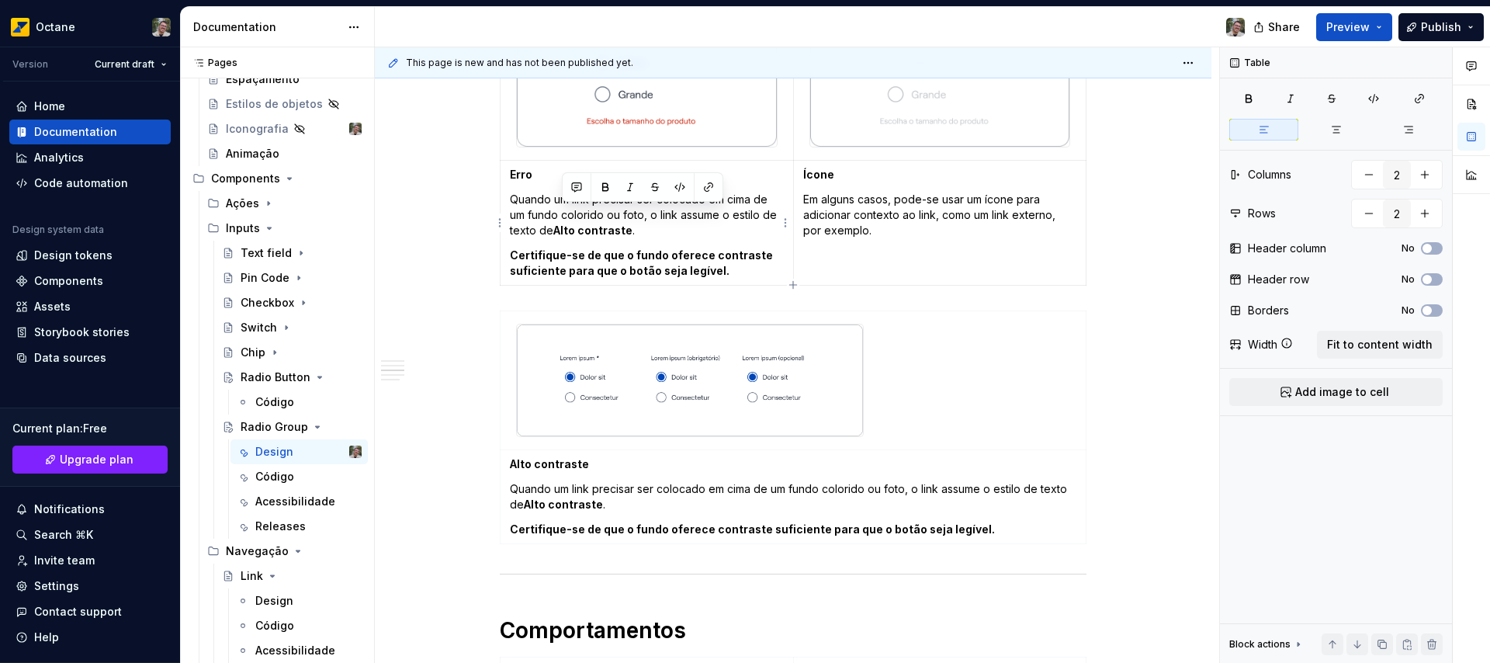
click at [528, 196] on p "Quando um link precisar ser colocado em cima de um fundo colorido ou foto, o li…" at bounding box center [647, 215] width 274 height 47
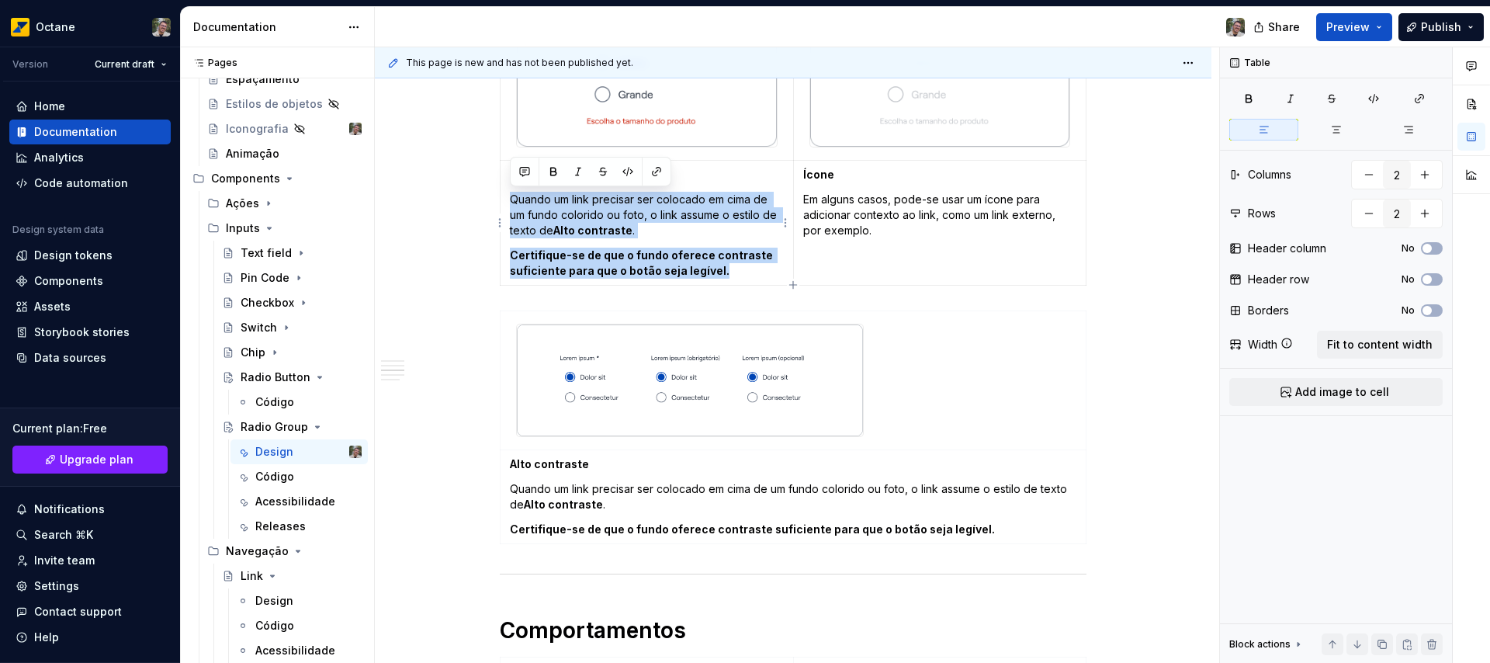
drag, startPoint x: 528, startPoint y: 196, endPoint x: 718, endPoint y: 271, distance: 204.2
click at [718, 271] on td "Erro Quando um link precisar ser colocado em cima de um fundo colorido ou foto,…" at bounding box center [646, 222] width 293 height 125
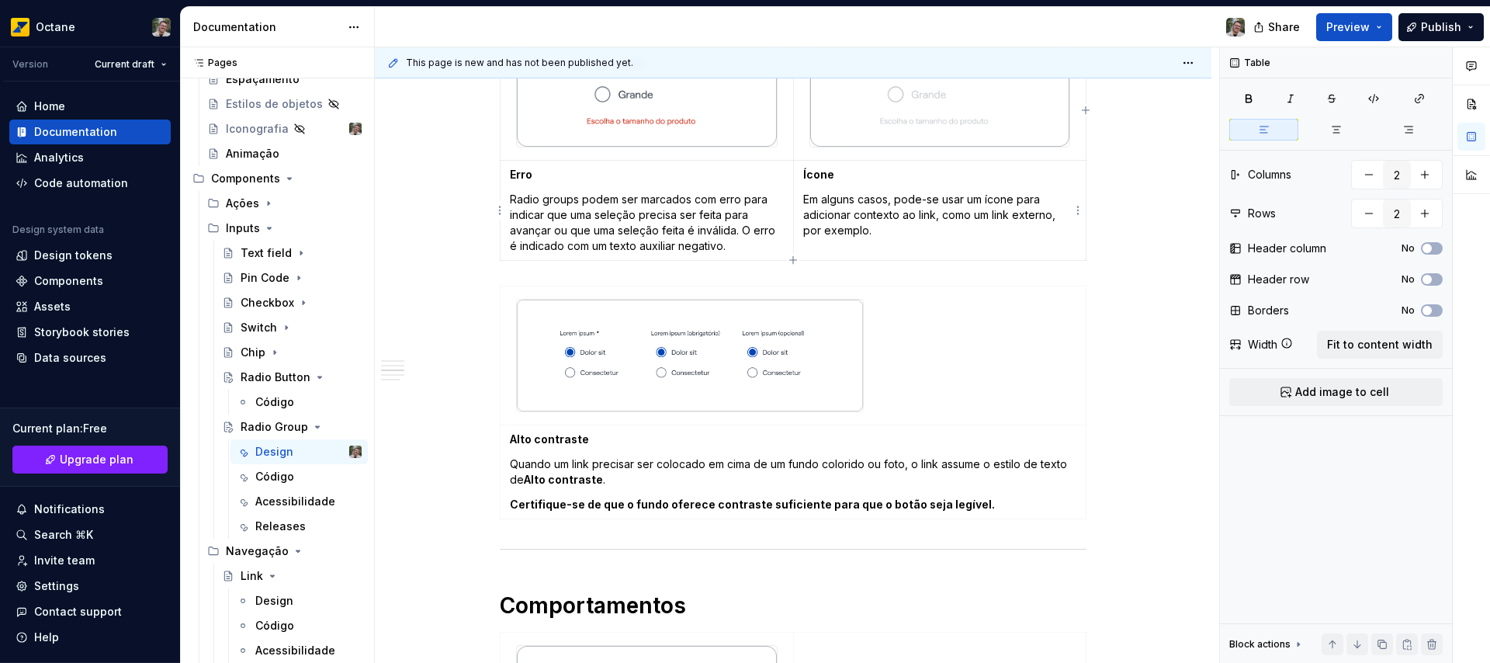
click at [825, 174] on strong "Ícone" at bounding box center [818, 174] width 31 height 13
click at [814, 175] on p "Desabilitado" at bounding box center [940, 175] width 274 height 16
click at [825, 215] on p "Em alguns casos, pode-se usar um ícone para adicionar contexto ao link, como um…" at bounding box center [940, 215] width 274 height 47
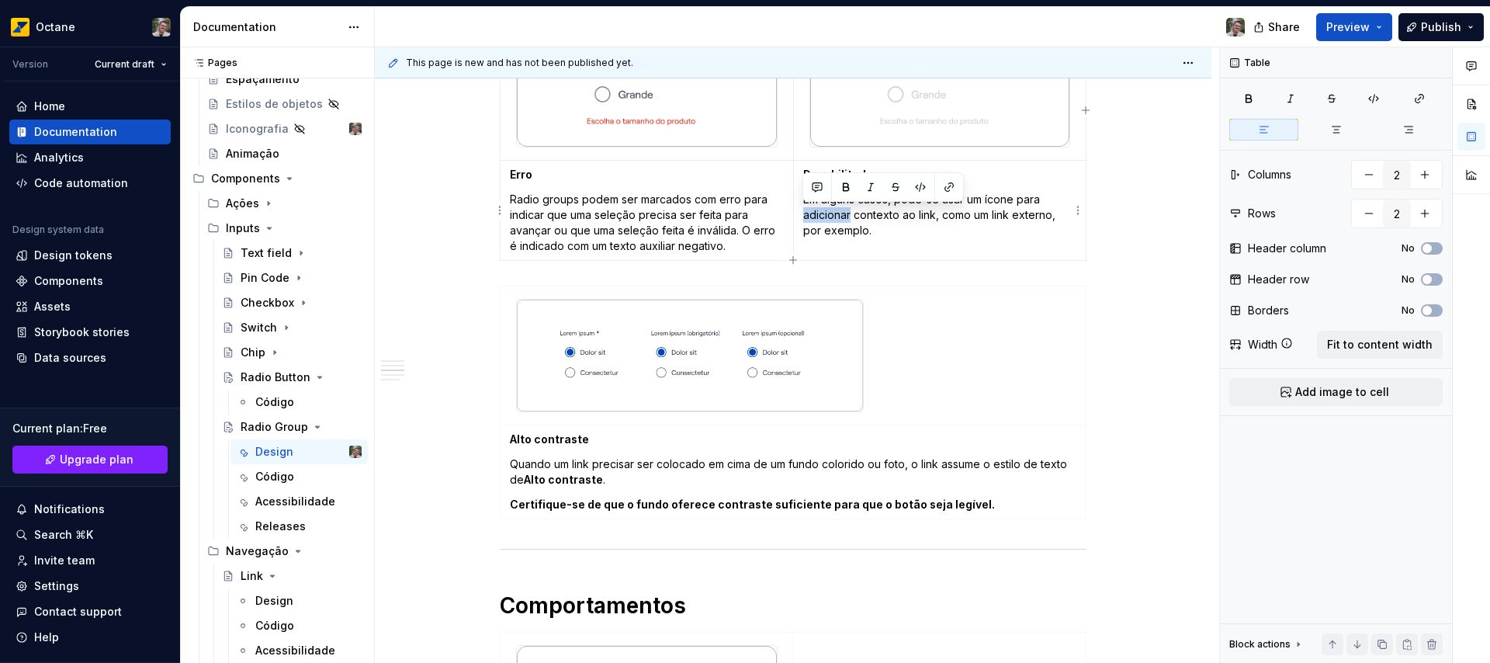
click at [825, 215] on p "Em alguns casos, pode-se usar um ícone para adicionar contexto ao link, como um…" at bounding box center [940, 215] width 274 height 47
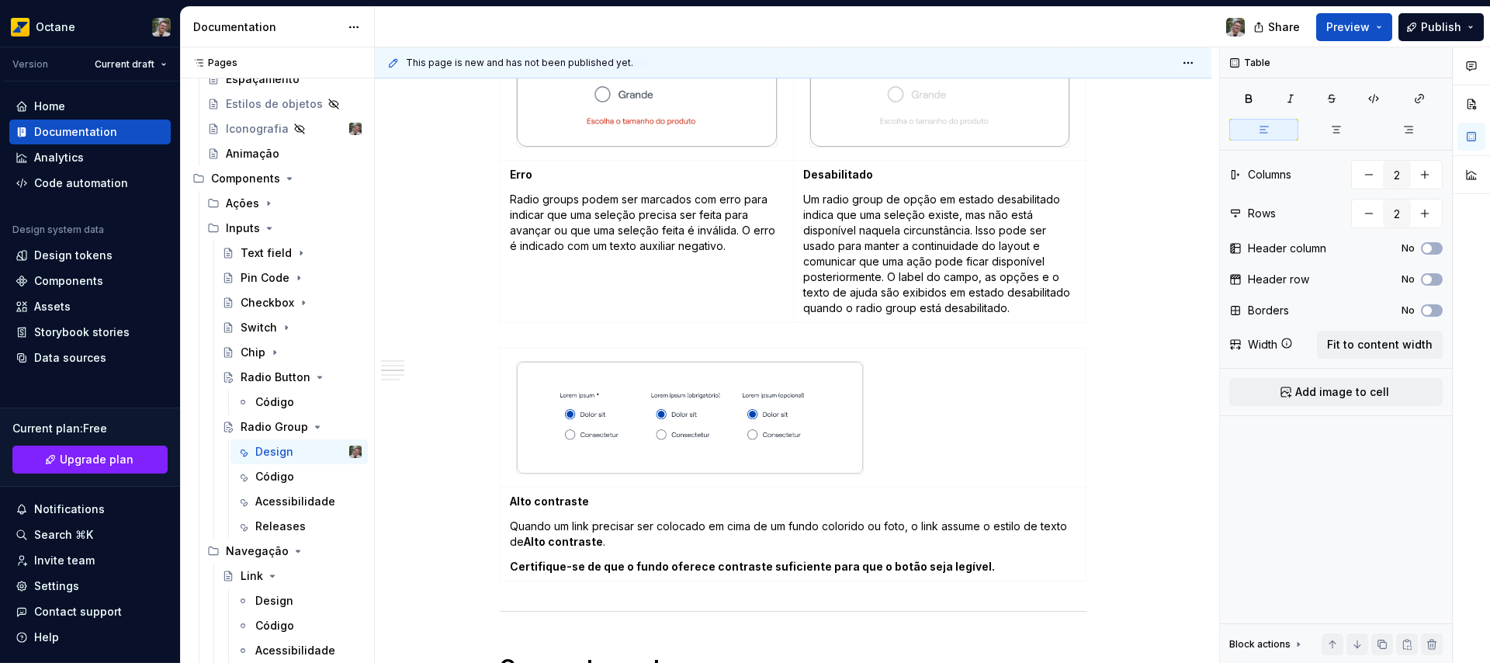
click at [530, 503] on strong "Alto contraste" at bounding box center [549, 500] width 79 height 13
click at [532, 501] on p "Obrigatório ou opcional" at bounding box center [793, 501] width 566 height 16
drag, startPoint x: 532, startPoint y: 501, endPoint x: 587, endPoint y: 503, distance: 54.3
click at [587, 503] on p "Obrigatório ou opcional" at bounding box center [793, 501] width 566 height 16
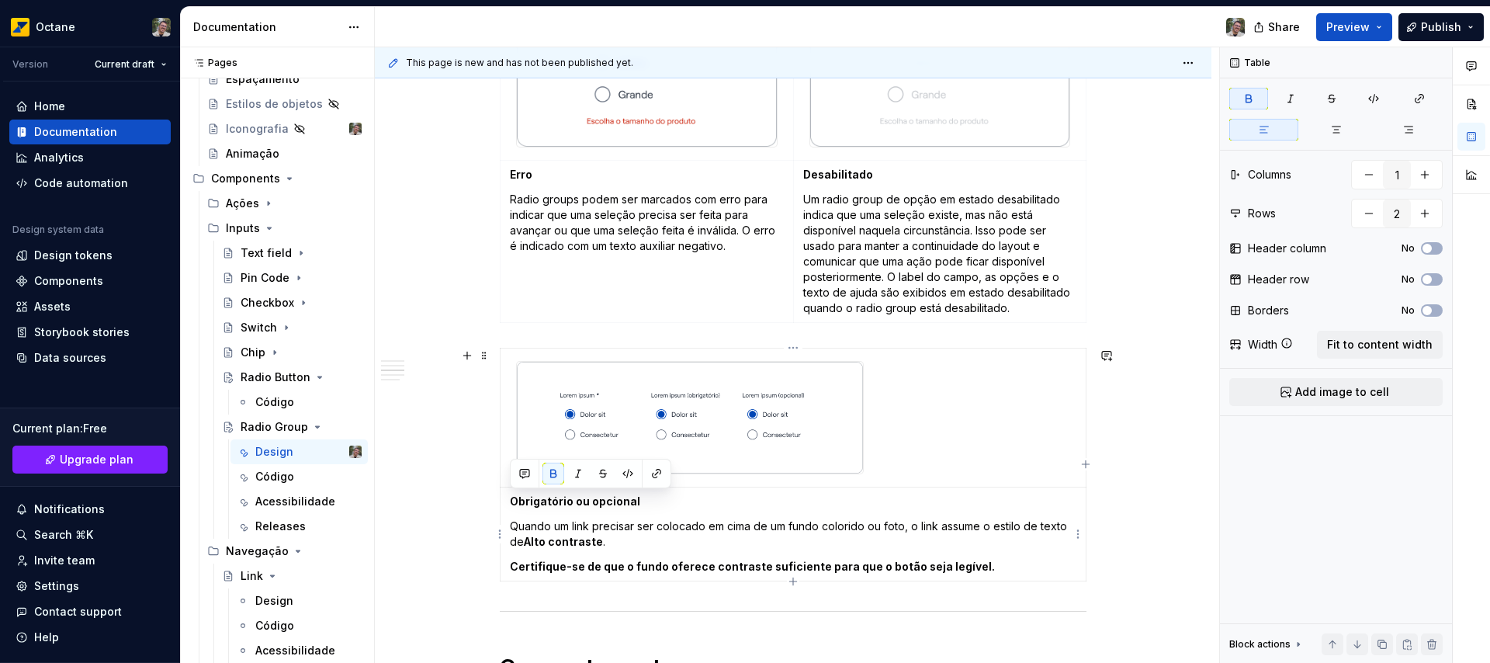
click at [545, 530] on p "Quando um link precisar ser colocado em cima de um fundo colorido ou foto, o li…" at bounding box center [793, 533] width 566 height 31
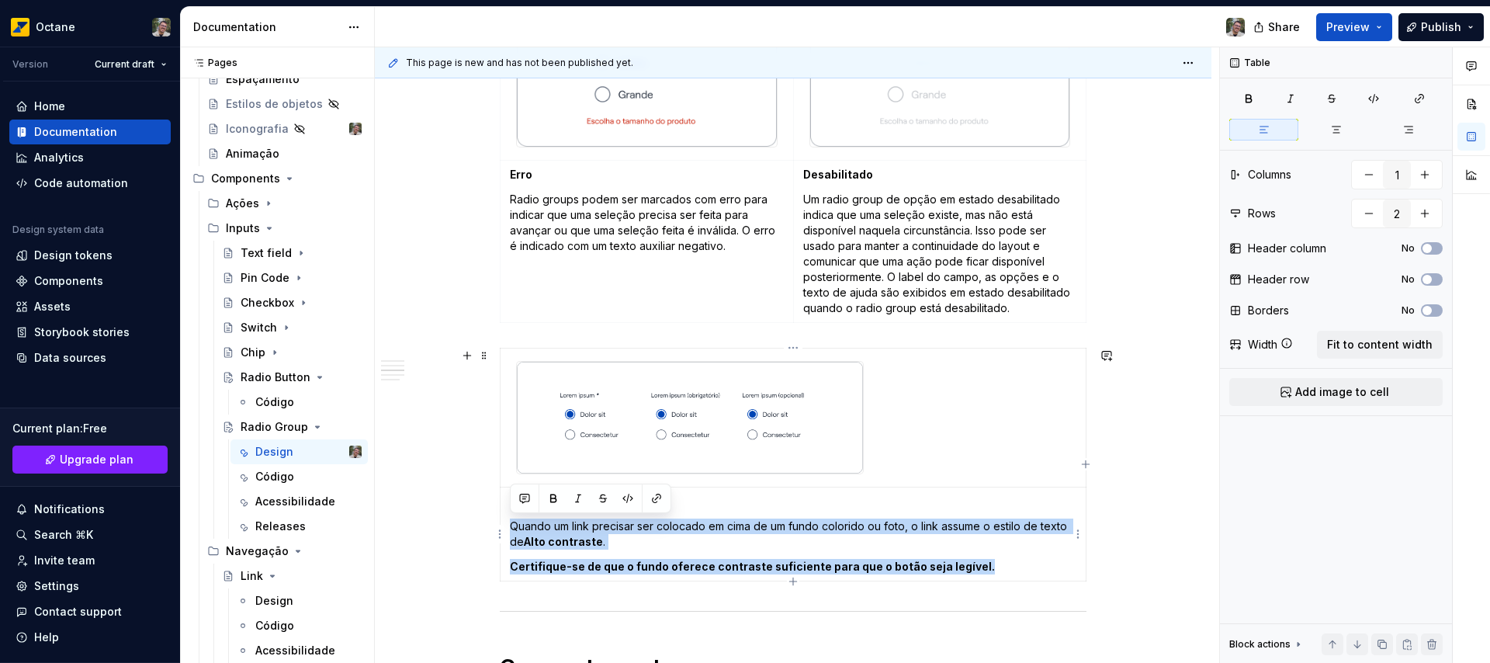
click at [976, 569] on p "Certifique-se de que o fundo oferece contraste suficiente para que o botão seja…" at bounding box center [793, 567] width 566 height 16
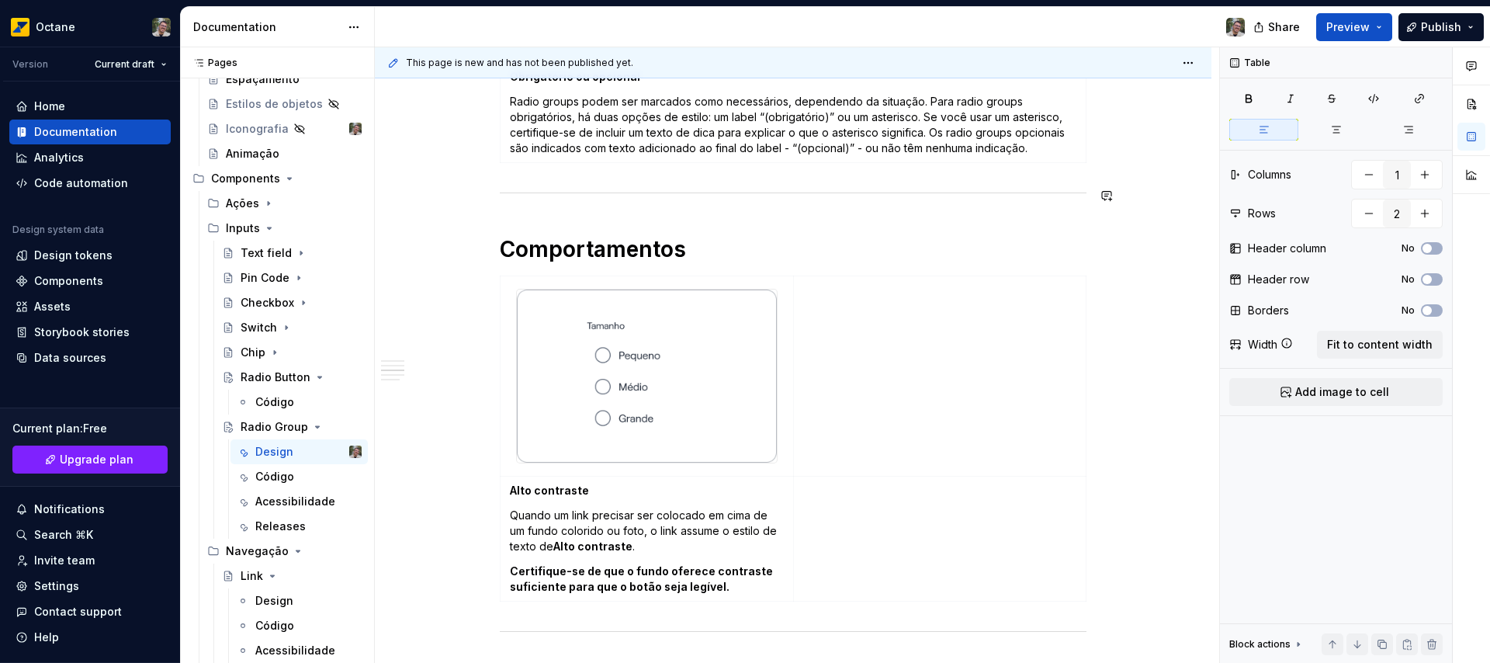
scroll to position [1612, 0]
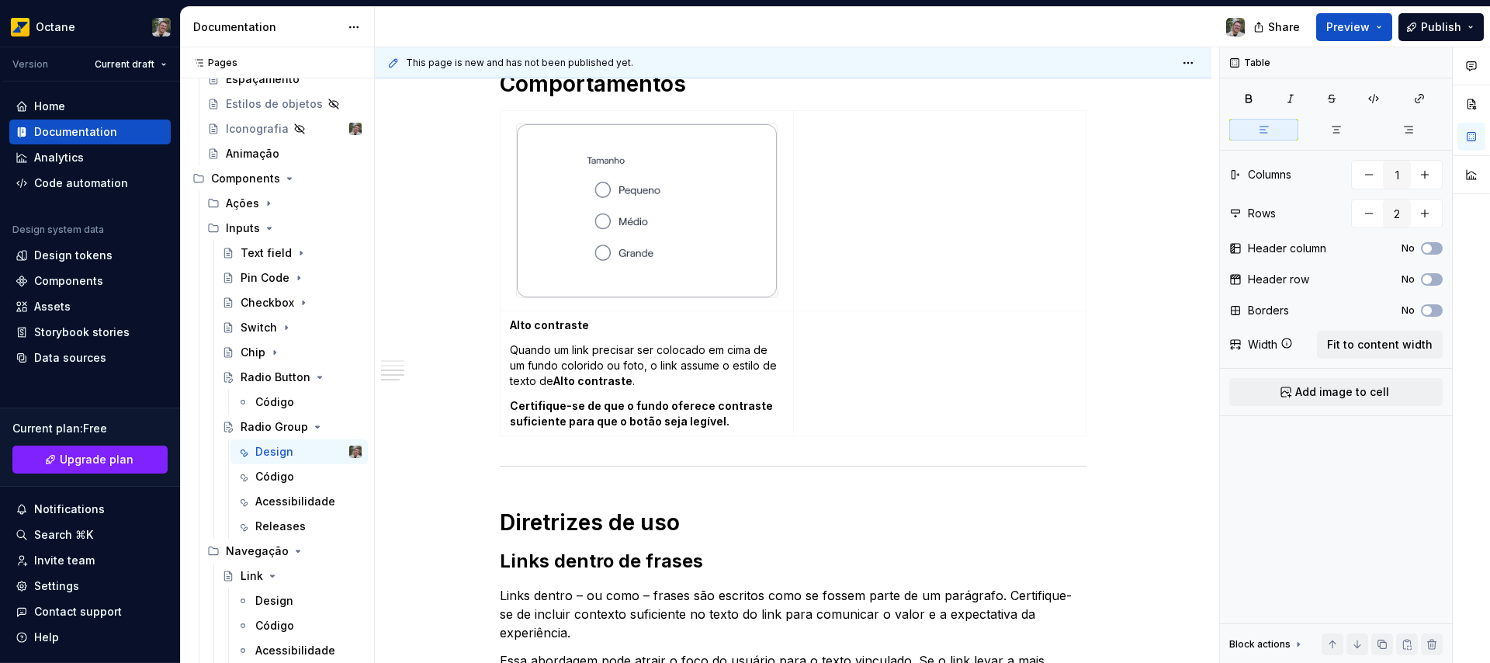
click at [541, 329] on strong "Alto contraste" at bounding box center [549, 324] width 79 height 13
type input "2"
click at [541, 329] on strong "Alto contraste" at bounding box center [549, 324] width 79 height 13
click at [542, 325] on strong "Alto contraste" at bounding box center [549, 324] width 79 height 13
drag, startPoint x: 542, startPoint y: 325, endPoint x: 518, endPoint y: 328, distance: 23.5
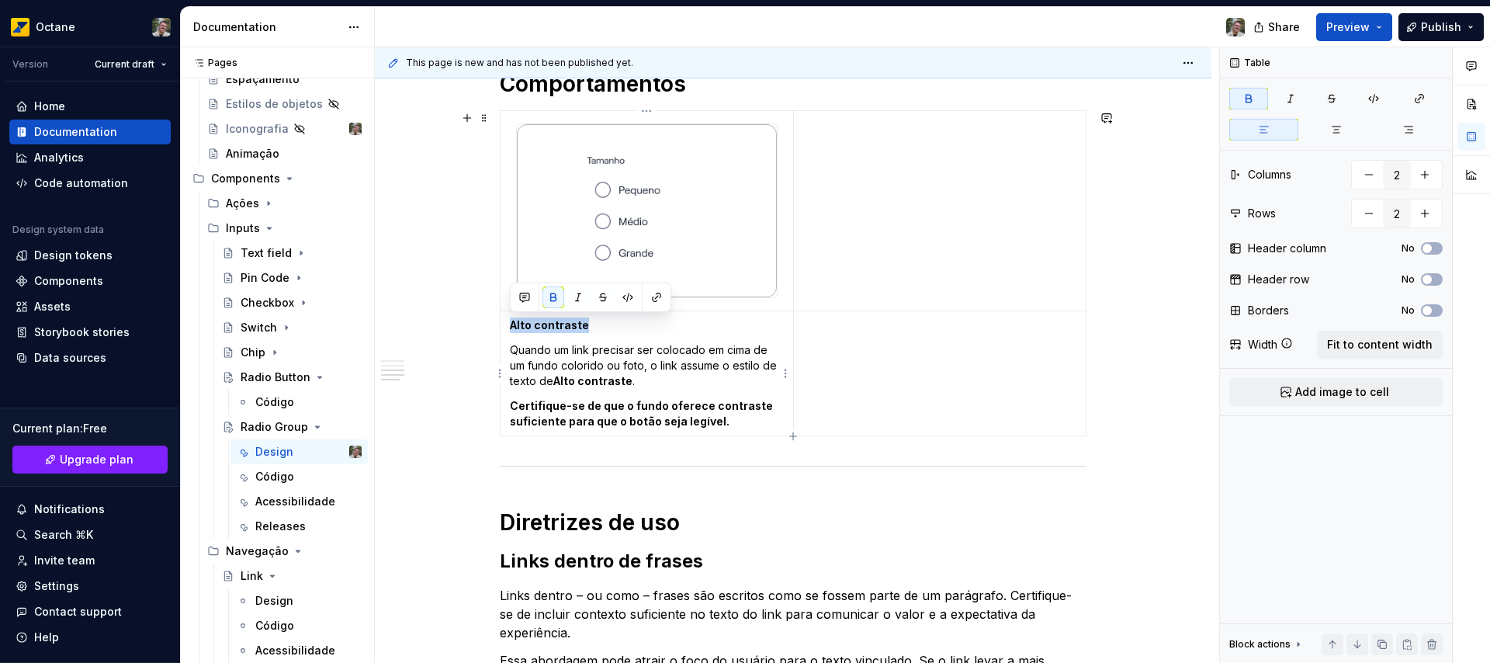
click at [518, 328] on strong "Alto contraste" at bounding box center [549, 324] width 79 height 13
click at [552, 325] on p "Valor misto" at bounding box center [647, 325] width 274 height 16
drag, startPoint x: 552, startPoint y: 325, endPoint x: 526, endPoint y: 328, distance: 26.6
click at [526, 328] on p "Valor misto" at bounding box center [647, 325] width 274 height 16
click at [554, 290] on button "button" at bounding box center [553, 297] width 22 height 22
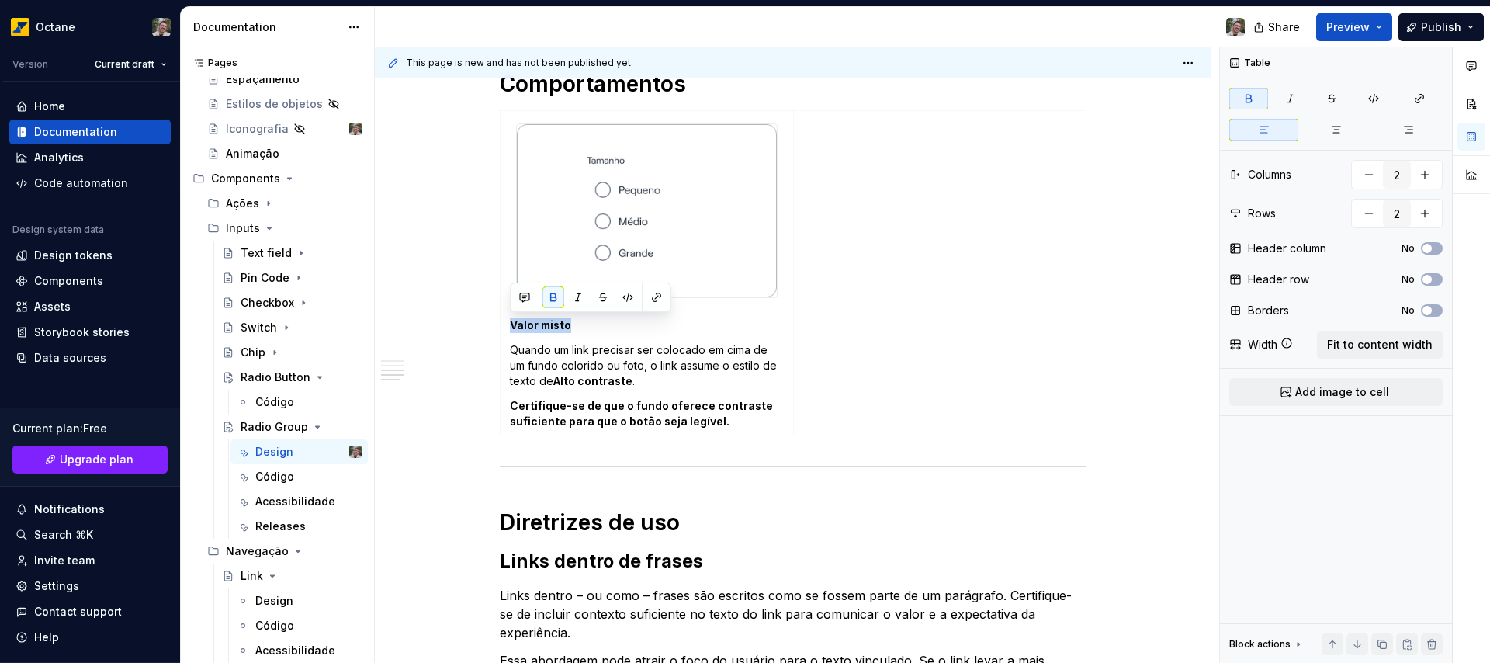
click at [538, 355] on p "Quando um link precisar ser colocado em cima de um fundo colorido ou foto, o li…" at bounding box center [647, 365] width 274 height 47
click at [539, 355] on p "Quando um link precisar ser colocado em cima de um fundo colorido ou foto, o li…" at bounding box center [647, 365] width 274 height 47
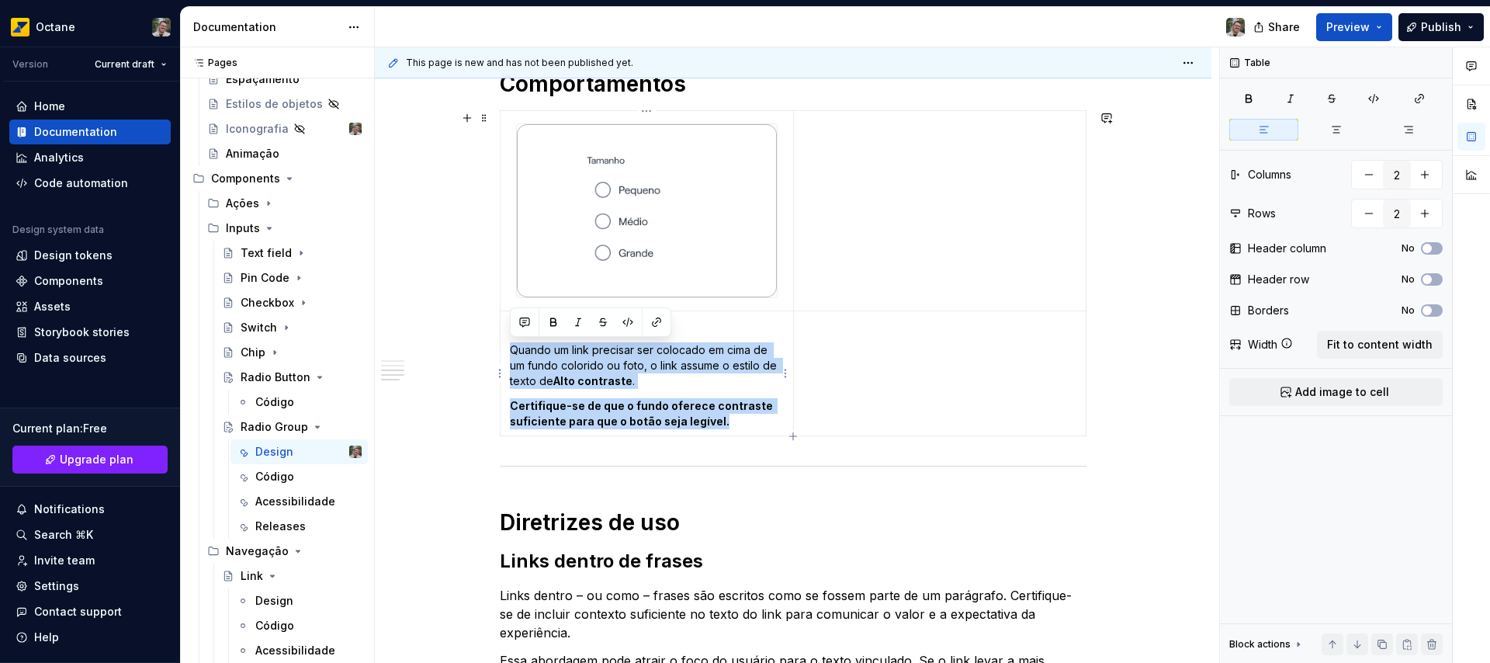
click at [722, 419] on p "Certifique-se de que o fundo oferece contraste suficiente para que o botão seja…" at bounding box center [647, 413] width 274 height 31
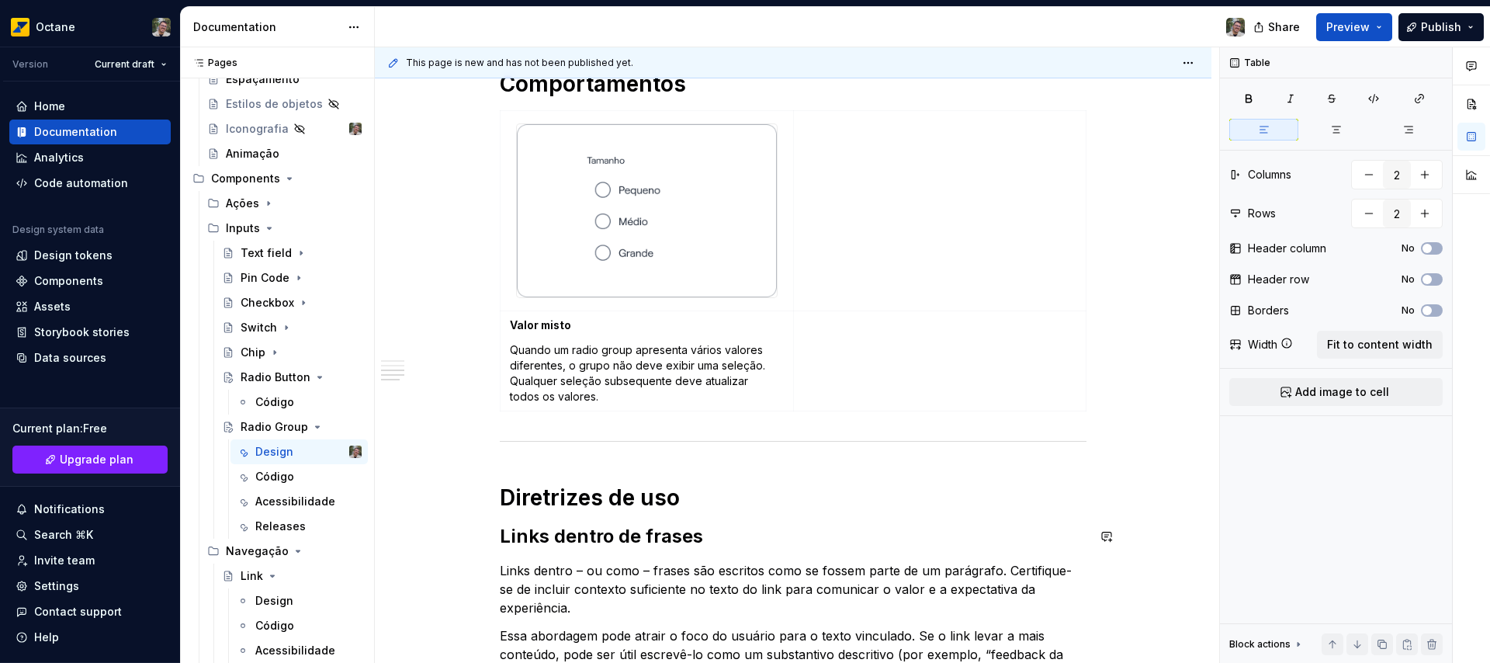
click at [534, 539] on h2 "Links dentro de frases" at bounding box center [793, 536] width 587 height 25
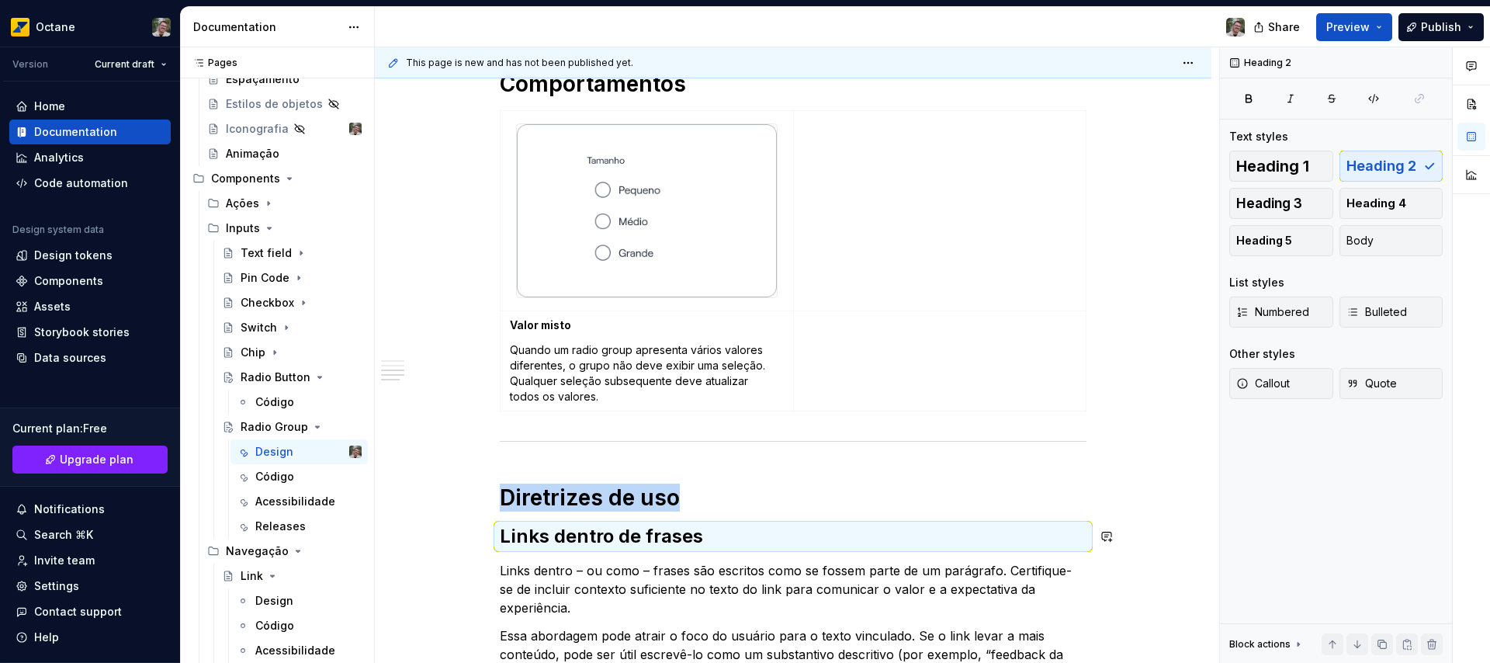
click at [534, 539] on h2 "Links dentro de frases" at bounding box center [793, 536] width 587 height 25
click at [525, 534] on h2 "Links dentro de frases" at bounding box center [793, 536] width 587 height 25
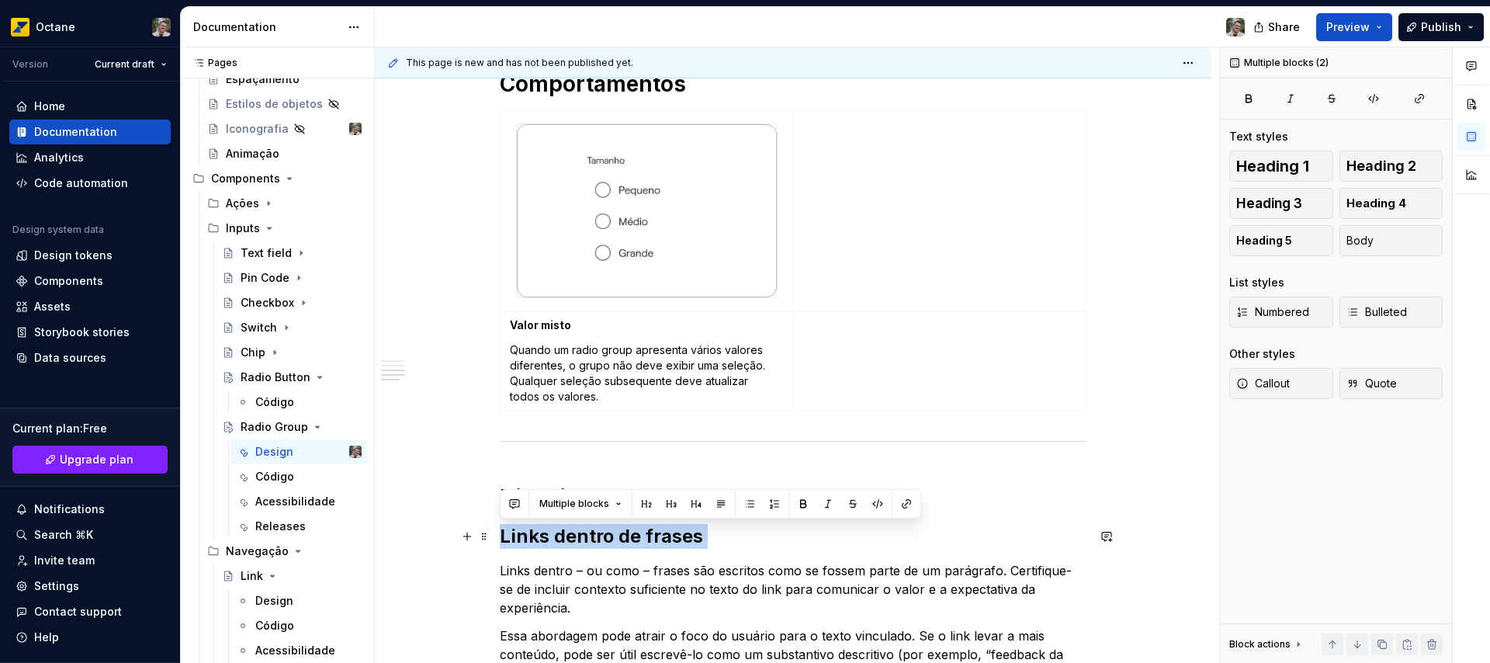
drag, startPoint x: 525, startPoint y: 534, endPoint x: 715, endPoint y: 534, distance: 190.1
click at [715, 534] on h2 "Links dentro de frases" at bounding box center [793, 536] width 587 height 25
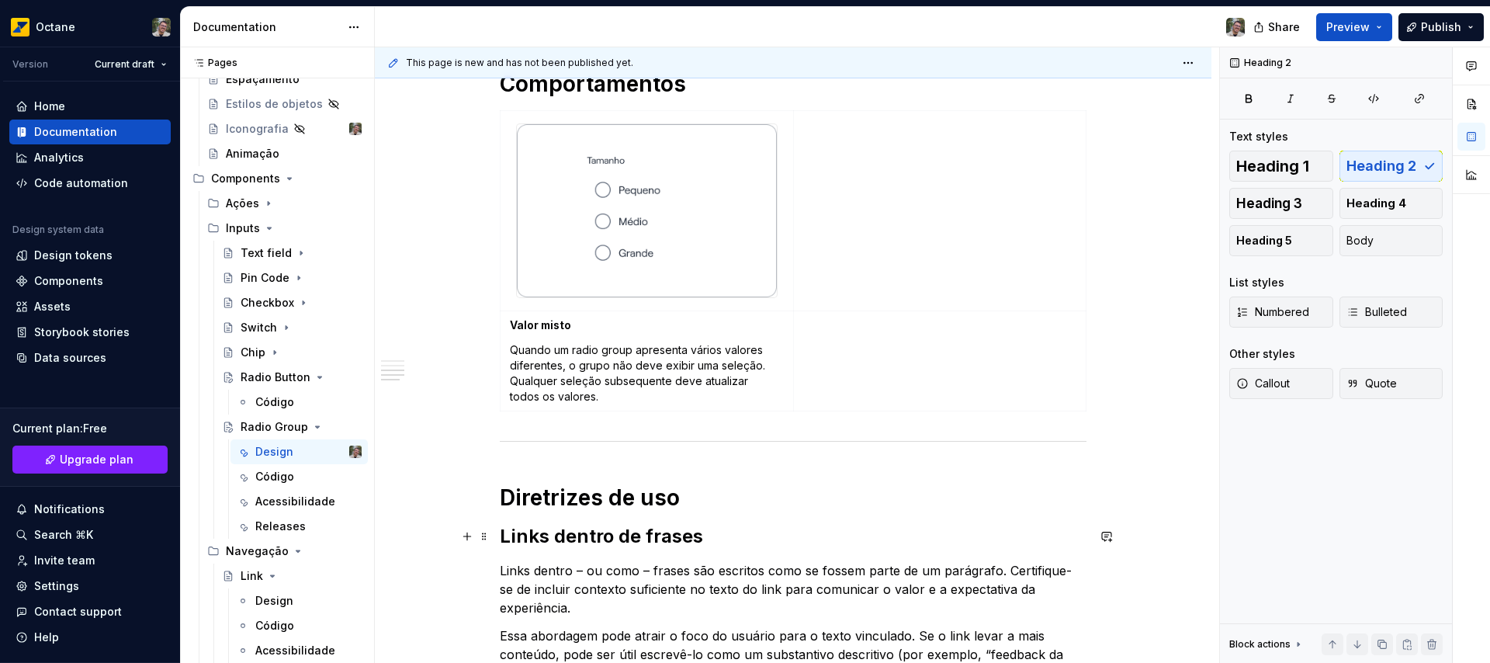
click at [531, 538] on h2 "Links dentro de frases" at bounding box center [793, 536] width 587 height 25
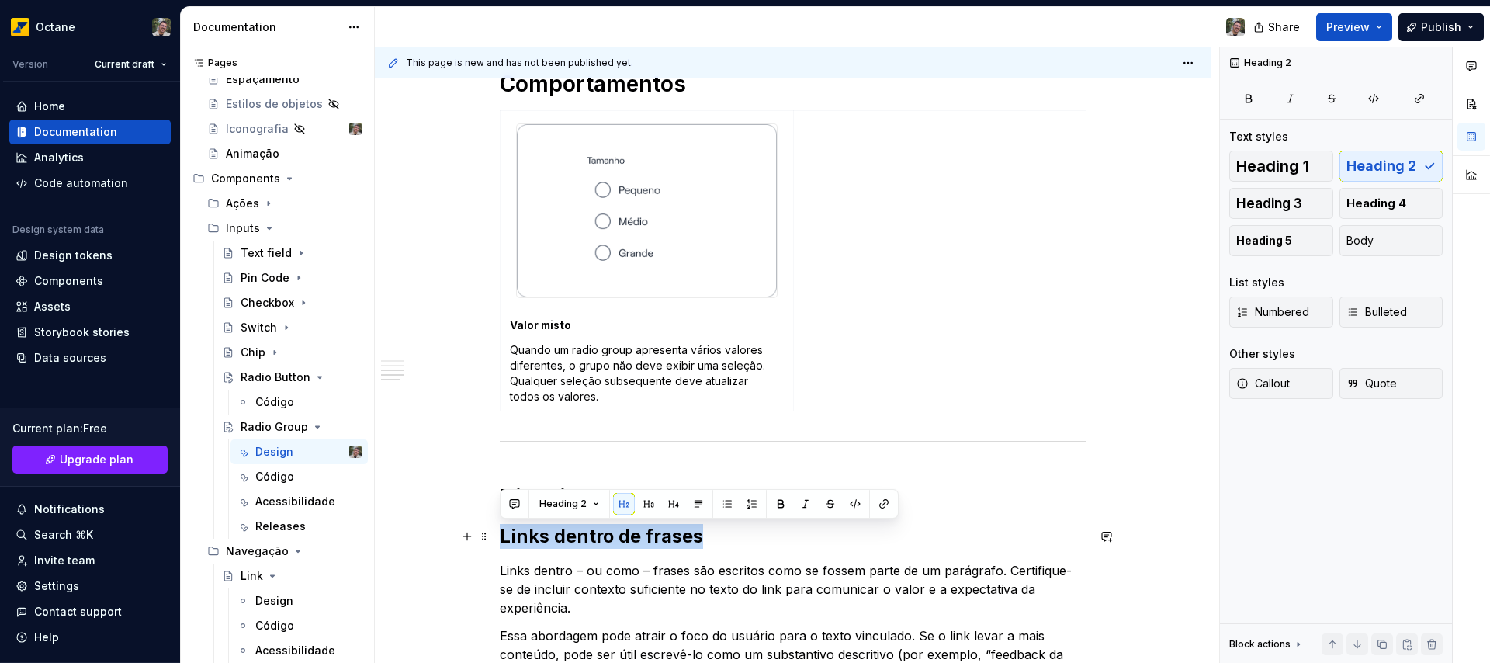
drag, startPoint x: 531, startPoint y: 538, endPoint x: 649, endPoint y: 528, distance: 118.3
click at [649, 528] on h2 "Links dentro de frases" at bounding box center [793, 536] width 587 height 25
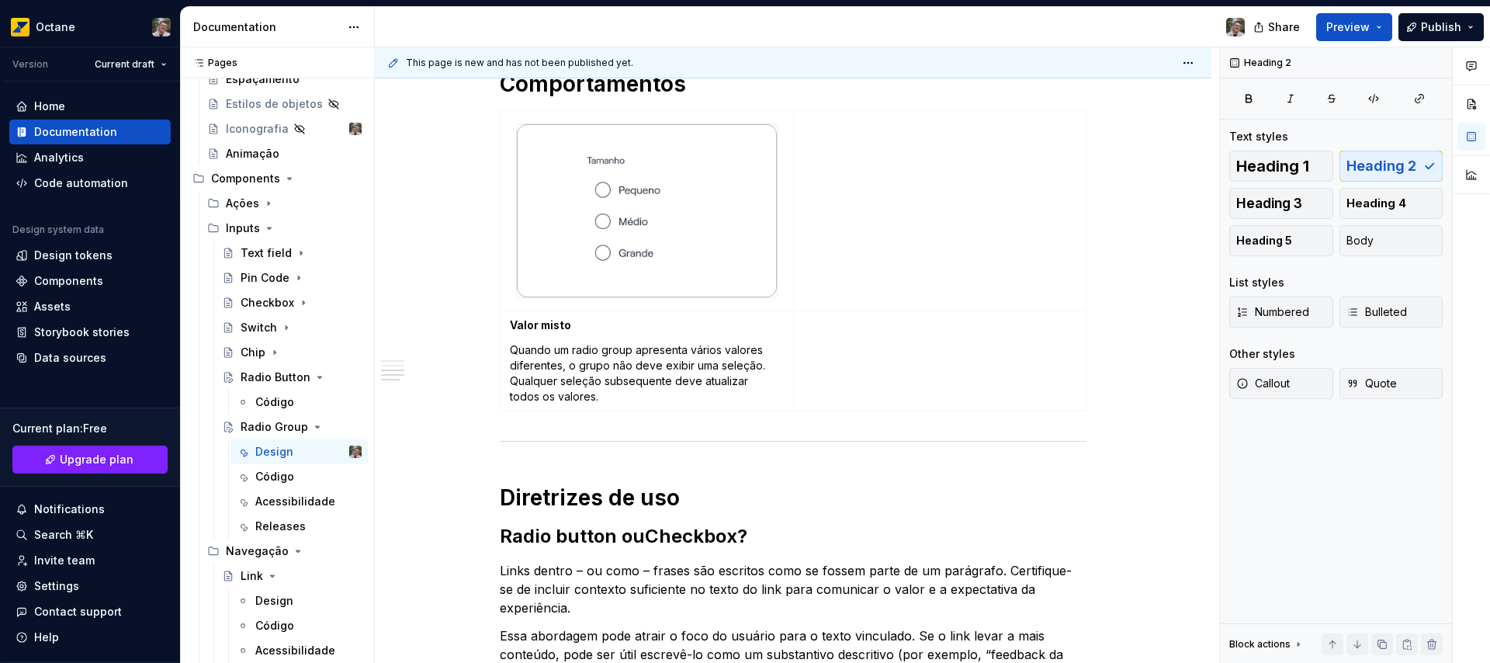
click at [613, 579] on p "Links dentro – ou como – frases são escritos como se fossem parte de um parágra…" at bounding box center [793, 589] width 587 height 56
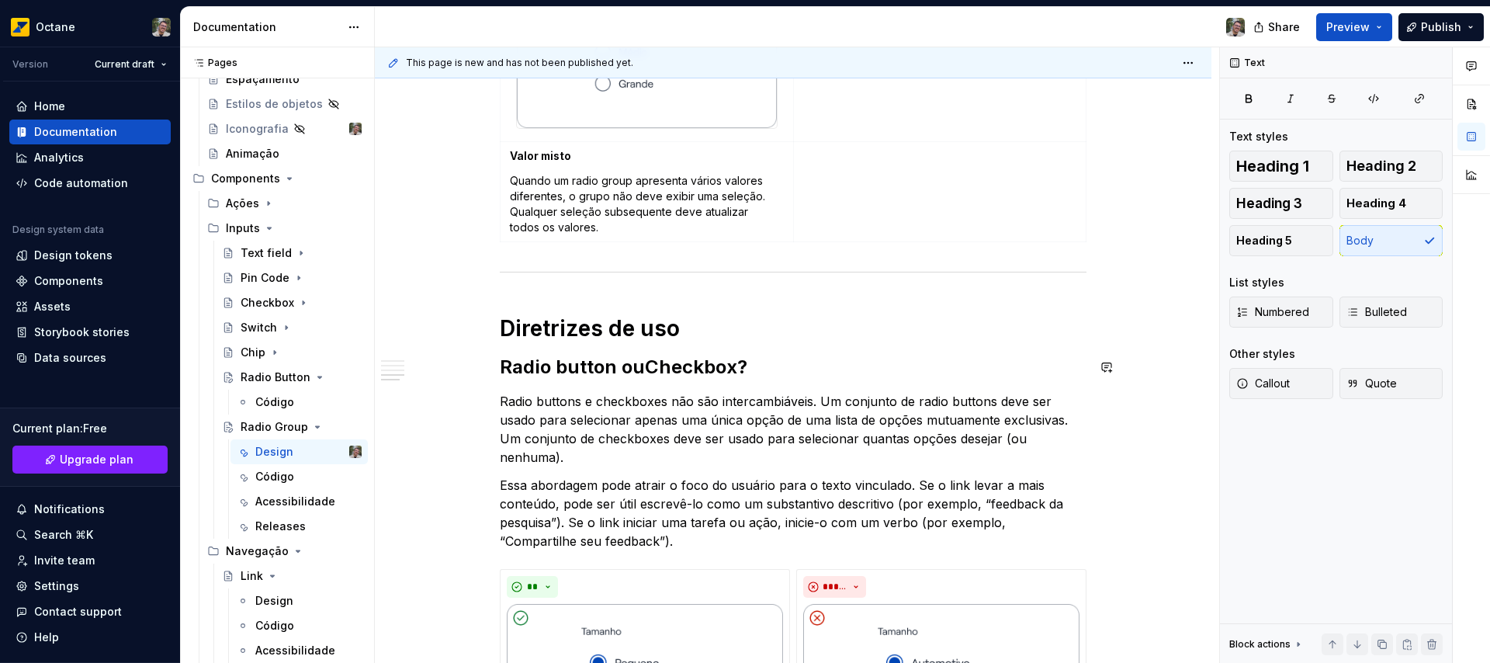
scroll to position [2072, 0]
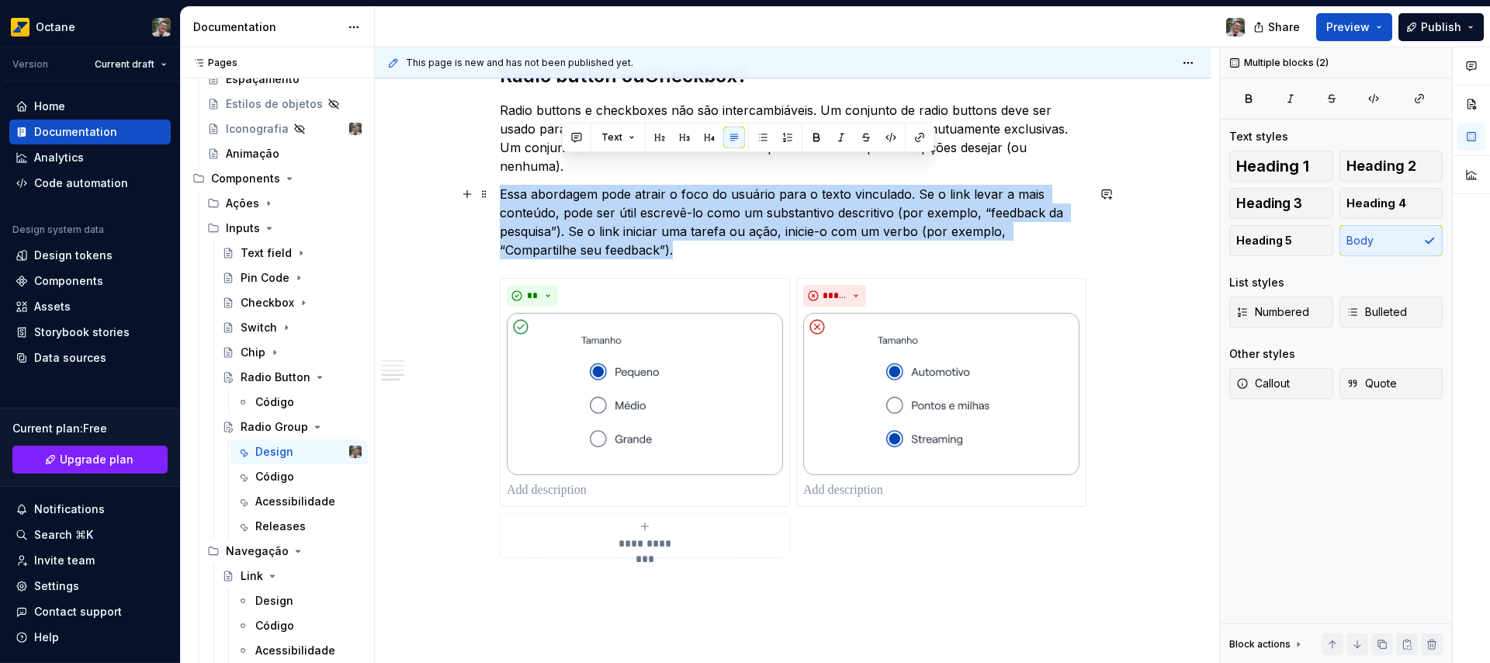
click at [621, 244] on p "Essa abordagem pode atrair o foco do usuário para o texto vinculado. Se o link …" at bounding box center [793, 222] width 587 height 74
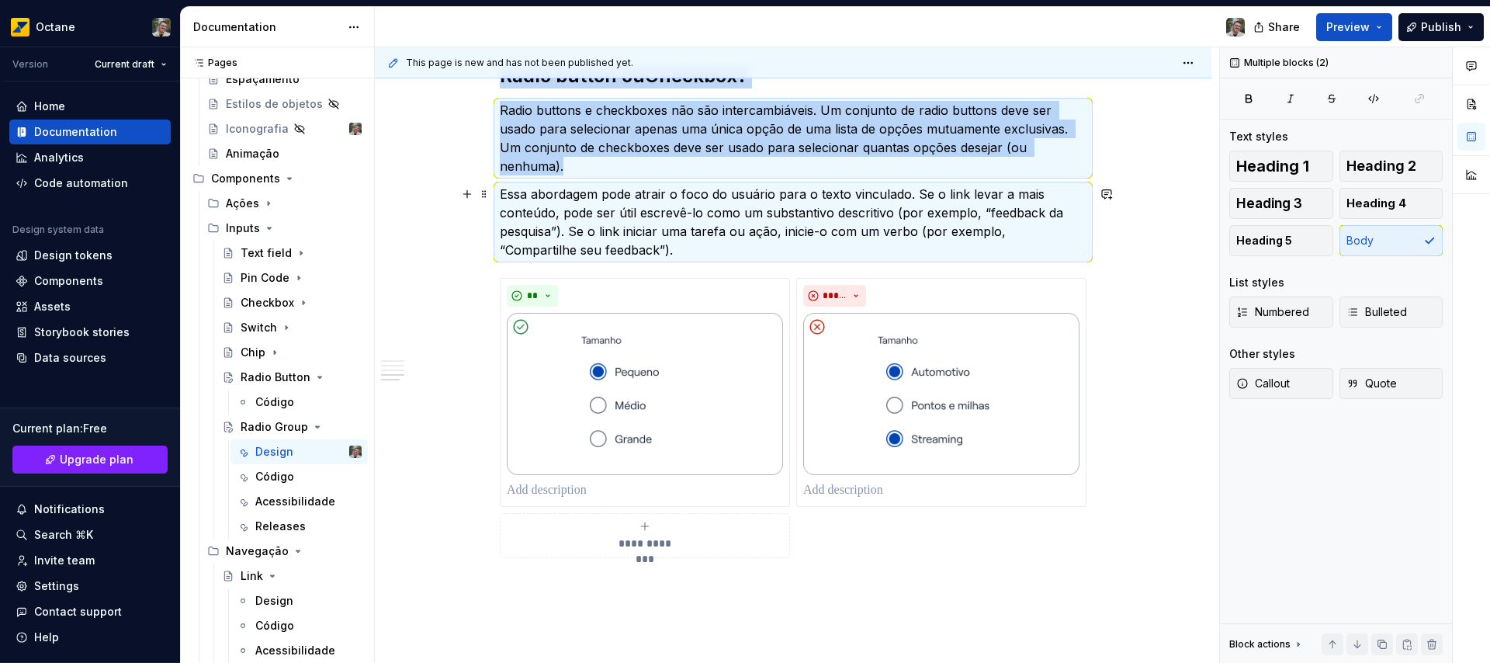
click at [651, 248] on p "Essa abordagem pode atrair o foco do usuário para o texto vinculado. Se o link …" at bounding box center [793, 222] width 587 height 74
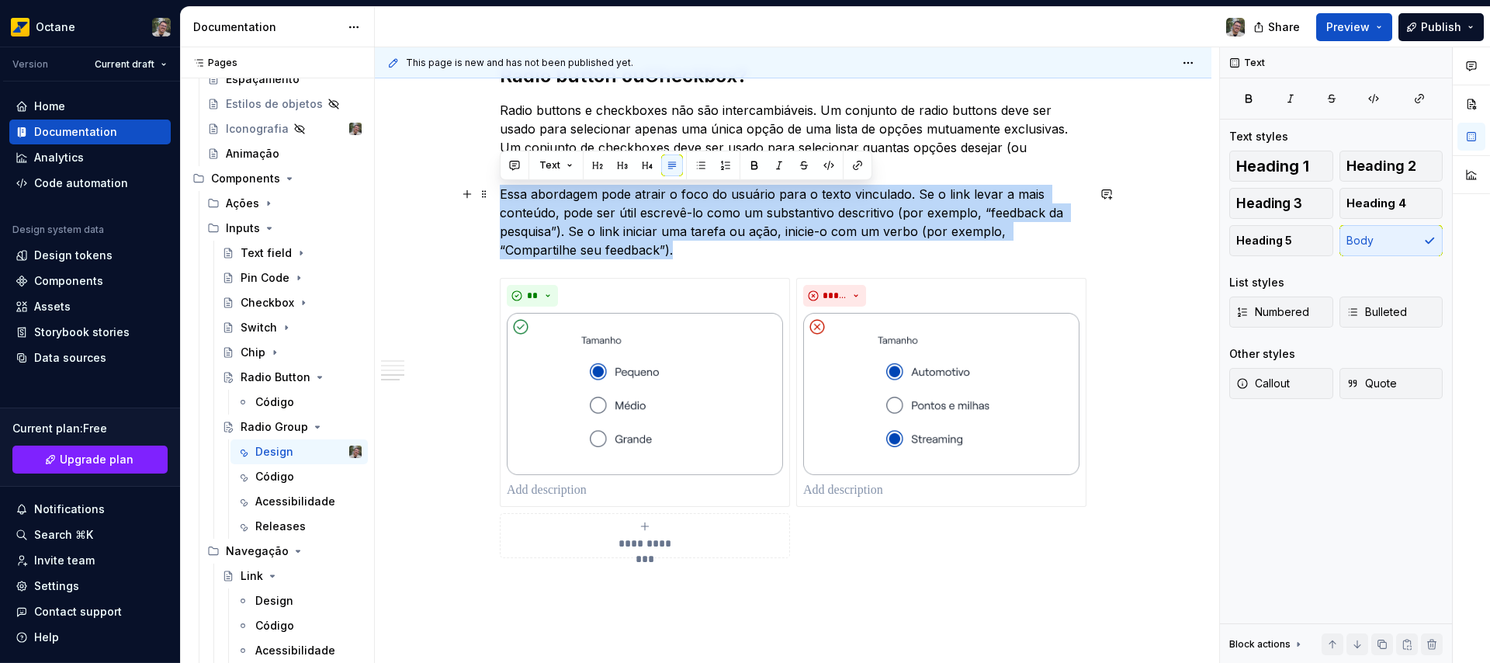
drag, startPoint x: 592, startPoint y: 248, endPoint x: 497, endPoint y: 199, distance: 106.9
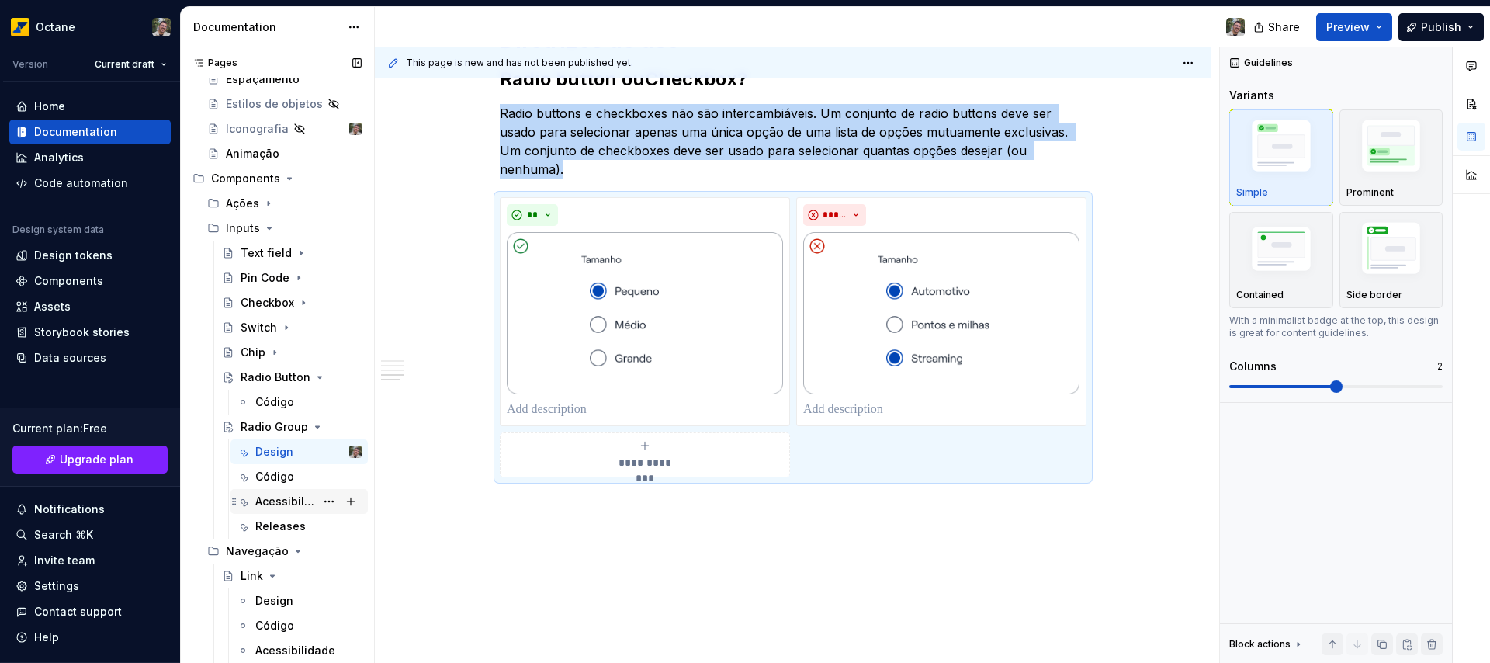
click at [299, 502] on div "Acessibilidade" at bounding box center [285, 501] width 60 height 16
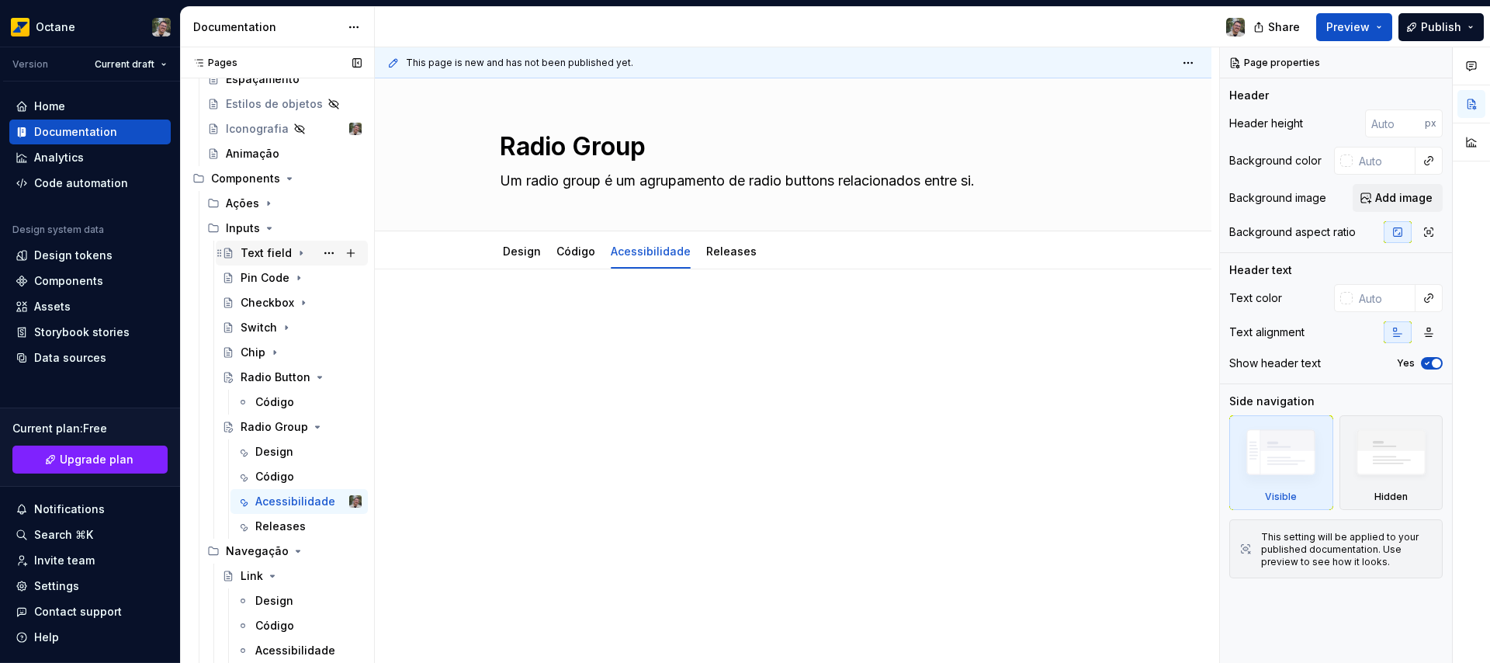
click at [257, 254] on div "Text field" at bounding box center [266, 253] width 51 height 16
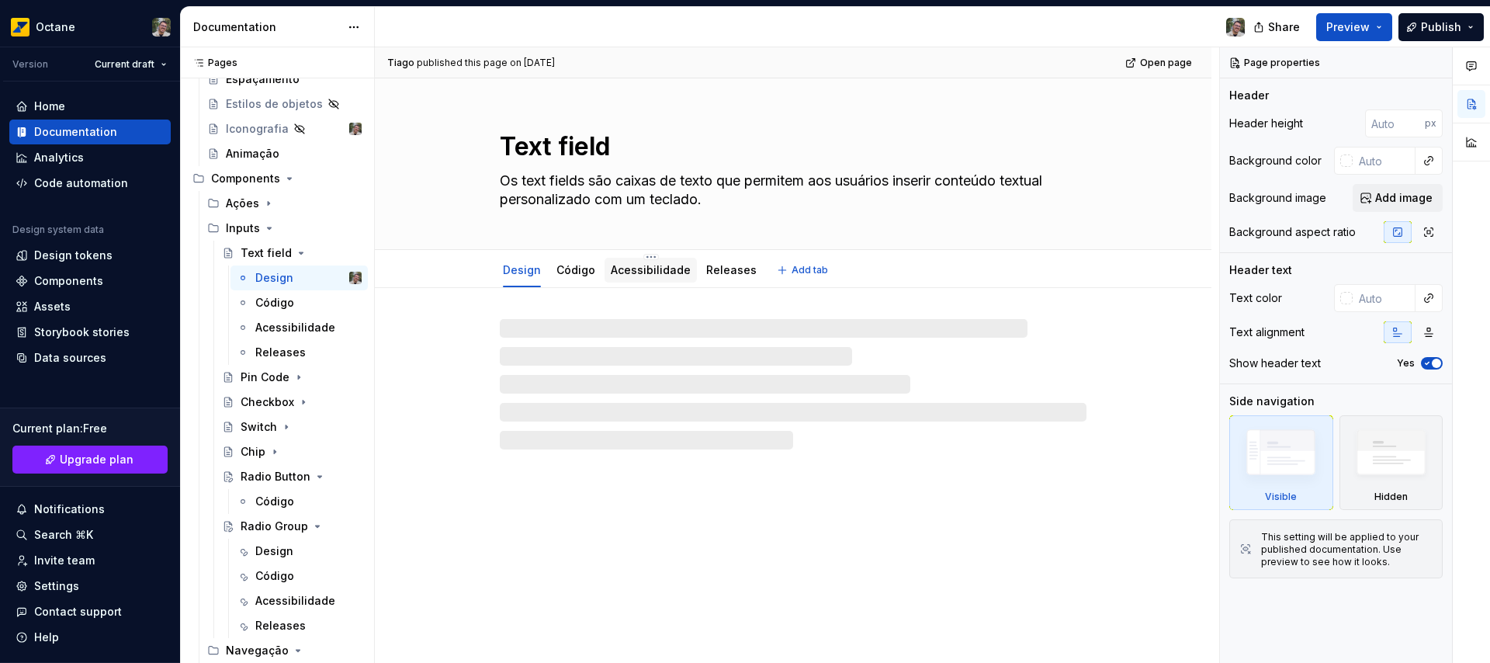
click at [662, 266] on link "Acessibilidade" at bounding box center [651, 269] width 80 height 13
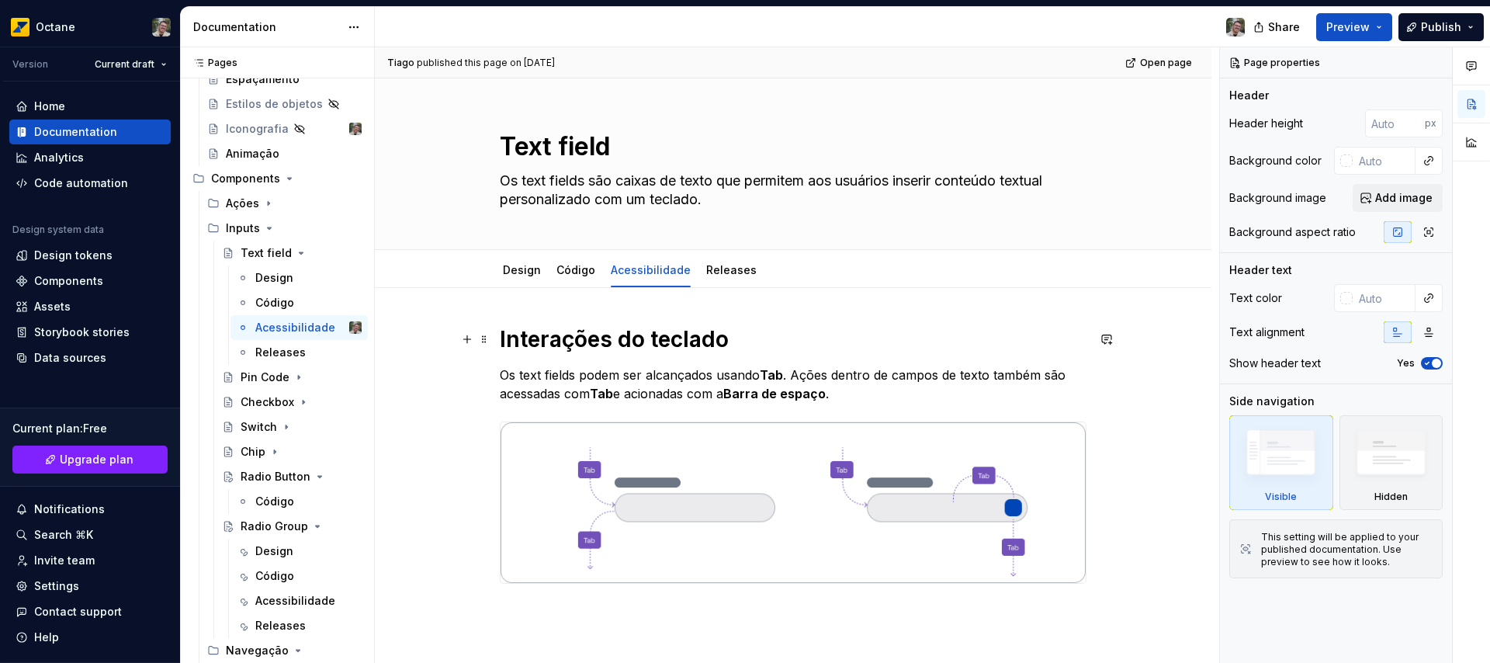
click at [682, 341] on h1 "Interações do teclado" at bounding box center [793, 339] width 587 height 28
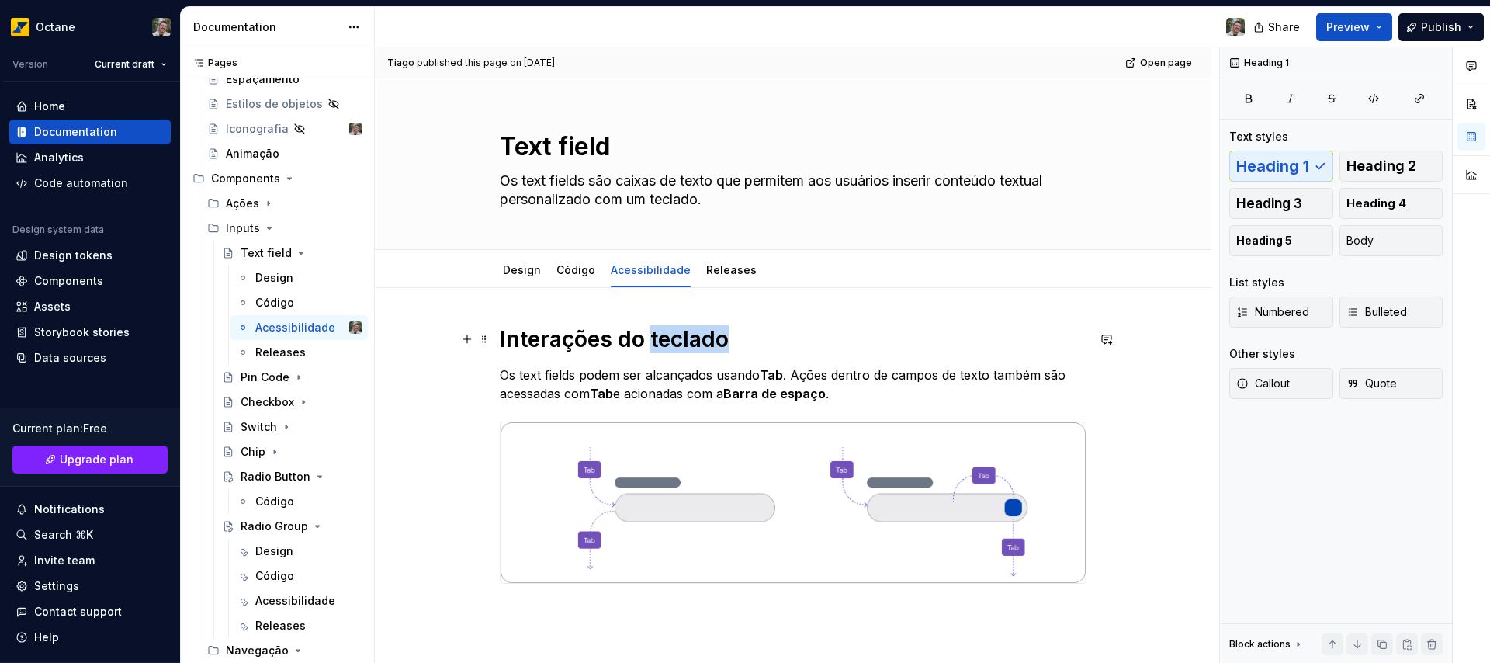
click at [682, 341] on h1 "Interações do teclado" at bounding box center [793, 339] width 587 height 28
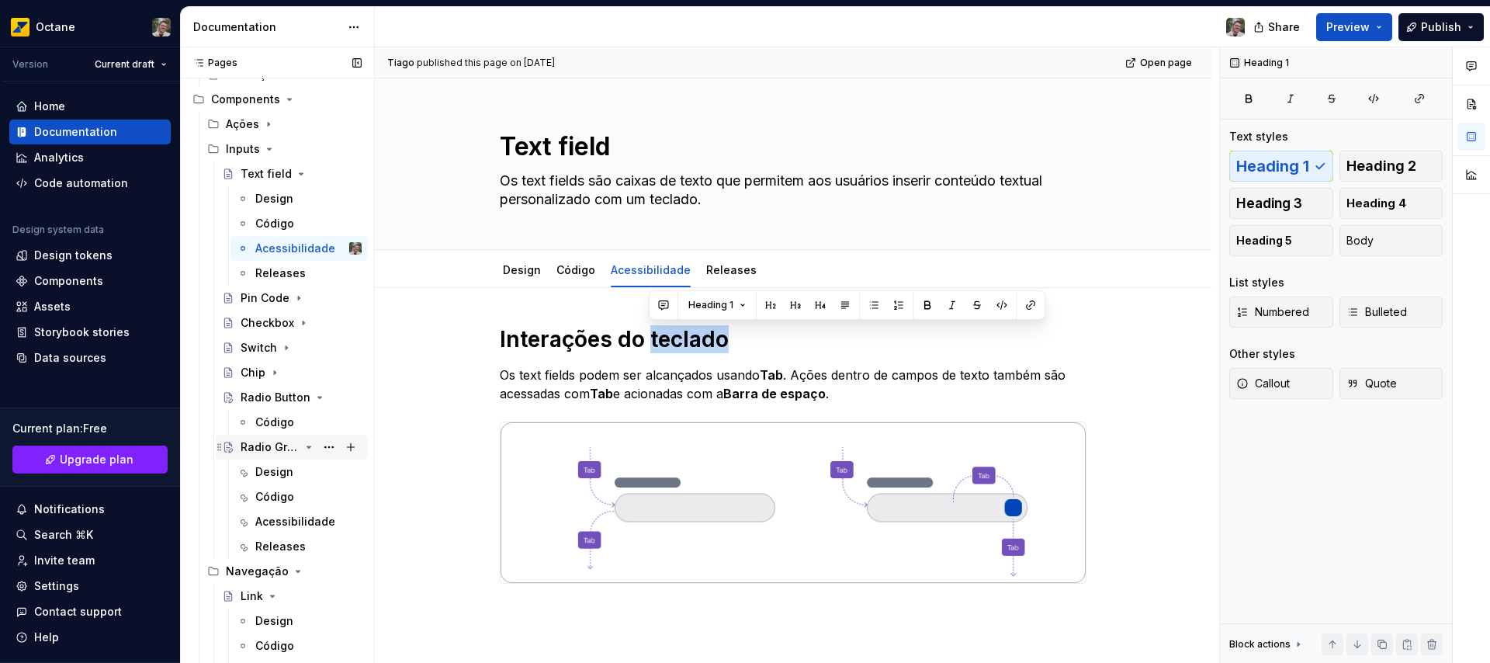
scroll to position [615, 0]
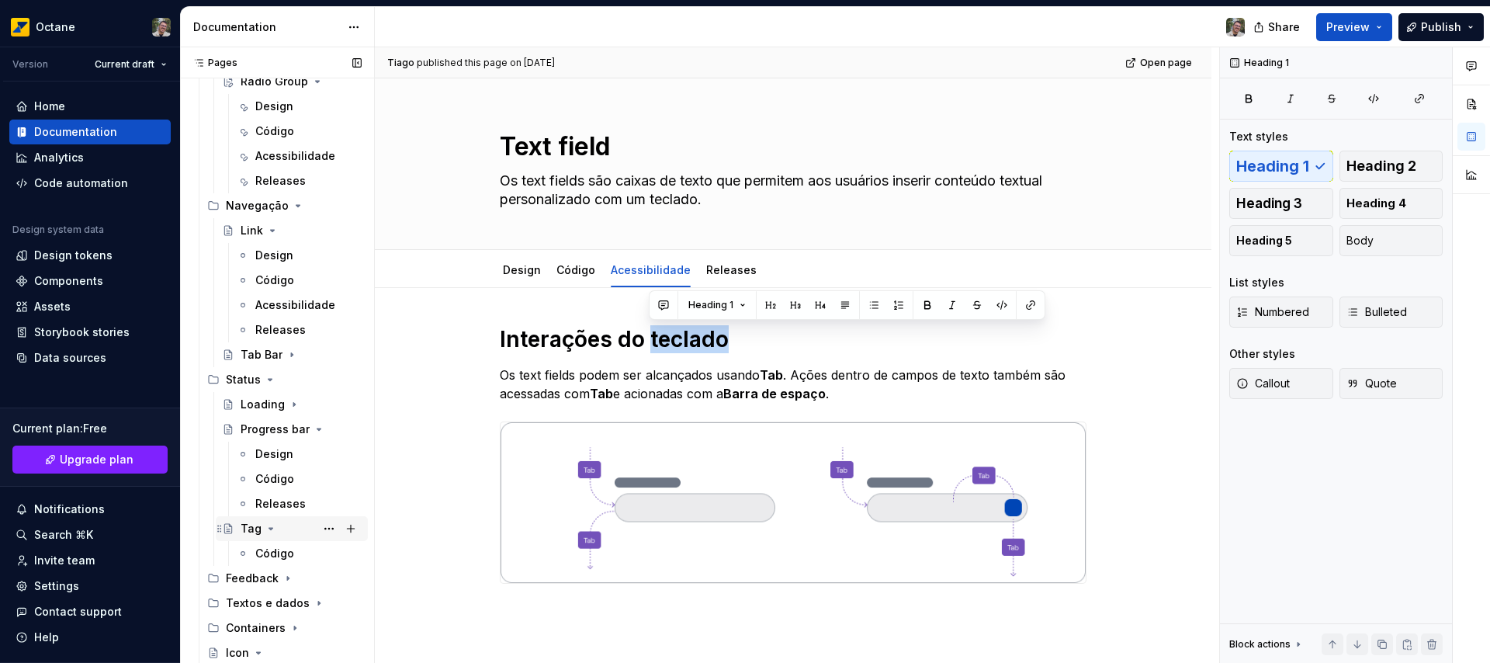
click at [271, 528] on icon "Page tree" at bounding box center [271, 529] width 4 height 2
click at [282, 556] on icon "Page tree" at bounding box center [288, 553] width 12 height 12
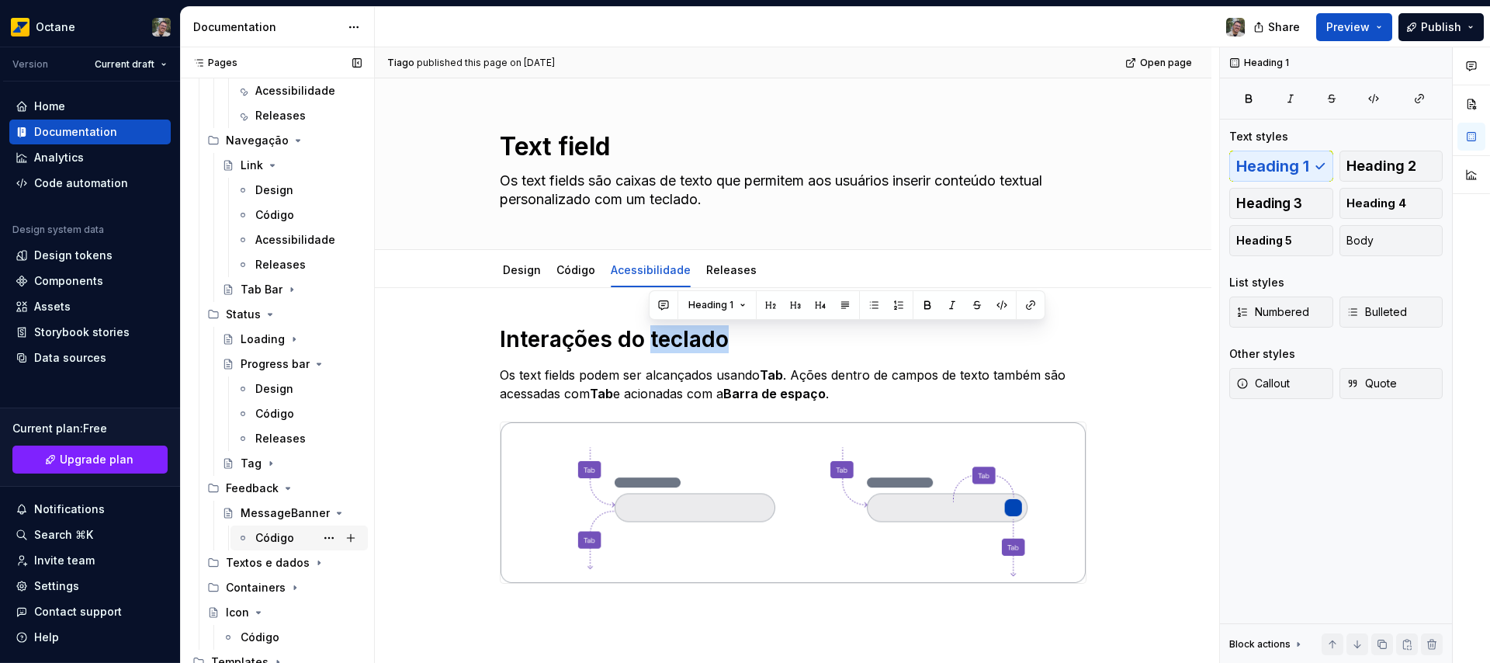
scroll to position [712, 0]
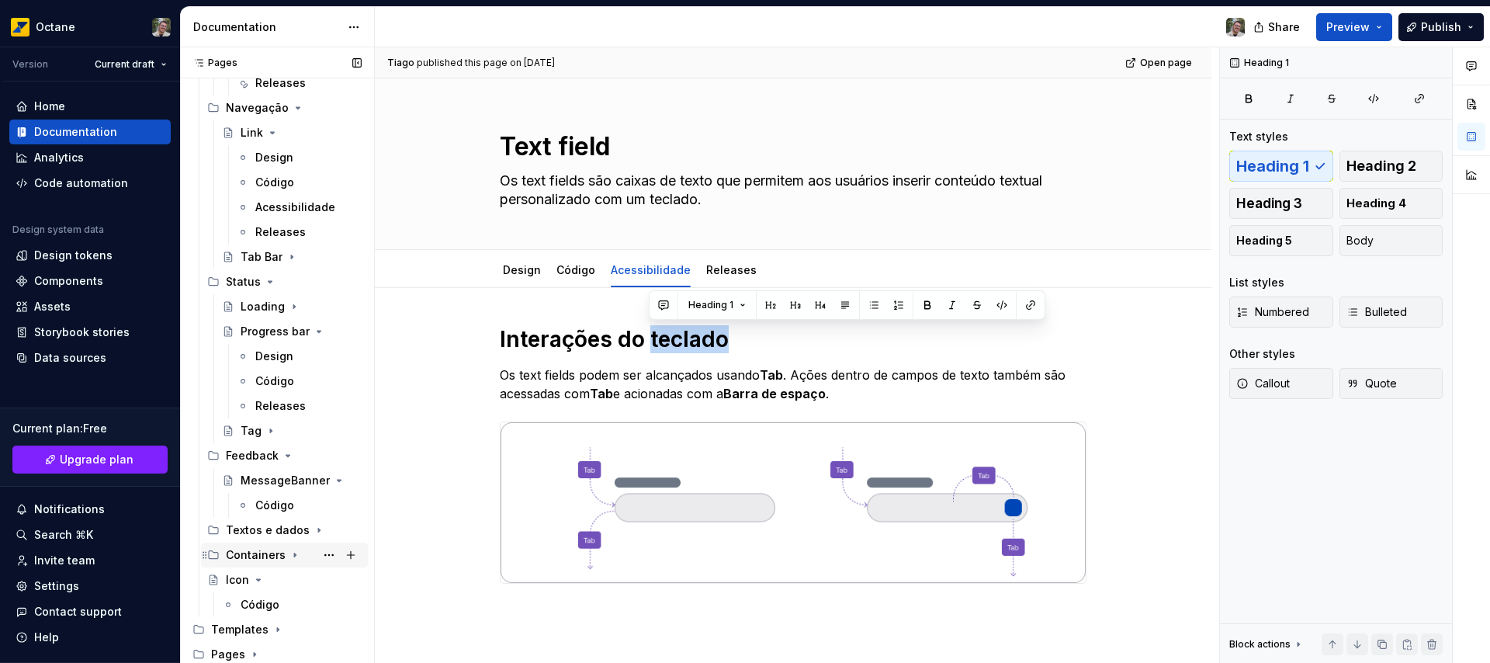
click at [294, 553] on icon "Page tree" at bounding box center [295, 555] width 2 height 4
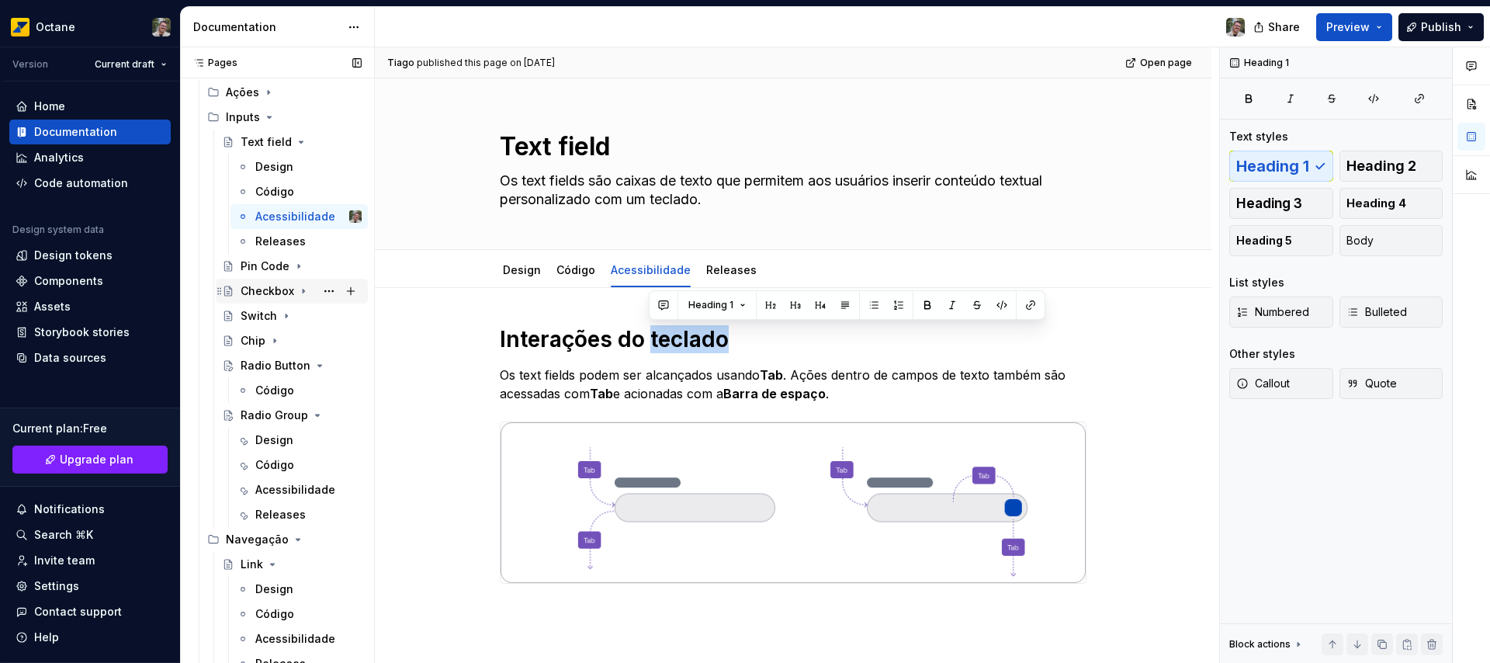
scroll to position [298, 0]
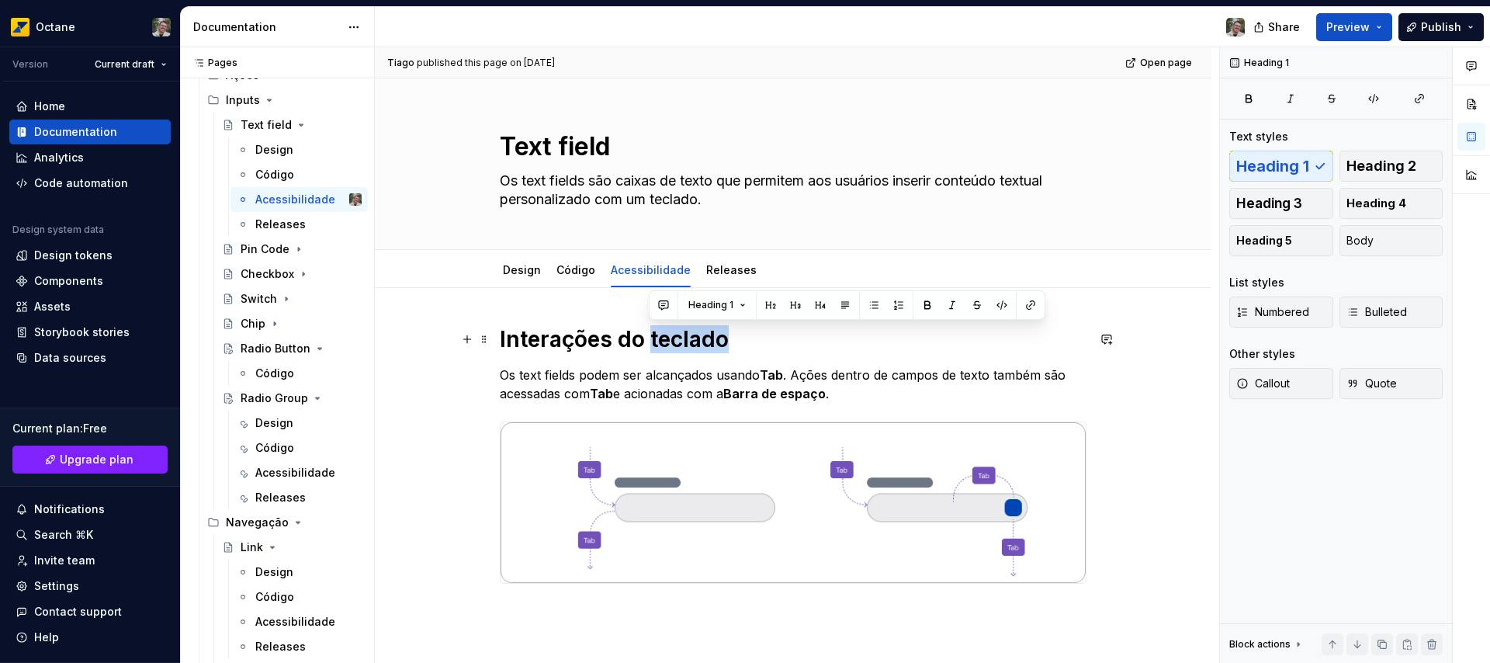
type textarea "*"
click at [632, 338] on h1 "Interações do teclado" at bounding box center [793, 339] width 587 height 28
drag, startPoint x: 632, startPoint y: 338, endPoint x: 668, endPoint y: 337, distance: 35.7
click at [668, 337] on h1 "Interações do teclado" at bounding box center [793, 339] width 587 height 28
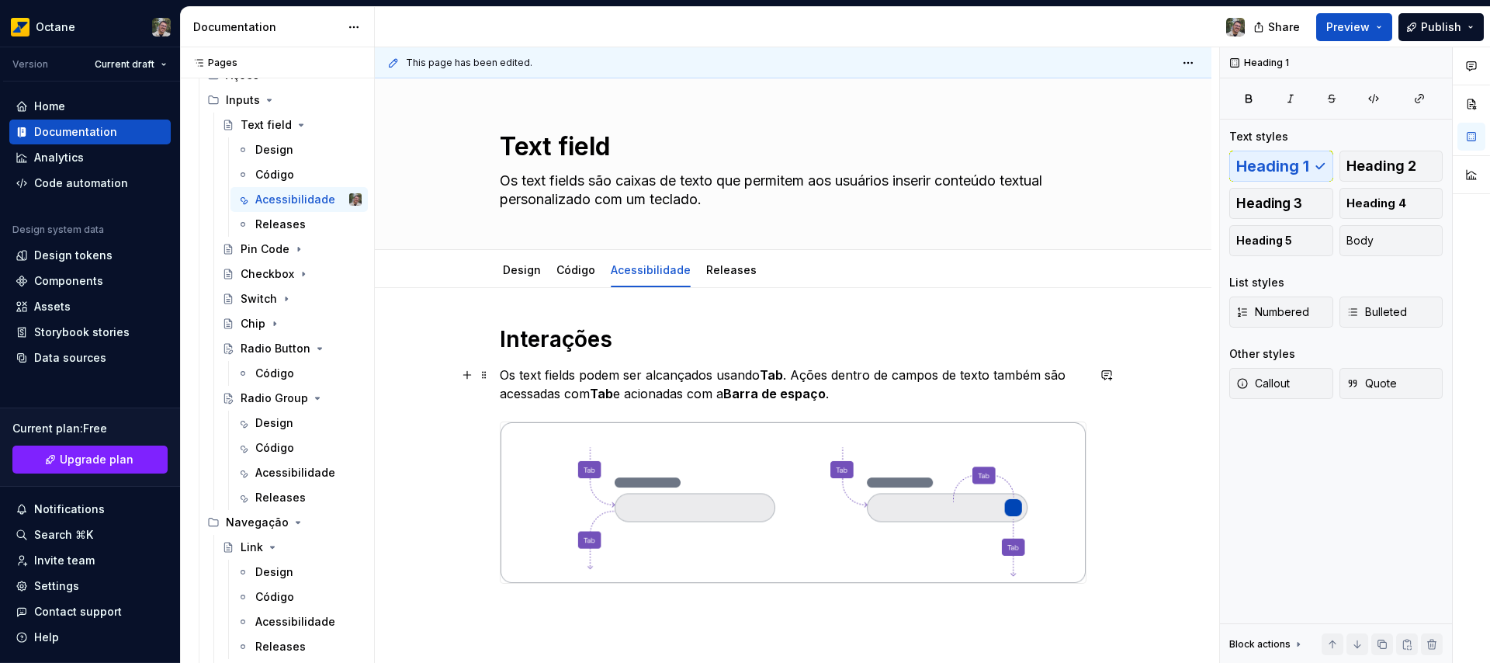
click at [564, 379] on p "Os text fields podem ser alcançados usando Tab . Ações dentro de campos de text…" at bounding box center [793, 383] width 587 height 37
click at [847, 344] on h1 "Interações" at bounding box center [793, 339] width 587 height 28
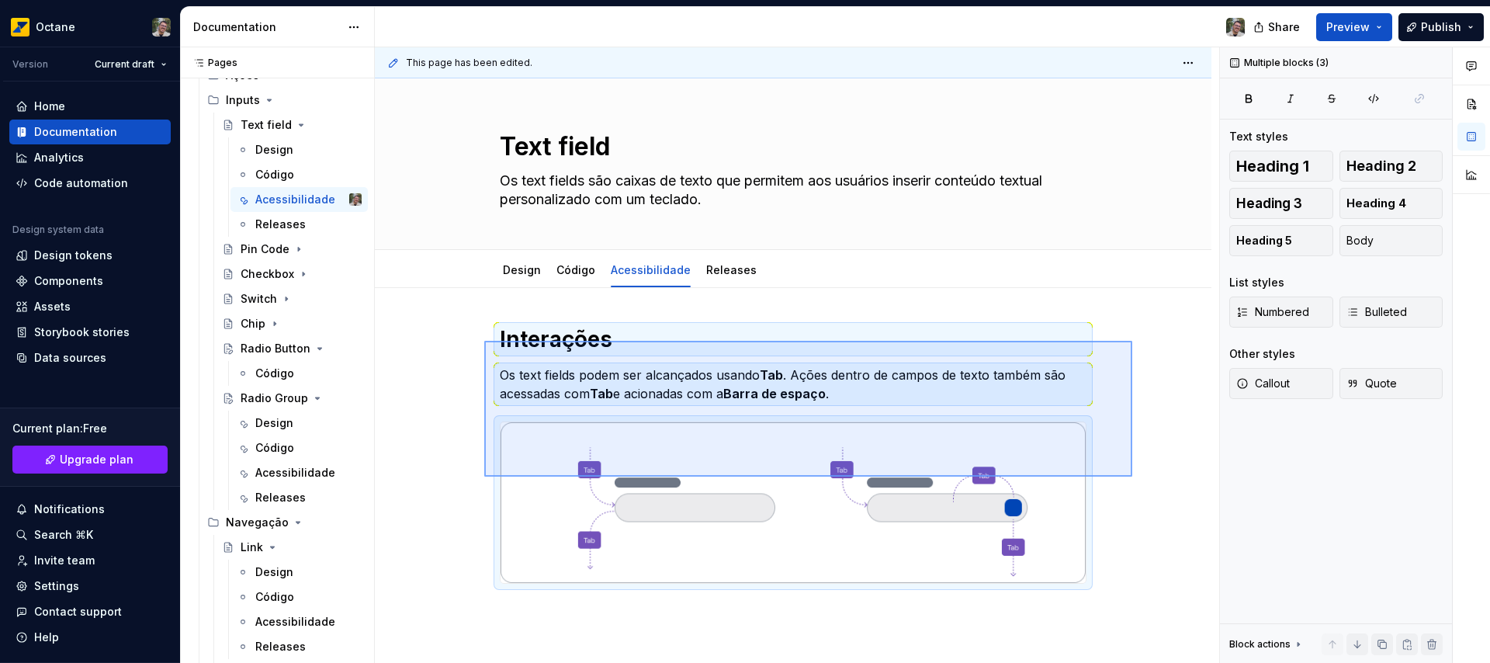
drag, startPoint x: 1101, startPoint y: 475, endPoint x: 486, endPoint y: 341, distance: 629.8
click at [485, 341] on div "This page has been edited. Text field Os text fields são caixas de texto que pe…" at bounding box center [797, 355] width 844 height 616
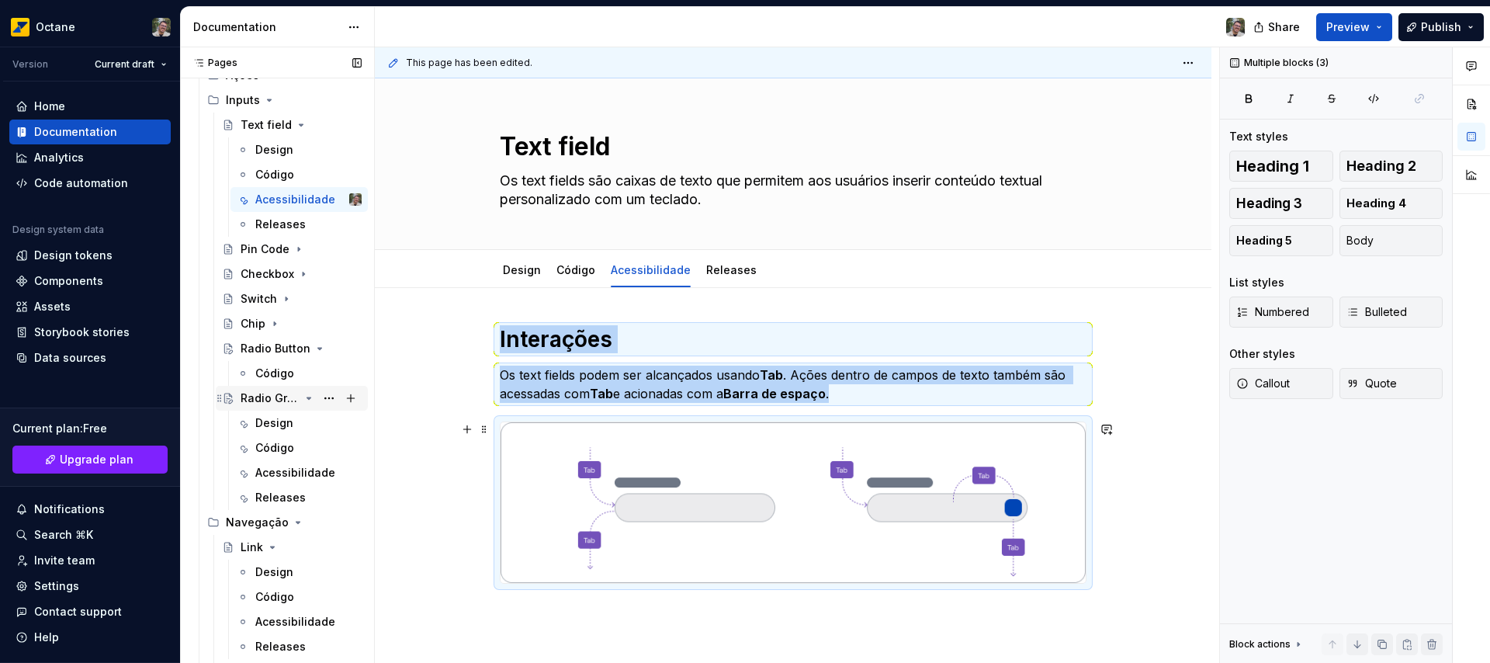
copy div "Interações Os text fields podem ser alcançados usando Tab . Ações dentro de cam…"
click at [286, 476] on div "Acessibilidade" at bounding box center [285, 473] width 60 height 16
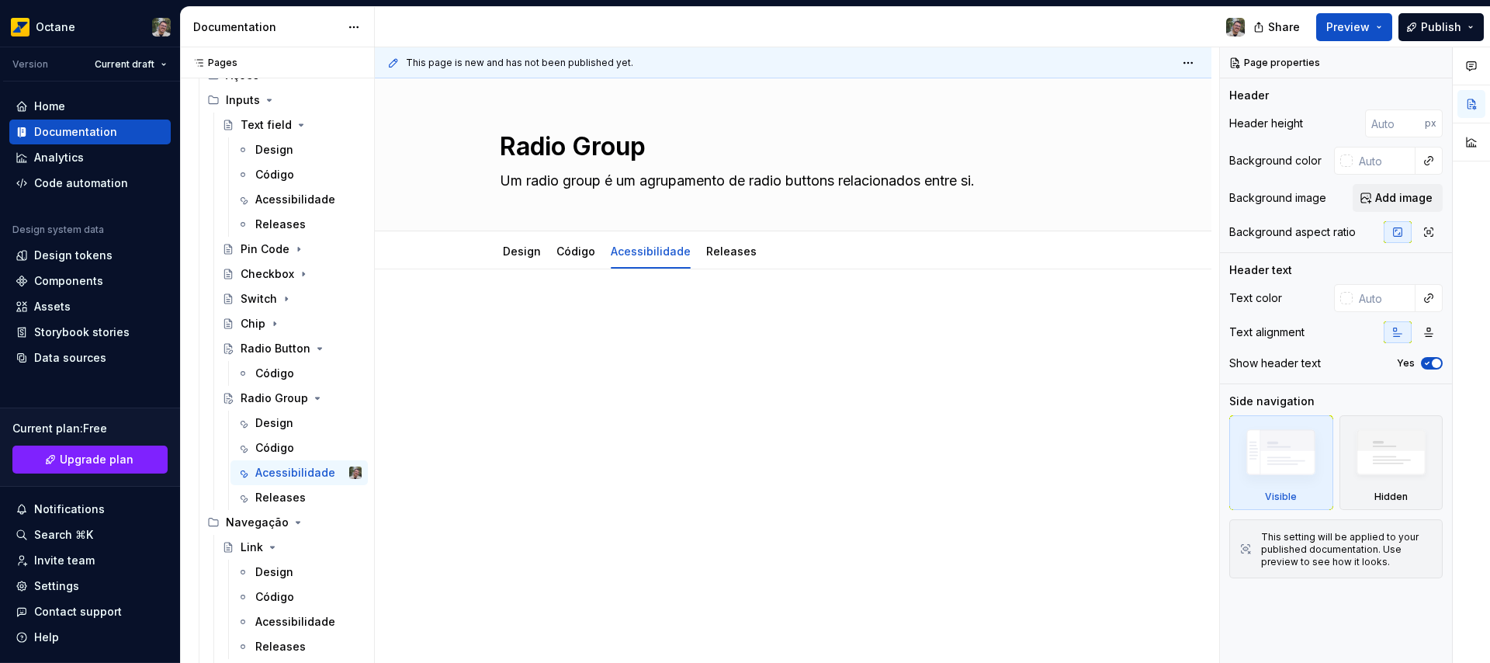
click at [631, 366] on div at bounding box center [793, 345] width 587 height 78
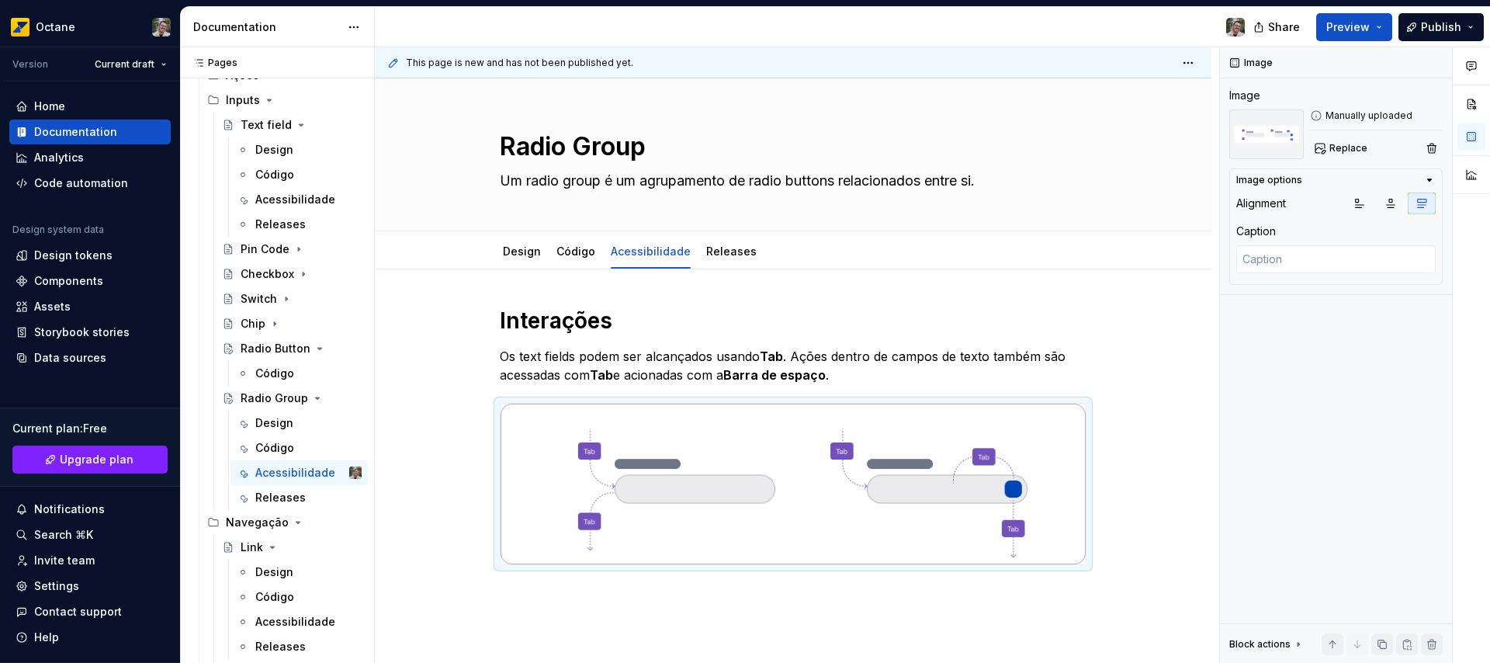
click at [521, 355] on p "Os text fields podem ser alcançados usando Tab . Ações dentro de campos de text…" at bounding box center [793, 365] width 587 height 37
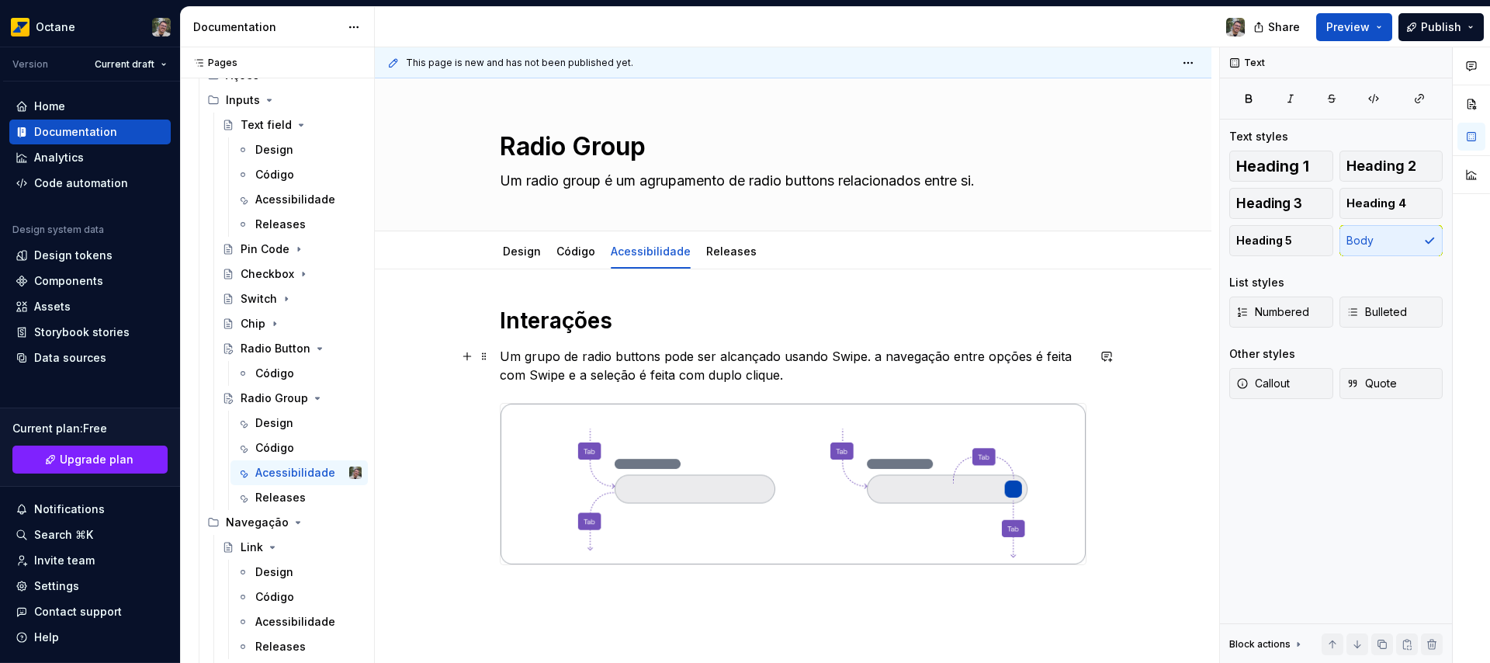
click at [850, 358] on p "Um grupo de radio buttons pode ser alcançado usando Swipe. a navegação entre op…" at bounding box center [793, 365] width 587 height 37
click at [850, 357] on p "Um grupo de radio buttons pode ser alcançado usando Swipe. a navegação entre op…" at bounding box center [793, 365] width 587 height 37
click at [548, 374] on p "Um grupo de radio buttons pode ser alcançado usando Swipe . a navegação entre o…" at bounding box center [793, 365] width 587 height 37
click at [729, 376] on p "Um grupo de radio buttons pode ser alcançado usando Swipe . a navegação entre o…" at bounding box center [793, 365] width 587 height 37
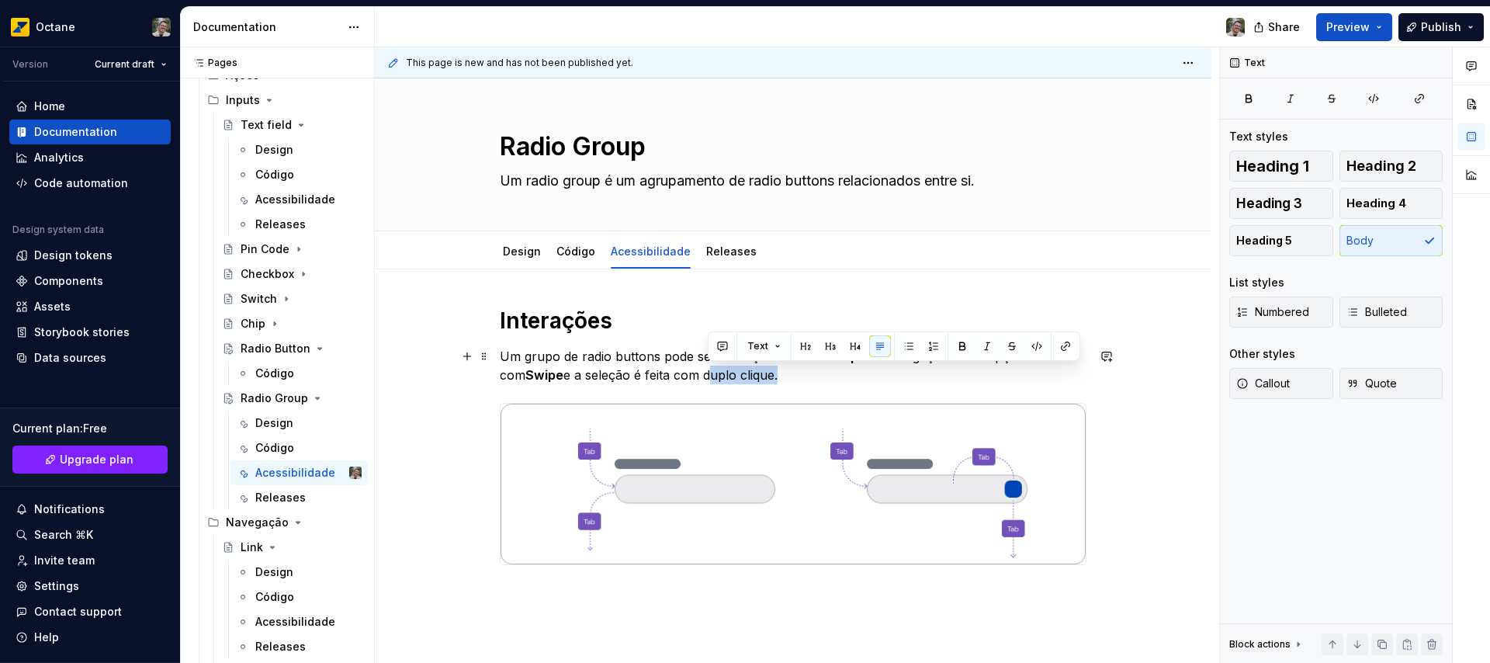
drag, startPoint x: 729, startPoint y: 376, endPoint x: 746, endPoint y: 379, distance: 17.2
click at [749, 376] on p "Um grupo de radio buttons pode ser alcançado usando Swipe . a navegação entre o…" at bounding box center [793, 365] width 587 height 37
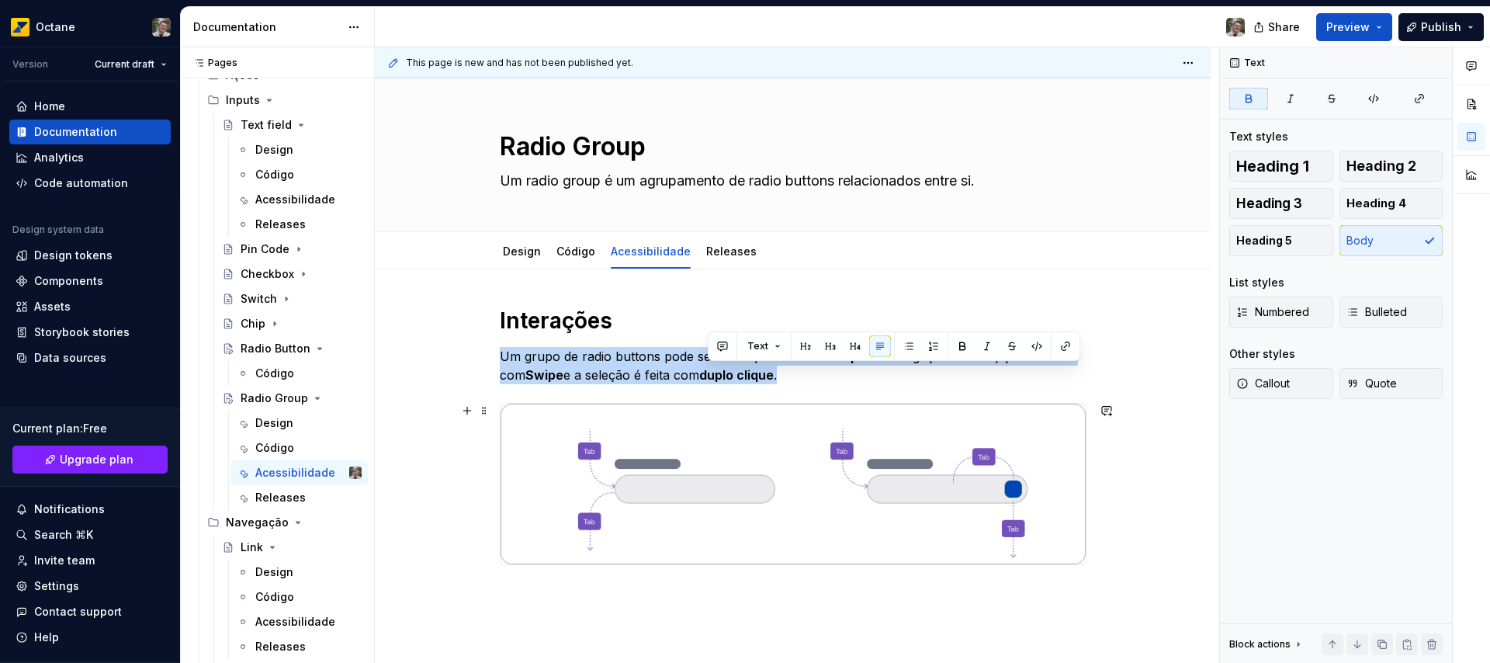
click at [760, 483] on img at bounding box center [792, 483] width 585 height 161
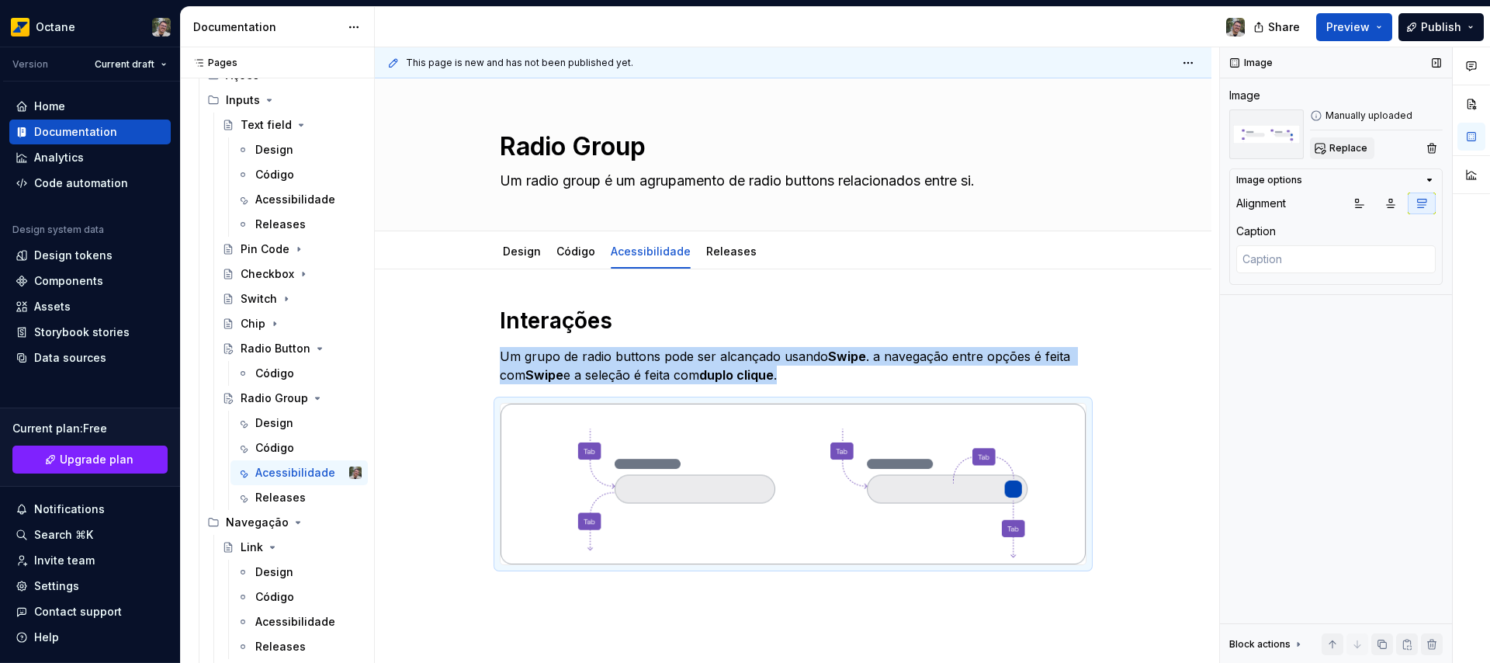
click at [1345, 150] on span "Replace" at bounding box center [1348, 148] width 38 height 12
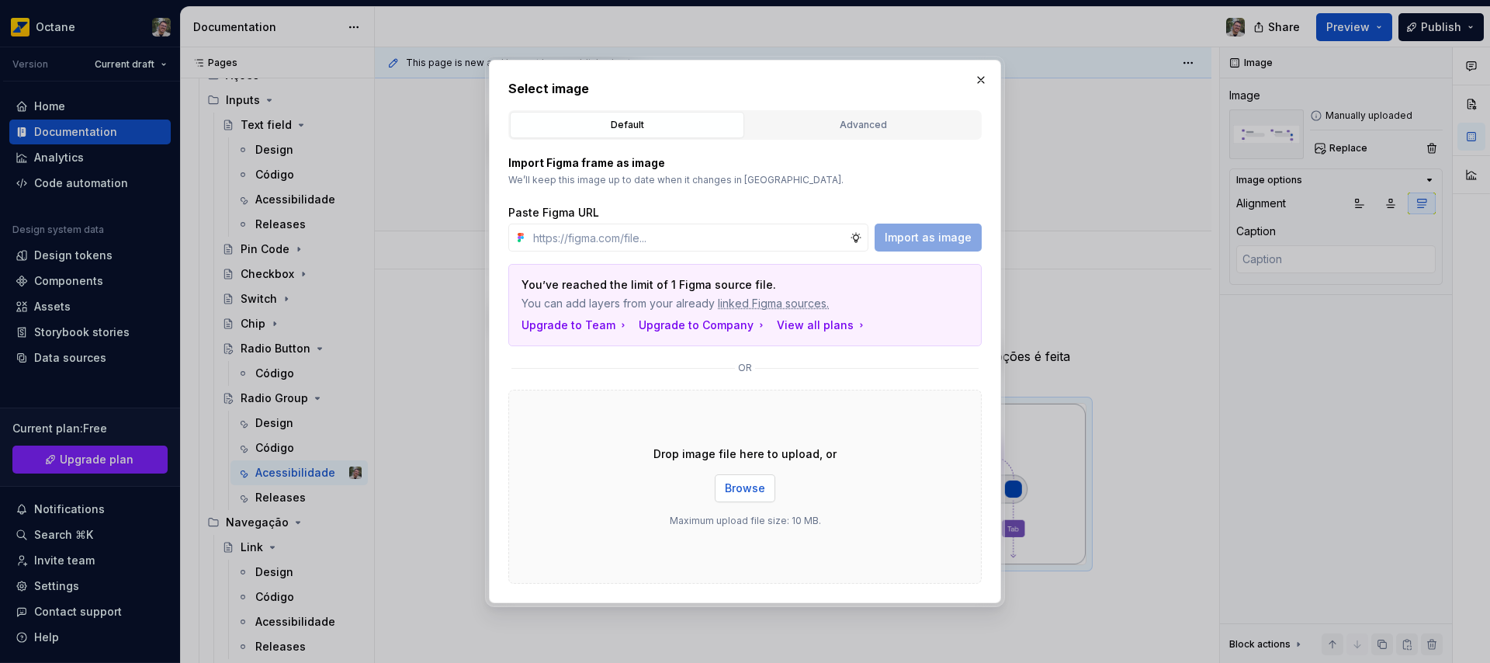
click at [735, 490] on span "Browse" at bounding box center [745, 488] width 40 height 16
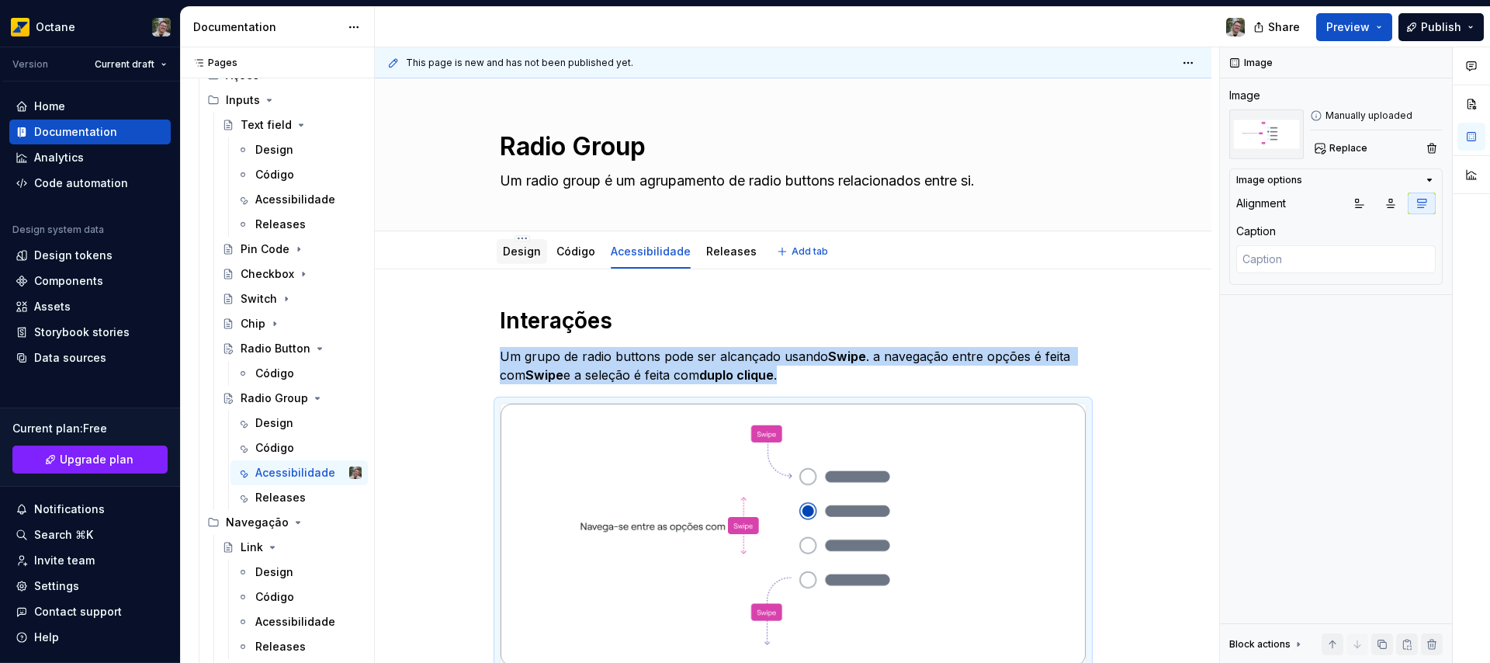
click at [527, 252] on link "Design" at bounding box center [522, 250] width 38 height 13
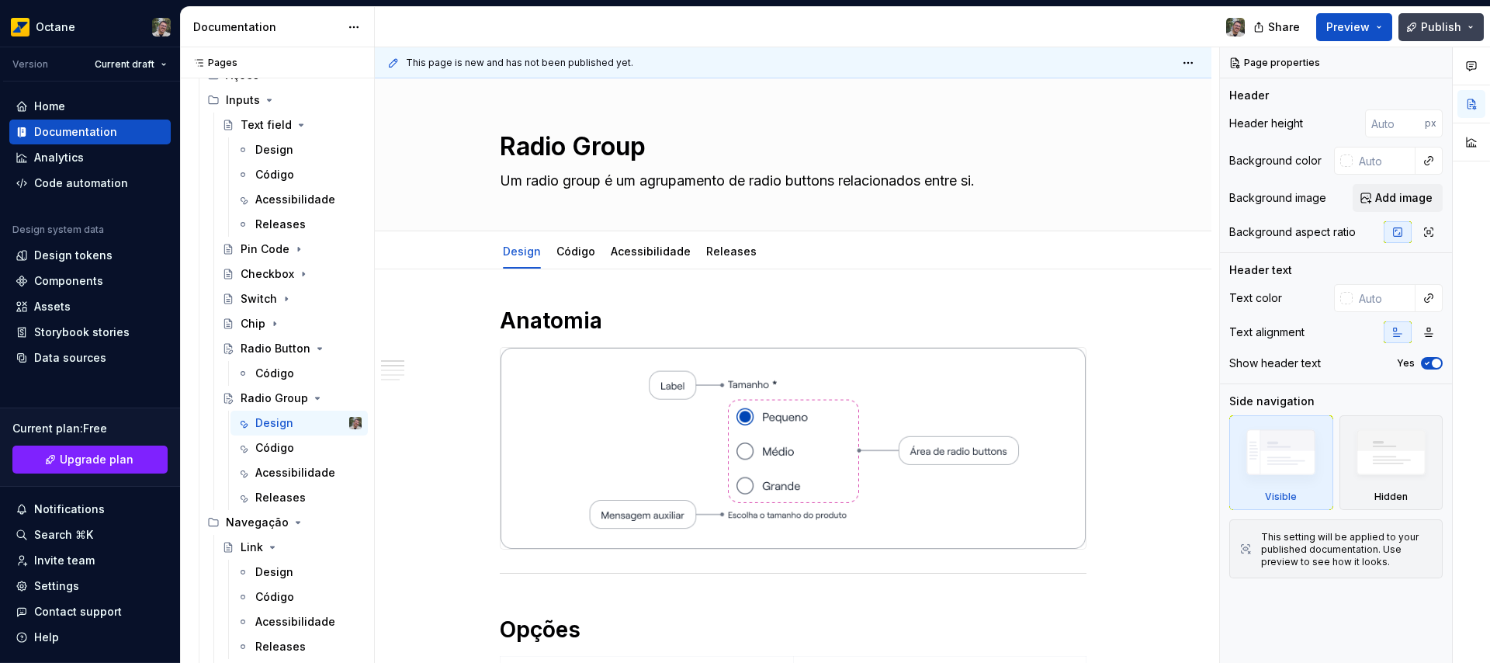
click at [1426, 28] on span "Publish" at bounding box center [1441, 27] width 40 height 16
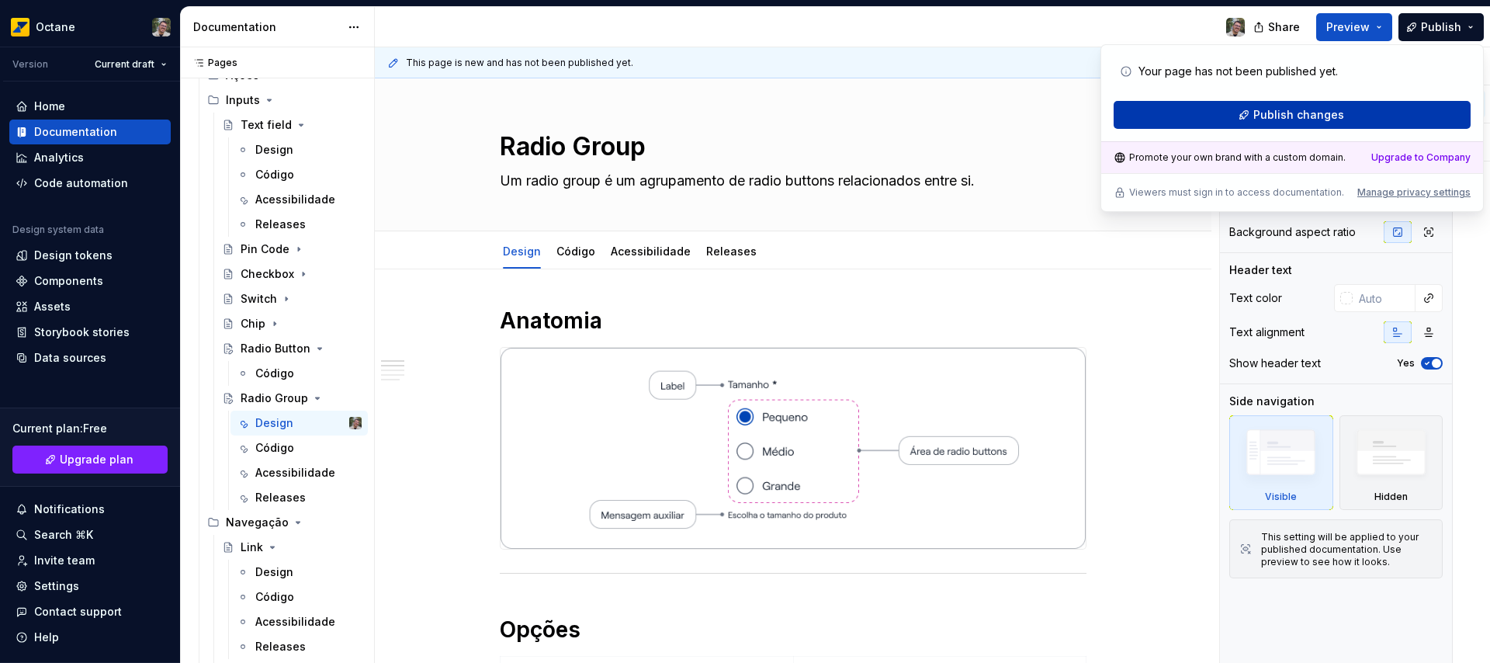
click at [1263, 114] on span "Publish changes" at bounding box center [1298, 115] width 91 height 16
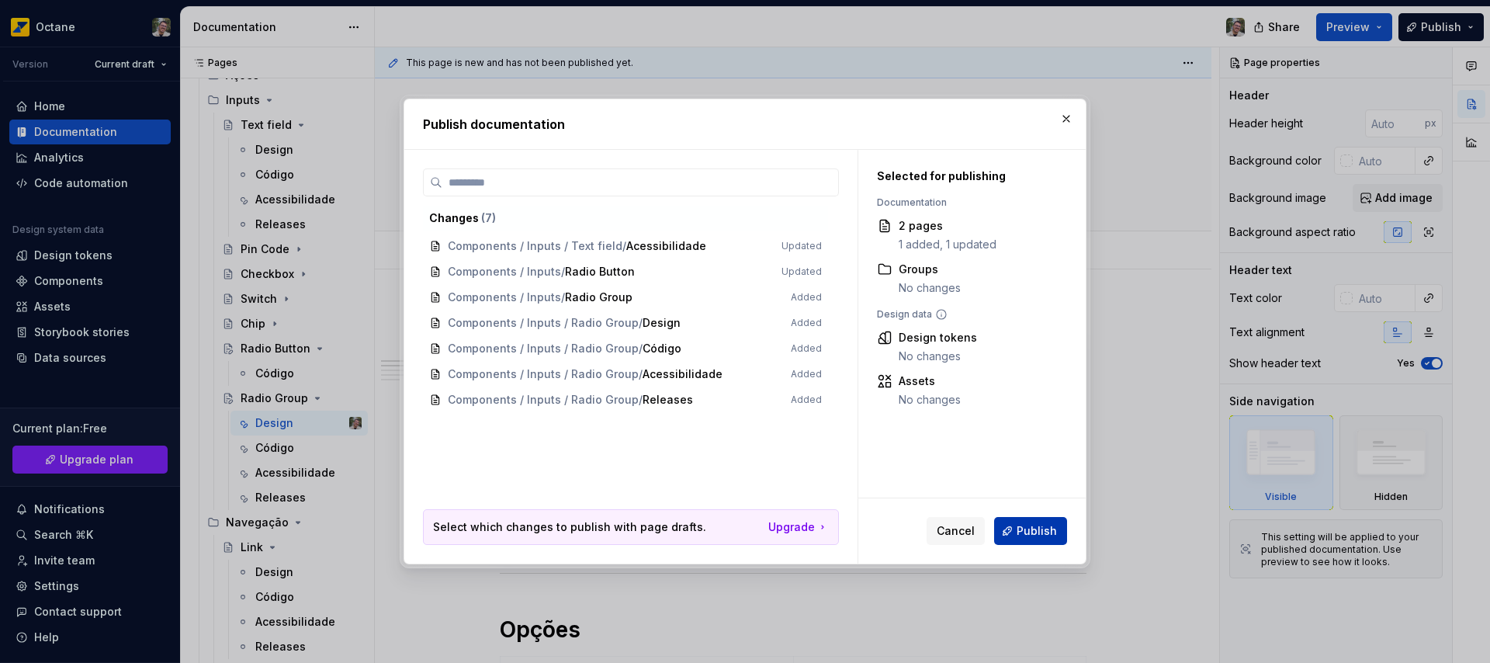
click at [1032, 532] on span "Publish" at bounding box center [1036, 531] width 40 height 16
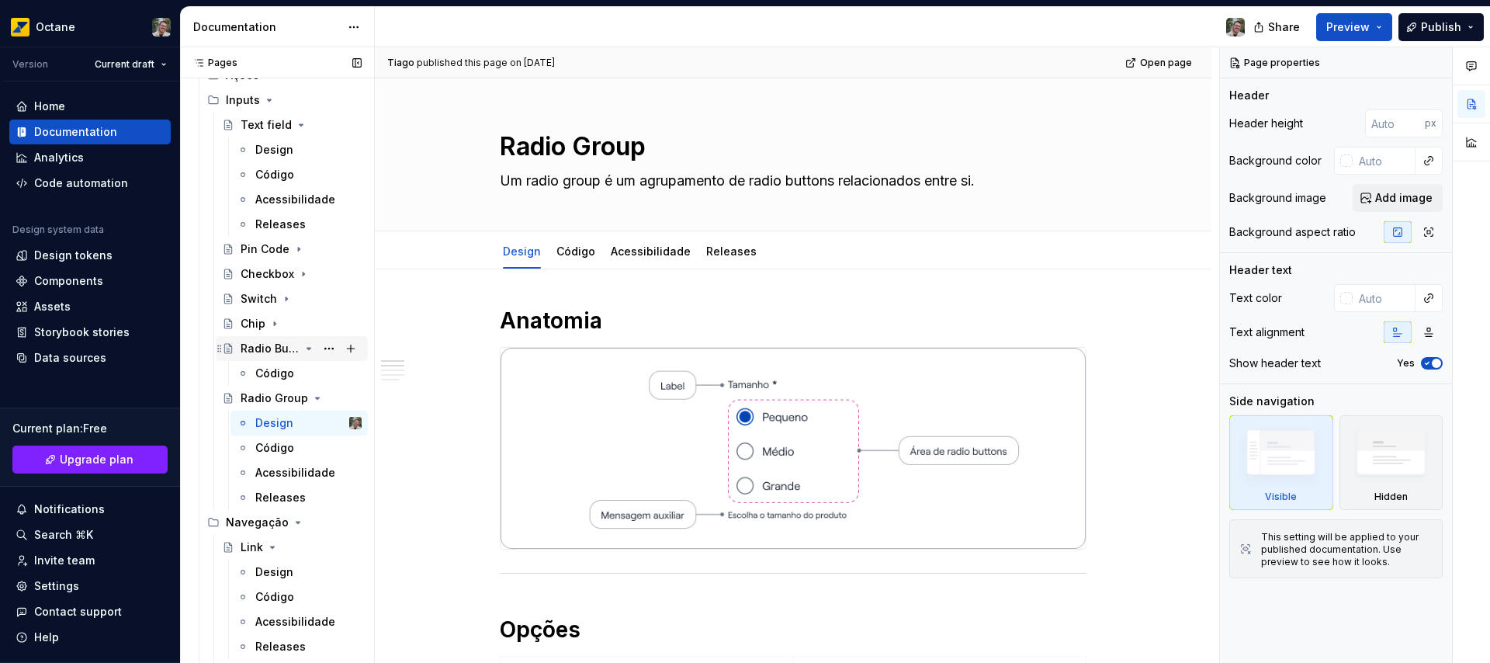
click at [275, 350] on div "Radio Button" at bounding box center [270, 349] width 59 height 16
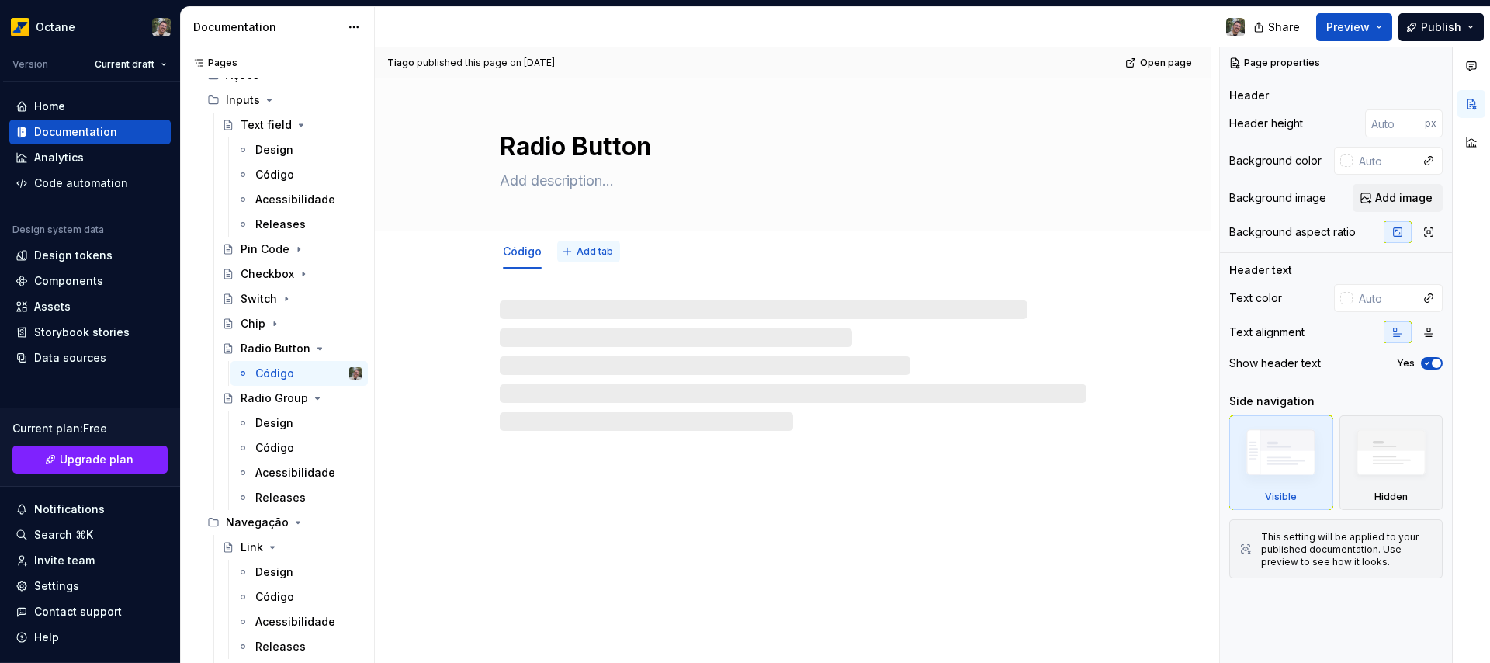
click at [577, 251] on span "Add tab" at bounding box center [594, 251] width 36 height 12
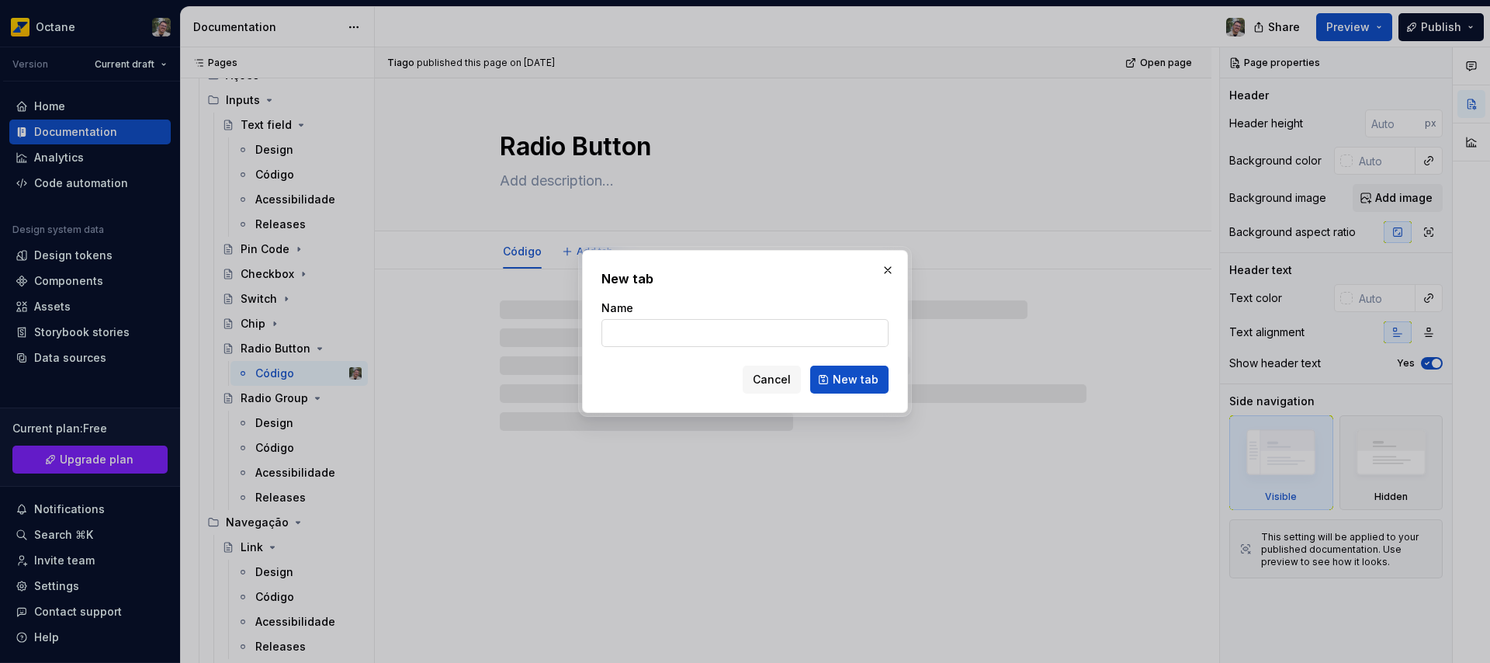
type textarea "*"
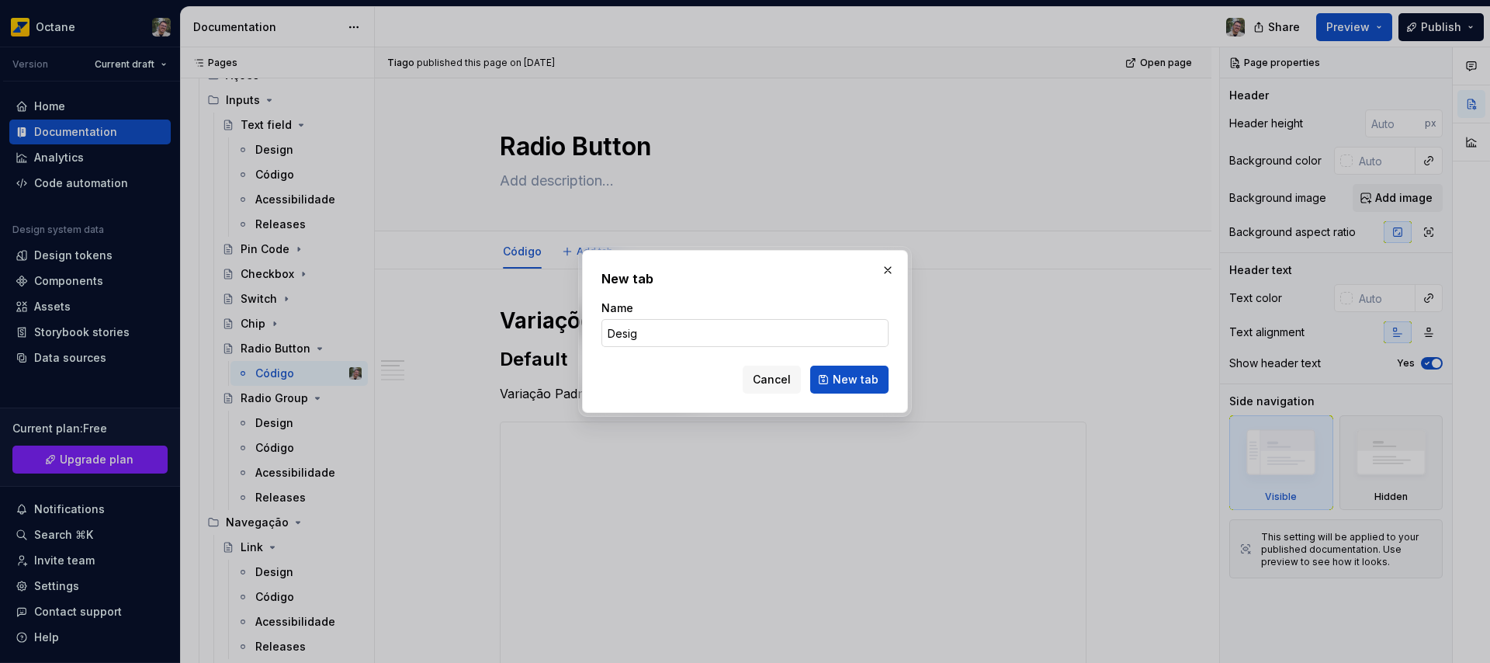
type input "Design"
click button "New tab" at bounding box center [849, 379] width 78 height 28
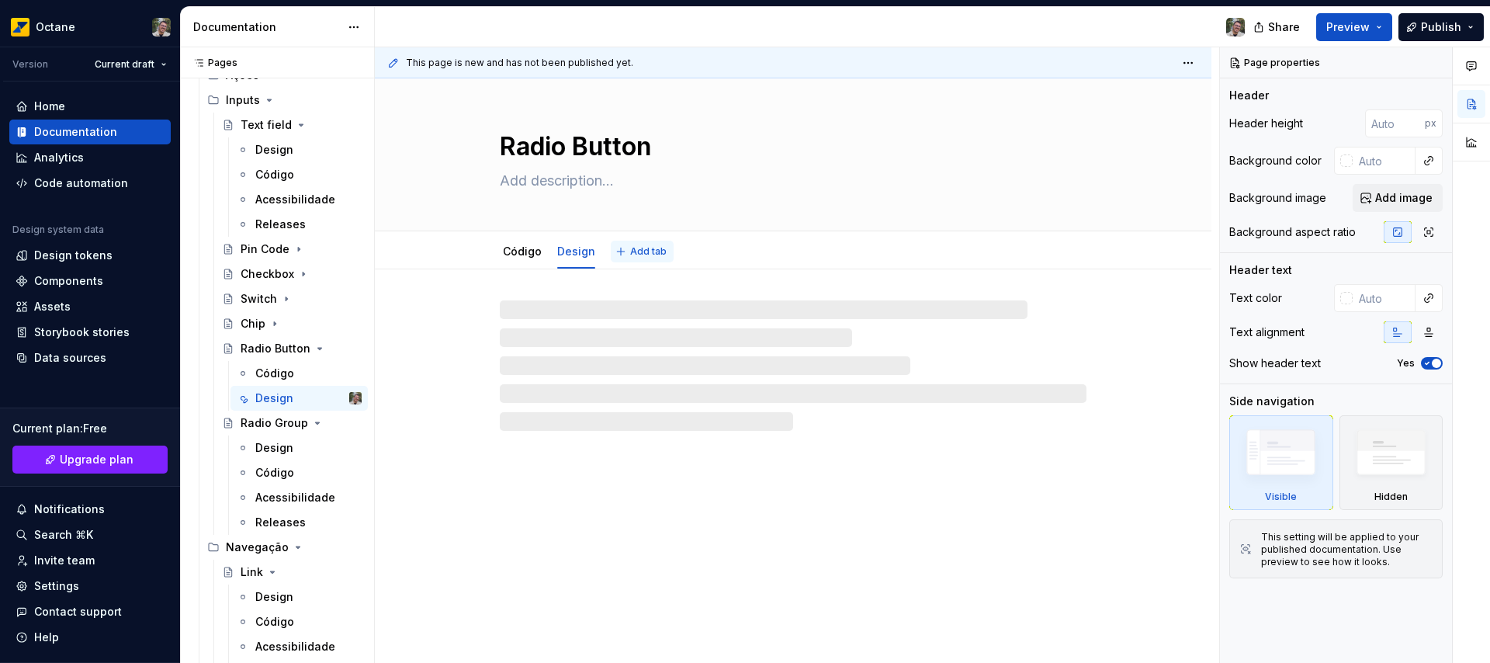
click at [625, 246] on button "Add tab" at bounding box center [642, 252] width 63 height 22
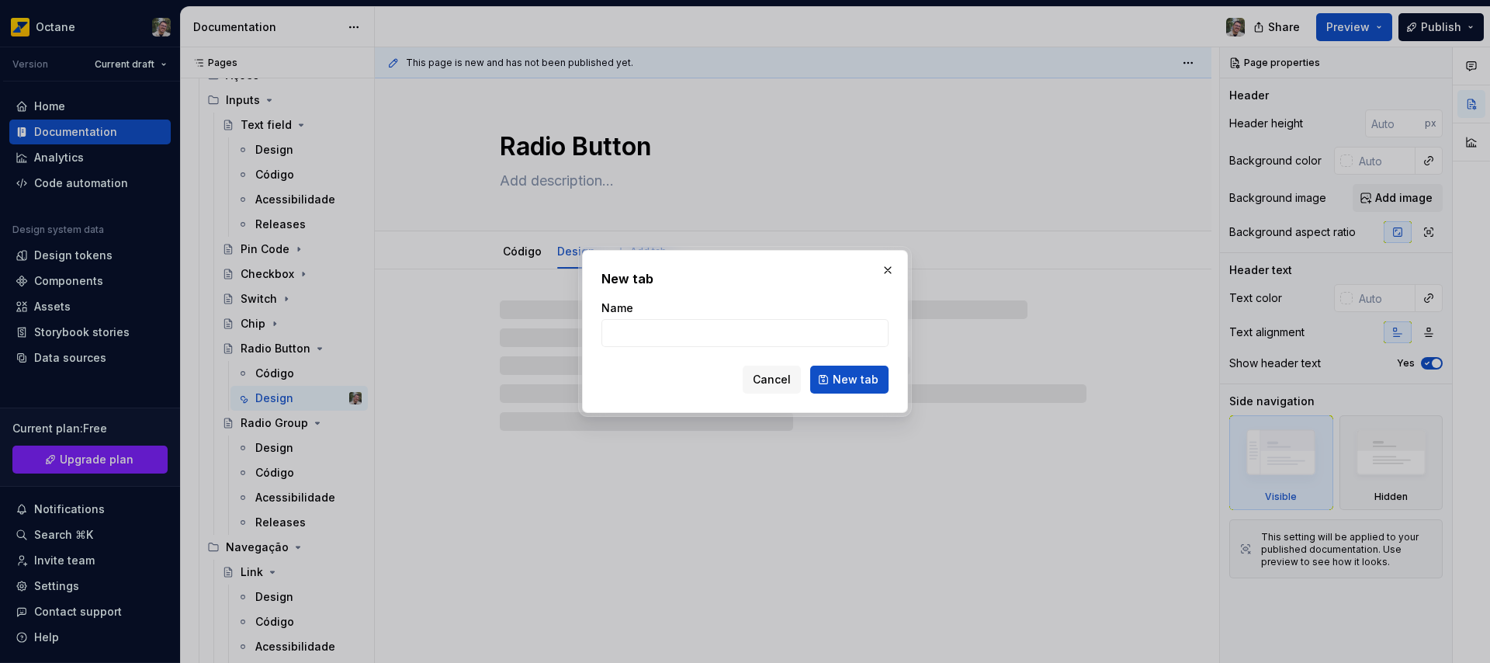
type textarea "*"
type input "A"
type textarea "*"
type input "Acessi"
type textarea "*"
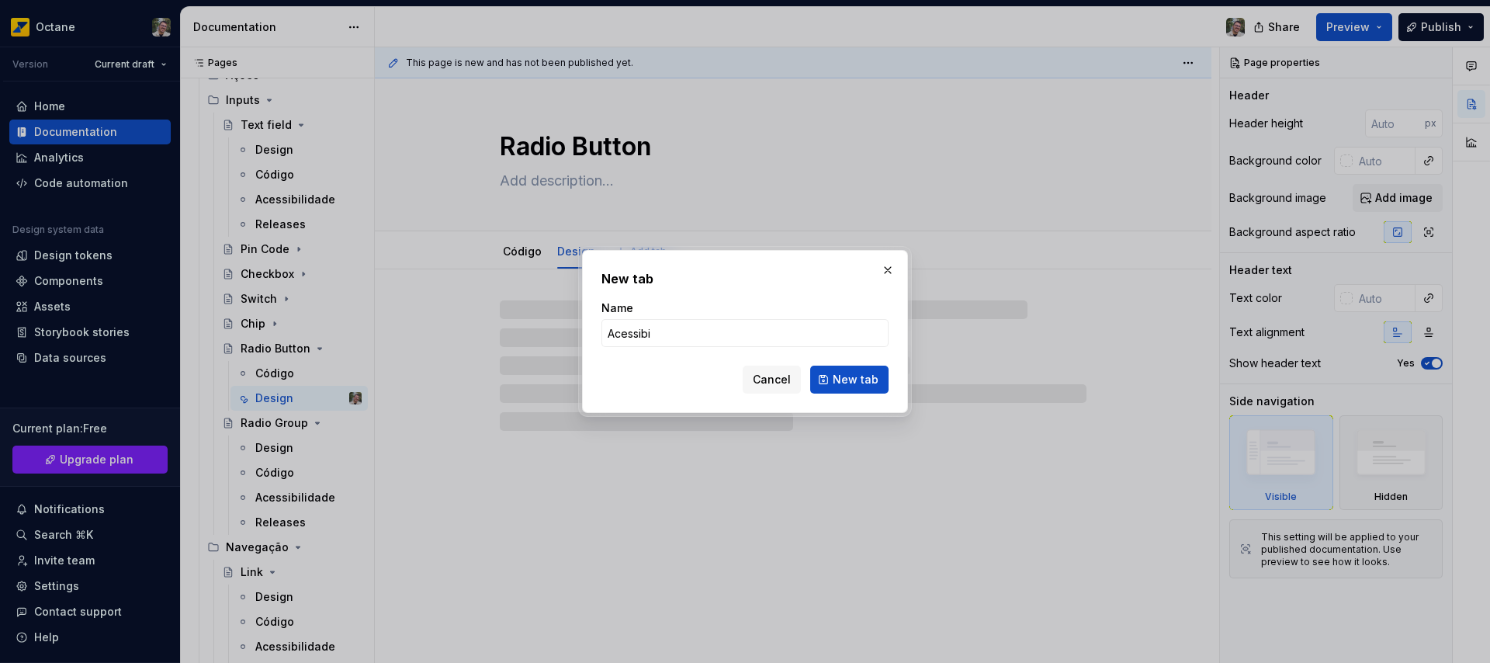
type input "Acessibil"
type textarea "*"
type input "Acessibilidade"
click button "New tab" at bounding box center [849, 379] width 78 height 28
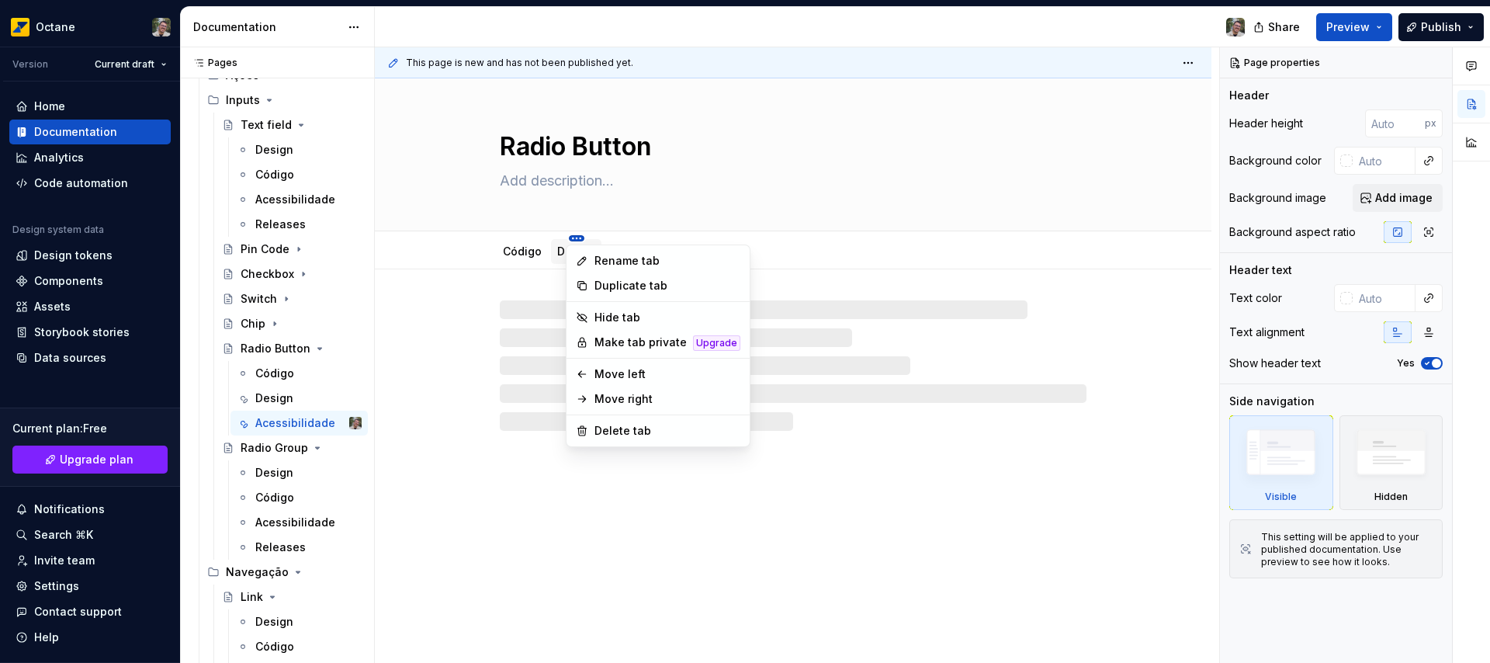
click at [542, 237] on html "Octane Version Current draft Home Documentation Analytics Code automation Desig…" at bounding box center [745, 331] width 1490 height 663
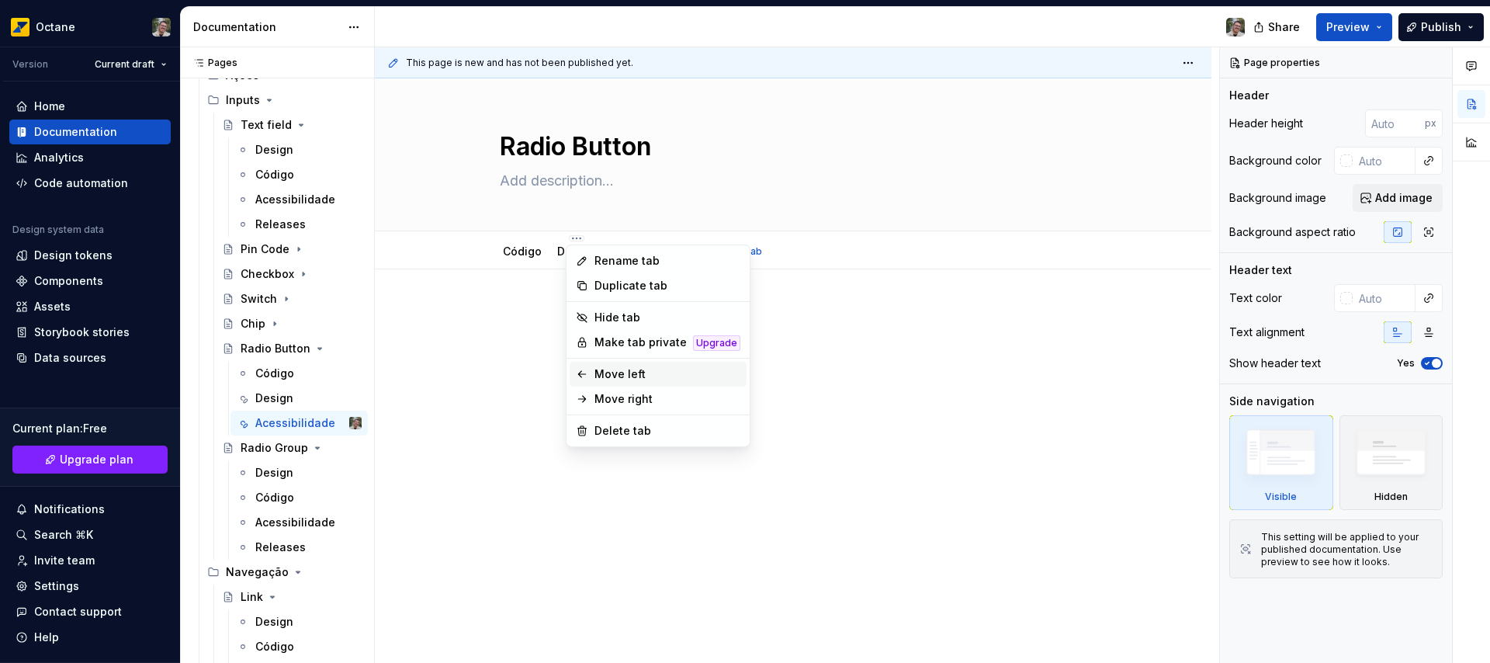
click at [618, 373] on div "Move left" at bounding box center [667, 374] width 146 height 16
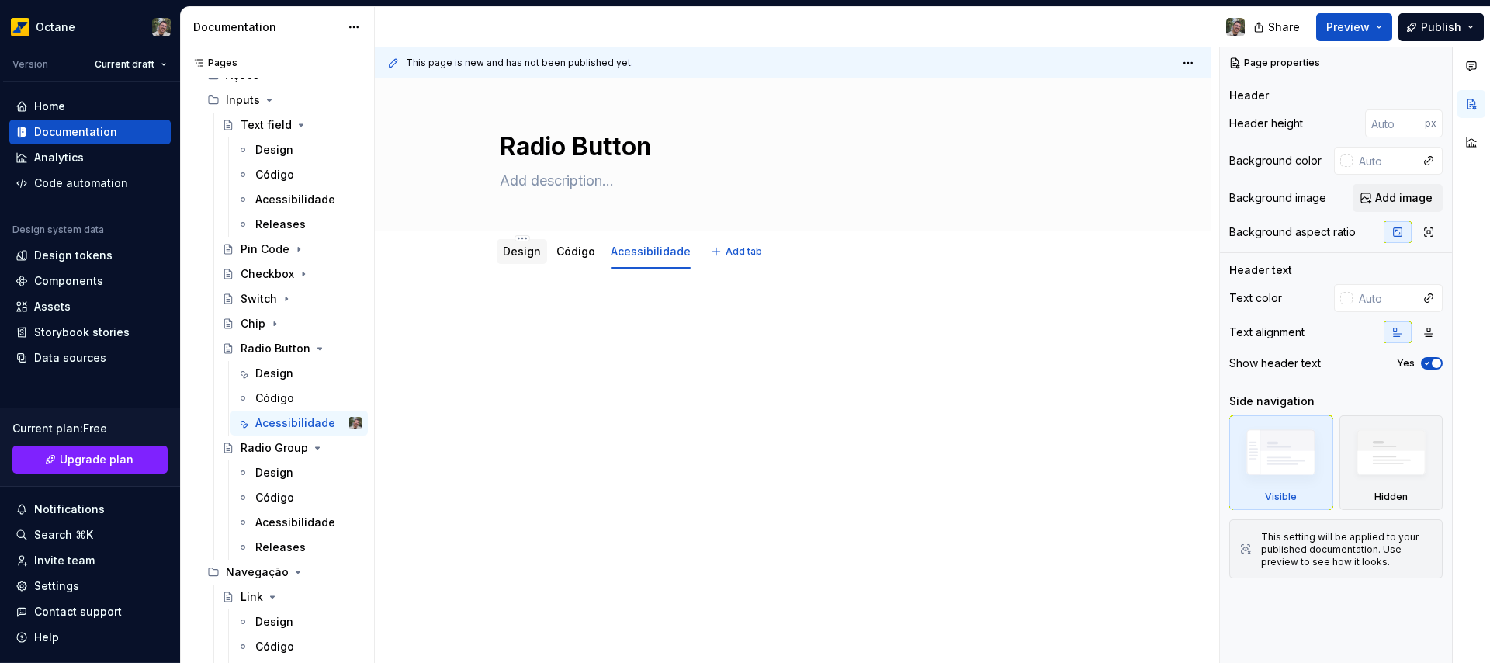
click at [525, 256] on link "Design" at bounding box center [522, 250] width 38 height 13
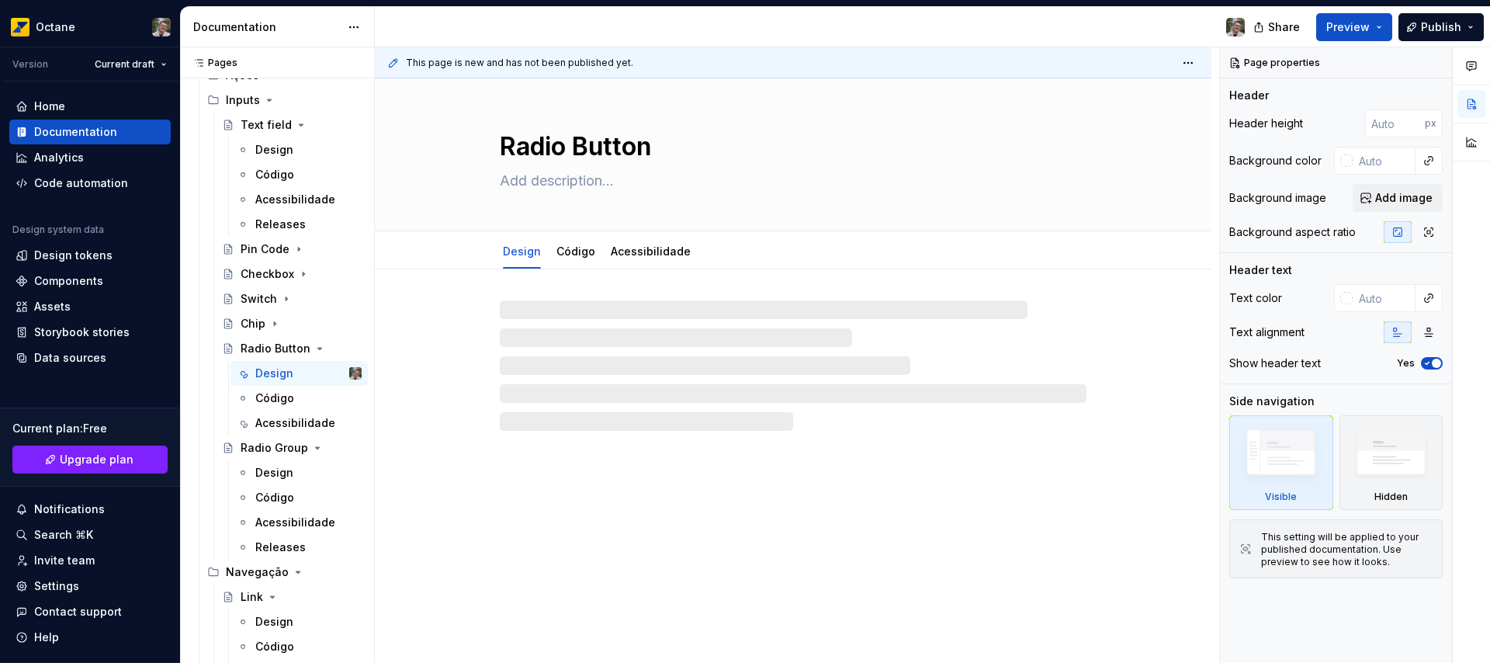
type textarea "*"
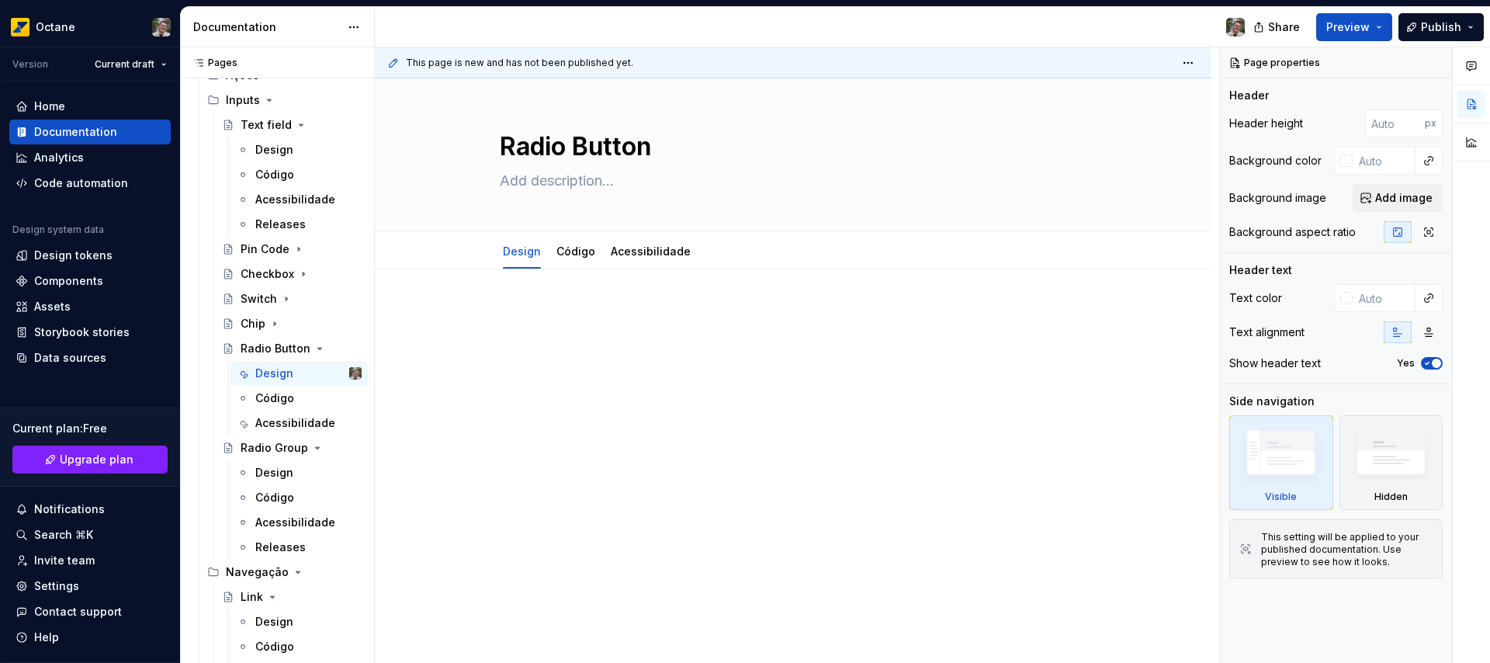
click at [634, 324] on p at bounding box center [793, 315] width 587 height 19
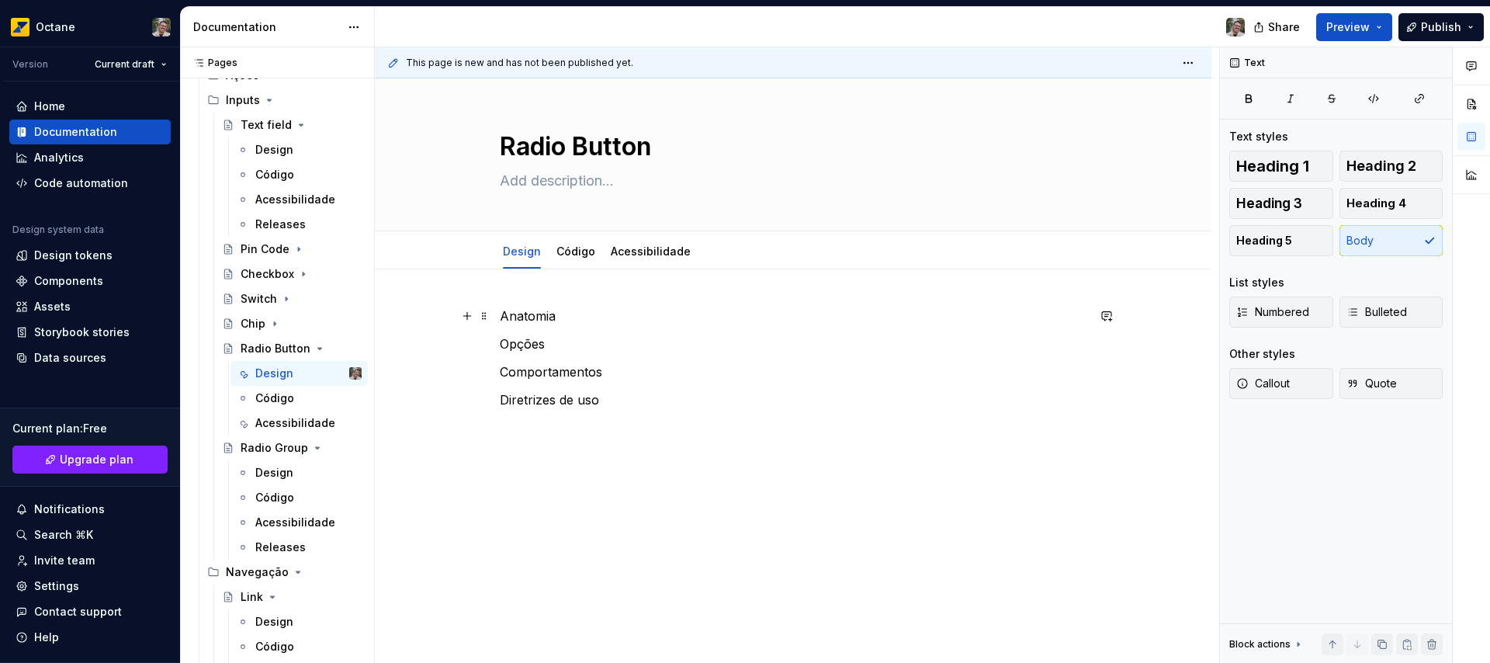
click at [594, 318] on p "Anatomia" at bounding box center [793, 315] width 587 height 19
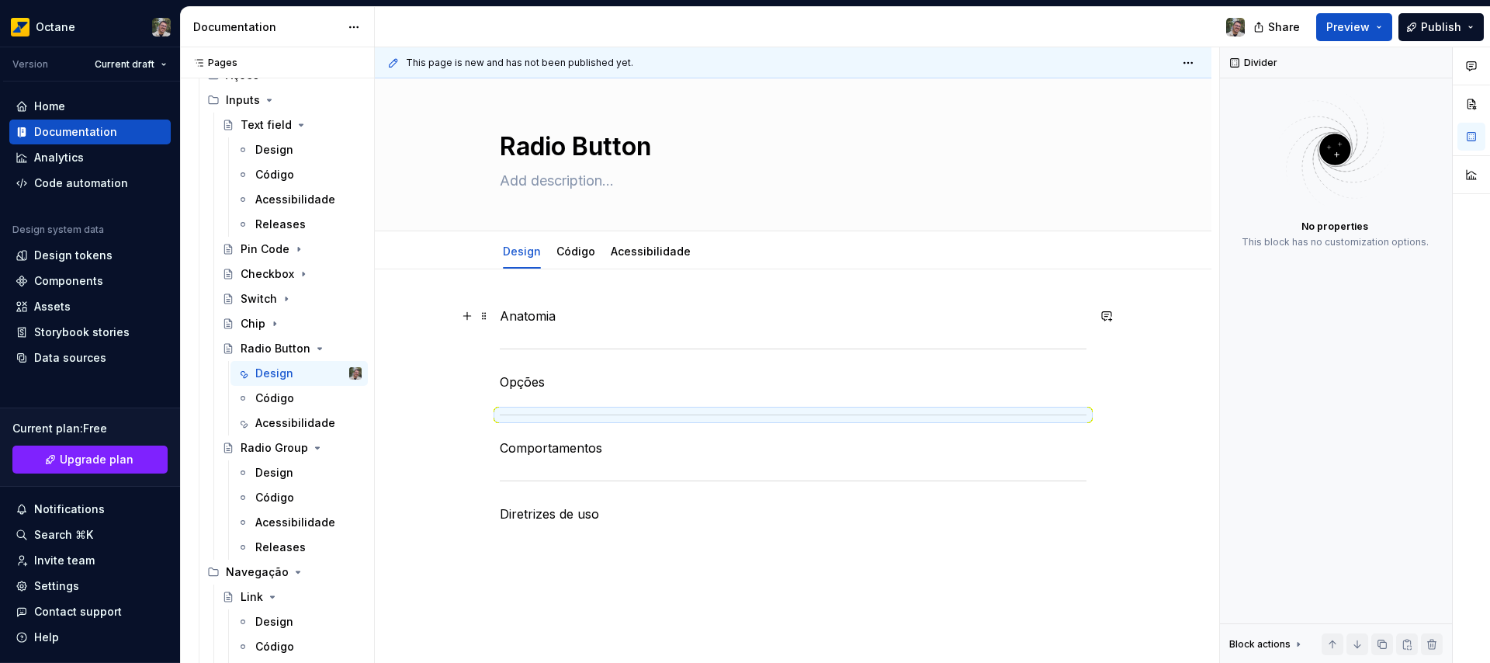
click at [531, 311] on p "Anatomia" at bounding box center [793, 315] width 587 height 19
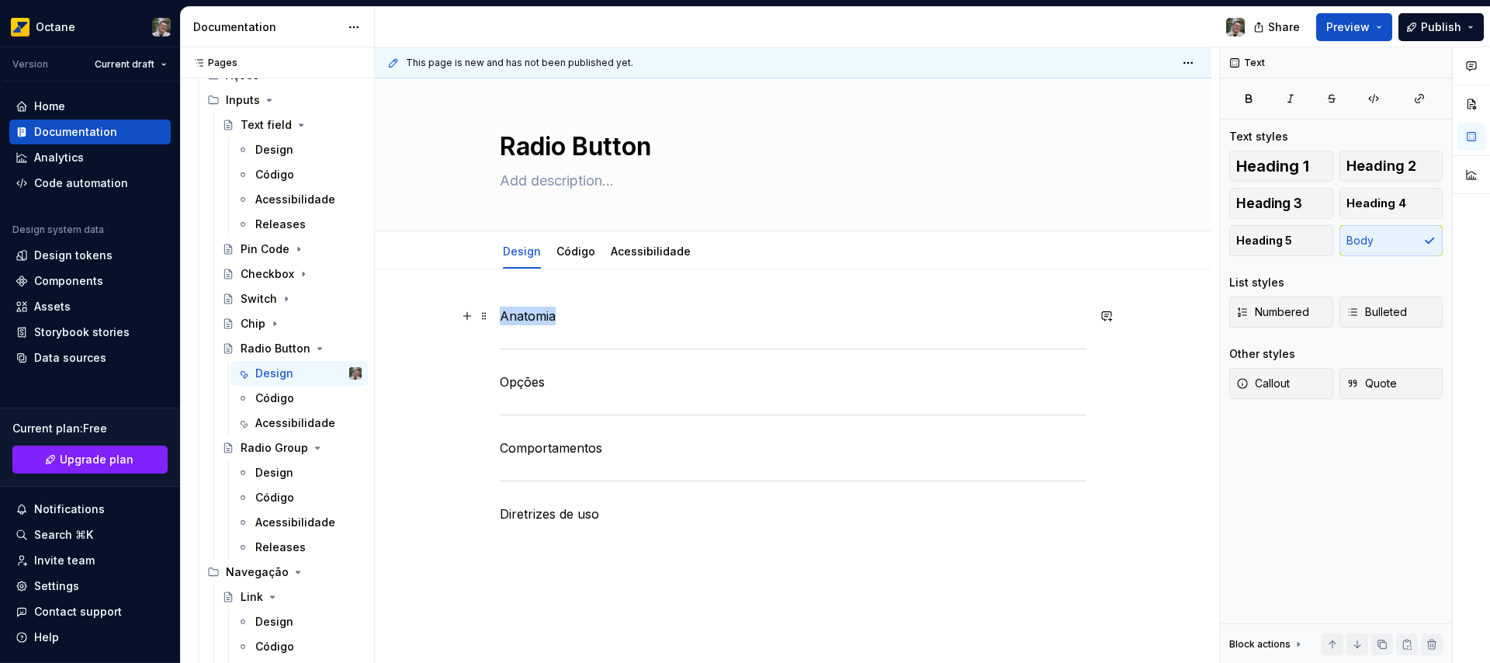
click at [531, 311] on p "Anatomia" at bounding box center [793, 315] width 587 height 19
click at [1291, 168] on span "Heading 1" at bounding box center [1272, 166] width 73 height 16
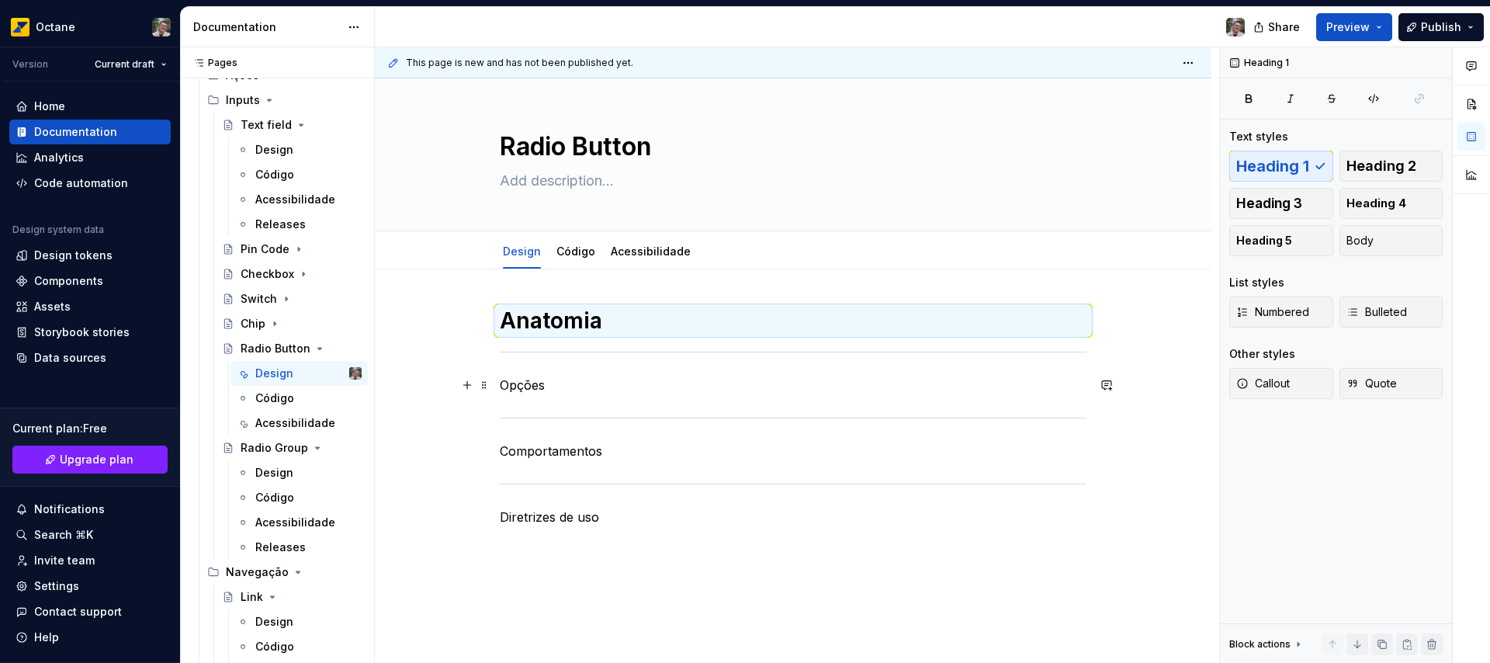
click at [512, 385] on p "Opções" at bounding box center [793, 385] width 587 height 19
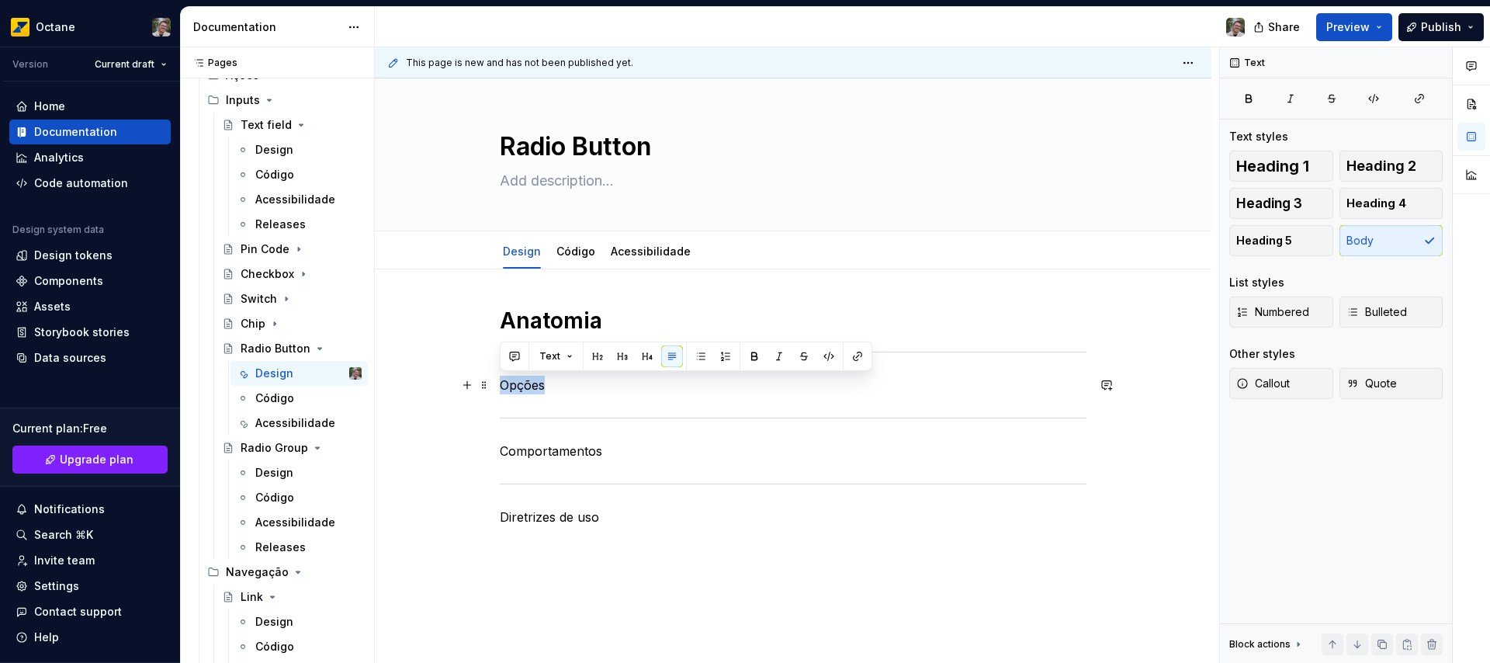
click at [513, 384] on p "Opções" at bounding box center [793, 385] width 587 height 19
click at [1287, 161] on span "Heading 1" at bounding box center [1272, 166] width 73 height 16
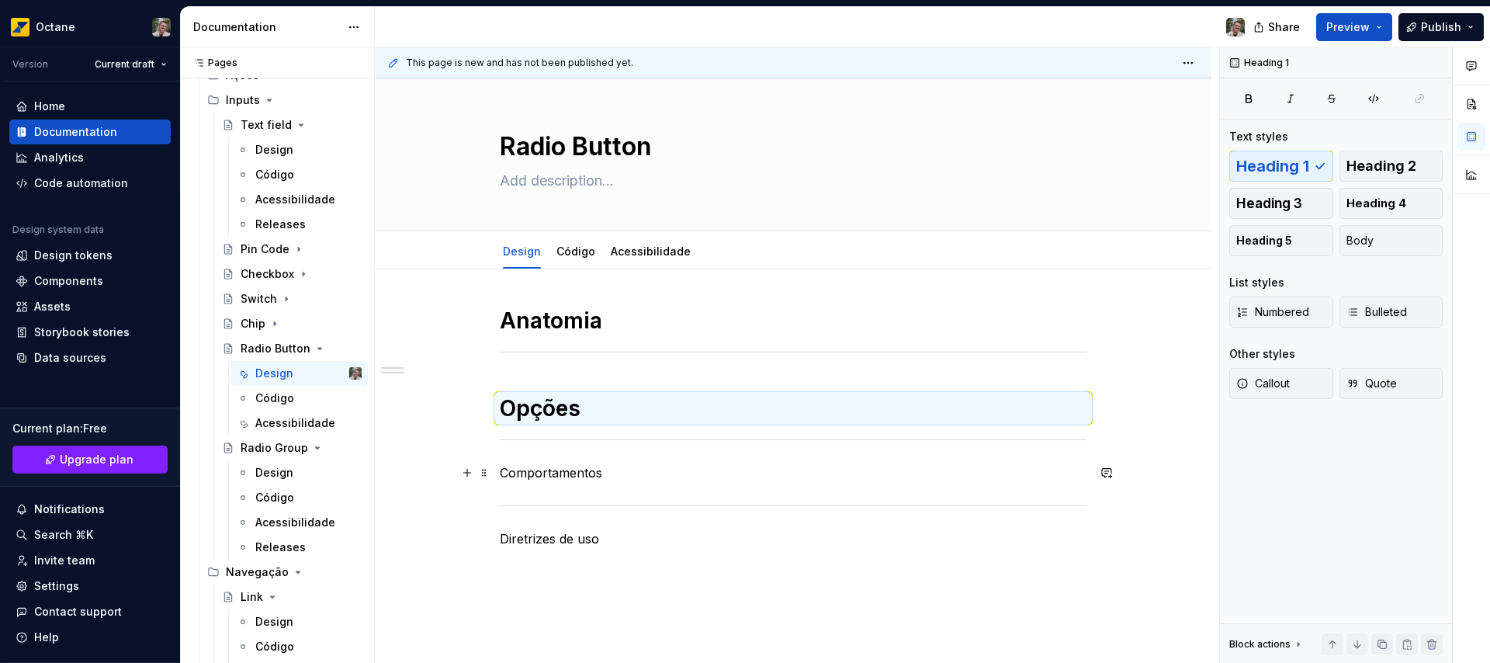
click at [542, 473] on p "Comportamentos" at bounding box center [793, 472] width 587 height 19
click at [543, 473] on p "Comportamentos" at bounding box center [793, 472] width 587 height 19
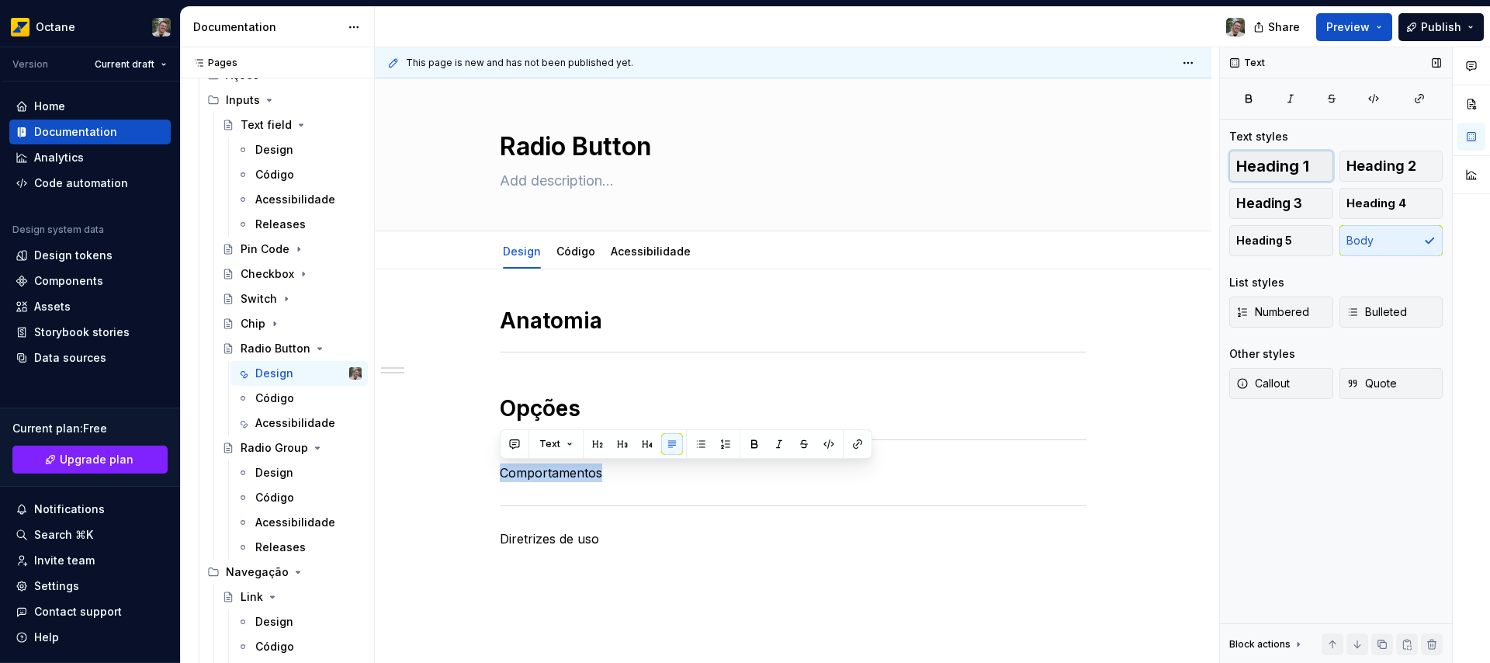
click at [1299, 171] on span "Heading 1" at bounding box center [1272, 166] width 73 height 16
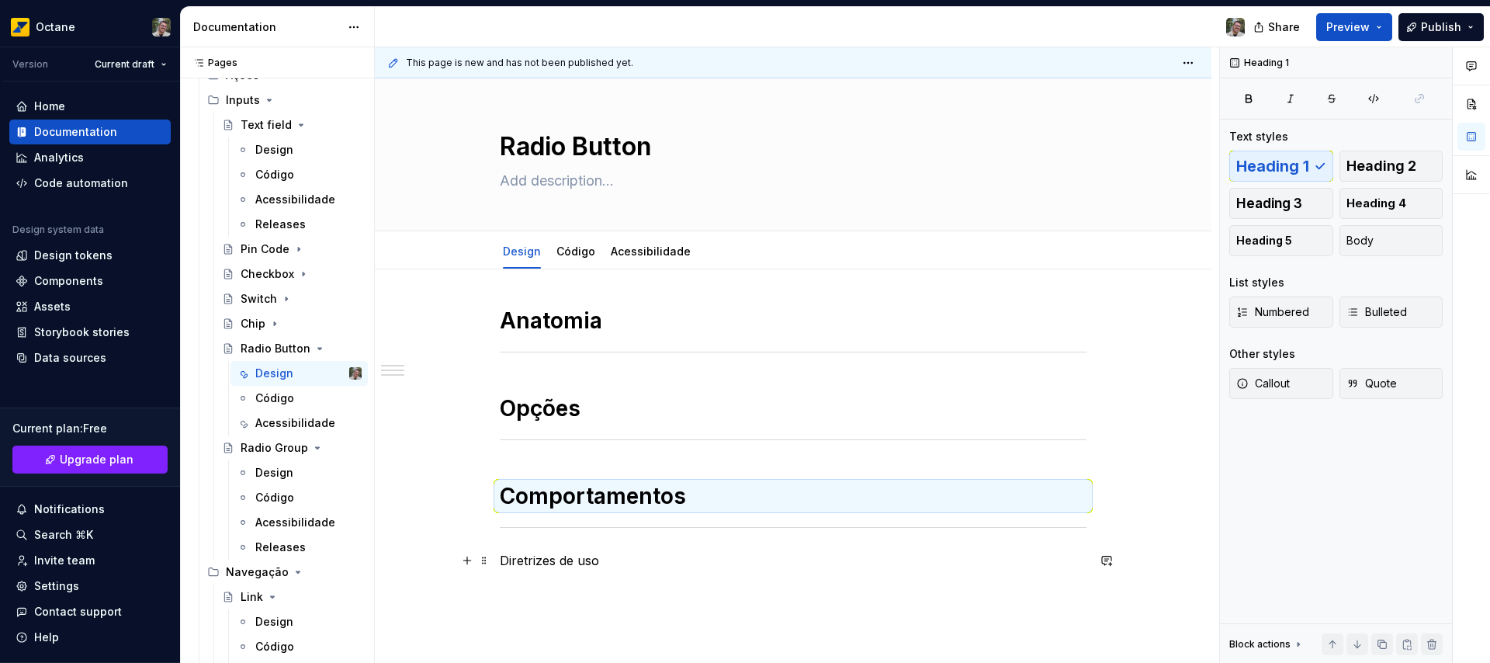
click at [542, 562] on p "Diretrizes de uso" at bounding box center [793, 560] width 587 height 19
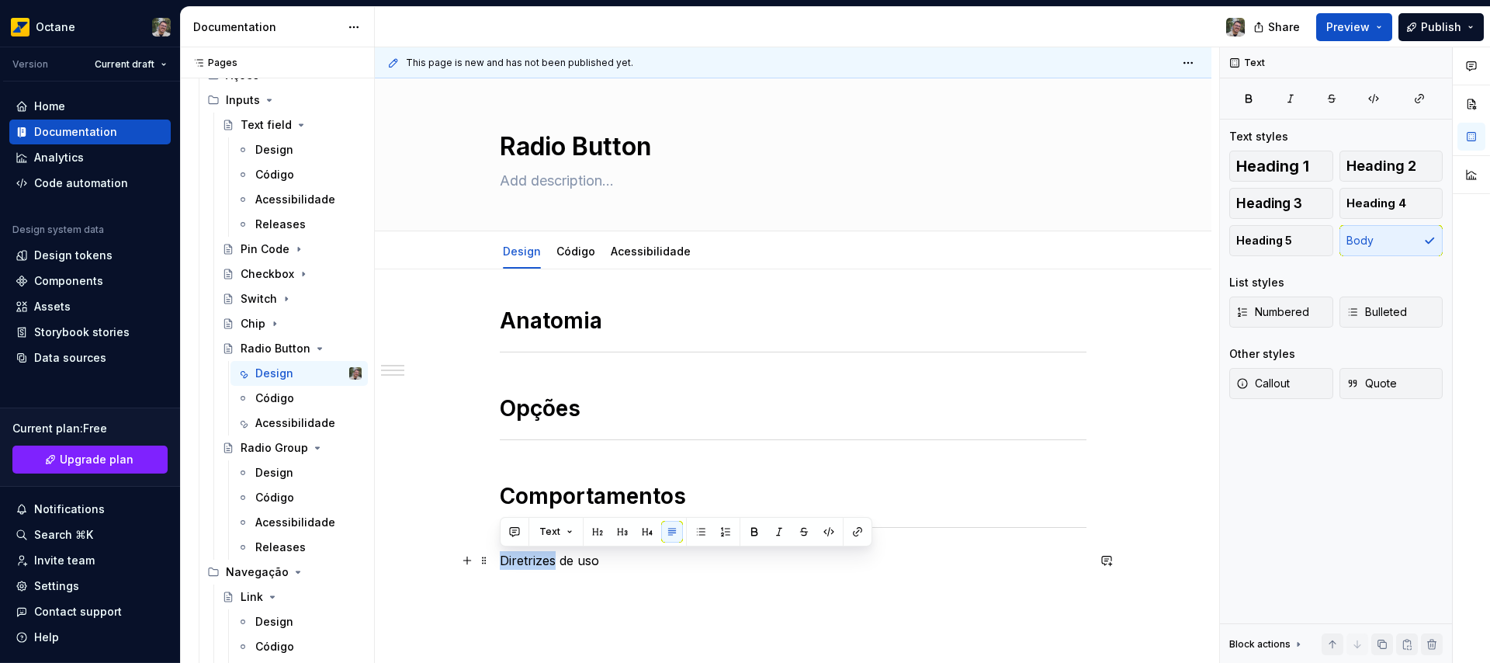
click at [544, 561] on p "Diretrizes de uso" at bounding box center [793, 560] width 587 height 19
click at [583, 562] on p "Diretrizes de uso" at bounding box center [793, 560] width 587 height 19
drag, startPoint x: 583, startPoint y: 562, endPoint x: 542, endPoint y: 565, distance: 41.2
click at [542, 565] on p "Diretrizes de uso" at bounding box center [793, 560] width 587 height 19
click at [1266, 158] on span "Heading 1" at bounding box center [1272, 166] width 73 height 16
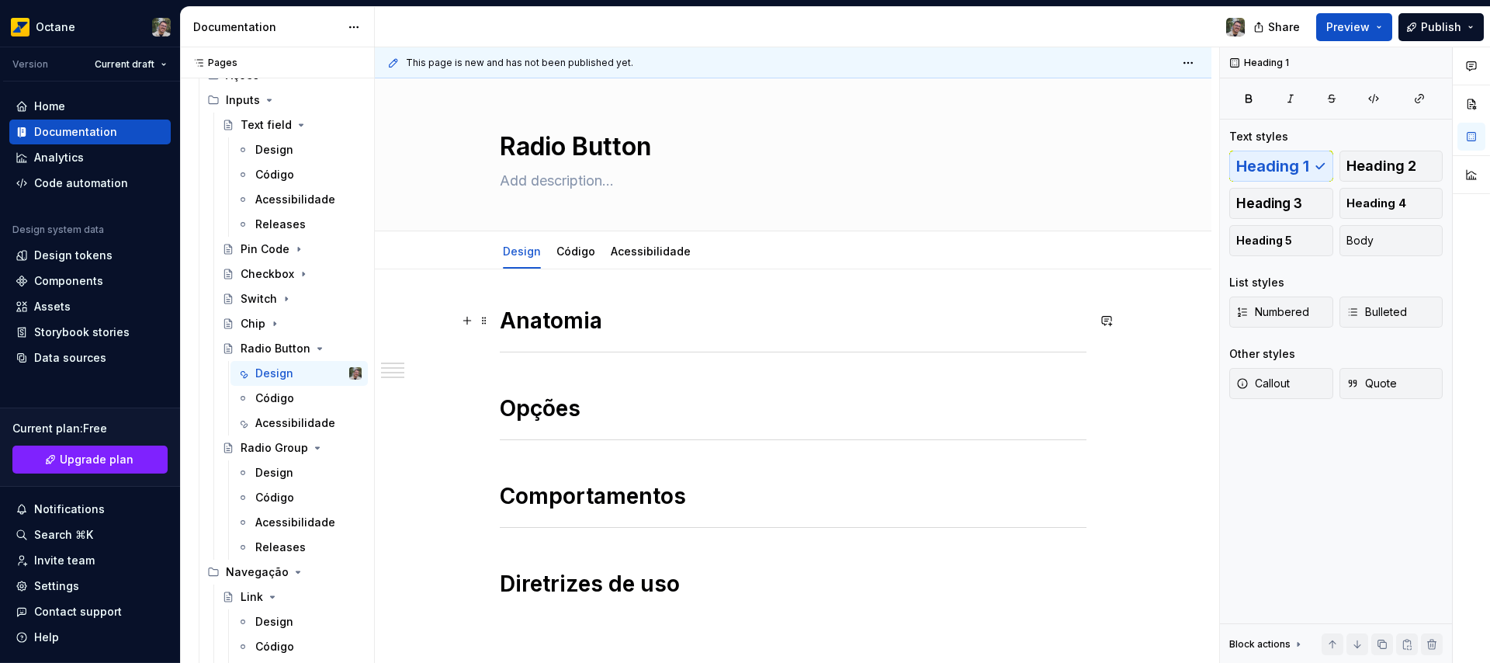
click at [680, 320] on h1 "Anatomia" at bounding box center [793, 320] width 587 height 28
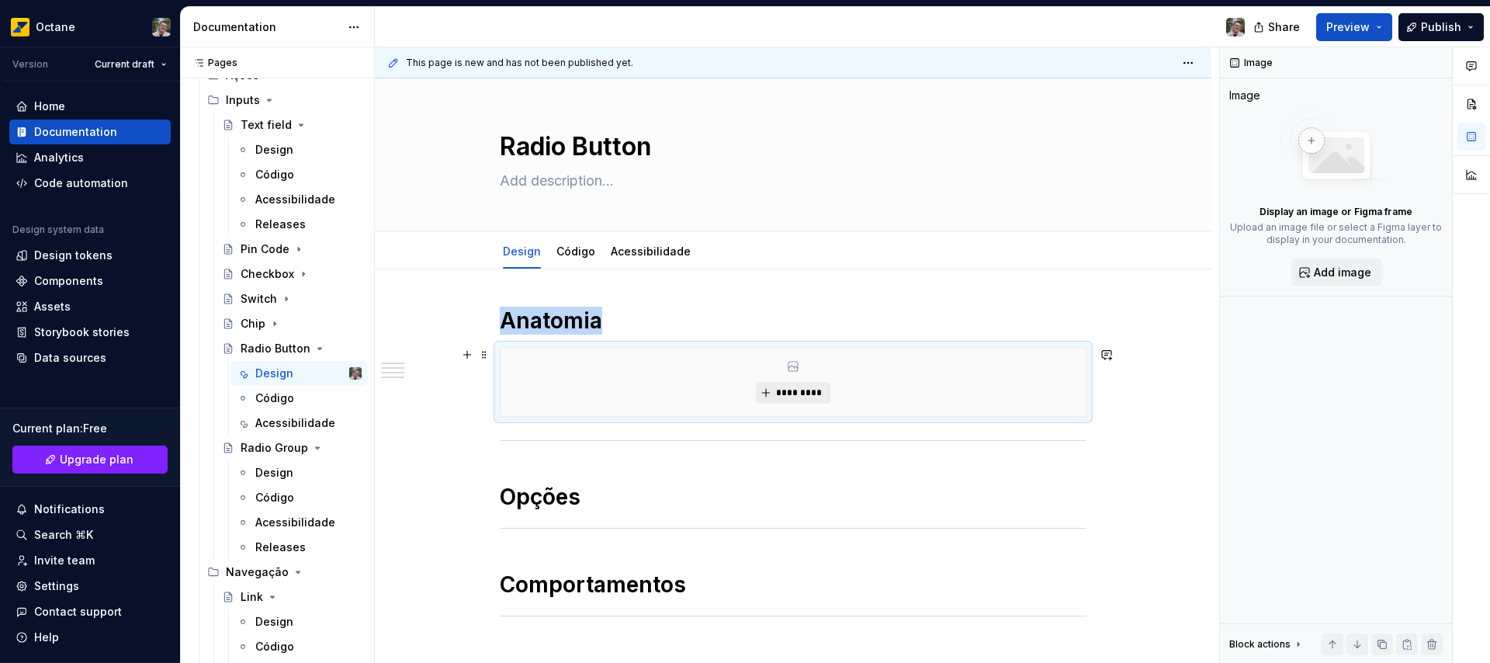
click at [800, 390] on span "*********" at bounding box center [798, 392] width 47 height 12
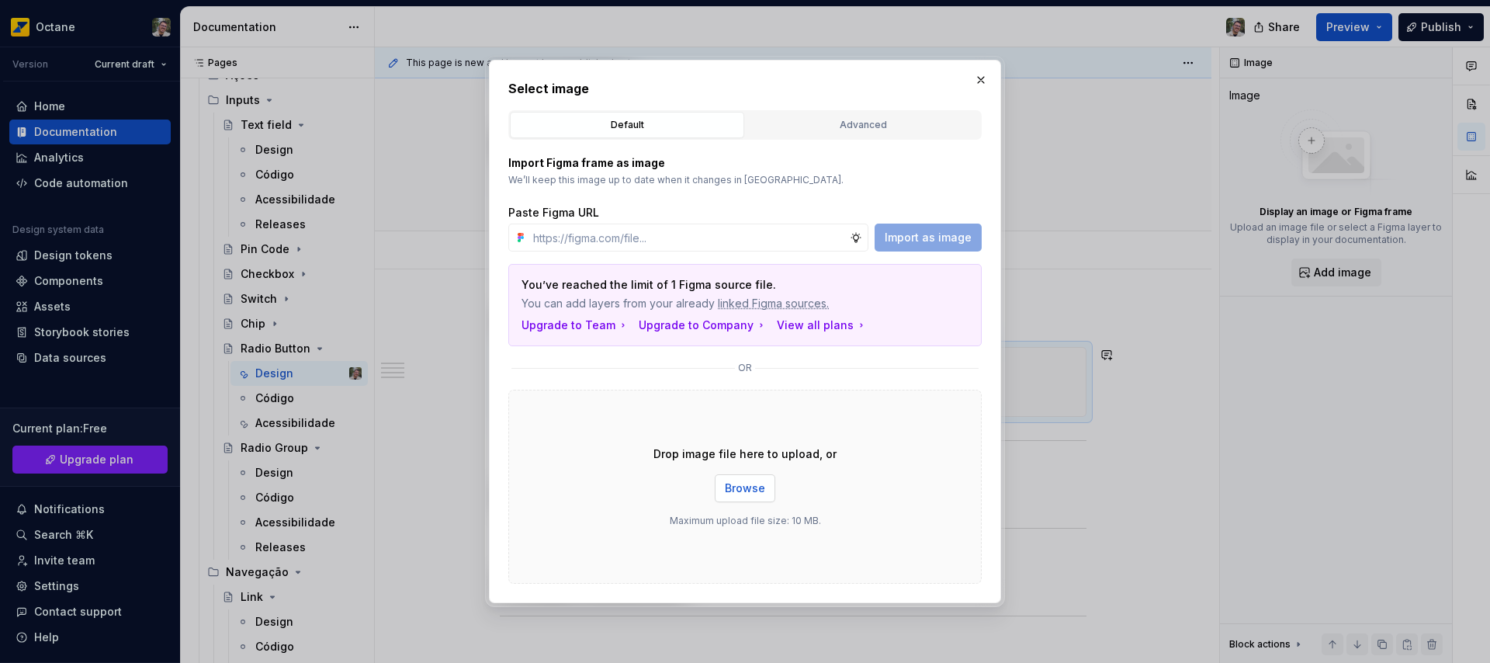
click at [747, 493] on span "Browse" at bounding box center [745, 488] width 40 height 16
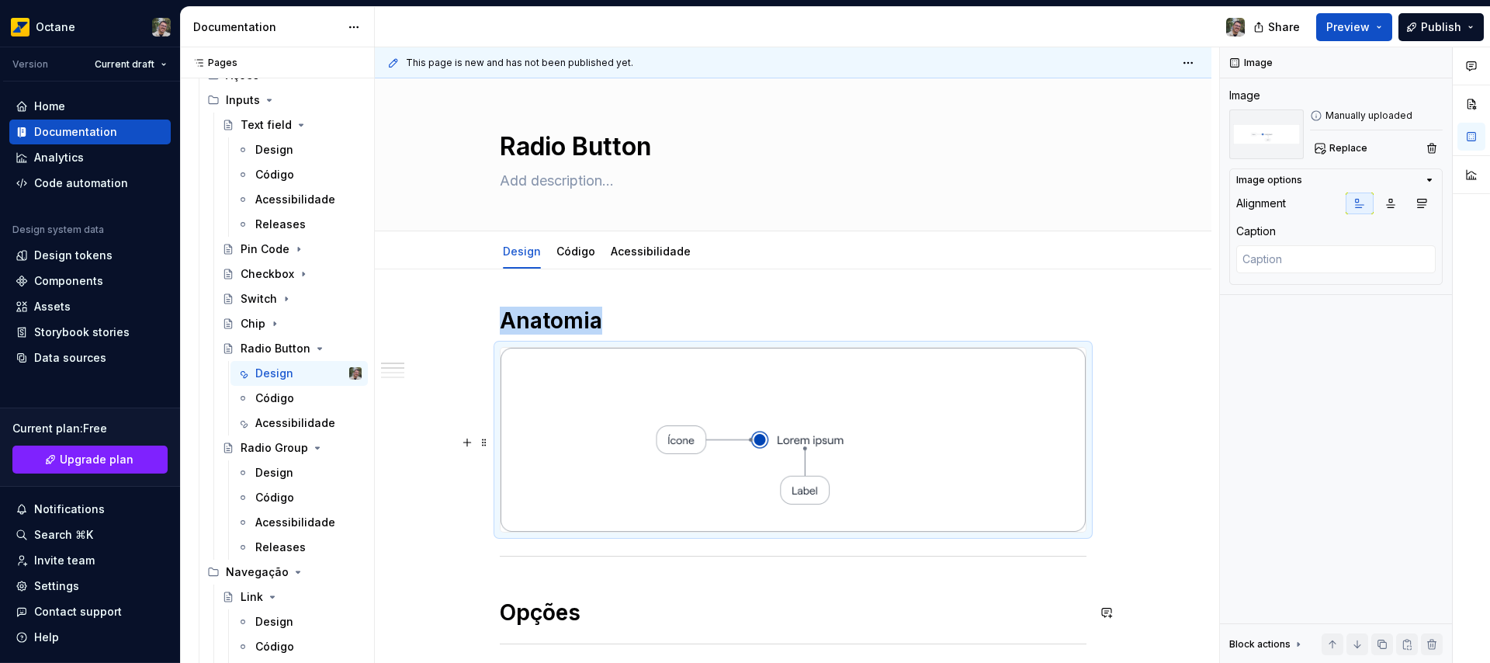
click at [662, 442] on img at bounding box center [792, 440] width 585 height 184
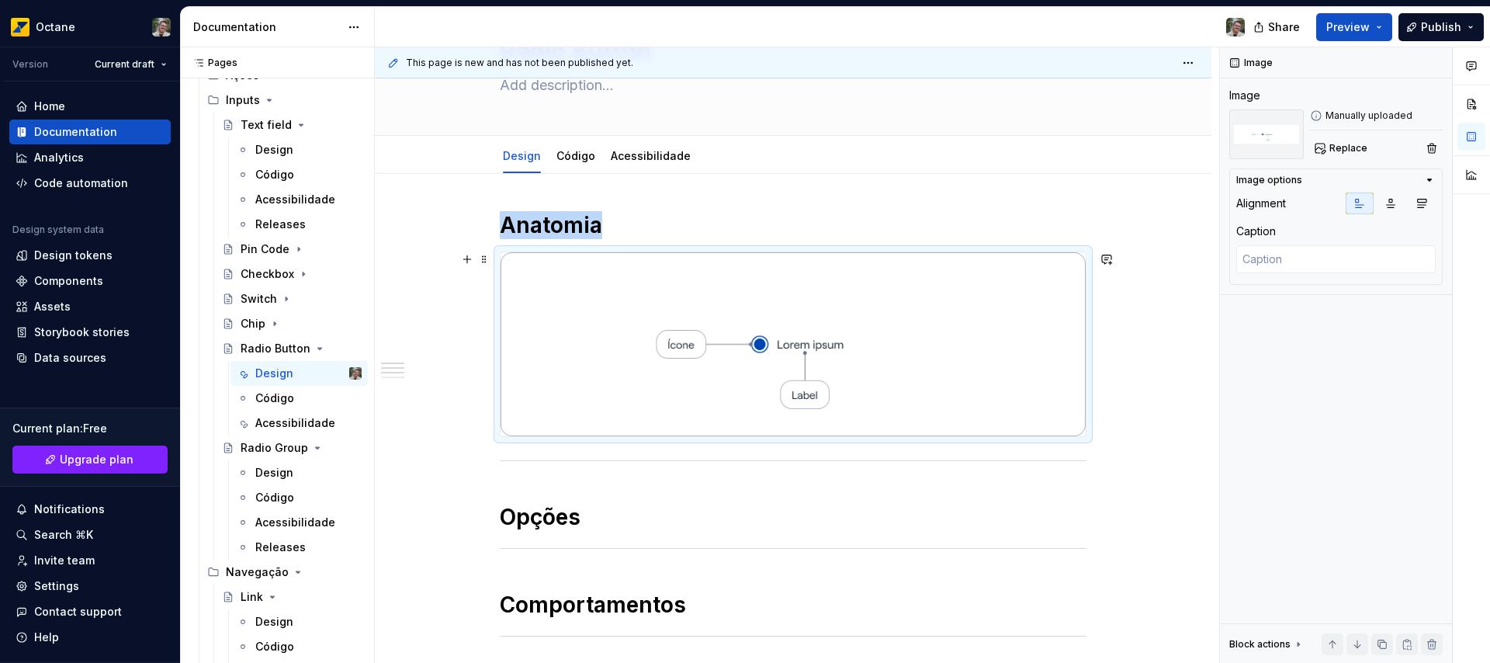
scroll to position [107, 0]
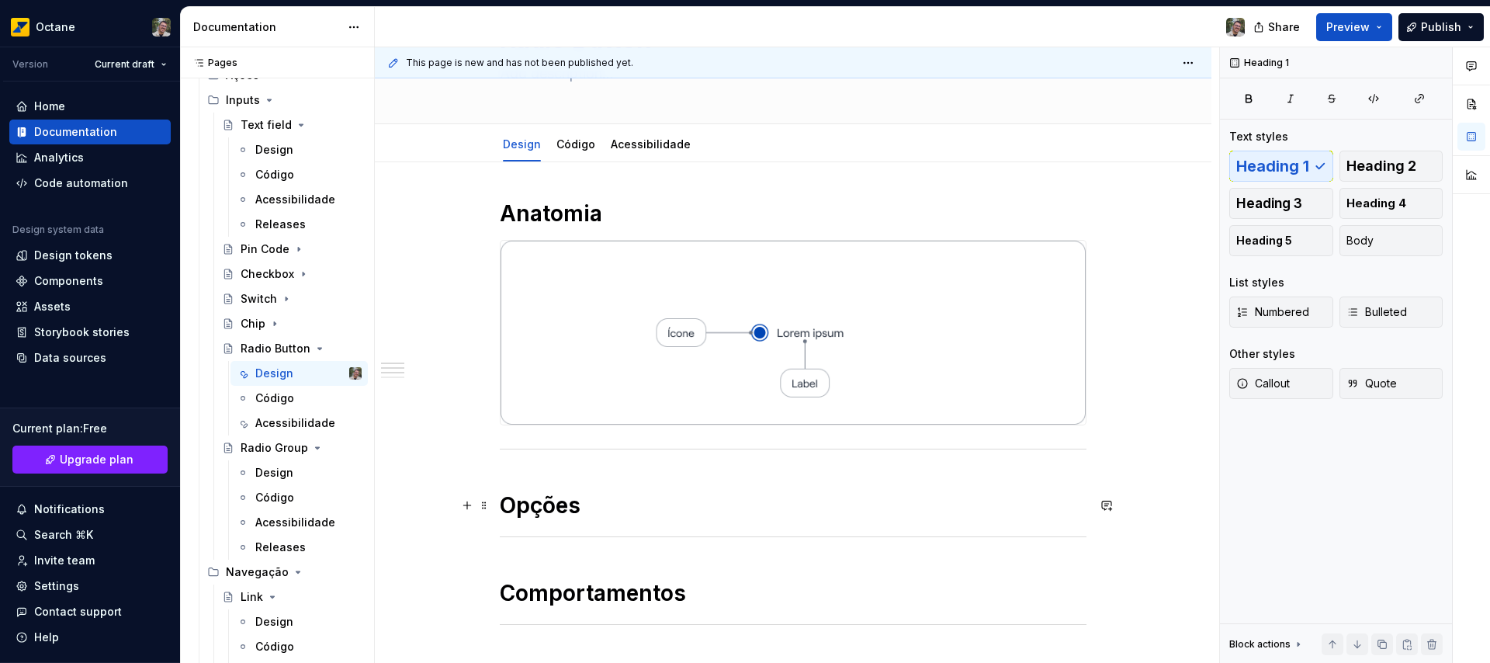
click at [608, 514] on h1 "Opções" at bounding box center [793, 505] width 587 height 28
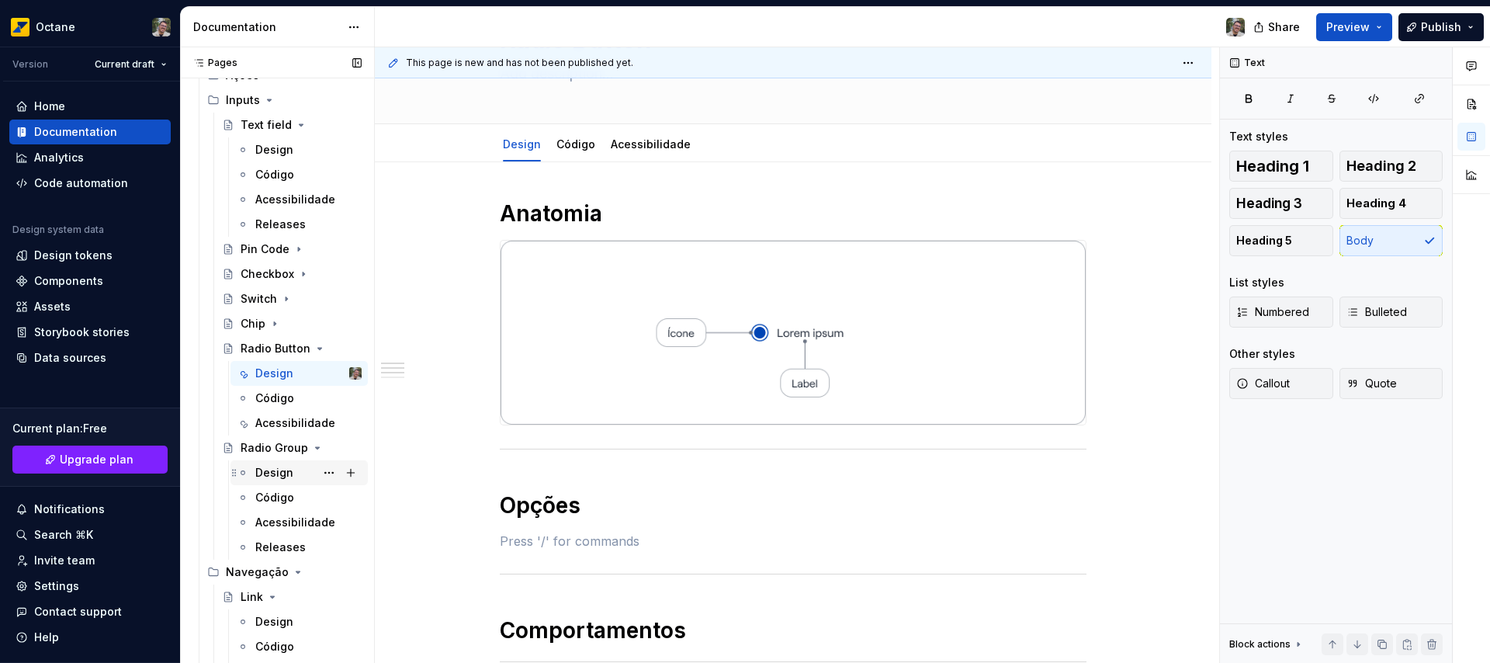
click at [280, 473] on div "Design" at bounding box center [274, 473] width 38 height 16
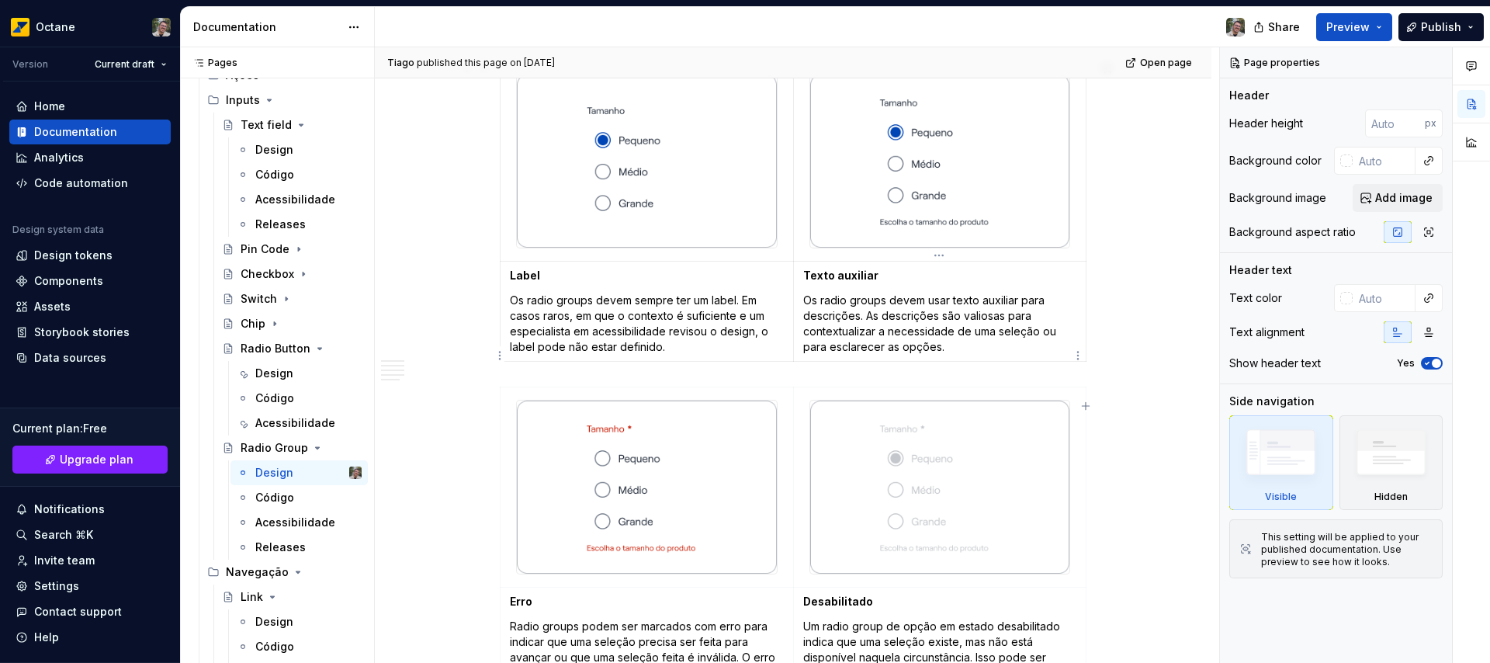
scroll to position [618, 0]
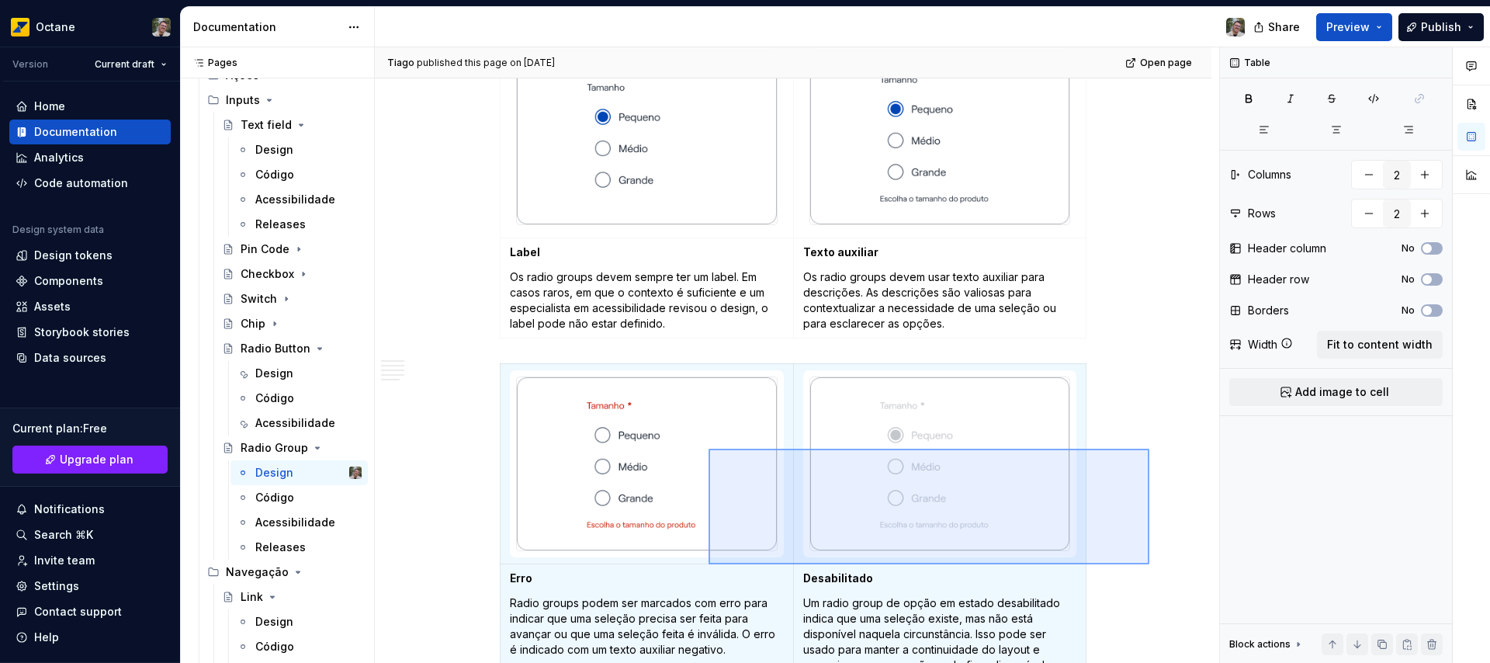
drag, startPoint x: 1149, startPoint y: 448, endPoint x: 704, endPoint y: 566, distance: 460.7
click at [704, 566] on div "**********" at bounding box center [797, 355] width 844 height 616
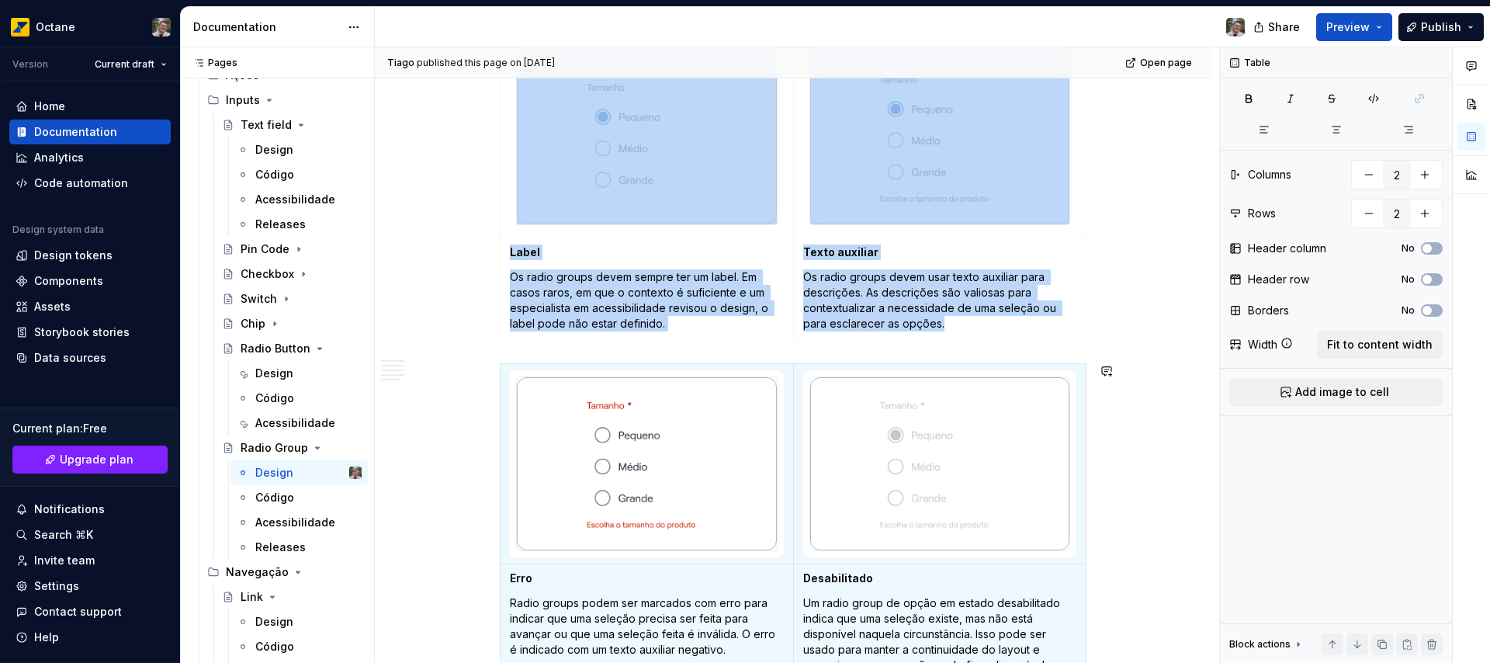
scroll to position [699, 0]
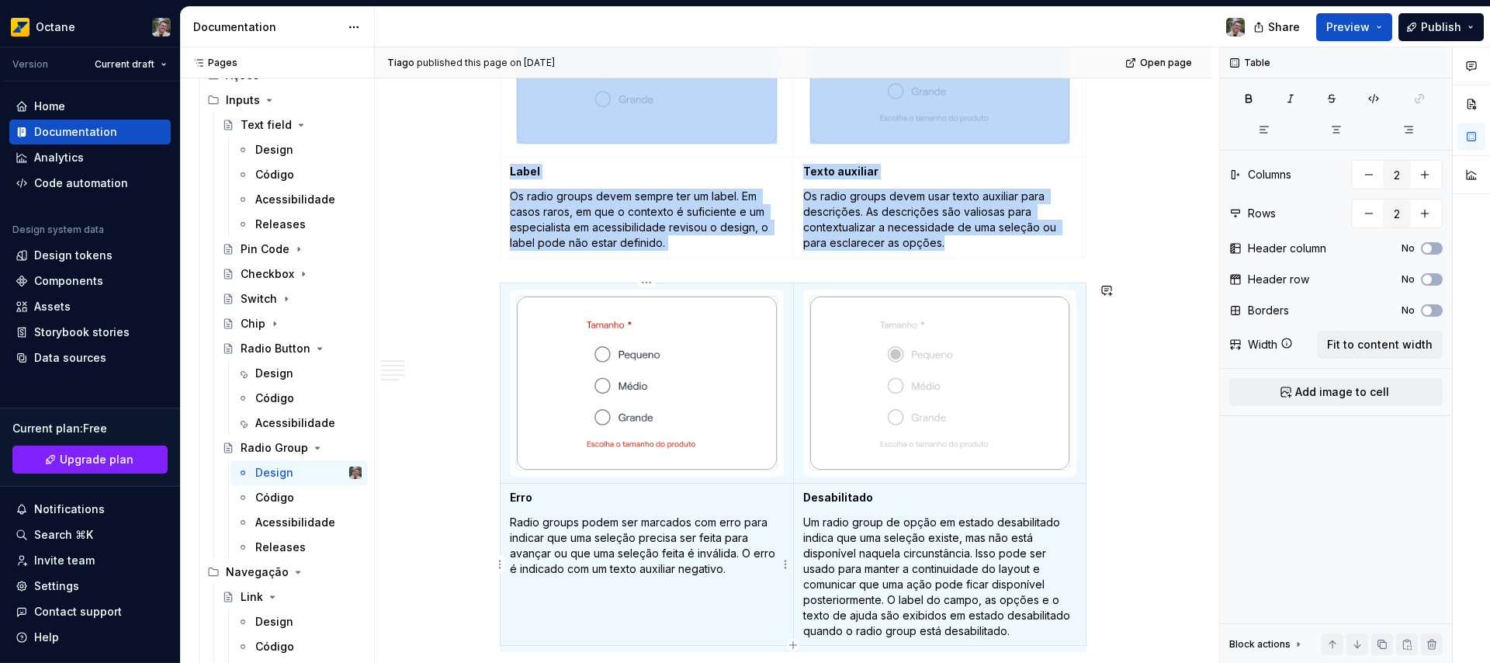
copy div "Label Os radio groups devem sempre ter um label. Em casos raros, em que o conte…"
click at [280, 373] on div "Design" at bounding box center [274, 373] width 38 height 16
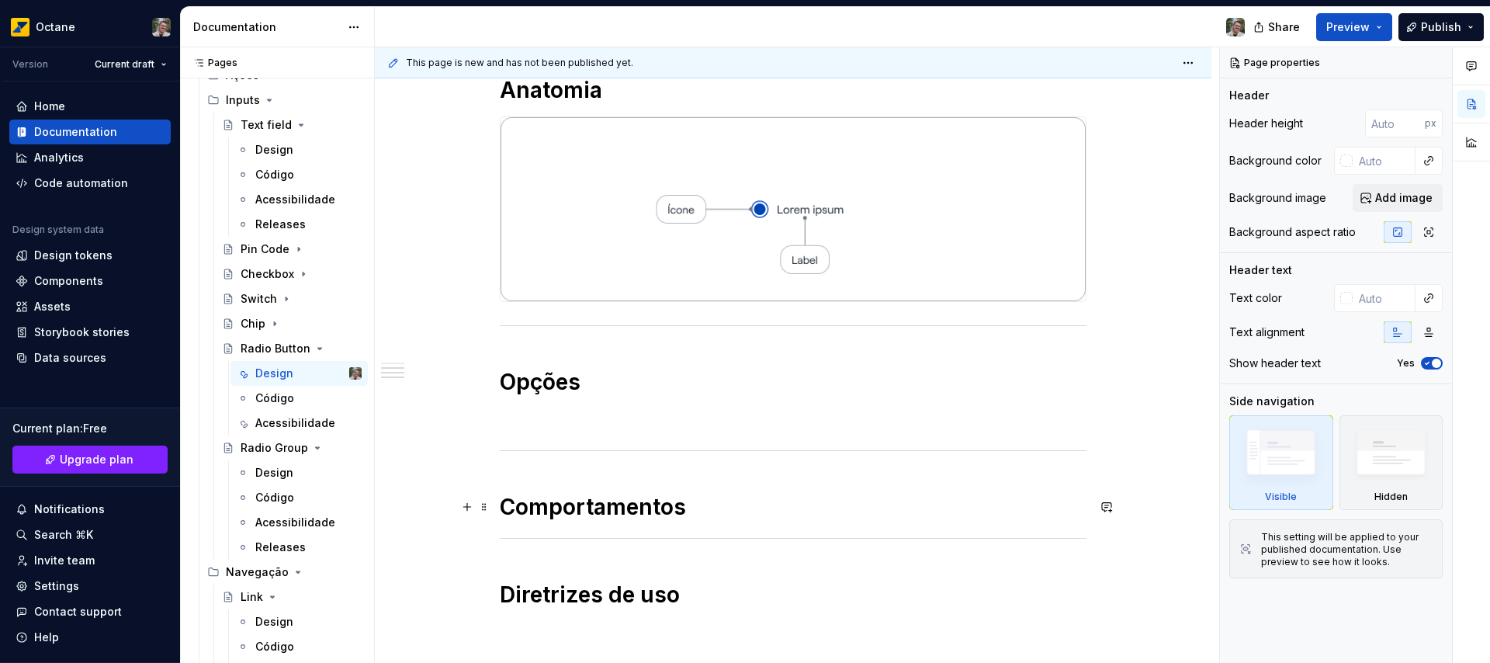
scroll to position [374, 0]
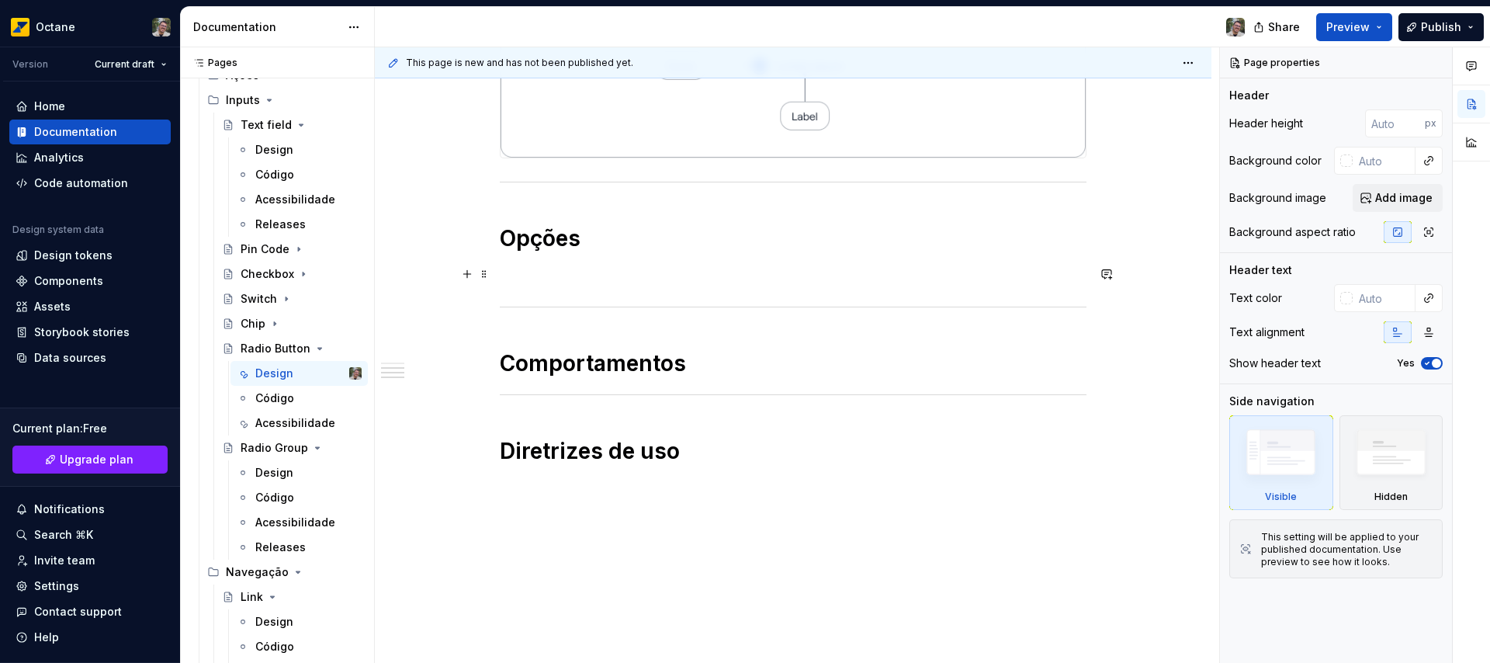
click at [555, 277] on p at bounding box center [793, 274] width 587 height 19
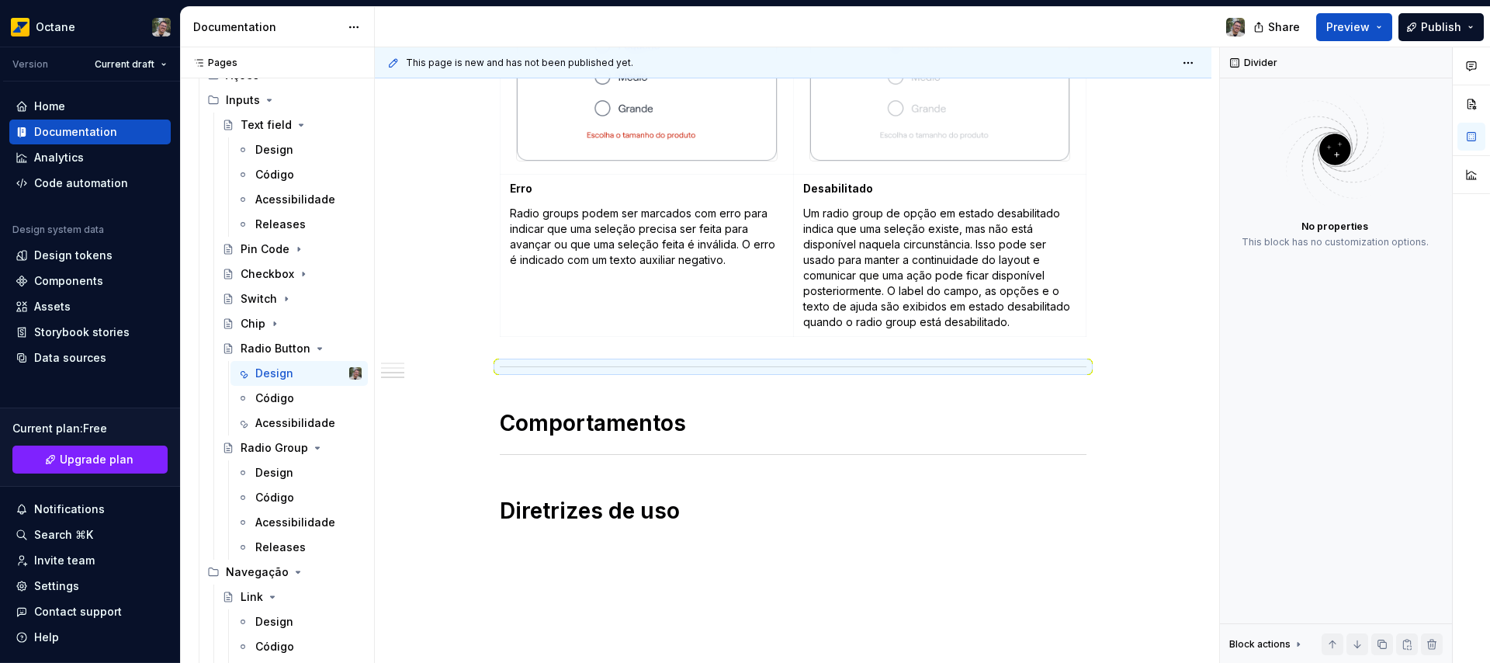
scroll to position [743, 0]
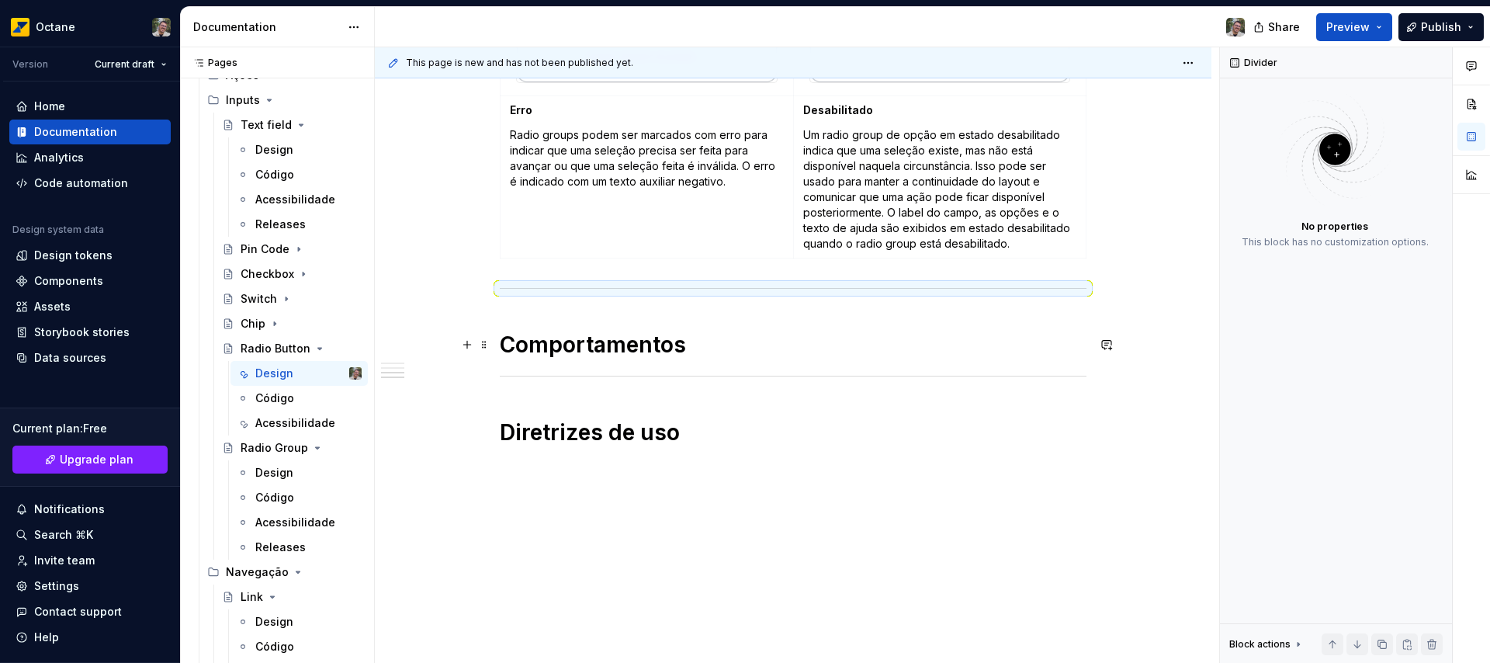
click at [717, 350] on h1 "Comportamentos" at bounding box center [793, 345] width 587 height 28
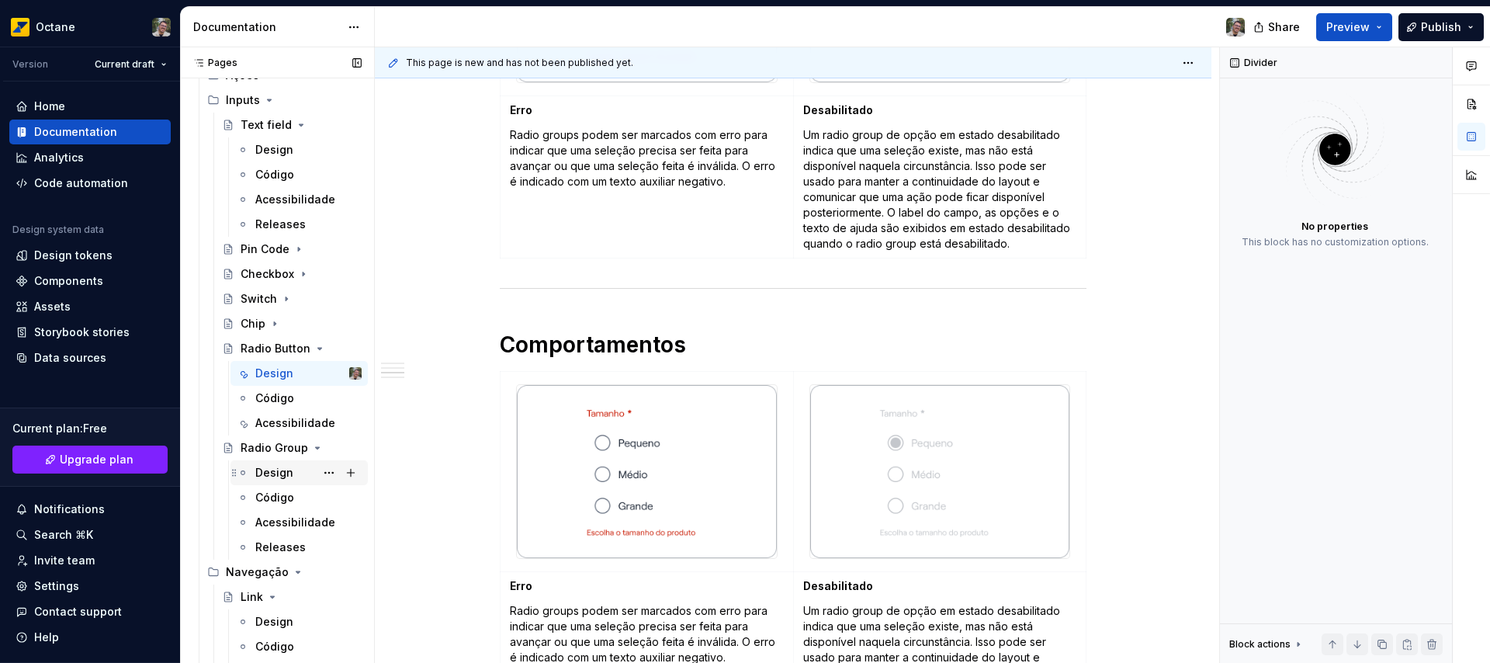
click at [261, 466] on div "Design" at bounding box center [274, 473] width 38 height 16
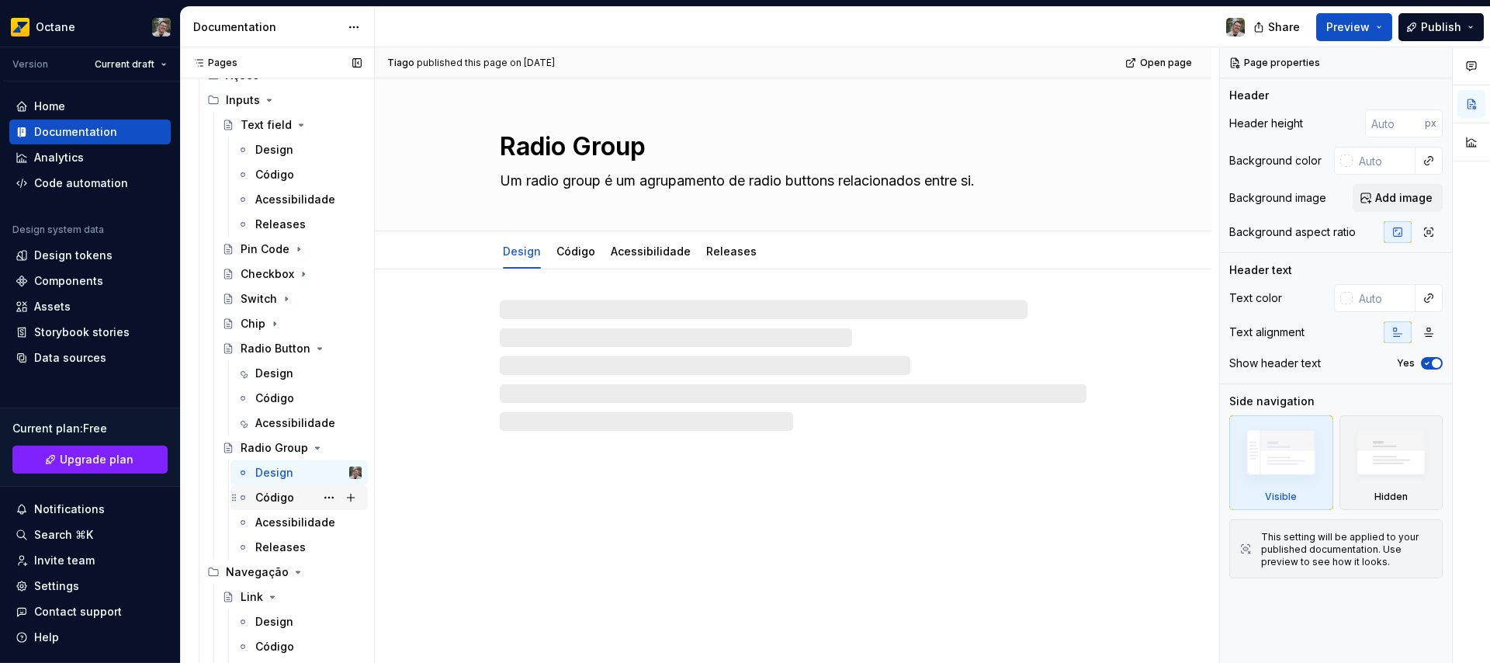
click at [279, 497] on div "Código" at bounding box center [274, 498] width 39 height 16
click at [280, 474] on div "Design" at bounding box center [274, 473] width 38 height 16
click at [1473, 109] on button "button" at bounding box center [1471, 104] width 28 height 28
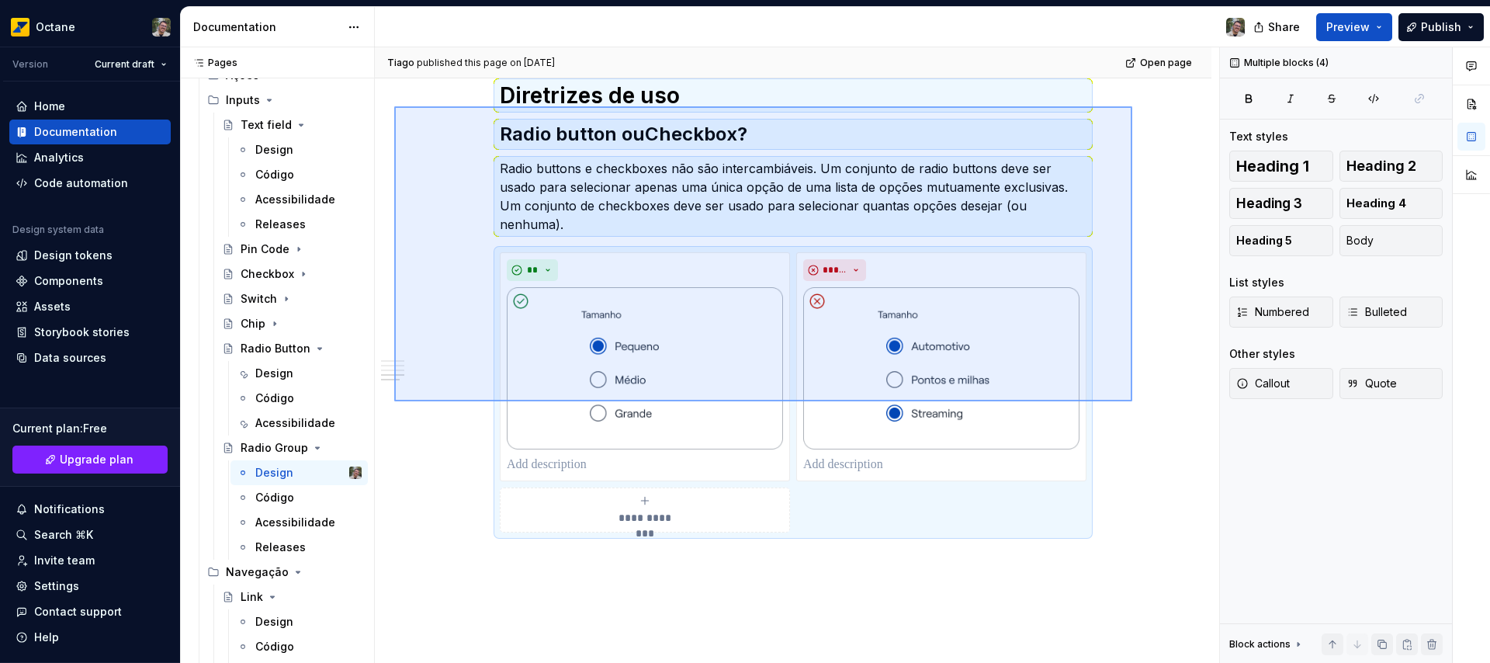
scroll to position [2013, 0]
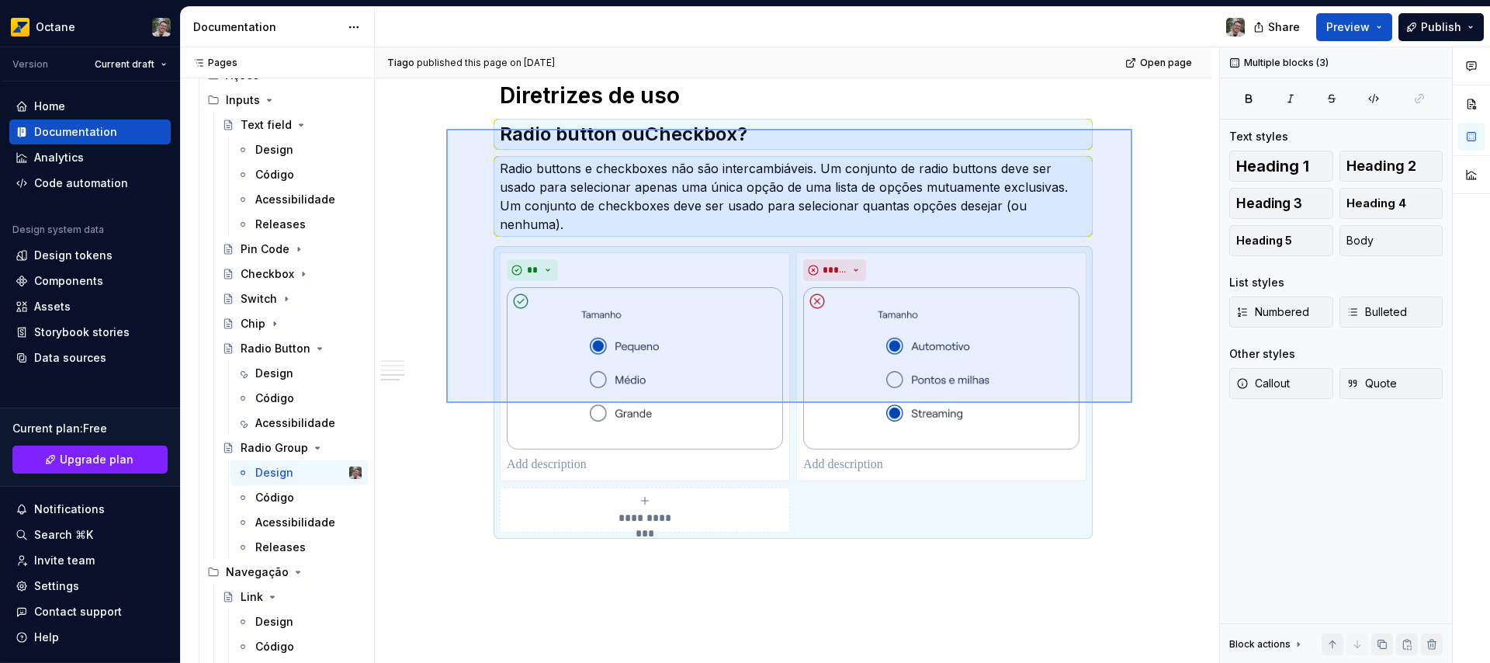
drag, startPoint x: 1030, startPoint y: 337, endPoint x: 446, endPoint y: 129, distance: 619.4
click at [446, 129] on div "**********" at bounding box center [797, 355] width 844 height 616
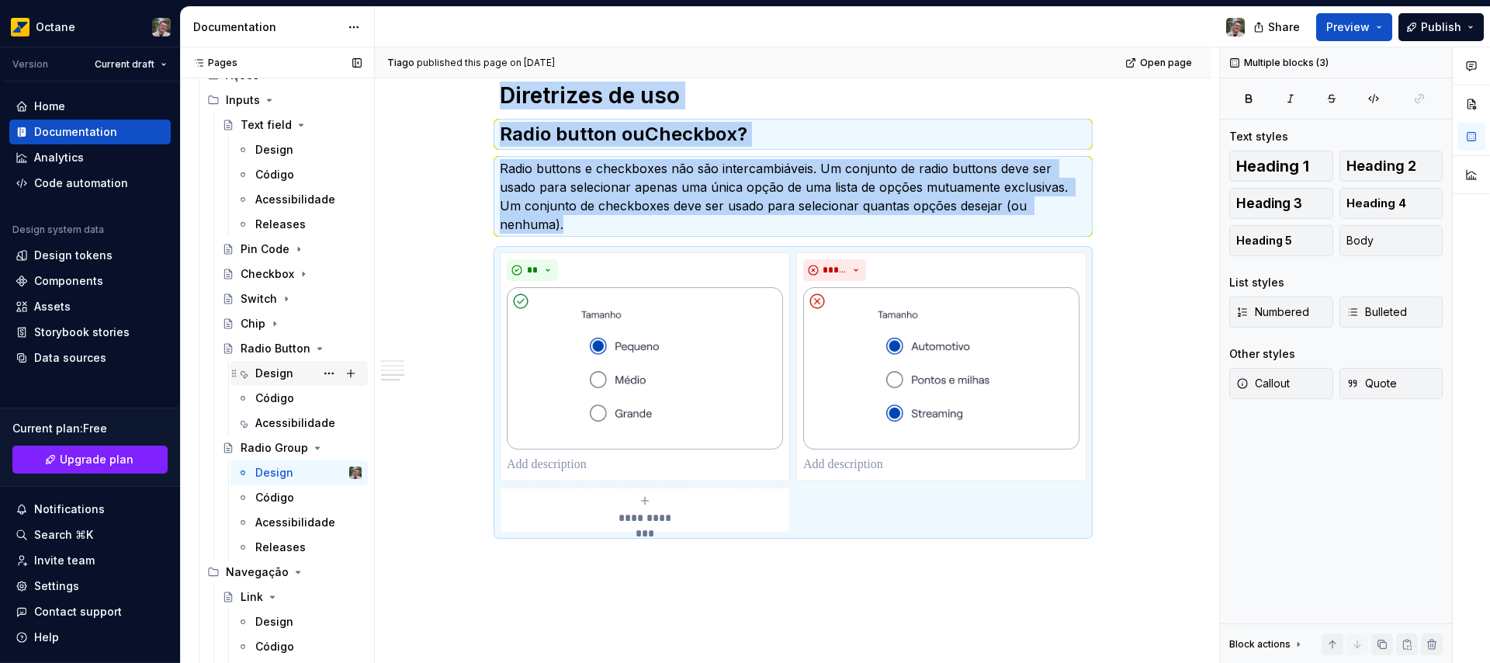
click at [281, 373] on div "Design" at bounding box center [274, 373] width 38 height 16
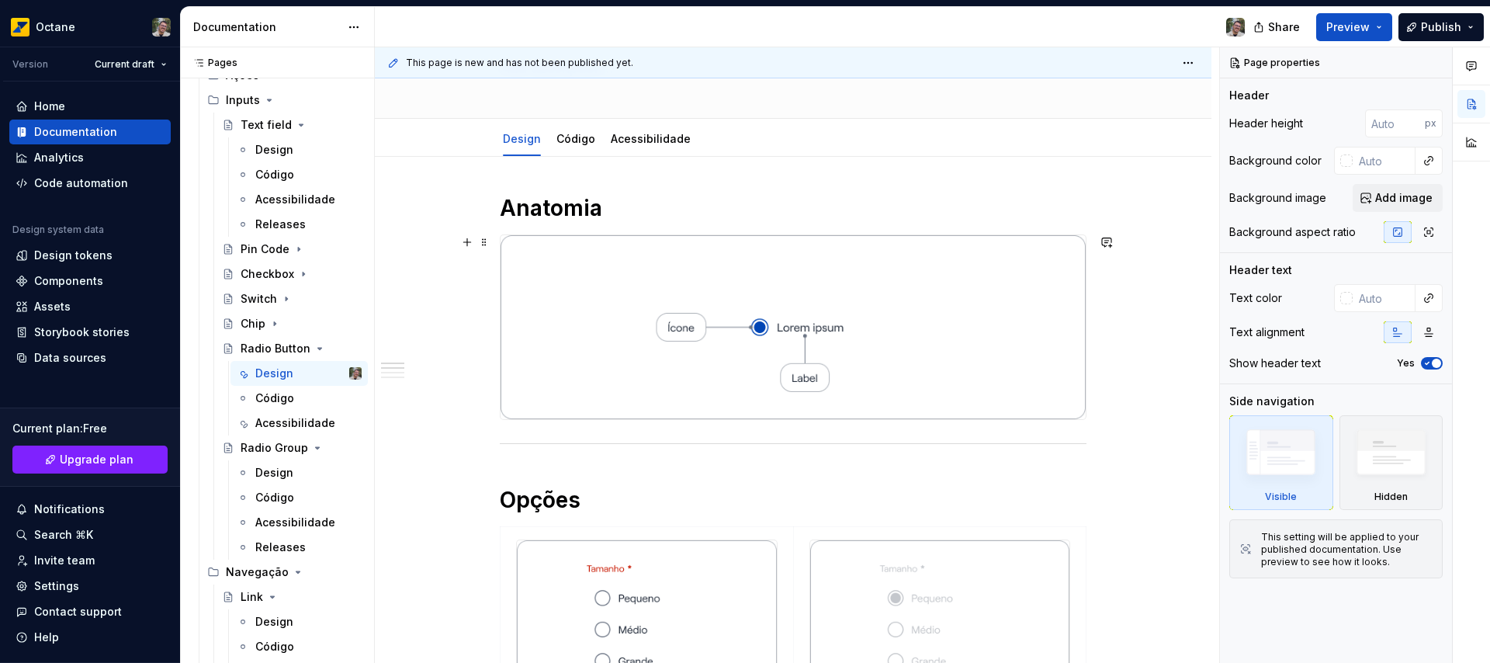
scroll to position [743, 0]
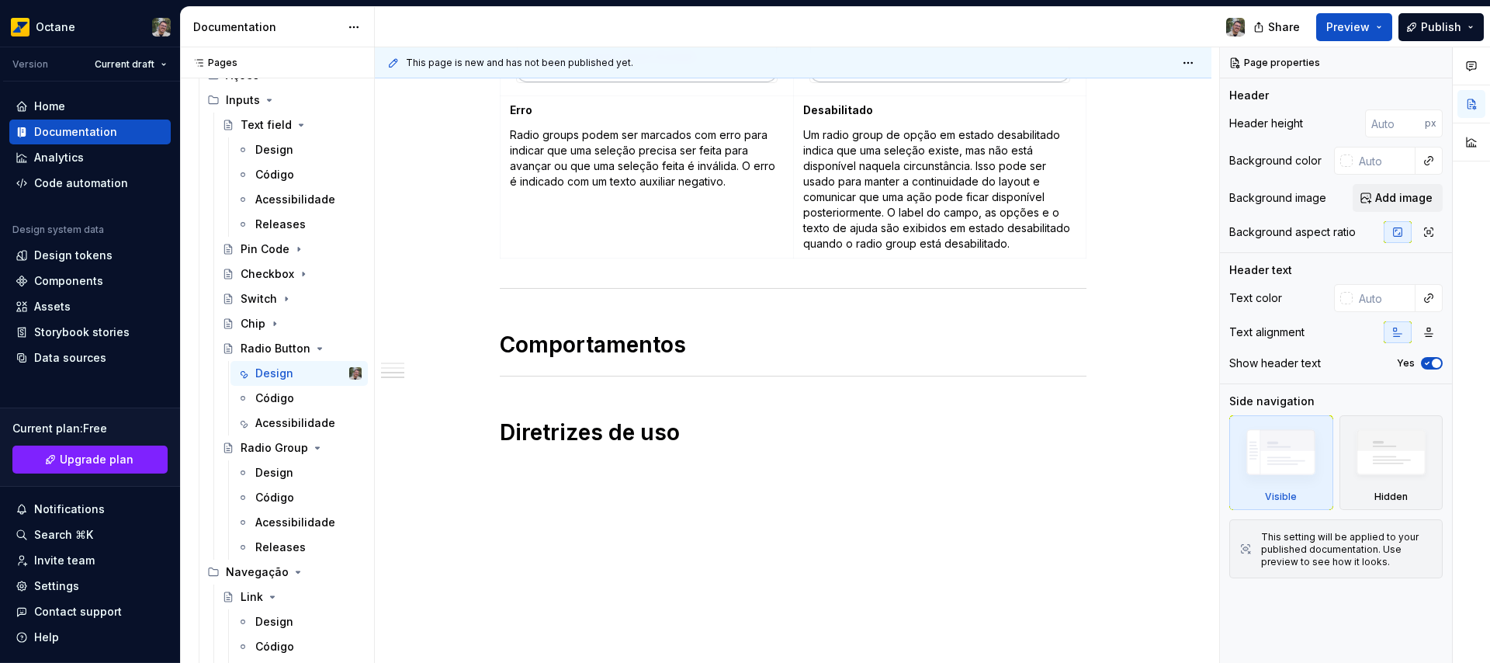
type textarea "*"
click at [726, 495] on div "Anatomia Opções Erro Radio groups podem ser marcados com erro para indicar que …" at bounding box center [793, 94] width 836 height 1137
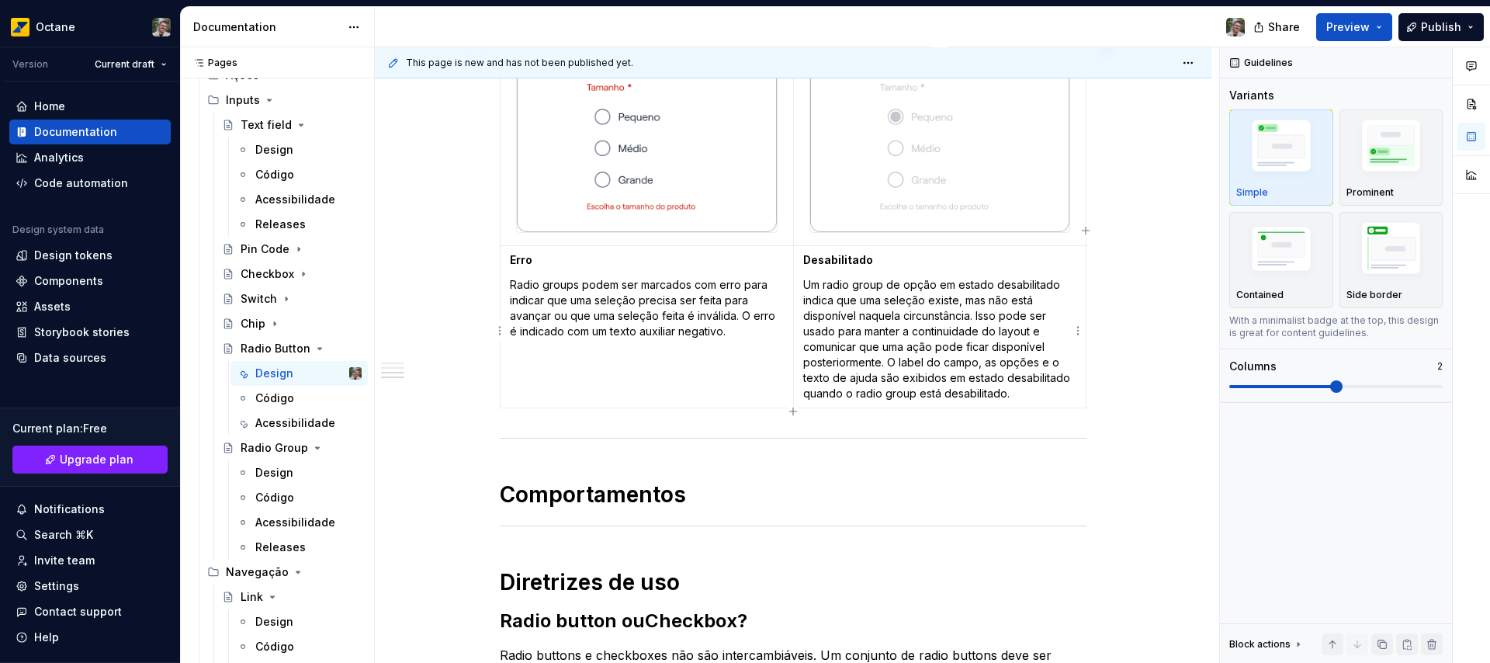
scroll to position [590, 0]
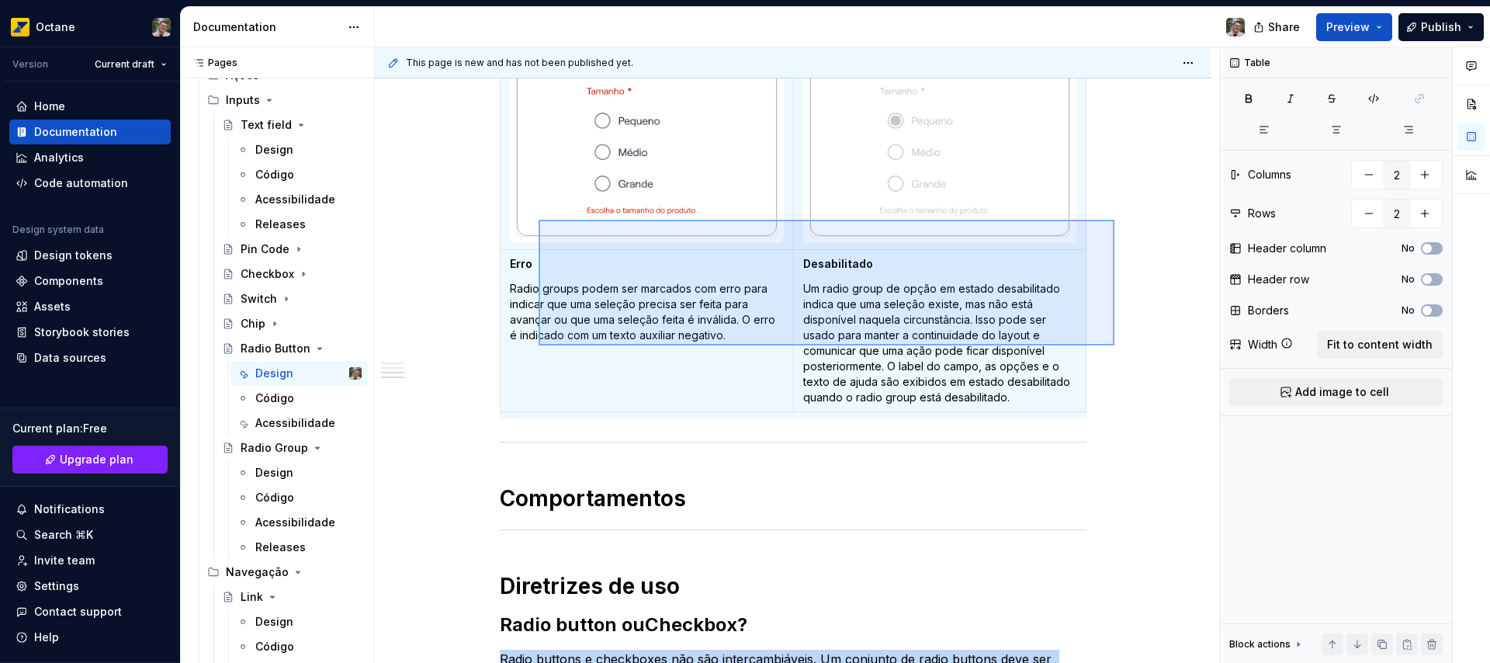
drag, startPoint x: 1114, startPoint y: 345, endPoint x: 521, endPoint y: 216, distance: 606.8
click at [521, 216] on div "**********" at bounding box center [797, 355] width 844 height 616
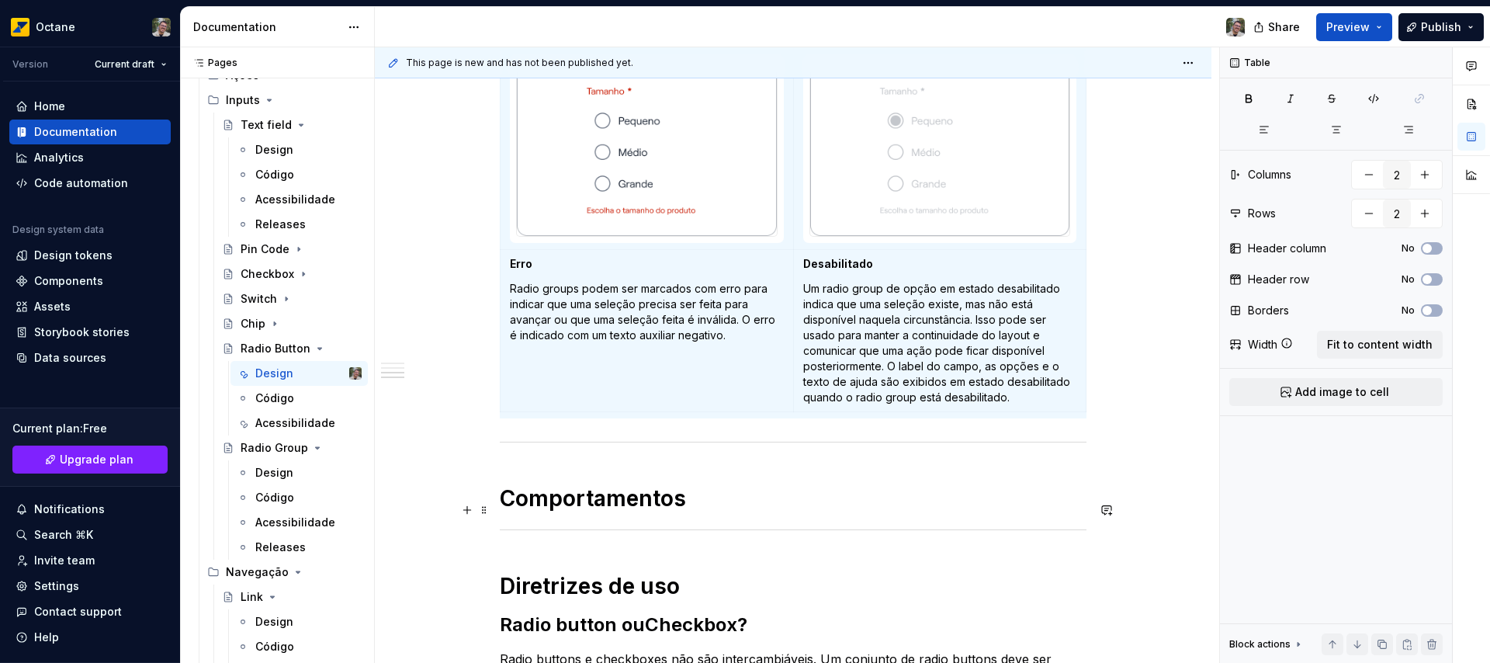
click at [737, 512] on div "**********" at bounding box center [793, 369] width 587 height 1305
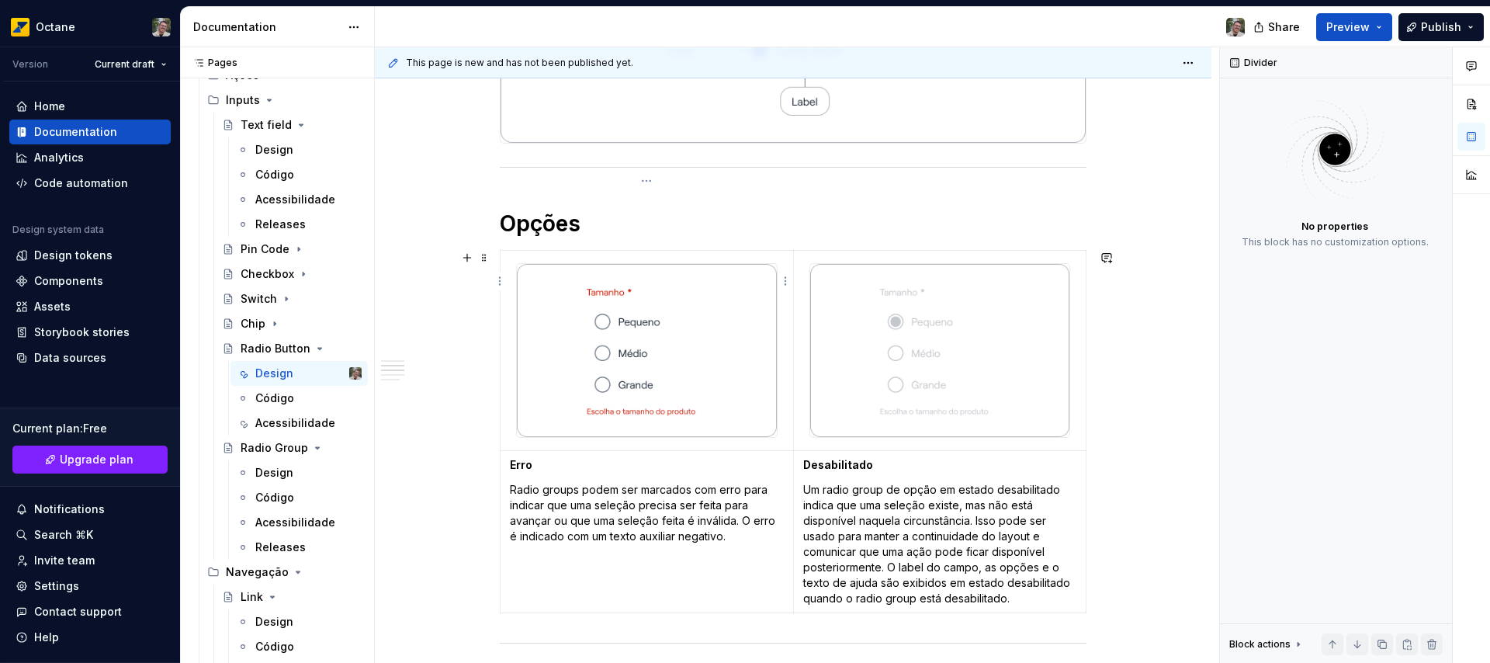
scroll to position [292, 0]
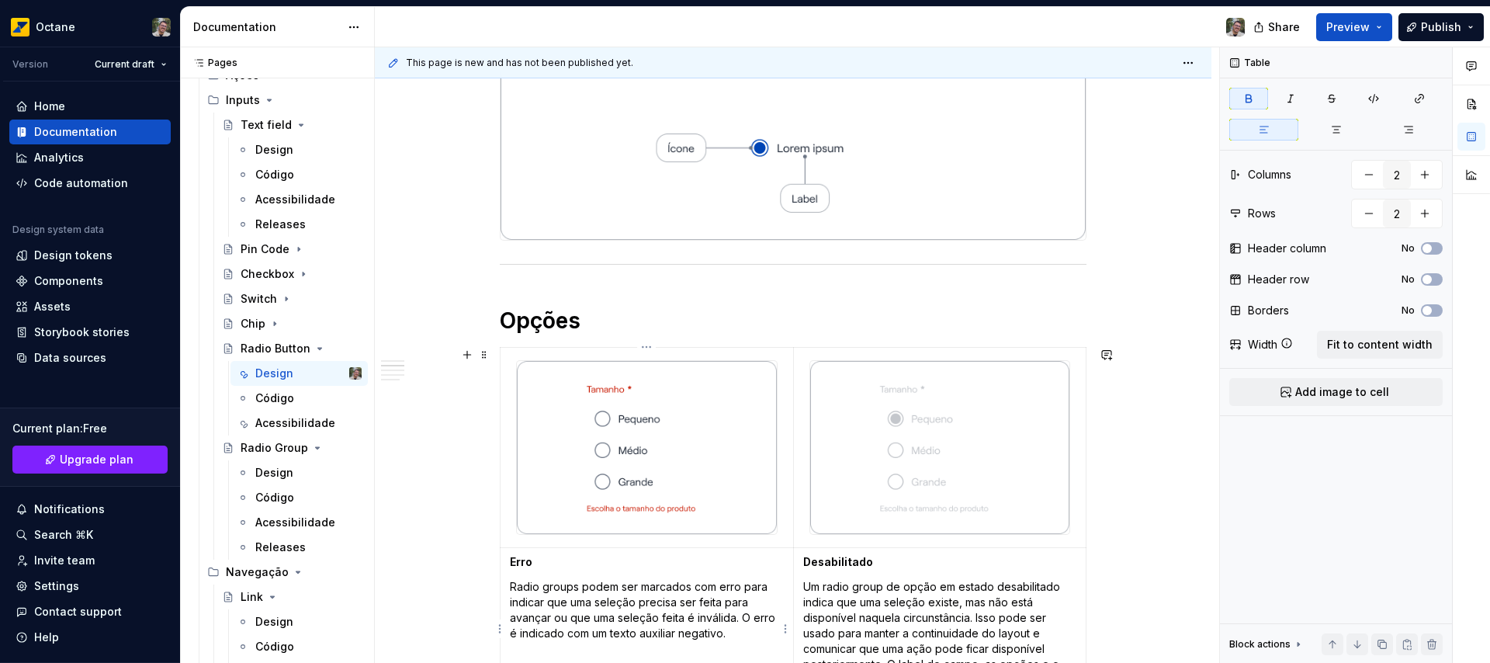
click at [521, 559] on strong "Erro" at bounding box center [521, 561] width 23 height 13
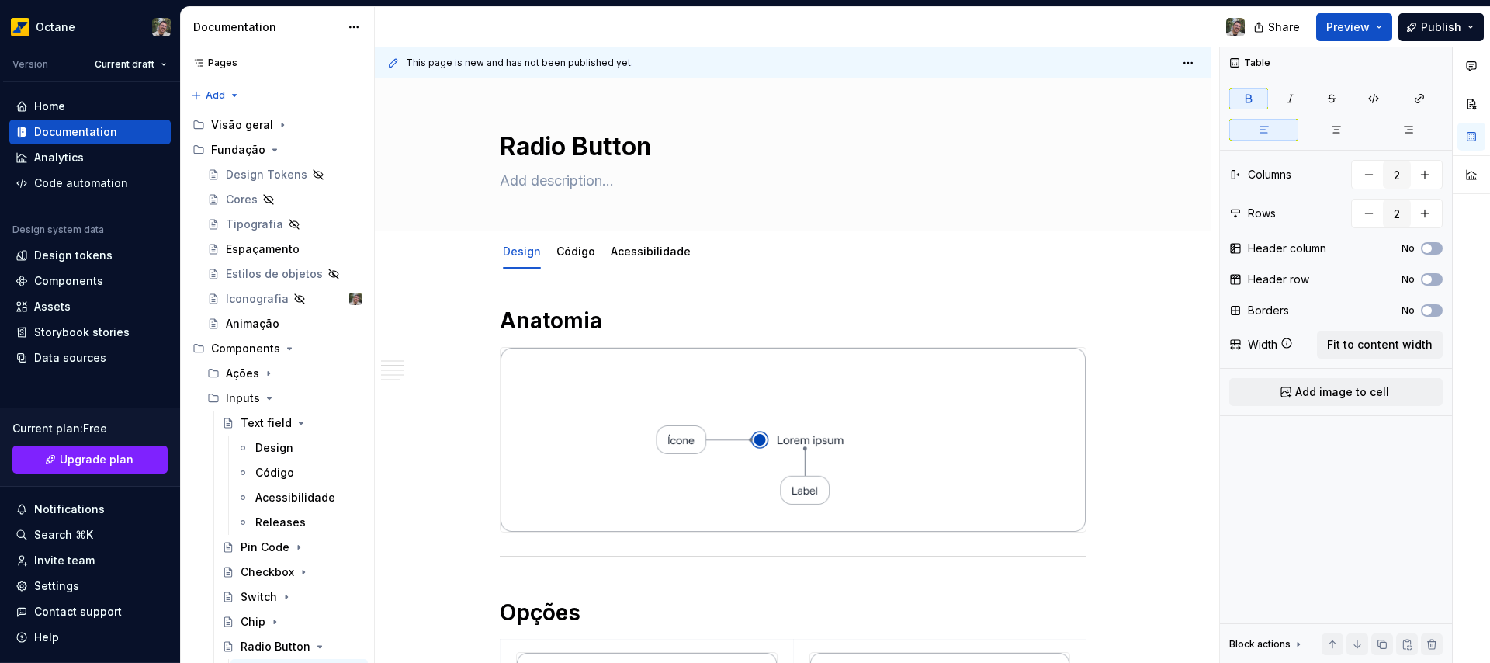
scroll to position [292, 0]
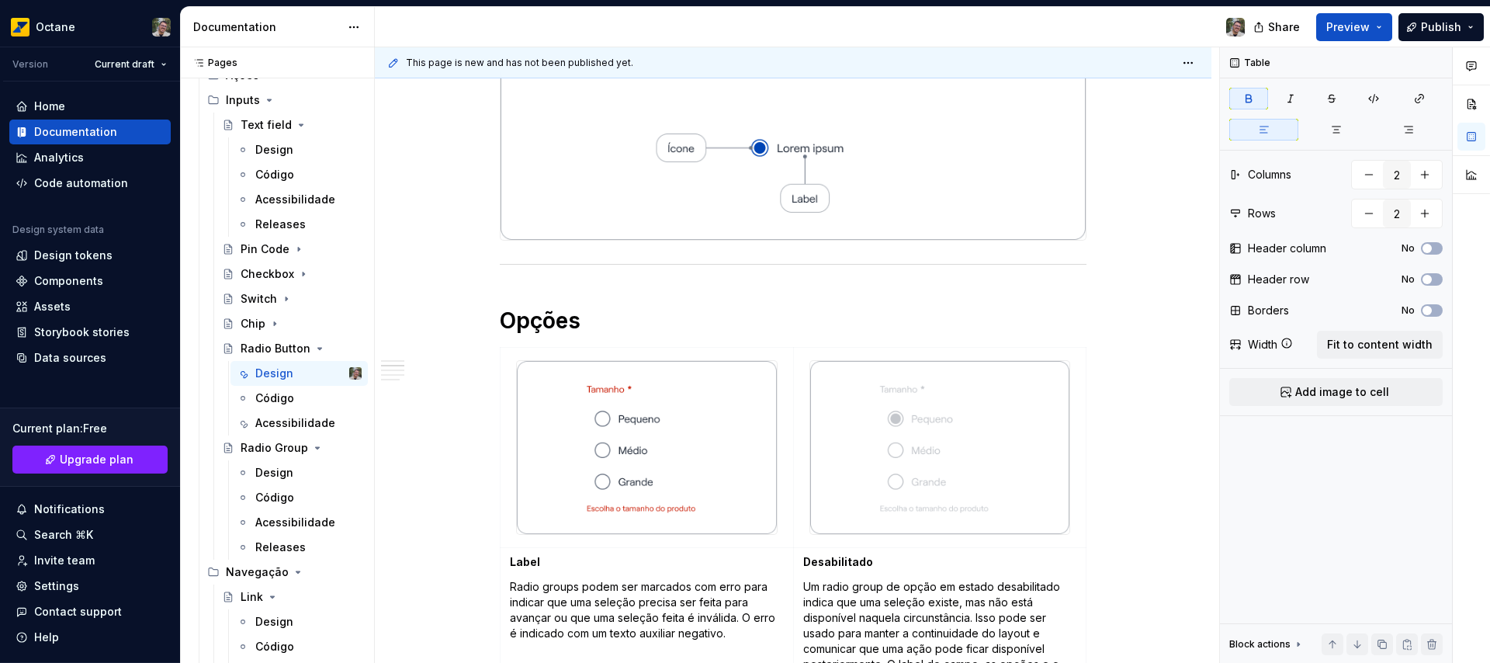
click at [577, 602] on p "Radio groups podem ser marcados com erro para indicar que uma seleção precisa s…" at bounding box center [647, 610] width 274 height 62
click at [577, 602] on td "Label Radio groups podem ser marcados com erro para indicar que uma seleção pre…" at bounding box center [646, 628] width 293 height 162
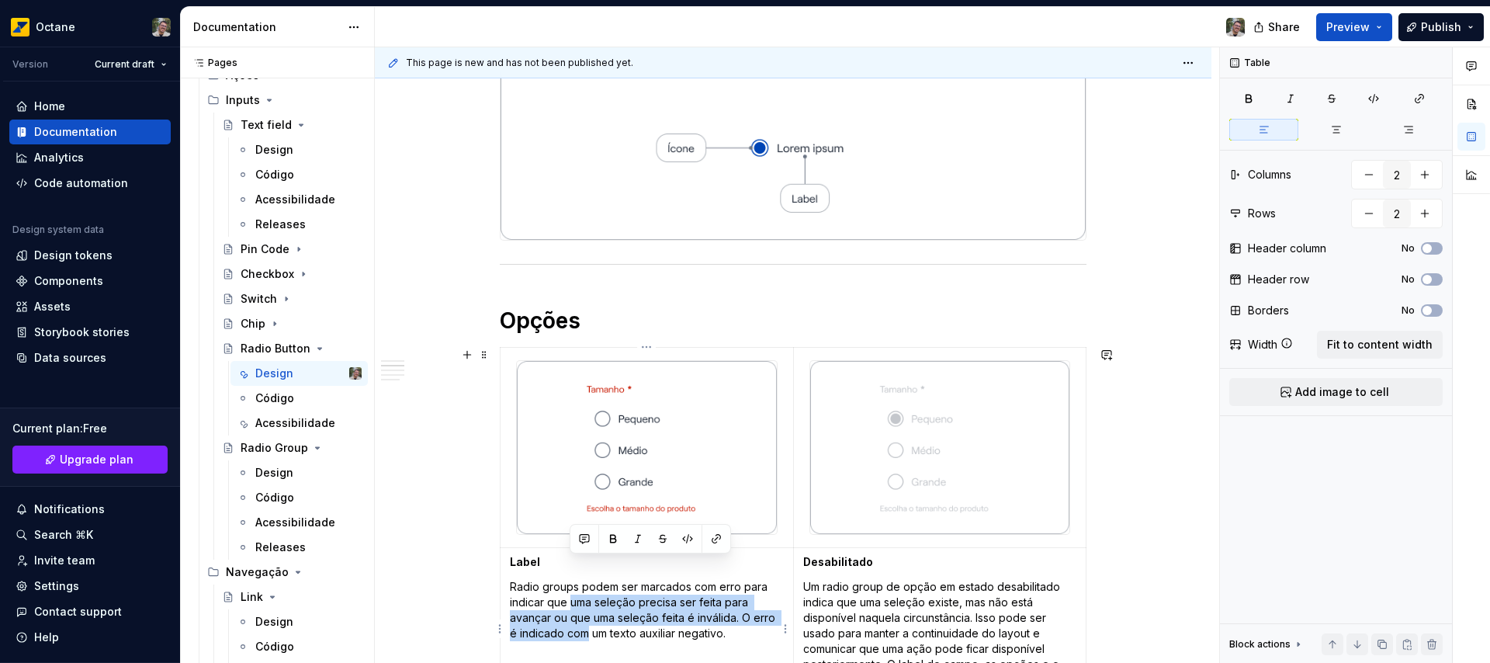
scroll to position [345, 0]
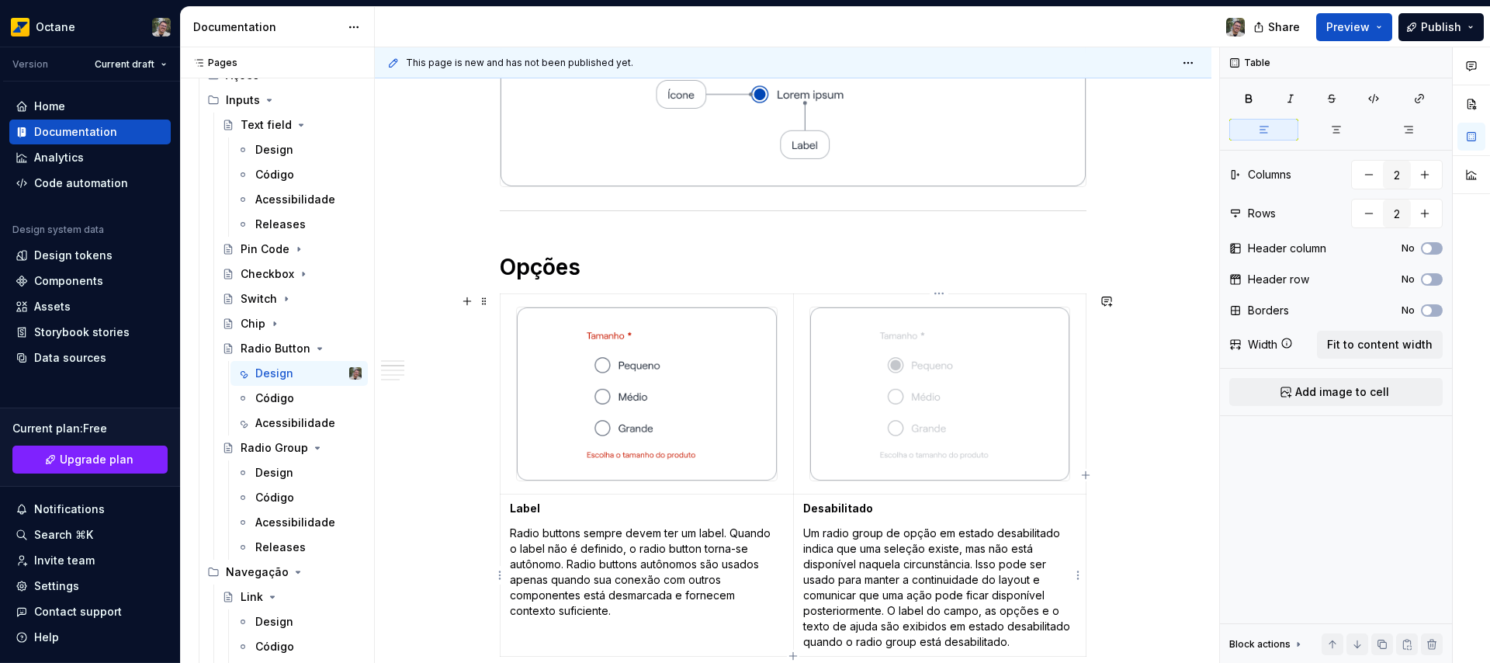
click at [892, 568] on p "Um radio group de opção em estado desabilitado indica que uma seleção existe, m…" at bounding box center [940, 587] width 274 height 124
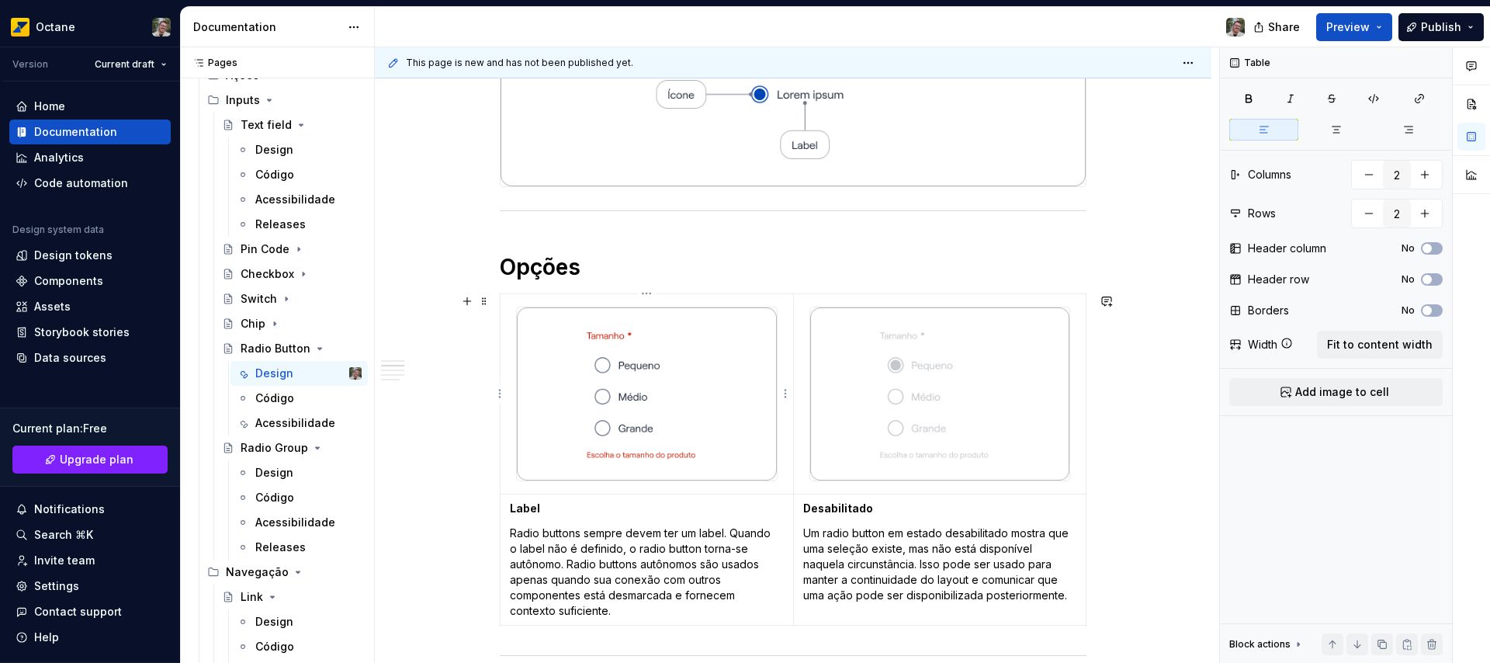
click at [636, 395] on img at bounding box center [647, 393] width 260 height 173
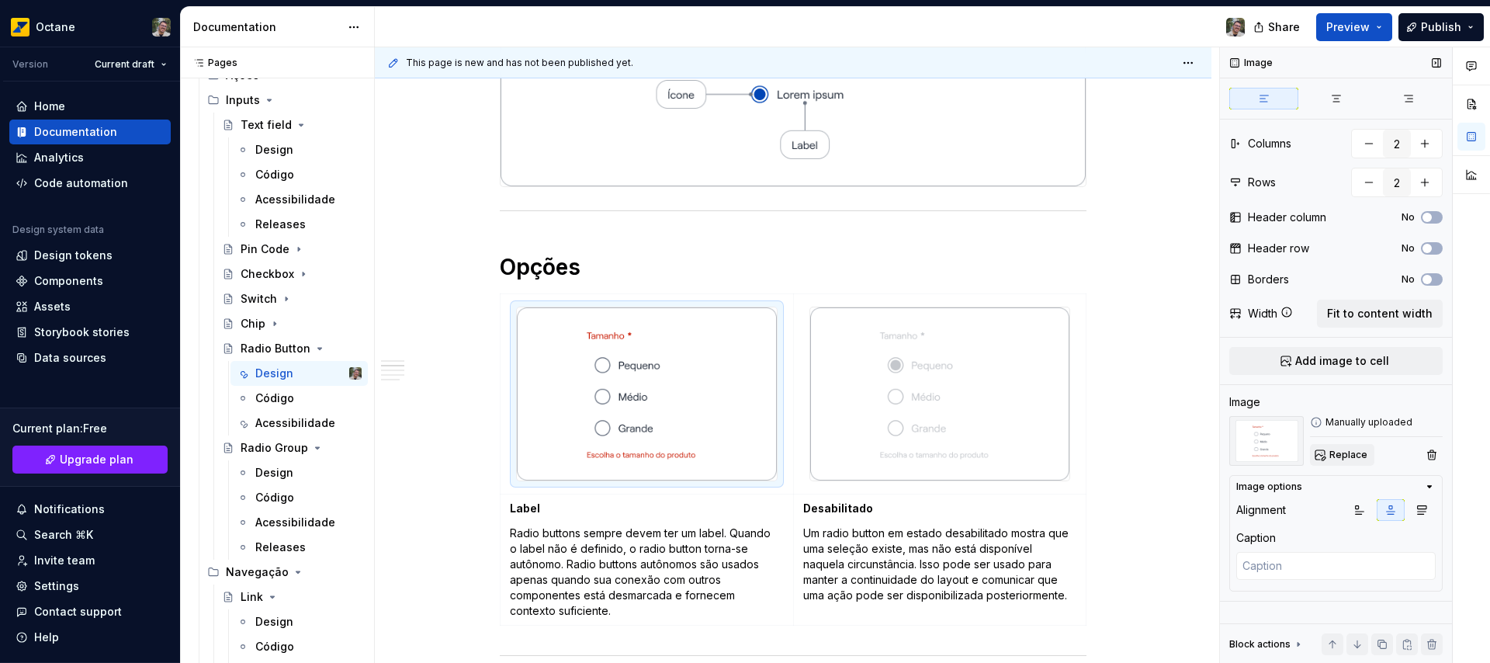
click at [1352, 459] on span "Replace" at bounding box center [1348, 454] width 38 height 12
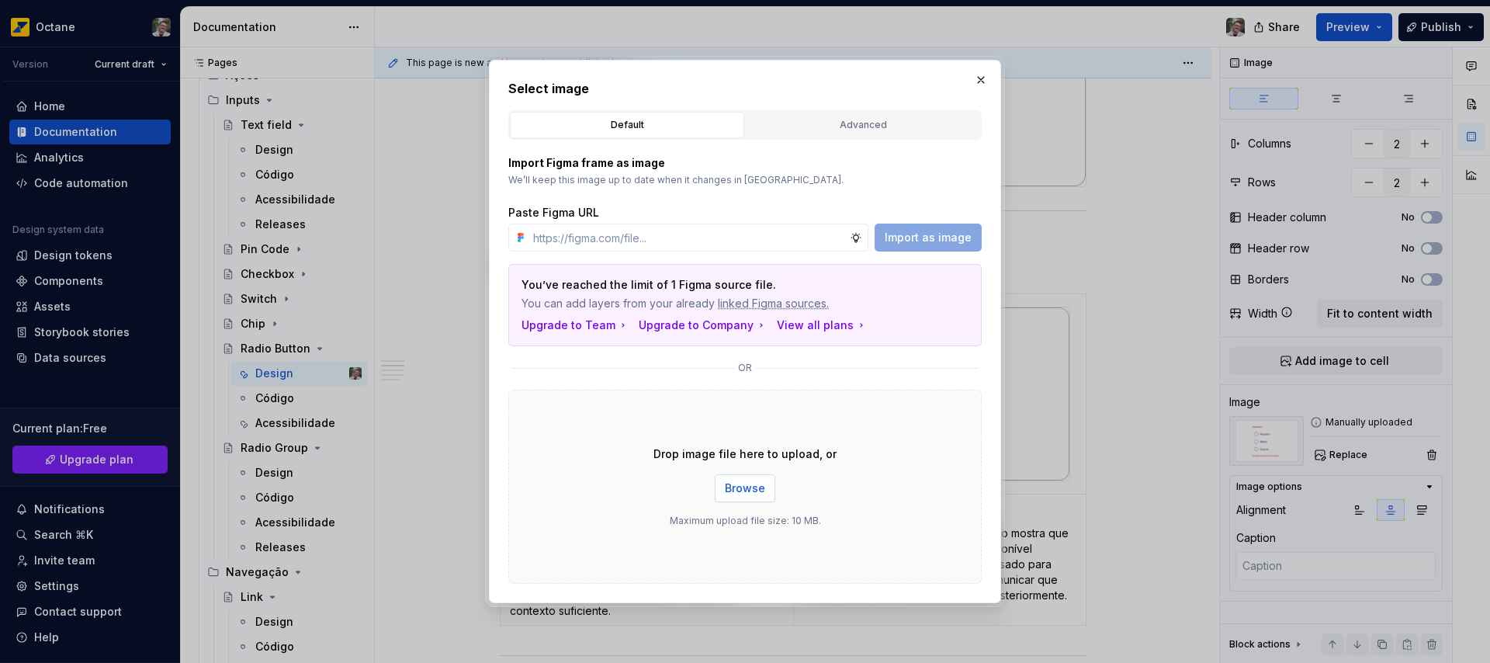
click at [760, 483] on span "Browse" at bounding box center [745, 488] width 40 height 16
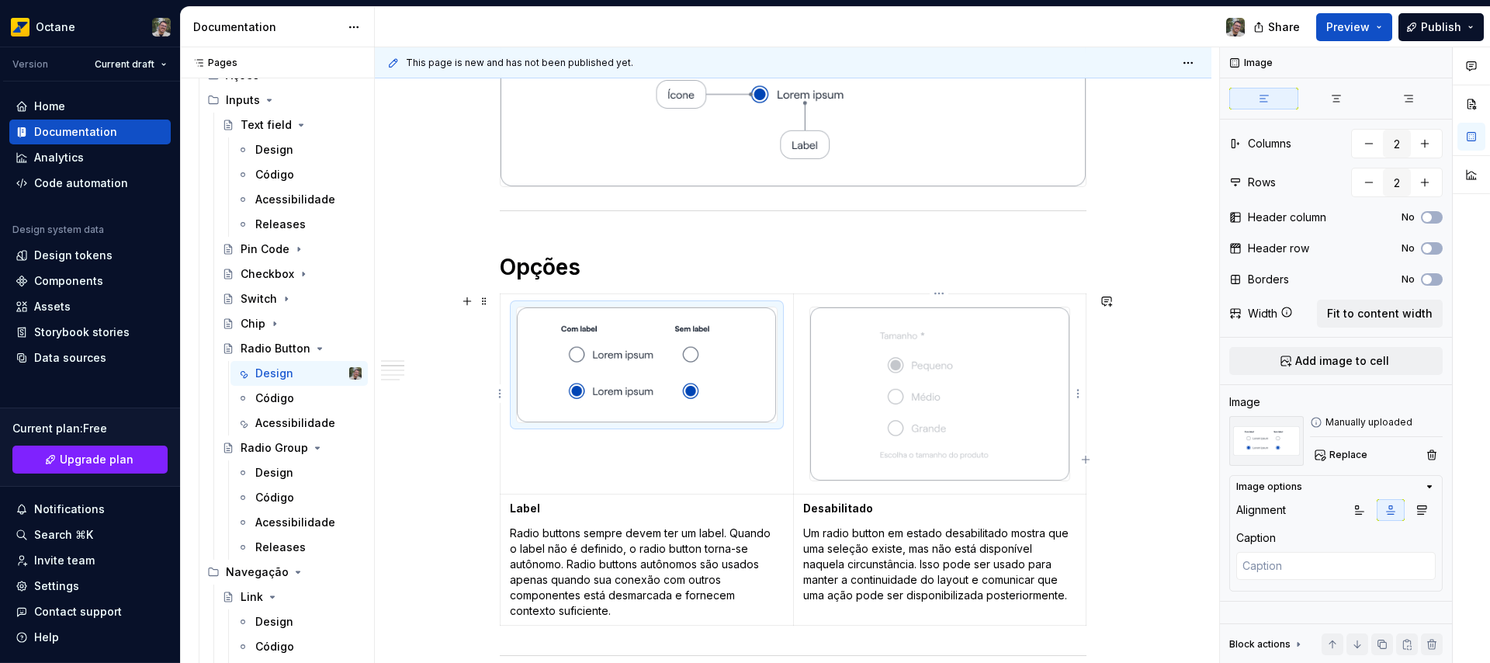
click at [964, 412] on img at bounding box center [940, 393] width 260 height 173
click at [1345, 452] on span "Replace" at bounding box center [1348, 454] width 38 height 12
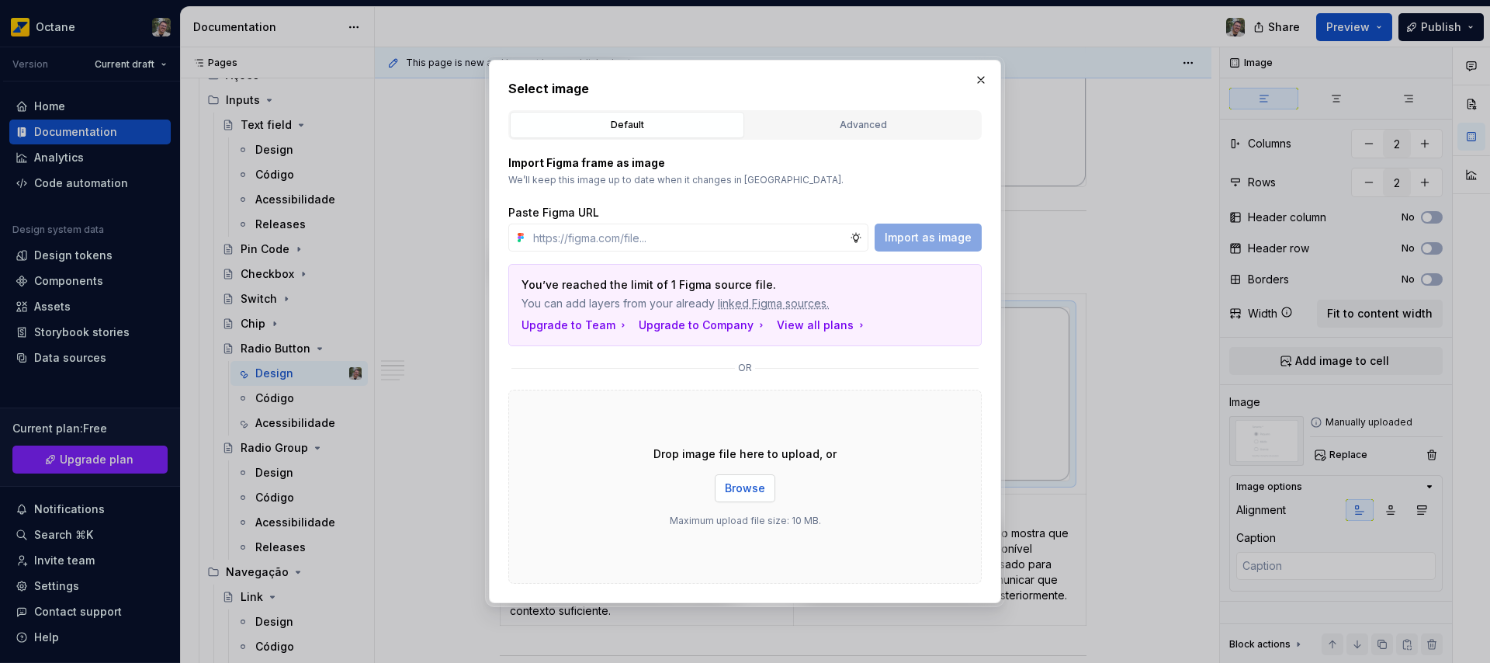
click at [737, 482] on span "Browse" at bounding box center [745, 488] width 40 height 16
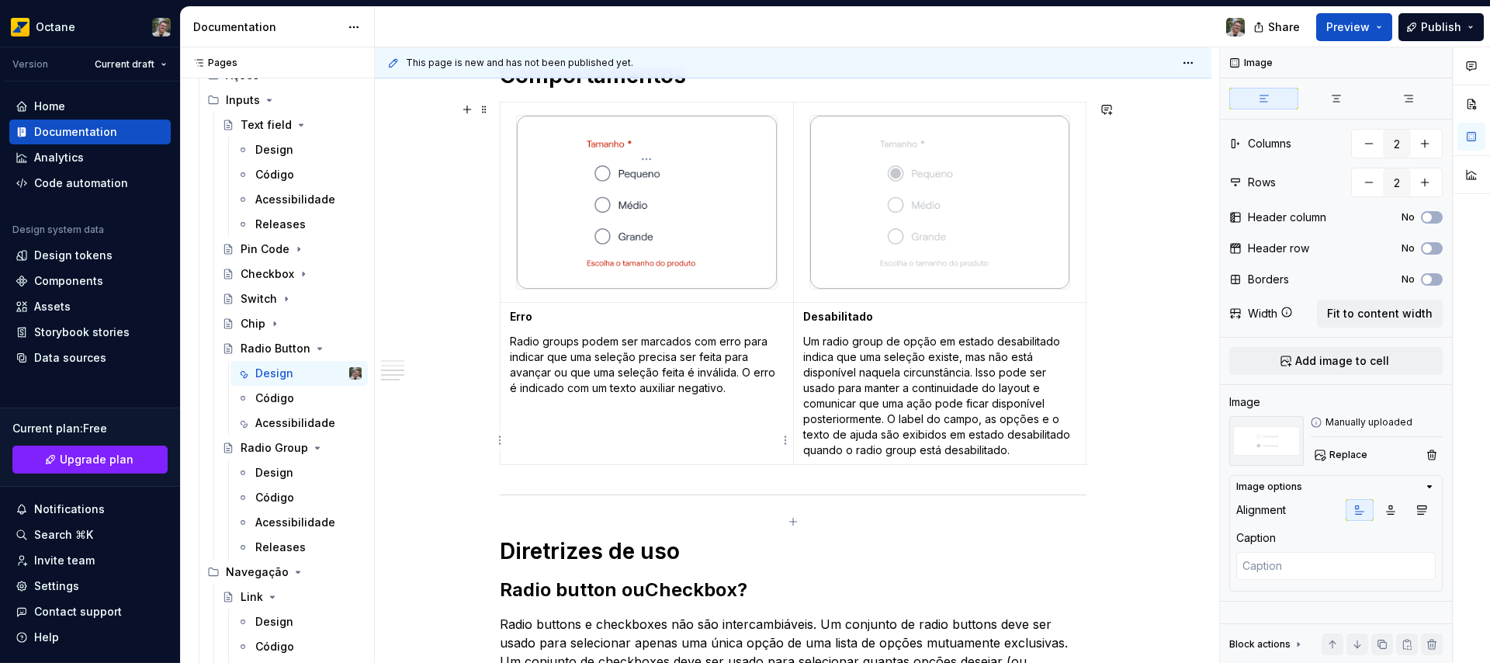
scroll to position [924, 0]
type textarea "*"
click at [611, 198] on img at bounding box center [647, 201] width 260 height 173
click at [637, 352] on p "Radio groups podem ser marcados com erro para indicar que uma seleção precisa s…" at bounding box center [647, 364] width 274 height 62
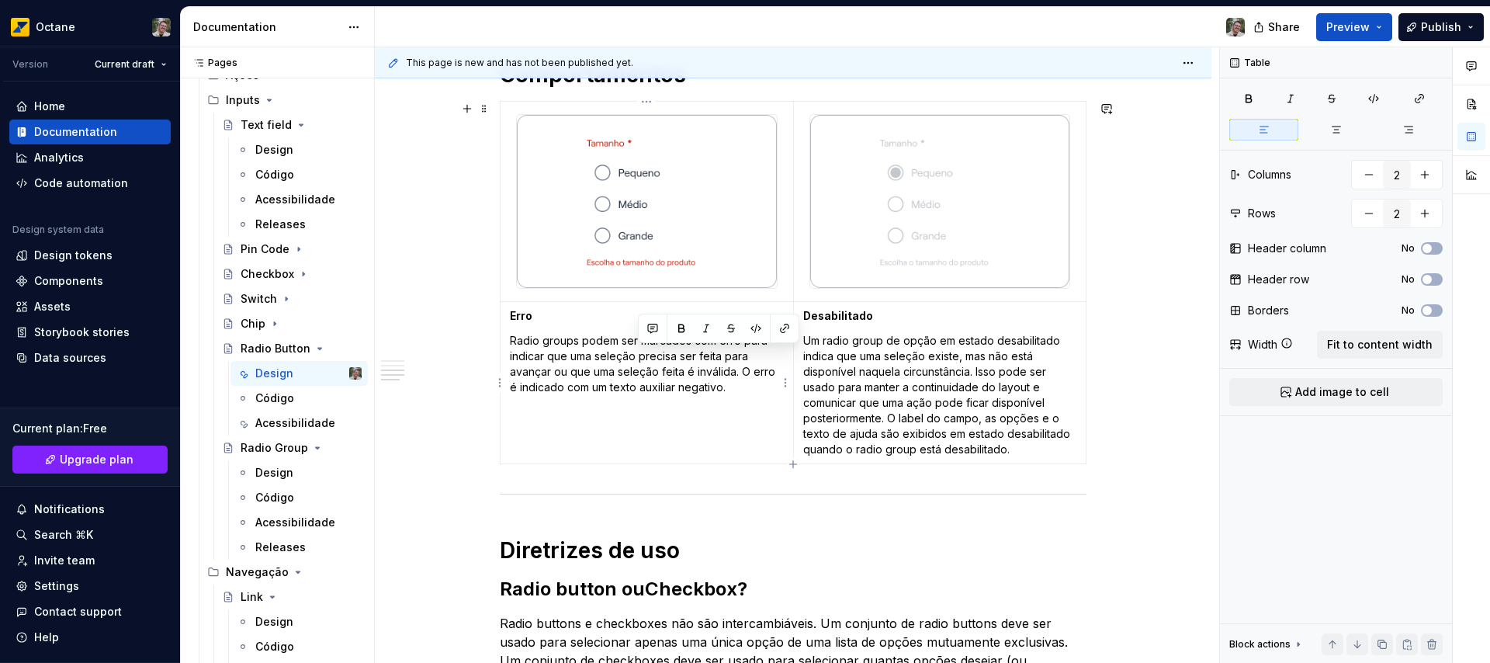
click at [637, 352] on p "Radio groups podem ser marcados com erro para indicar que uma seleção precisa s…" at bounding box center [647, 364] width 274 height 62
click at [593, 357] on p "Radio groups podem ser marcados com erro para indicar que uma seleção precisa s…" at bounding box center [647, 364] width 274 height 62
click at [521, 311] on strong "Erro" at bounding box center [521, 315] width 23 height 13
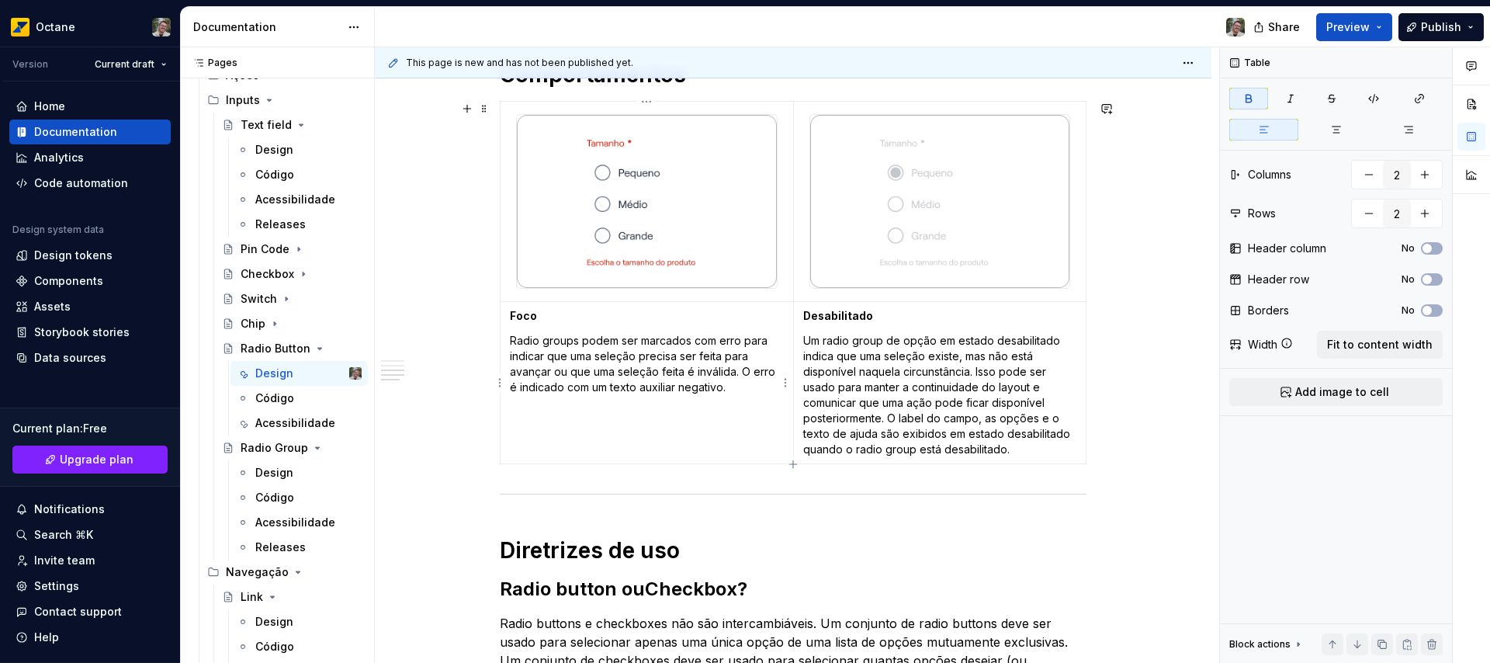
click at [519, 341] on p "Radio groups podem ser marcados com erro para indicar que uma seleção precisa s…" at bounding box center [647, 364] width 274 height 62
click at [821, 315] on strong "Desabilitado" at bounding box center [838, 315] width 70 height 13
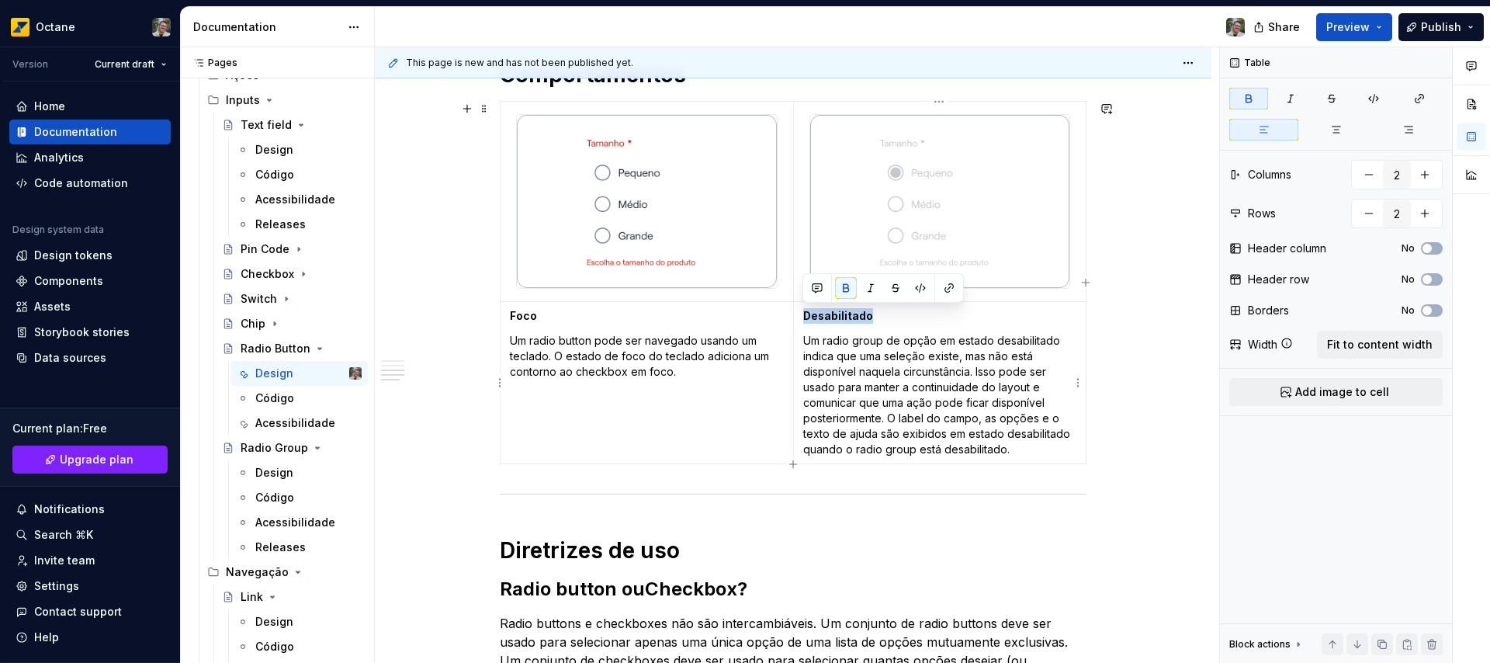
click at [821, 315] on strong "Desabilitado" at bounding box center [838, 315] width 70 height 13
click at [859, 383] on p "Um radio group de opção em estado desabilitado indica que uma seleção existe, m…" at bounding box center [940, 395] width 274 height 124
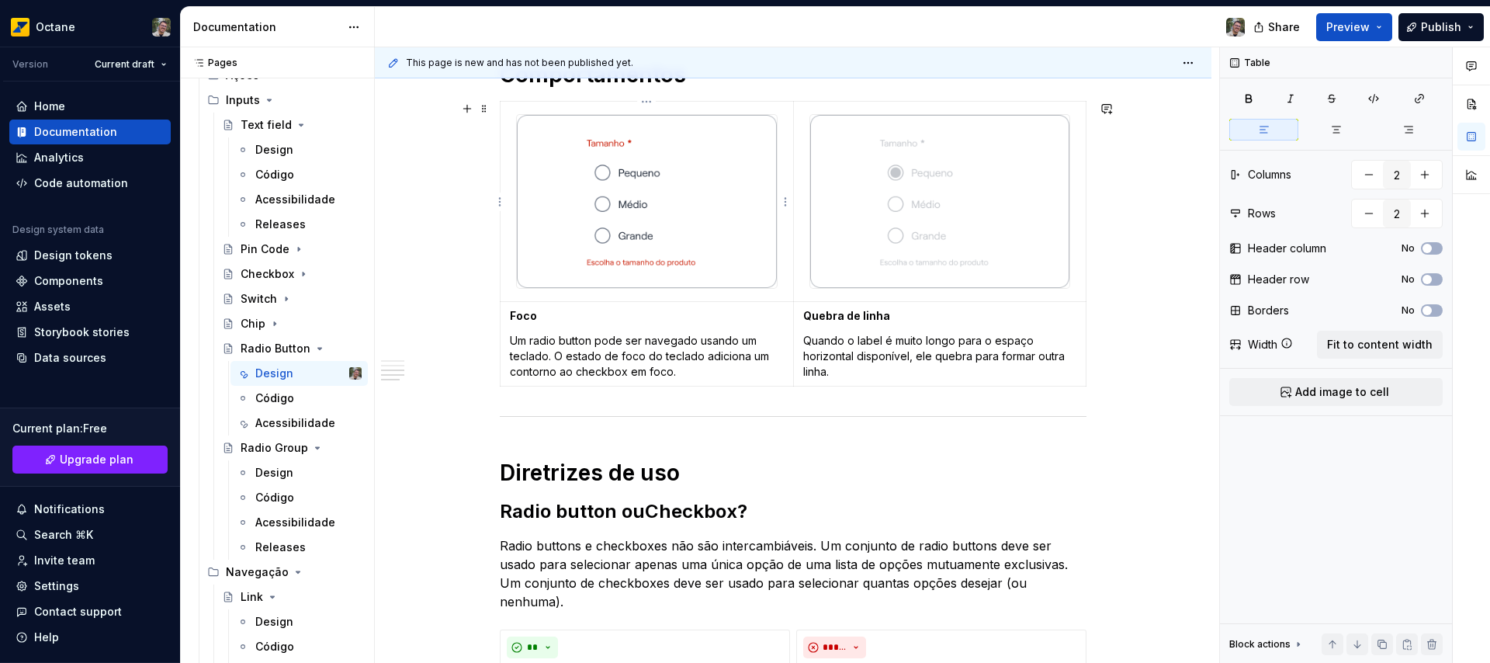
click at [613, 221] on img at bounding box center [647, 201] width 260 height 173
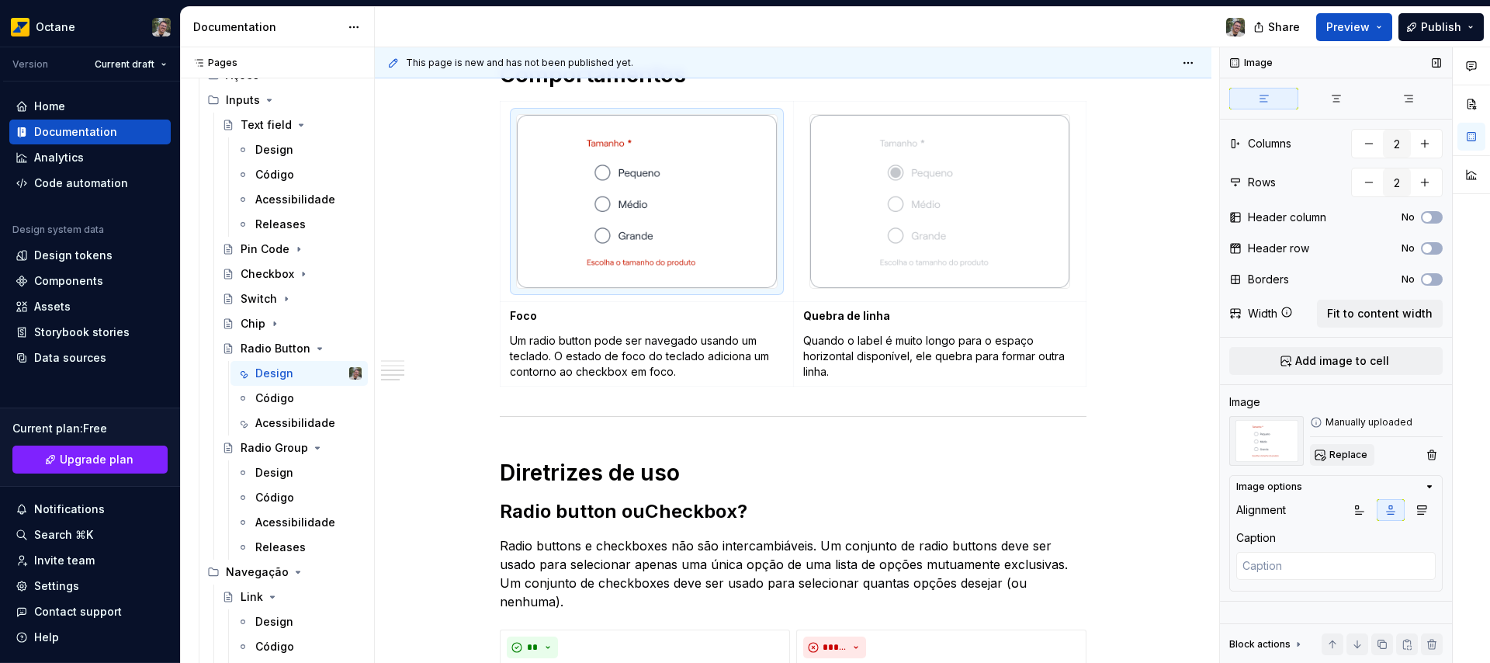
click at [1341, 455] on span "Replace" at bounding box center [1348, 454] width 38 height 12
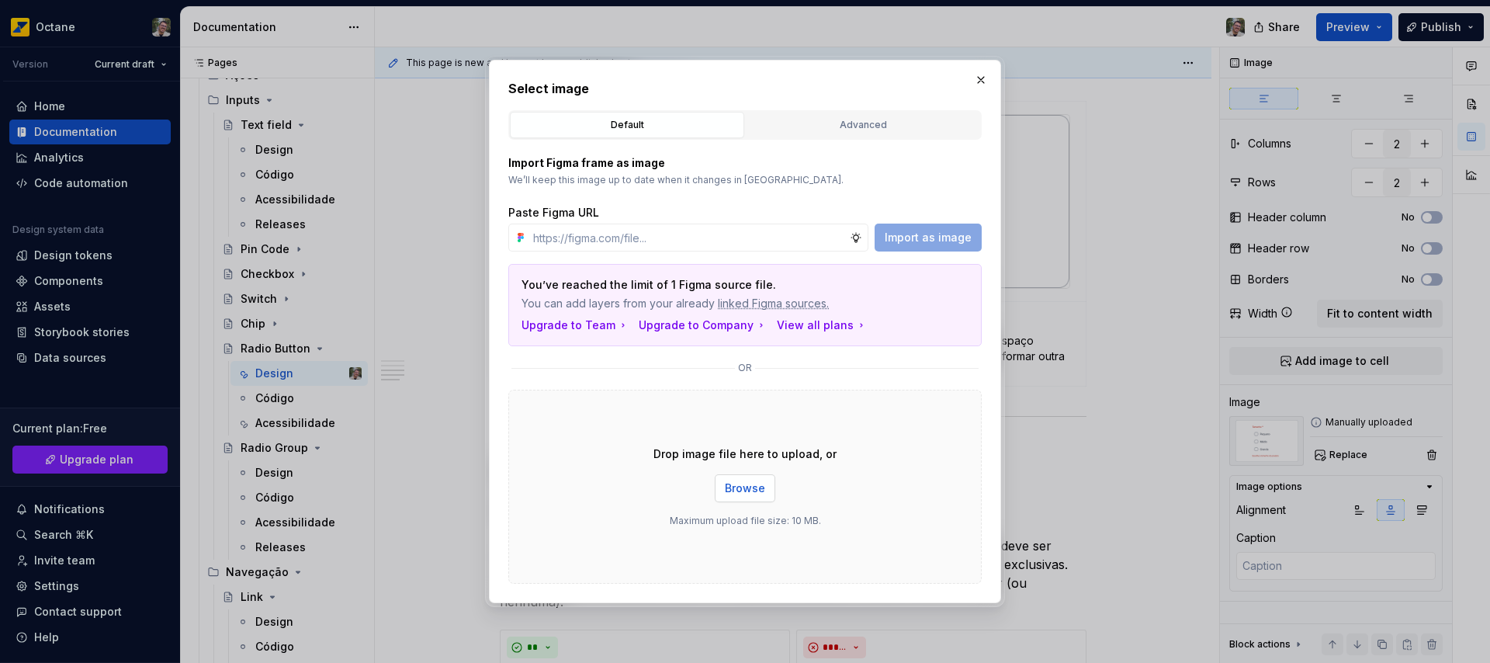
click at [751, 490] on span "Browse" at bounding box center [745, 488] width 40 height 16
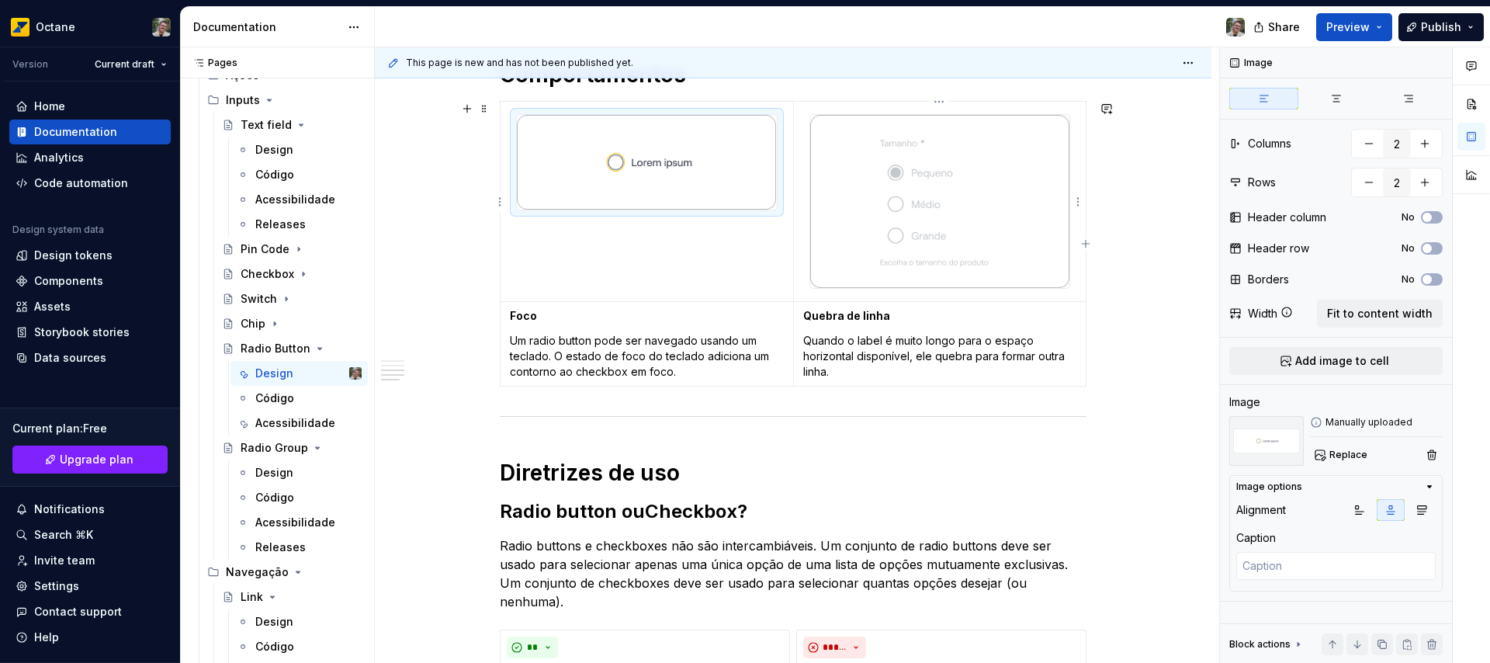
click at [937, 203] on img at bounding box center [940, 201] width 260 height 173
click at [1349, 452] on span "Replace" at bounding box center [1348, 454] width 38 height 12
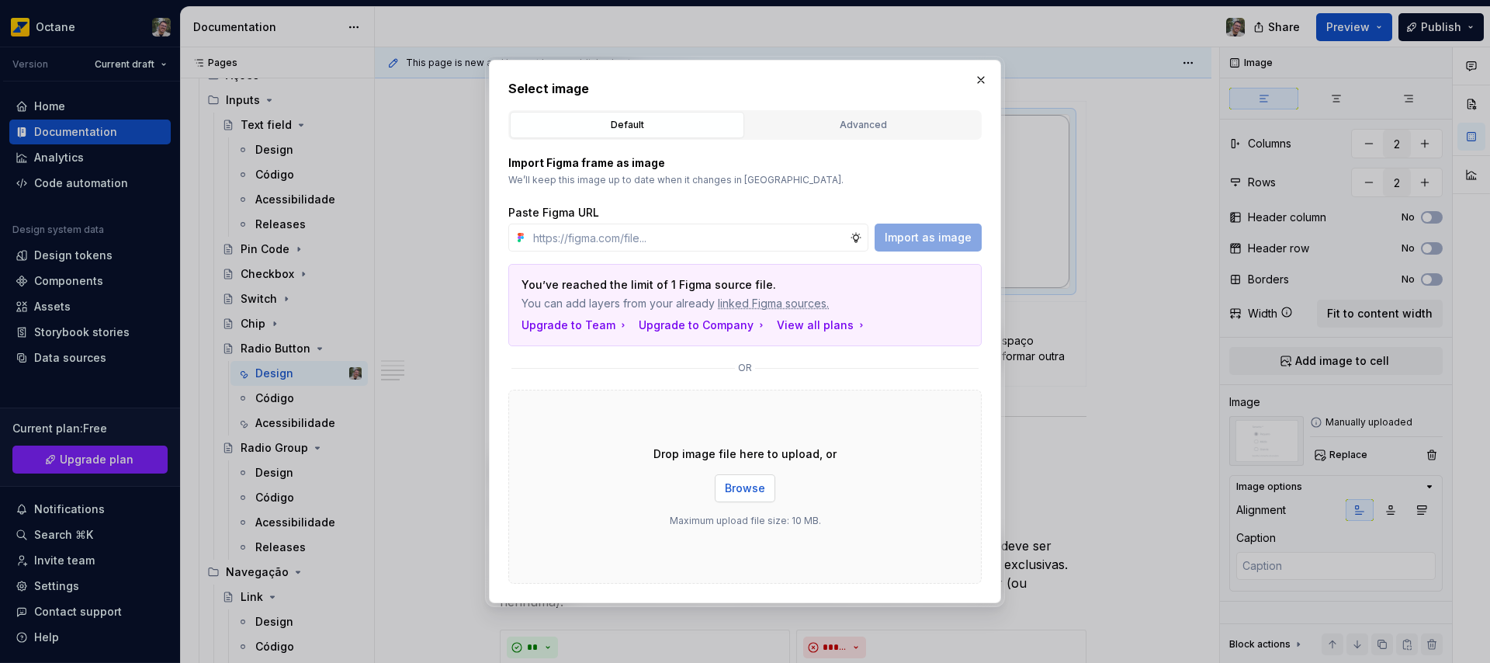
click at [754, 483] on span "Browse" at bounding box center [745, 488] width 40 height 16
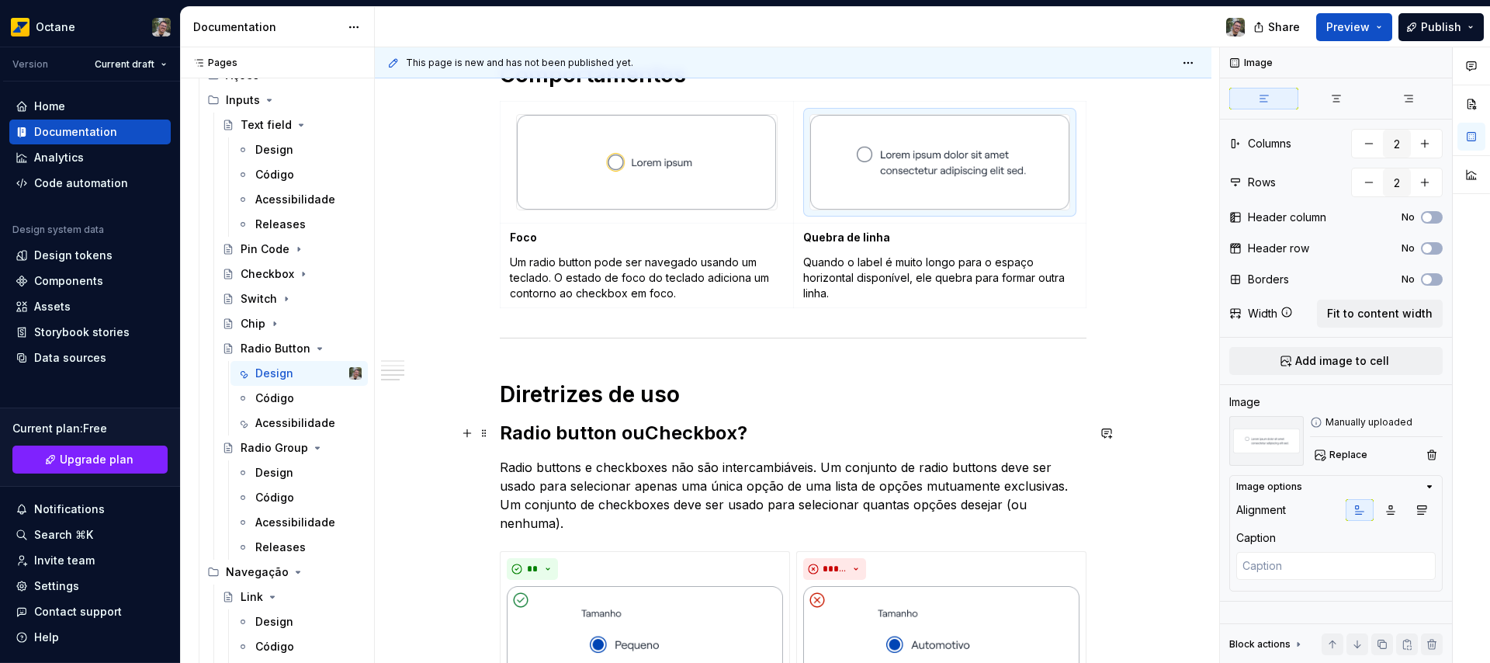
click at [445, 421] on div "**********" at bounding box center [793, 196] width 836 height 1703
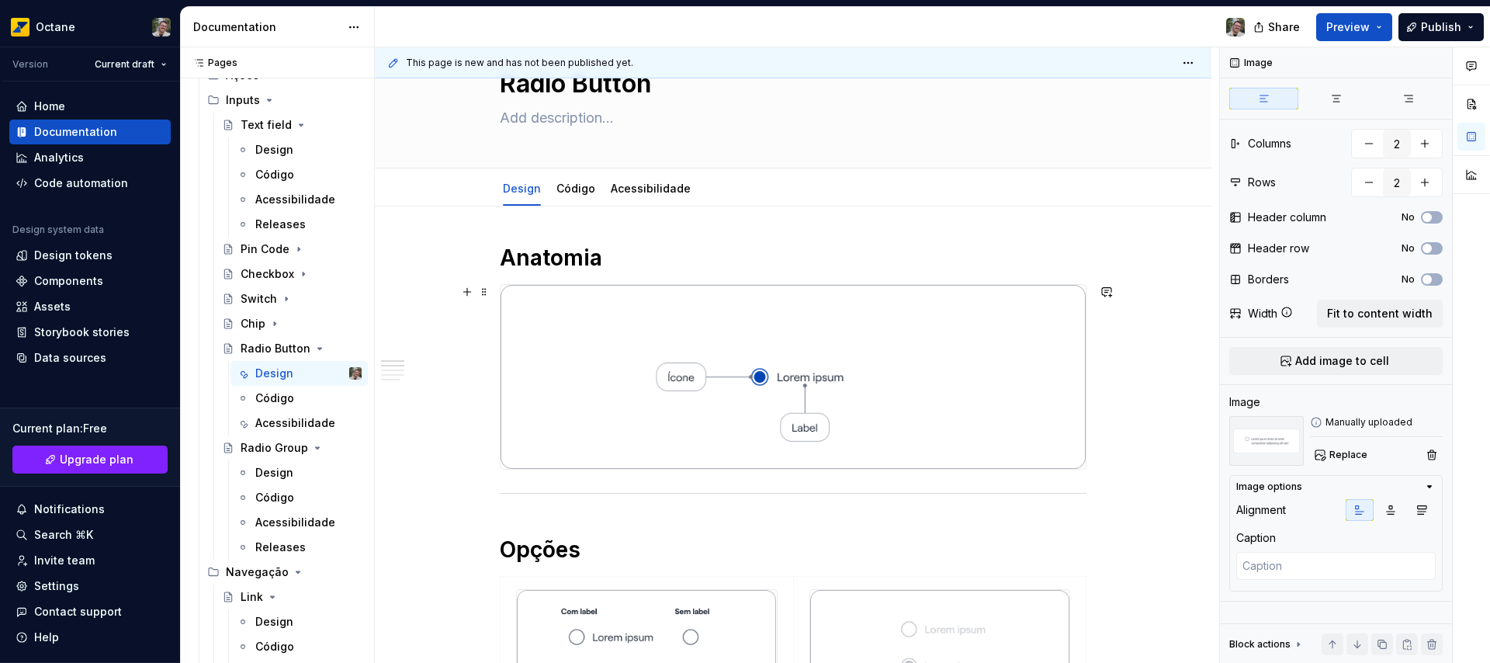
scroll to position [0, 0]
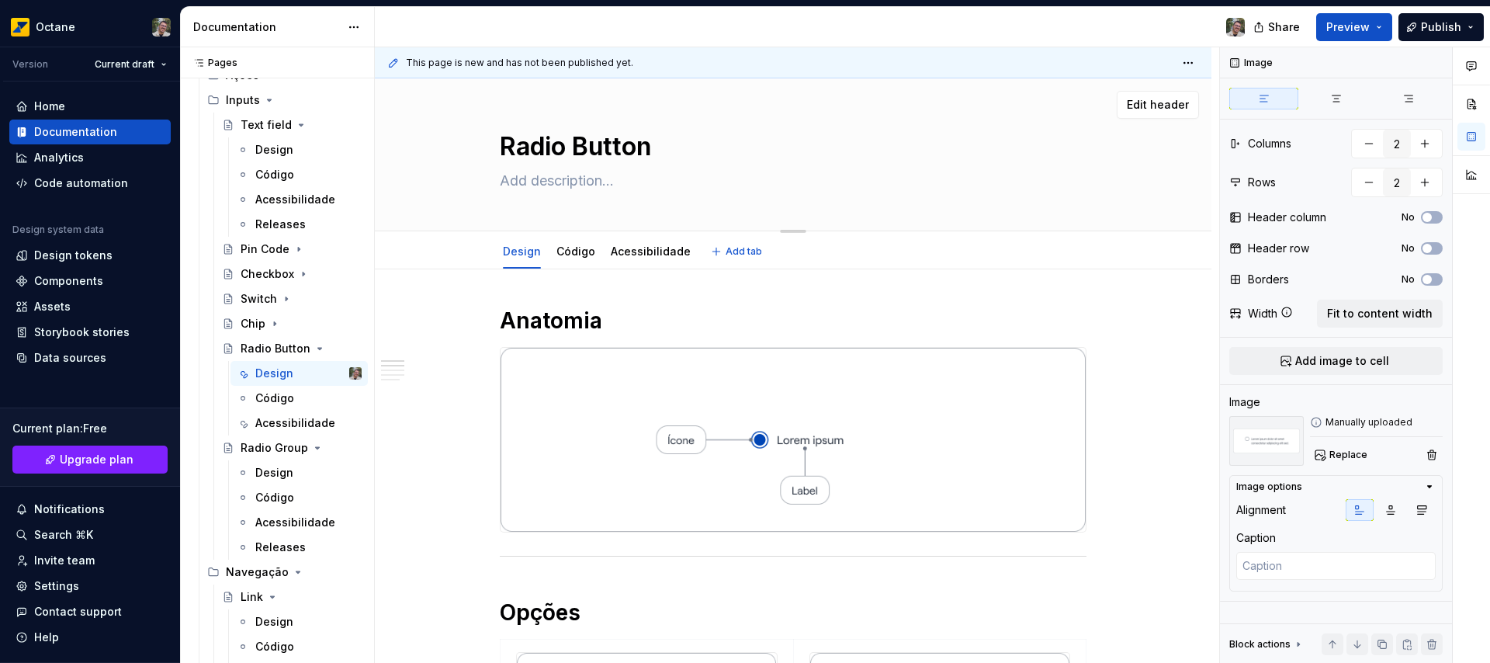
click at [550, 180] on textarea at bounding box center [790, 180] width 587 height 25
type textarea "*"
paste textarea "Os radio buttons permitem que os usuários selecionem uma única opção de uma lis…"
type textarea "Os radio buttons permitem que os usuários selecionem uma única opção de uma lis…"
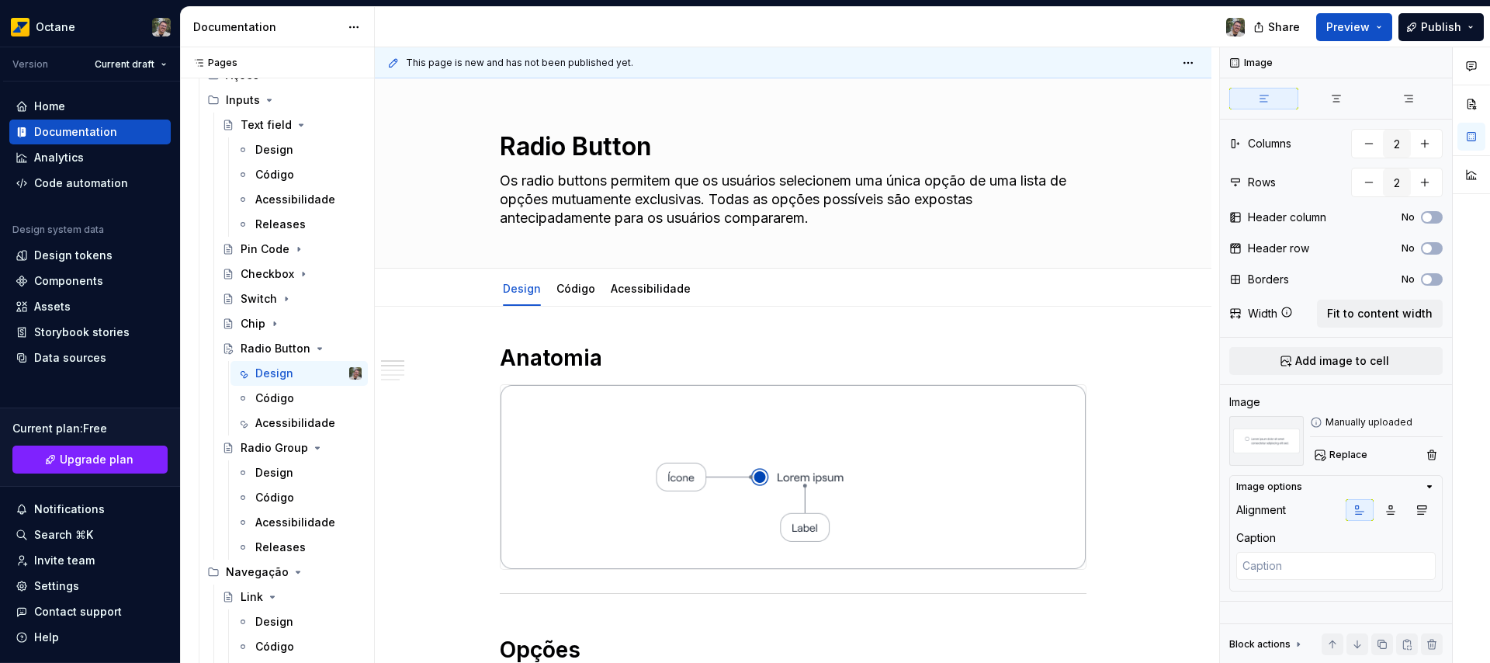
type textarea "*"
type textarea "Os radio buttons permitem que os usuários selecionem uma única opção de uma lis…"
click at [839, 289] on div "Design Código Acessibilidade Add tab" at bounding box center [792, 289] width 605 height 34
click at [635, 288] on link "Acessibilidade" at bounding box center [651, 288] width 80 height 13
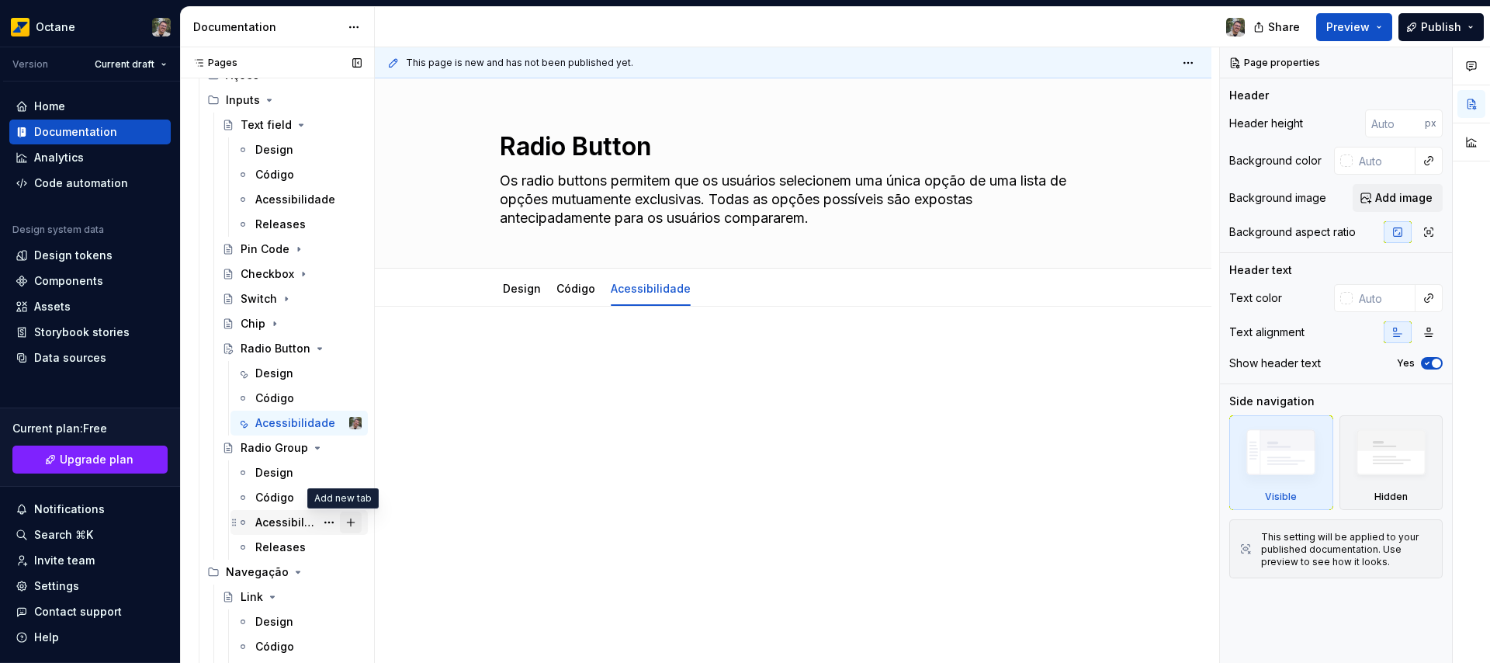
click at [340, 521] on button "Page tree" at bounding box center [351, 522] width 22 height 22
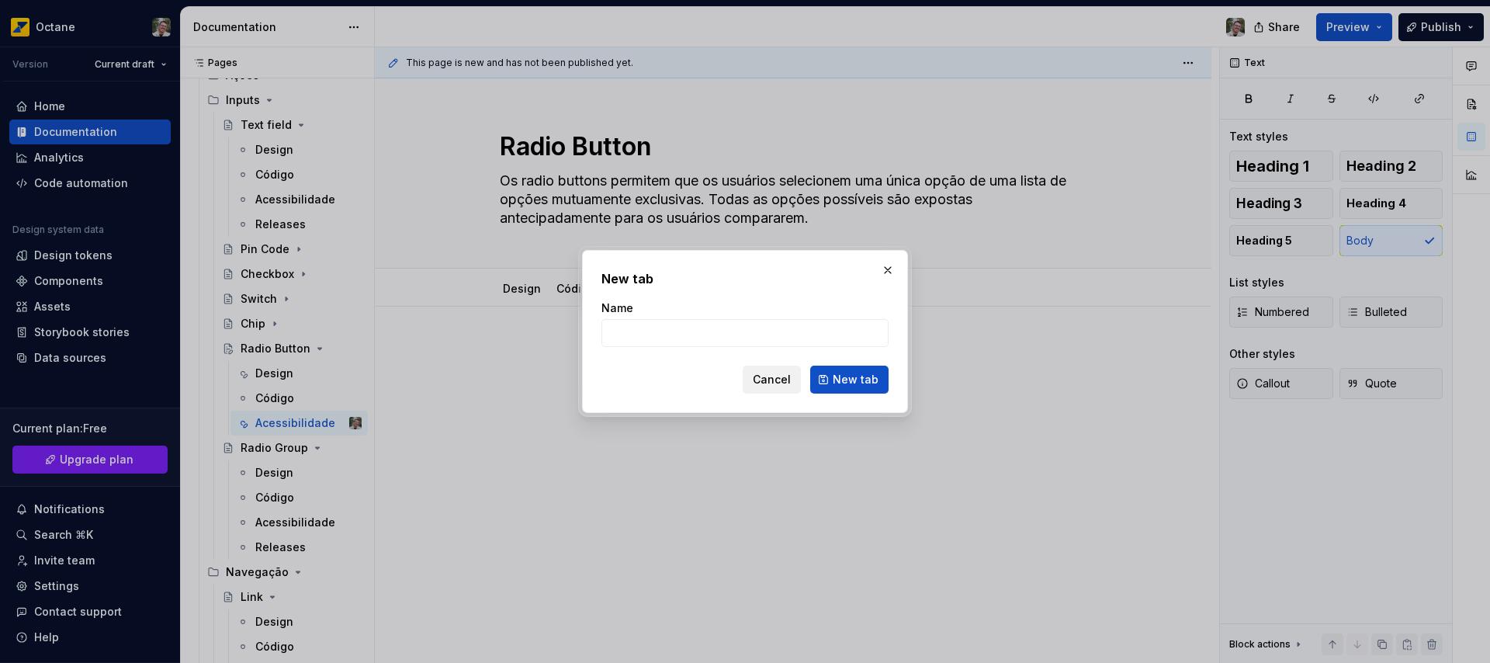
click at [775, 374] on span "Cancel" at bounding box center [772, 380] width 38 height 16
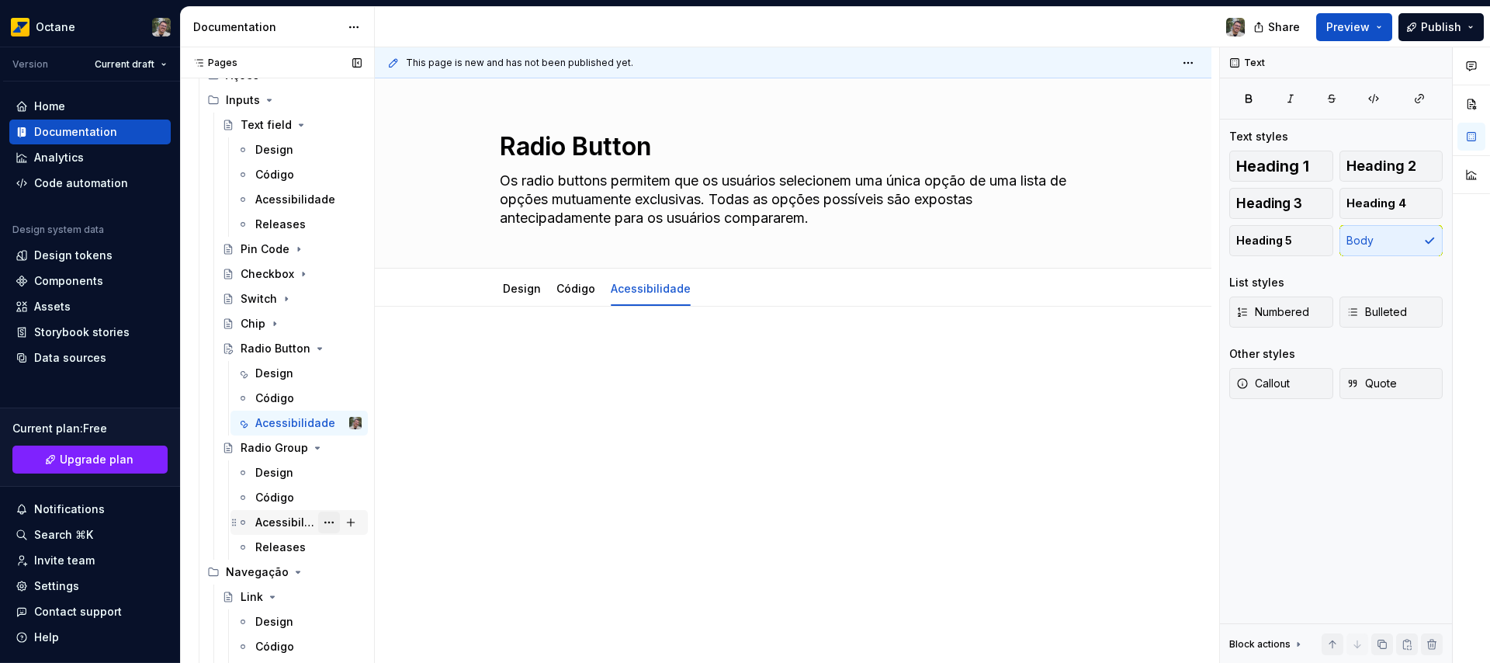
click at [322, 521] on button "Page tree" at bounding box center [329, 522] width 22 height 22
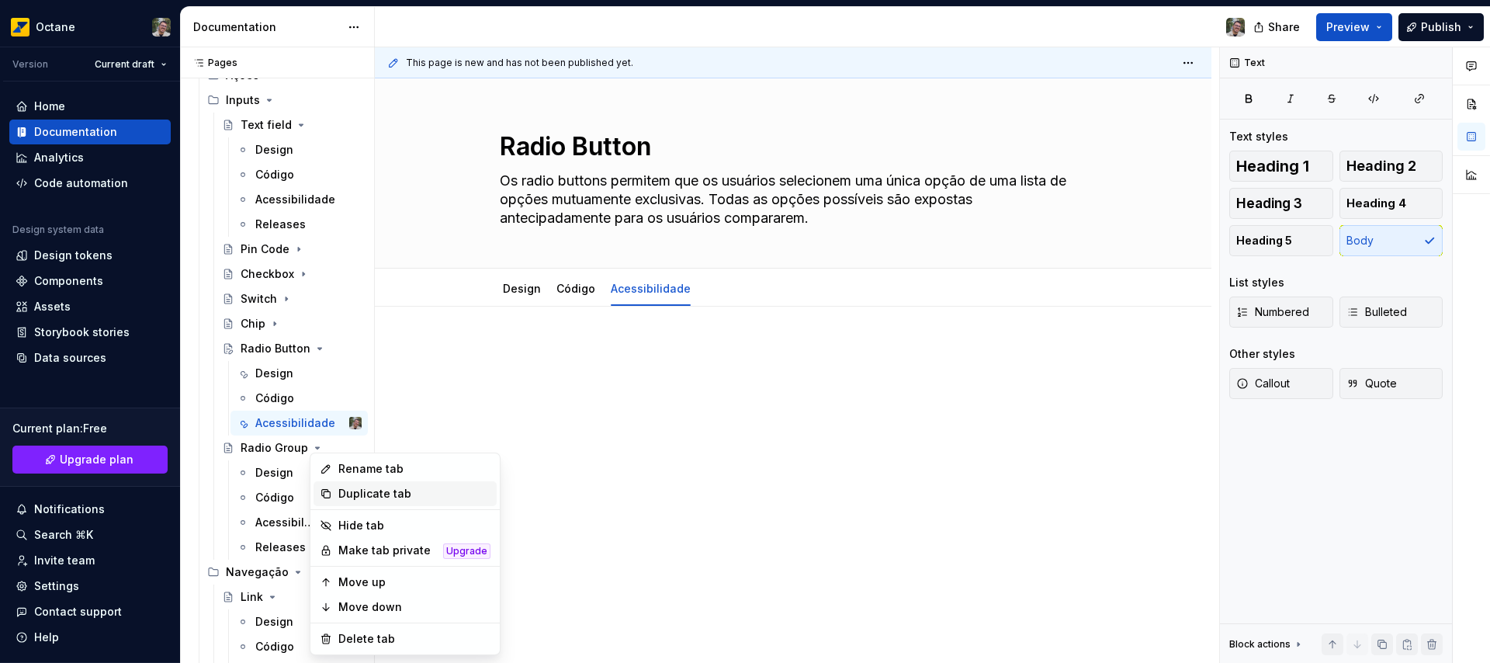
click at [367, 499] on div "Duplicate tab" at bounding box center [414, 494] width 152 height 16
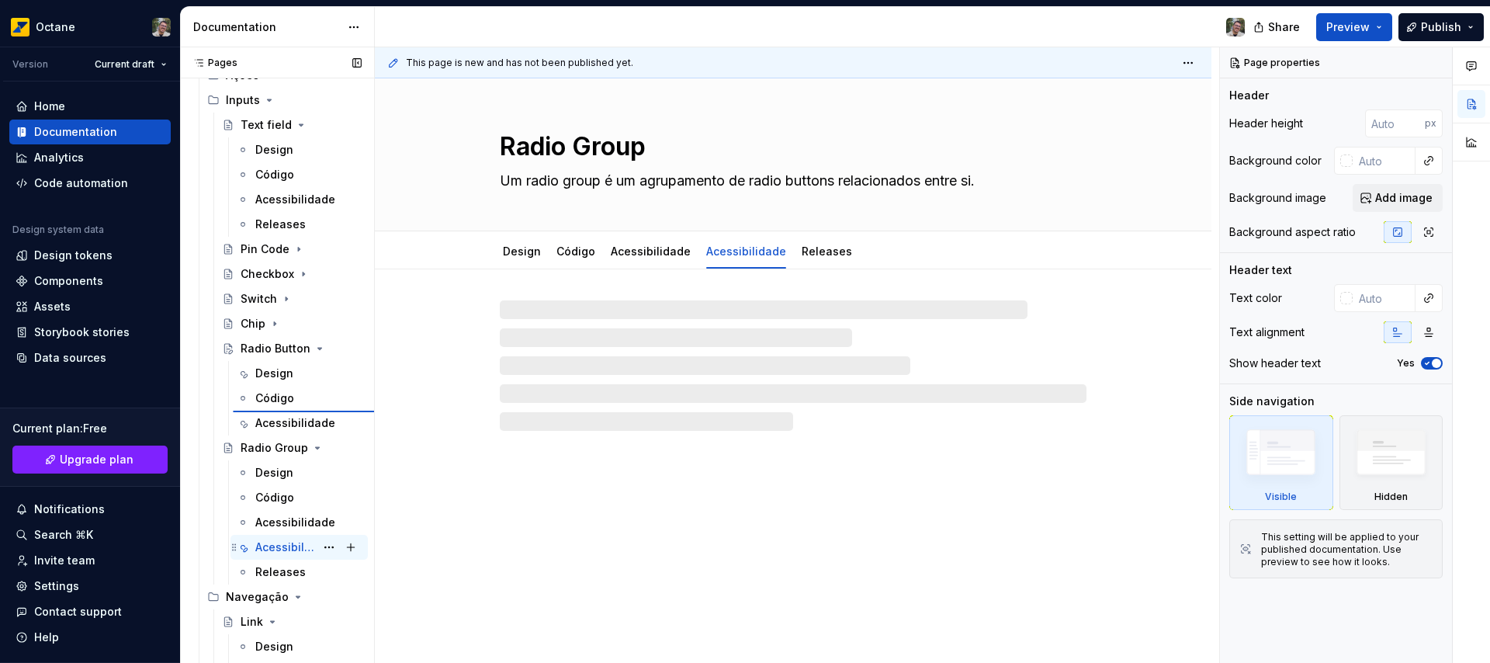
type textarea "*"
type textarea "Radio Button"
type textarea "Os radio buttons permitem que os usuários selecionem uma única opção de uma lis…"
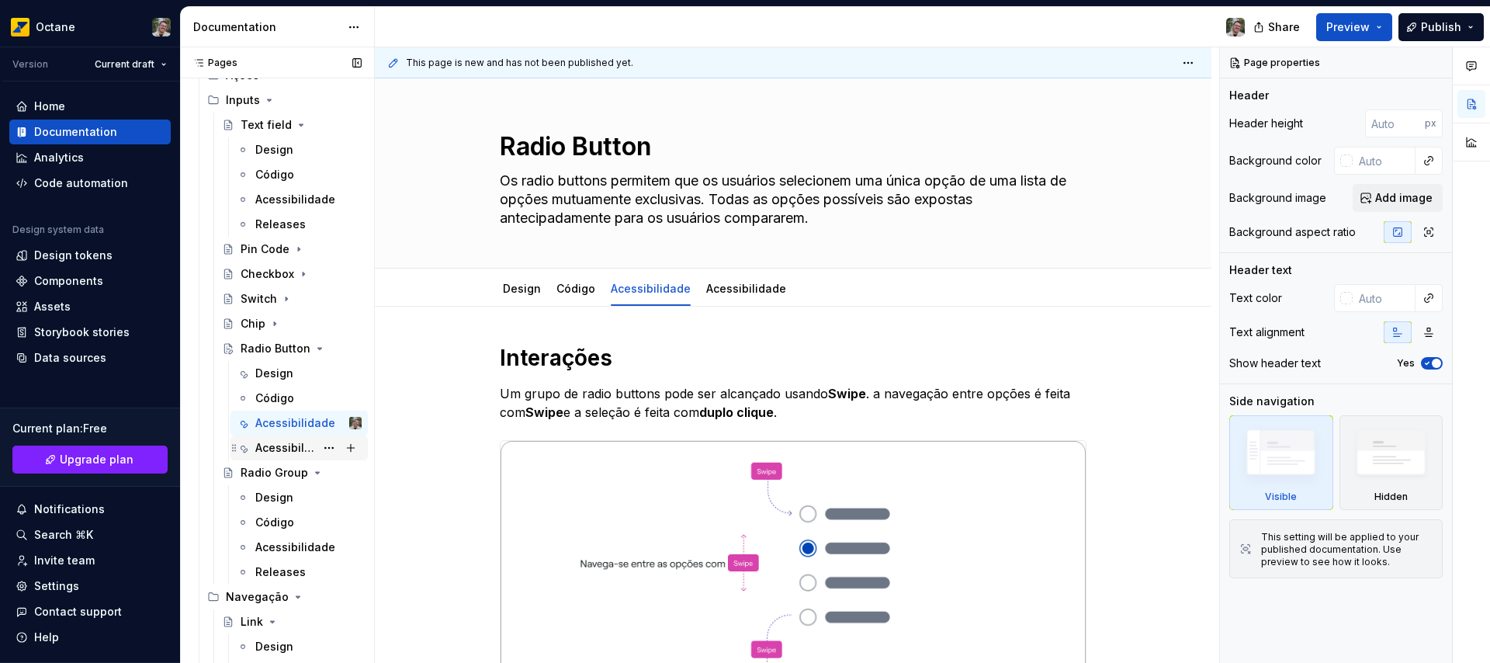
click at [285, 448] on div "Acessibilidade" at bounding box center [285, 448] width 60 height 16
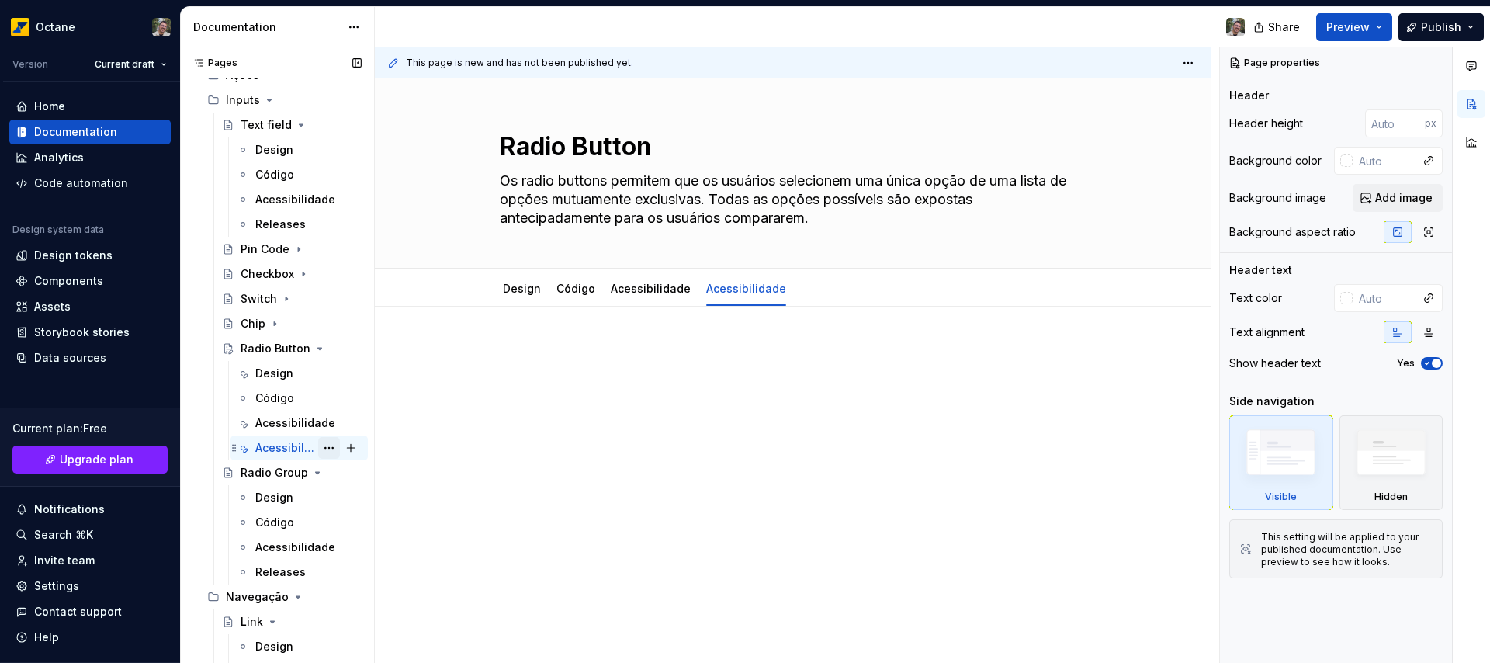
click at [322, 446] on button "Page tree" at bounding box center [329, 448] width 22 height 22
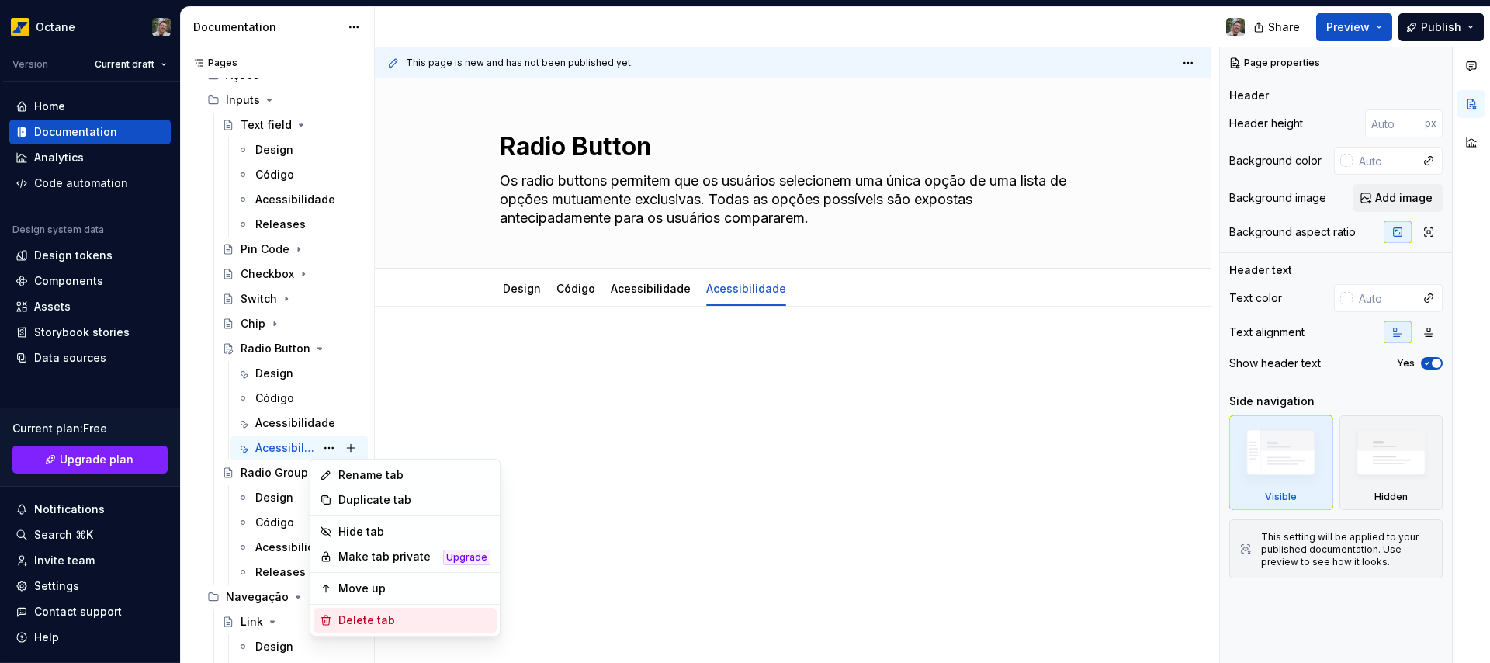
click at [357, 618] on div "Delete tab" at bounding box center [414, 620] width 152 height 16
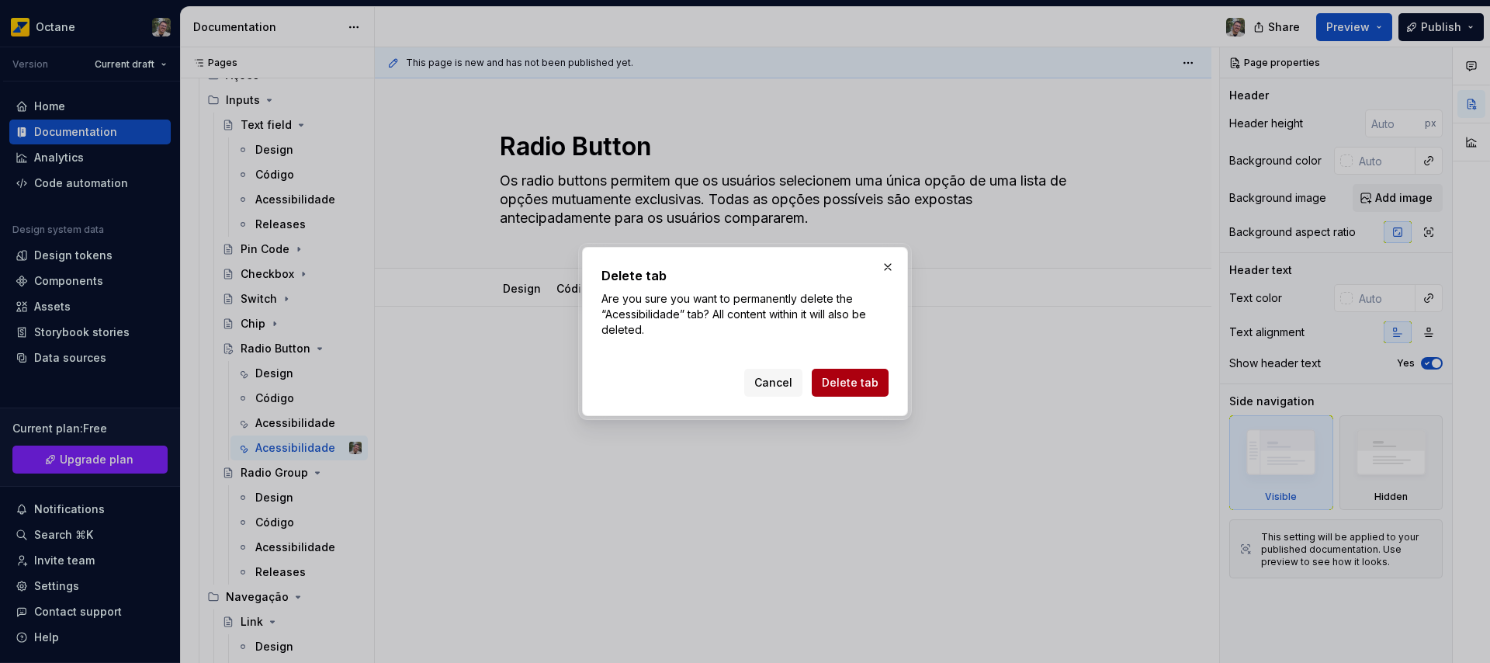
click at [836, 375] on span "Delete tab" at bounding box center [850, 383] width 57 height 16
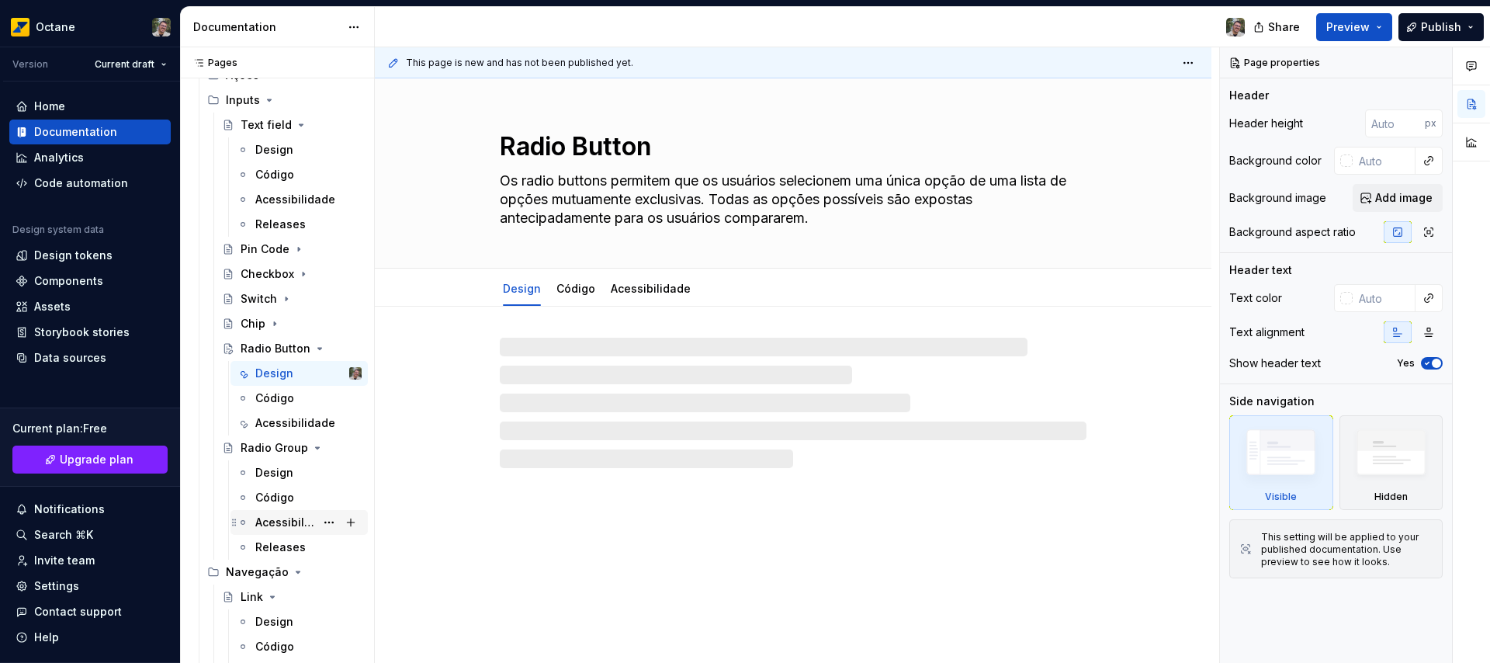
click at [277, 524] on div "Acessibilidade" at bounding box center [285, 522] width 60 height 16
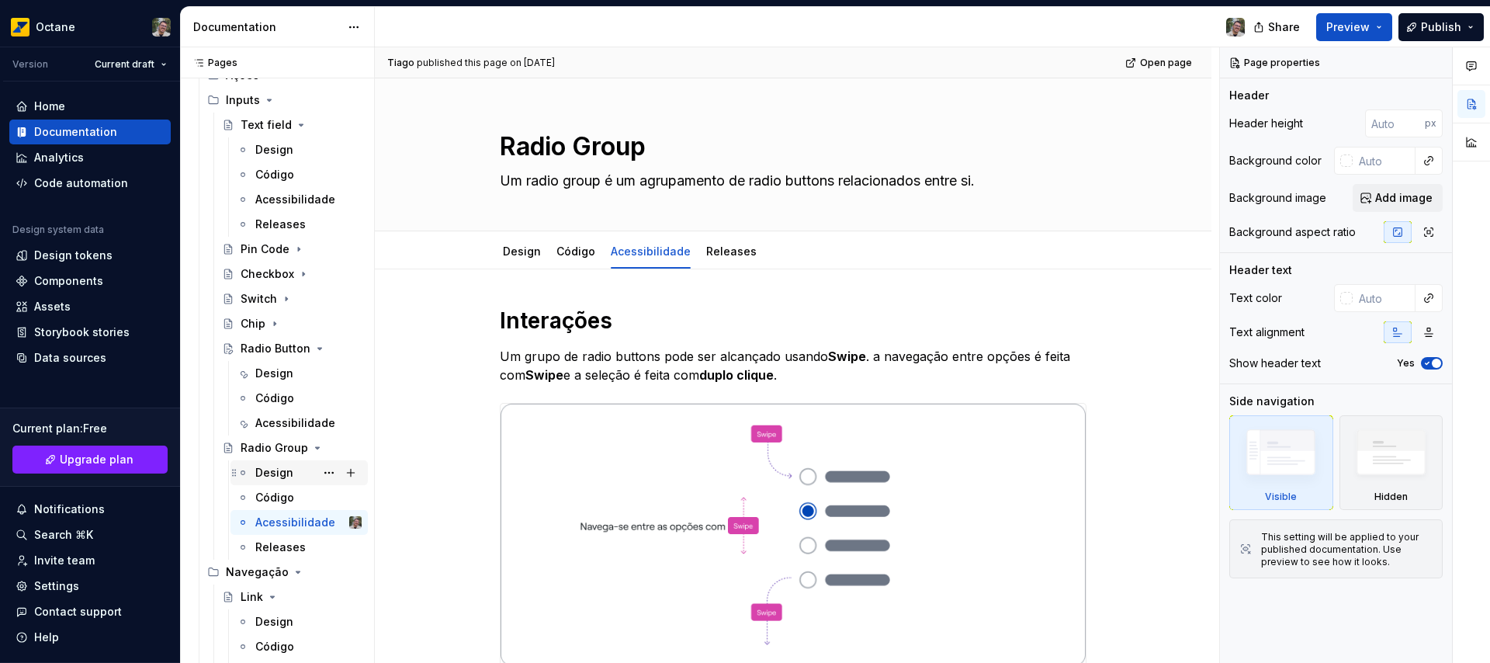
click at [262, 471] on div "Design" at bounding box center [274, 473] width 38 height 16
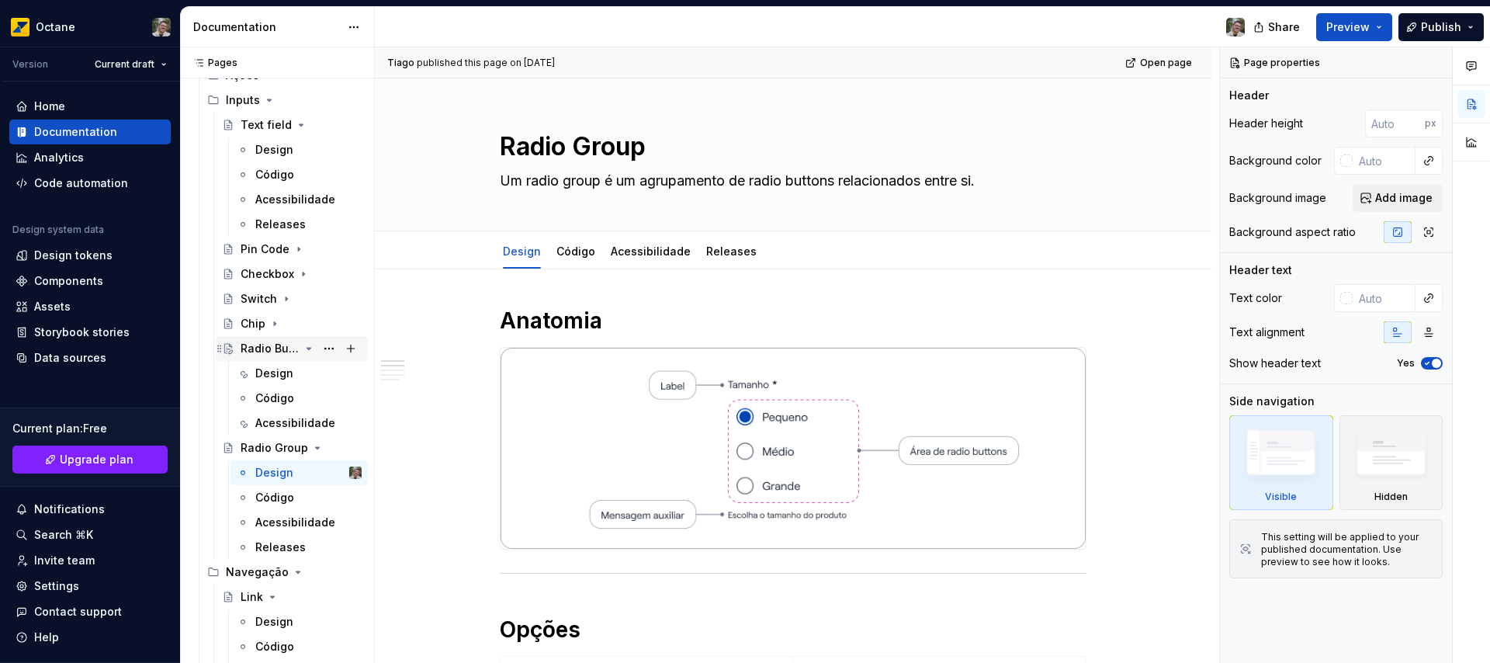
click at [252, 355] on div "Radio Button" at bounding box center [270, 349] width 59 height 16
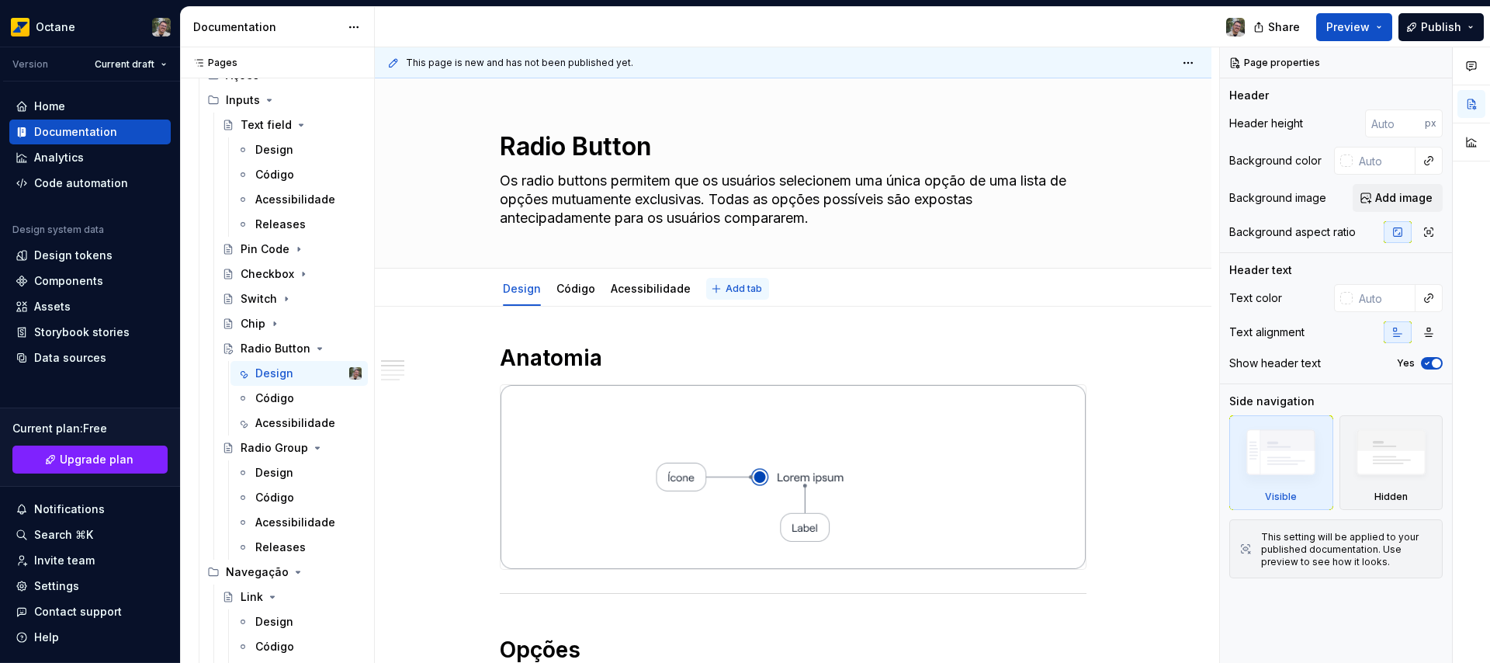
type textarea "*"
click at [725, 289] on span "Add tab" at bounding box center [743, 288] width 36 height 12
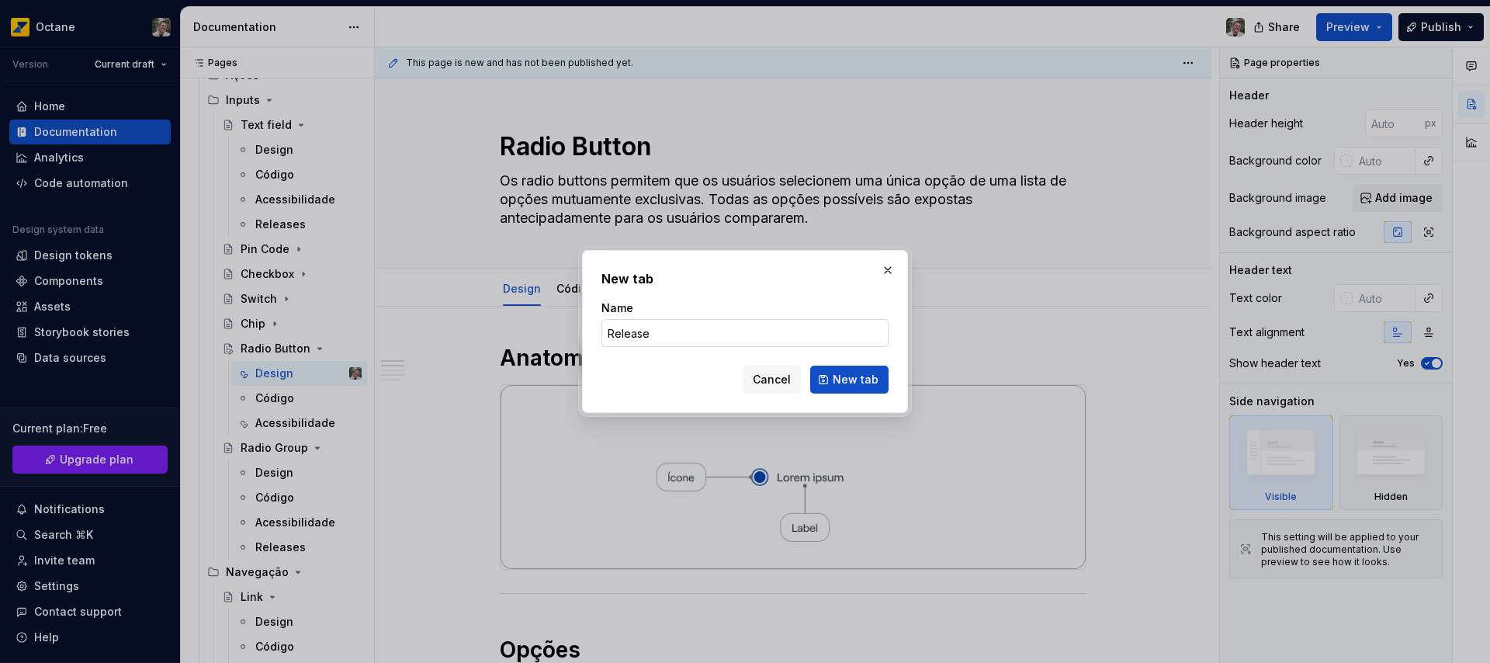
type input "Releases"
click button "New tab" at bounding box center [849, 379] width 78 height 28
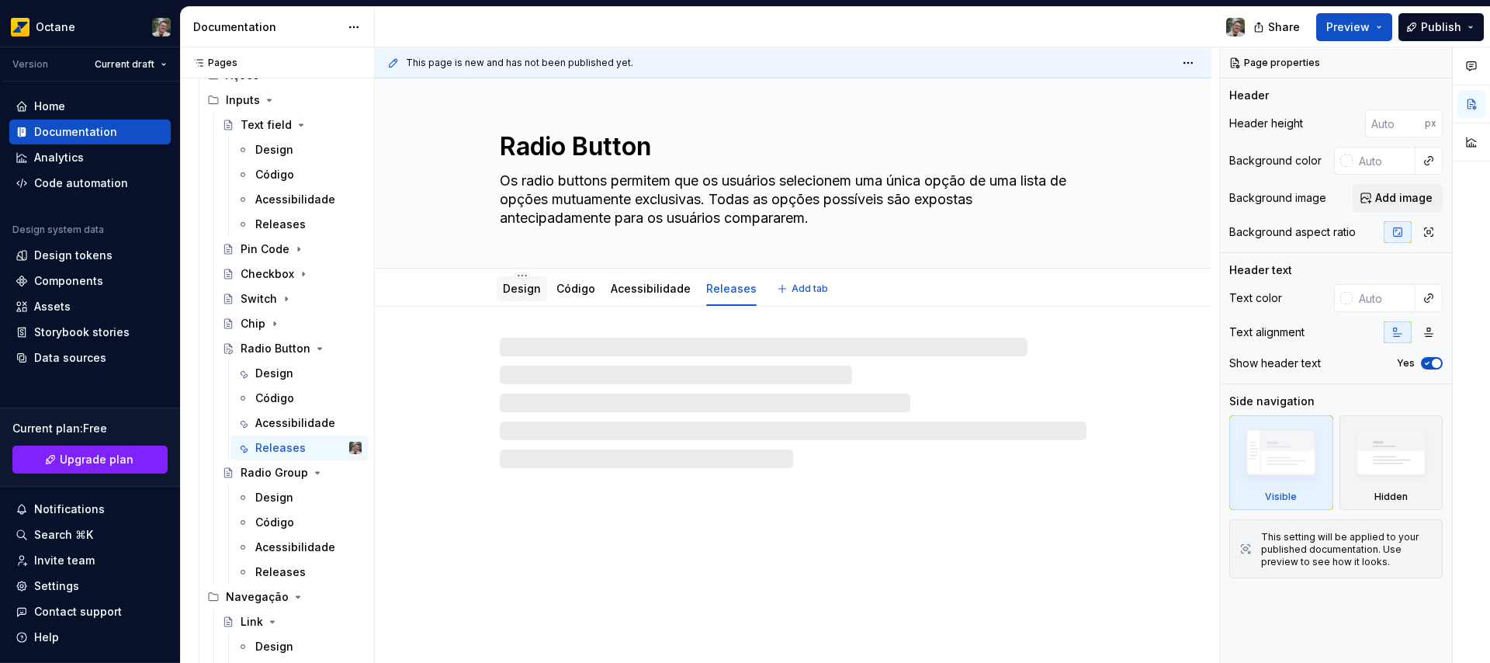
click at [518, 289] on link "Design" at bounding box center [522, 288] width 38 height 13
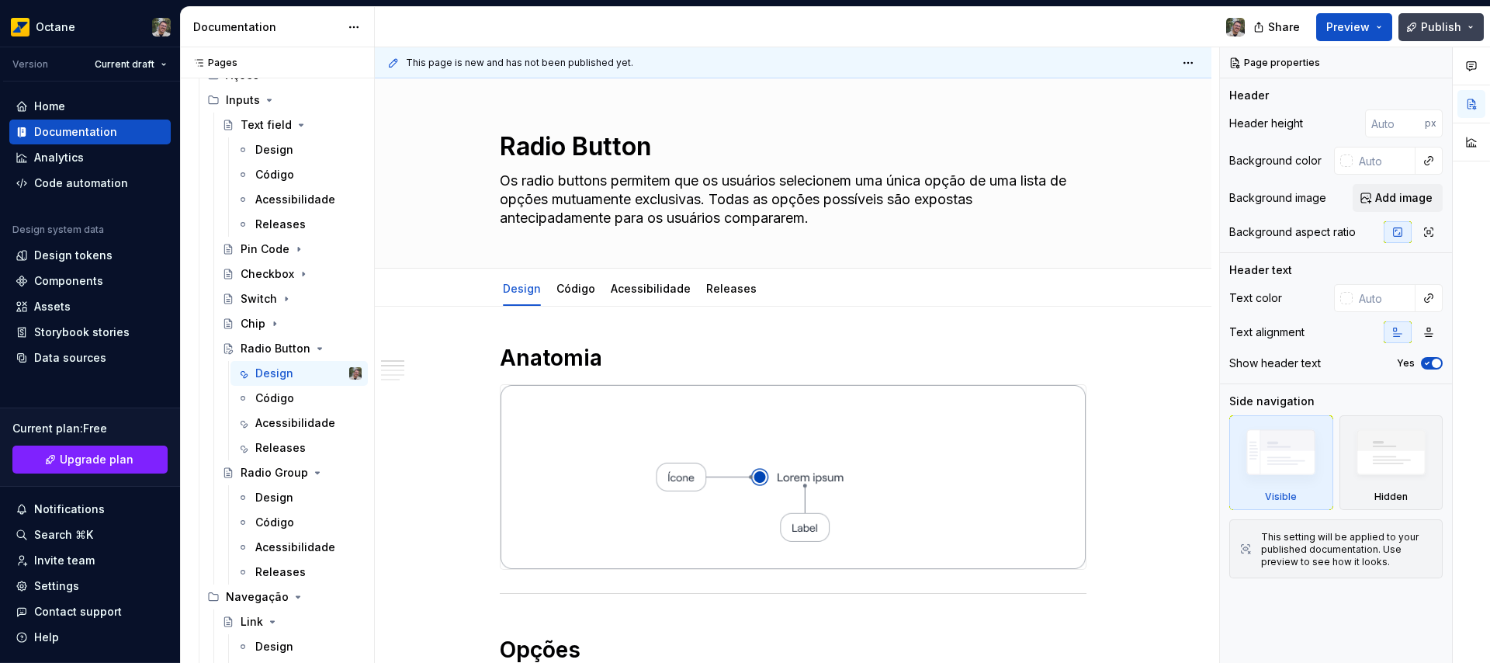
click at [1430, 23] on span "Publish" at bounding box center [1441, 27] width 40 height 16
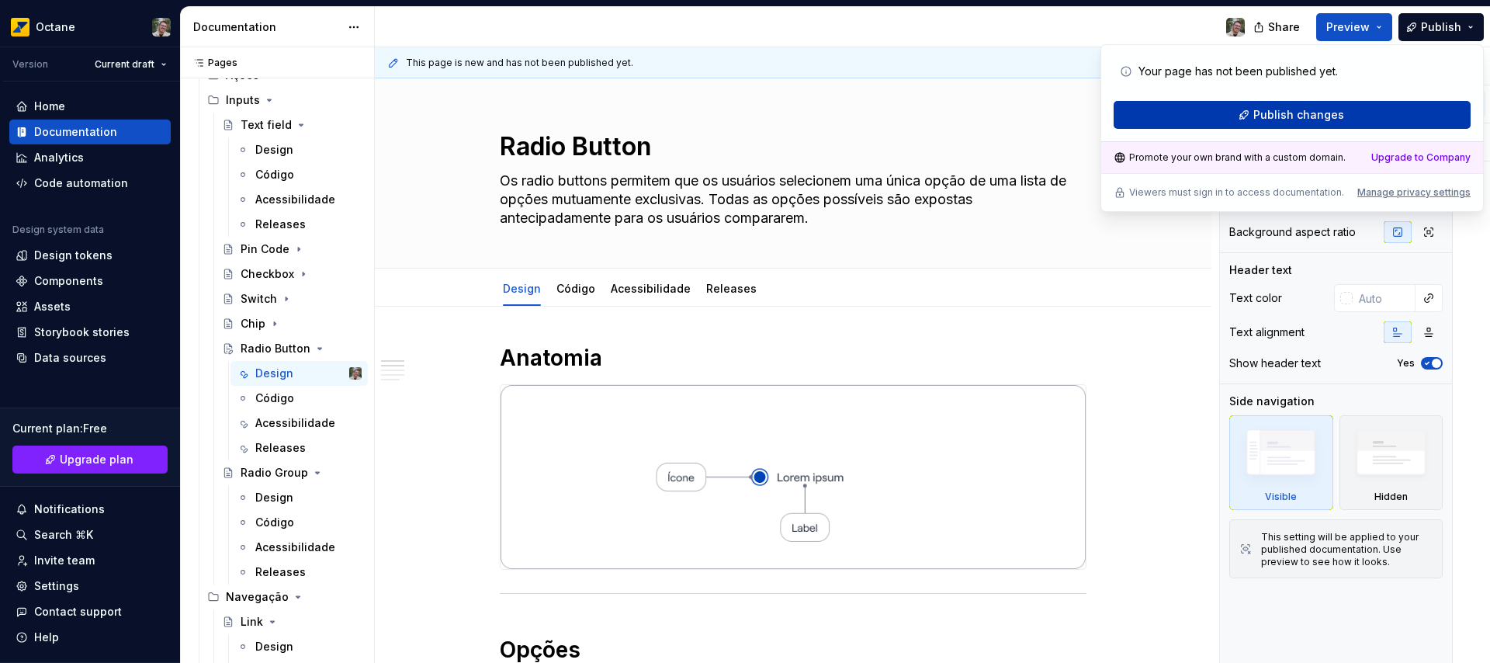
click at [1245, 120] on button "Publish changes" at bounding box center [1291, 115] width 357 height 28
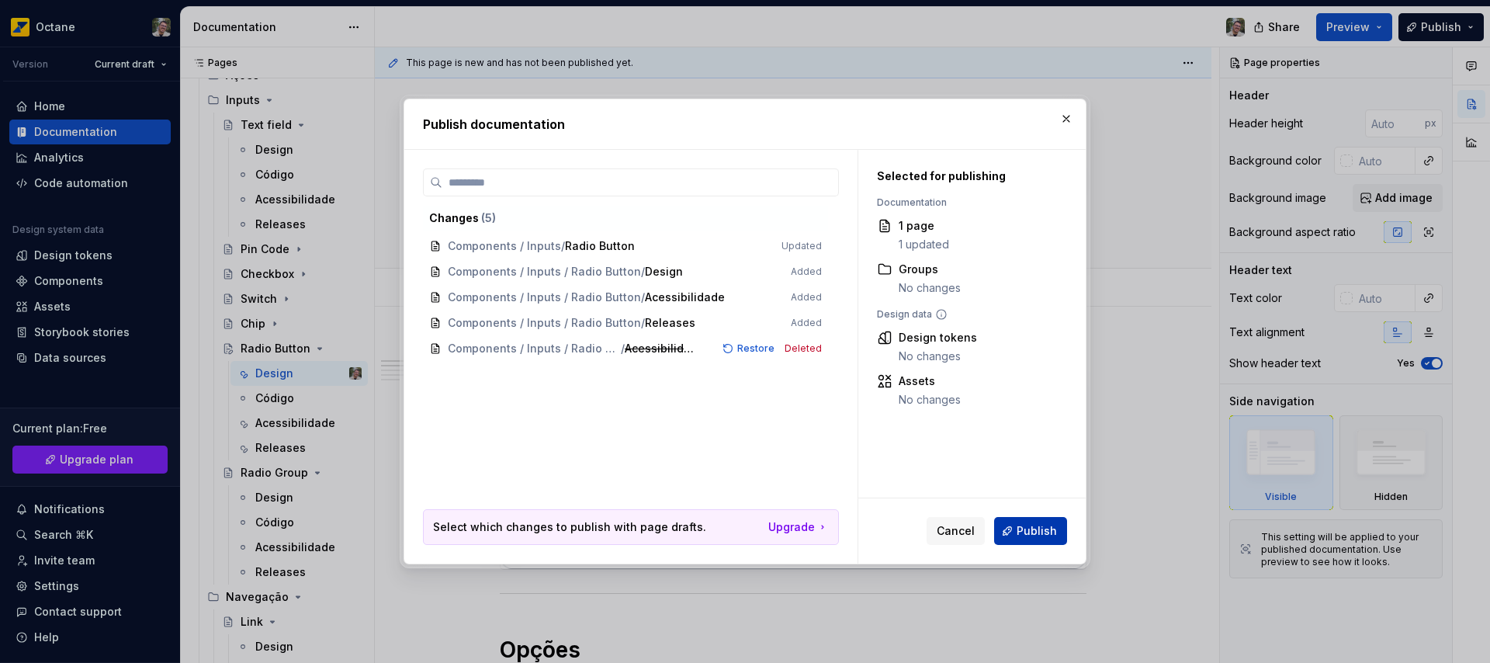
click at [1027, 533] on span "Publish" at bounding box center [1036, 531] width 40 height 16
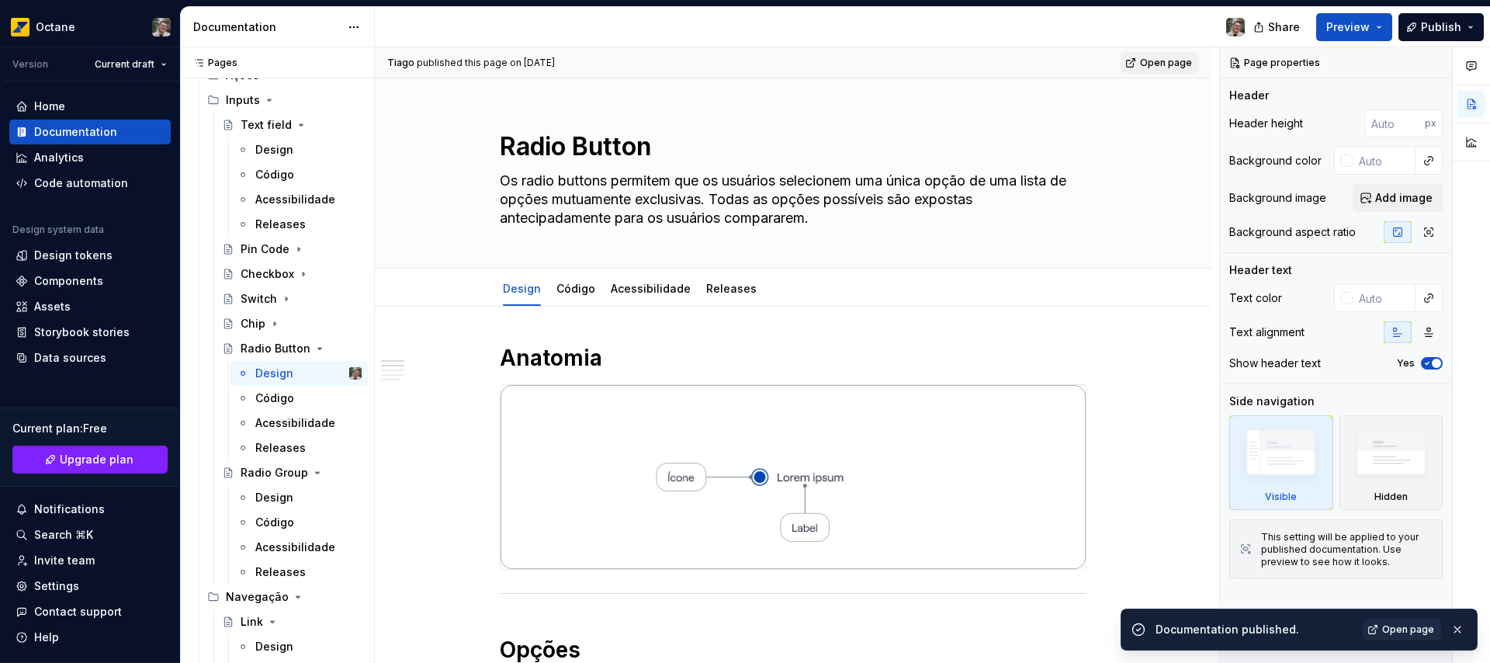
click at [1162, 64] on span "Open page" at bounding box center [1166, 63] width 52 height 12
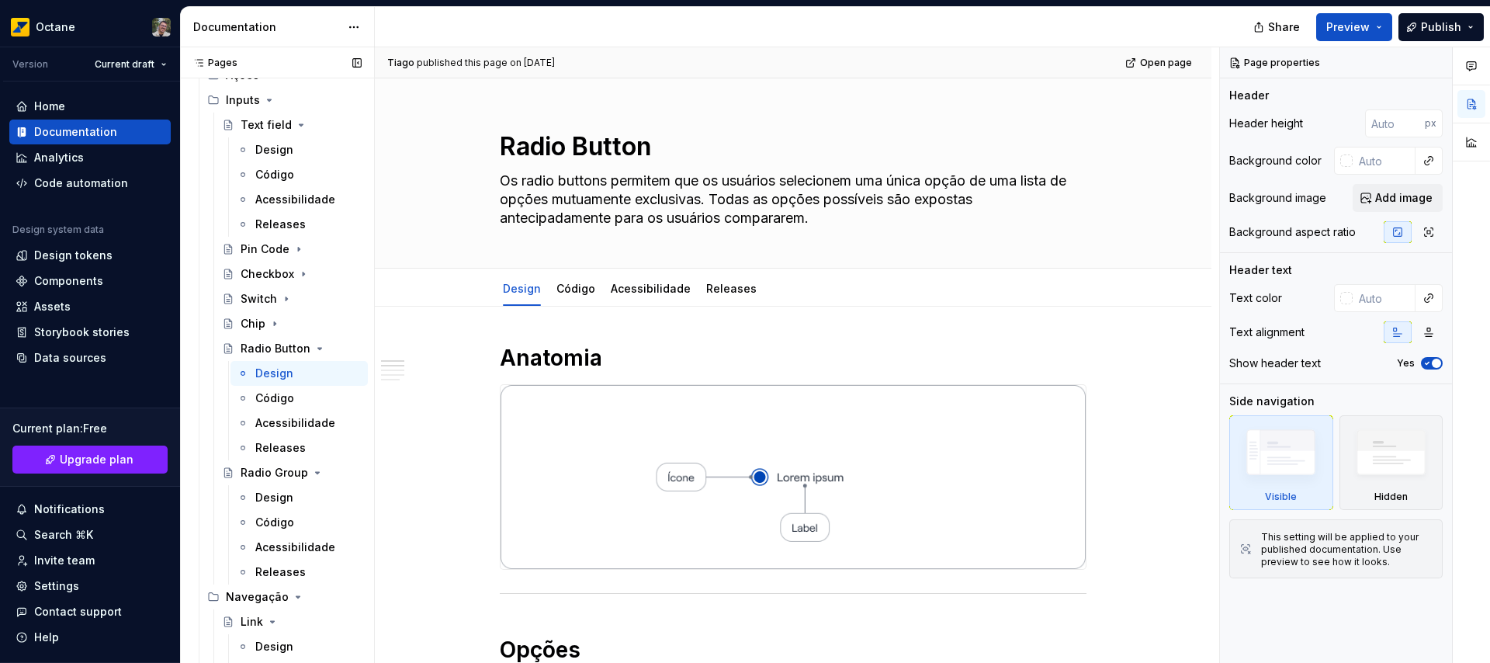
type textarea "*"
